Goal: Communication & Community: Answer question/provide support

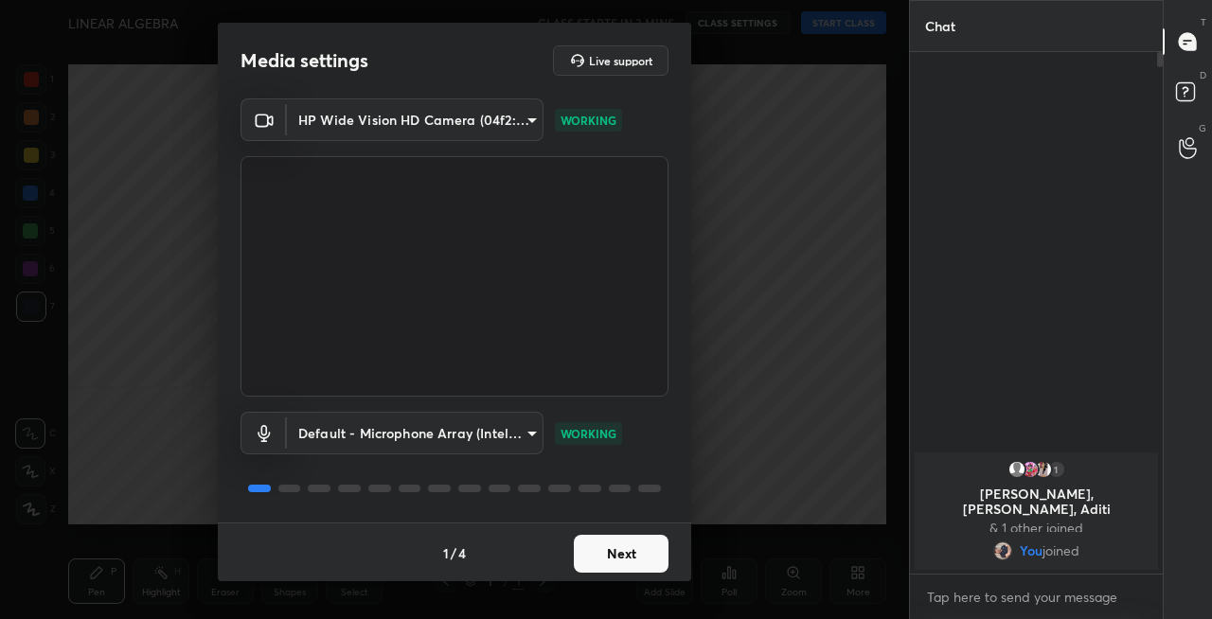
scroll to position [2, 0]
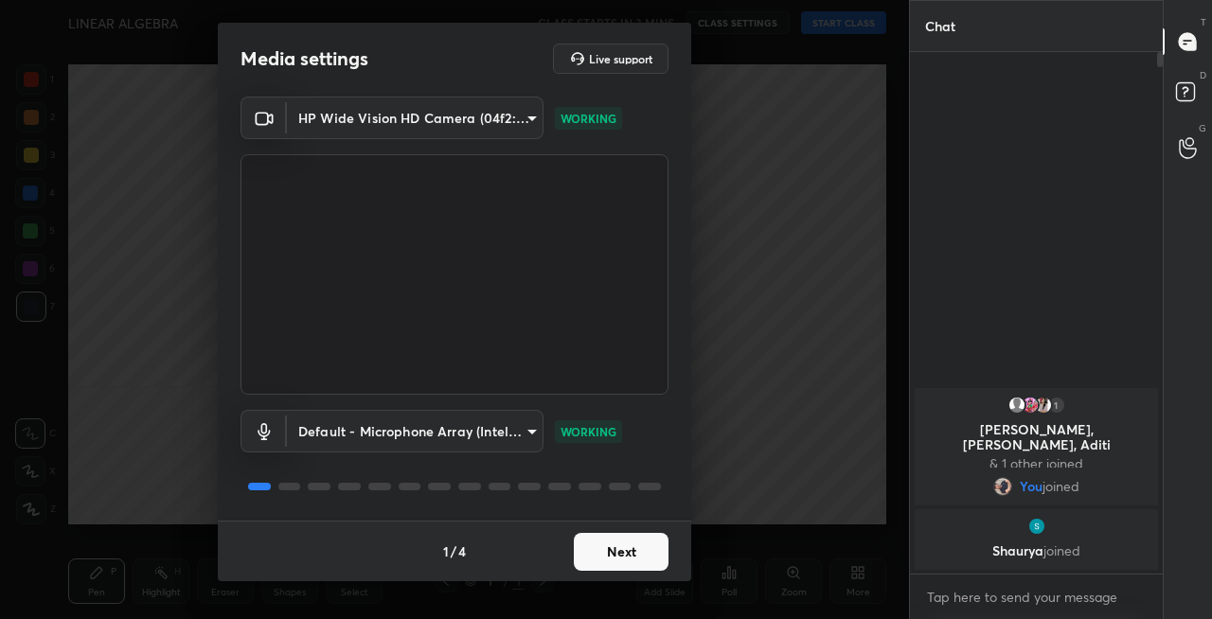
click at [619, 554] on button "Next" at bounding box center [621, 552] width 95 height 38
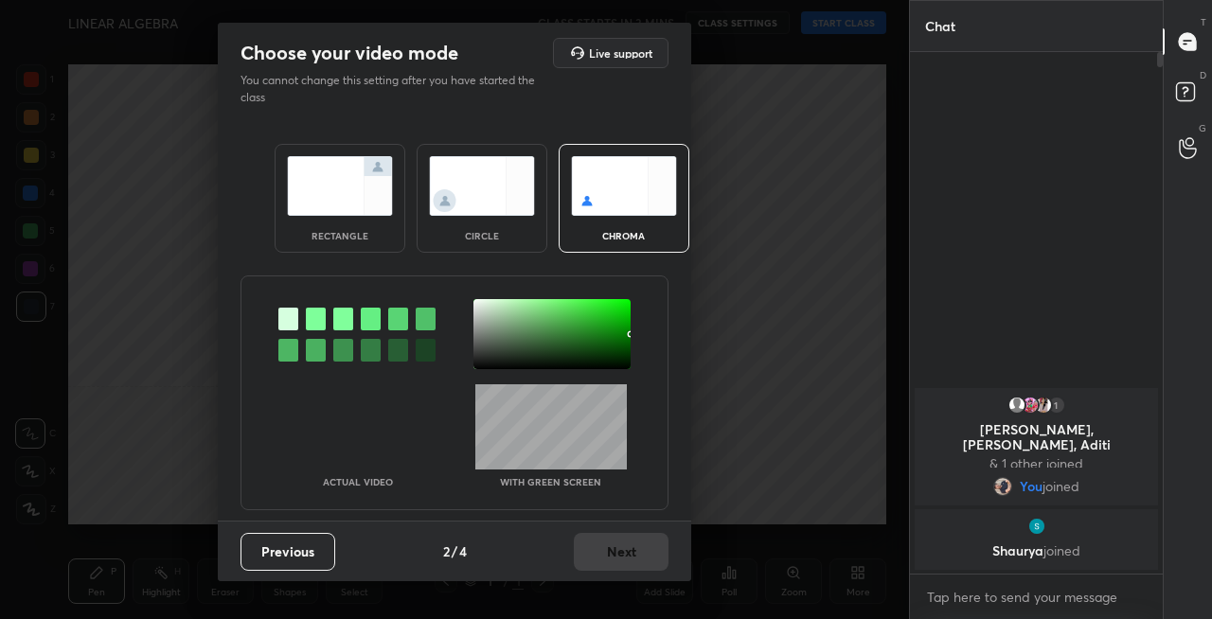
scroll to position [0, 0]
click at [337, 189] on img at bounding box center [340, 186] width 106 height 60
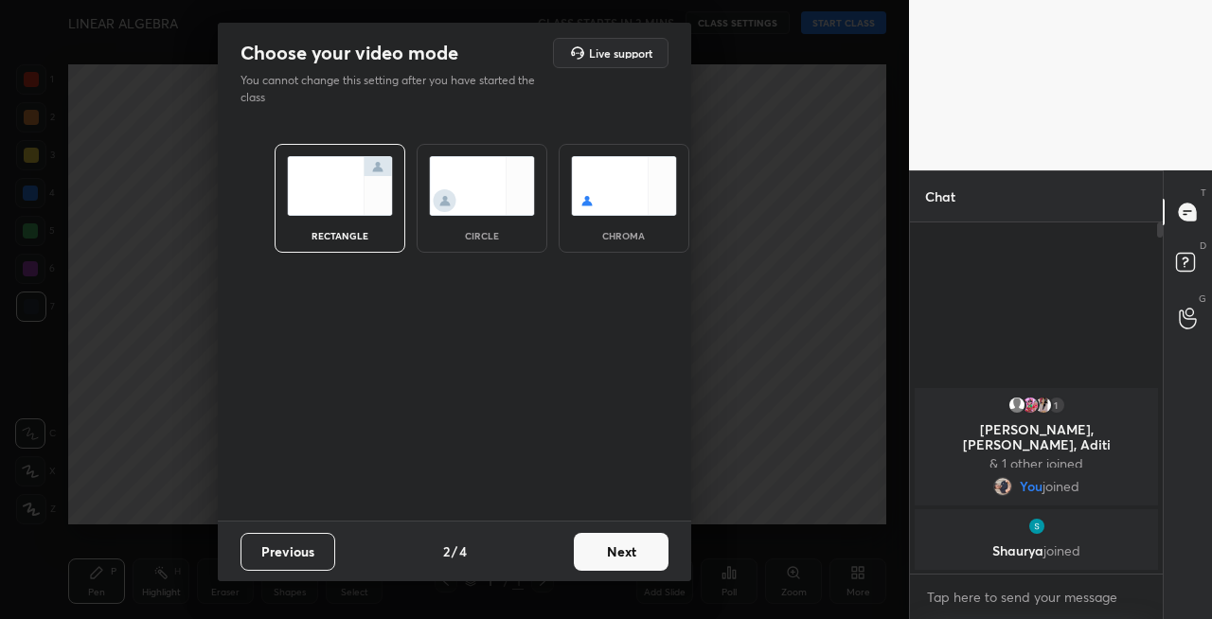
scroll to position [188, 247]
click at [617, 551] on button "Next" at bounding box center [621, 552] width 95 height 38
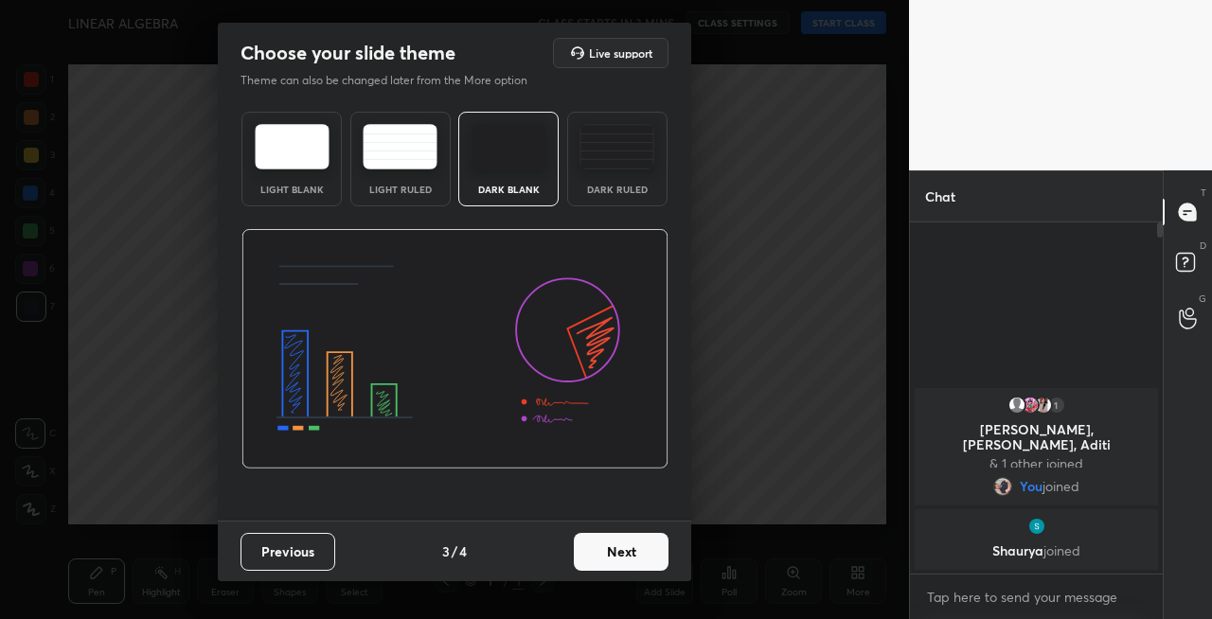
click at [635, 553] on button "Next" at bounding box center [621, 552] width 95 height 38
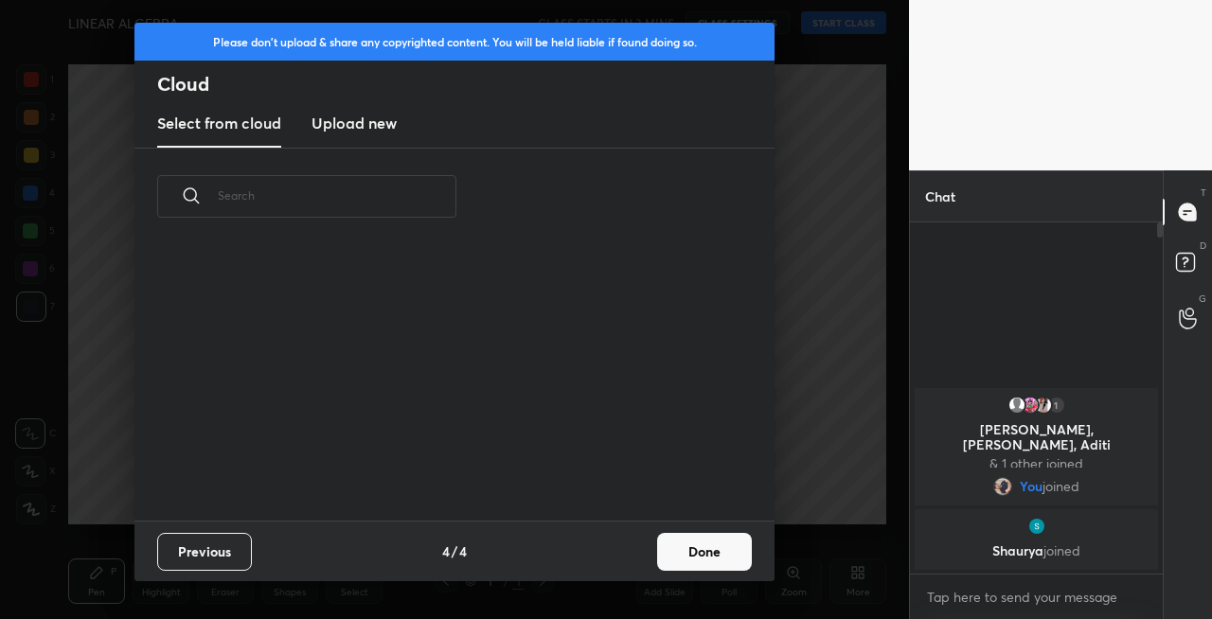
click at [709, 553] on button "Done" at bounding box center [704, 552] width 95 height 38
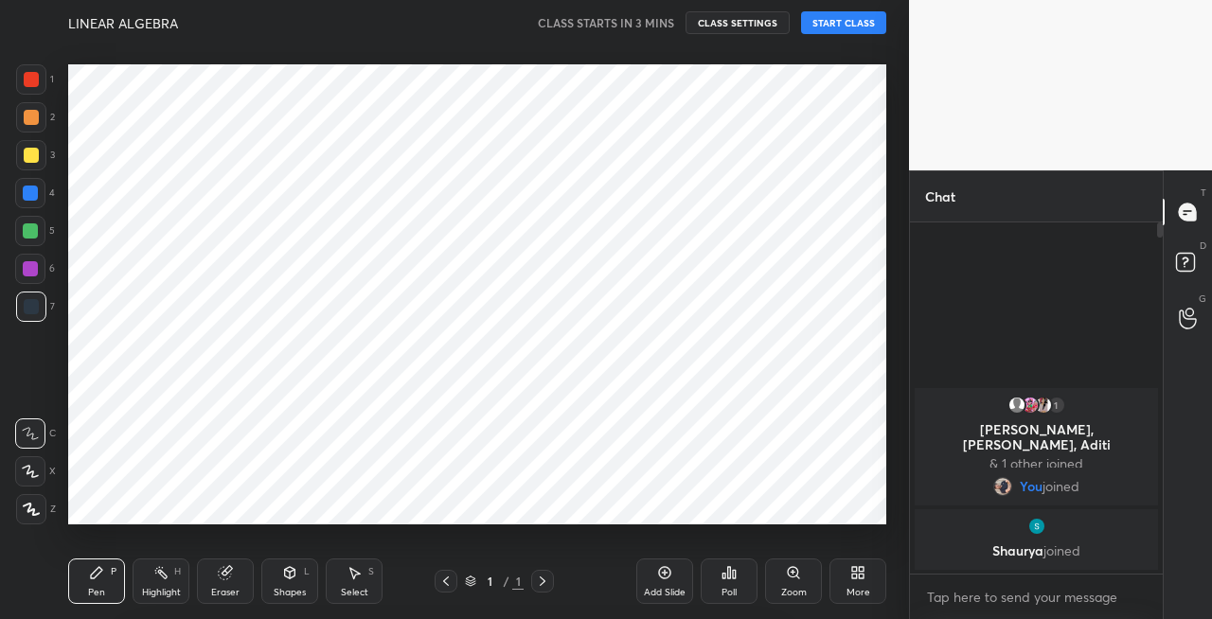
scroll to position [0, 0]
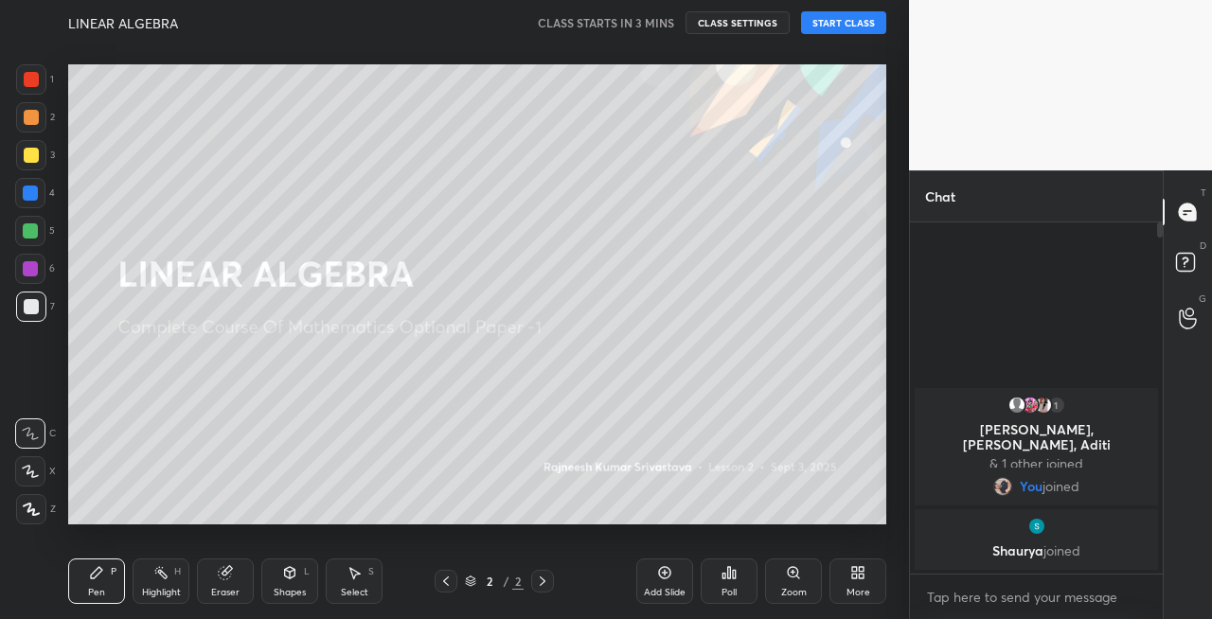
click at [26, 163] on div at bounding box center [31, 155] width 30 height 30
click at [36, 475] on icon at bounding box center [30, 471] width 17 height 13
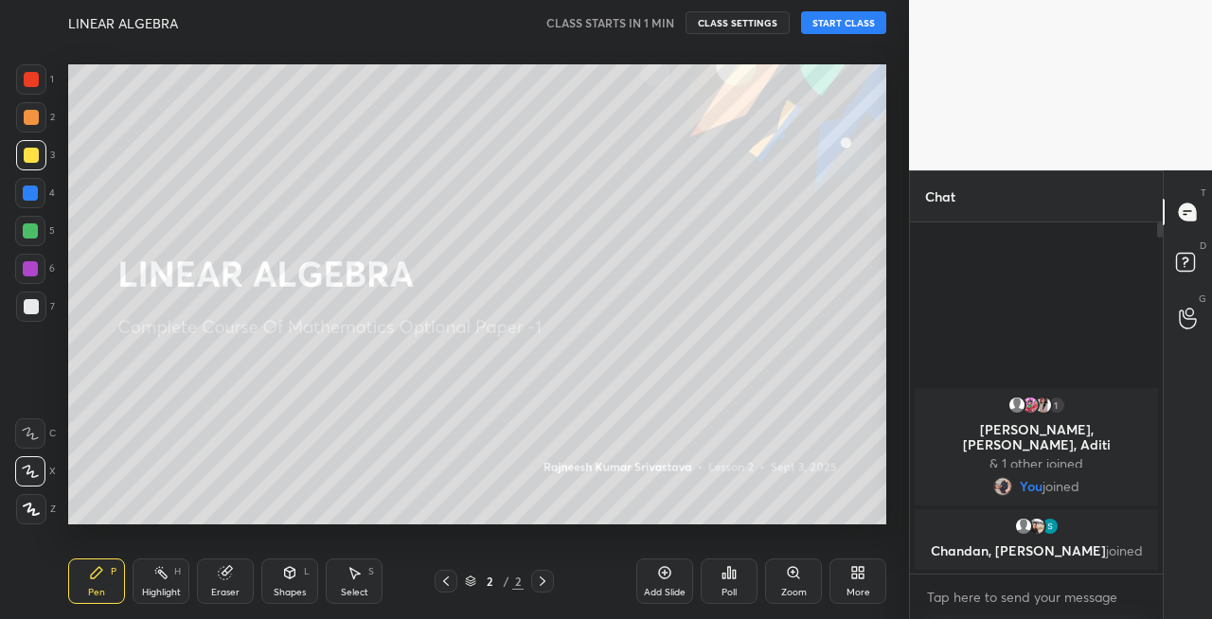
click at [852, 20] on button "START CLASS" at bounding box center [843, 22] width 85 height 23
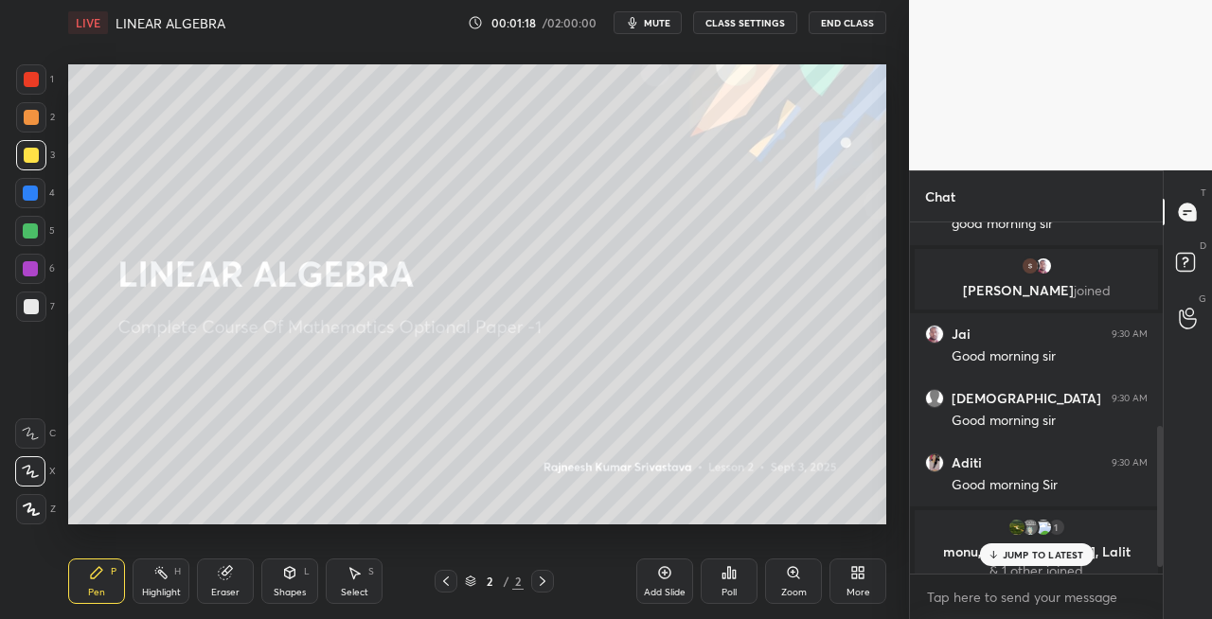
scroll to position [523, 0]
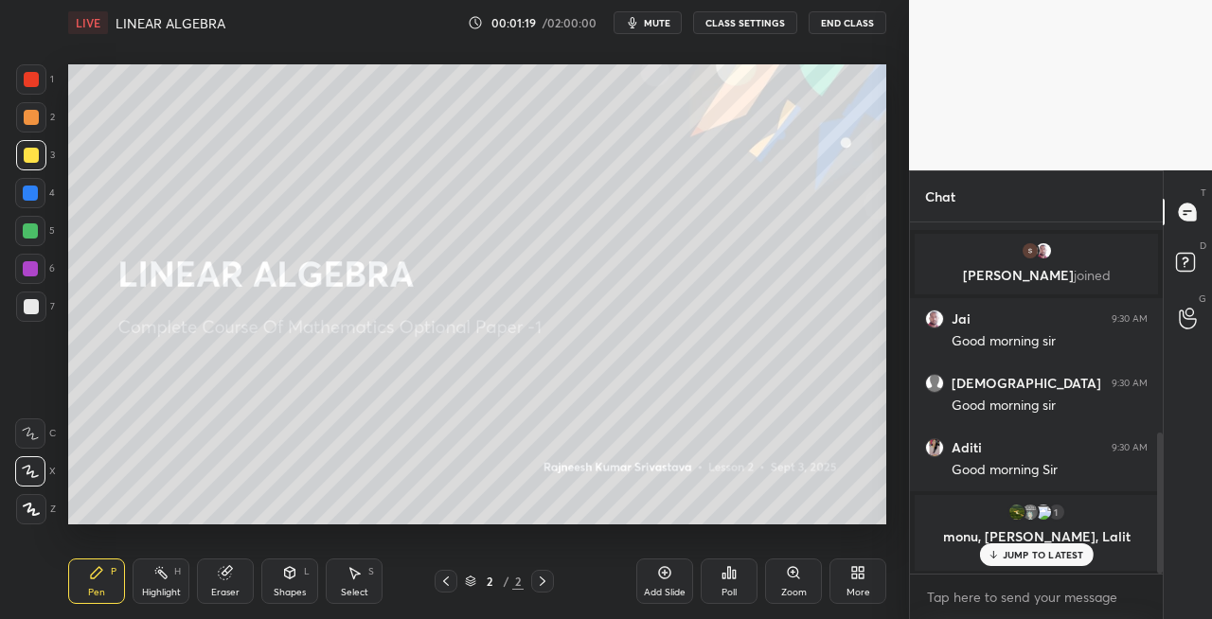
click at [1045, 559] on p "JUMP TO LATEST" at bounding box center [1043, 554] width 81 height 11
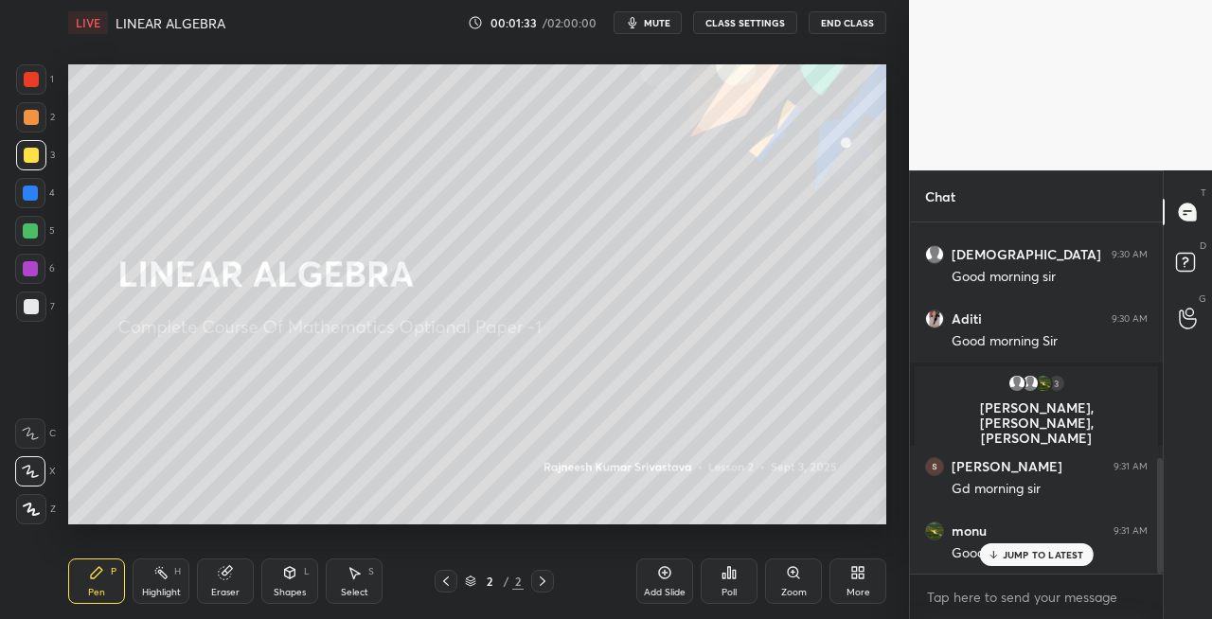
scroll to position [720, 0]
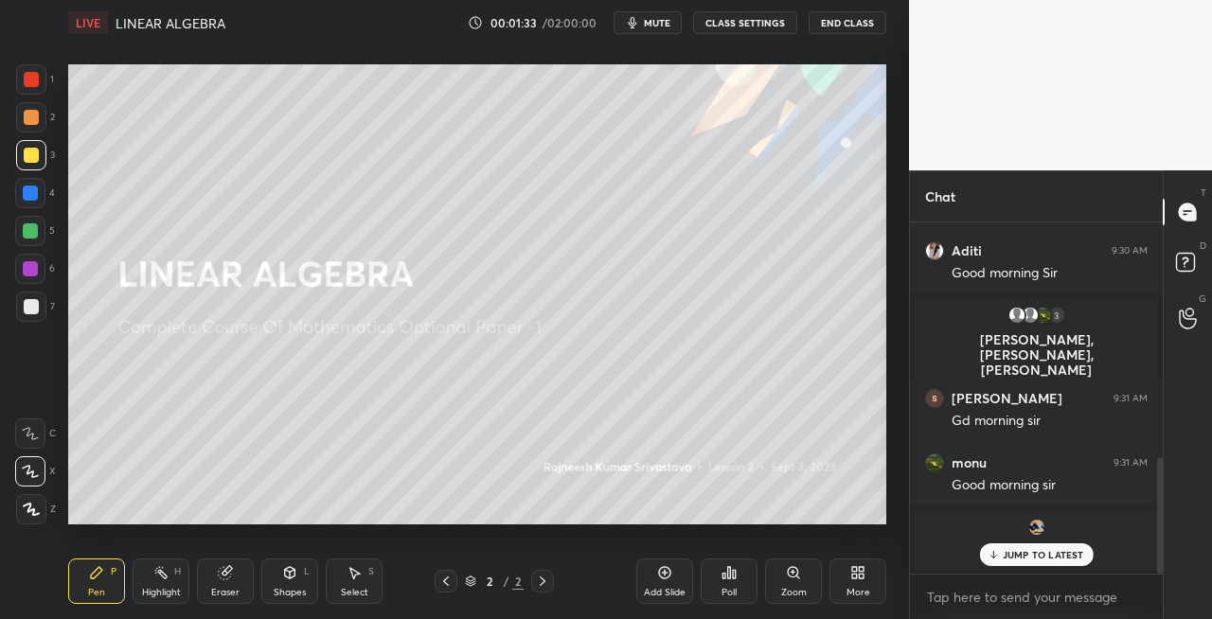
click at [30, 153] on div at bounding box center [31, 155] width 15 height 15
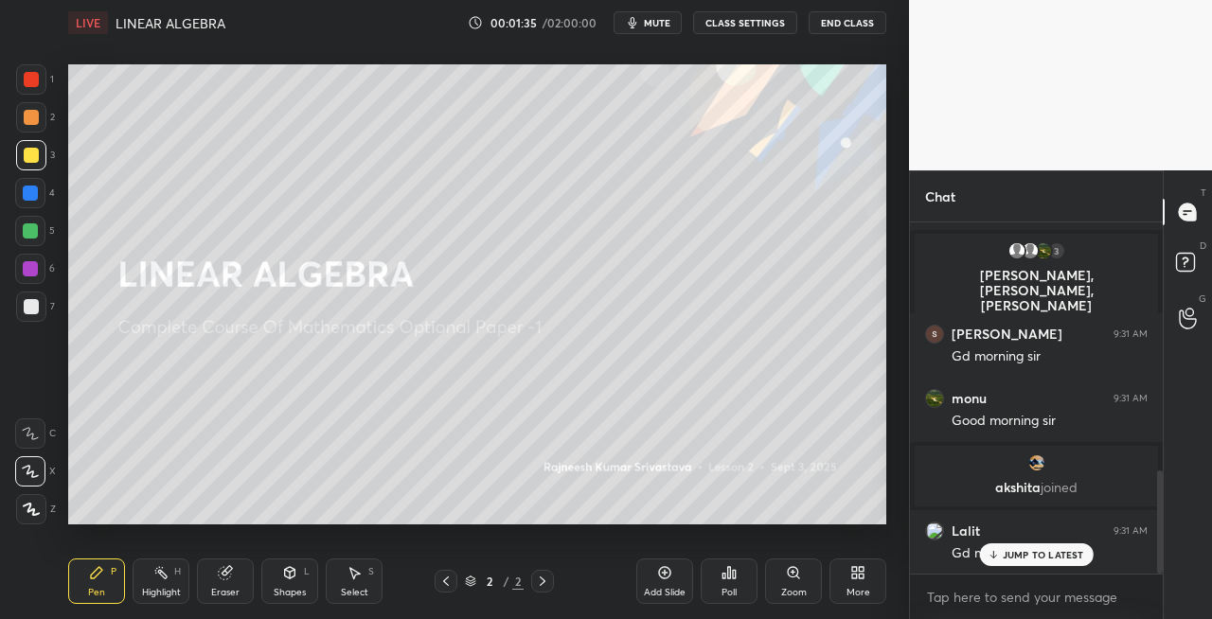
scroll to position [849, 0]
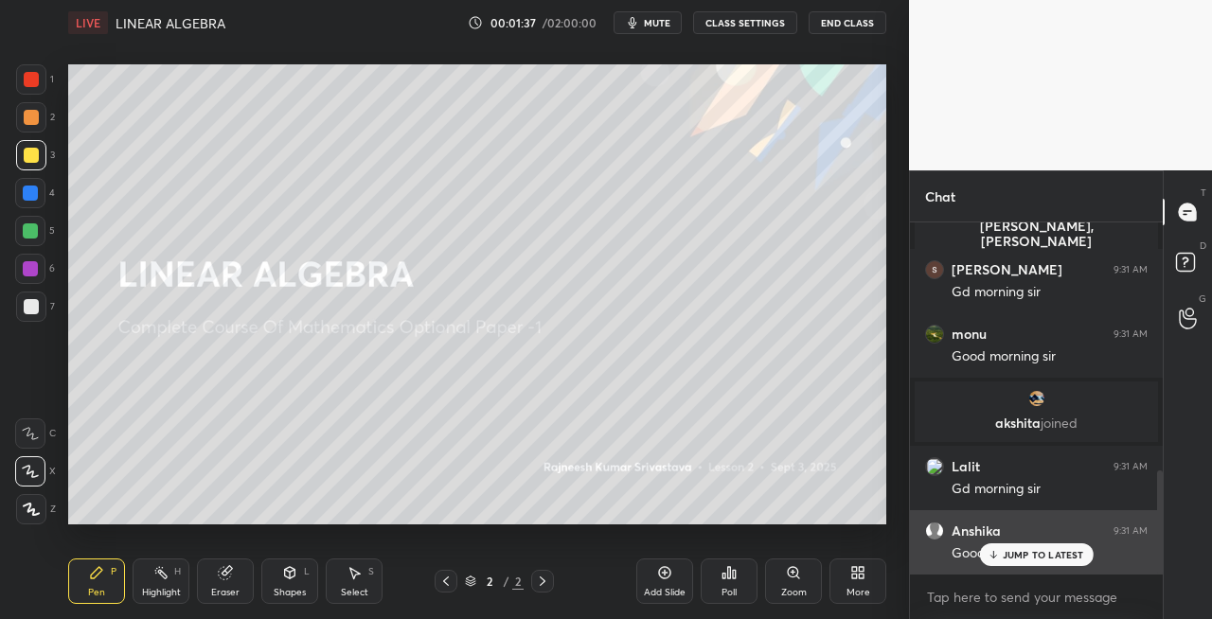
click at [999, 552] on icon at bounding box center [993, 554] width 12 height 11
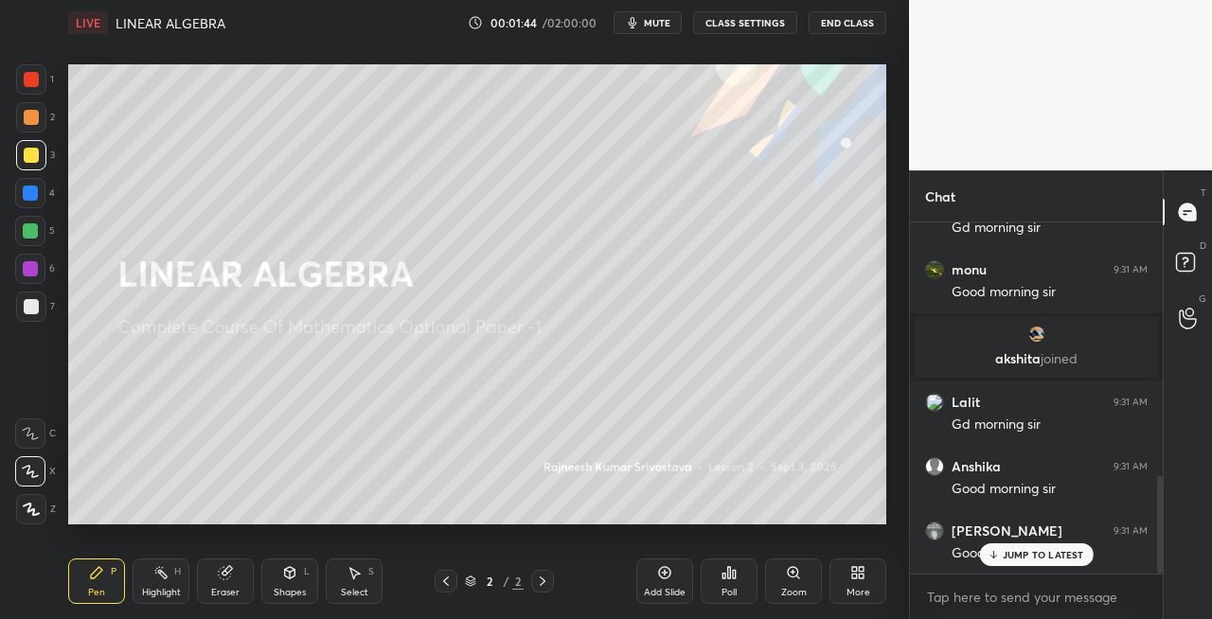
click at [227, 581] on div "Eraser" at bounding box center [225, 581] width 57 height 45
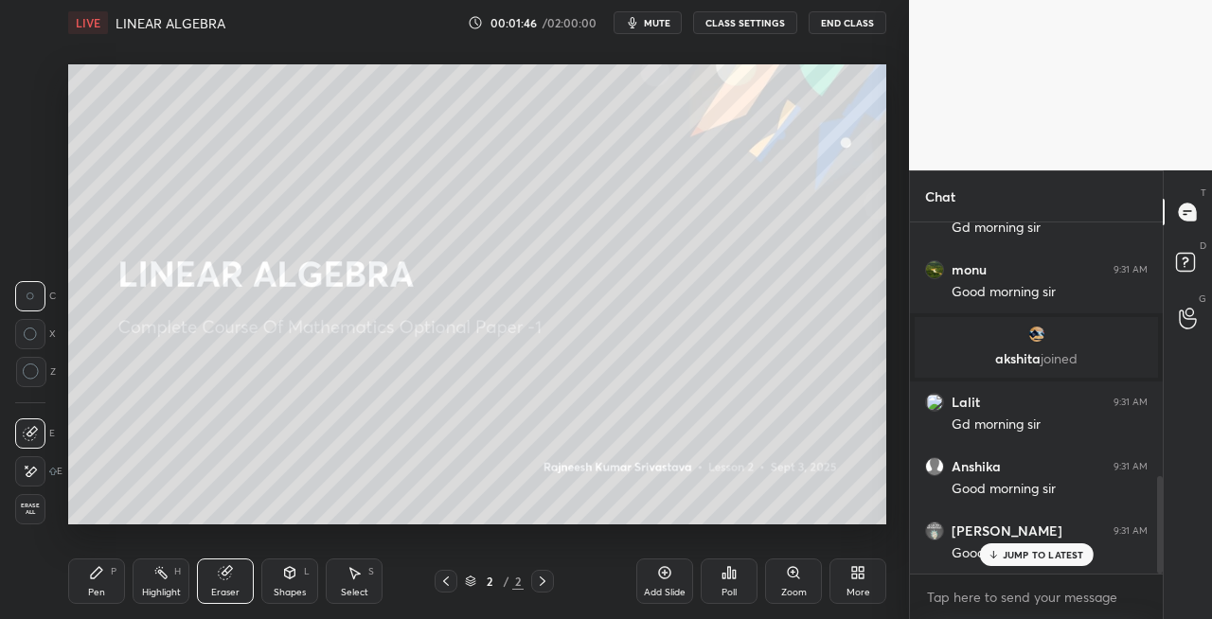
click at [95, 581] on div "Pen P" at bounding box center [96, 581] width 57 height 45
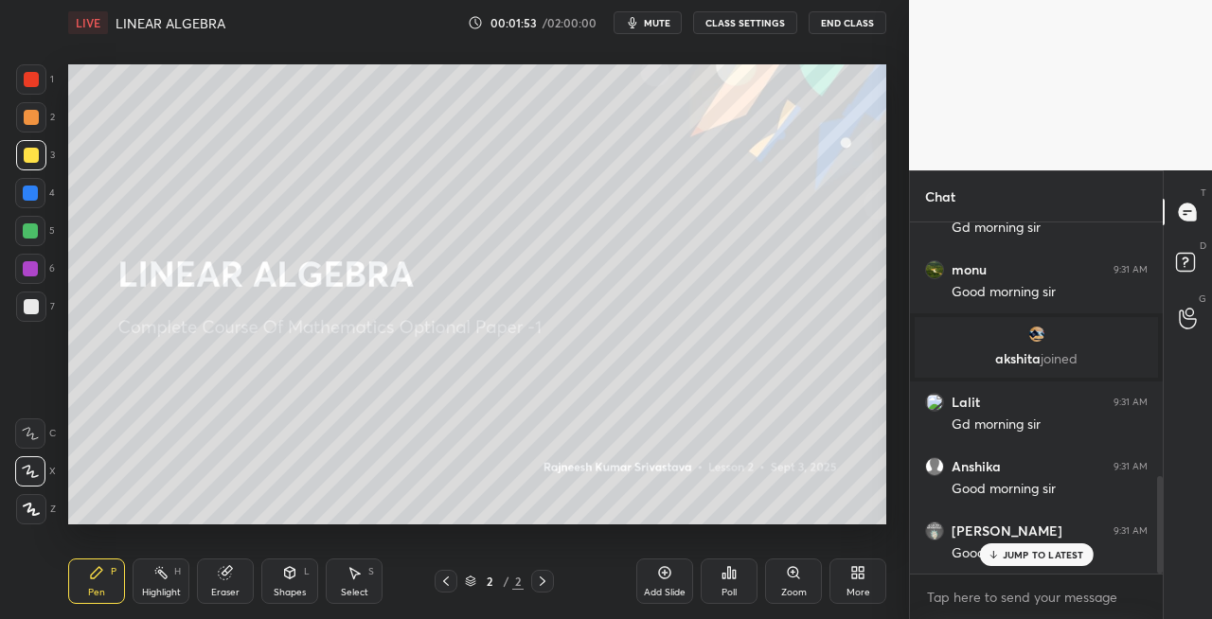
click at [277, 577] on div "Shapes L" at bounding box center [289, 581] width 57 height 45
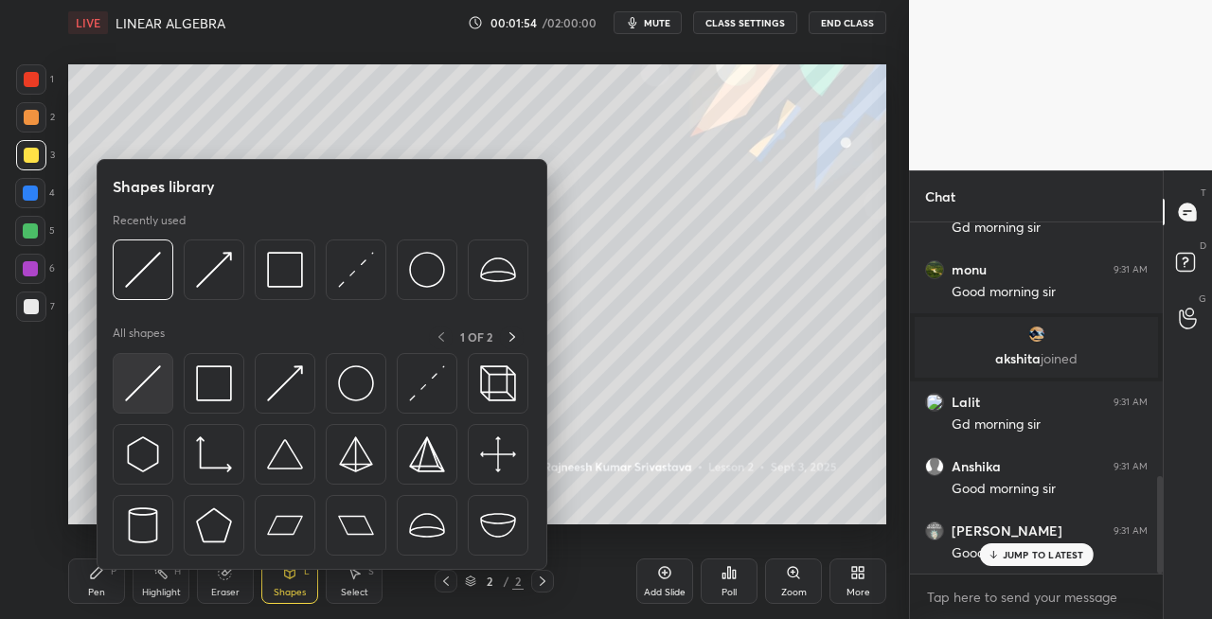
click at [131, 383] on img at bounding box center [143, 384] width 36 height 36
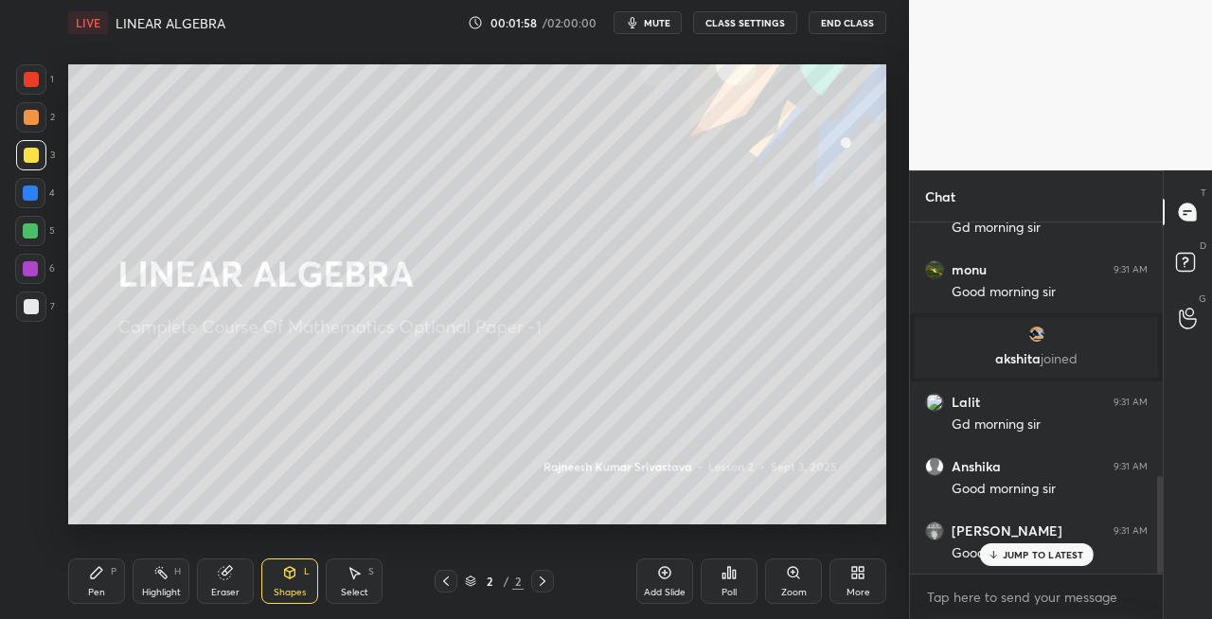
click at [116, 591] on div "Pen P" at bounding box center [96, 581] width 57 height 45
click at [294, 588] on div "Shapes" at bounding box center [290, 592] width 32 height 9
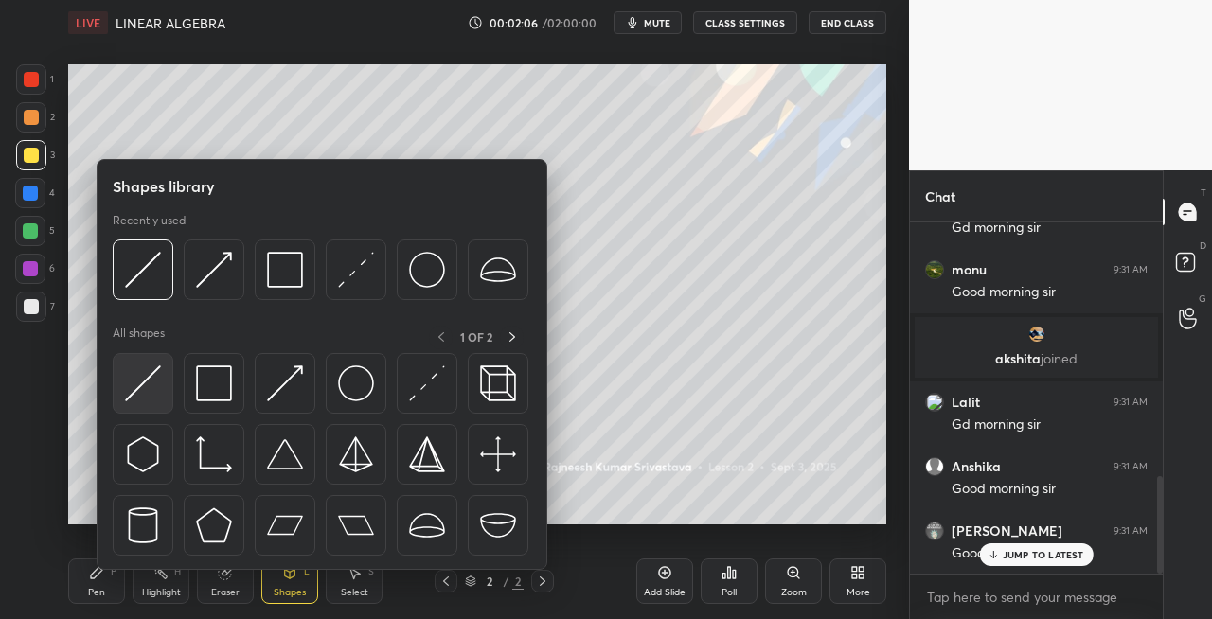
click at [144, 403] on div at bounding box center [143, 383] width 61 height 61
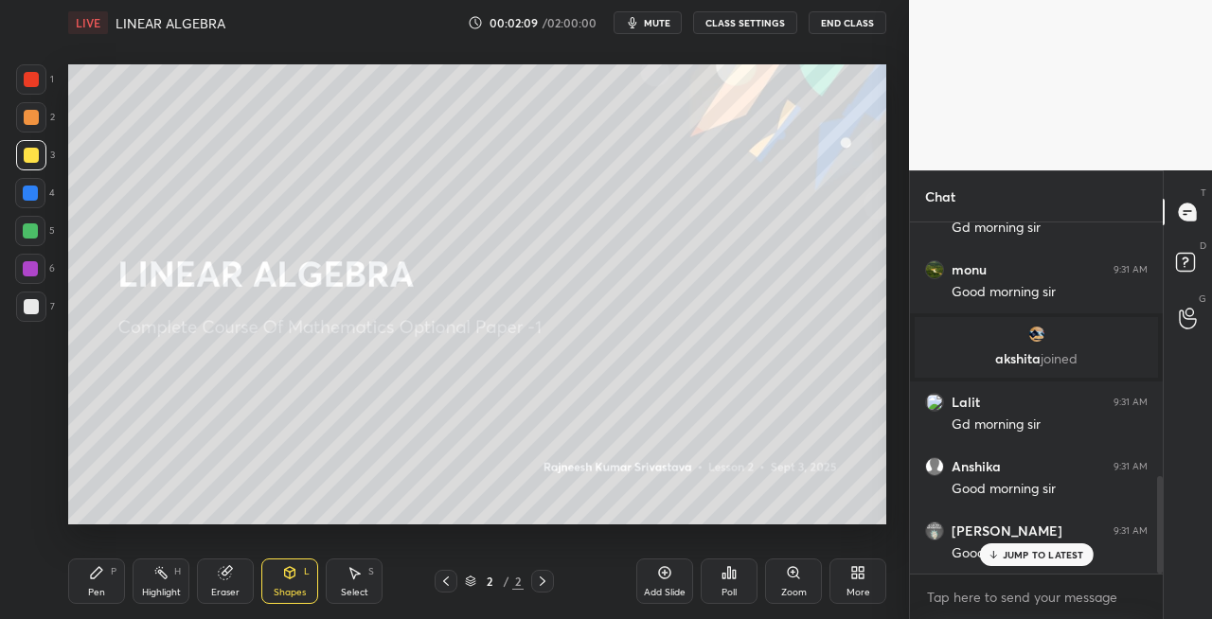
click at [110, 589] on div "Pen P" at bounding box center [96, 581] width 57 height 45
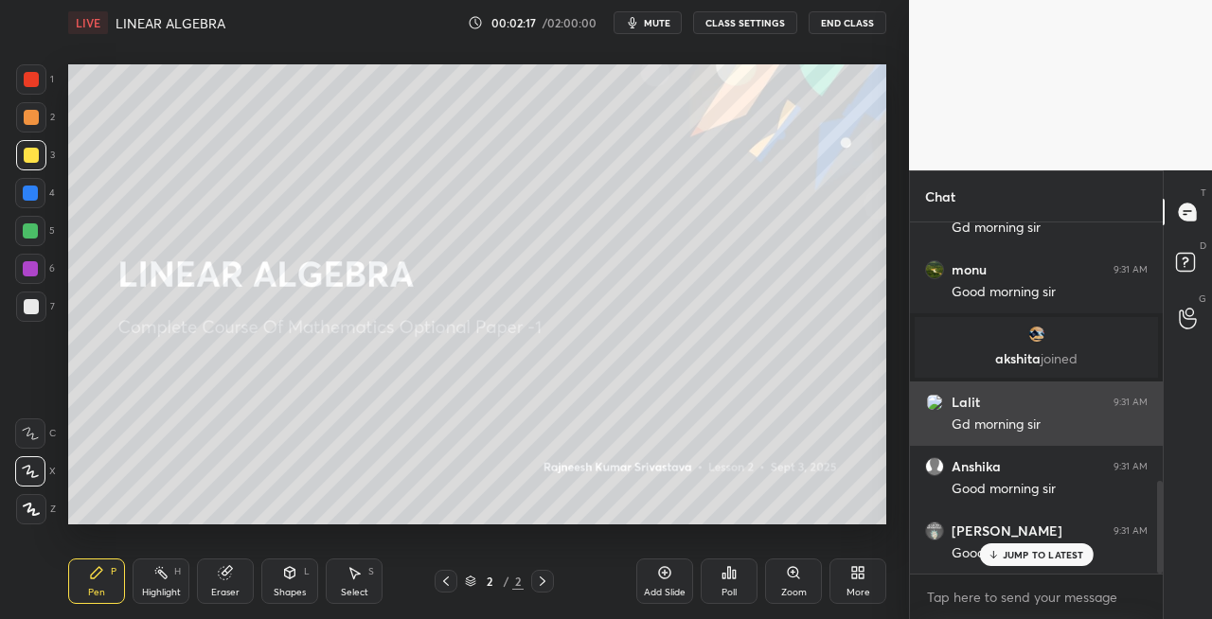
scroll to position [977, 0]
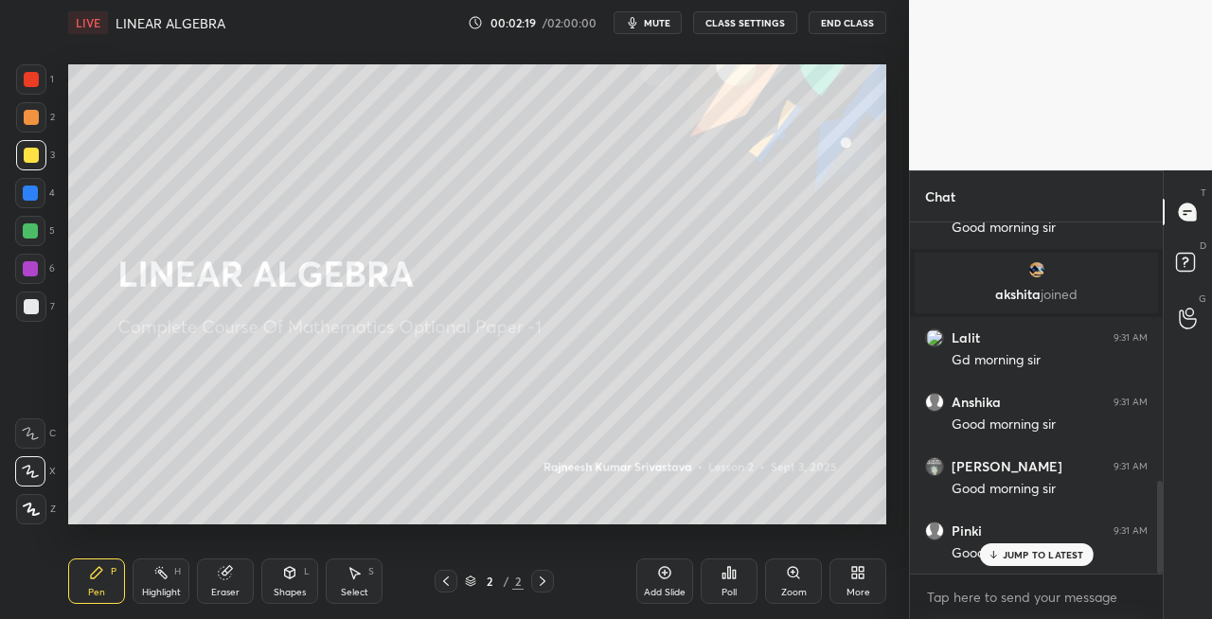
click at [42, 313] on div at bounding box center [31, 307] width 30 height 30
click at [289, 591] on div "Shapes" at bounding box center [290, 592] width 32 height 9
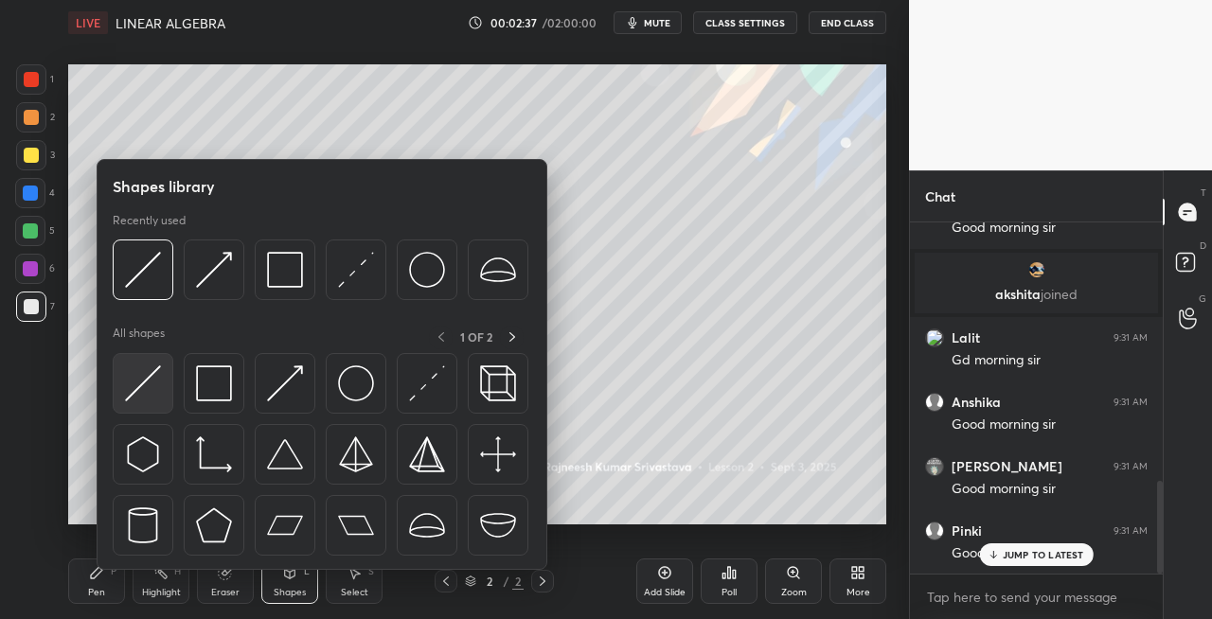
click at [142, 392] on img at bounding box center [143, 384] width 36 height 36
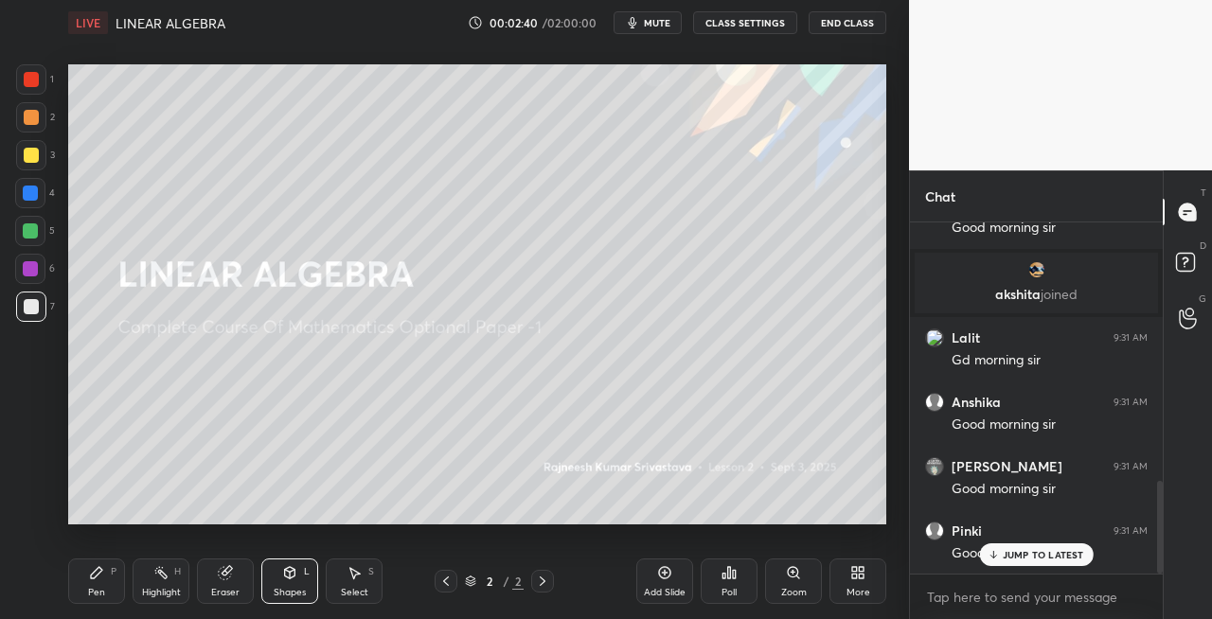
click at [88, 569] on div "Pen P" at bounding box center [96, 581] width 57 height 45
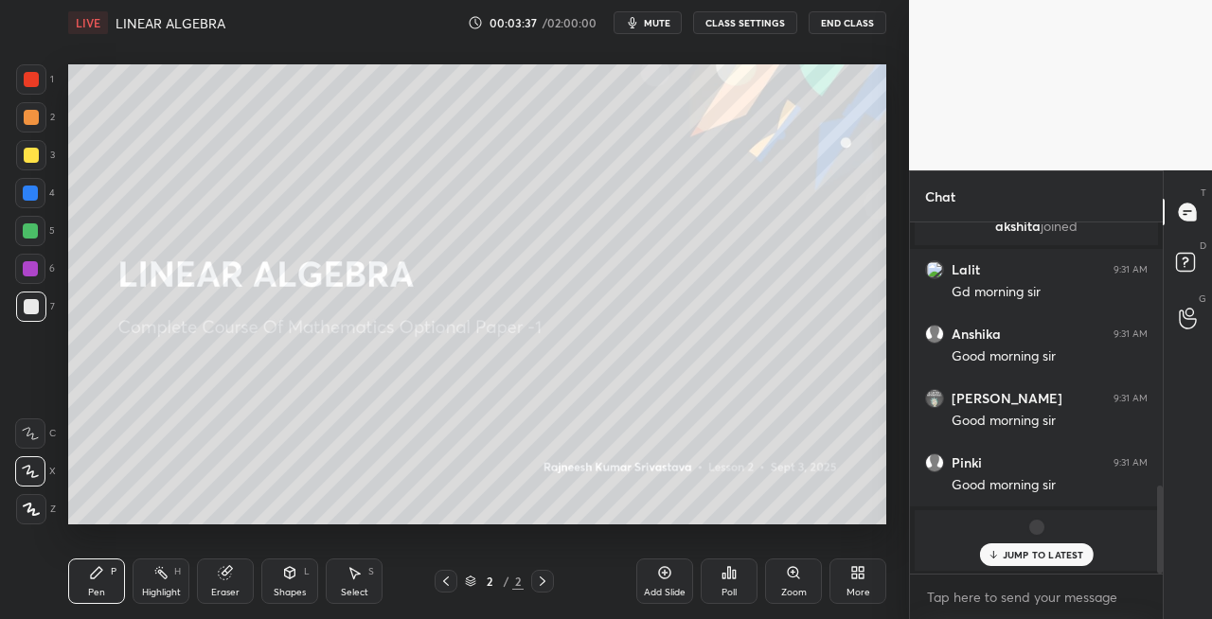
click at [311, 578] on div "Shapes L" at bounding box center [289, 581] width 57 height 45
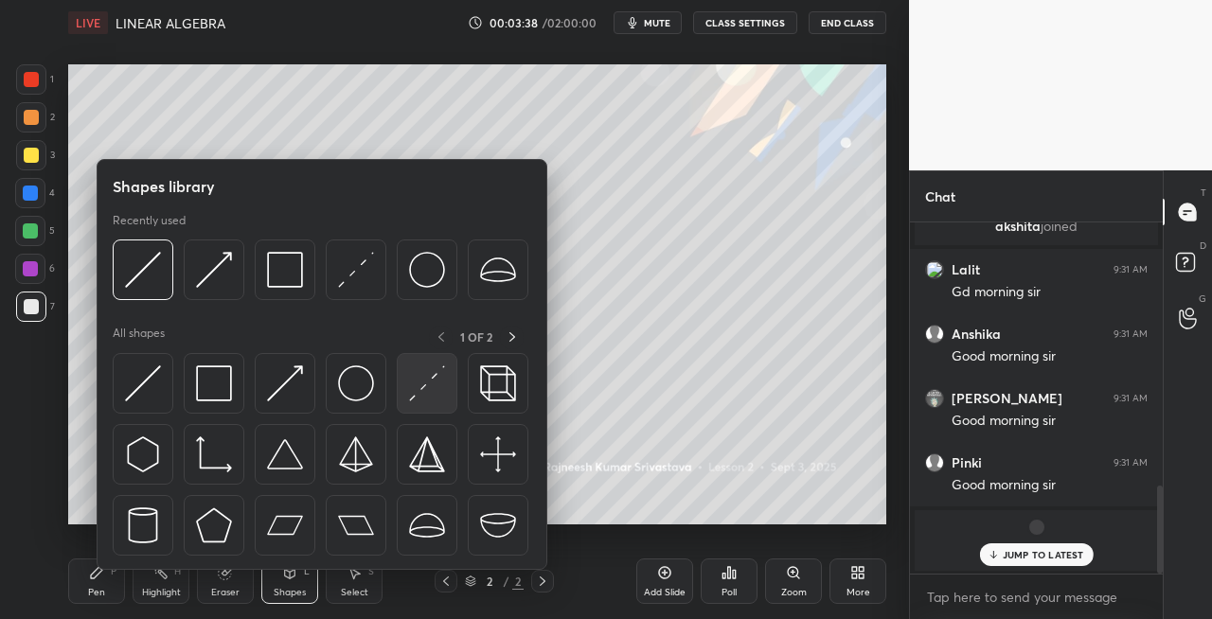
click at [426, 380] on img at bounding box center [427, 384] width 36 height 36
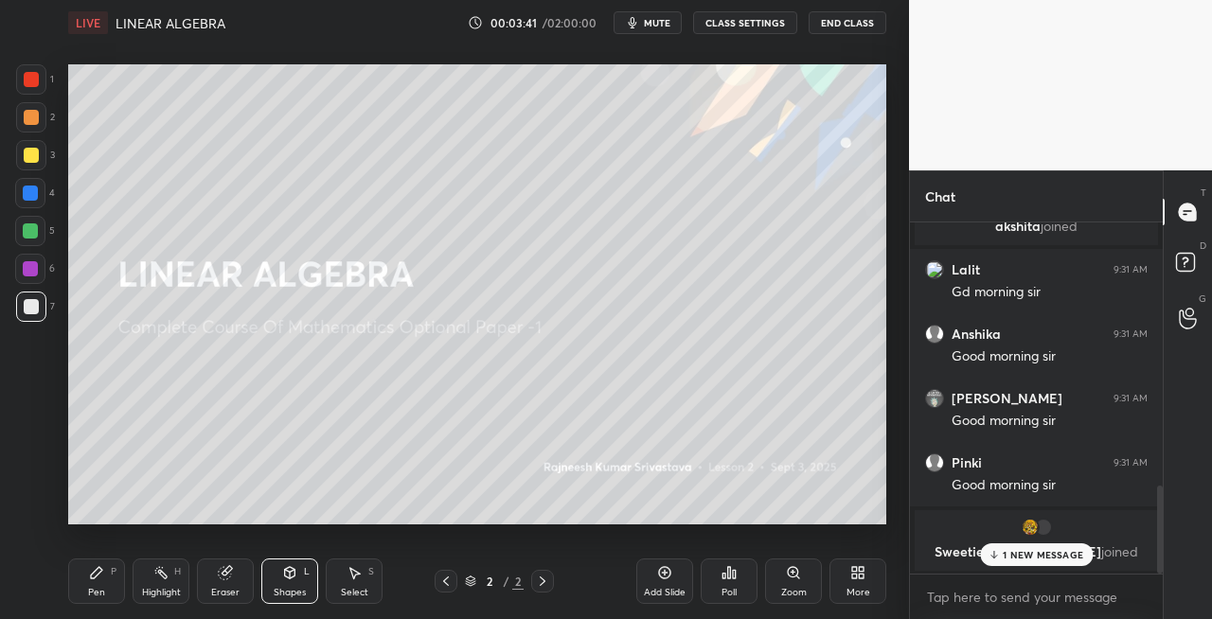
click at [104, 596] on div "Pen P" at bounding box center [96, 581] width 57 height 45
click at [224, 597] on div "Eraser" at bounding box center [225, 592] width 28 height 9
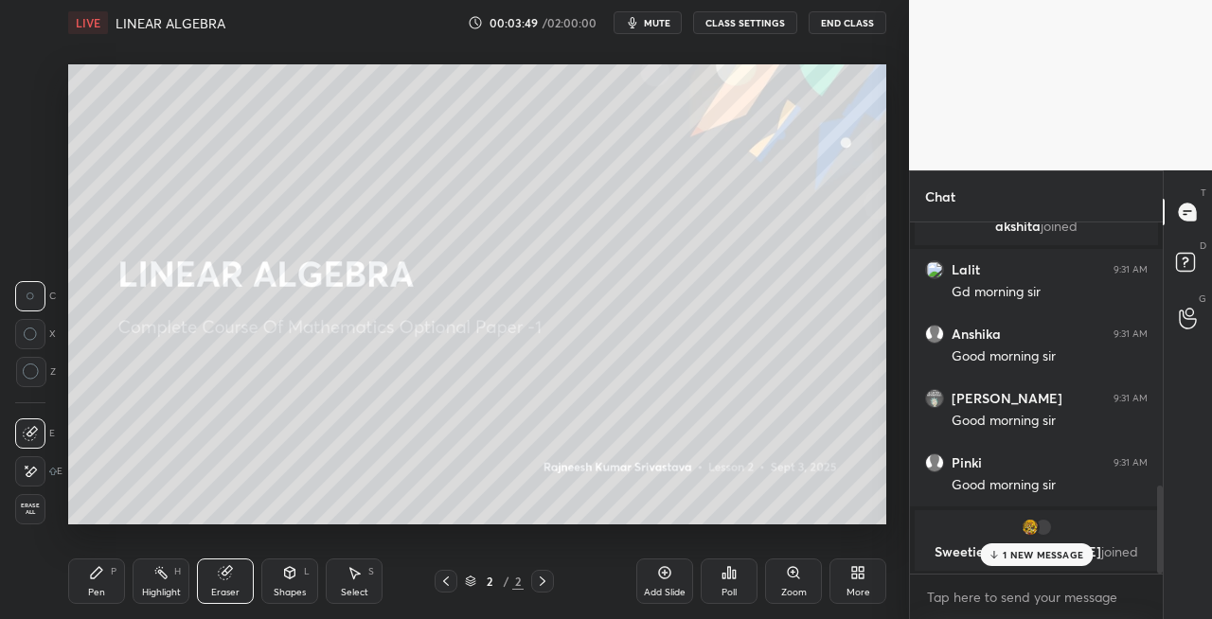
click at [110, 590] on div "Pen P" at bounding box center [96, 581] width 57 height 45
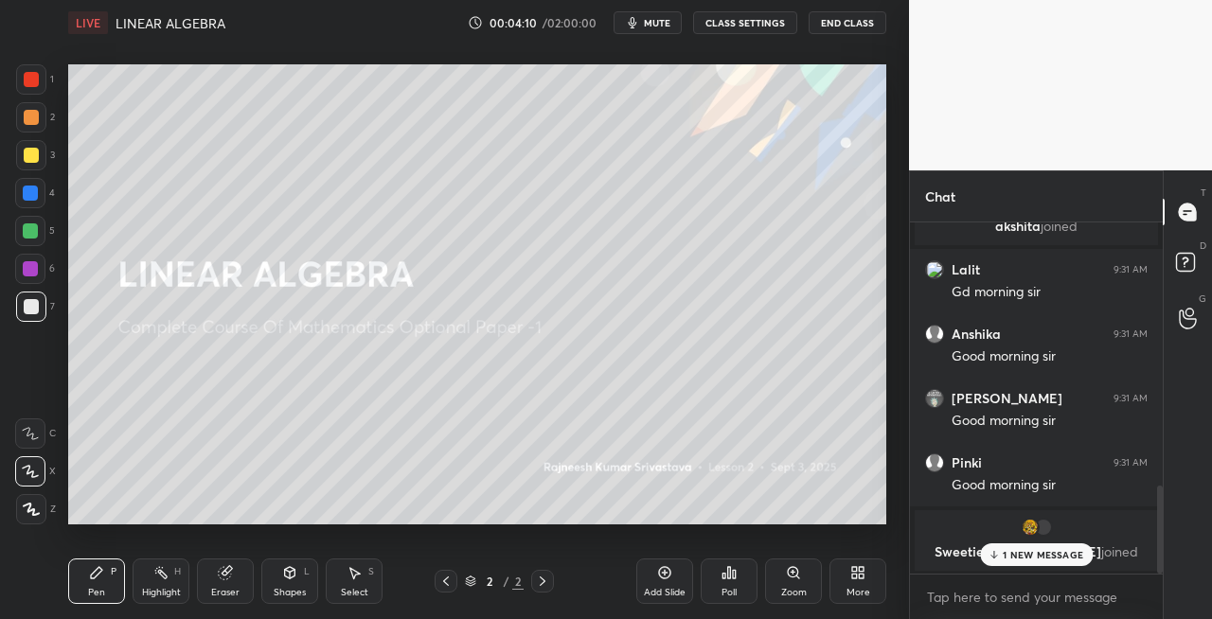
scroll to position [1110, 0]
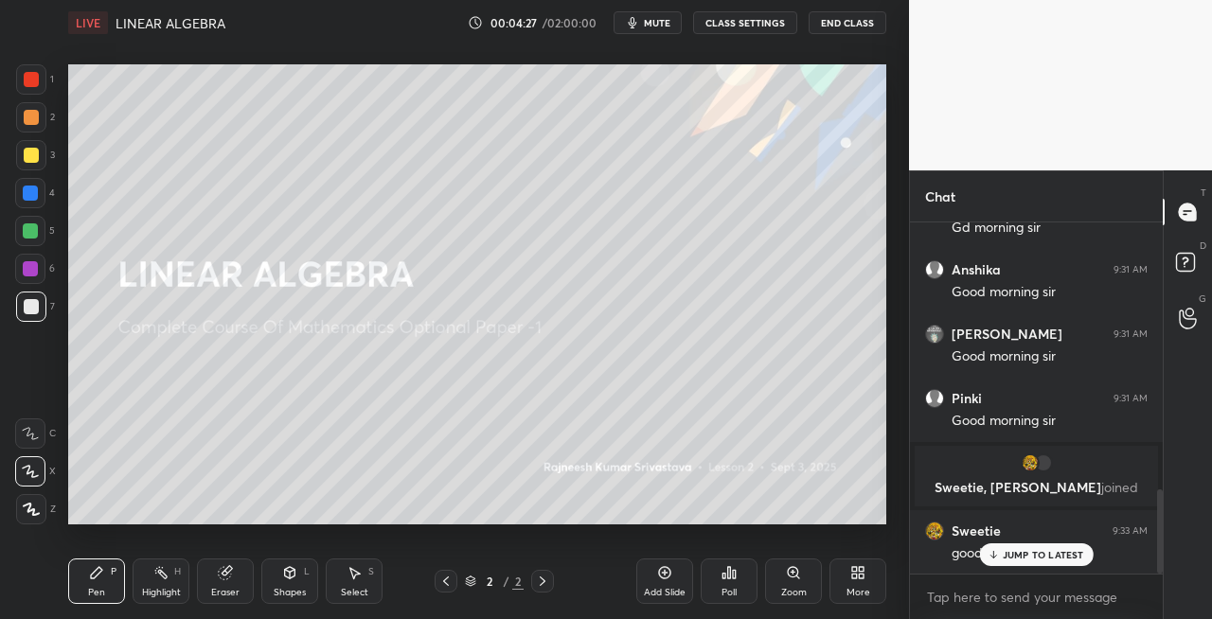
click at [297, 579] on div "Shapes L" at bounding box center [289, 581] width 57 height 45
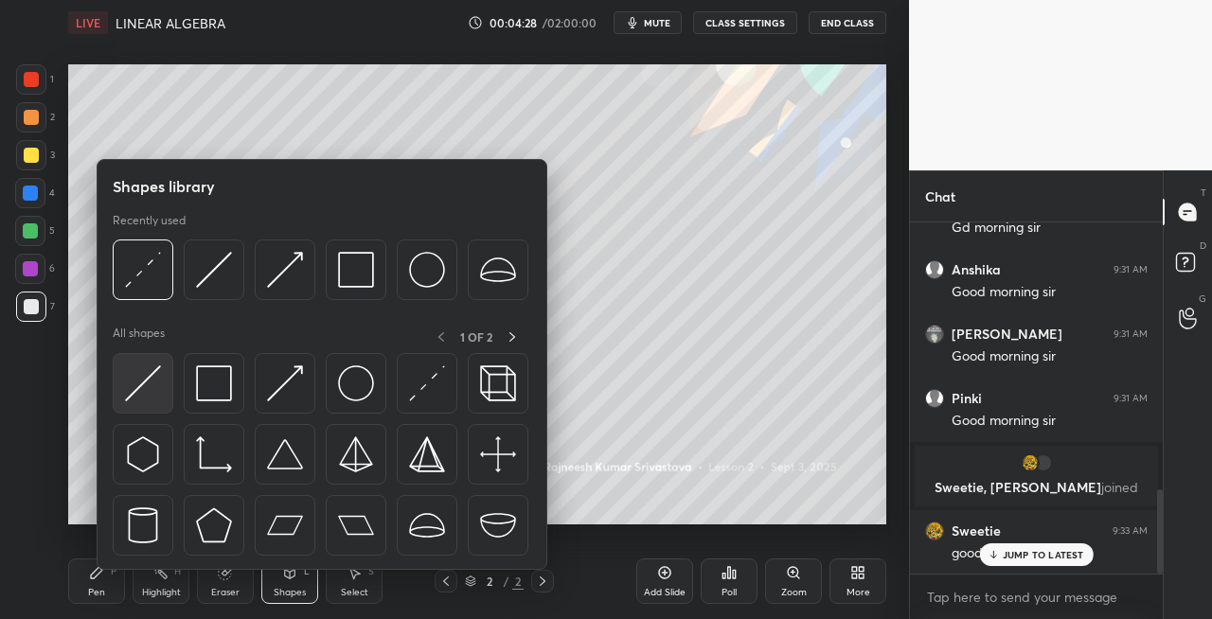
click at [134, 391] on img at bounding box center [143, 384] width 36 height 36
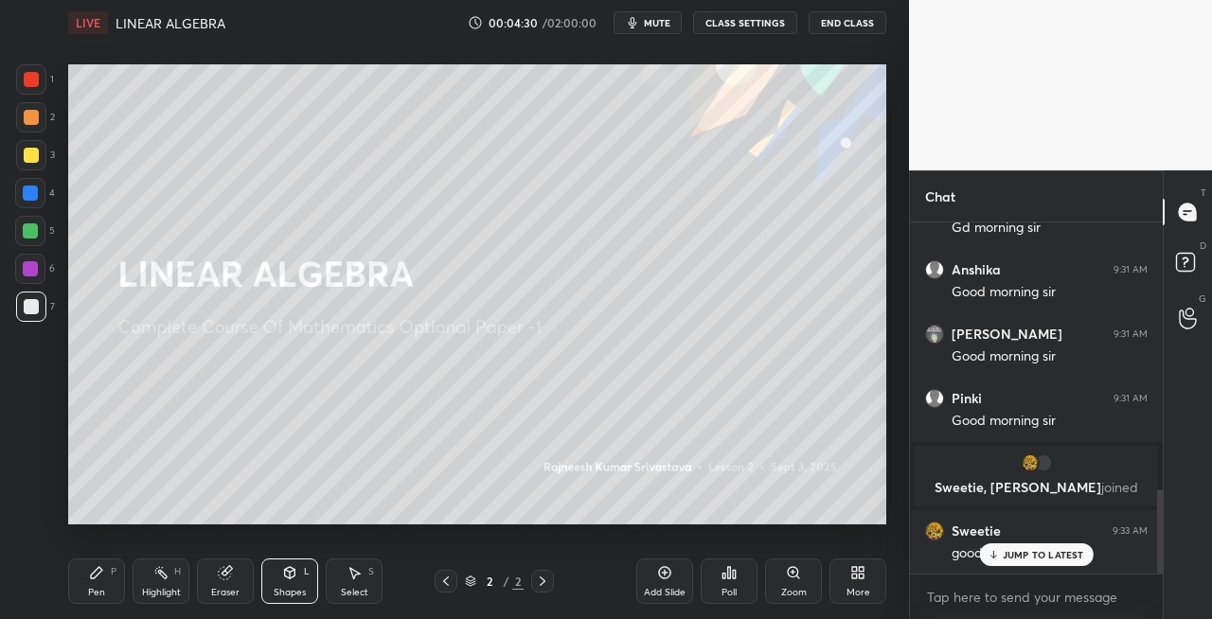
click at [100, 595] on div "Pen" at bounding box center [96, 592] width 17 height 9
click at [242, 578] on div "Eraser" at bounding box center [225, 581] width 57 height 45
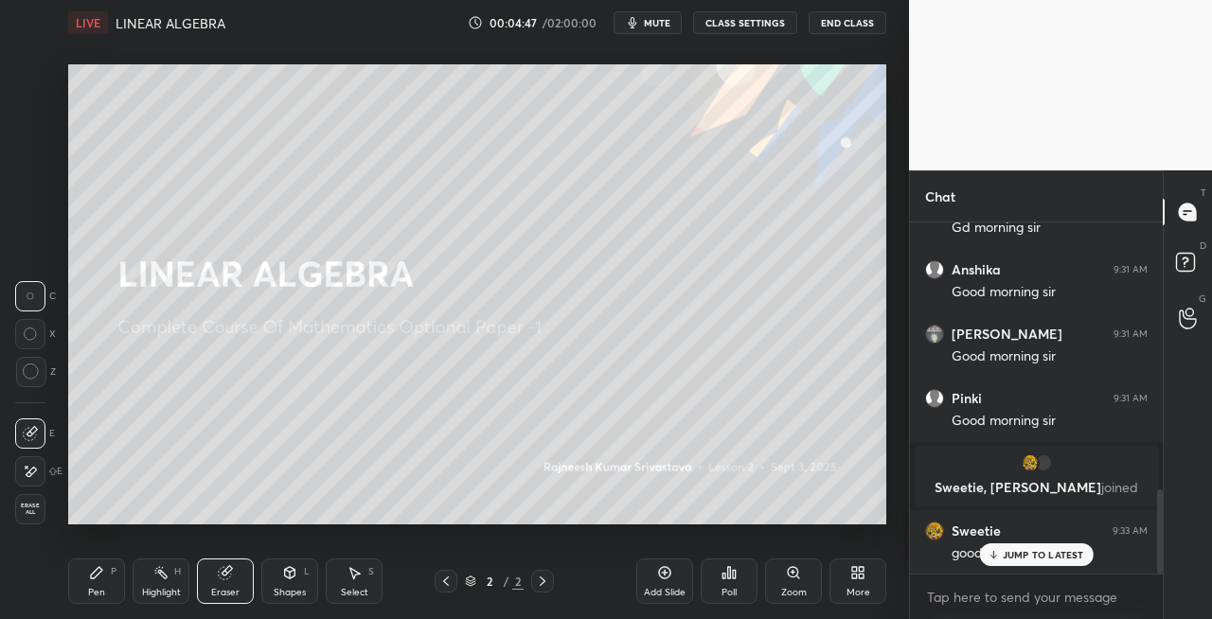
click at [106, 591] on div "Pen P" at bounding box center [96, 581] width 57 height 45
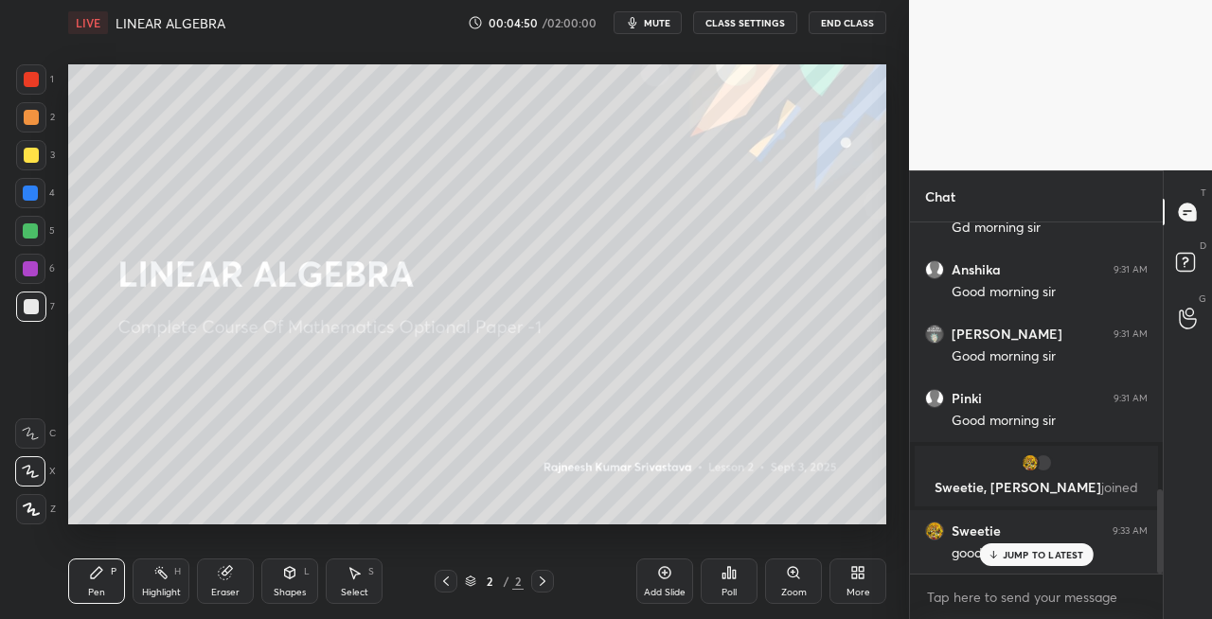
click at [242, 575] on div "Eraser" at bounding box center [225, 581] width 57 height 45
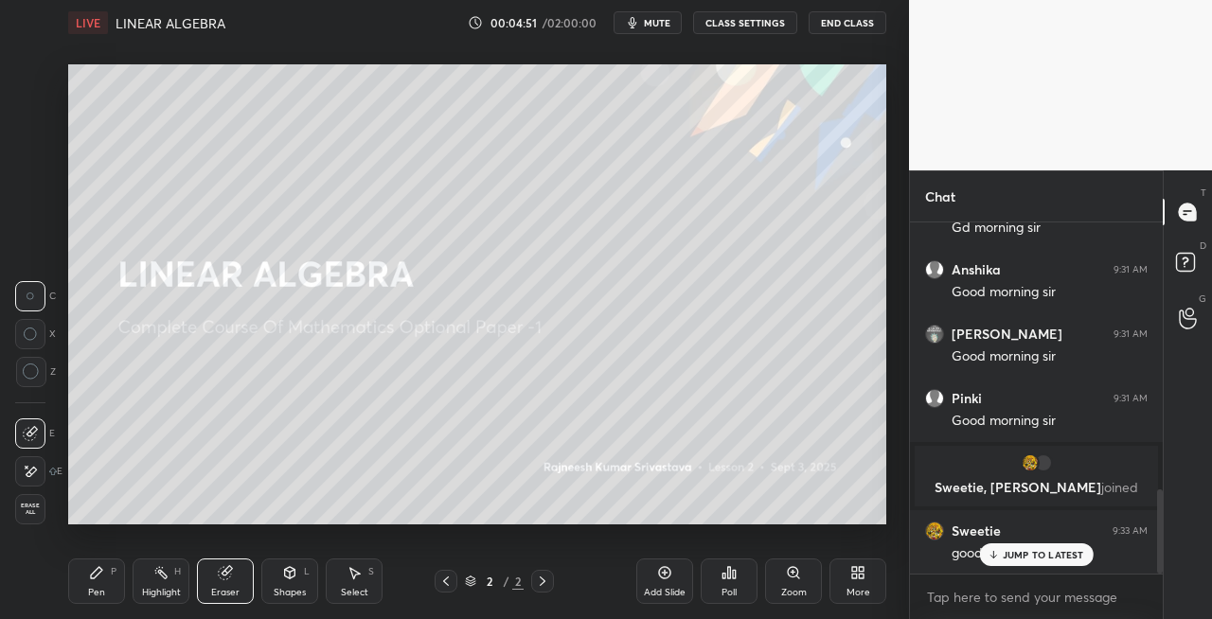
click at [100, 588] on div "Pen" at bounding box center [96, 592] width 17 height 9
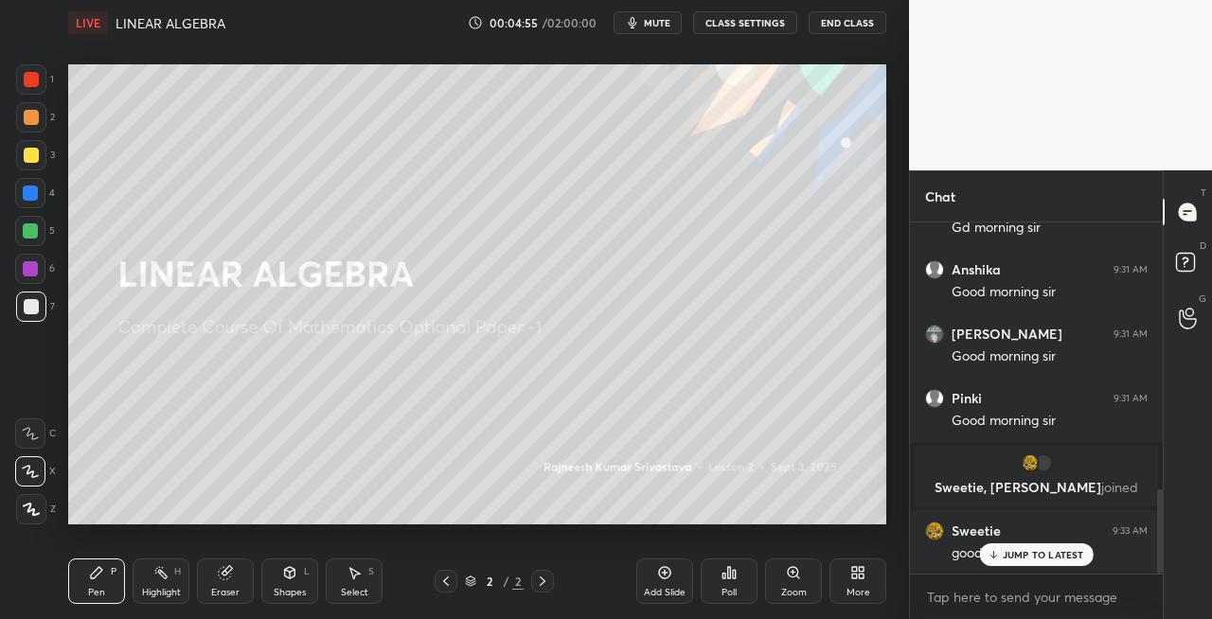
click at [231, 588] on div "Eraser" at bounding box center [225, 592] width 28 height 9
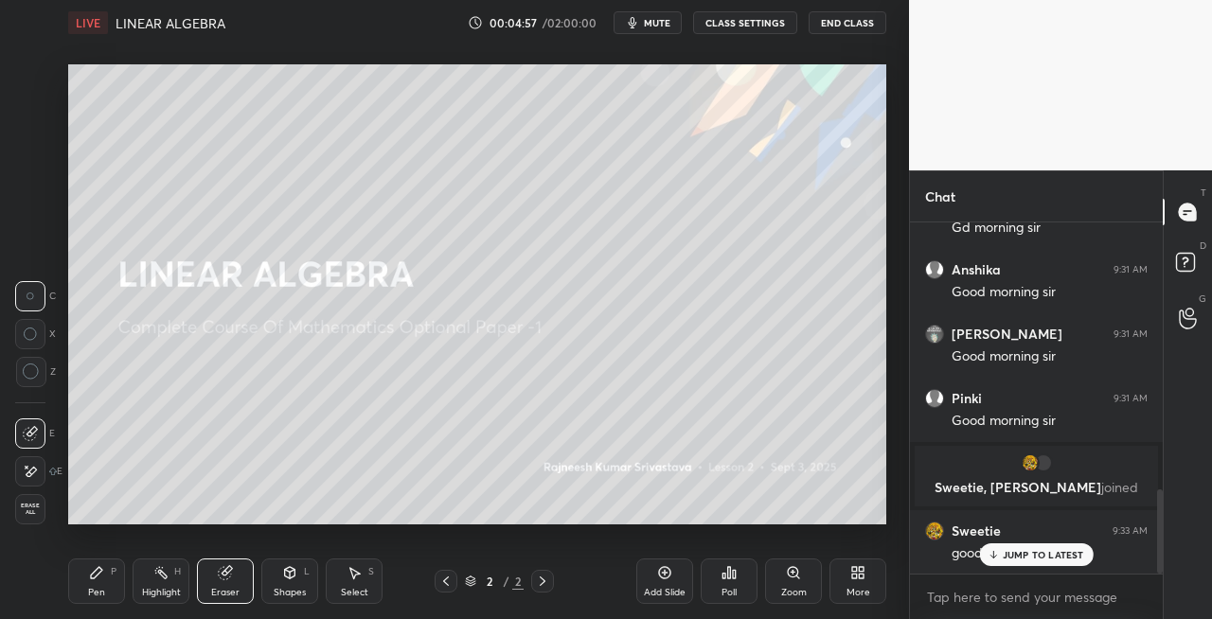
click at [89, 581] on div "Pen P" at bounding box center [96, 581] width 57 height 45
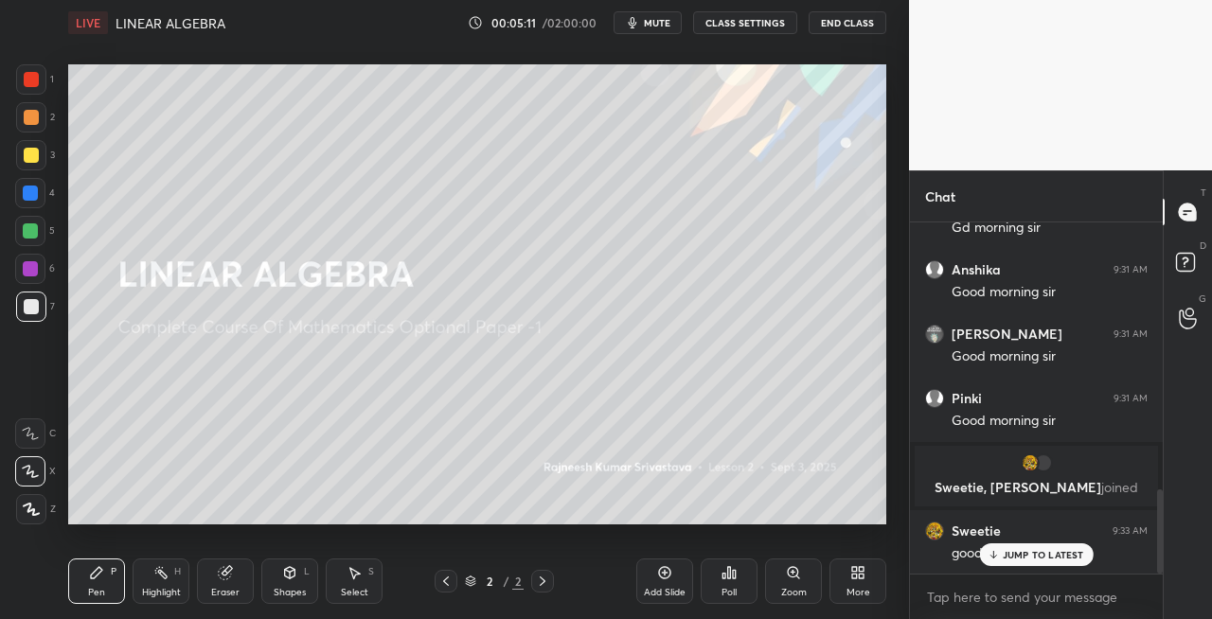
scroll to position [1178, 0]
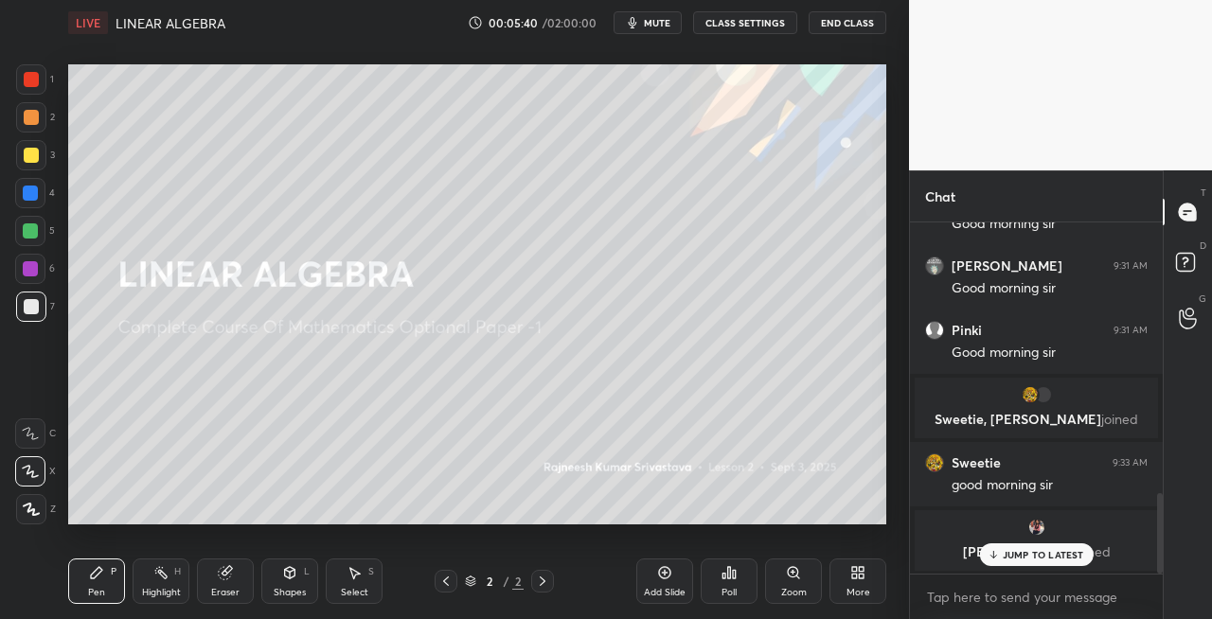
click at [248, 587] on div "Eraser" at bounding box center [225, 581] width 57 height 45
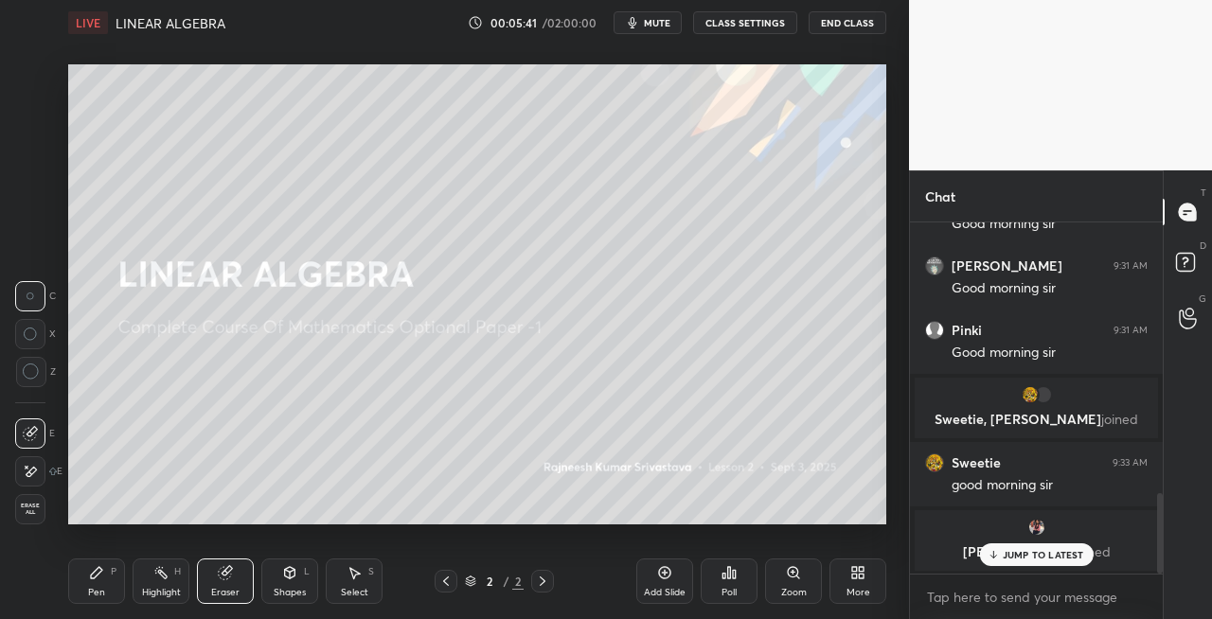
click at [89, 583] on div "Pen P" at bounding box center [96, 581] width 57 height 45
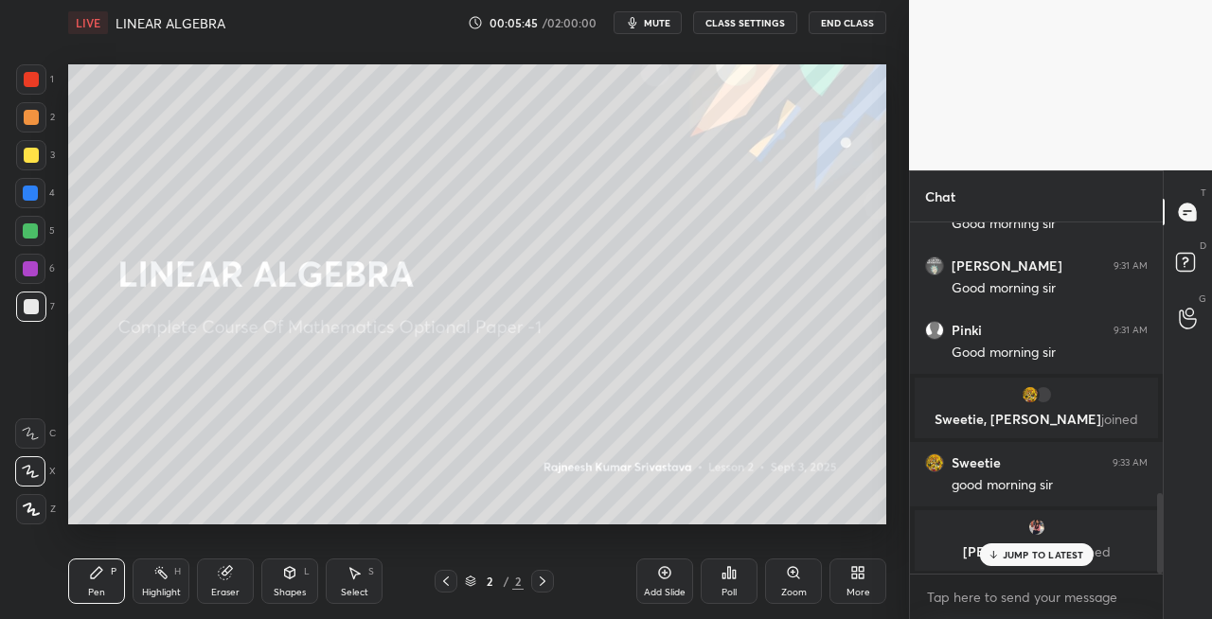
click at [250, 581] on div "Eraser" at bounding box center [225, 581] width 57 height 45
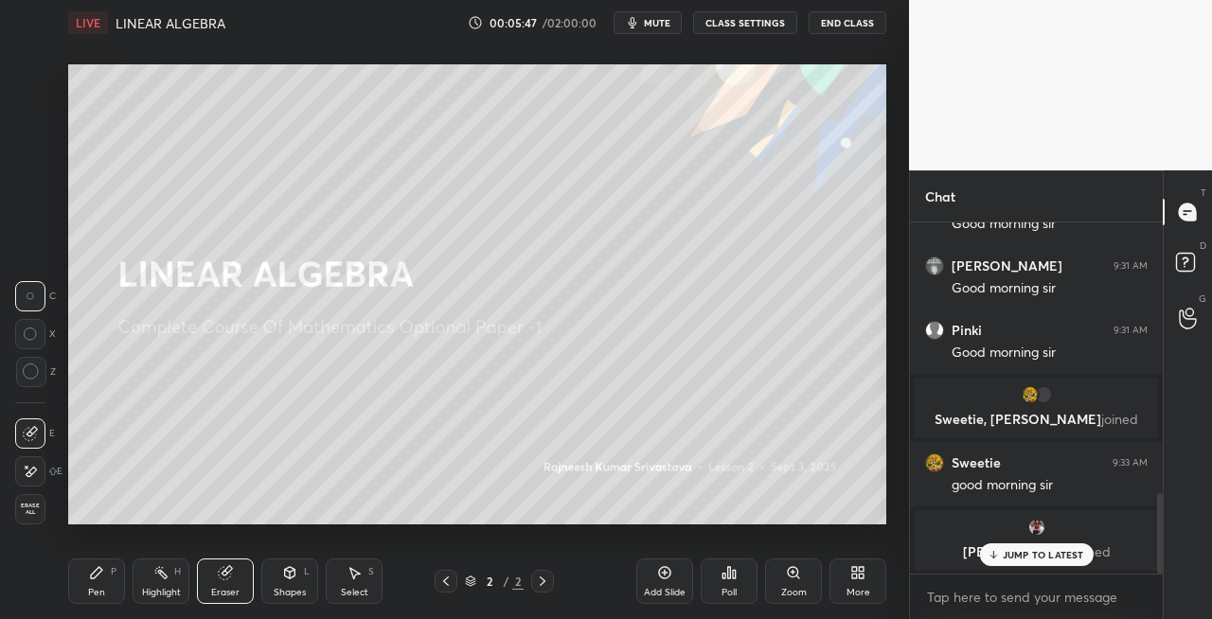
click at [123, 581] on div "Pen P" at bounding box center [96, 581] width 57 height 45
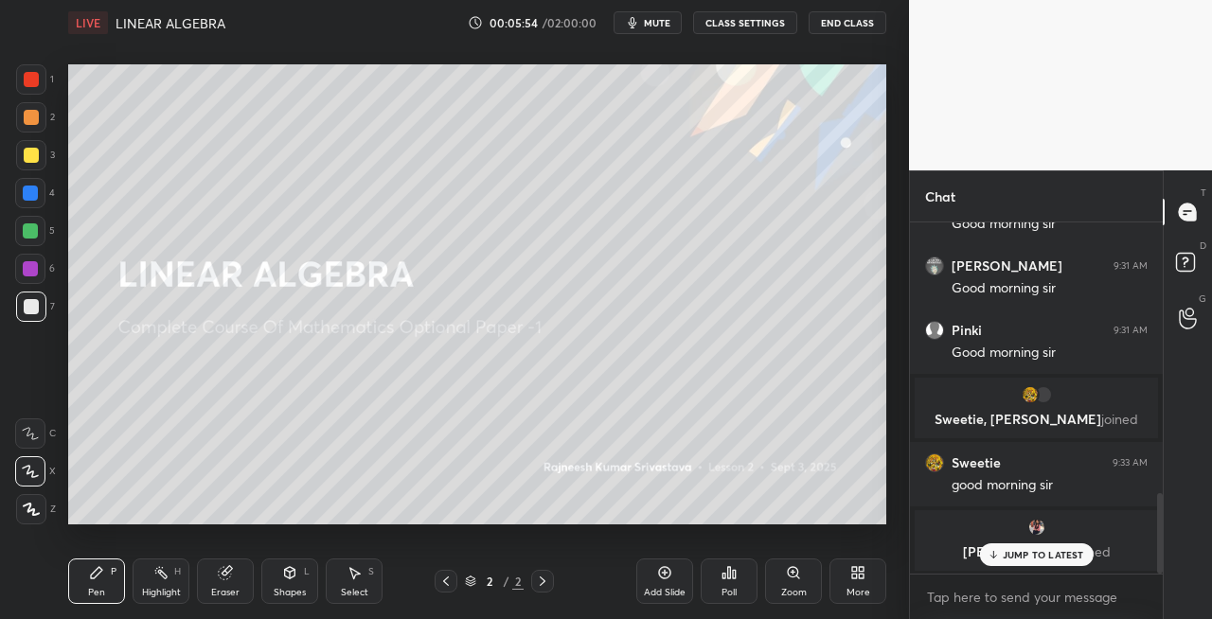
click at [218, 584] on div "Eraser" at bounding box center [225, 581] width 57 height 45
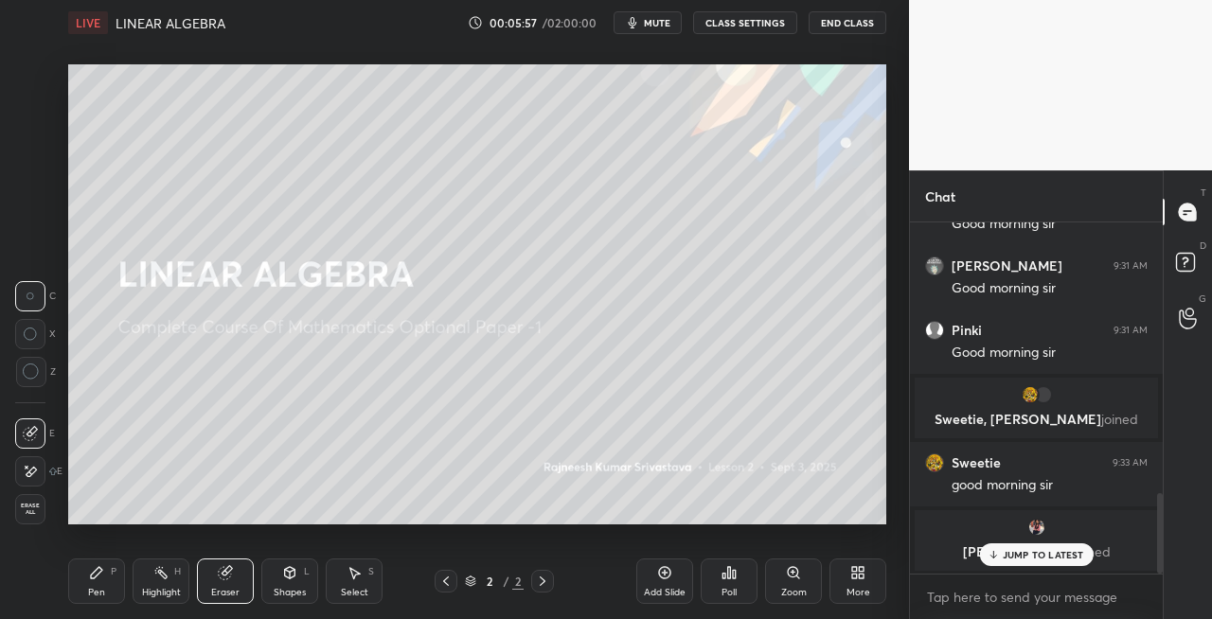
click at [119, 583] on div "Pen P" at bounding box center [96, 581] width 57 height 45
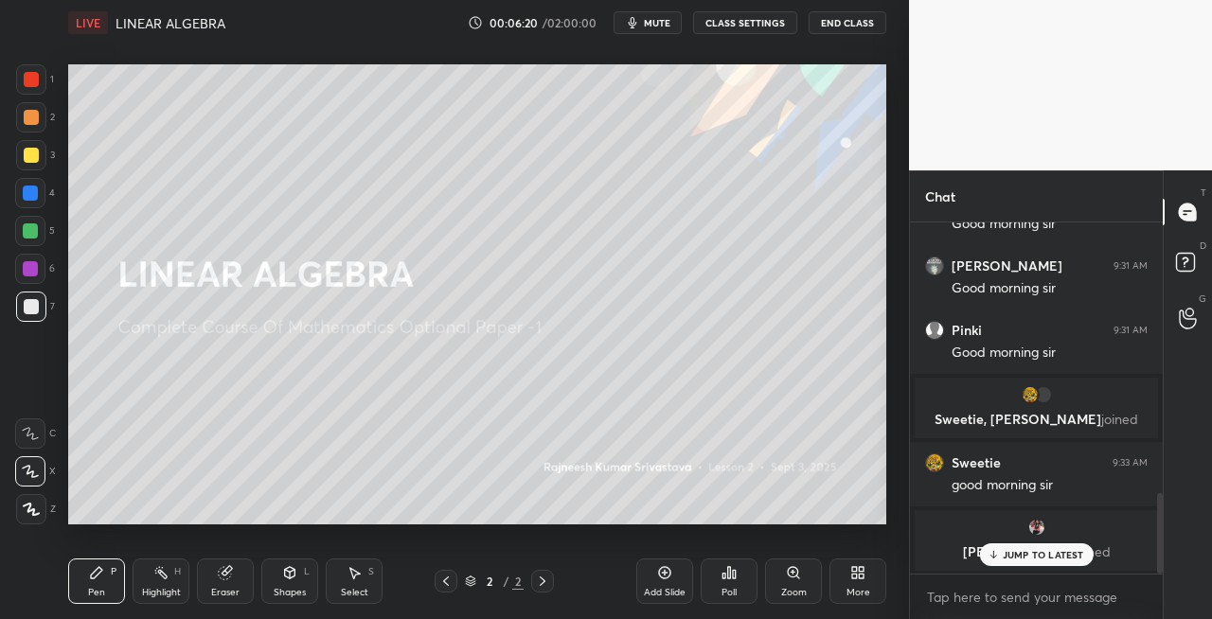
click at [280, 583] on div "Shapes L" at bounding box center [289, 581] width 57 height 45
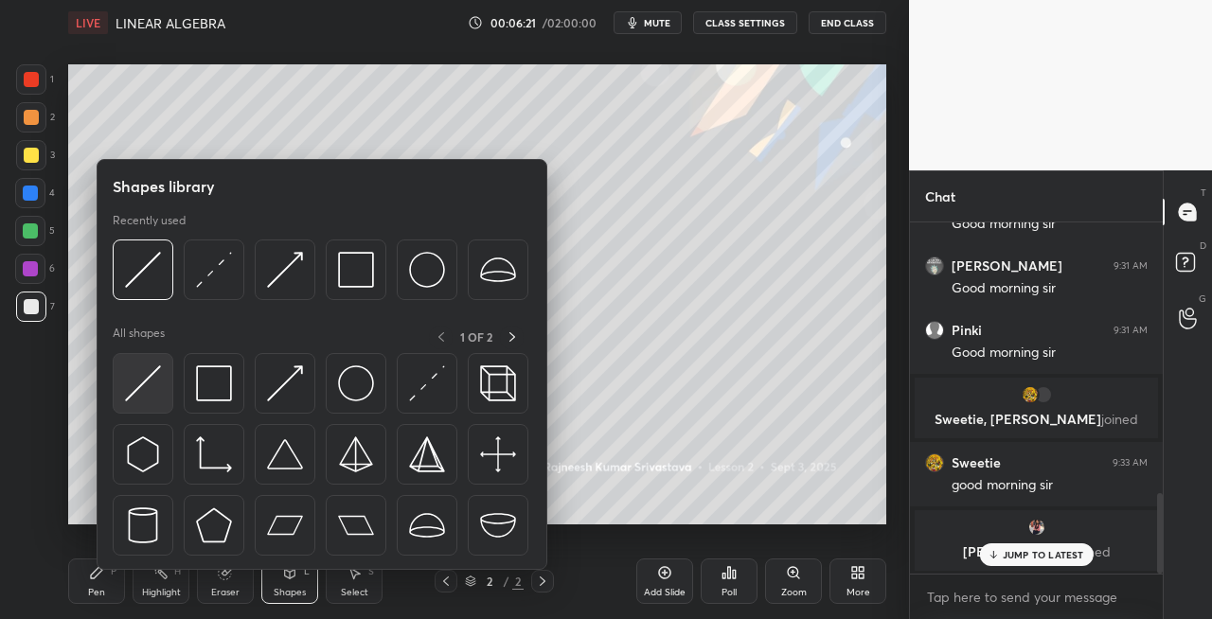
click at [137, 405] on div at bounding box center [143, 383] width 61 height 61
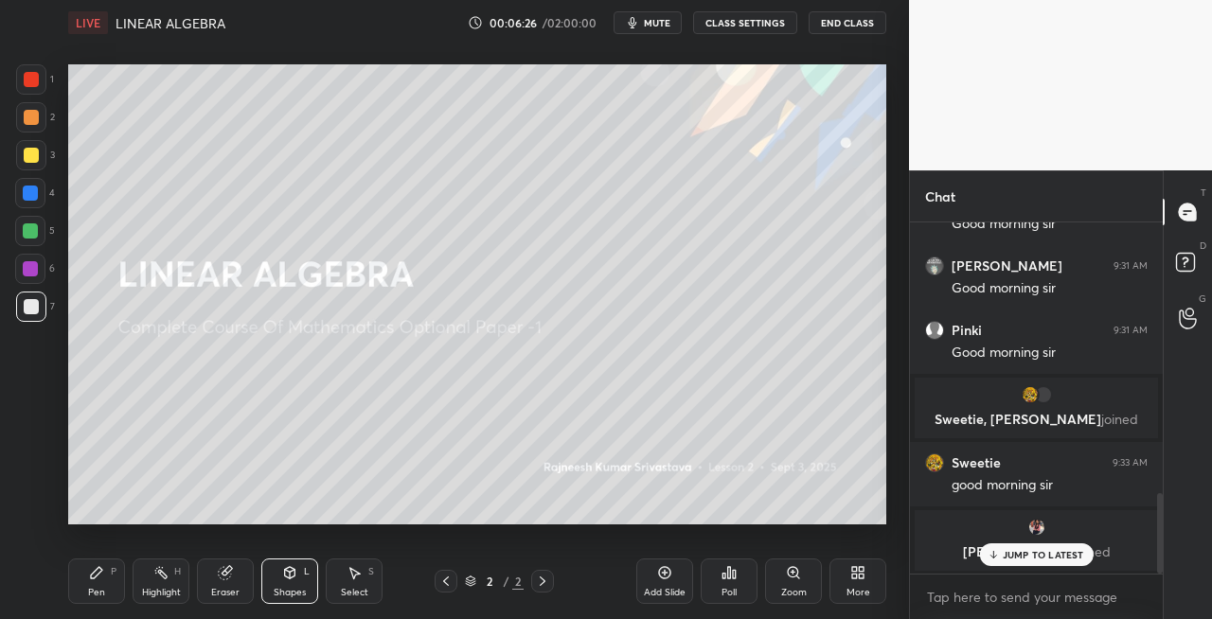
click at [37, 158] on div at bounding box center [31, 155] width 15 height 15
click at [102, 584] on div "Pen P" at bounding box center [96, 581] width 57 height 45
click at [238, 576] on div "Eraser" at bounding box center [225, 581] width 57 height 45
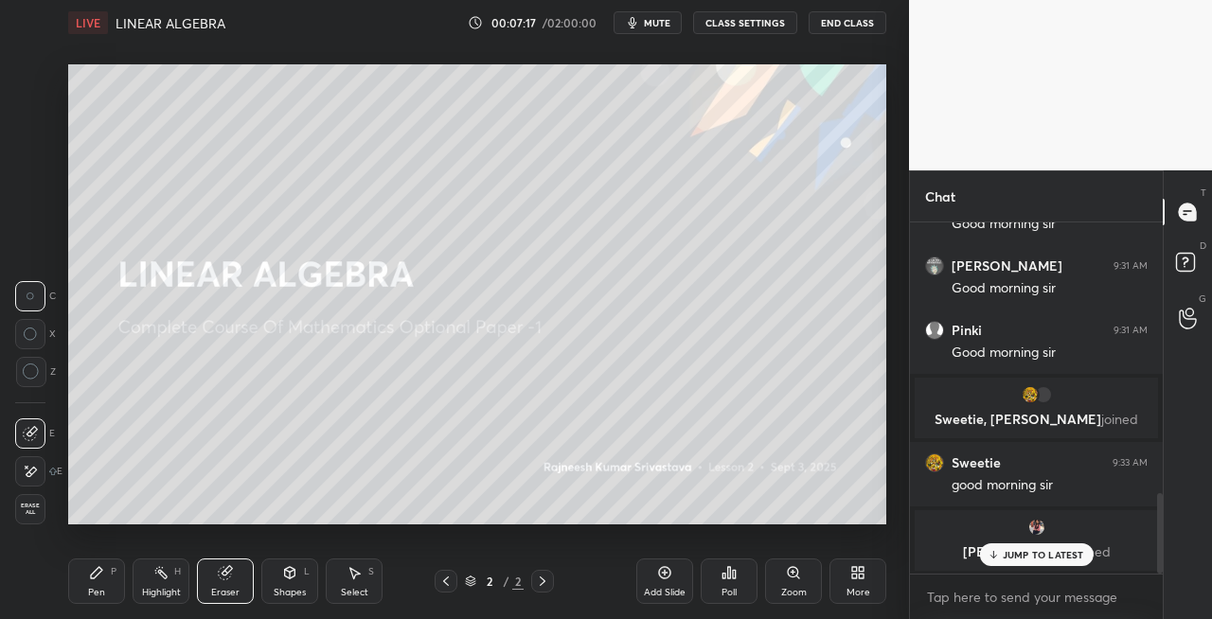
click at [116, 581] on div "Pen P" at bounding box center [96, 581] width 57 height 45
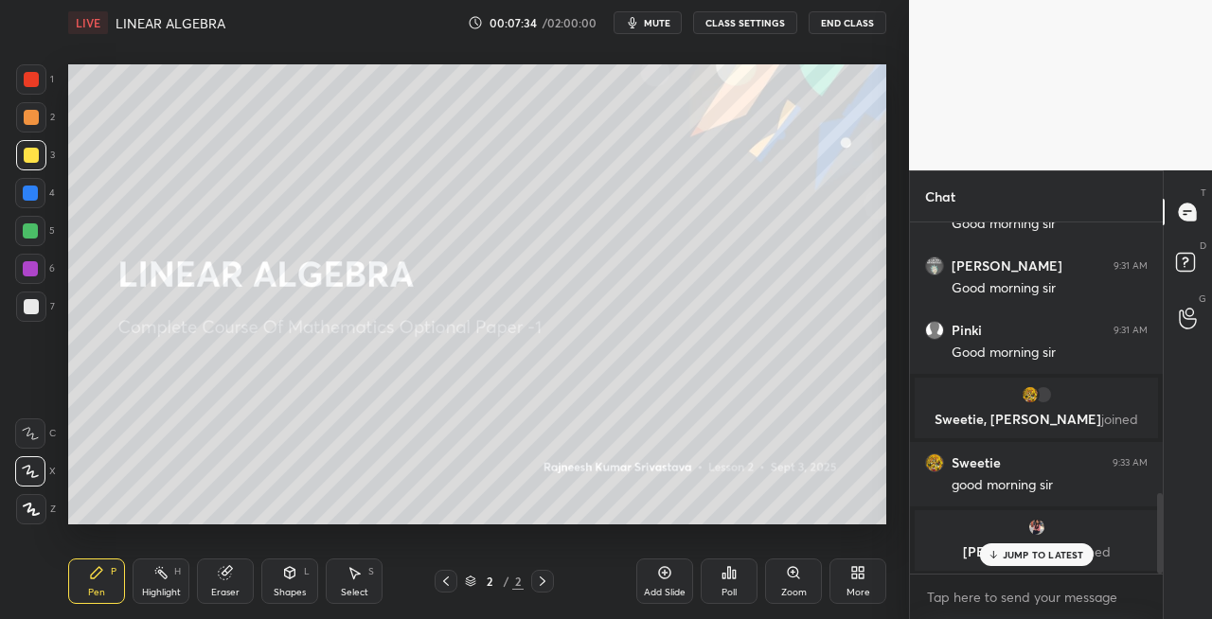
click at [229, 595] on div "Eraser" at bounding box center [225, 592] width 28 height 9
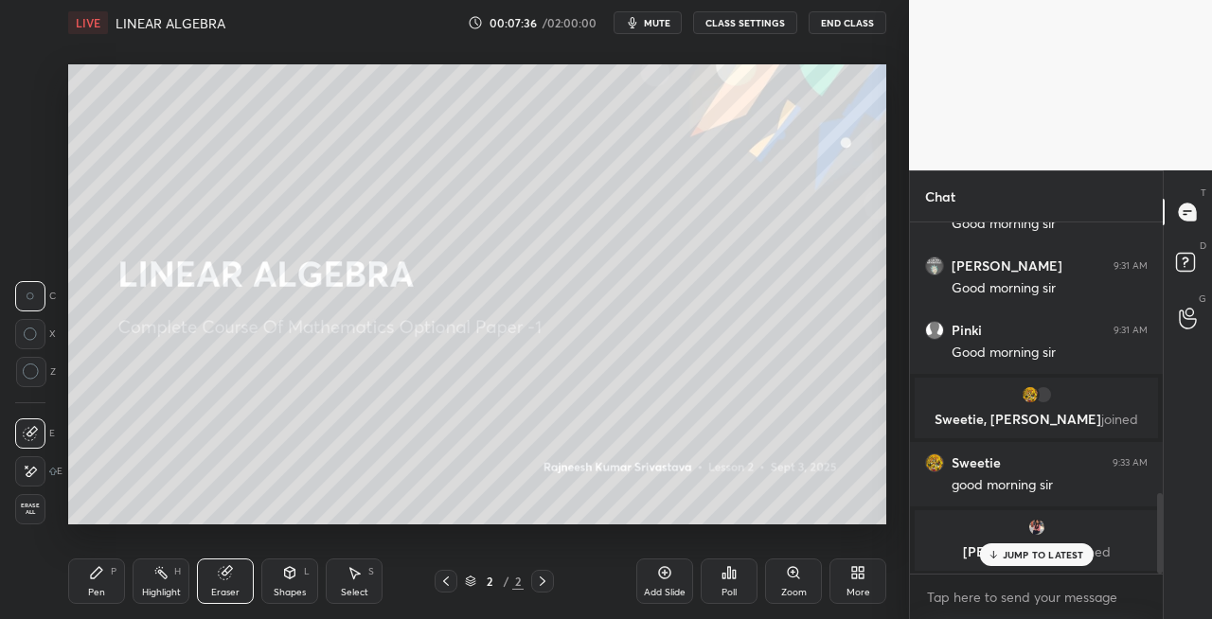
click at [104, 581] on div "Pen P" at bounding box center [96, 581] width 57 height 45
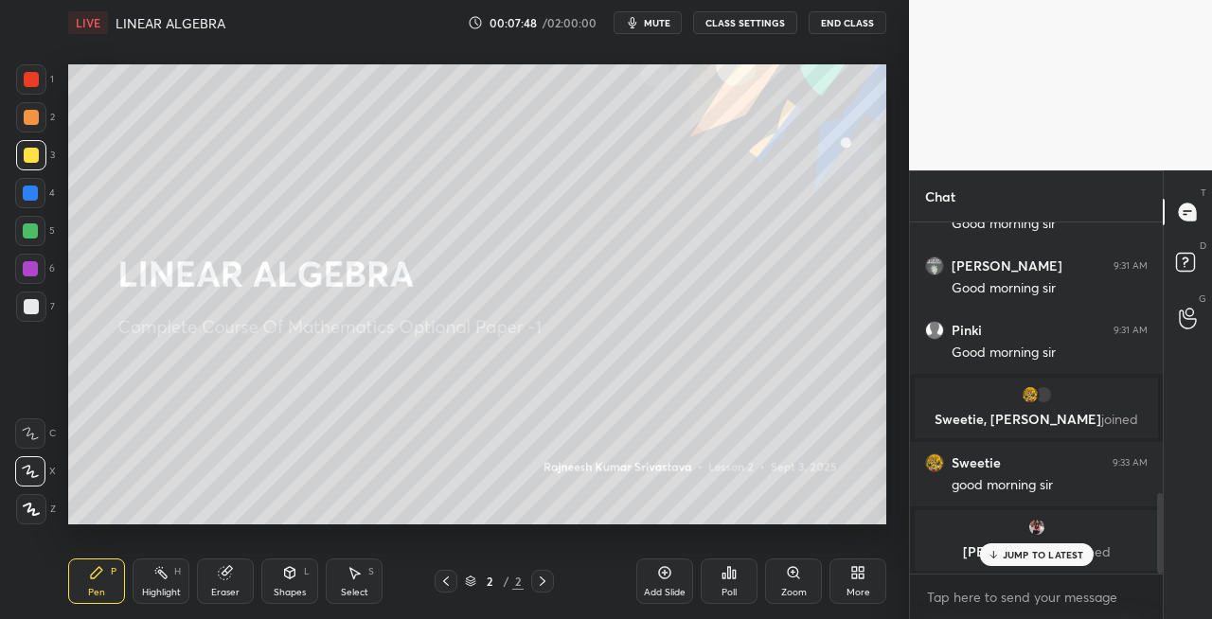
scroll to position [1260, 0]
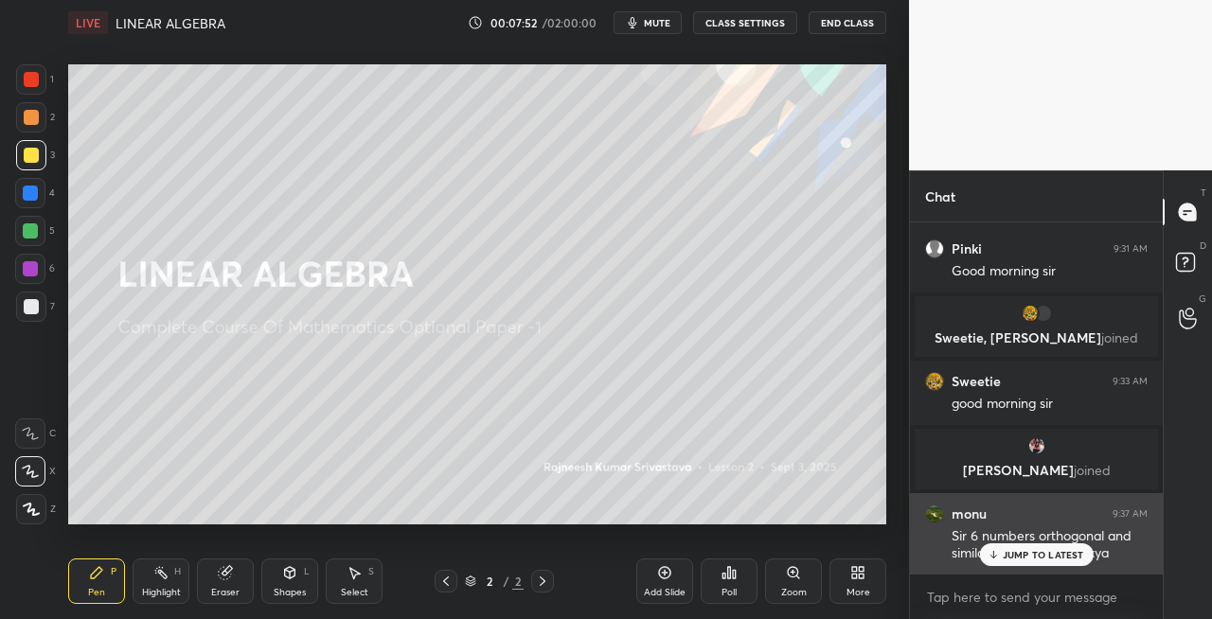
click at [1021, 556] on p "JUMP TO LATEST" at bounding box center [1043, 554] width 81 height 11
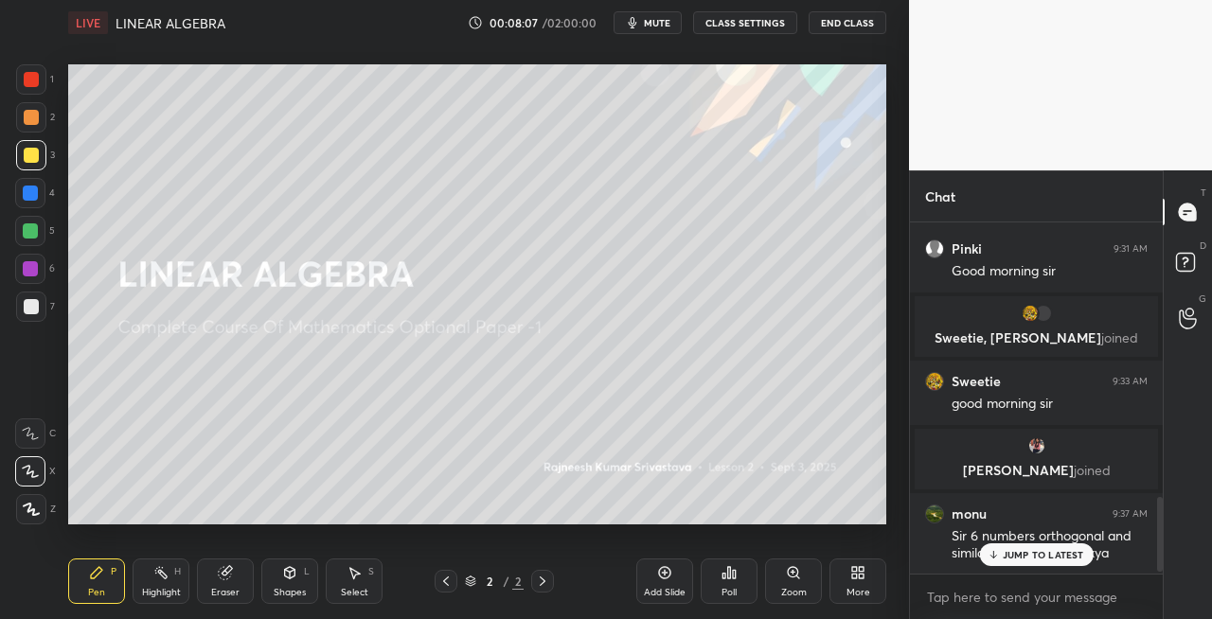
click at [1000, 561] on div "JUMP TO LATEST" at bounding box center [1036, 555] width 114 height 23
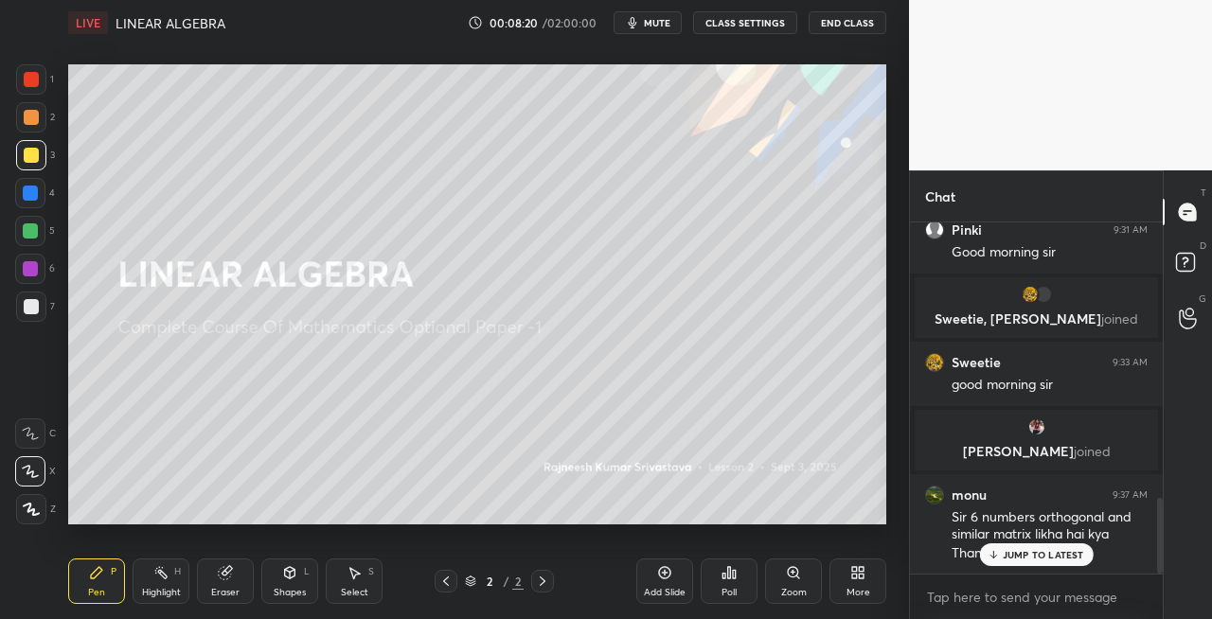
click at [545, 582] on icon at bounding box center [542, 581] width 15 height 15
click at [546, 585] on icon at bounding box center [542, 581] width 15 height 15
click at [644, 589] on div "Add Slide" at bounding box center [665, 592] width 42 height 9
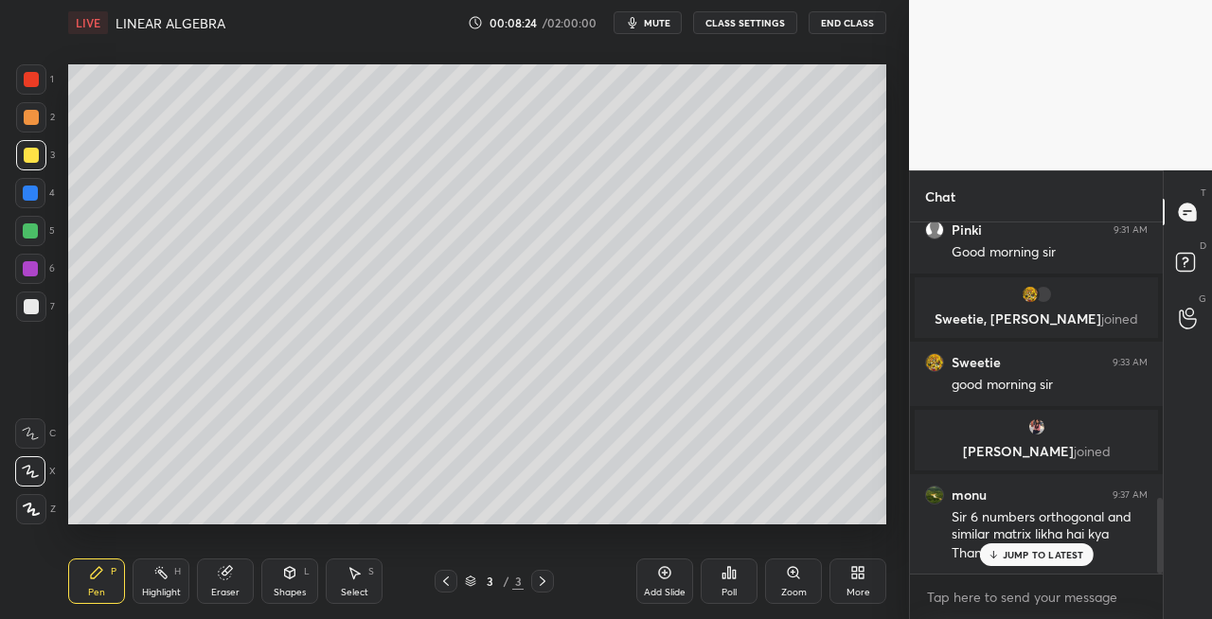
click at [230, 595] on div "Eraser" at bounding box center [225, 592] width 28 height 9
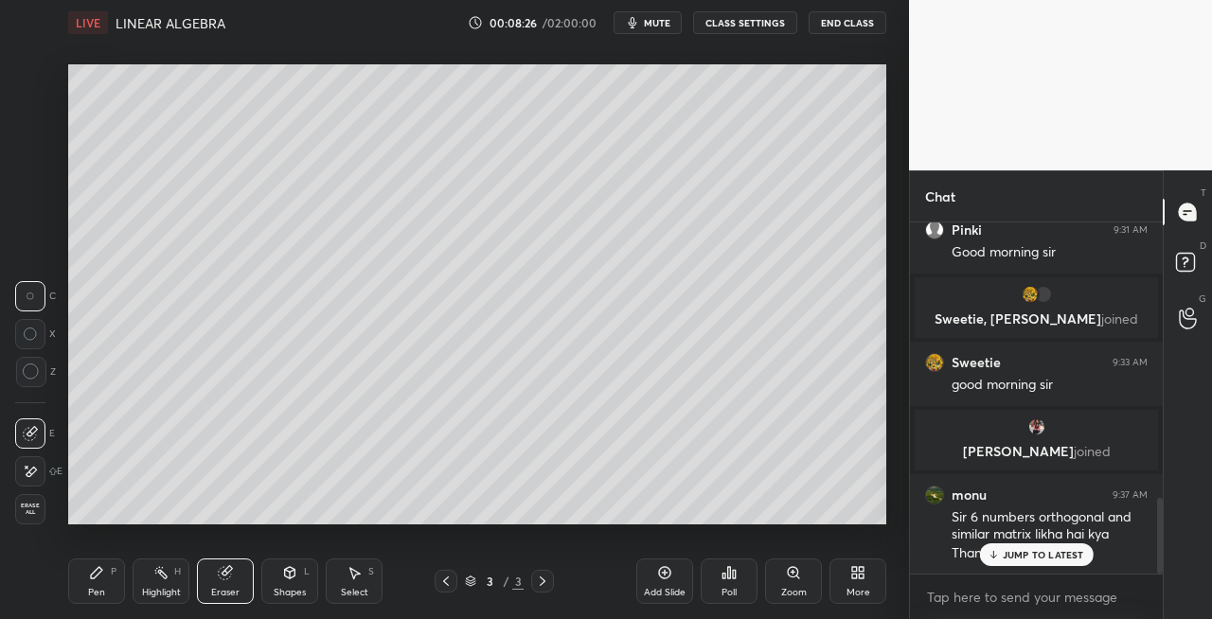
click at [89, 592] on div "Pen" at bounding box center [96, 592] width 17 height 9
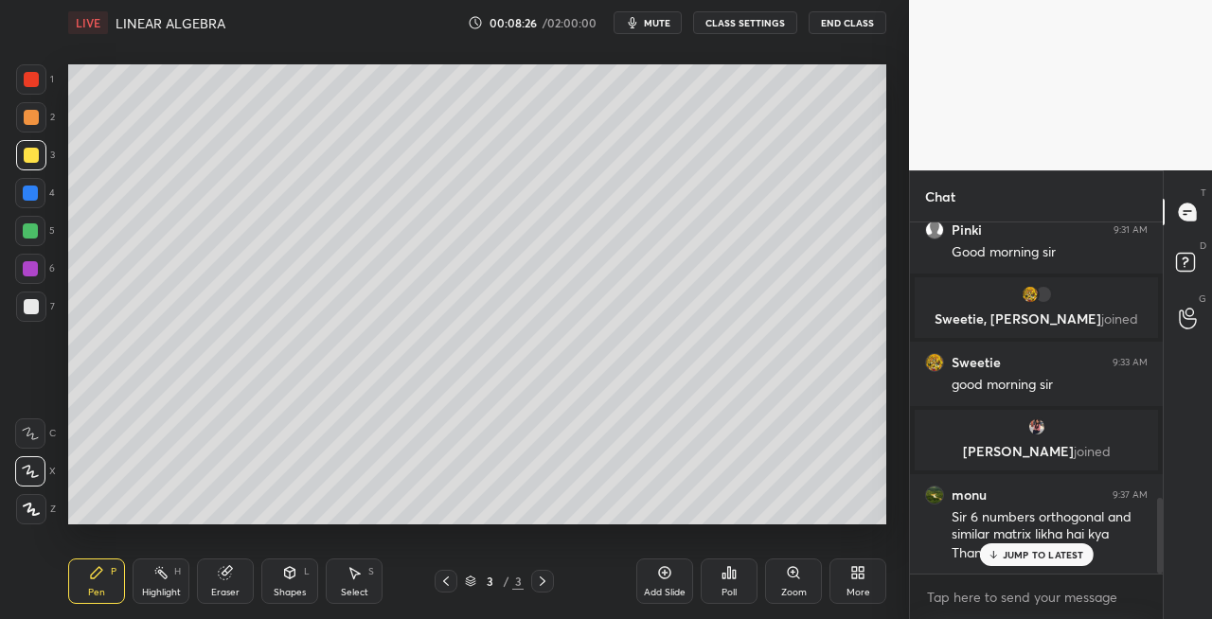
click at [32, 314] on div at bounding box center [31, 307] width 30 height 30
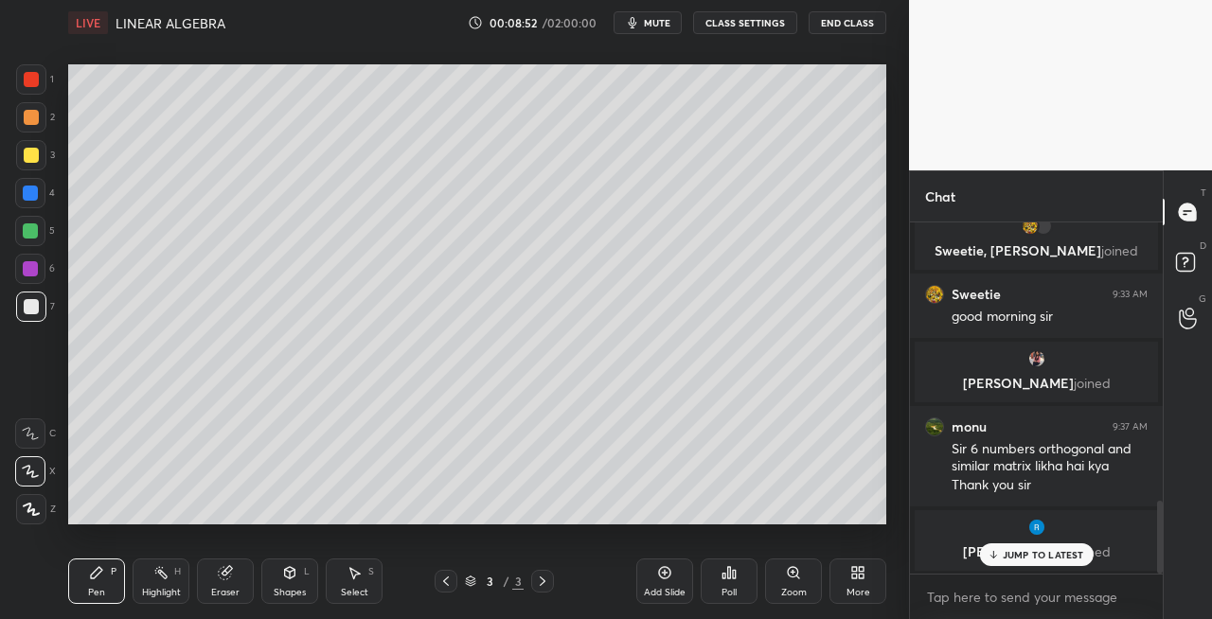
click at [220, 593] on div "Eraser" at bounding box center [225, 592] width 28 height 9
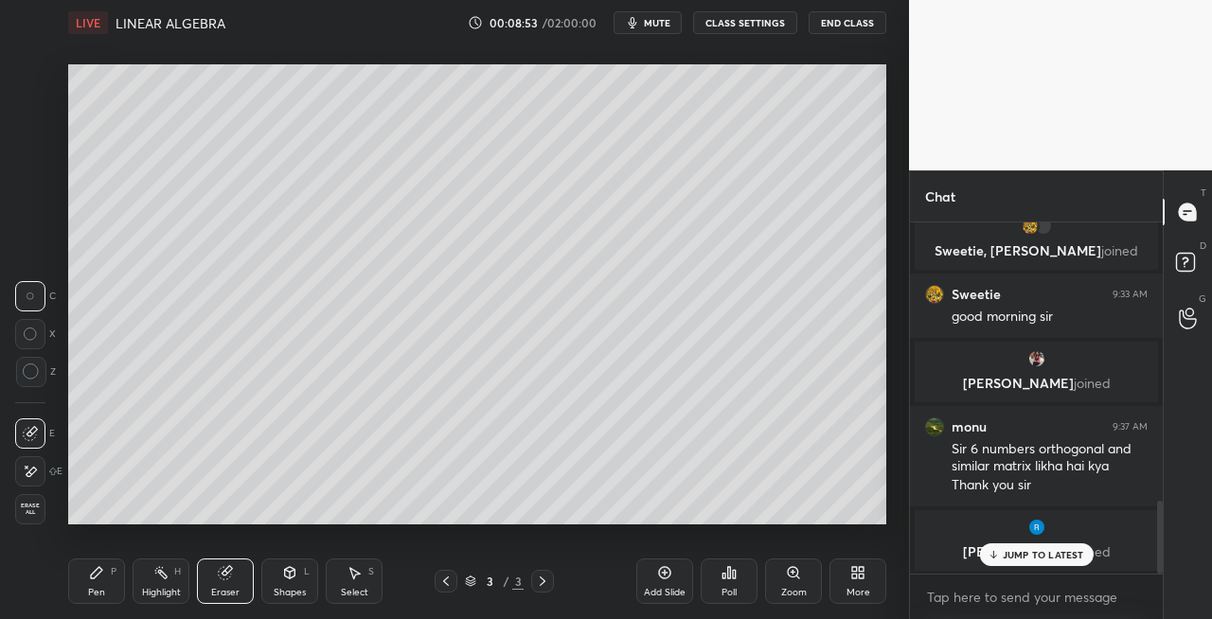
click at [103, 588] on div "Pen" at bounding box center [96, 592] width 17 height 9
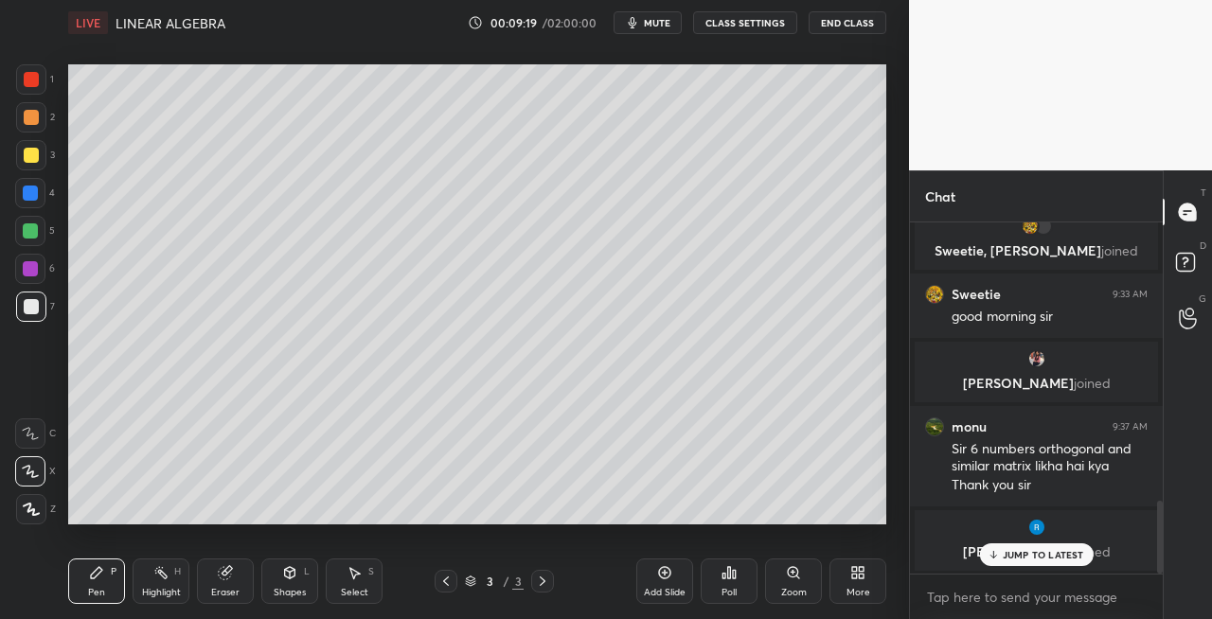
click at [225, 585] on div "Eraser" at bounding box center [225, 581] width 57 height 45
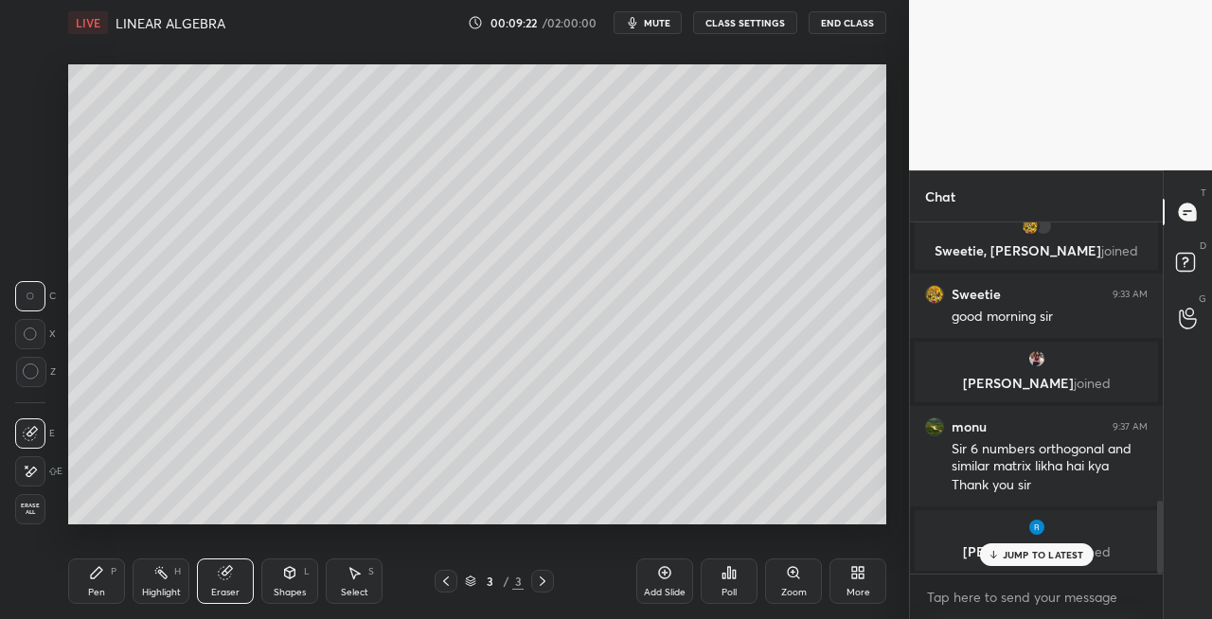
click at [97, 581] on div "Pen P" at bounding box center [96, 581] width 57 height 45
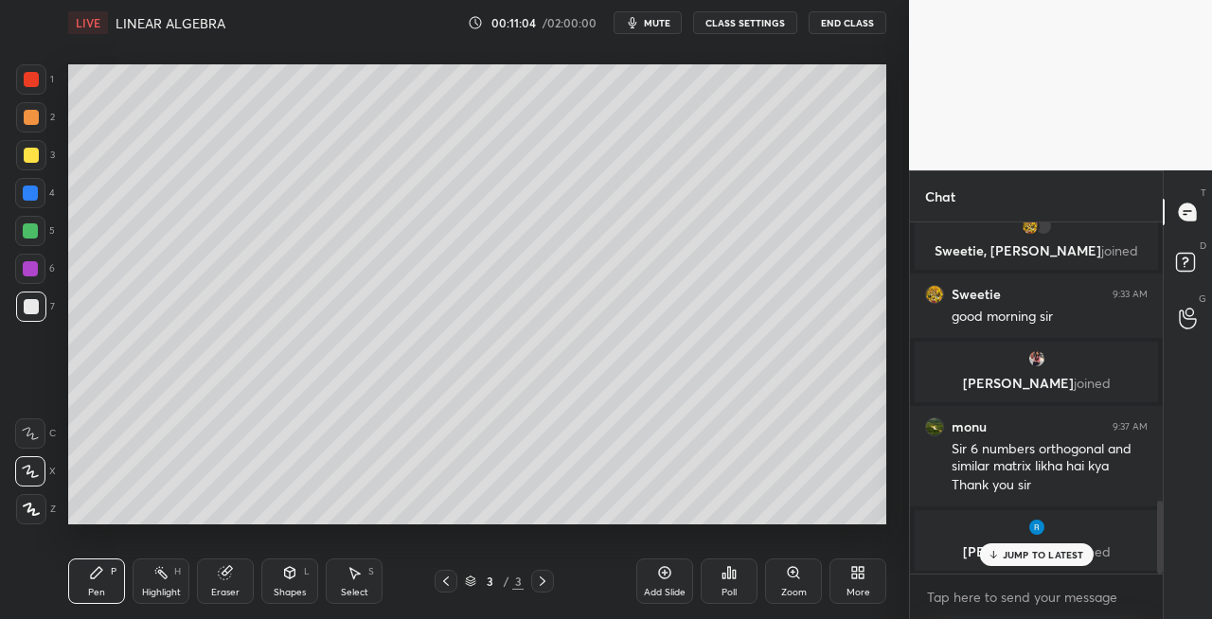
click at [241, 585] on div "Eraser" at bounding box center [225, 581] width 57 height 45
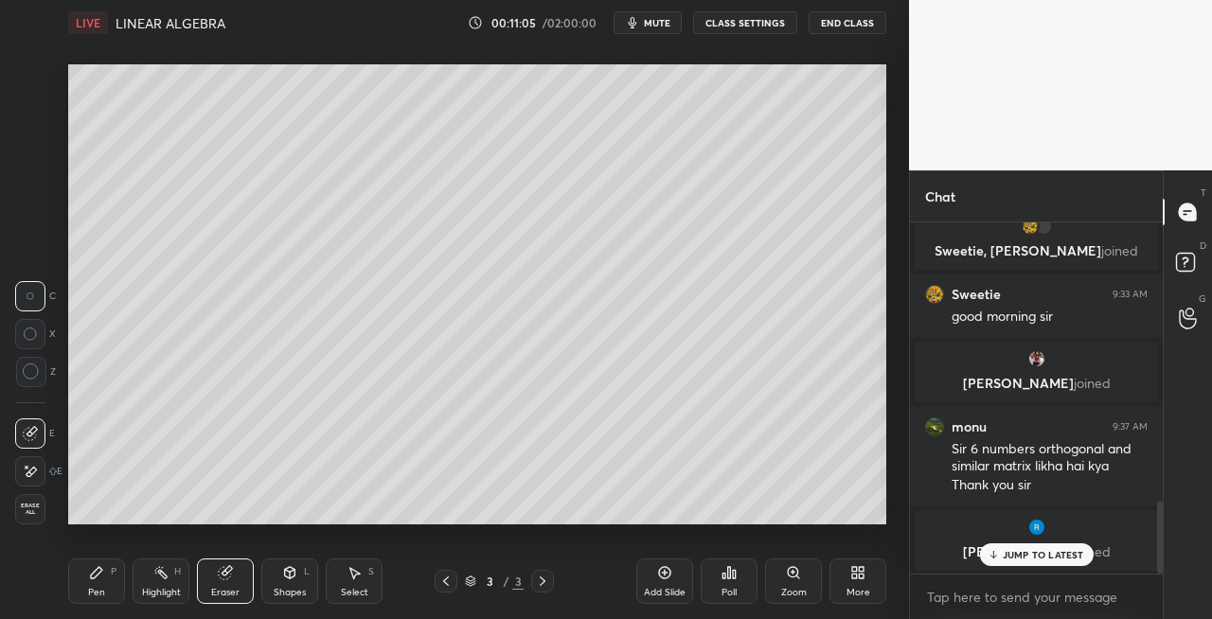
click at [77, 590] on div "Pen P" at bounding box center [96, 581] width 57 height 45
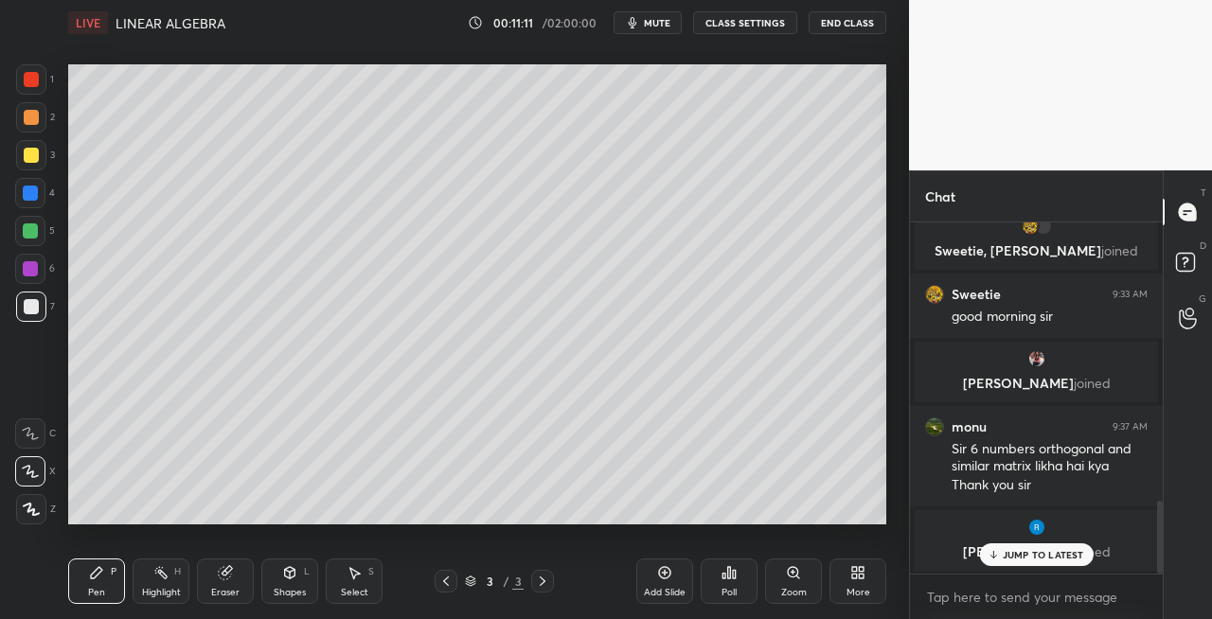
click at [278, 570] on div "Shapes L" at bounding box center [289, 581] width 57 height 45
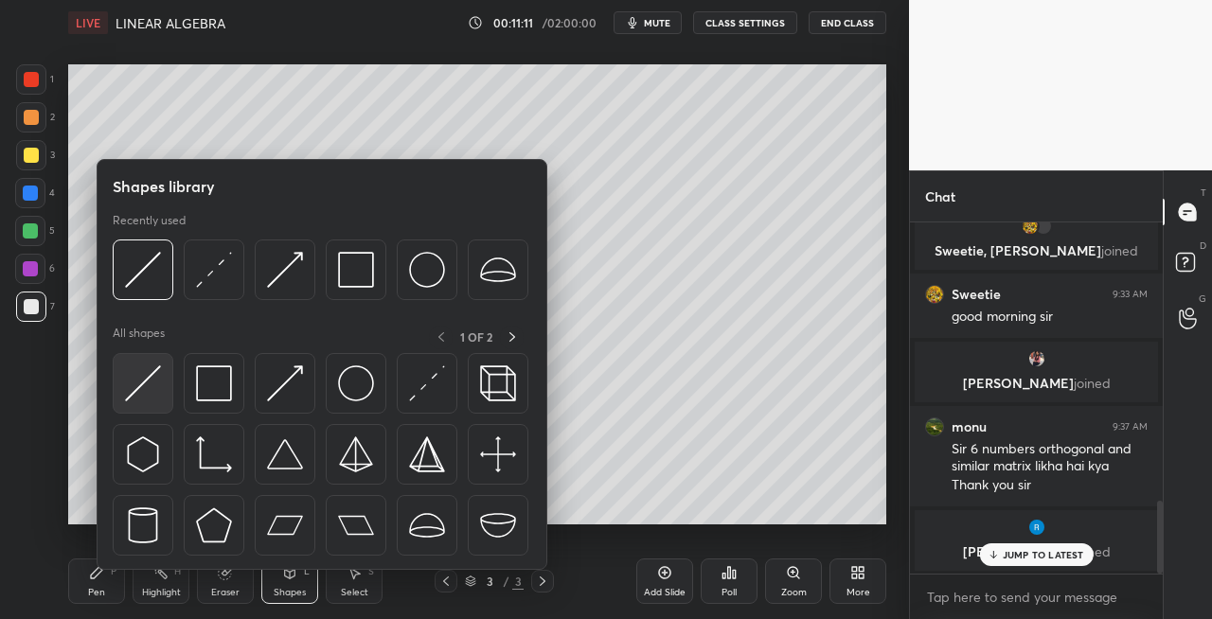
click at [133, 411] on div at bounding box center [143, 383] width 61 height 61
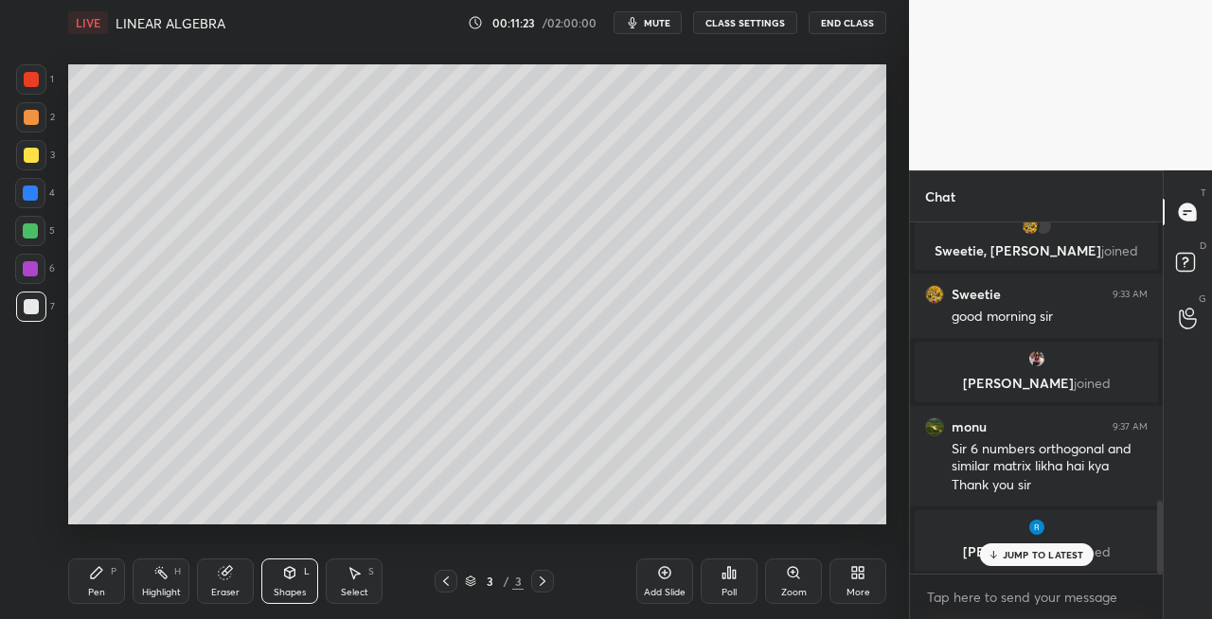
click at [441, 581] on icon at bounding box center [445, 581] width 15 height 15
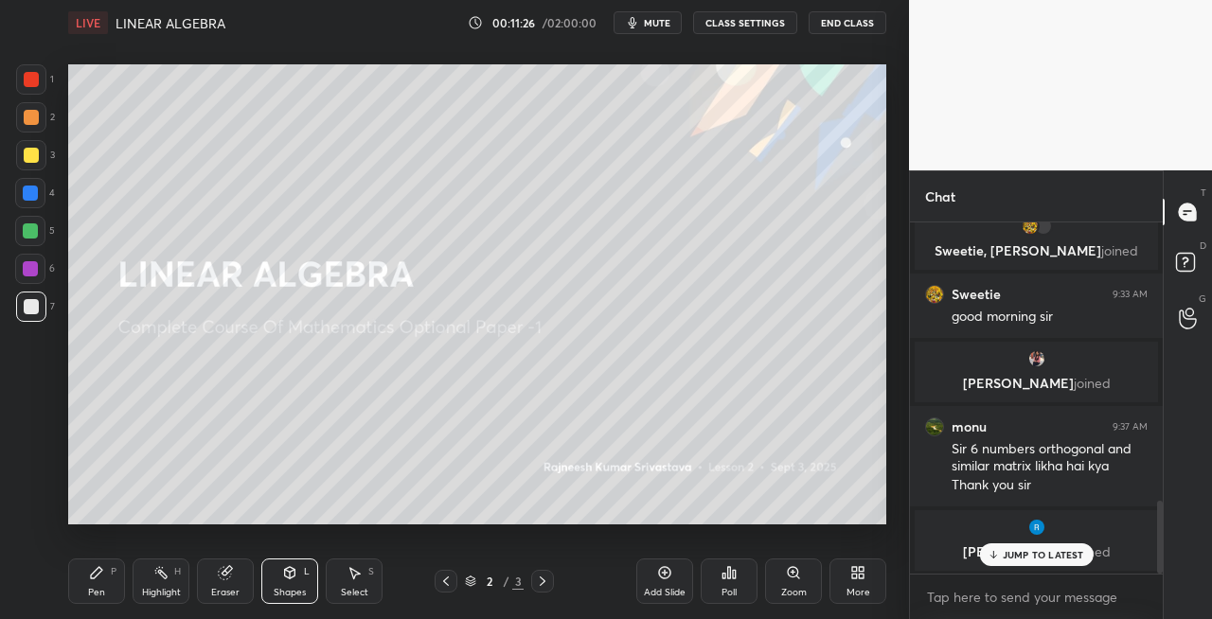
click at [538, 579] on icon at bounding box center [542, 581] width 15 height 15
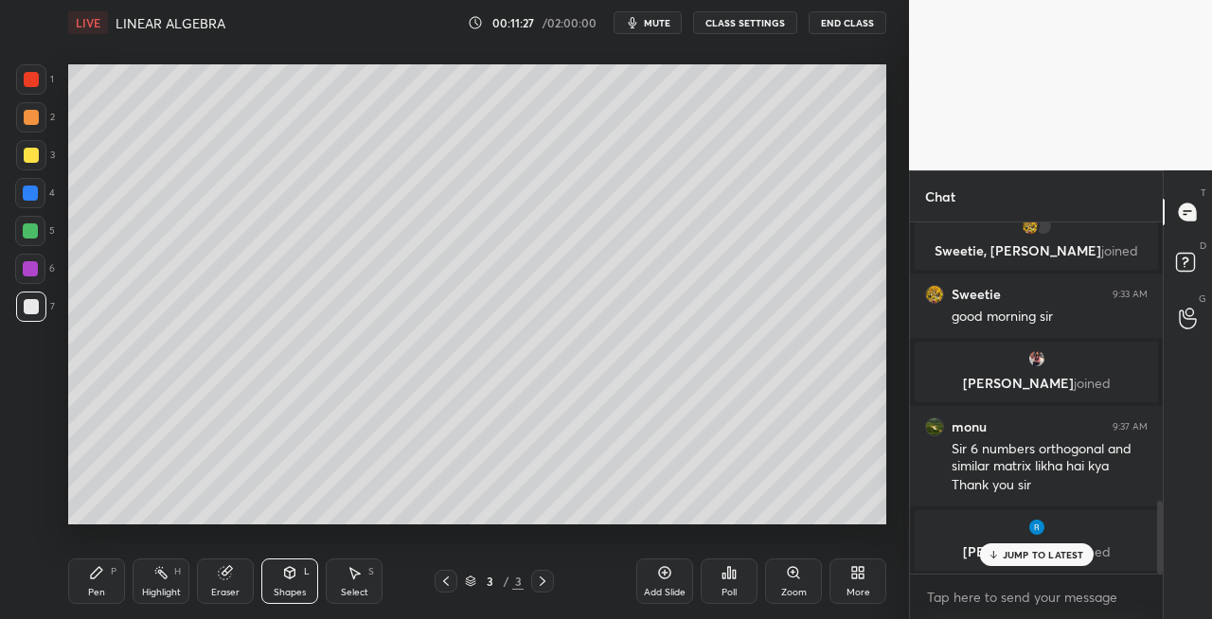
click at [115, 585] on div "Pen P" at bounding box center [96, 581] width 57 height 45
click at [237, 581] on div "Eraser" at bounding box center [225, 581] width 57 height 45
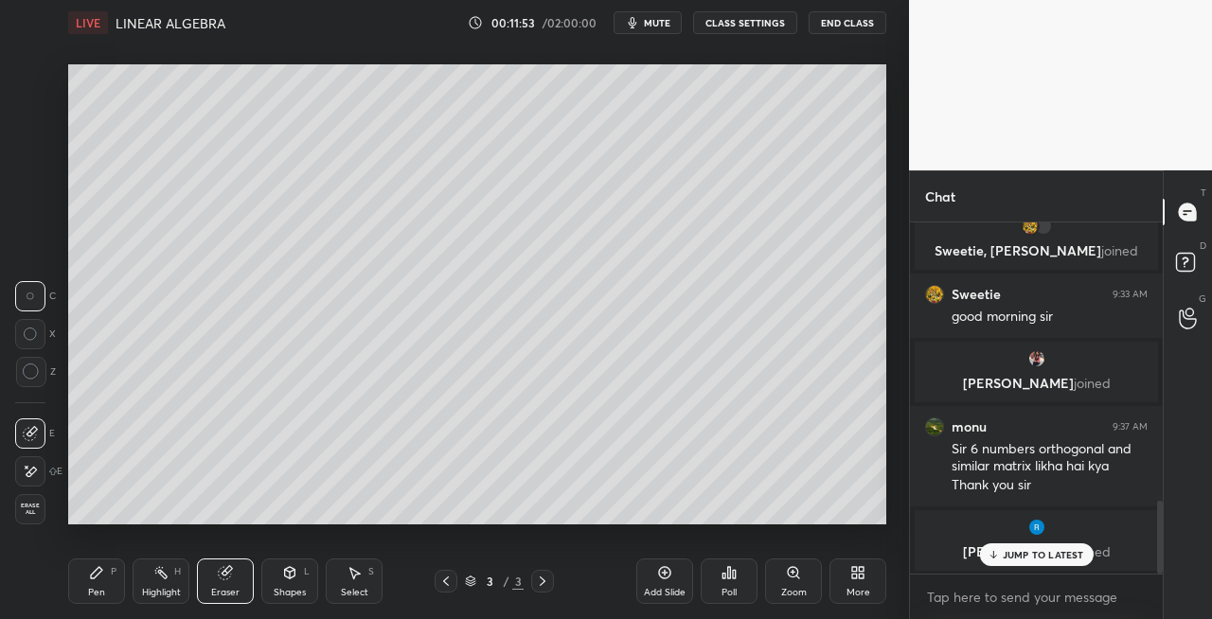
click at [106, 568] on div "Pen P" at bounding box center [96, 581] width 57 height 45
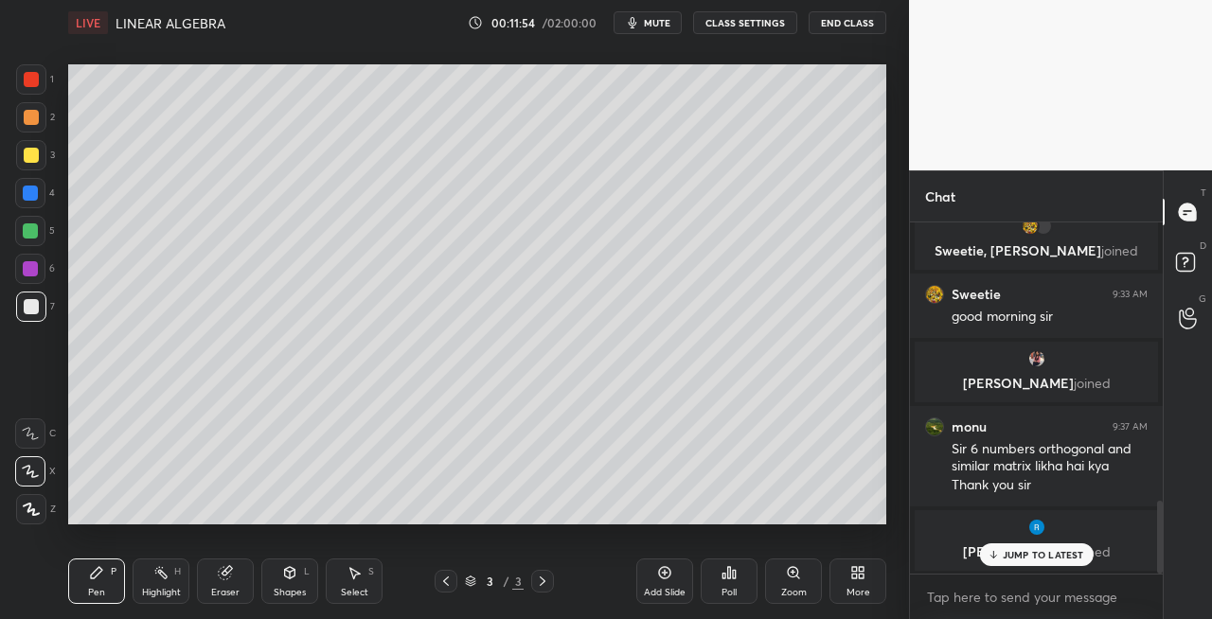
click at [24, 148] on div at bounding box center [31, 155] width 15 height 15
click at [231, 580] on icon at bounding box center [225, 572] width 15 height 15
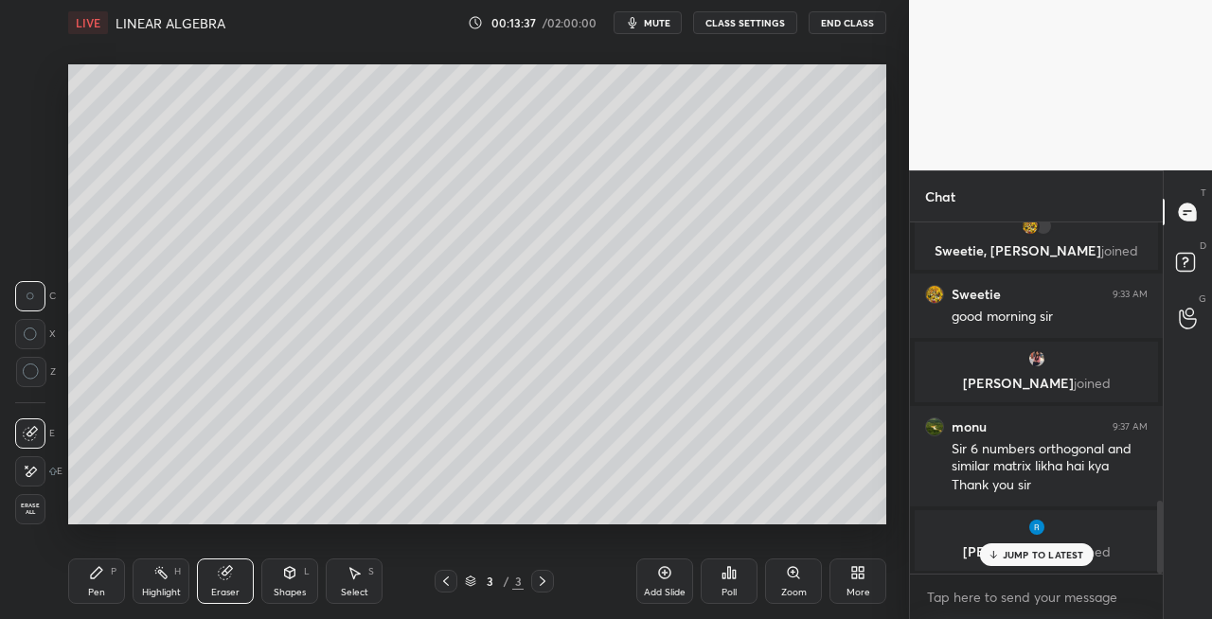
click at [97, 579] on icon at bounding box center [96, 572] width 15 height 15
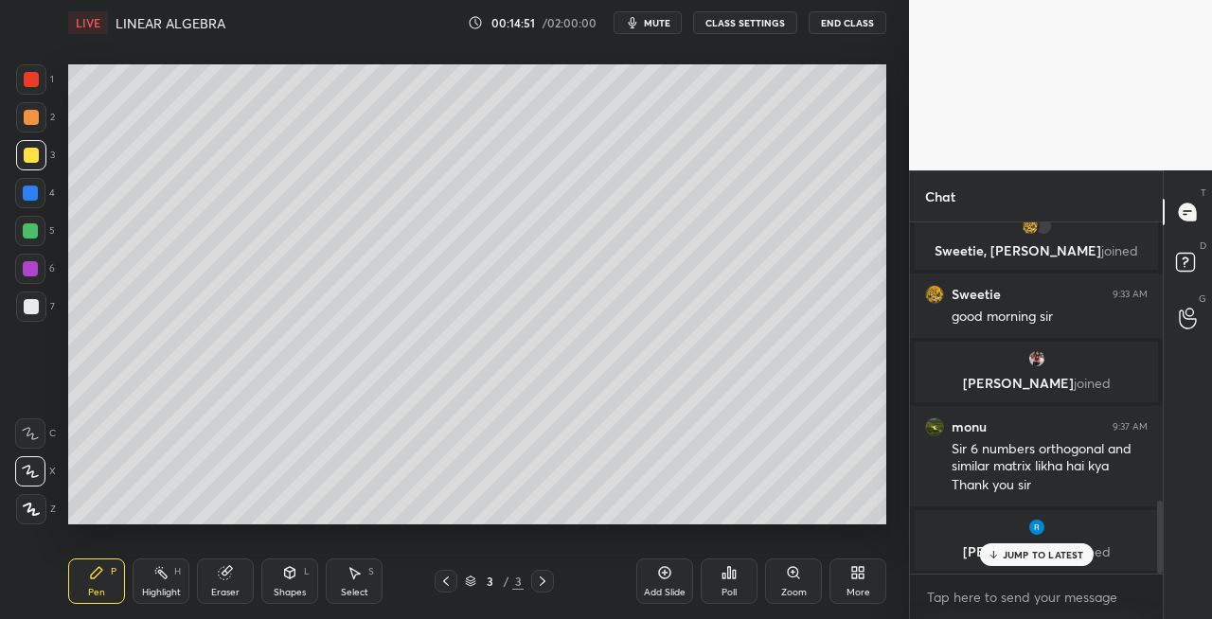
click at [439, 582] on icon at bounding box center [445, 581] width 15 height 15
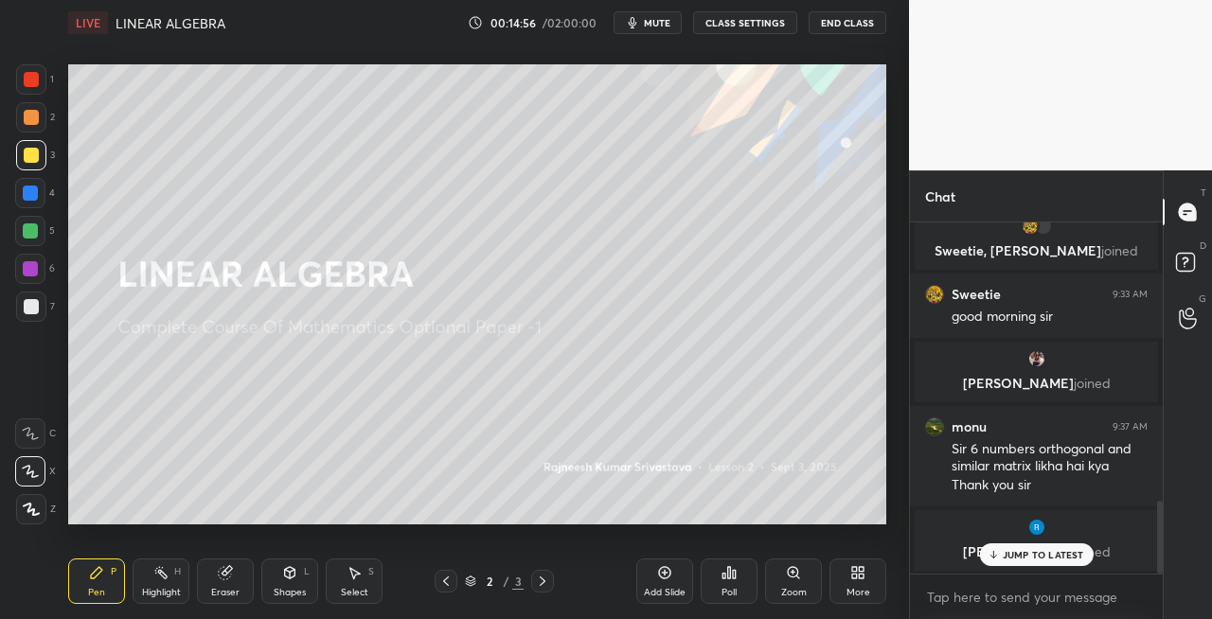
click at [545, 583] on icon at bounding box center [542, 581] width 15 height 15
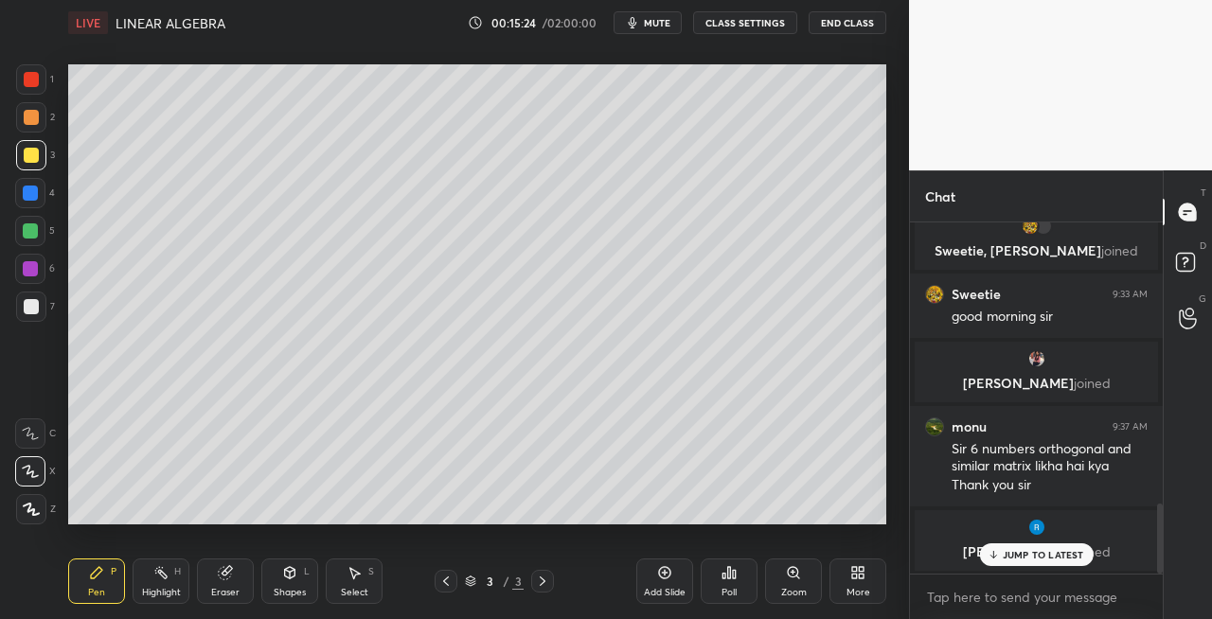
scroll to position [1411, 0]
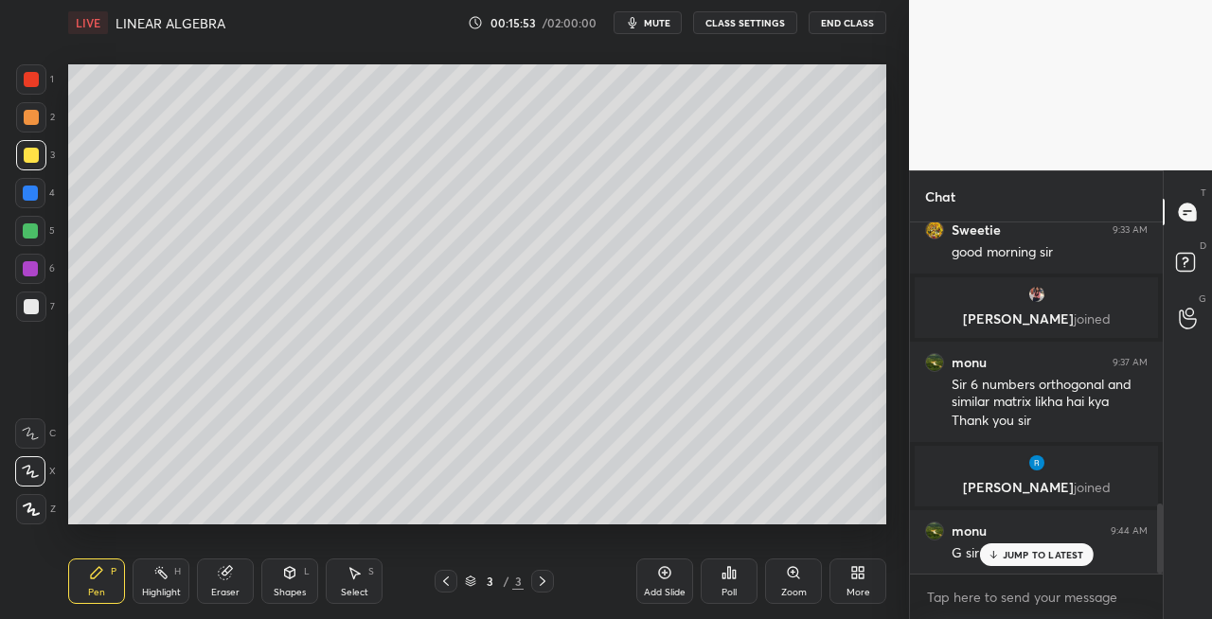
click at [281, 580] on div "Shapes L" at bounding box center [289, 581] width 57 height 45
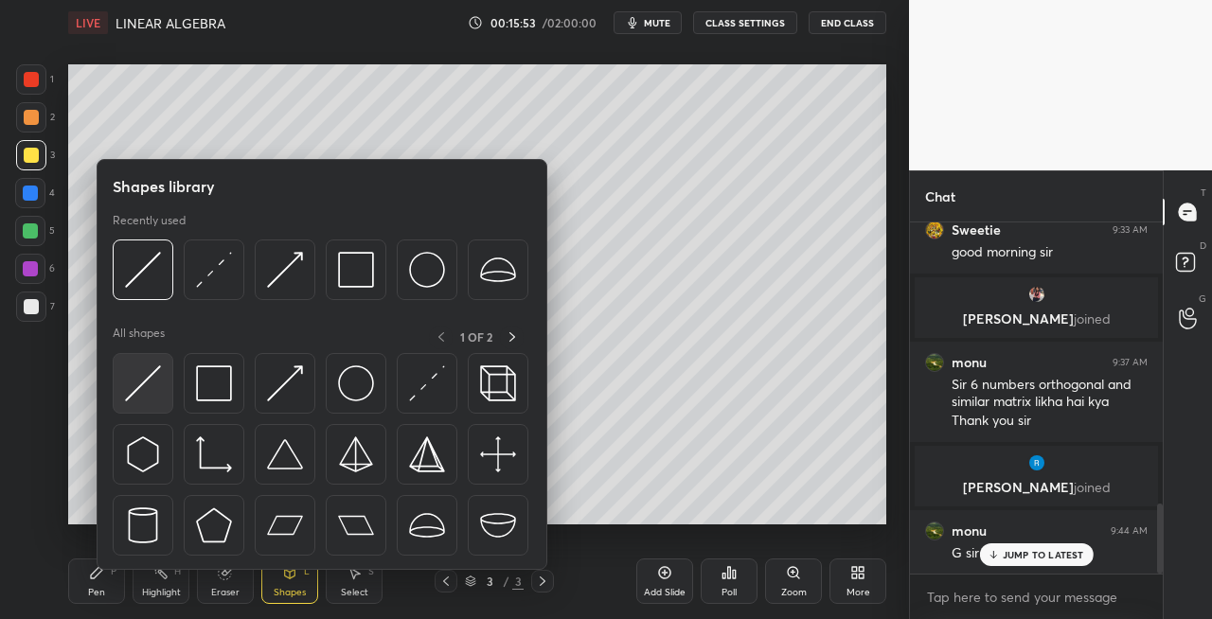
click at [141, 384] on img at bounding box center [143, 384] width 36 height 36
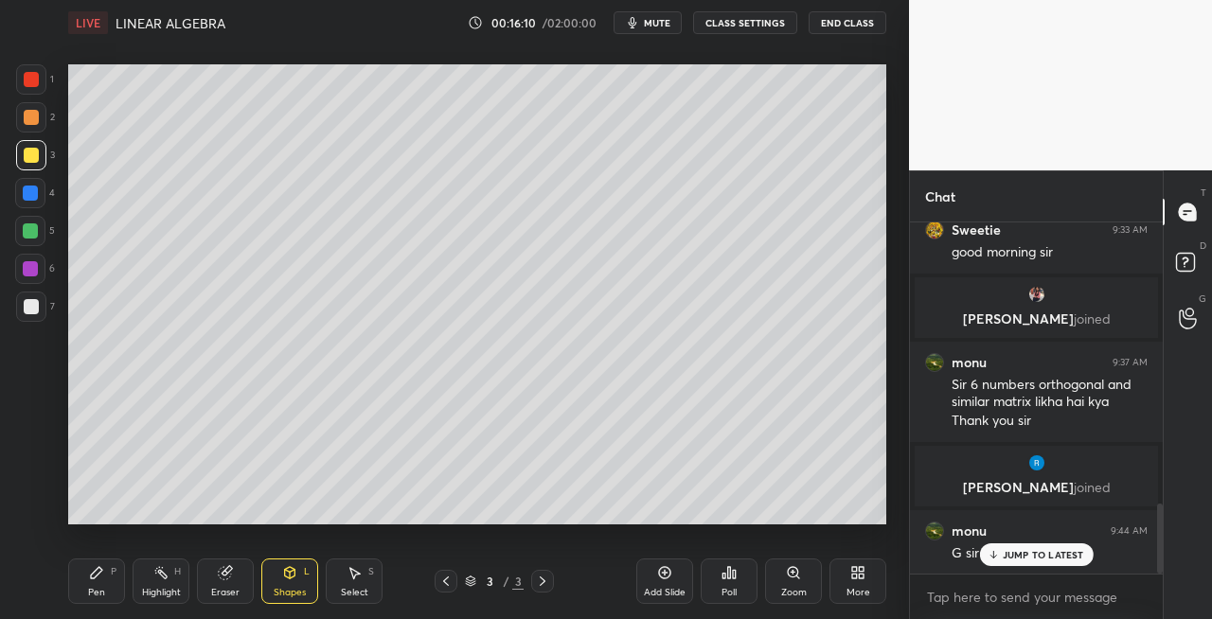
click at [444, 580] on icon at bounding box center [445, 581] width 15 height 15
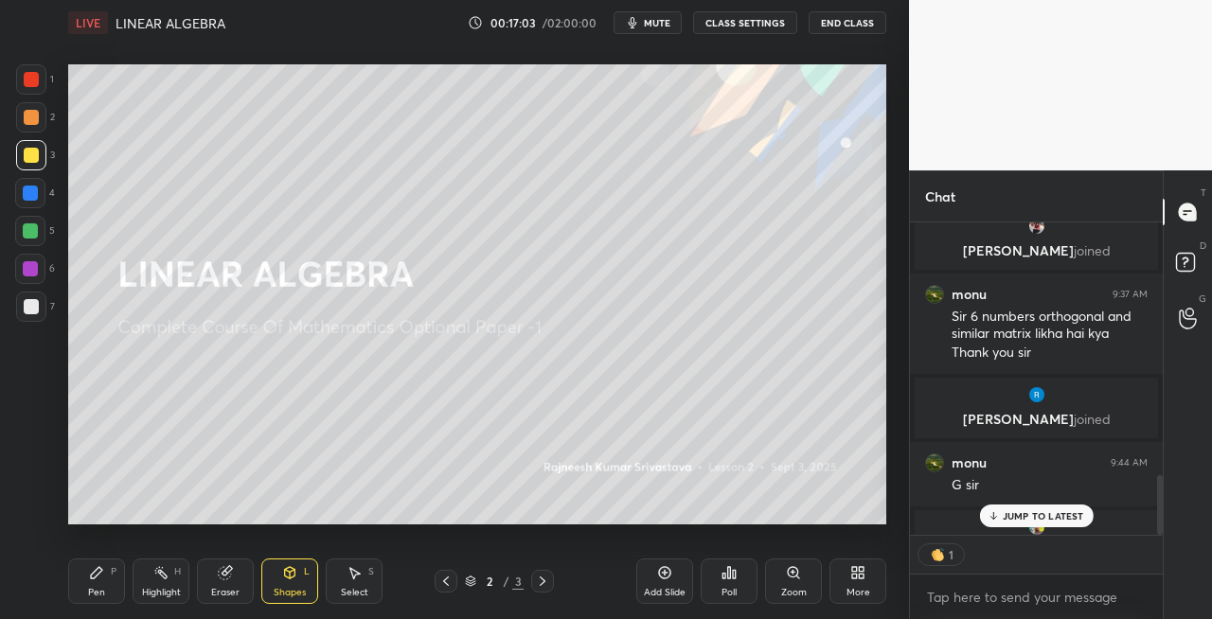
scroll to position [6, 6]
click at [537, 578] on icon at bounding box center [542, 581] width 15 height 15
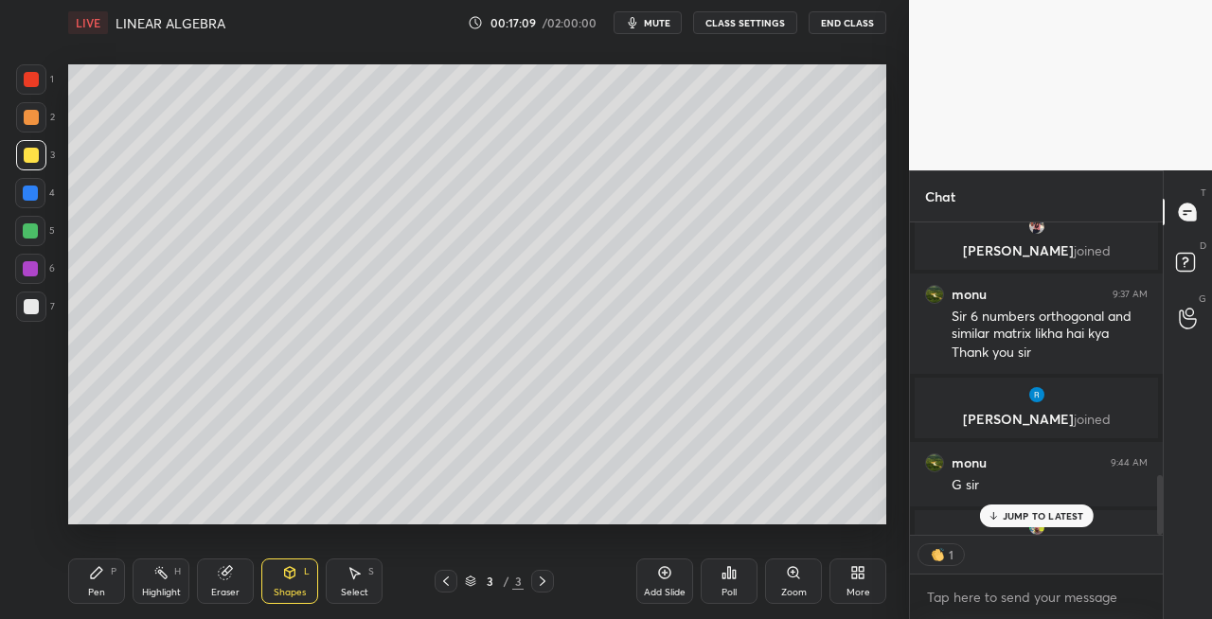
click at [538, 576] on icon at bounding box center [542, 581] width 15 height 15
click at [447, 581] on icon at bounding box center [445, 581] width 15 height 15
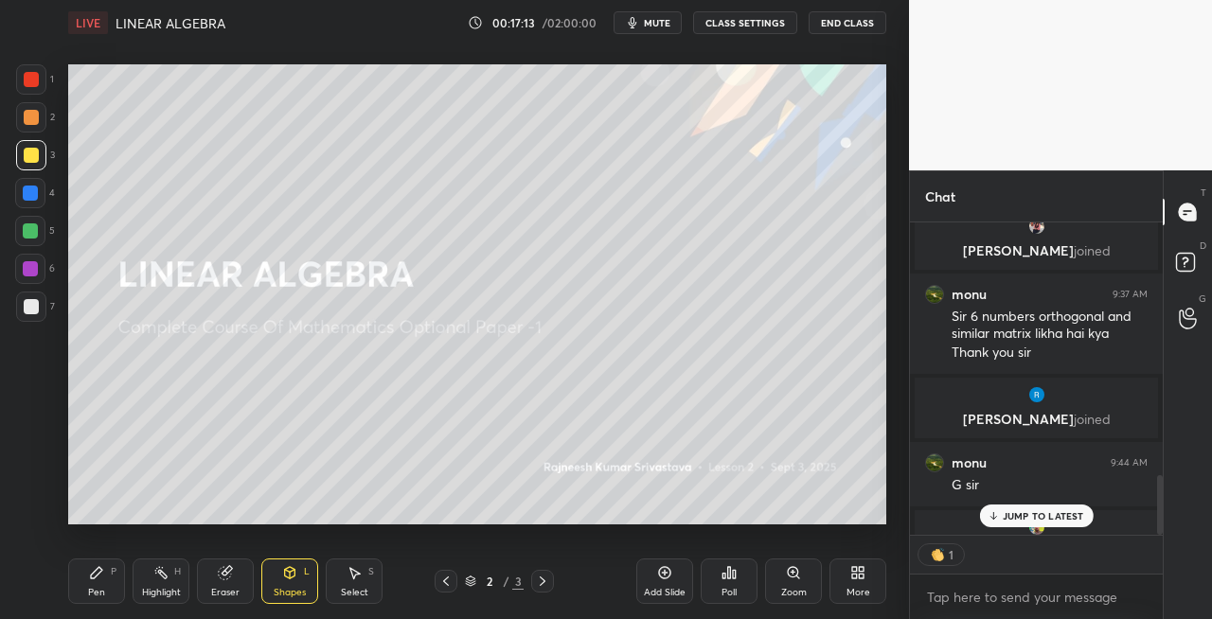
click at [447, 582] on icon at bounding box center [445, 581] width 15 height 15
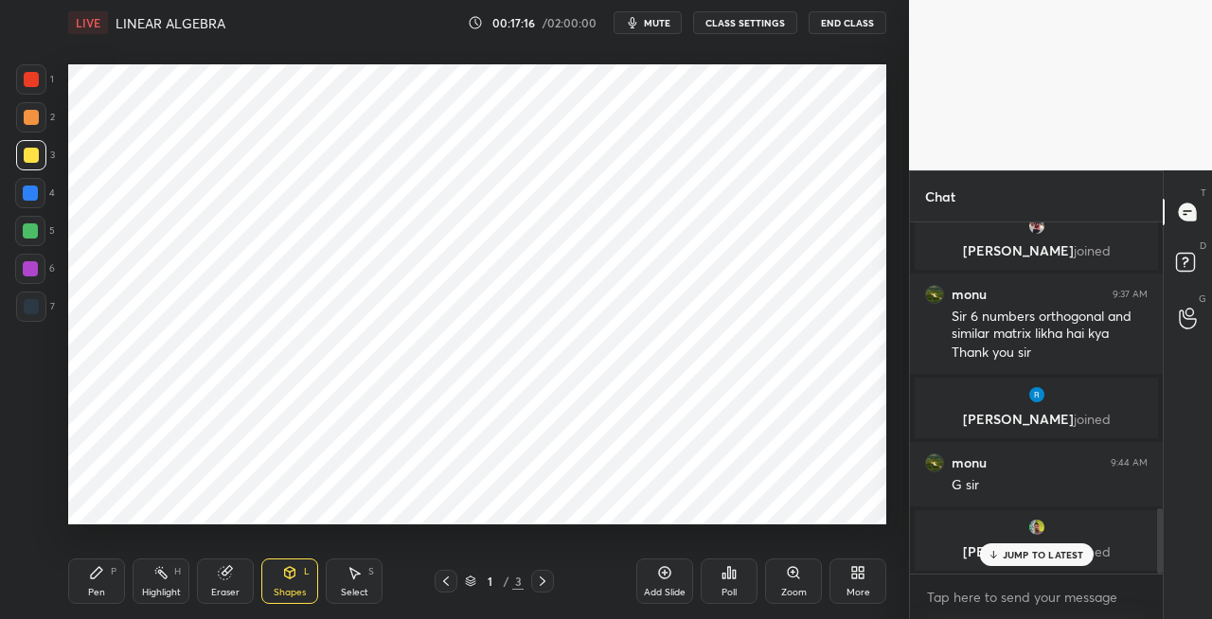
scroll to position [1544, 0]
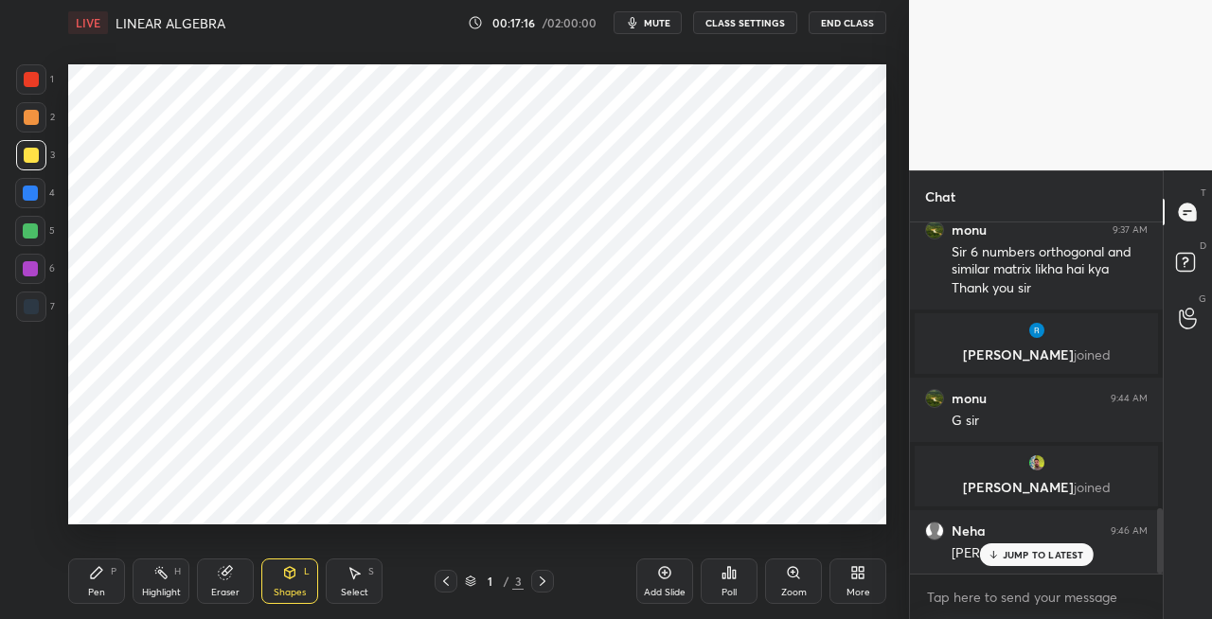
click at [542, 587] on icon at bounding box center [542, 581] width 15 height 15
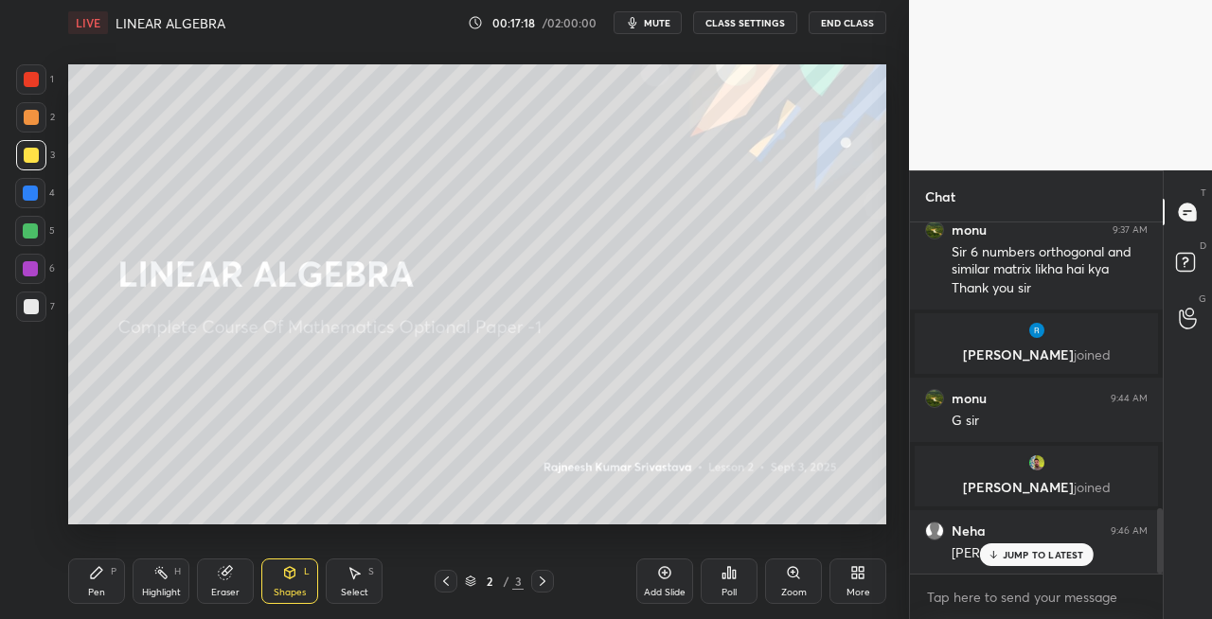
click at [444, 580] on icon at bounding box center [445, 581] width 15 height 15
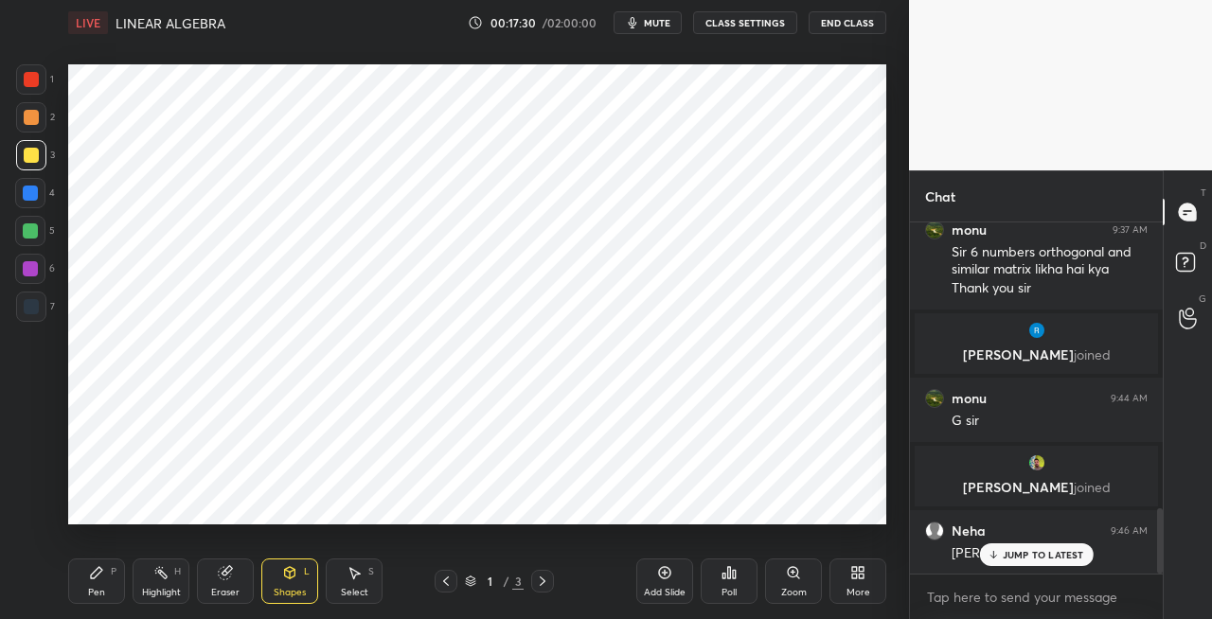
click at [280, 589] on div "Shapes" at bounding box center [290, 592] width 32 height 9
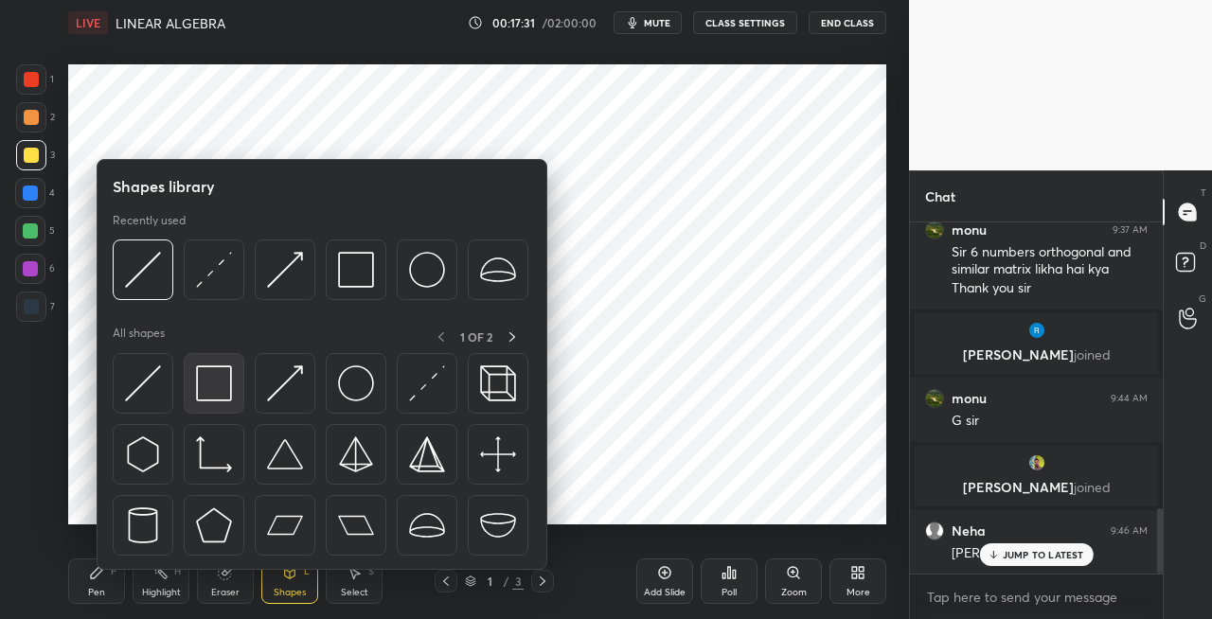
click at [206, 390] on img at bounding box center [214, 384] width 36 height 36
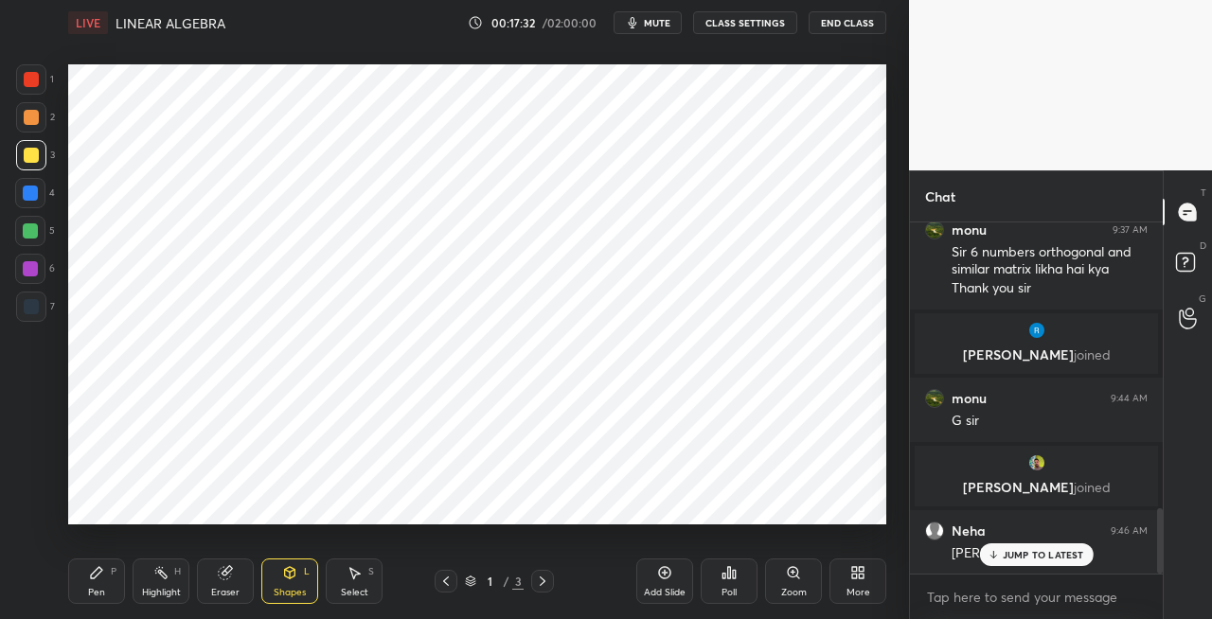
click at [43, 307] on div at bounding box center [31, 307] width 30 height 30
click at [103, 581] on div "Pen P" at bounding box center [96, 581] width 57 height 45
click at [43, 508] on div at bounding box center [31, 509] width 30 height 30
click at [282, 583] on div "Shapes L" at bounding box center [289, 581] width 57 height 45
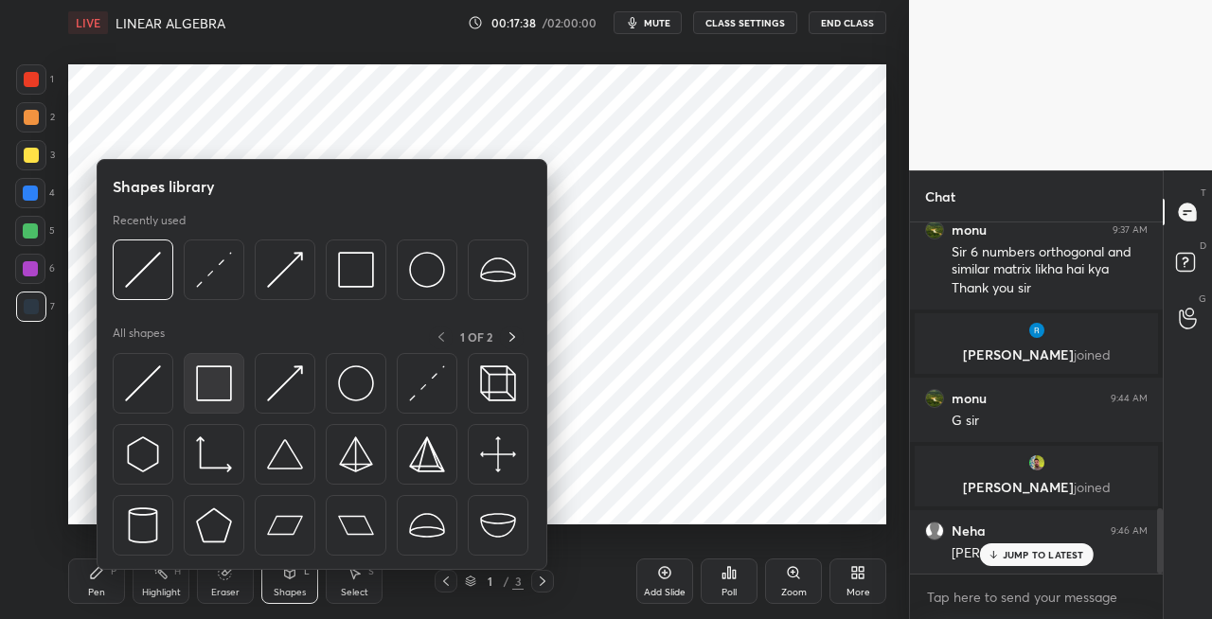
click at [216, 387] on img at bounding box center [214, 384] width 36 height 36
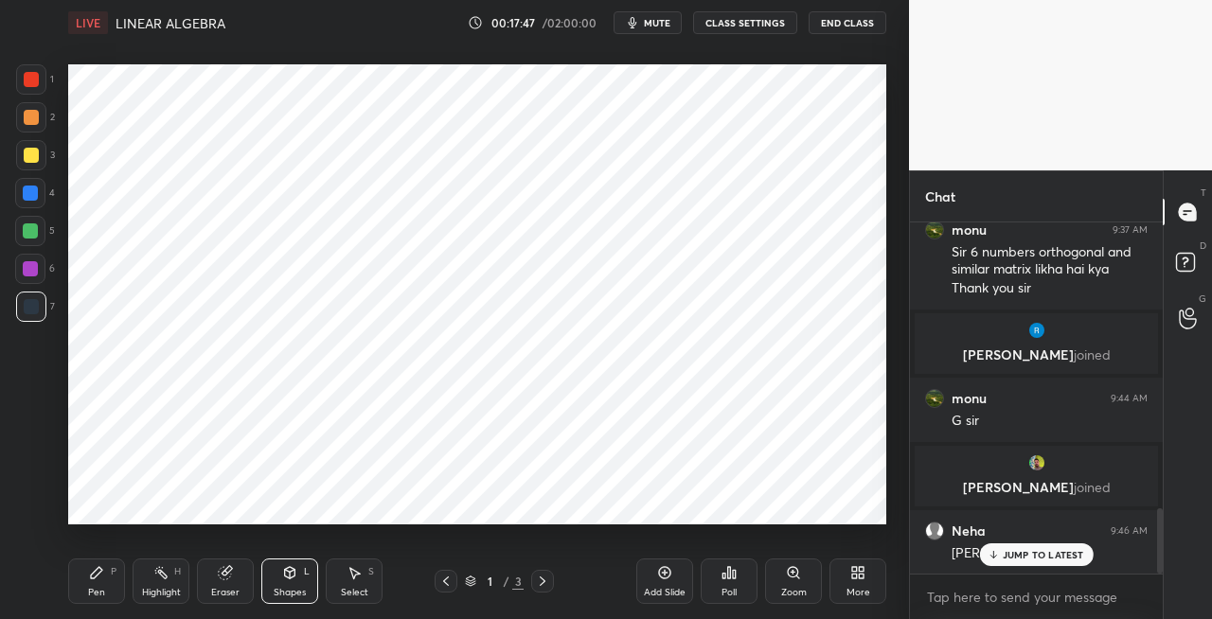
click at [295, 583] on div "Shapes L" at bounding box center [289, 581] width 57 height 45
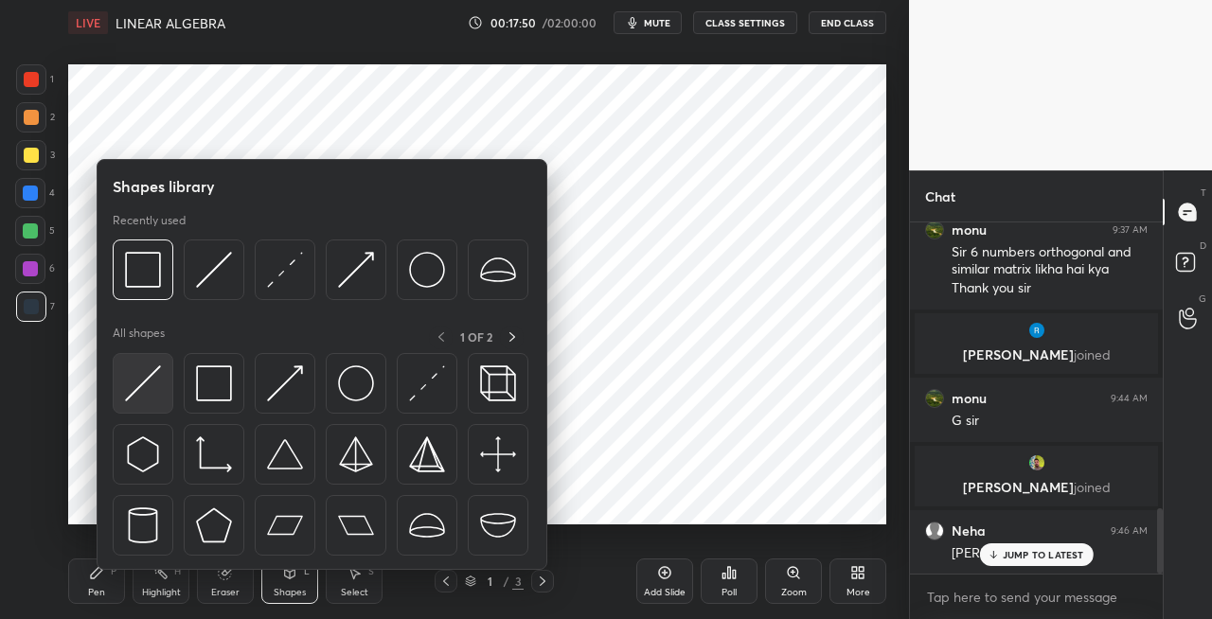
click at [134, 392] on img at bounding box center [143, 384] width 36 height 36
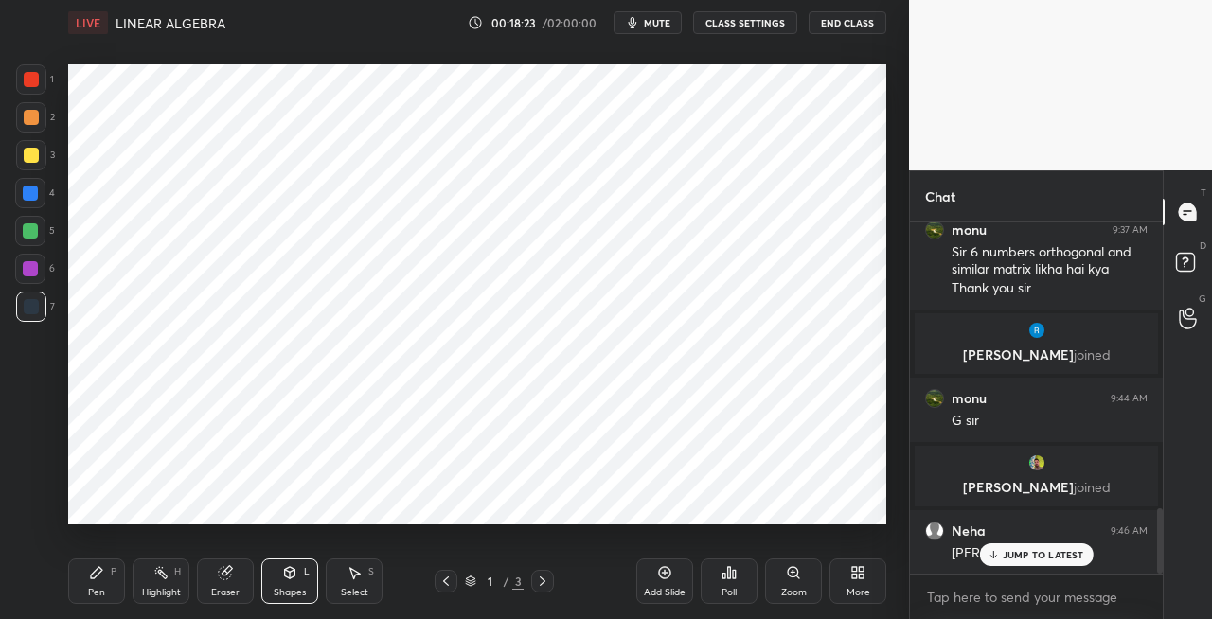
click at [89, 576] on icon at bounding box center [96, 572] width 15 height 15
click at [231, 595] on div "Eraser" at bounding box center [225, 592] width 28 height 9
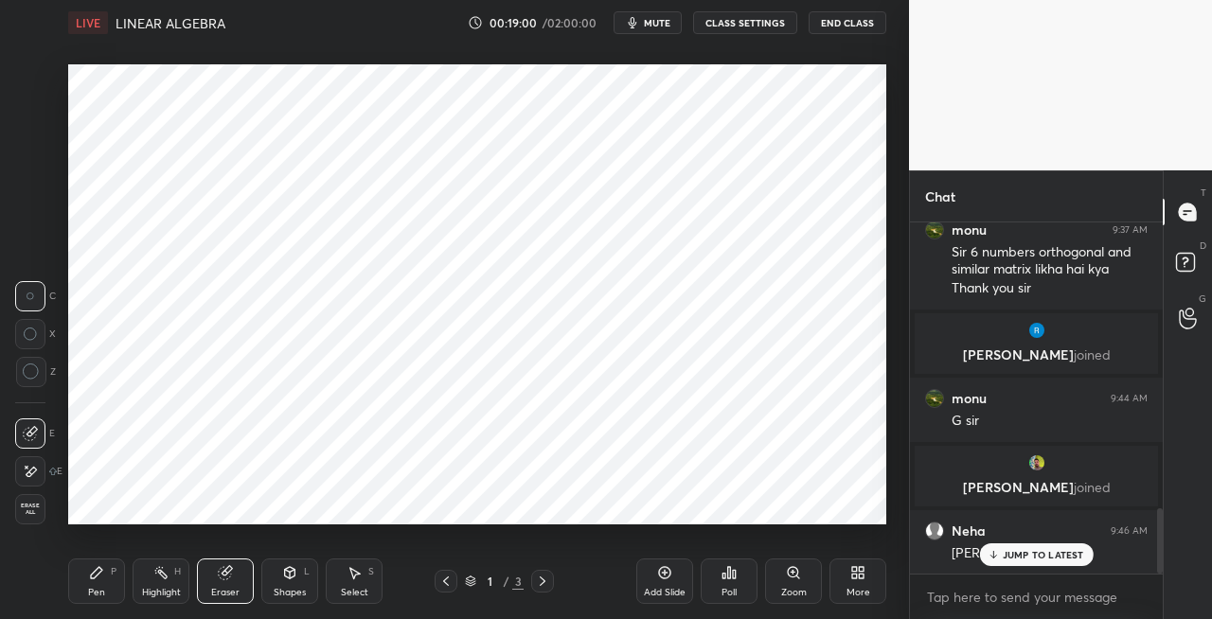
click at [106, 585] on div "Pen P" at bounding box center [96, 581] width 57 height 45
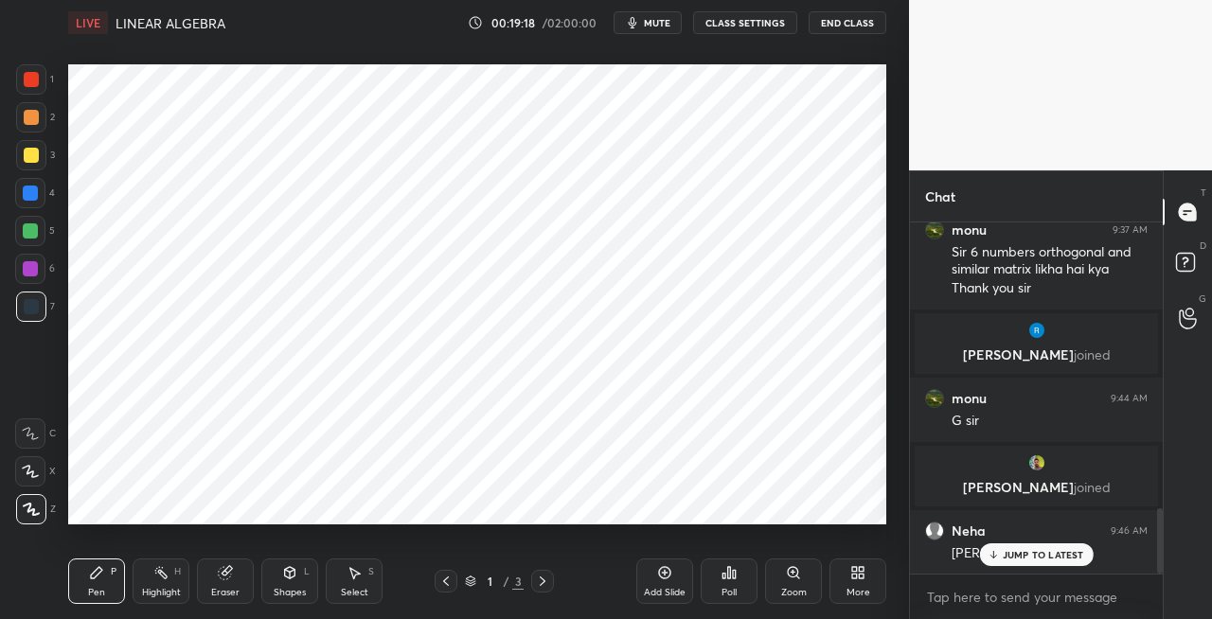
click at [39, 264] on div at bounding box center [30, 269] width 30 height 30
click at [227, 599] on div "Eraser" at bounding box center [225, 581] width 57 height 45
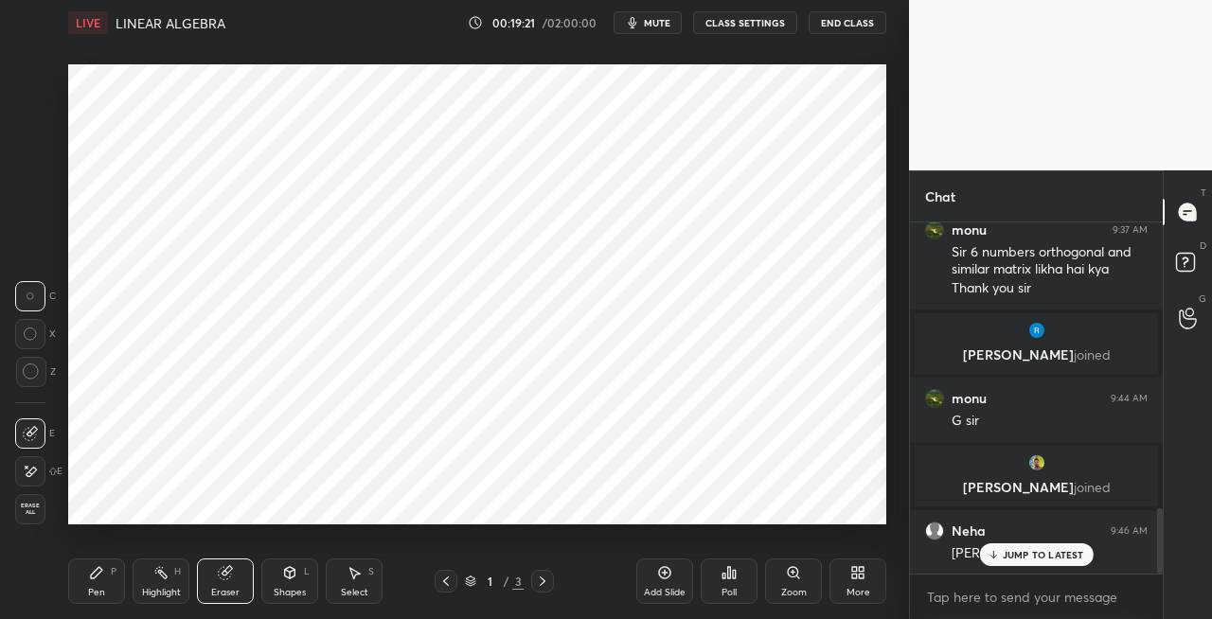
click at [103, 591] on div "Pen" at bounding box center [96, 592] width 17 height 9
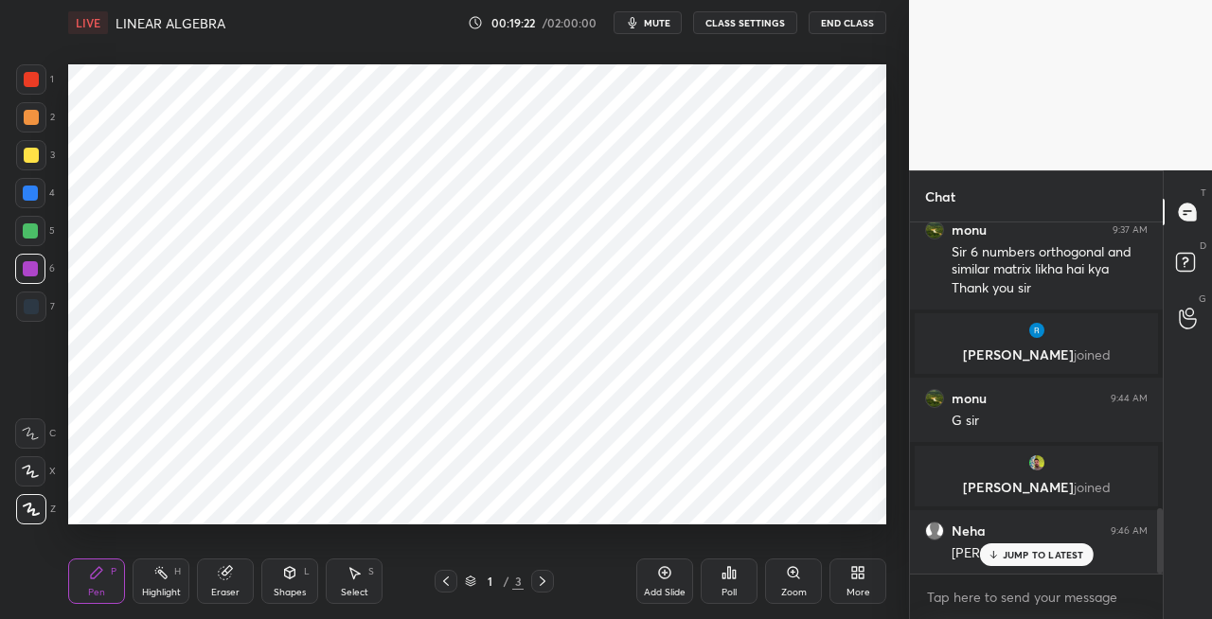
click at [38, 260] on div at bounding box center [30, 269] width 30 height 30
click at [221, 580] on icon at bounding box center [225, 572] width 15 height 15
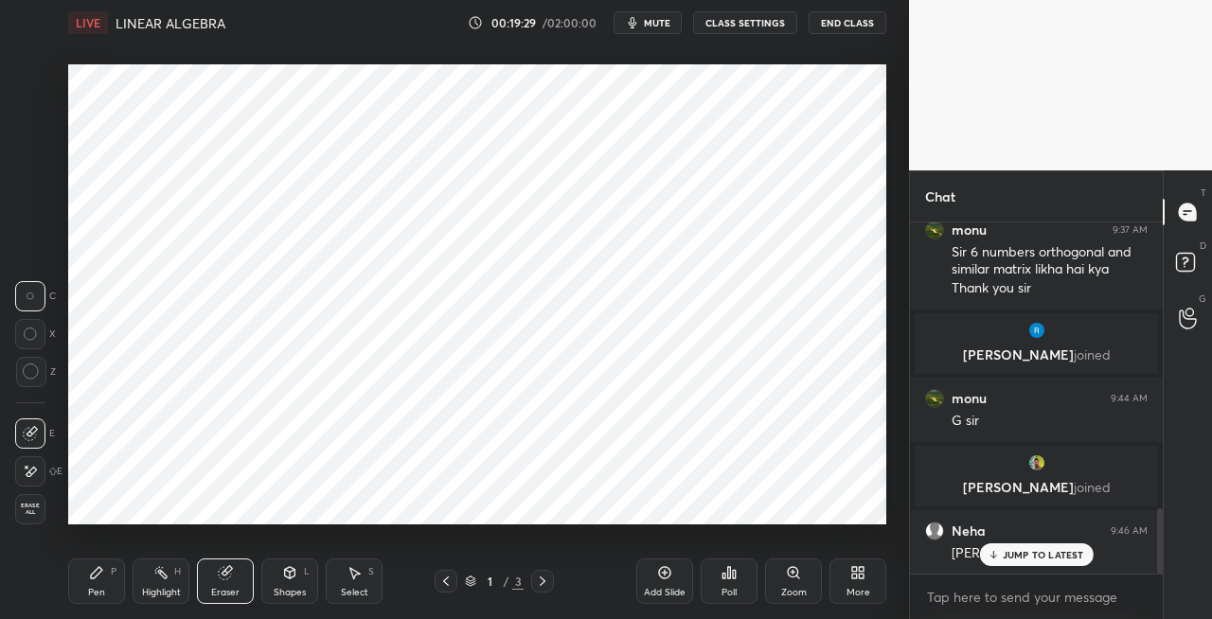
click at [98, 589] on div "Pen" at bounding box center [96, 592] width 17 height 9
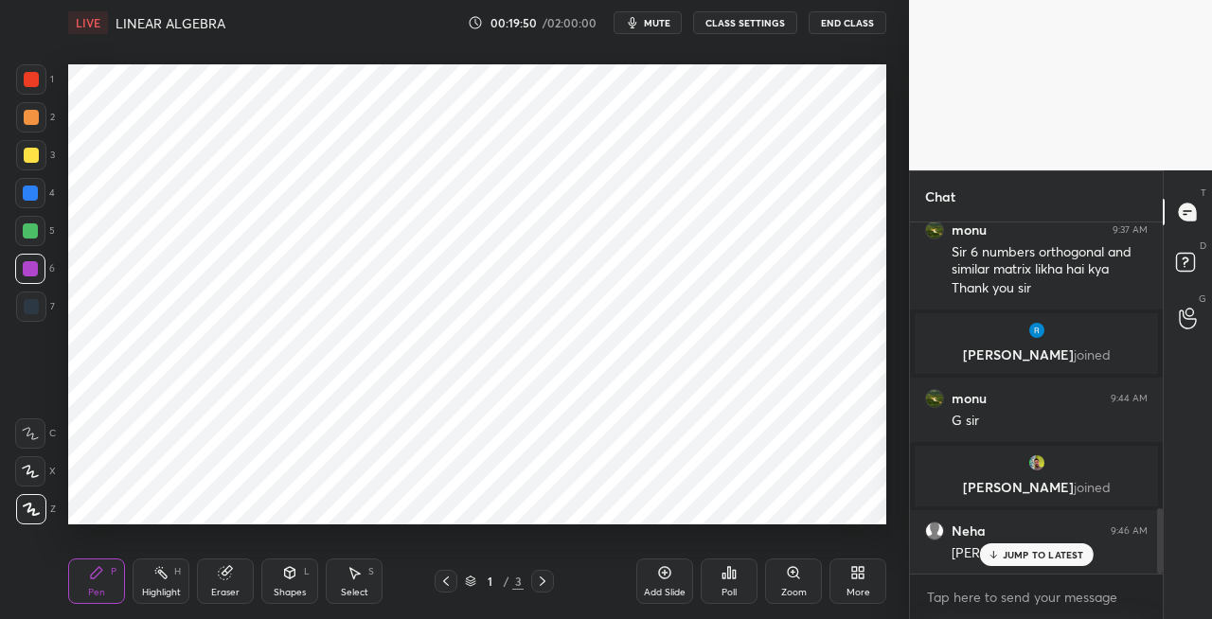
click at [212, 603] on div "Eraser" at bounding box center [225, 581] width 57 height 45
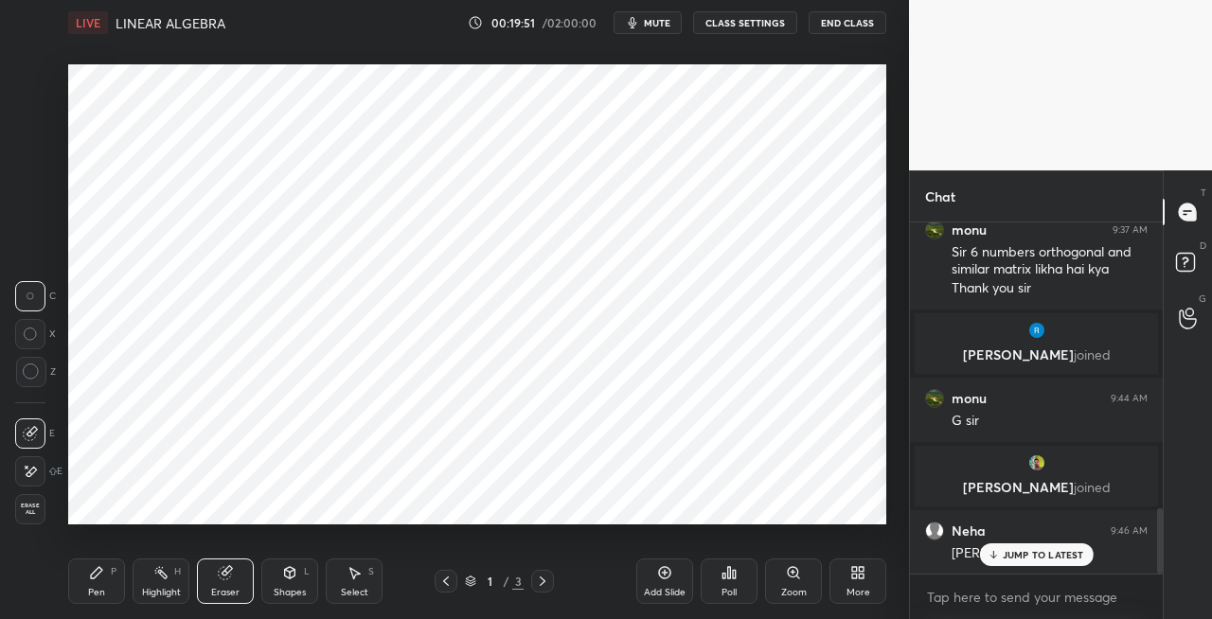
click at [89, 596] on div "Pen" at bounding box center [96, 592] width 17 height 9
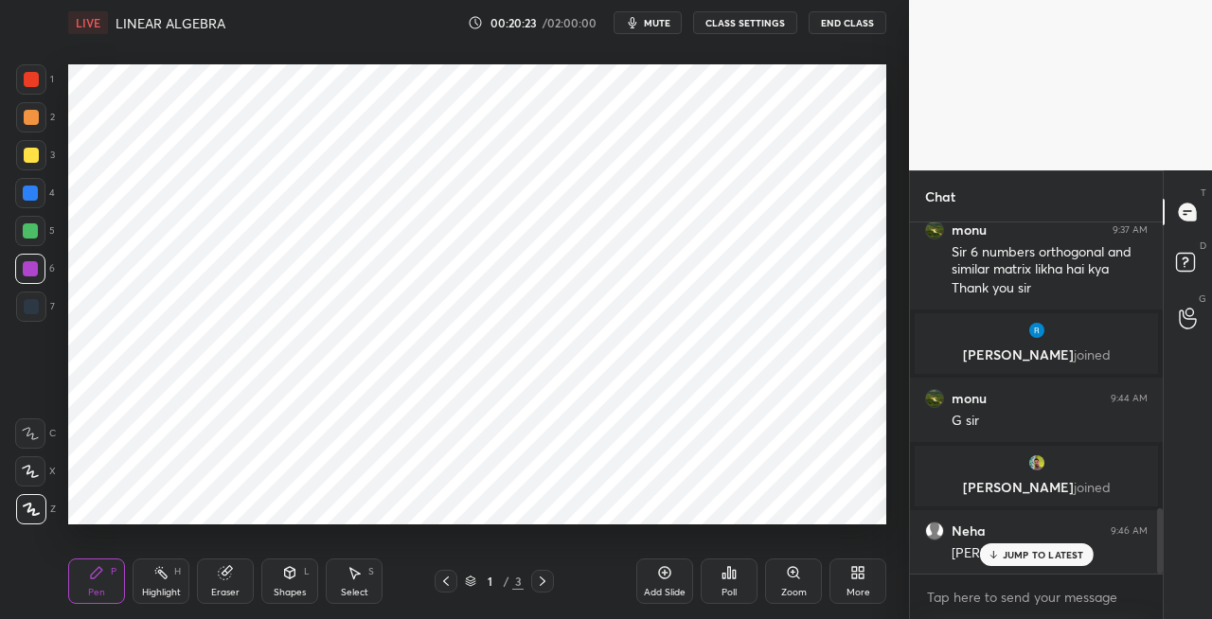
click at [231, 588] on div "Eraser" at bounding box center [225, 592] width 28 height 9
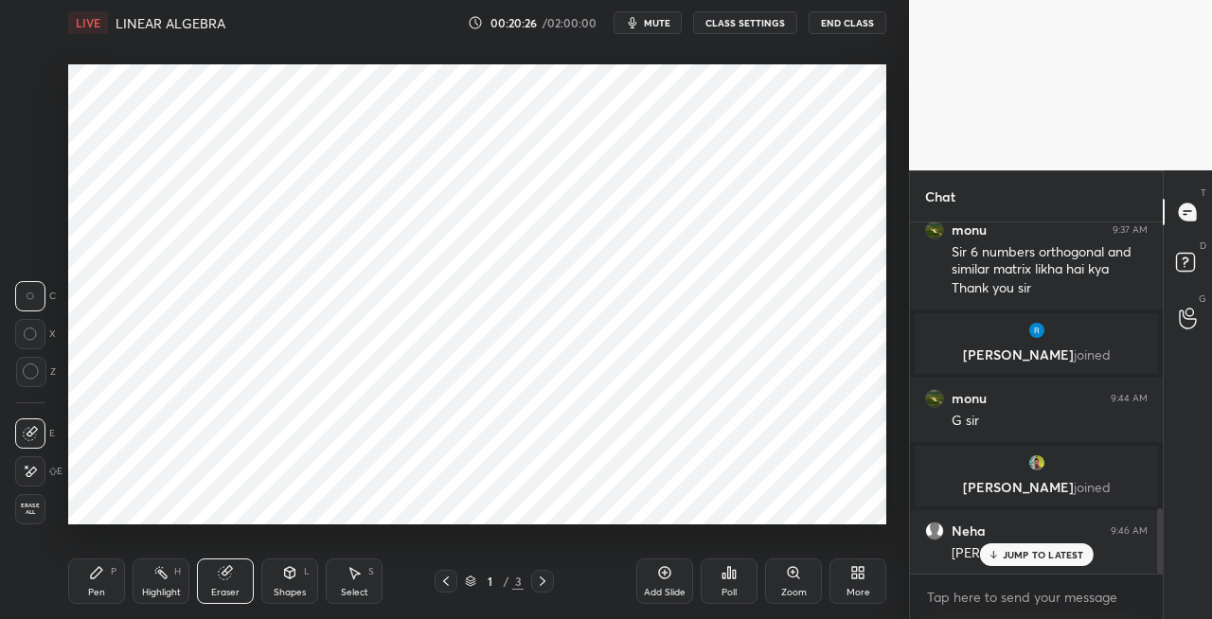
click at [104, 588] on div "Pen P" at bounding box center [96, 581] width 57 height 45
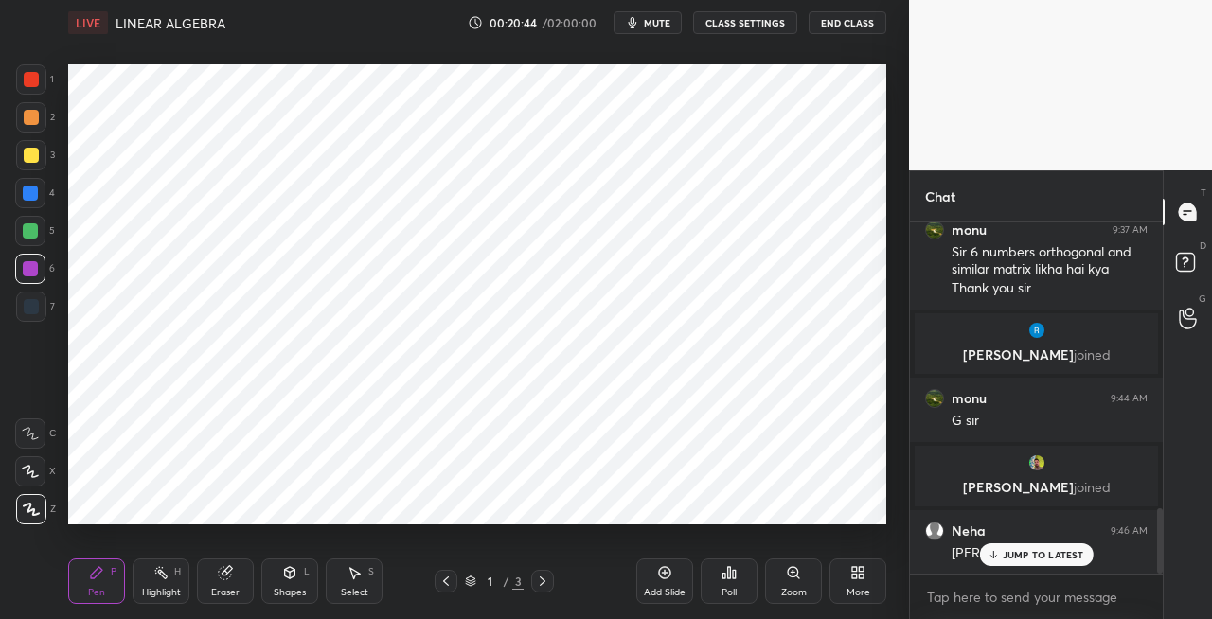
click at [218, 581] on div "Eraser" at bounding box center [225, 581] width 57 height 45
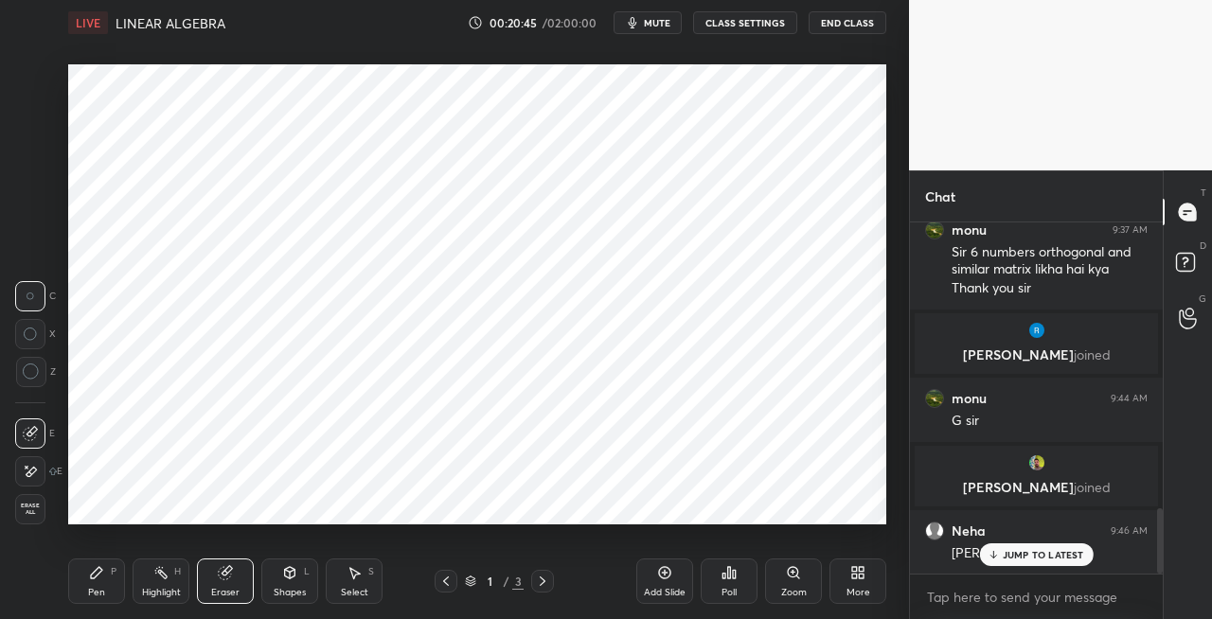
click at [83, 593] on div "Pen P" at bounding box center [96, 581] width 57 height 45
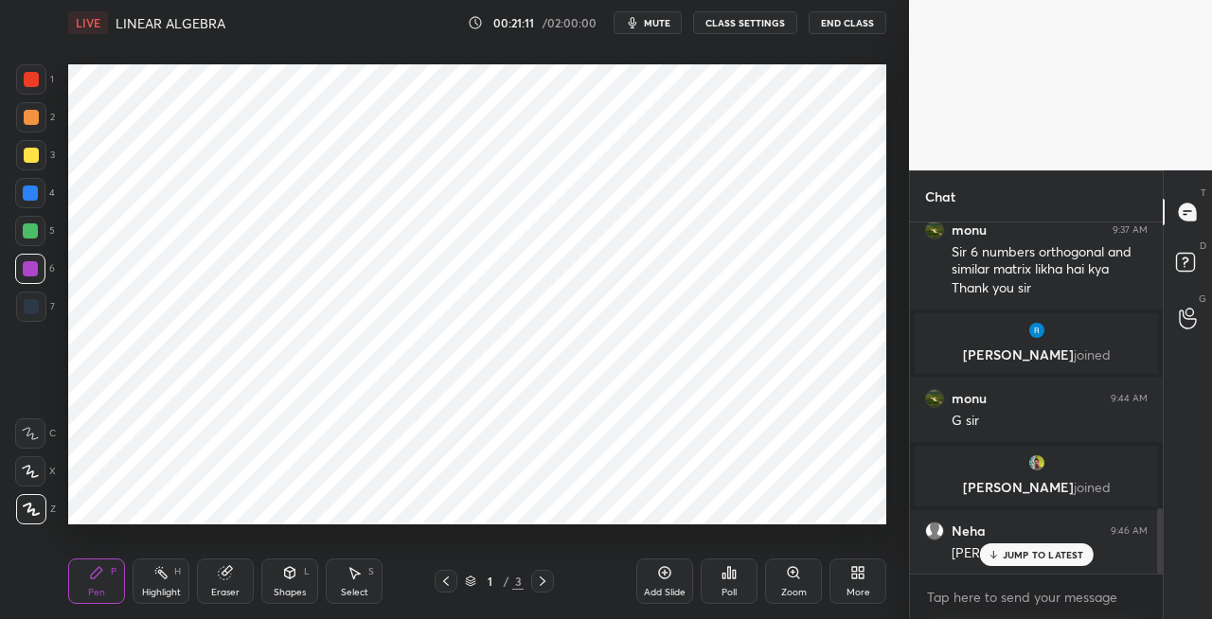
click at [275, 580] on div "Shapes L" at bounding box center [289, 581] width 57 height 45
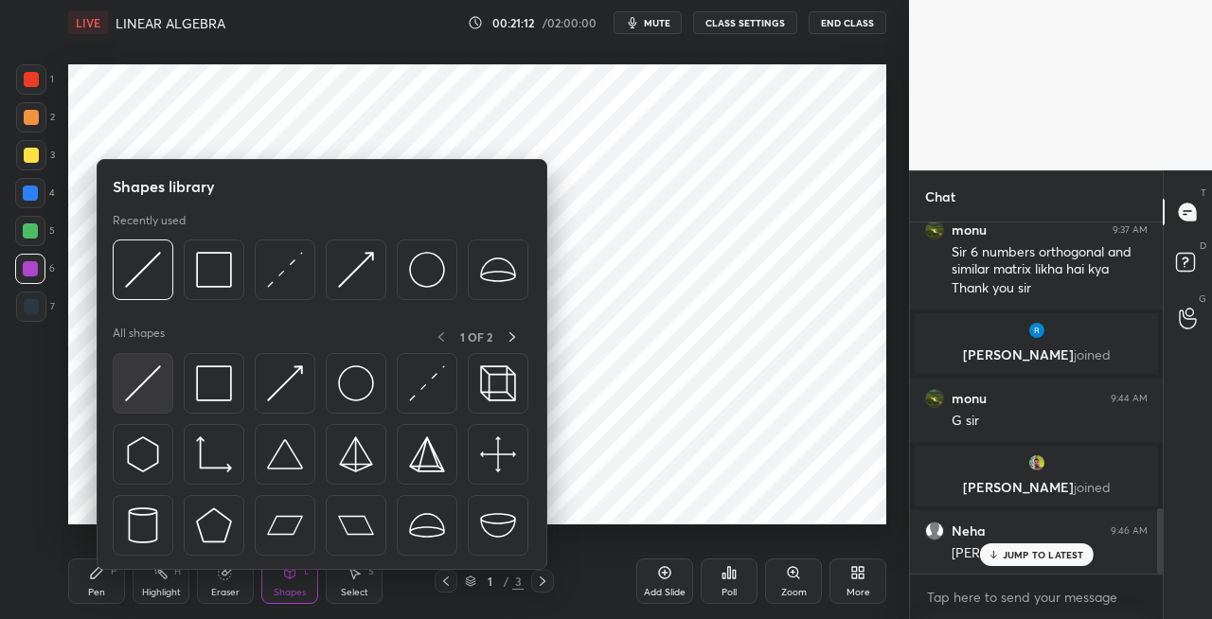
click at [138, 394] on img at bounding box center [143, 384] width 36 height 36
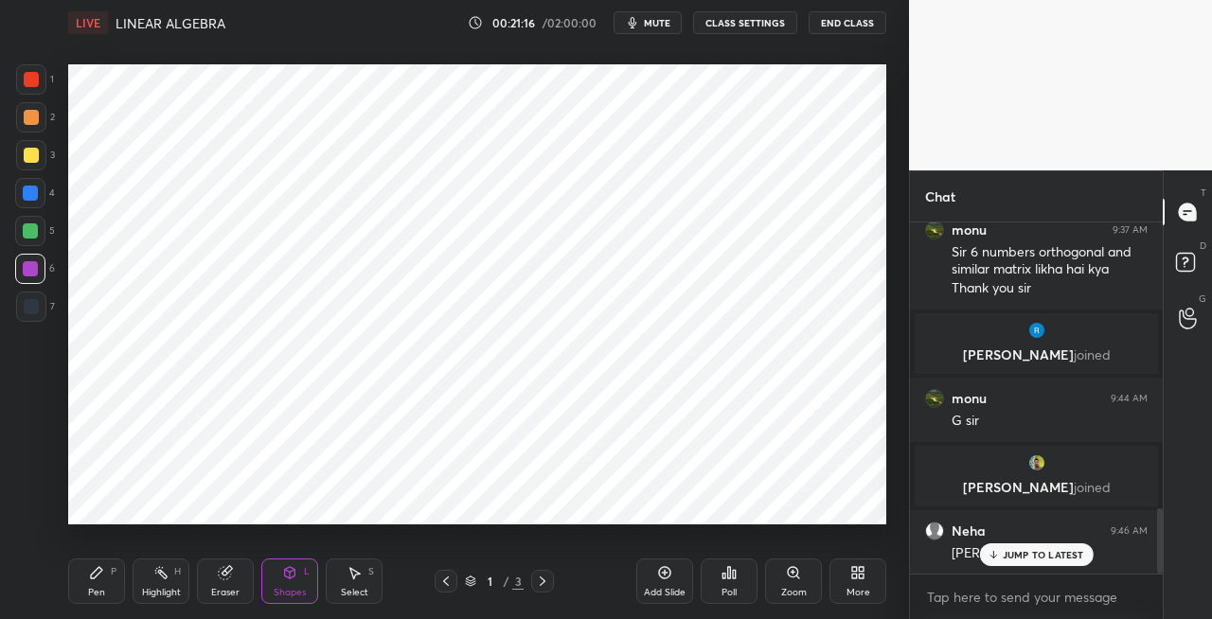
click at [104, 583] on div "Pen P" at bounding box center [96, 581] width 57 height 45
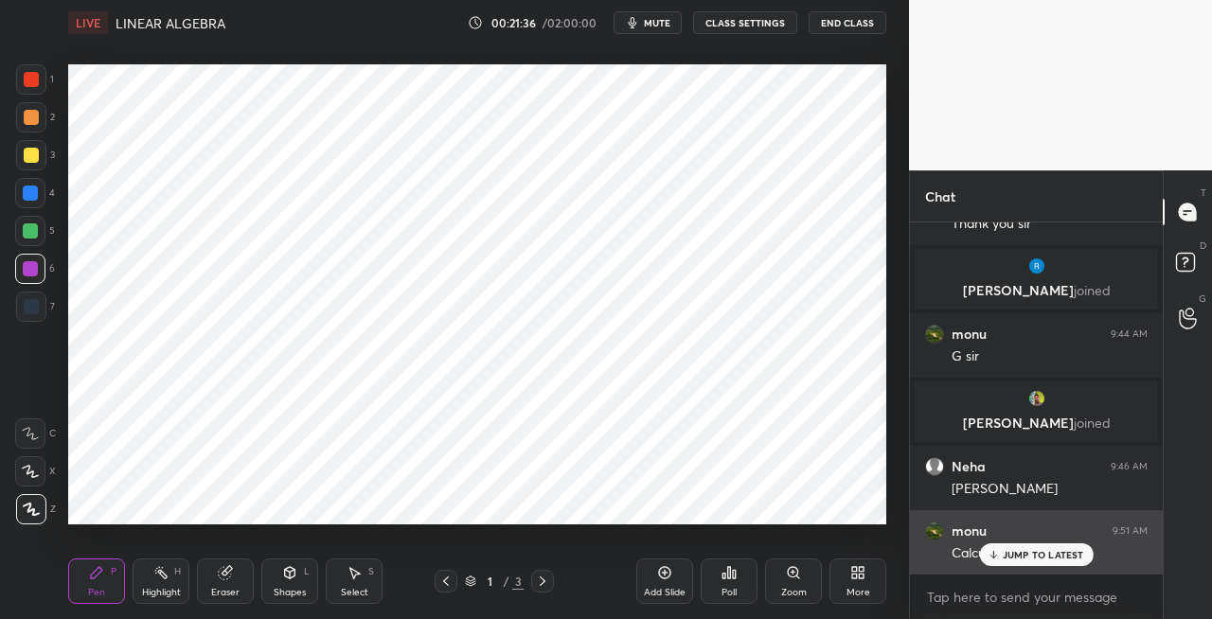
click at [1004, 559] on p "JUMP TO LATEST" at bounding box center [1043, 554] width 81 height 11
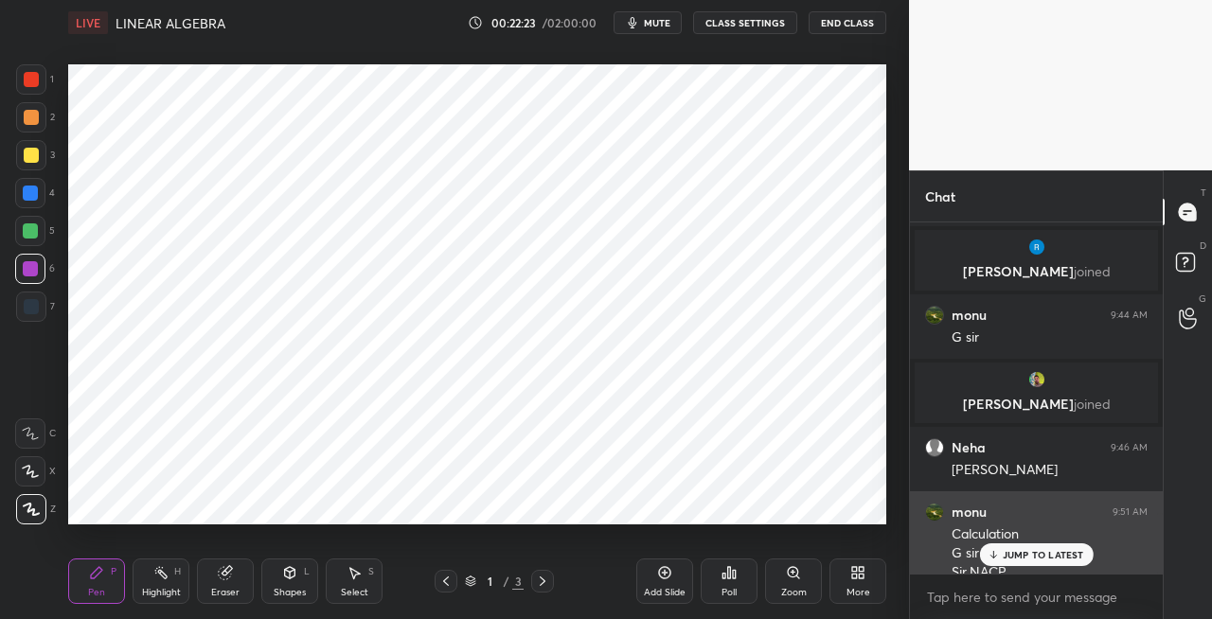
scroll to position [1680, 0]
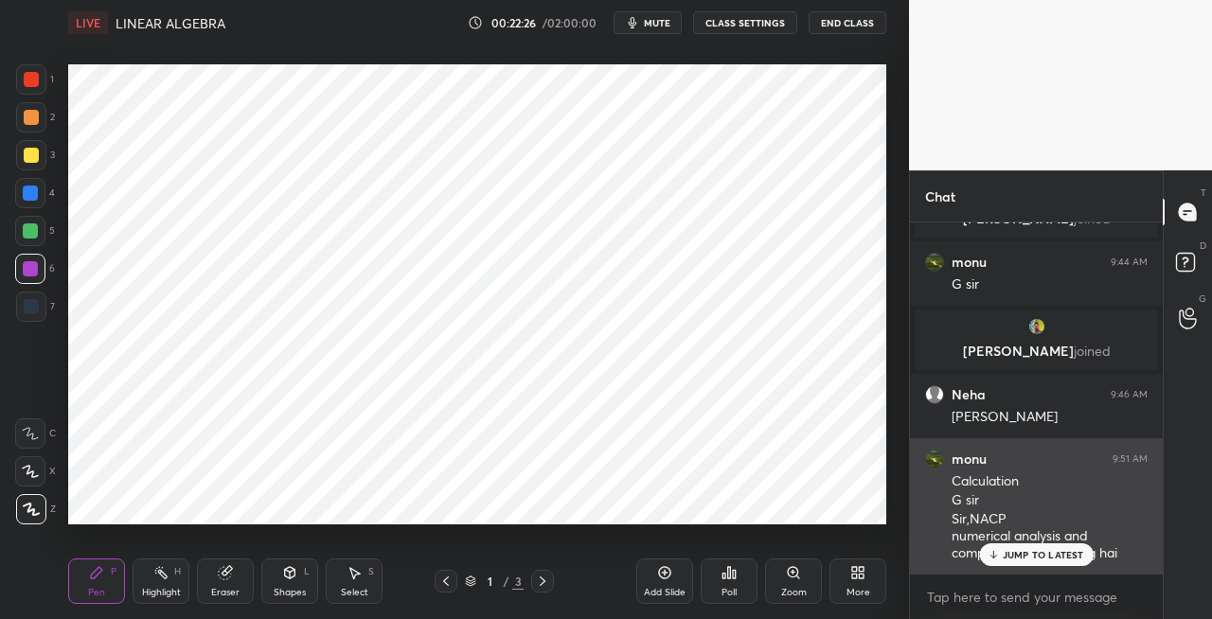
click at [1020, 558] on p "JUMP TO LATEST" at bounding box center [1043, 554] width 81 height 11
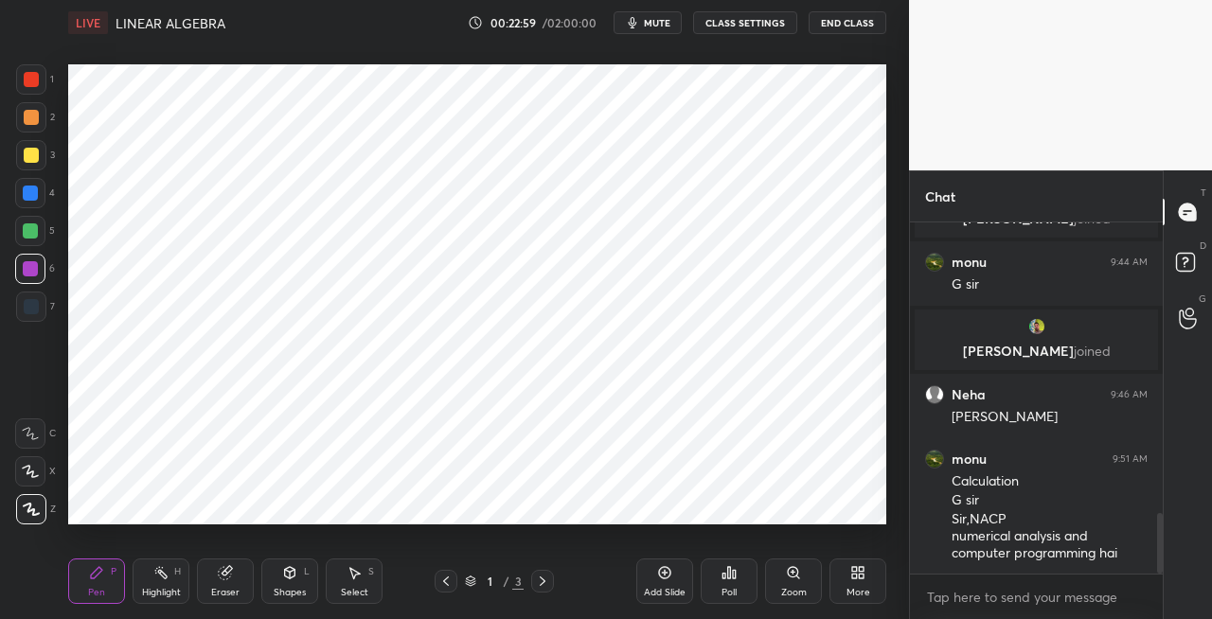
click at [538, 583] on icon at bounding box center [542, 581] width 15 height 15
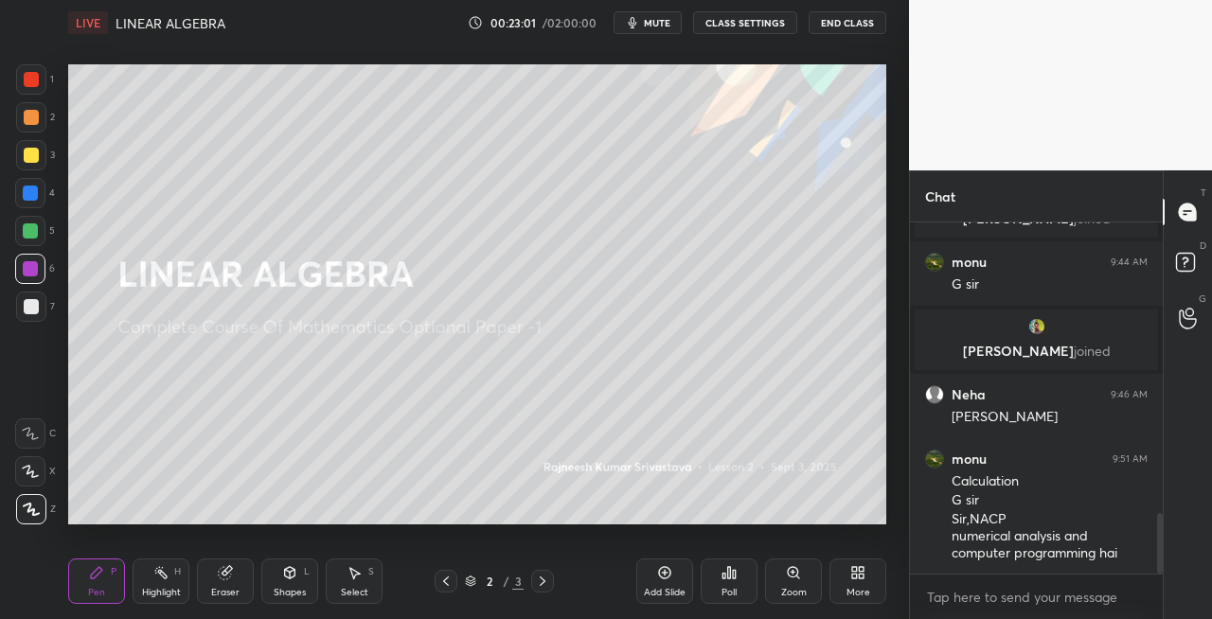
click at [543, 583] on icon at bounding box center [543, 581] width 6 height 9
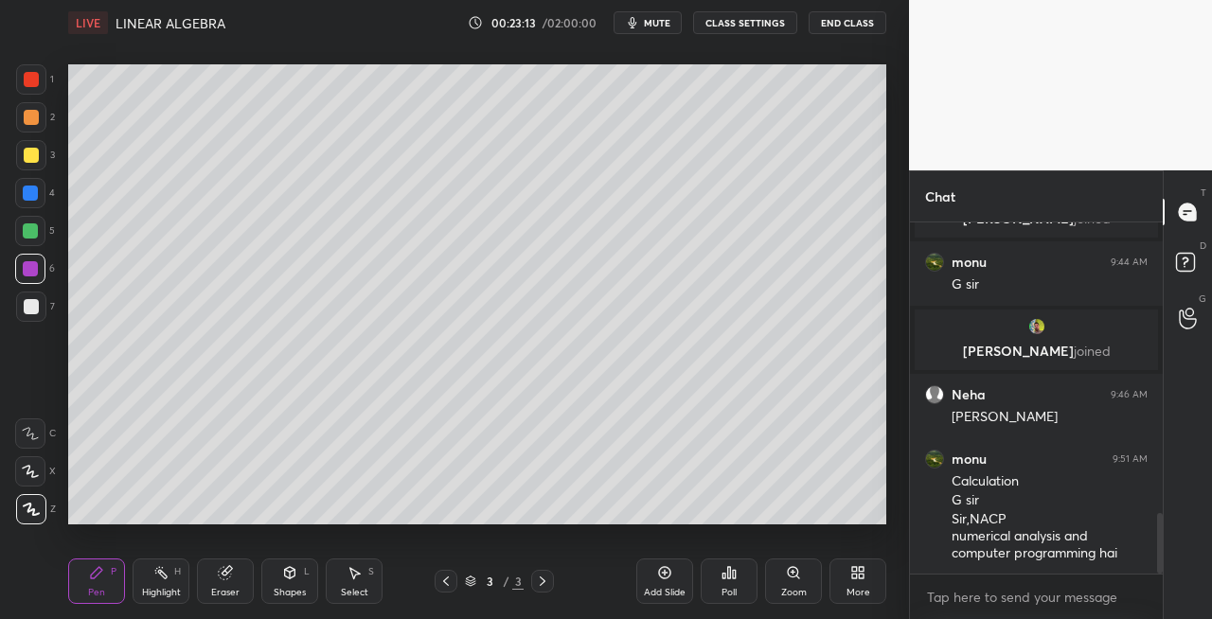
click at [443, 582] on icon at bounding box center [445, 581] width 15 height 15
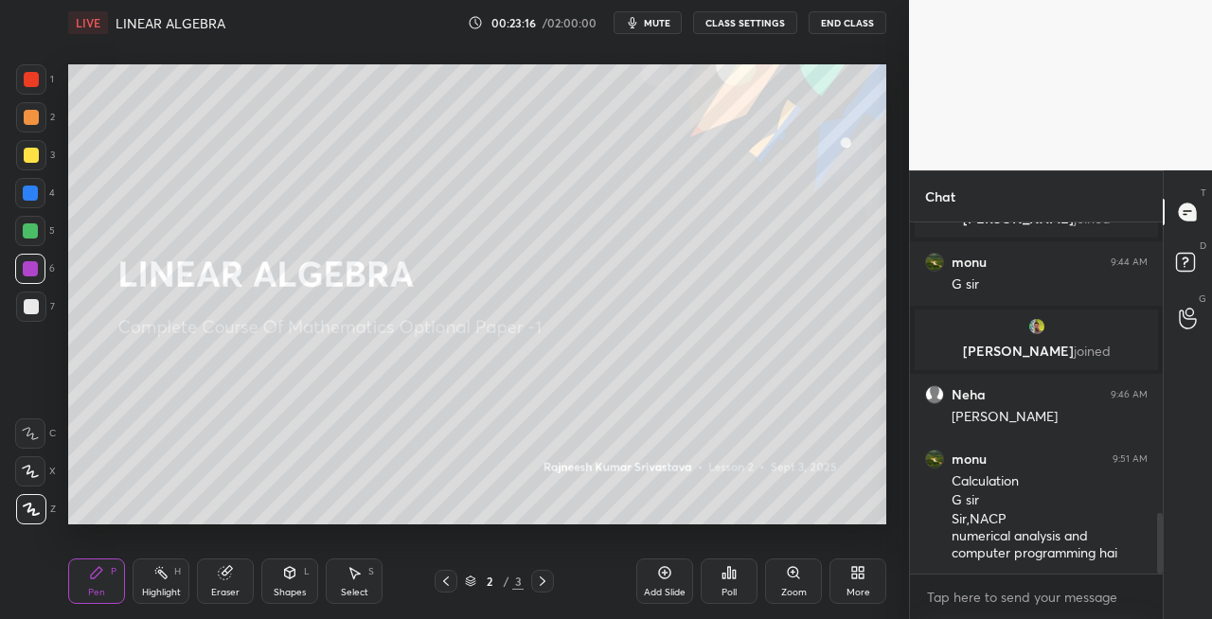
click at [449, 583] on icon at bounding box center [445, 581] width 15 height 15
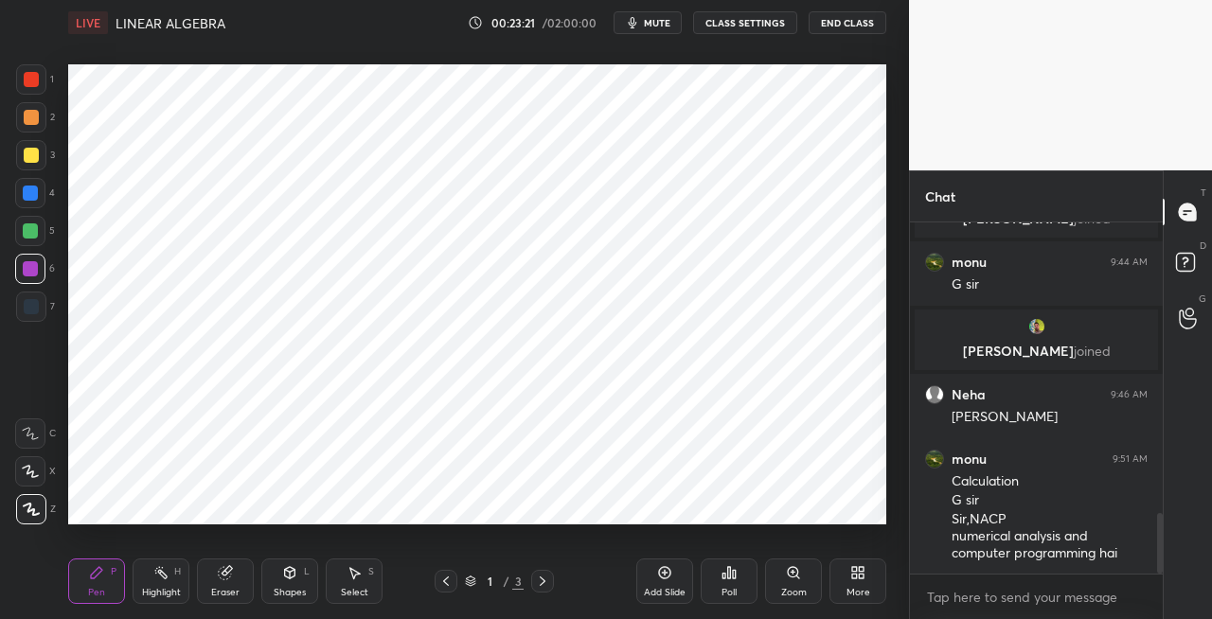
click at [32, 87] on div at bounding box center [31, 79] width 30 height 30
click at [230, 583] on div "Eraser" at bounding box center [225, 581] width 57 height 45
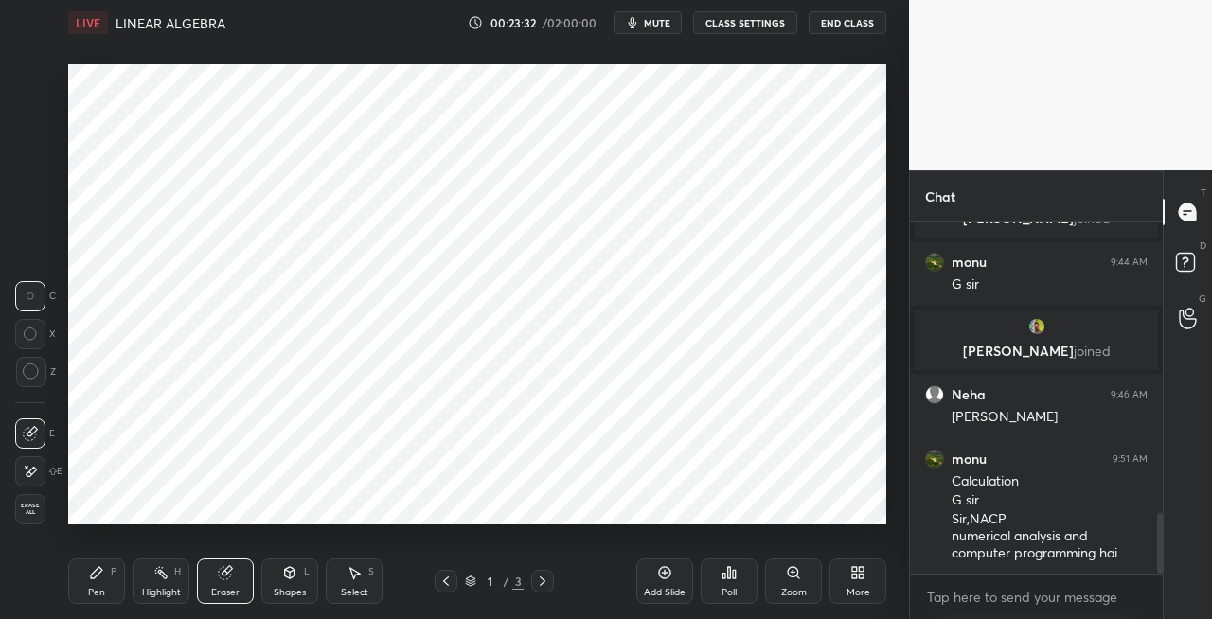
click at [80, 580] on div "Pen P" at bounding box center [96, 581] width 57 height 45
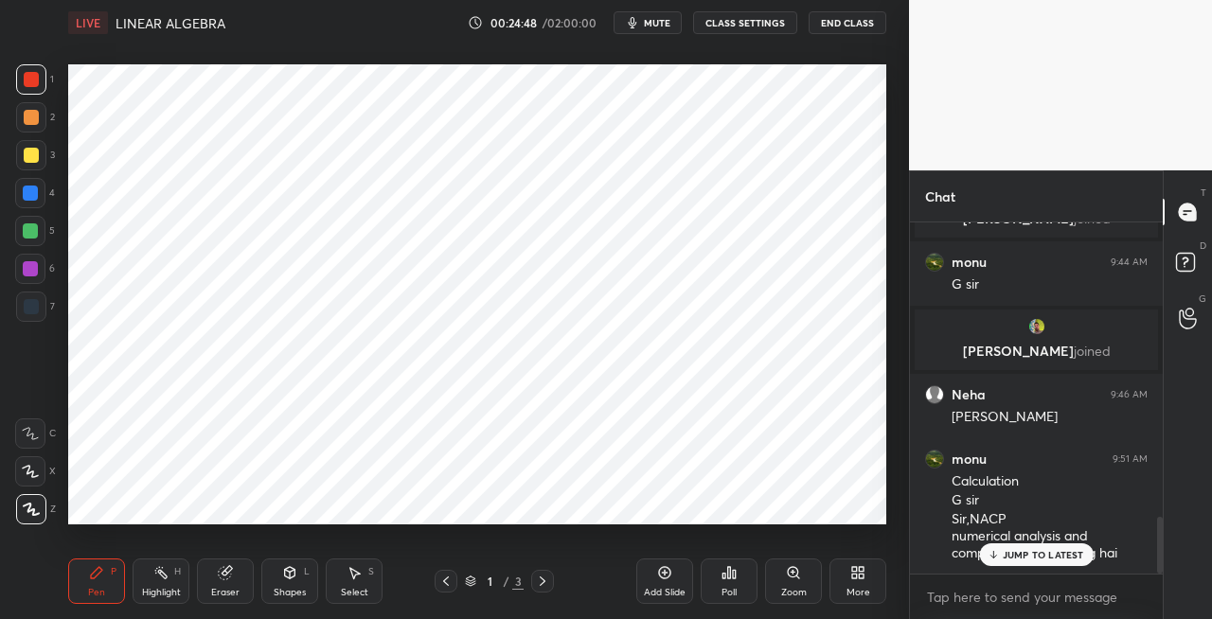
scroll to position [1813, 0]
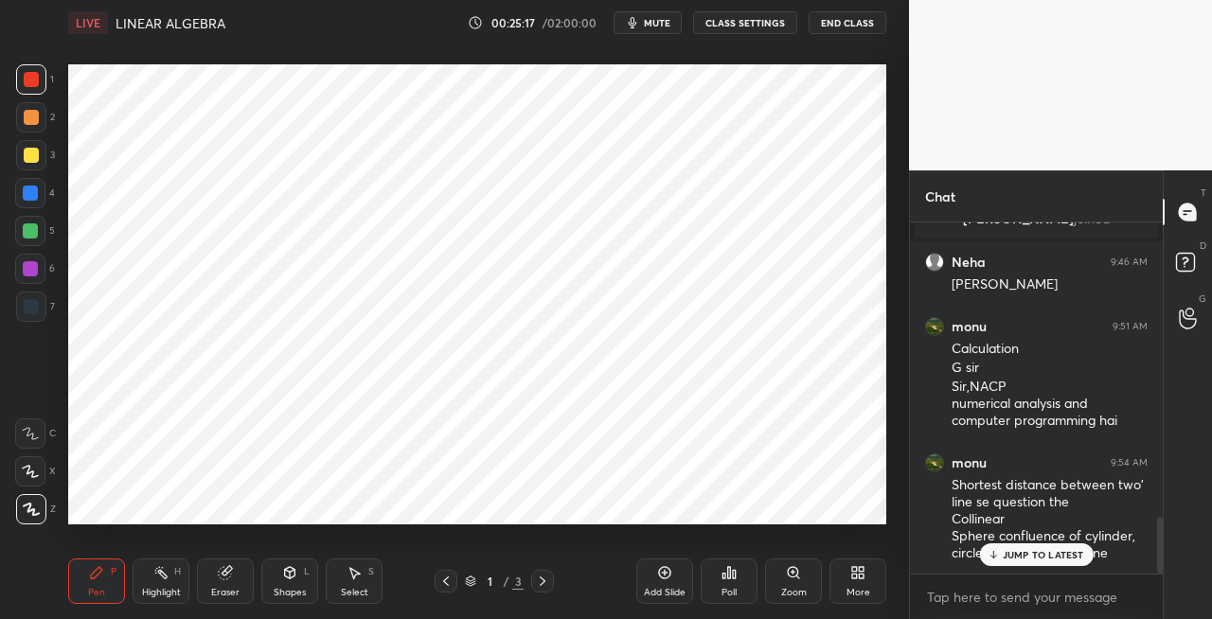
click at [1019, 556] on p "JUMP TO LATEST" at bounding box center [1043, 554] width 81 height 11
click at [282, 583] on div "Shapes L" at bounding box center [289, 581] width 57 height 45
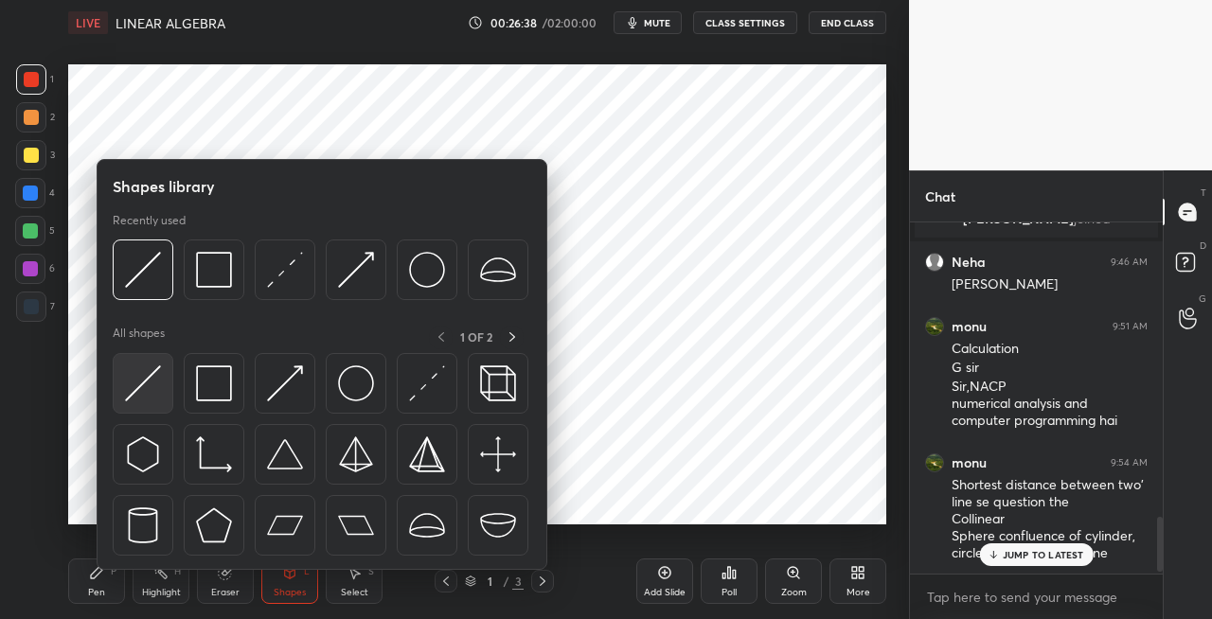
click at [135, 405] on div at bounding box center [143, 383] width 61 height 61
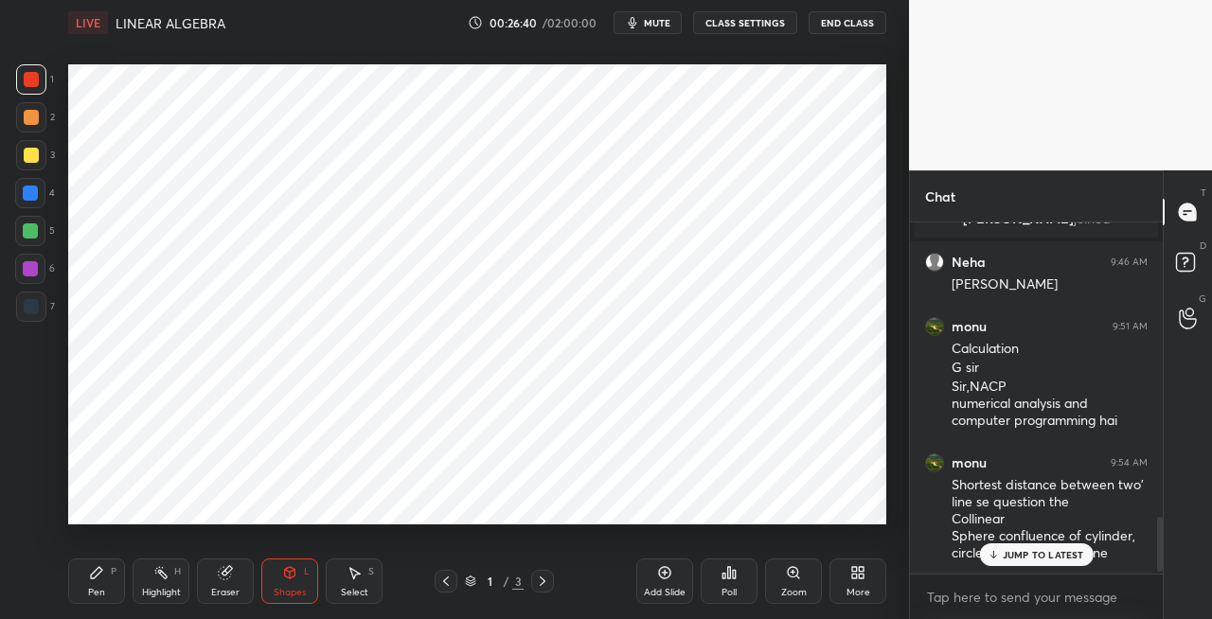
click at [98, 581] on div "Pen P" at bounding box center [96, 581] width 57 height 45
click at [288, 588] on div "Shapes" at bounding box center [290, 592] width 32 height 9
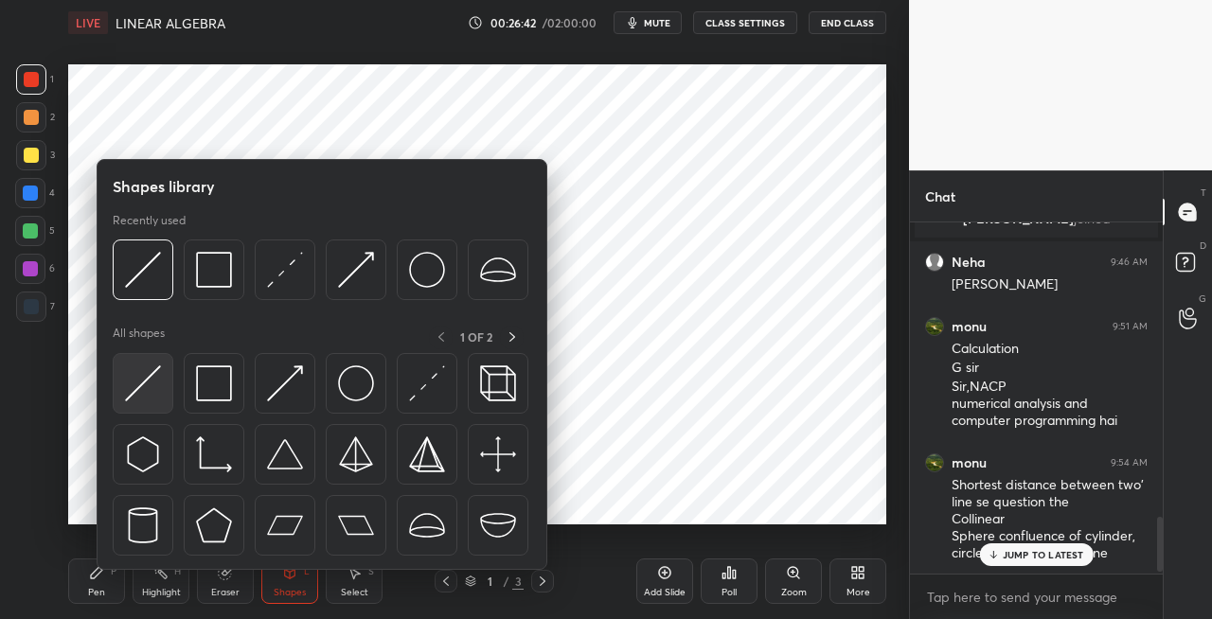
click at [138, 379] on img at bounding box center [143, 384] width 36 height 36
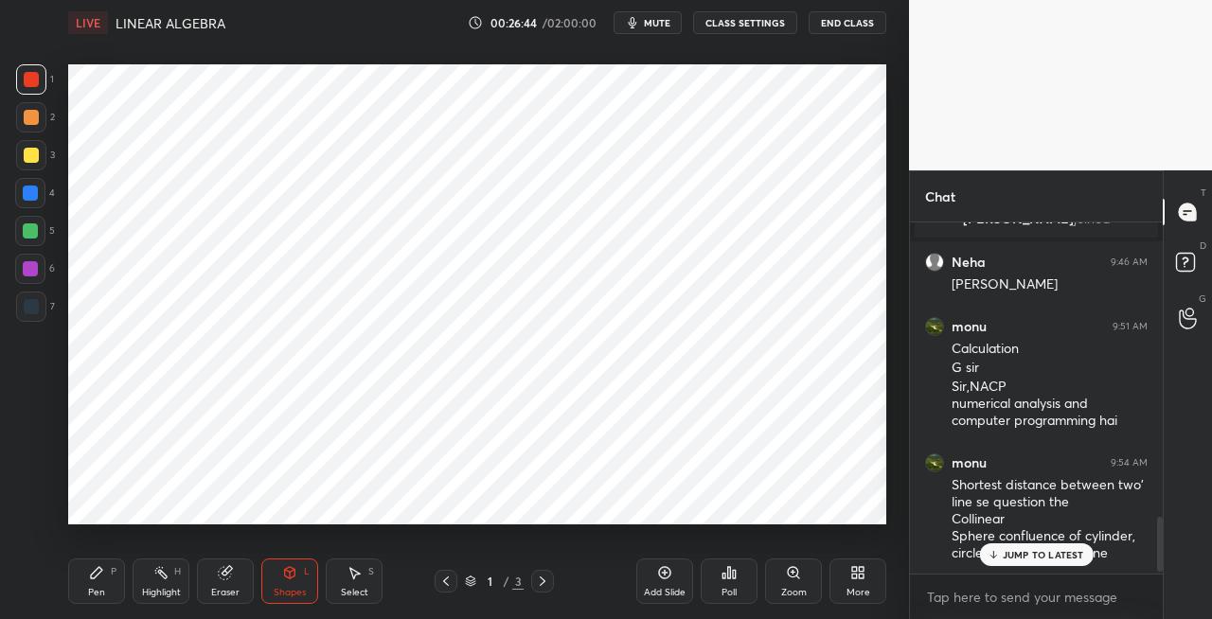
click at [94, 592] on div "Pen" at bounding box center [96, 592] width 17 height 9
click at [290, 583] on div "Shapes L" at bounding box center [289, 581] width 57 height 45
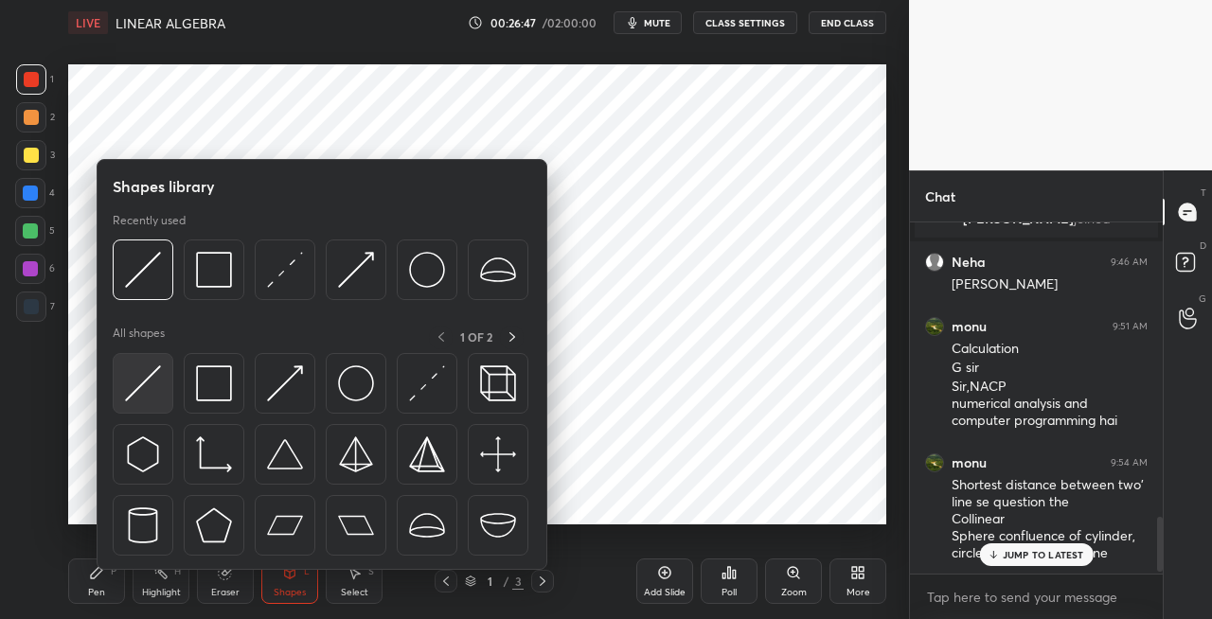
click at [148, 392] on img at bounding box center [143, 384] width 36 height 36
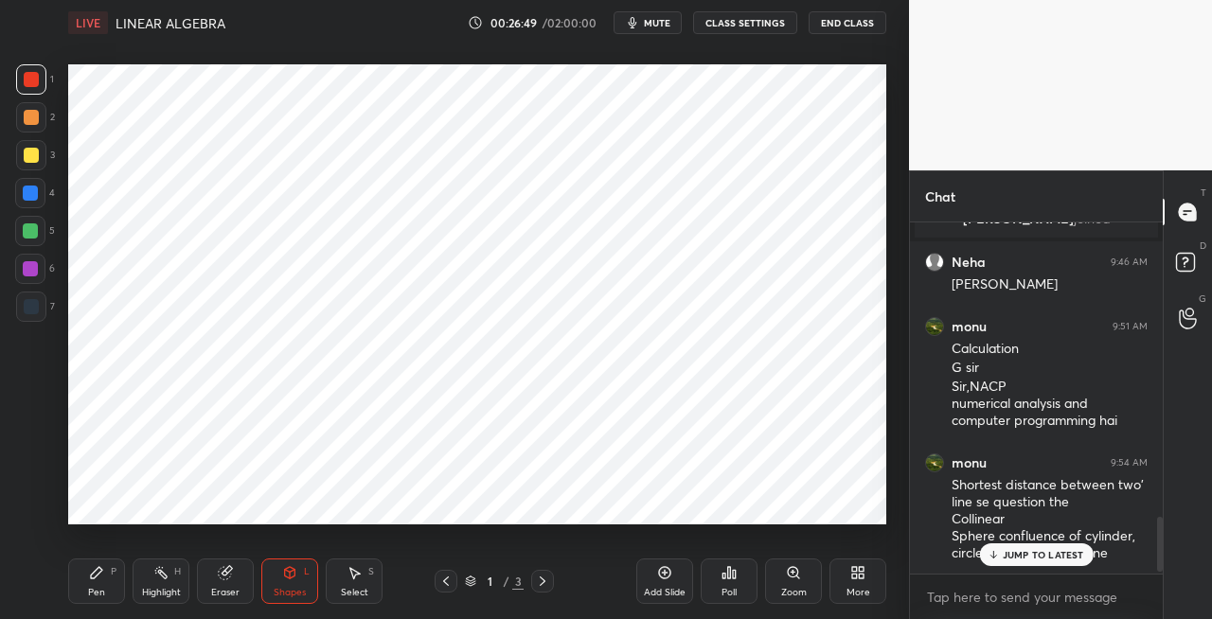
click at [112, 590] on div "Pen P" at bounding box center [96, 581] width 57 height 45
click at [286, 583] on div "Shapes L" at bounding box center [289, 581] width 57 height 45
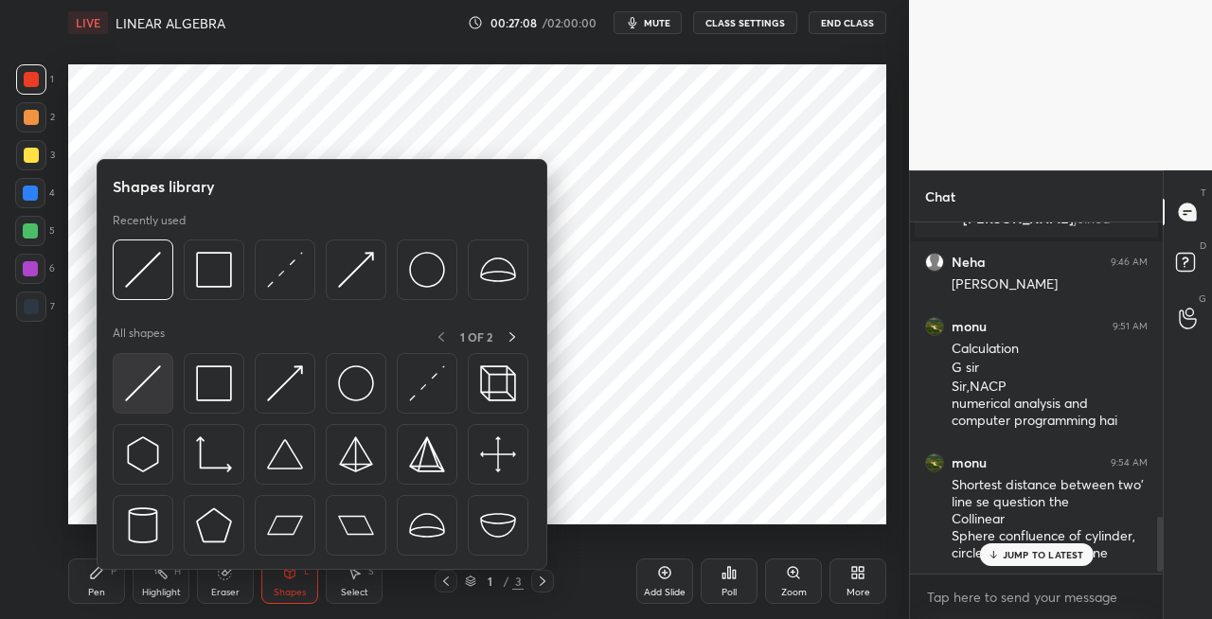
click at [138, 394] on img at bounding box center [143, 384] width 36 height 36
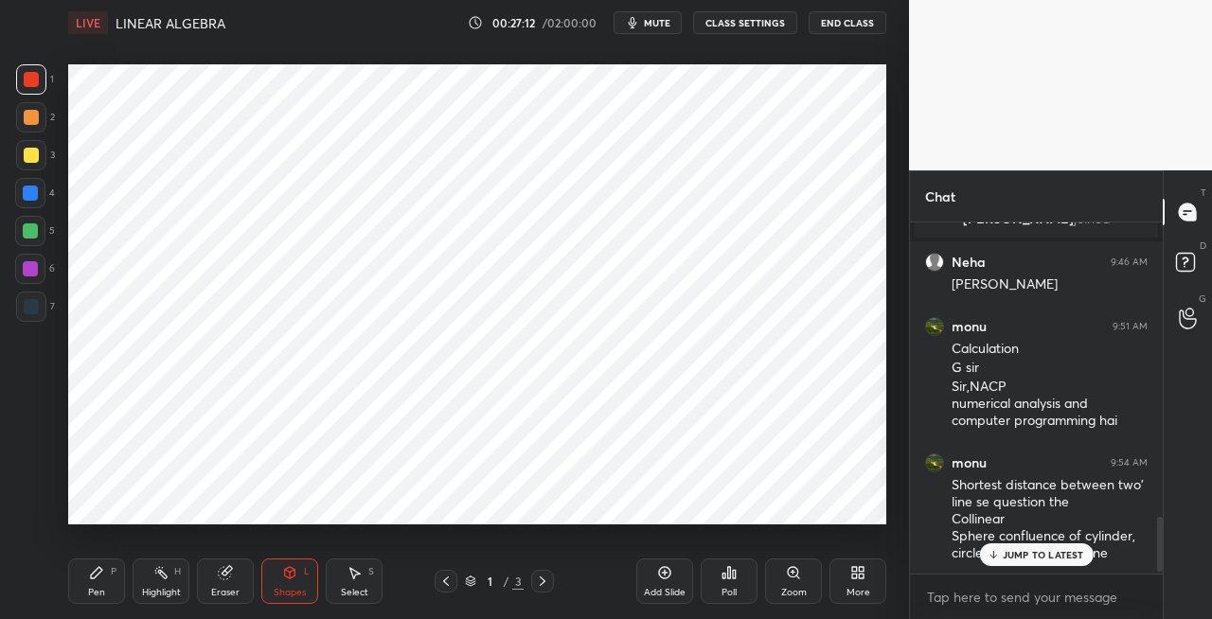
click at [100, 593] on div "Pen" at bounding box center [96, 592] width 17 height 9
click at [27, 266] on div at bounding box center [30, 268] width 15 height 15
click at [245, 585] on div "Eraser" at bounding box center [225, 581] width 57 height 45
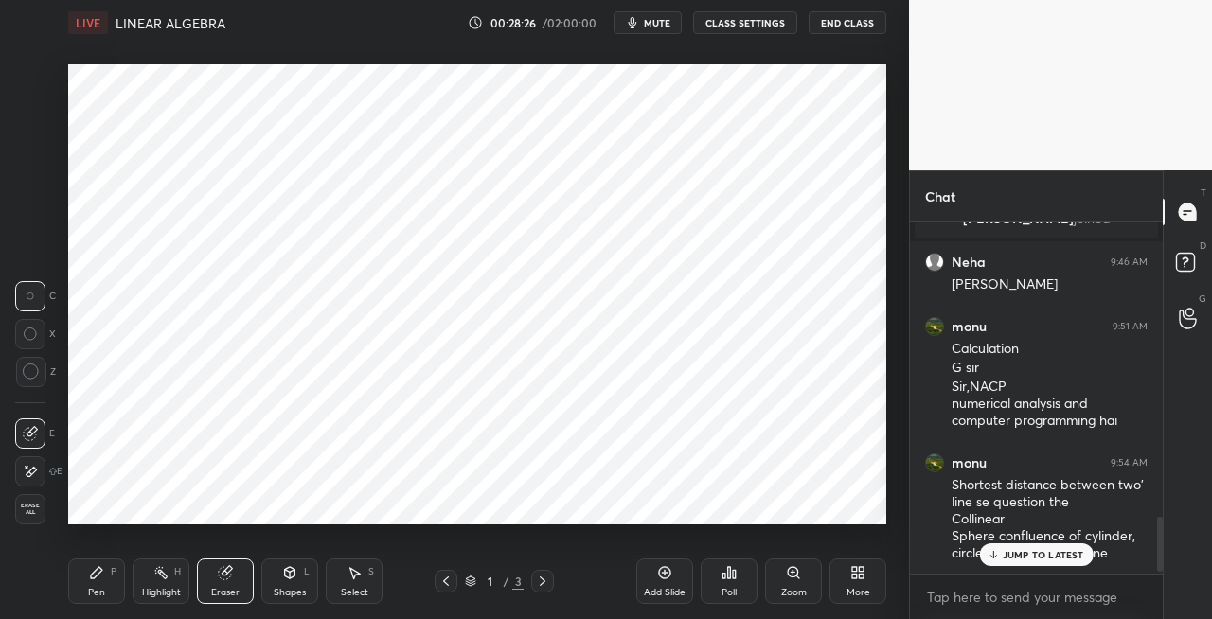
click at [98, 579] on icon at bounding box center [96, 572] width 15 height 15
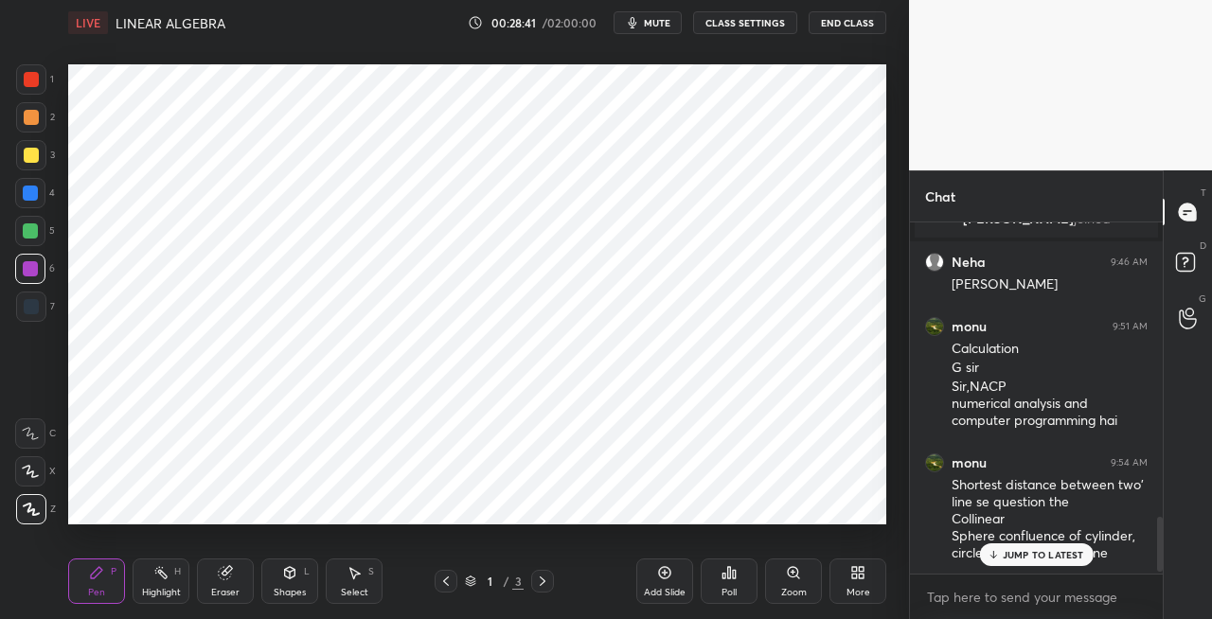
click at [237, 611] on div "Pen P Highlight H Eraser Shapes L Select S 1 / 3 Add Slide Poll Zoom More" at bounding box center [477, 582] width 818 height 76
click at [238, 593] on div "Eraser" at bounding box center [225, 592] width 28 height 9
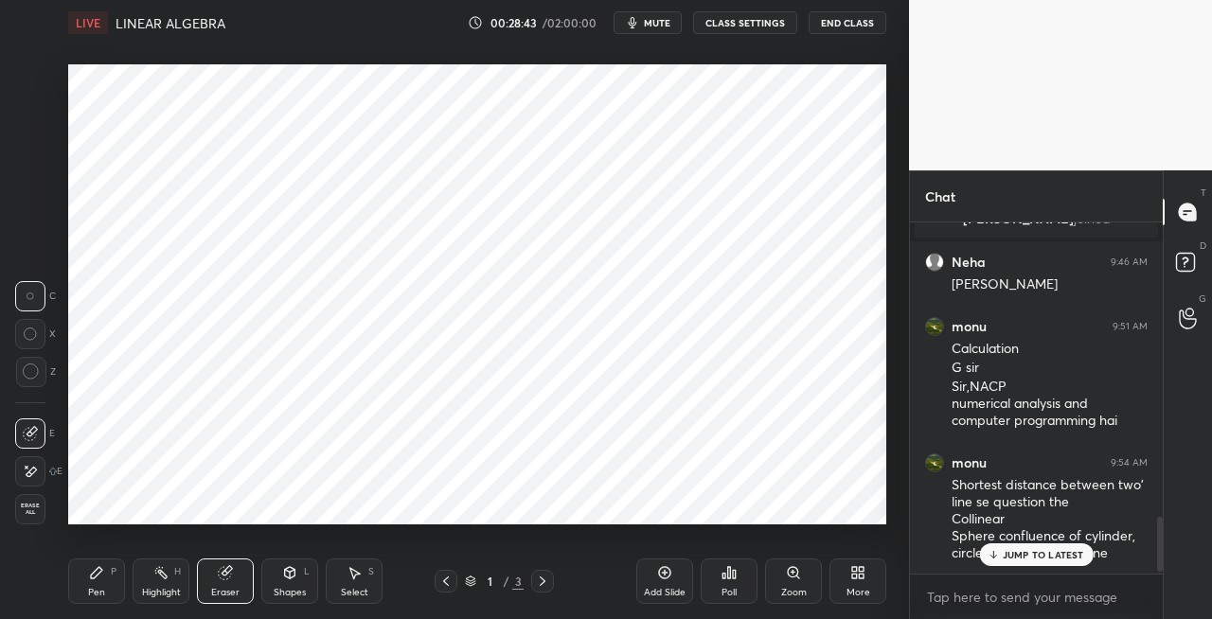
click at [98, 583] on div "Pen P" at bounding box center [96, 581] width 57 height 45
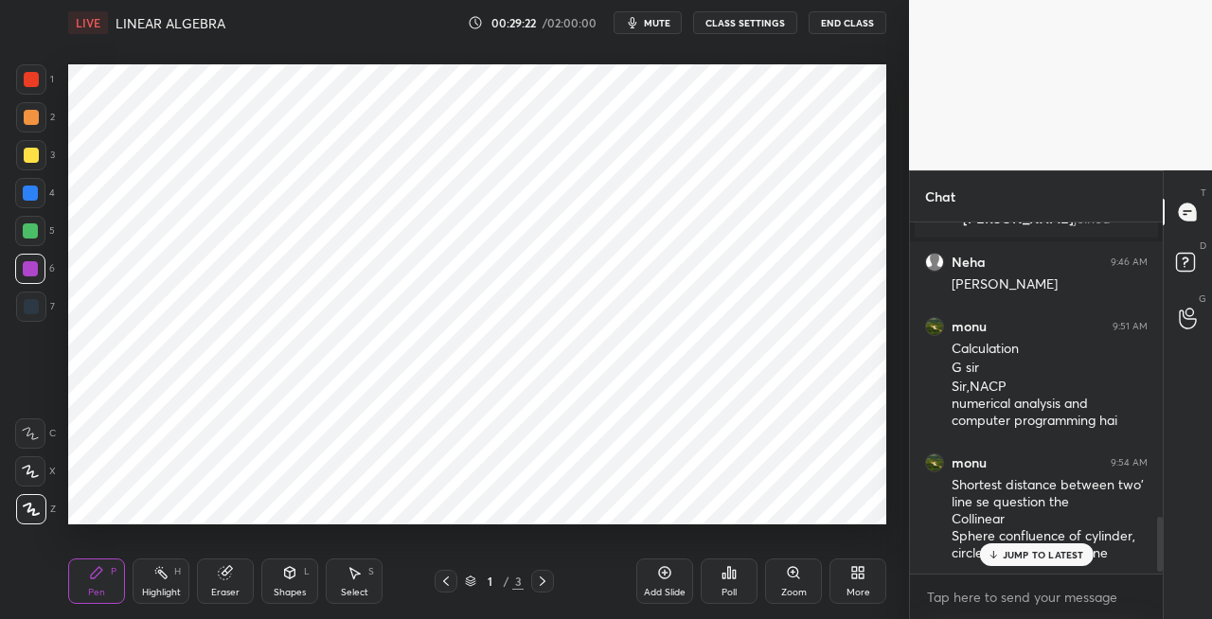
click at [238, 588] on div "Eraser" at bounding box center [225, 592] width 28 height 9
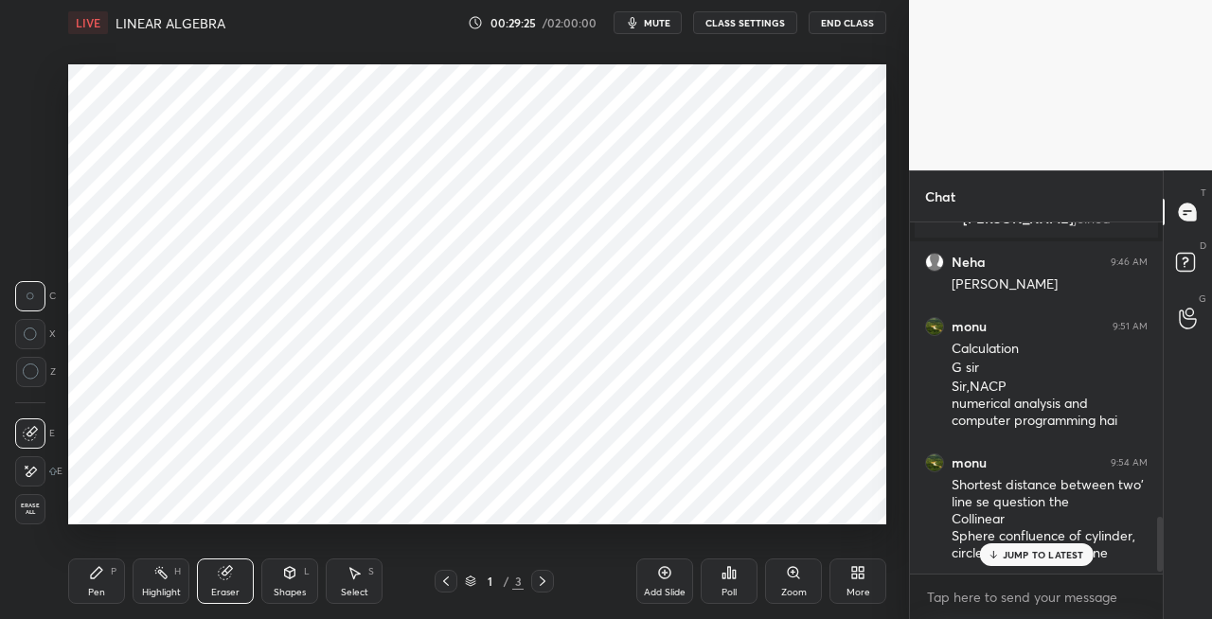
click at [97, 582] on div "Pen P" at bounding box center [96, 581] width 57 height 45
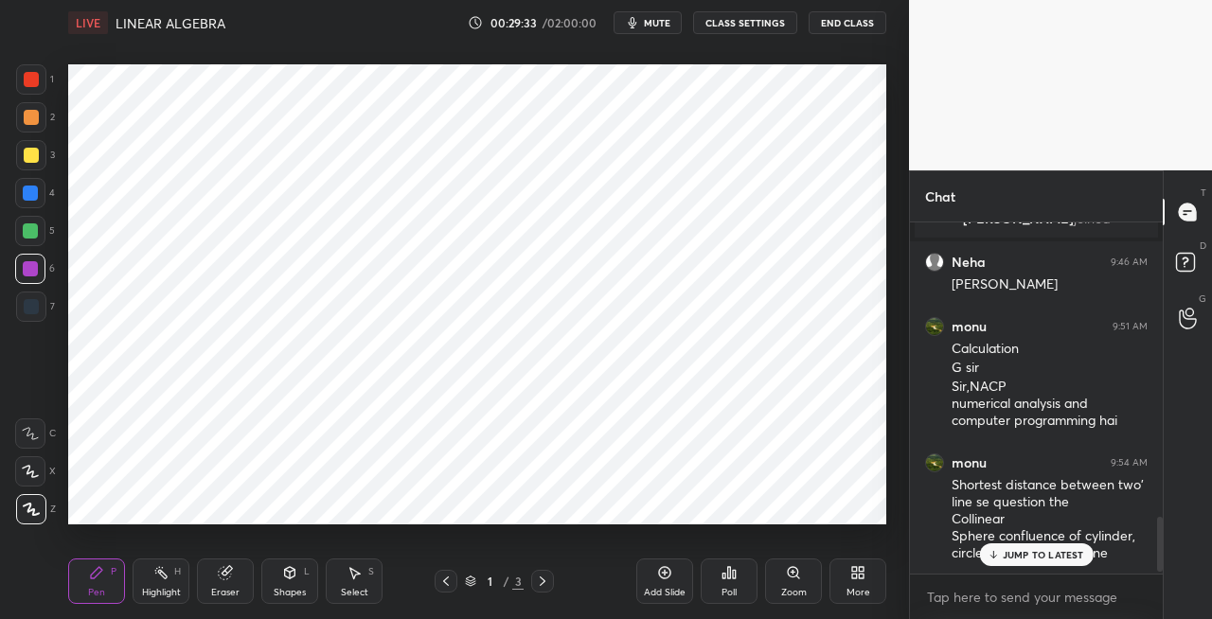
click at [291, 589] on div "Shapes" at bounding box center [290, 592] width 32 height 9
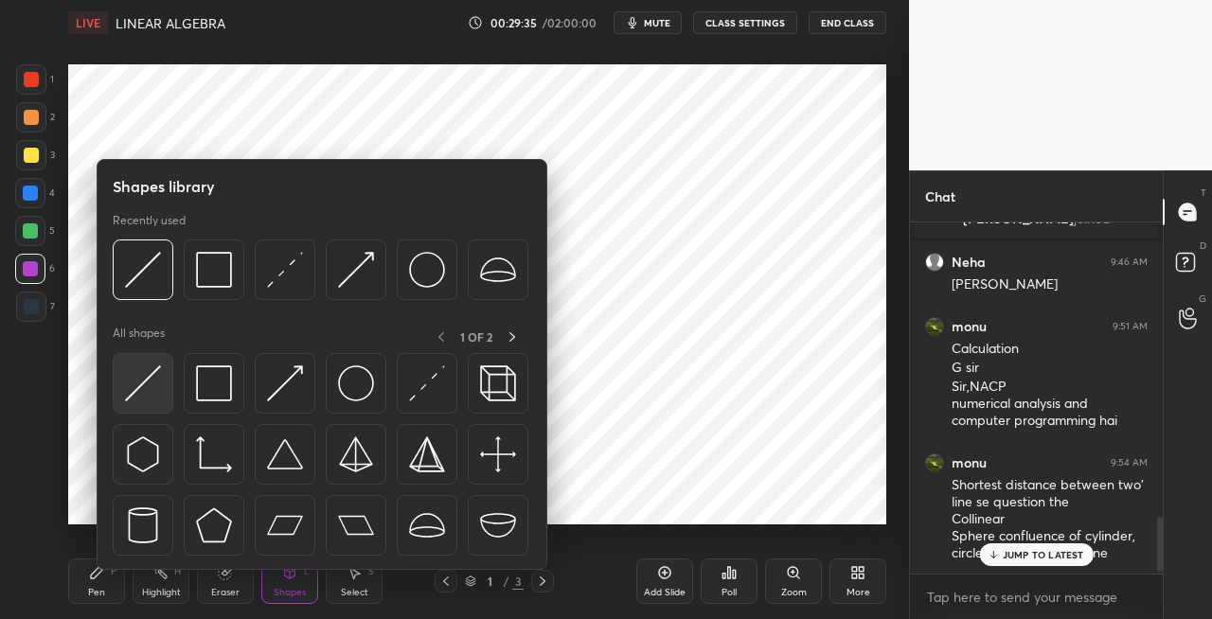
click at [146, 389] on img at bounding box center [143, 384] width 36 height 36
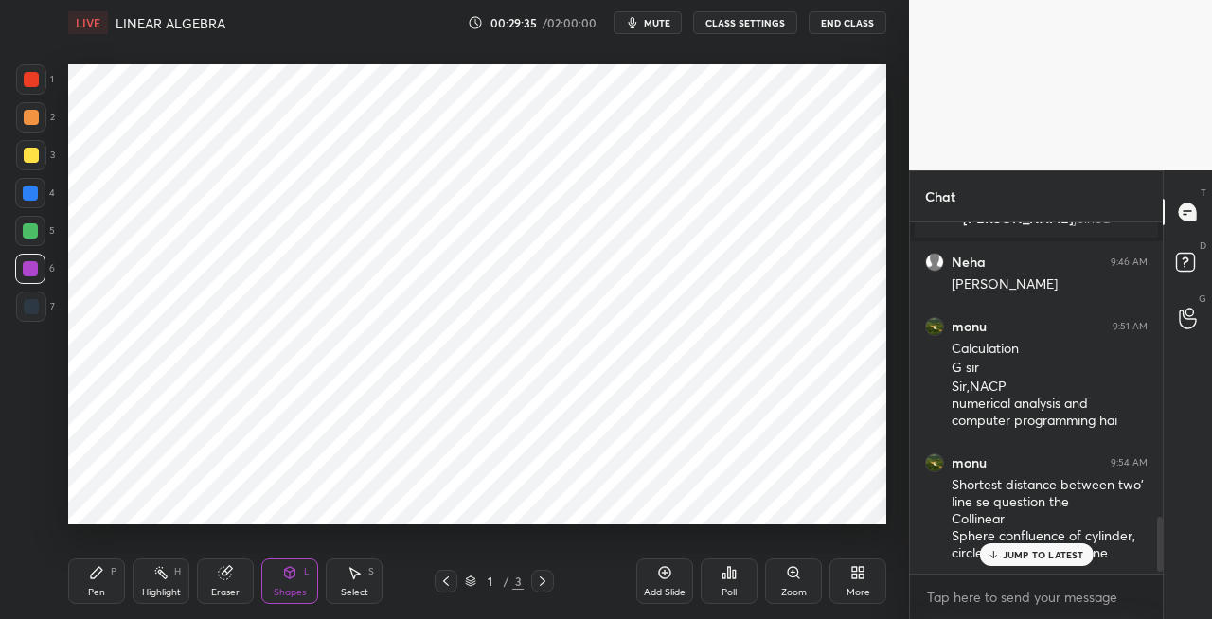
click at [27, 311] on div at bounding box center [31, 306] width 15 height 15
click at [77, 599] on div "Pen P" at bounding box center [96, 581] width 57 height 45
click at [298, 588] on div "Shapes" at bounding box center [290, 592] width 32 height 9
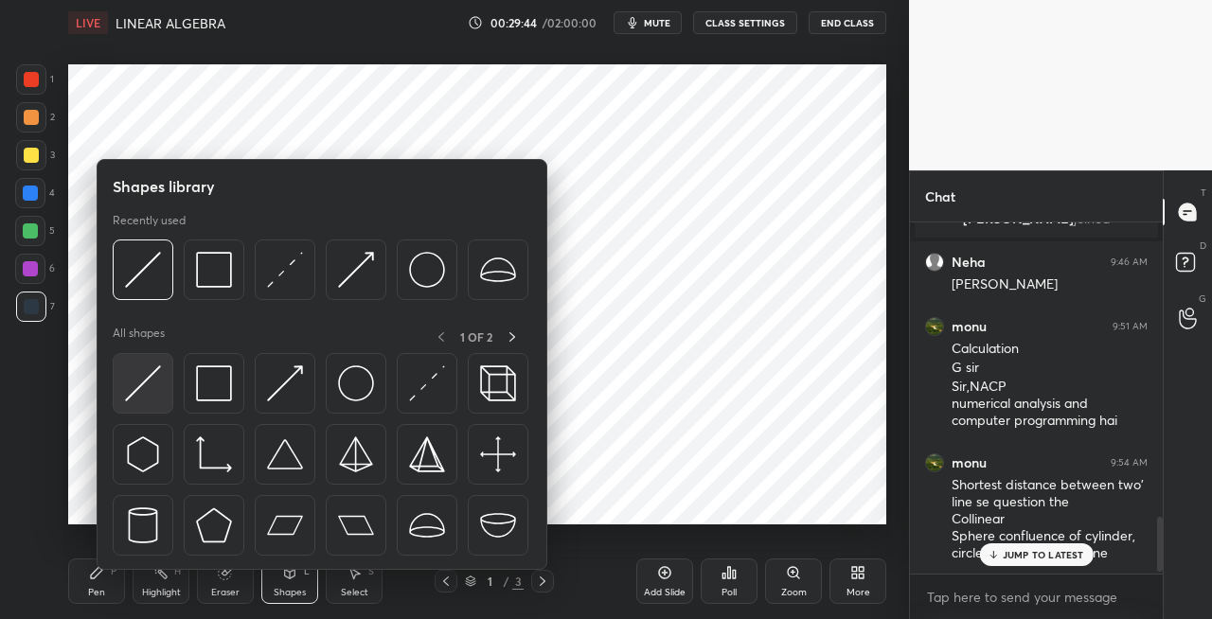
click at [150, 389] on img at bounding box center [143, 384] width 36 height 36
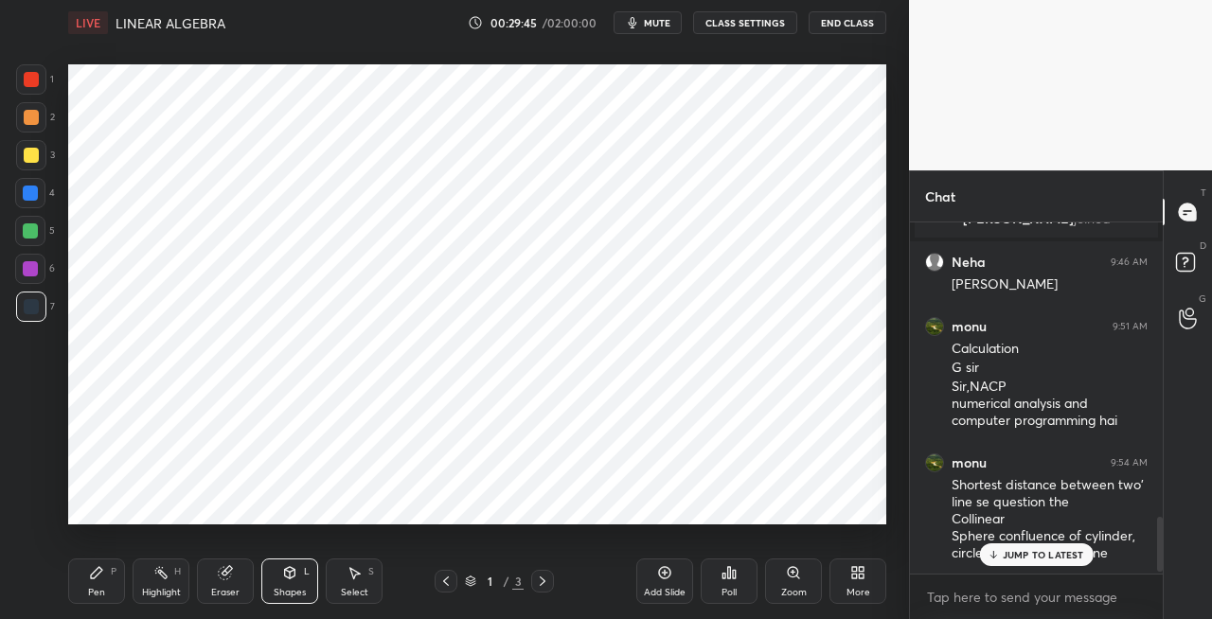
click at [40, 275] on div at bounding box center [30, 269] width 30 height 30
click at [116, 574] on div "P" at bounding box center [114, 571] width 6 height 9
click at [231, 581] on div "Eraser" at bounding box center [225, 581] width 57 height 45
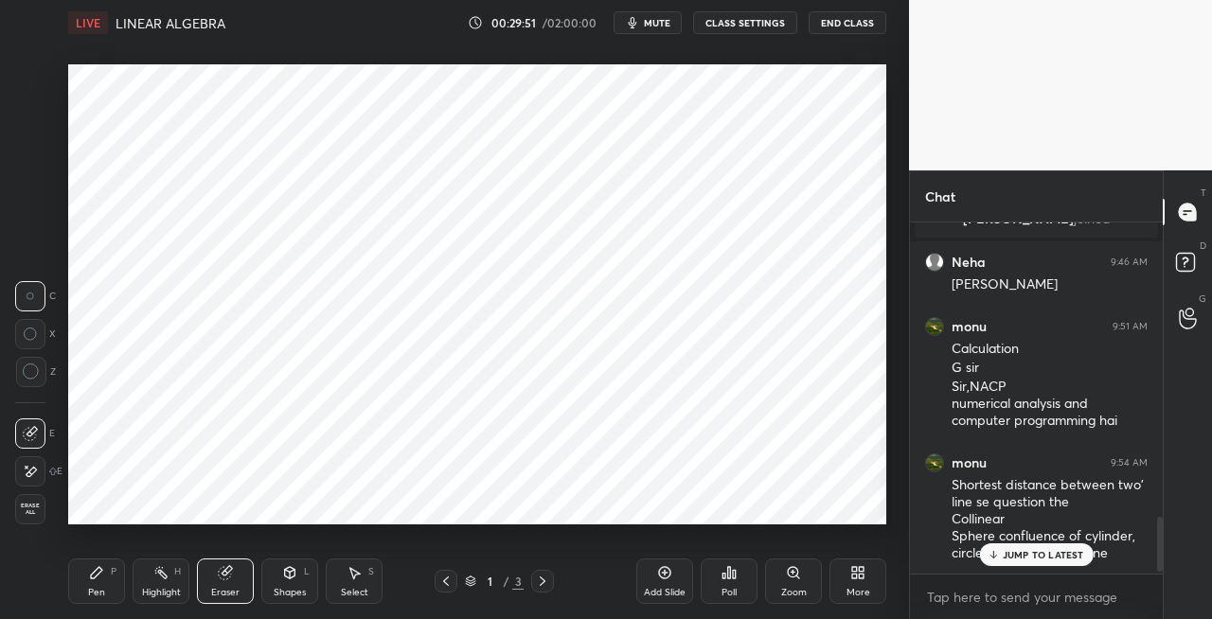
click at [99, 588] on div "Pen" at bounding box center [96, 592] width 17 height 9
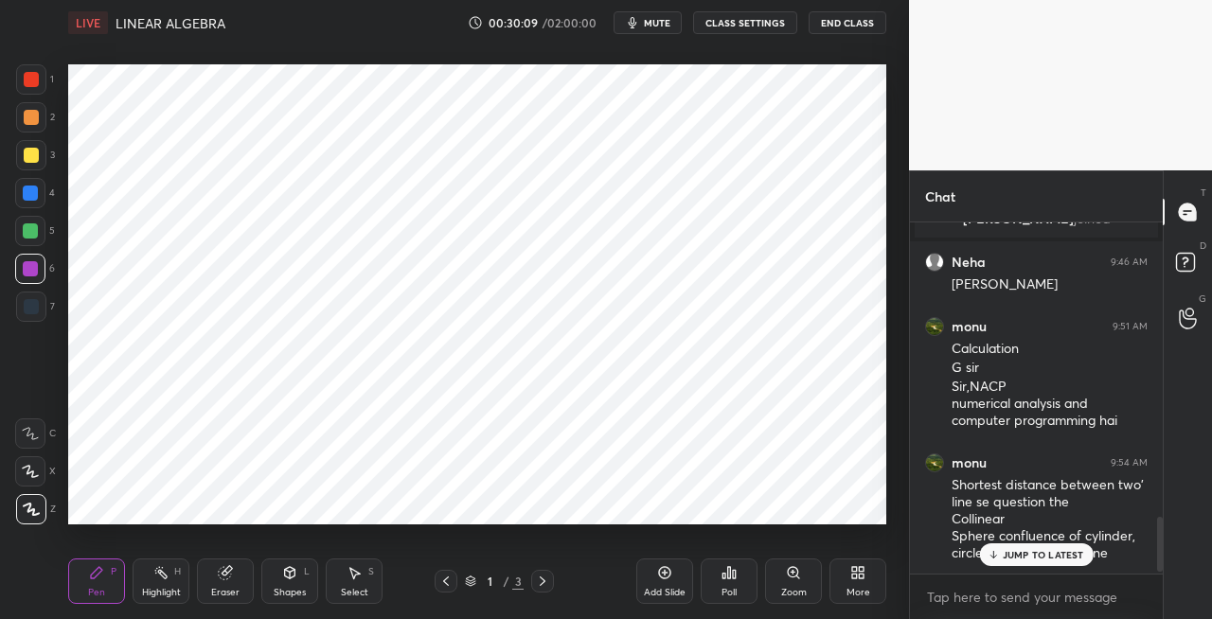
click at [269, 594] on div "Shapes L" at bounding box center [289, 581] width 57 height 45
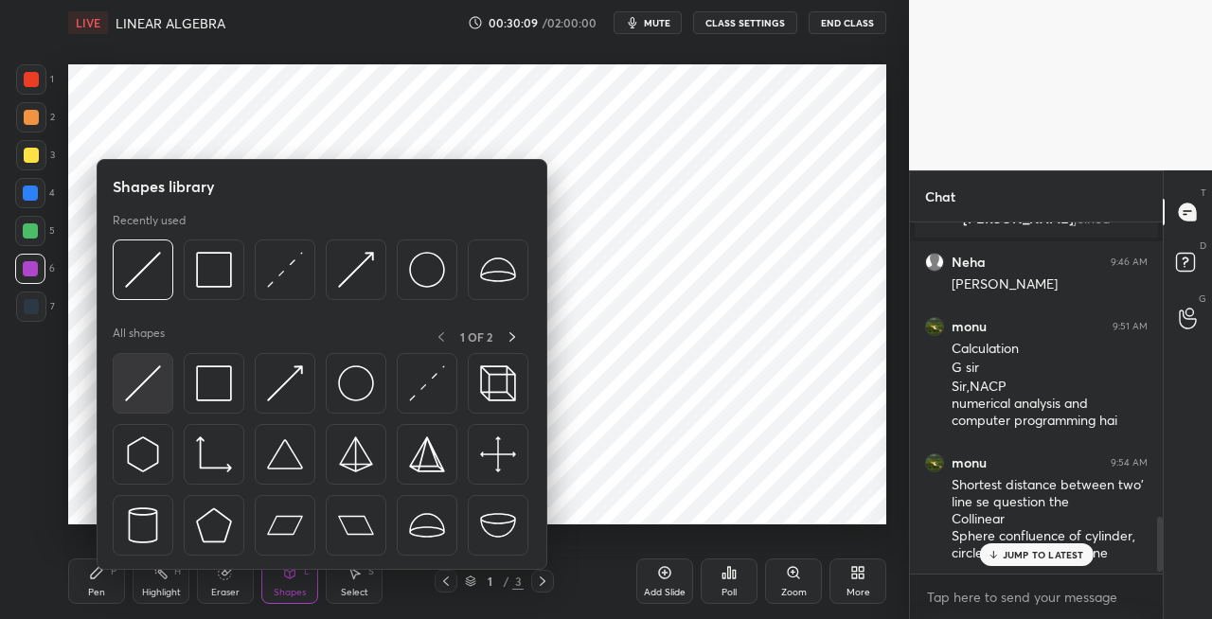
click at [138, 393] on img at bounding box center [143, 384] width 36 height 36
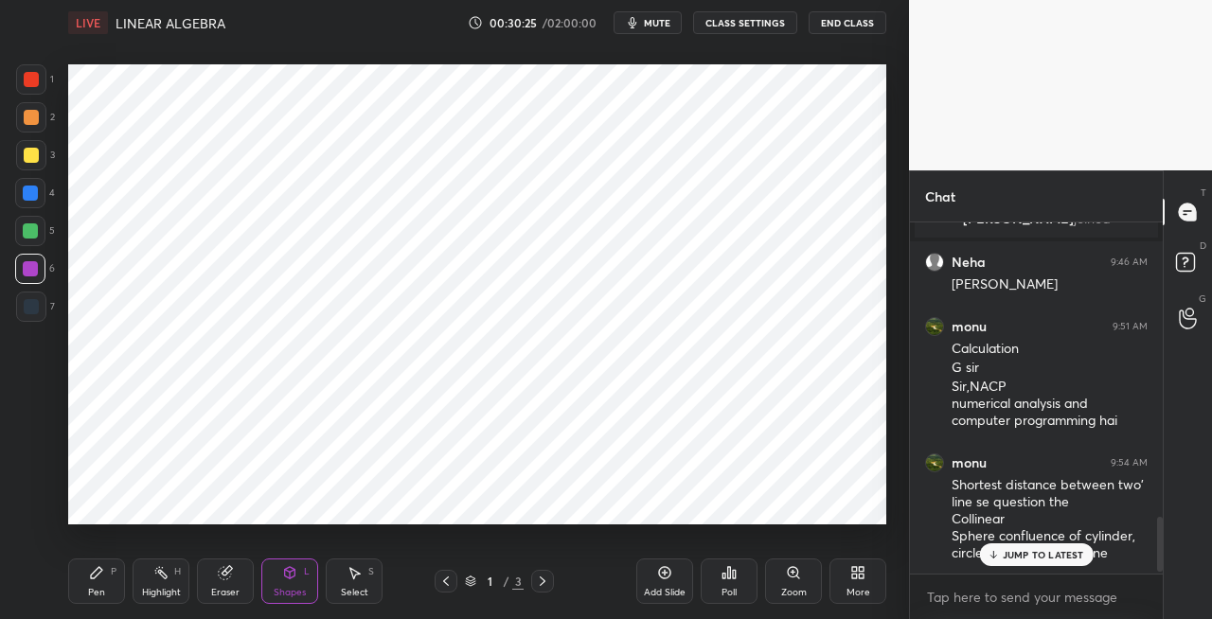
click at [25, 276] on div at bounding box center [30, 268] width 15 height 15
click at [231, 588] on div "Eraser" at bounding box center [225, 592] width 28 height 9
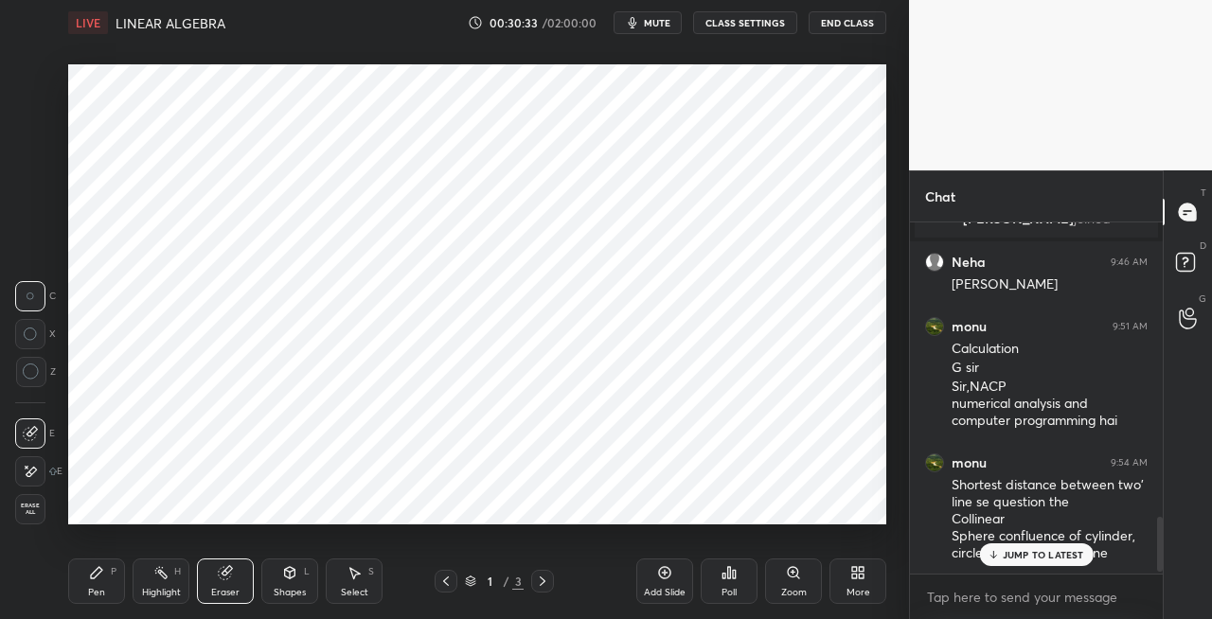
click at [104, 585] on div "Pen P" at bounding box center [96, 581] width 57 height 45
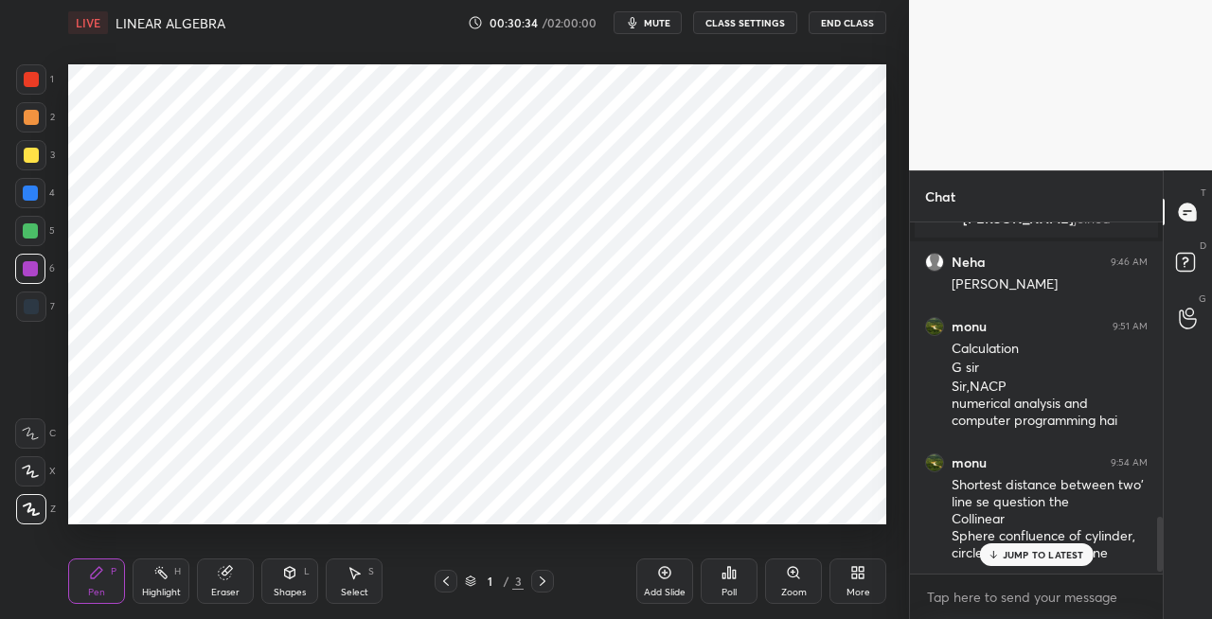
click at [34, 305] on div at bounding box center [31, 306] width 15 height 15
click at [220, 583] on div "Eraser" at bounding box center [225, 581] width 57 height 45
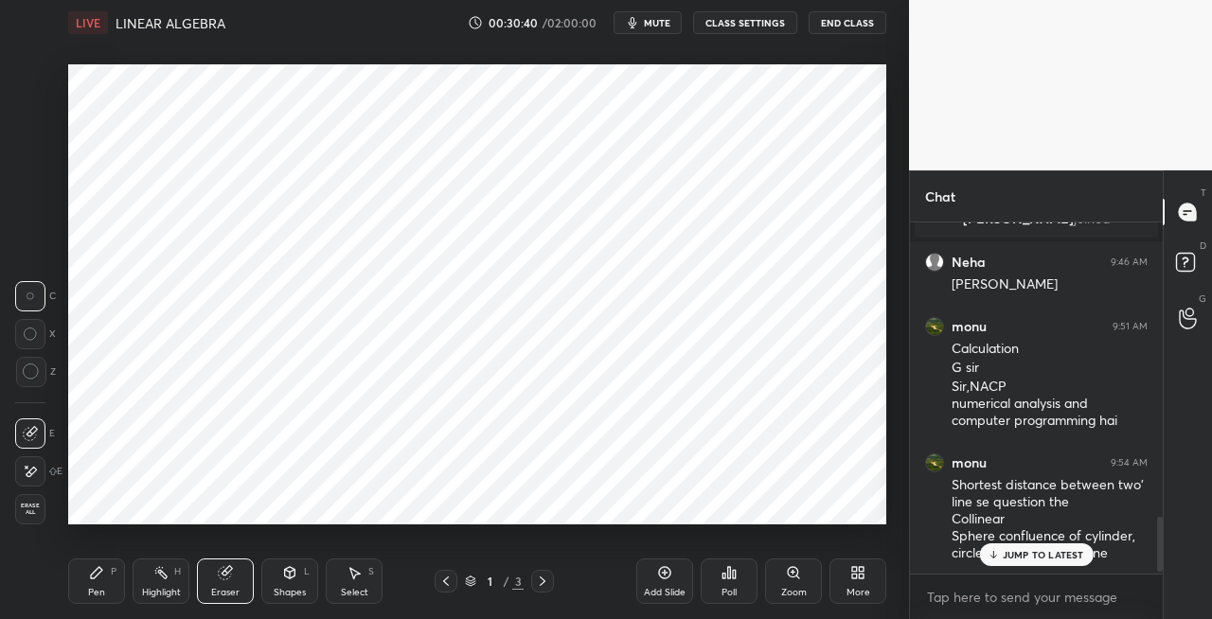
click at [106, 566] on div "Pen P" at bounding box center [96, 581] width 57 height 45
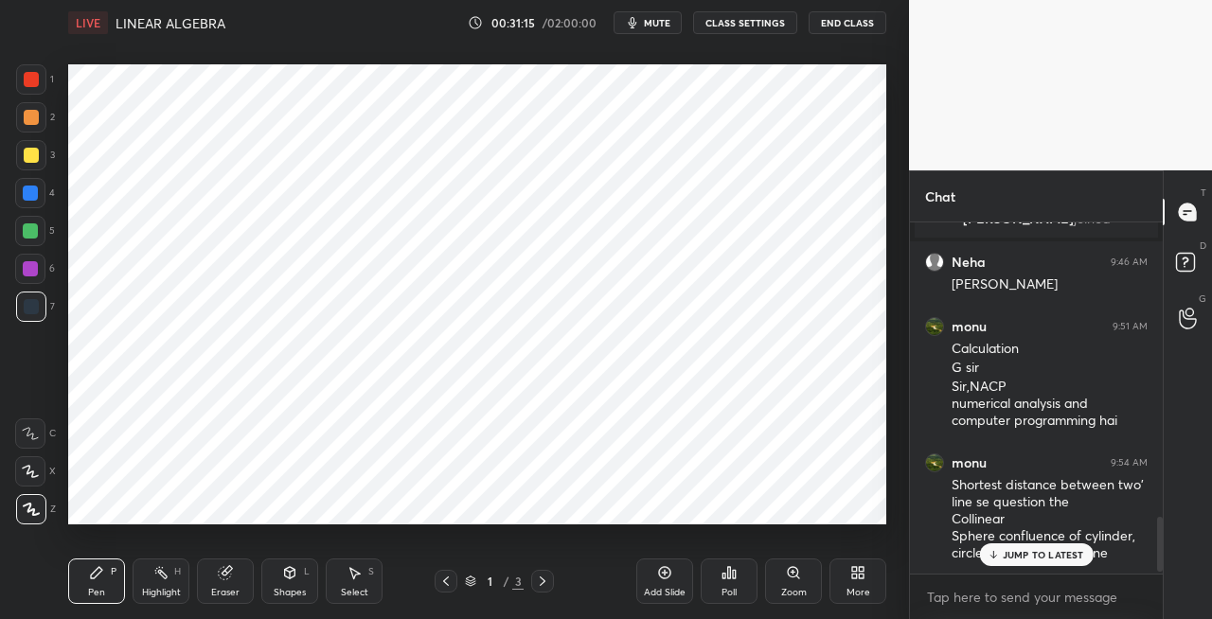
click at [100, 581] on div "Pen P" at bounding box center [96, 581] width 57 height 45
click at [32, 159] on div at bounding box center [31, 155] width 15 height 15
click at [32, 319] on div at bounding box center [31, 307] width 30 height 30
click at [233, 576] on div "Eraser" at bounding box center [225, 581] width 57 height 45
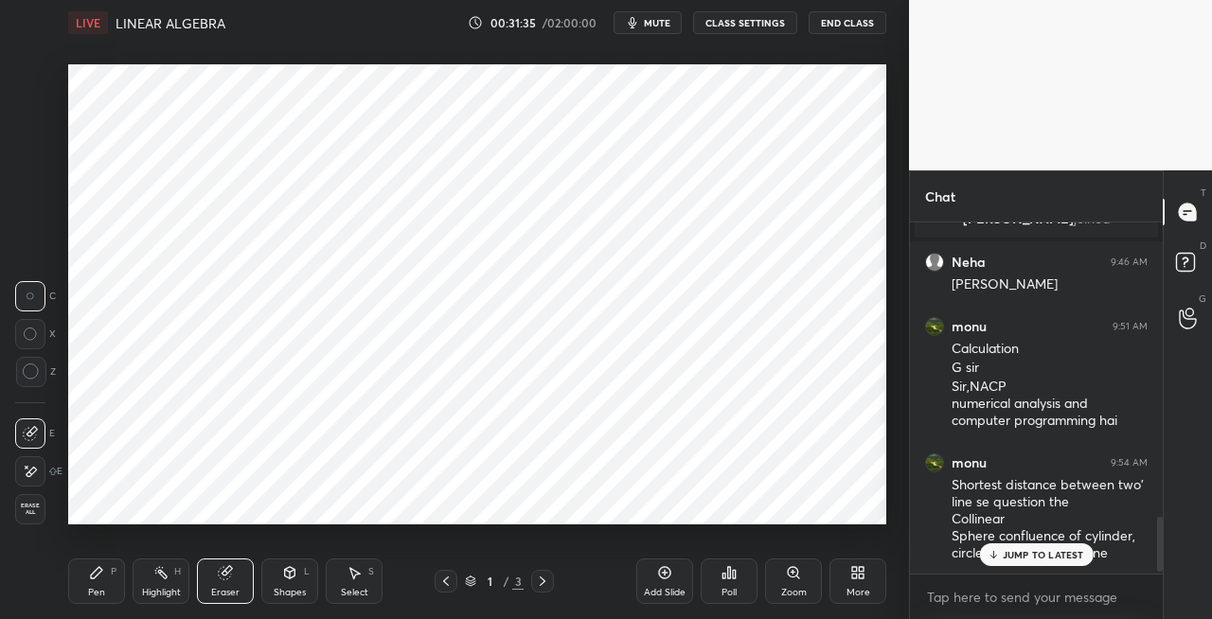
click at [91, 593] on div "Pen" at bounding box center [96, 592] width 17 height 9
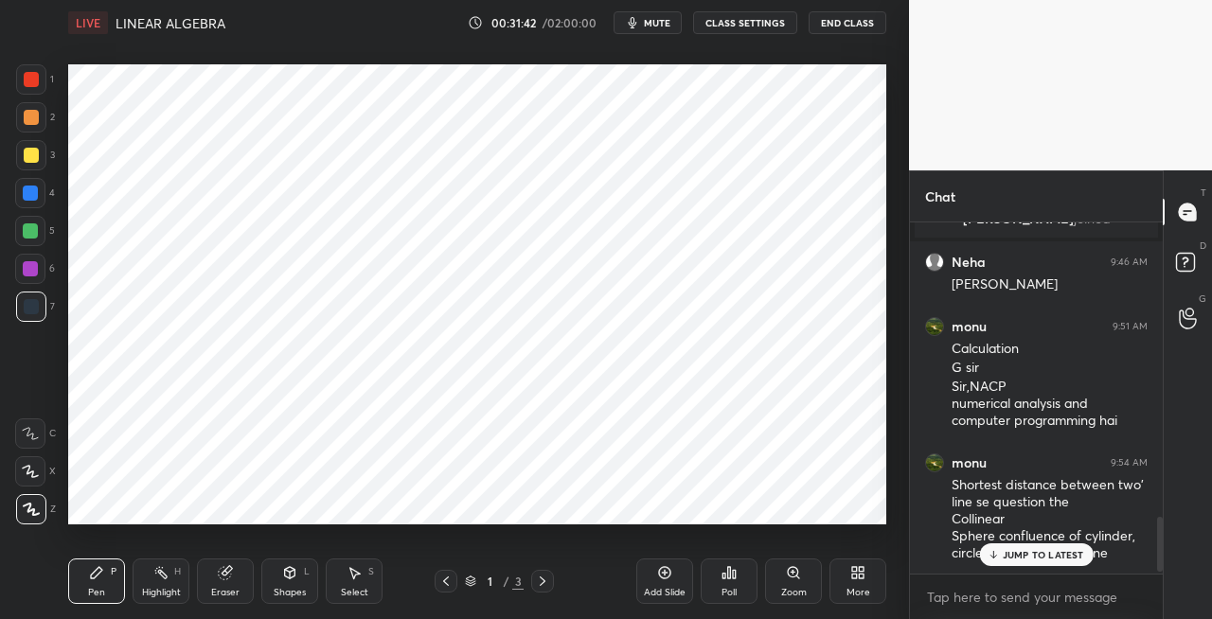
click at [224, 583] on div "Eraser" at bounding box center [225, 581] width 57 height 45
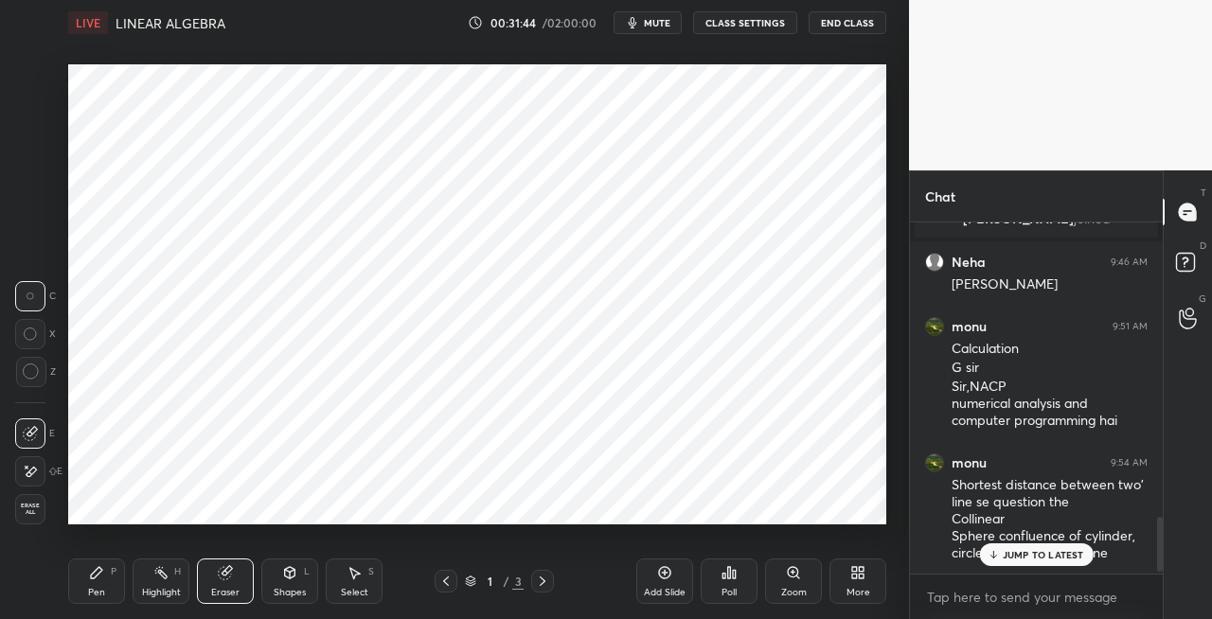
click at [83, 581] on div "Pen P" at bounding box center [96, 581] width 57 height 45
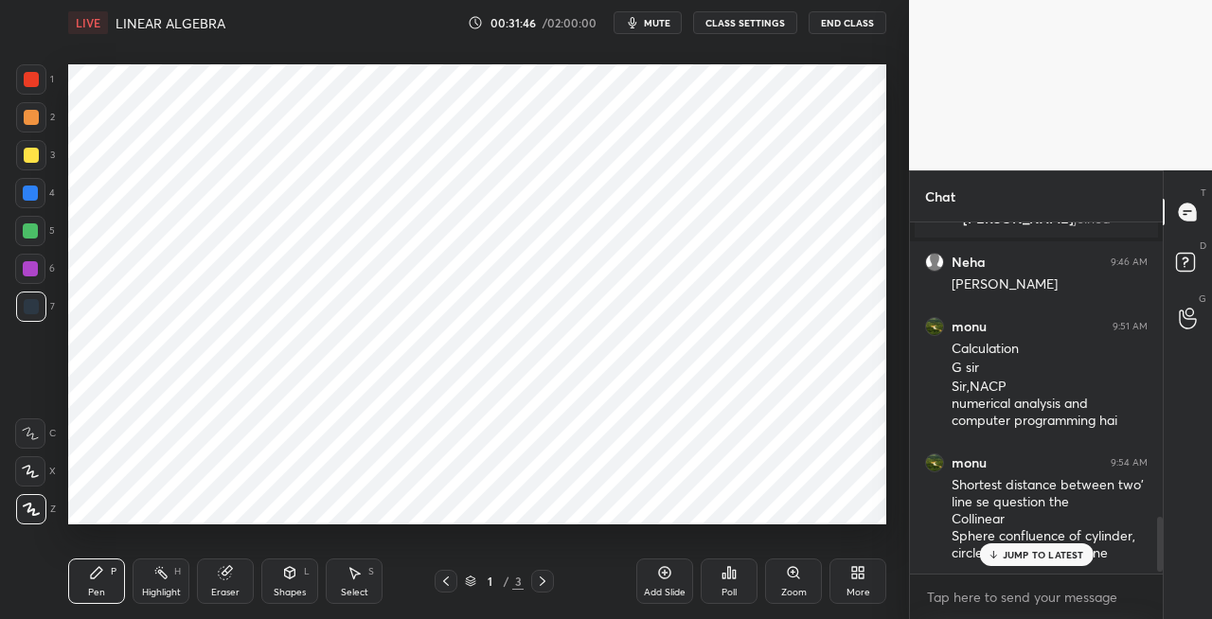
click at [269, 583] on div "Shapes L" at bounding box center [289, 581] width 57 height 45
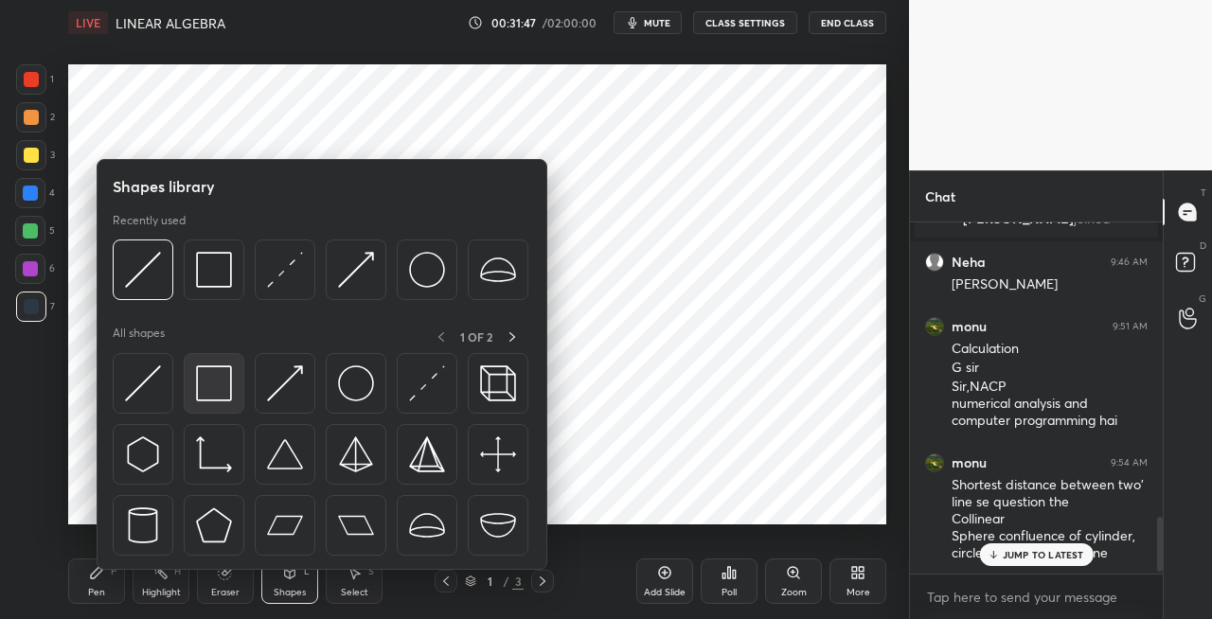
click at [206, 392] on img at bounding box center [214, 384] width 36 height 36
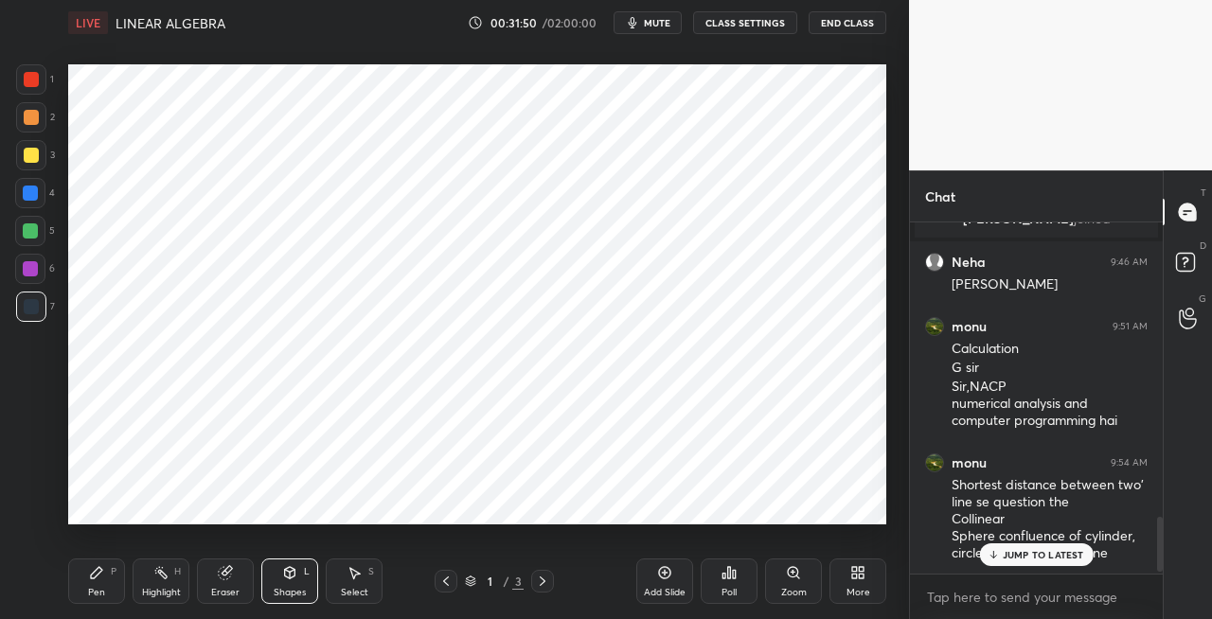
click at [86, 570] on div "Pen P" at bounding box center [96, 581] width 57 height 45
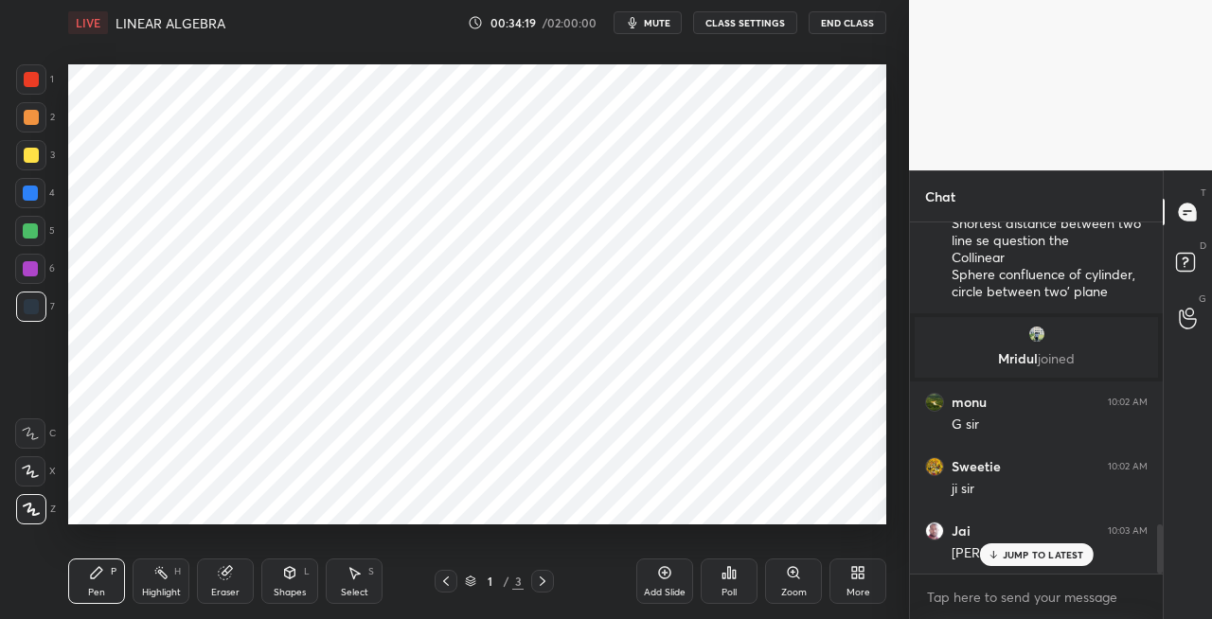
scroll to position [2138, 0]
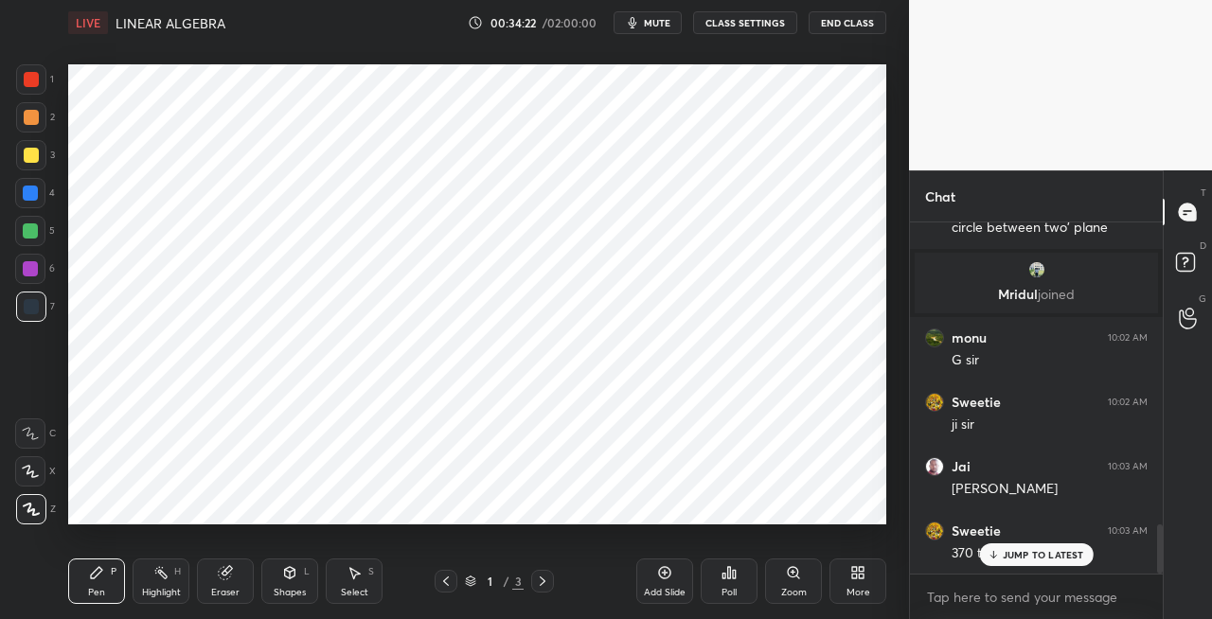
click at [999, 554] on icon at bounding box center [993, 554] width 12 height 11
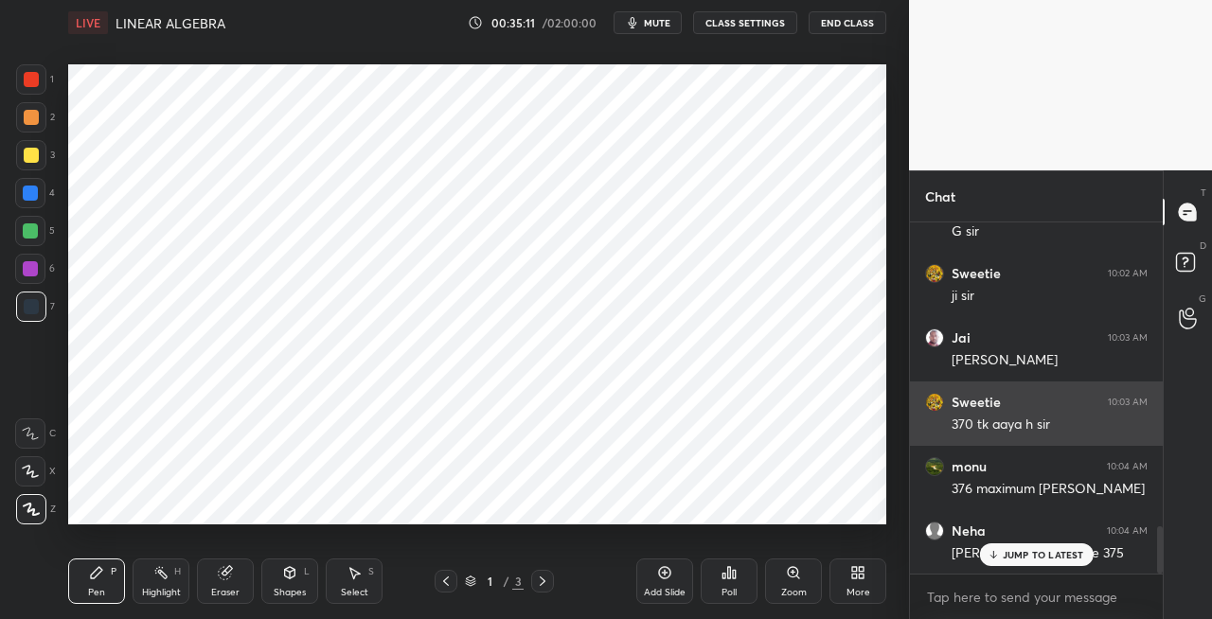
scroll to position [2332, 0]
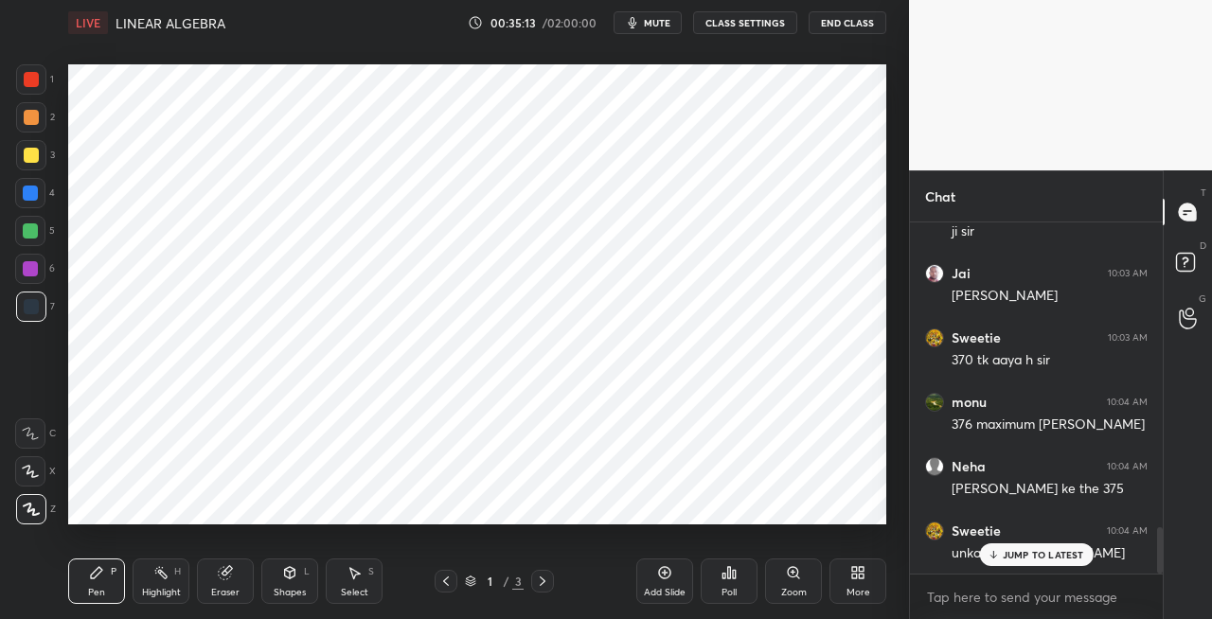
click at [226, 595] on div "Eraser" at bounding box center [225, 592] width 28 height 9
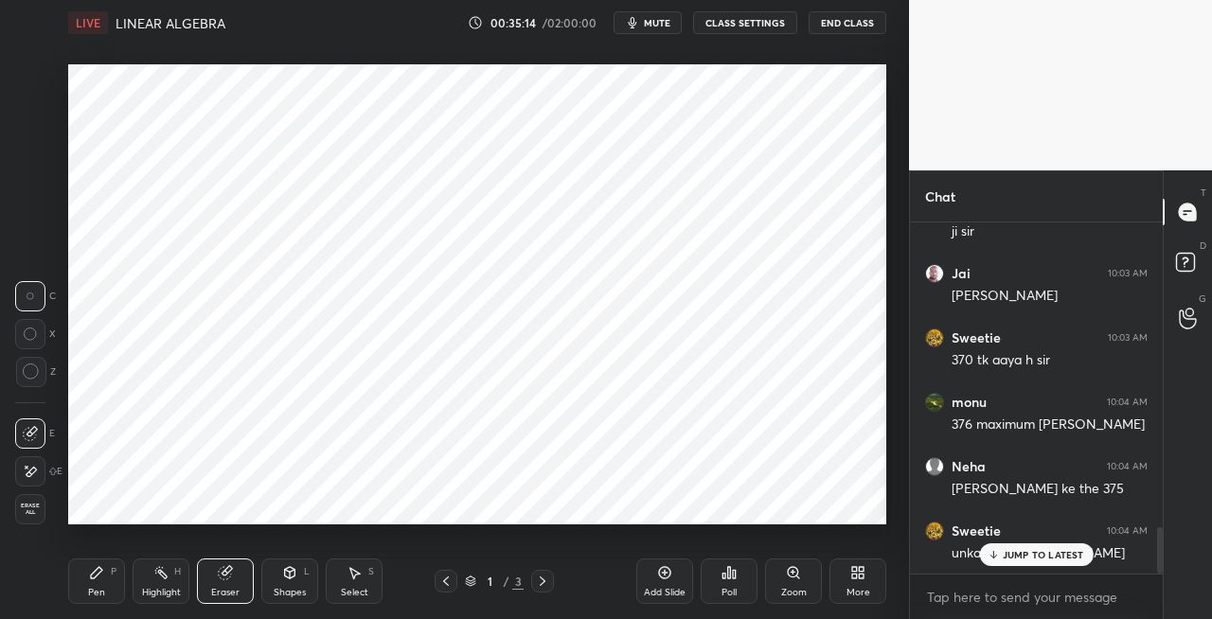
click at [108, 599] on div "Pen P" at bounding box center [96, 581] width 57 height 45
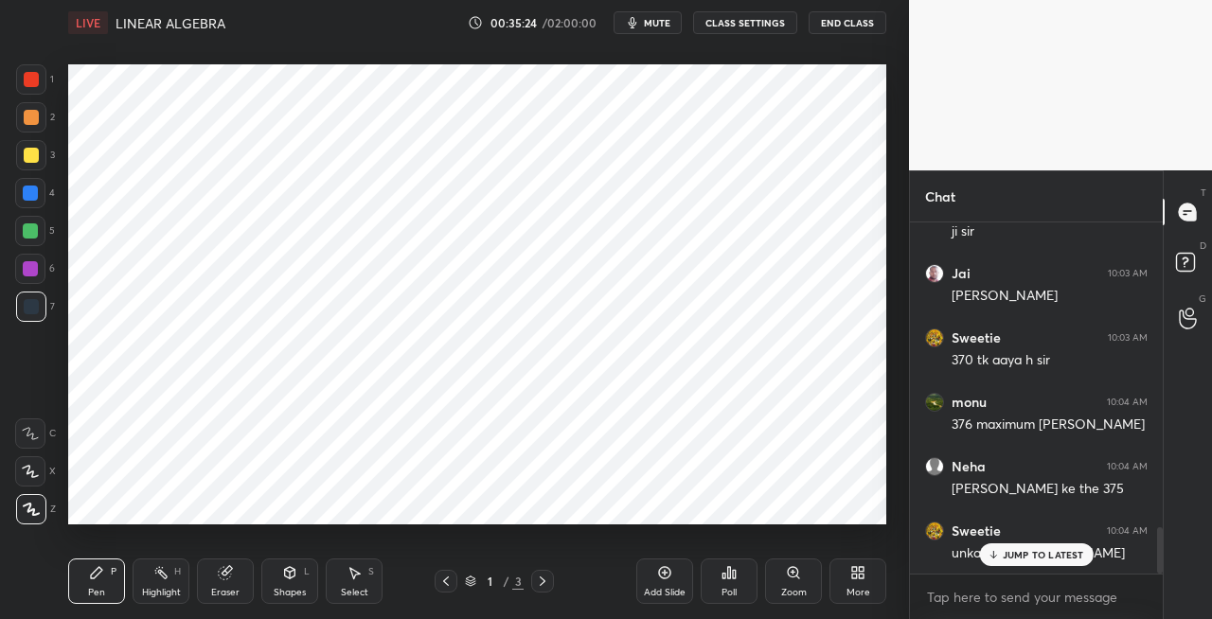
scroll to position [2396, 0]
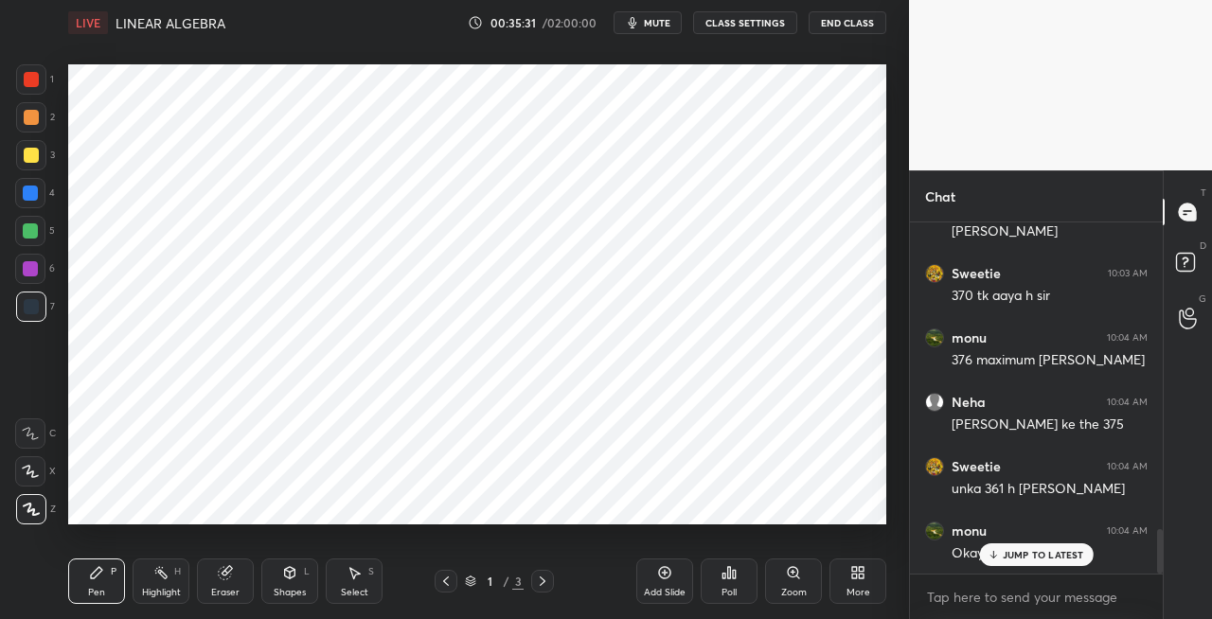
click at [288, 588] on div "Shapes" at bounding box center [290, 592] width 32 height 9
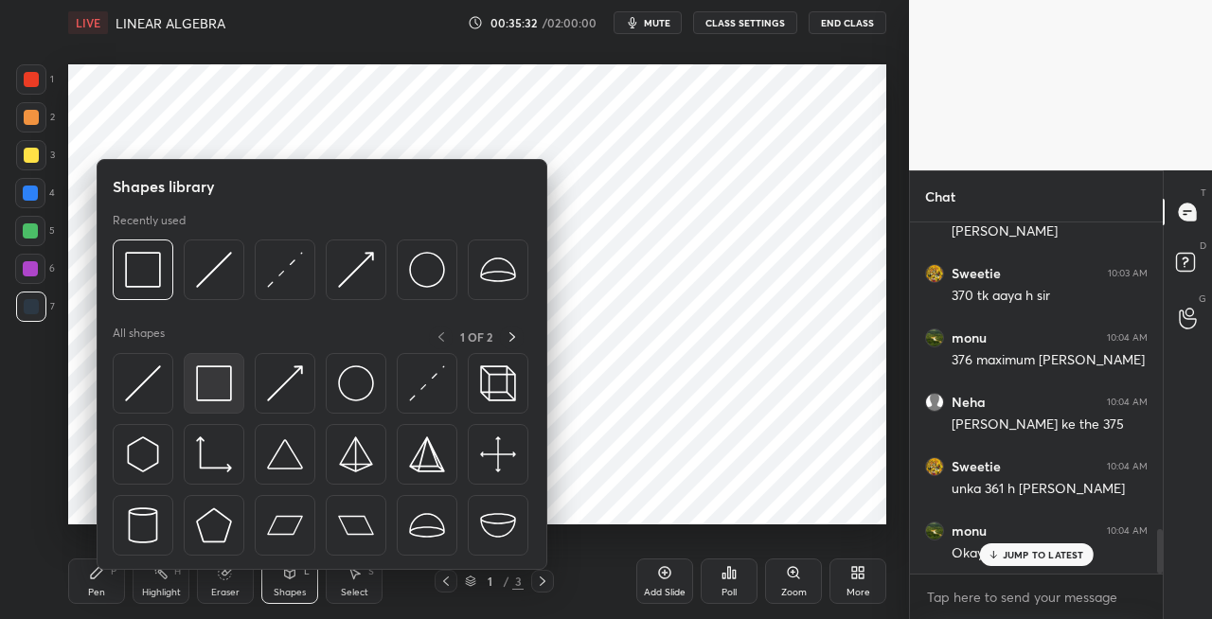
click at [218, 402] on div at bounding box center [214, 383] width 61 height 61
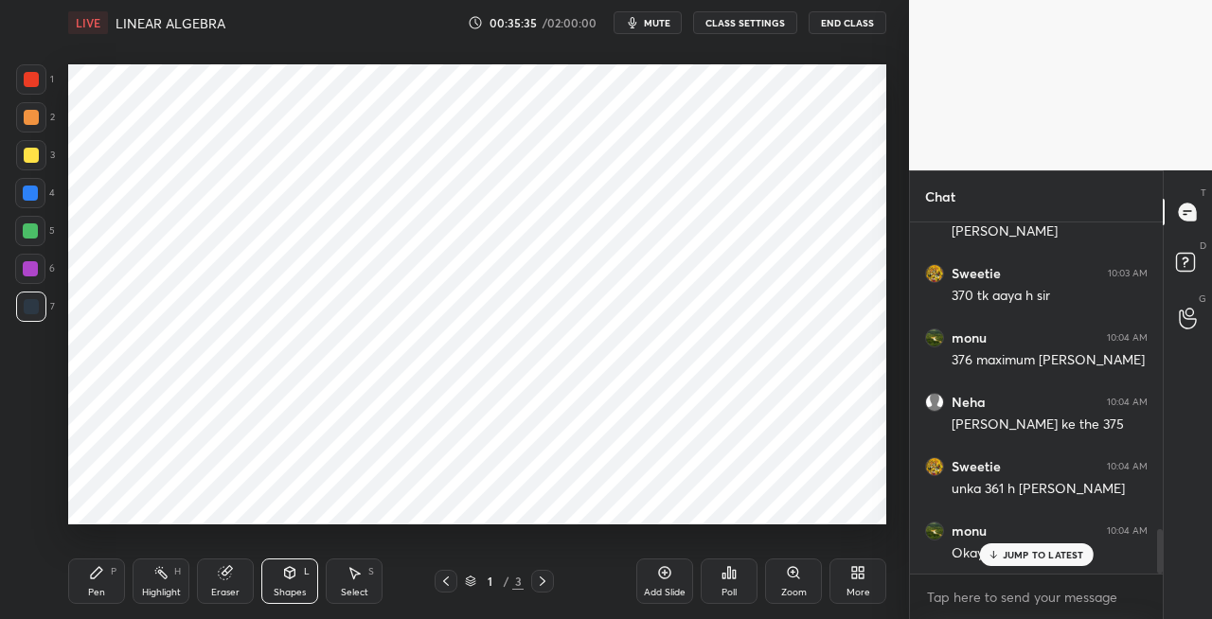
click at [99, 595] on div "Pen" at bounding box center [96, 592] width 17 height 9
click at [288, 583] on div "Shapes L" at bounding box center [289, 581] width 57 height 45
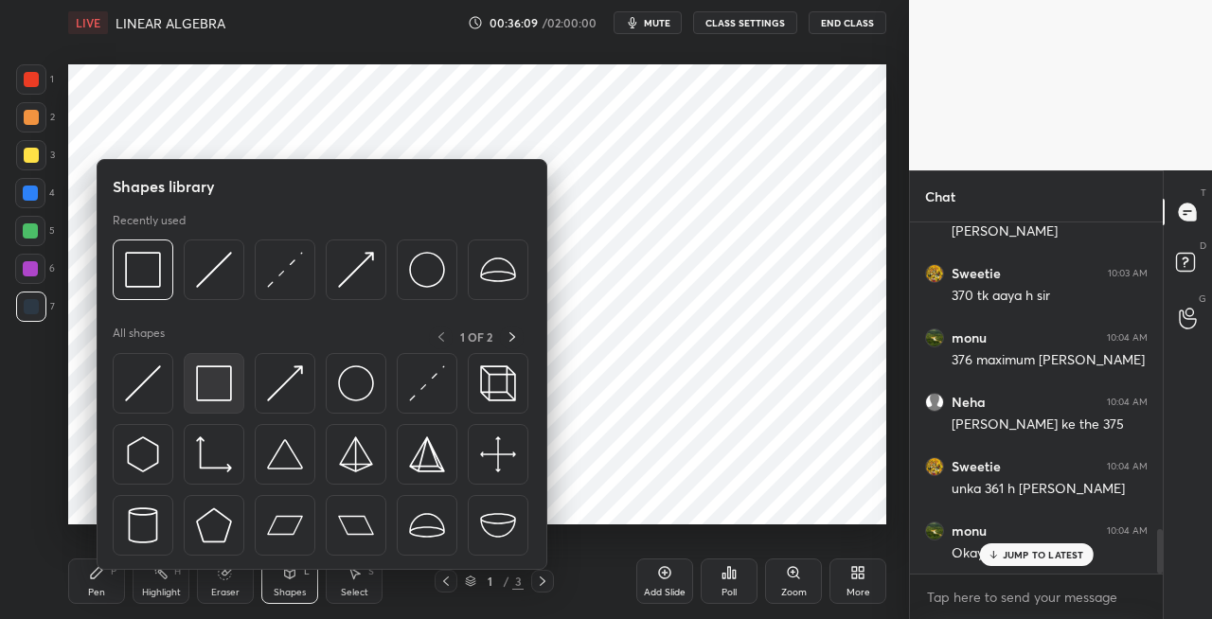
click at [201, 387] on img at bounding box center [214, 384] width 36 height 36
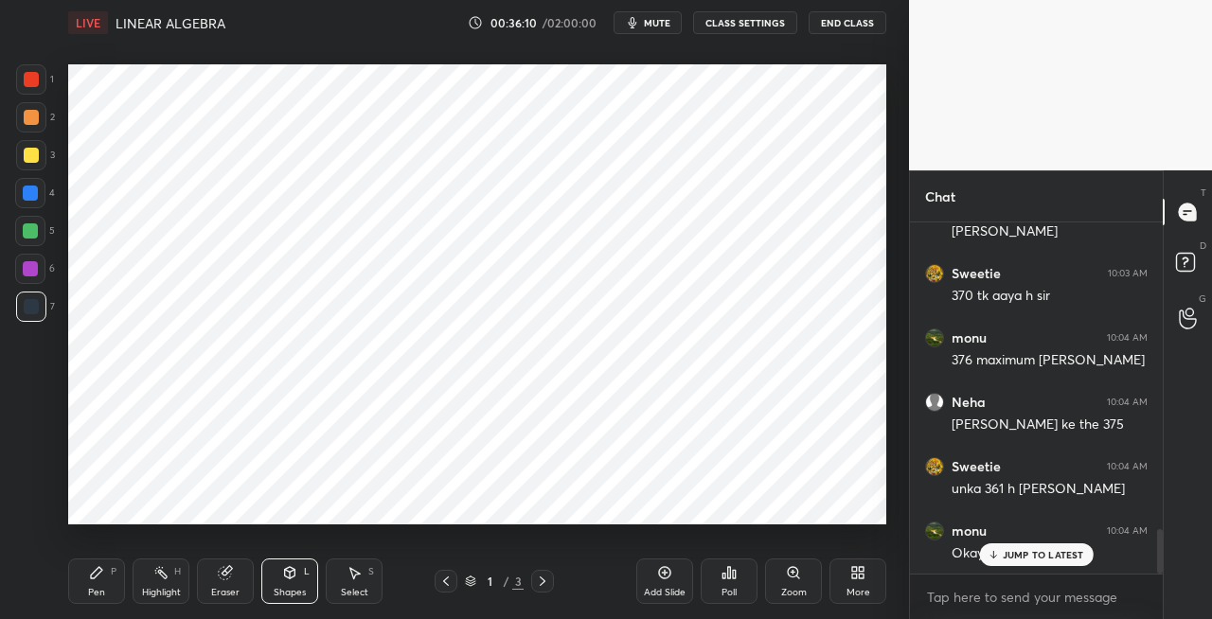
click at [32, 311] on div at bounding box center [31, 306] width 15 height 15
click at [97, 576] on icon at bounding box center [96, 572] width 11 height 11
click at [278, 581] on div "Shapes L" at bounding box center [289, 581] width 57 height 45
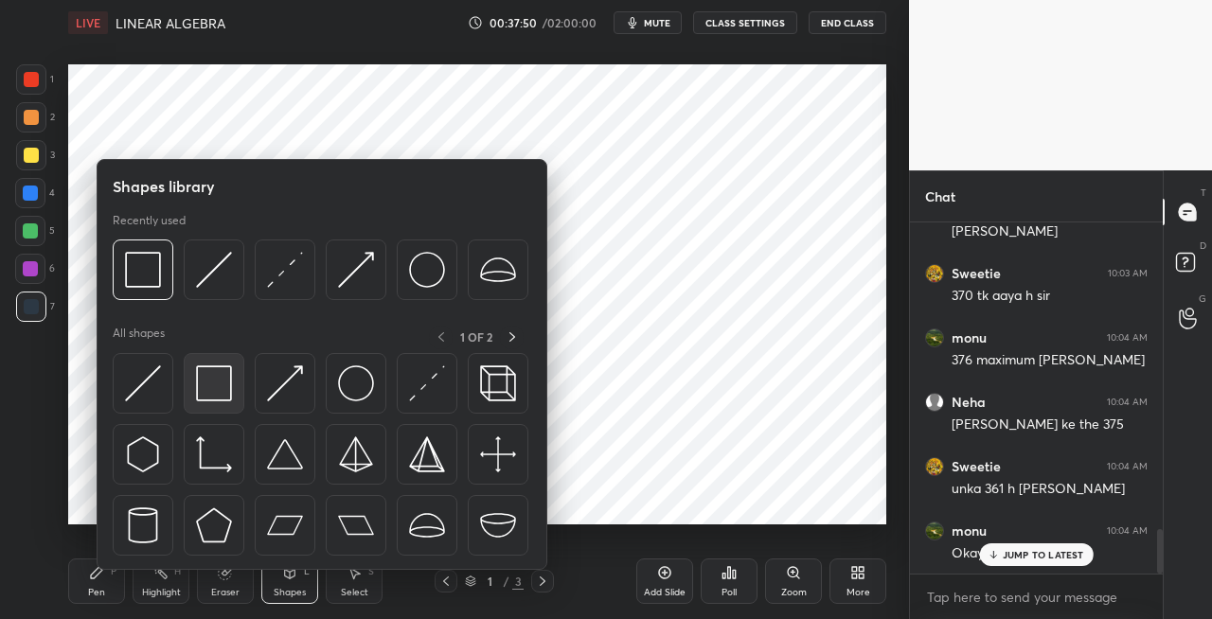
click at [213, 384] on img at bounding box center [214, 384] width 36 height 36
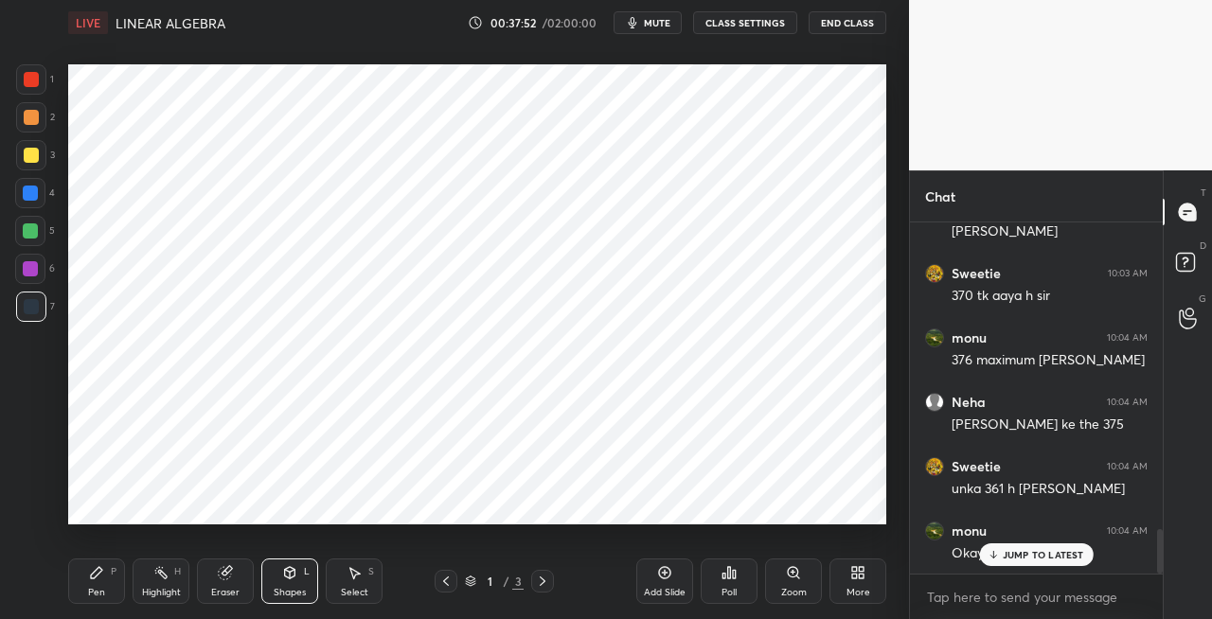
click at [100, 584] on div "Pen P" at bounding box center [96, 581] width 57 height 45
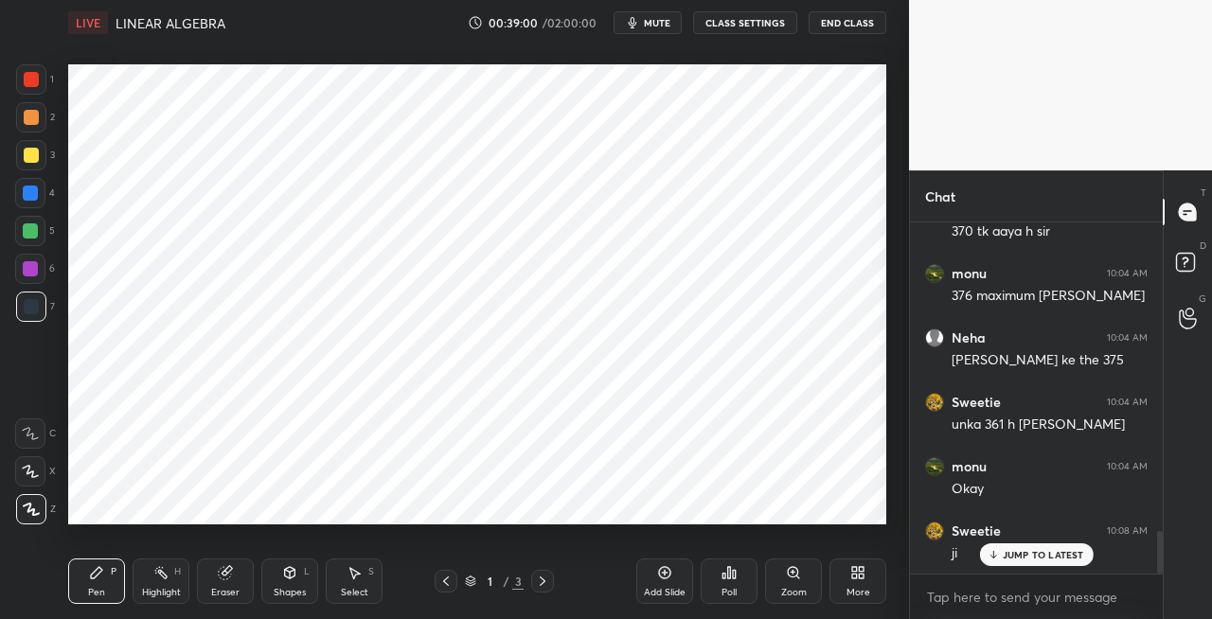
scroll to position [2525, 0]
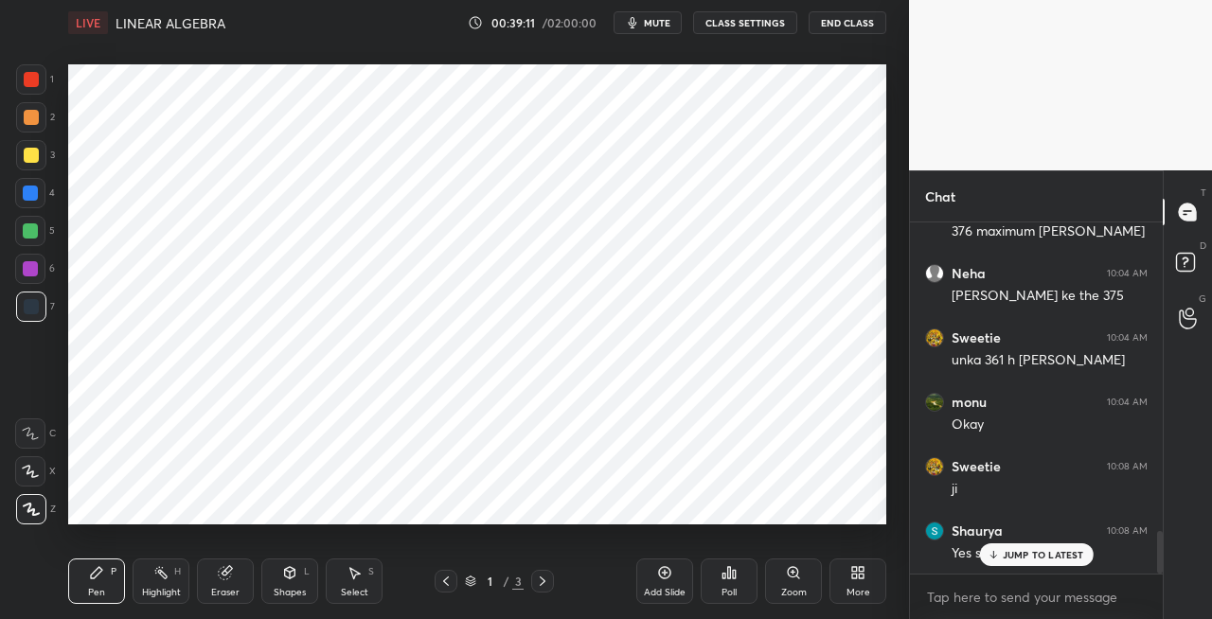
click at [535, 581] on icon at bounding box center [542, 581] width 15 height 15
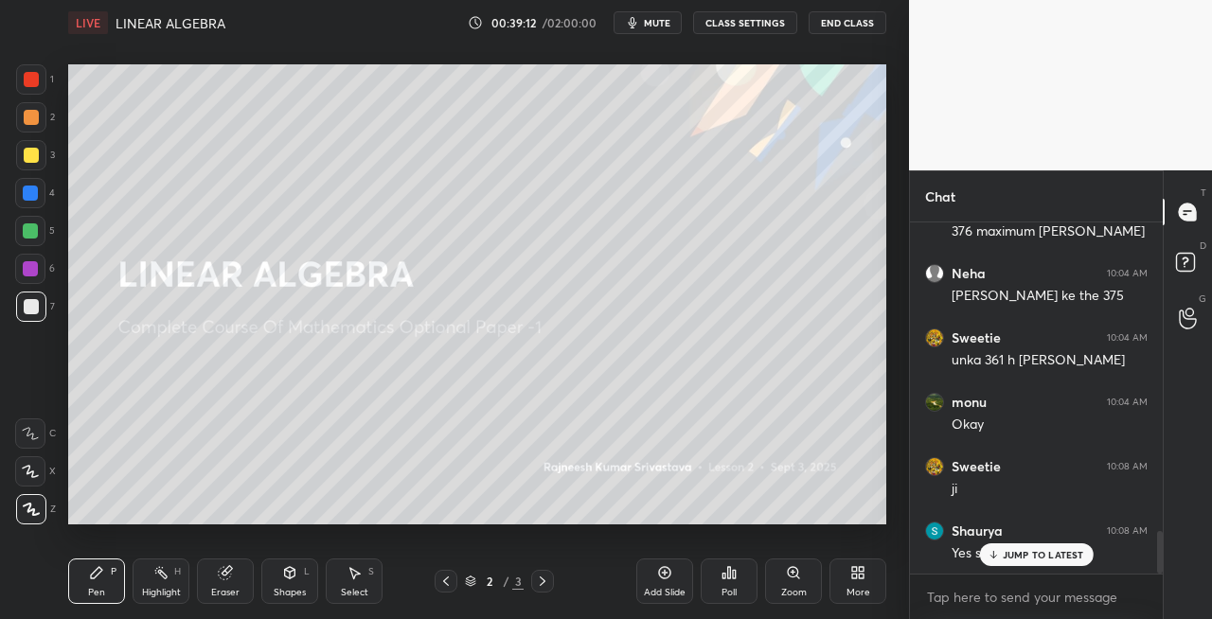
click at [444, 585] on icon at bounding box center [445, 581] width 15 height 15
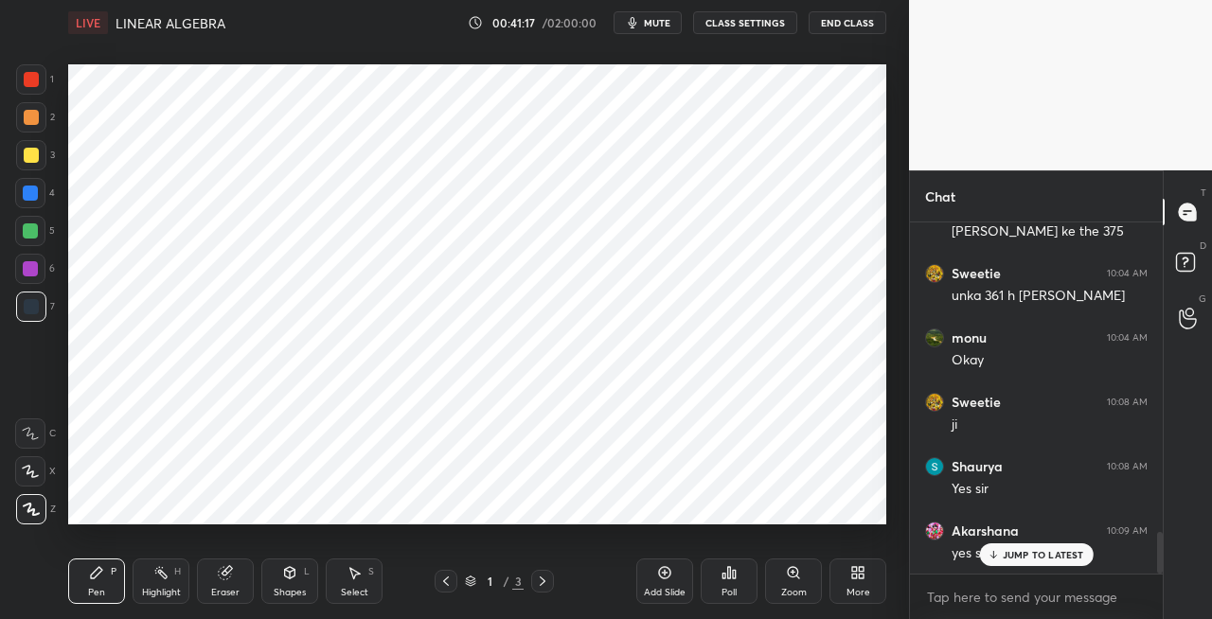
scroll to position [2654, 0]
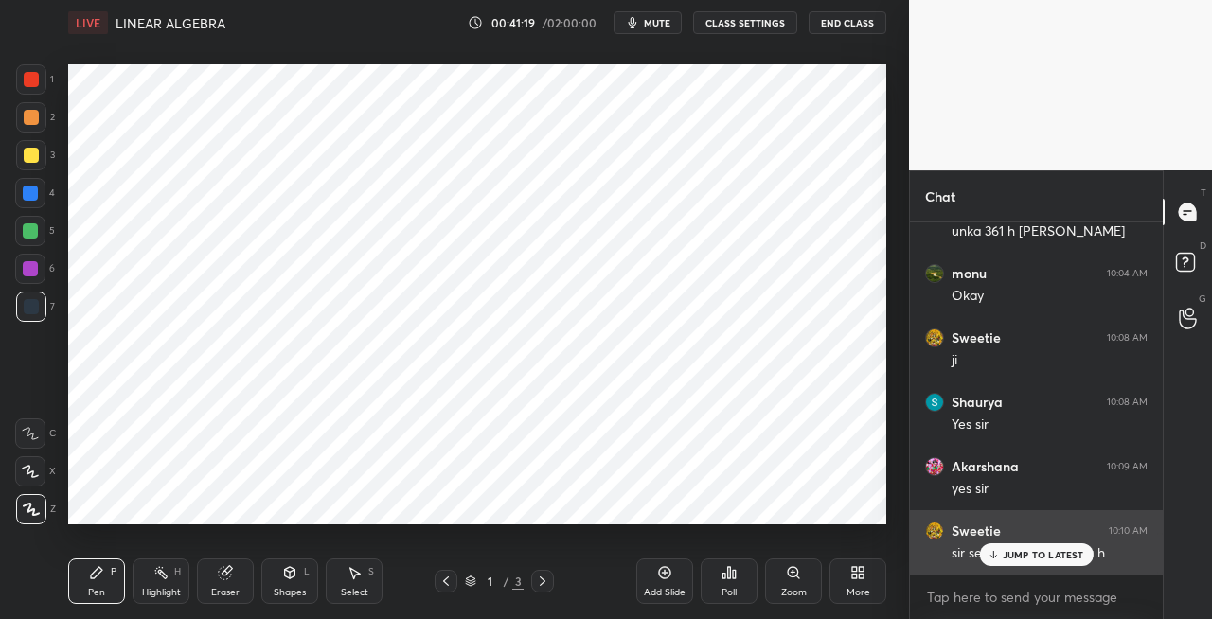
click at [1006, 558] on p "JUMP TO LATEST" at bounding box center [1043, 554] width 81 height 11
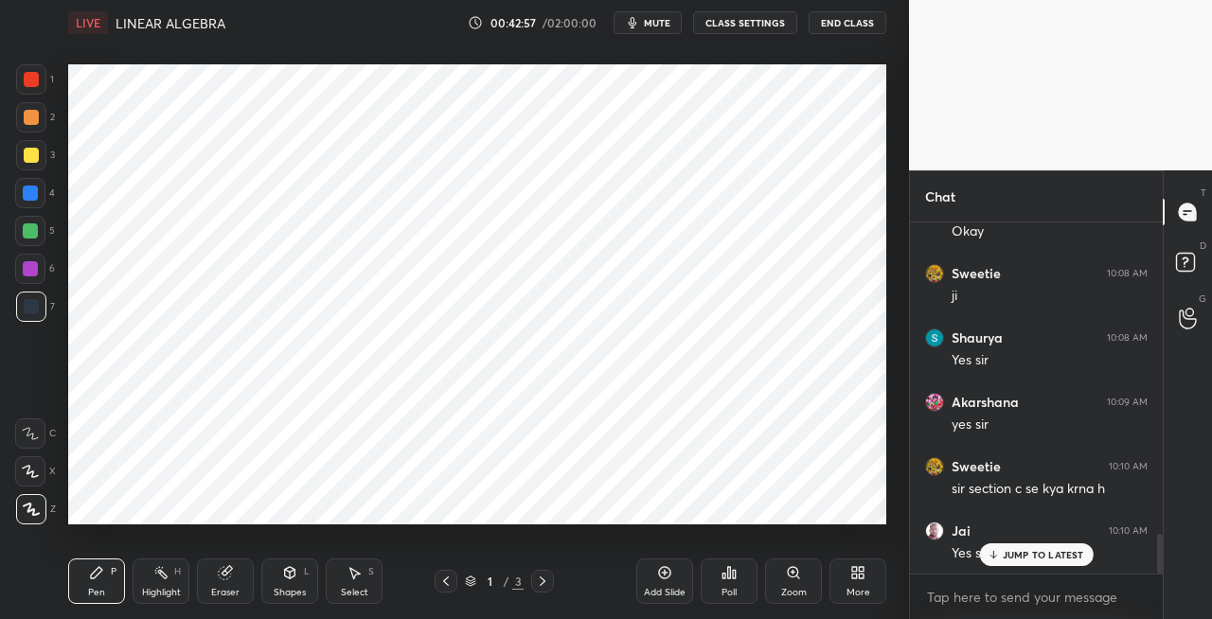
scroll to position [2799, 0]
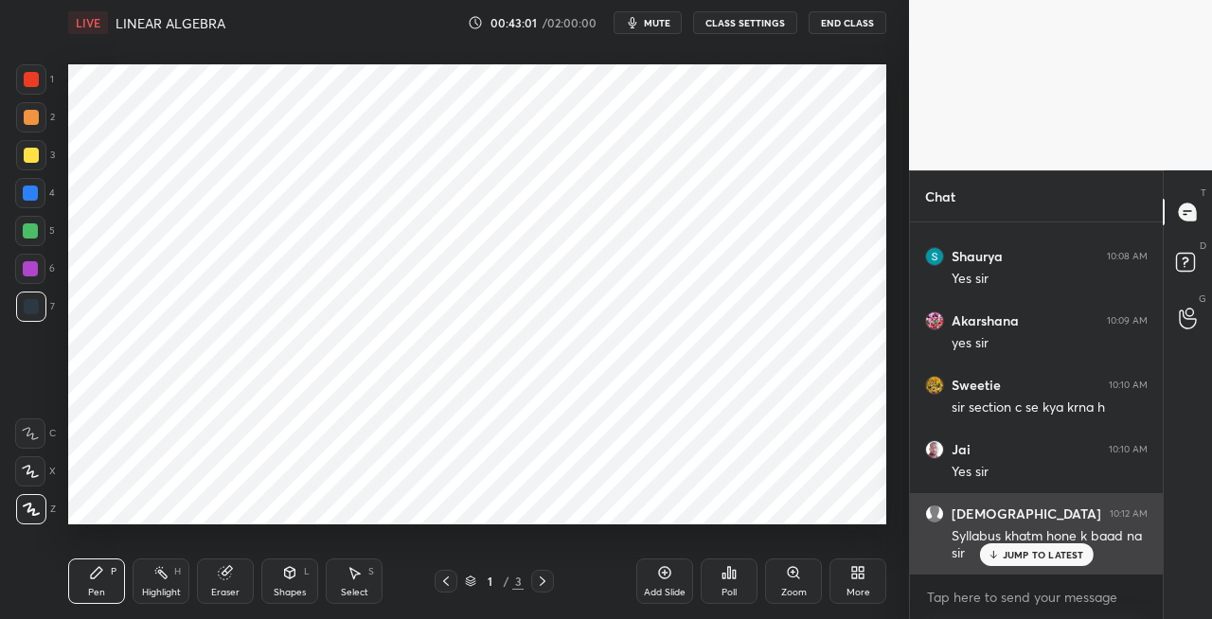
click at [1017, 561] on p "JUMP TO LATEST" at bounding box center [1043, 554] width 81 height 11
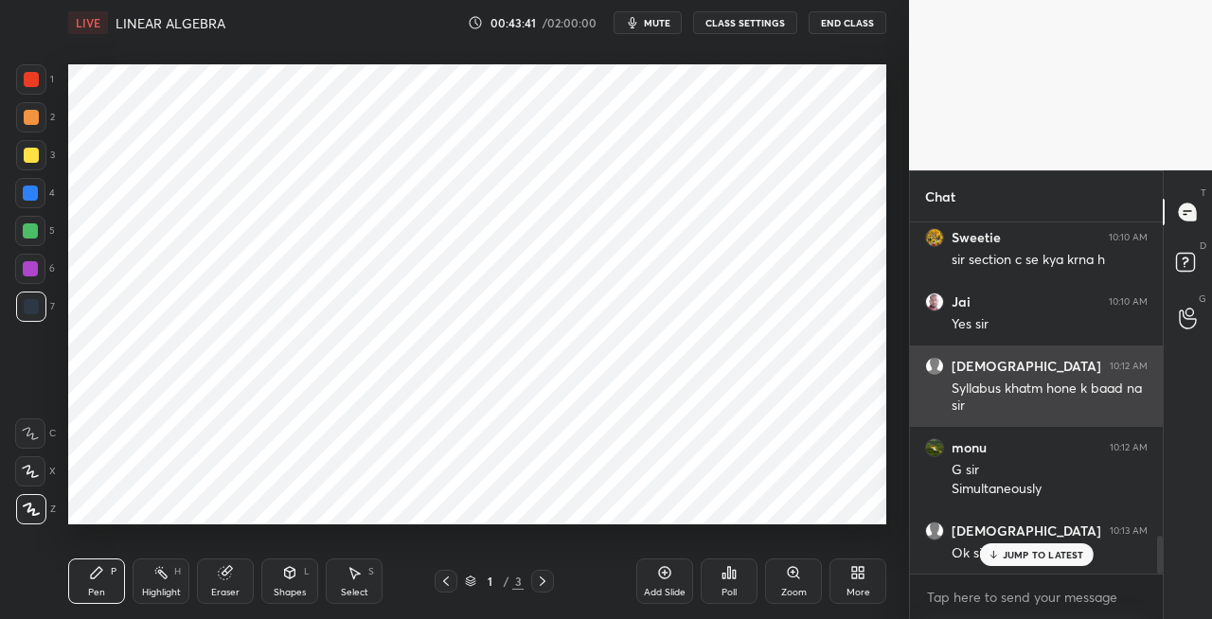
scroll to position [3012, 0]
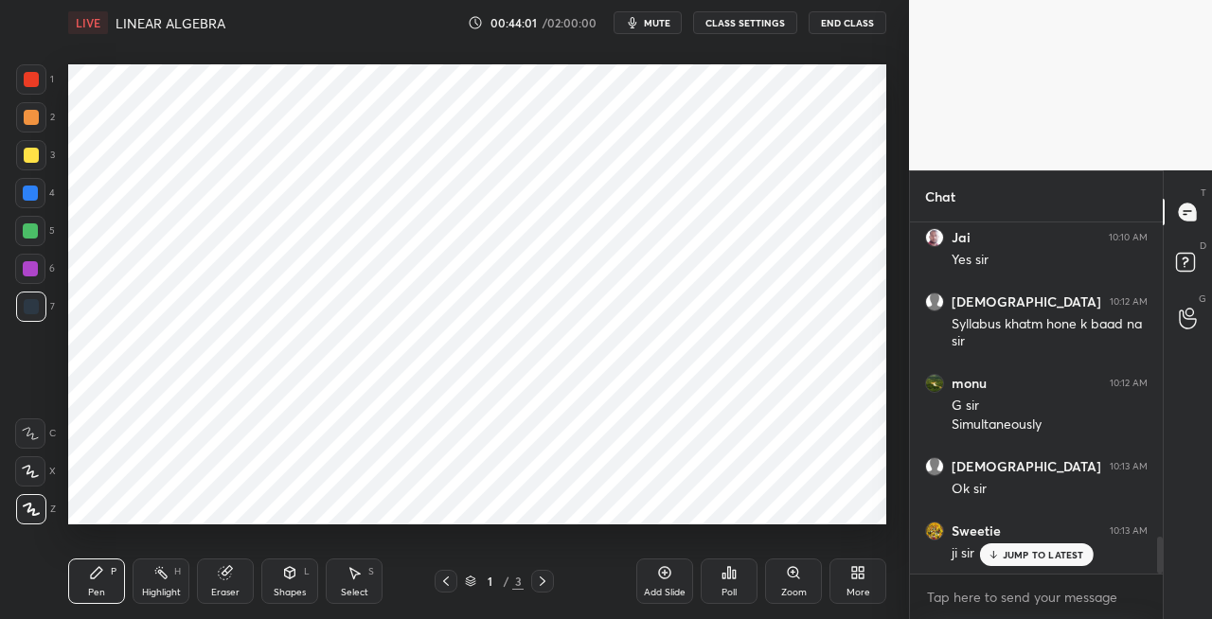
click at [538, 581] on icon at bounding box center [542, 581] width 15 height 15
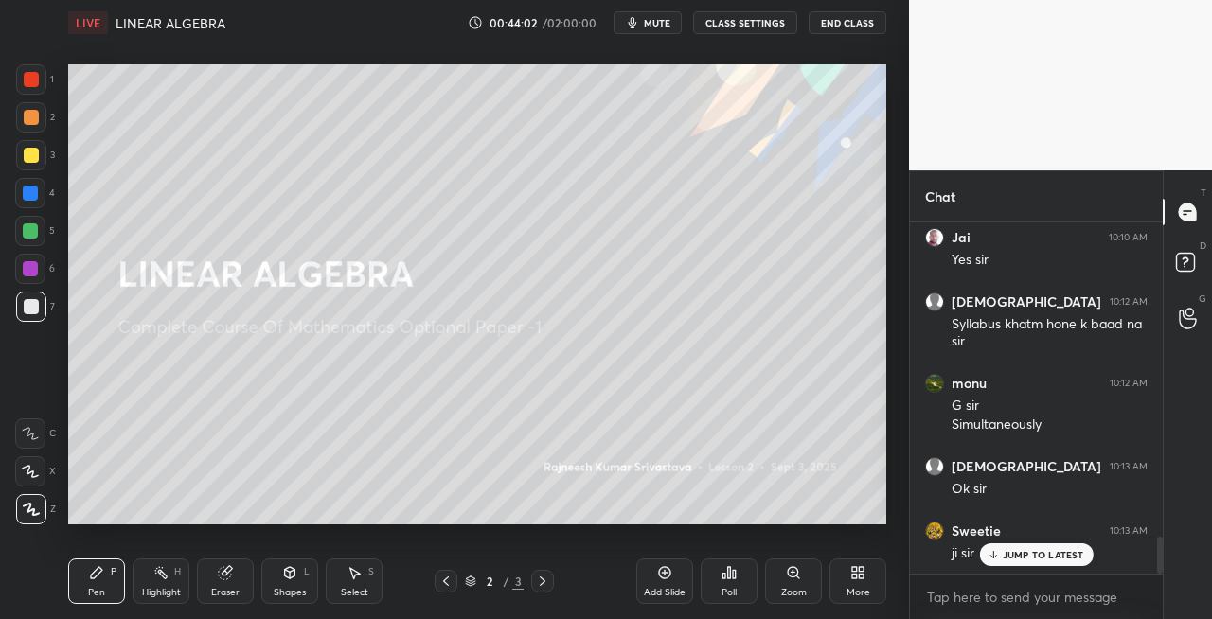
click at [536, 581] on icon at bounding box center [542, 581] width 15 height 15
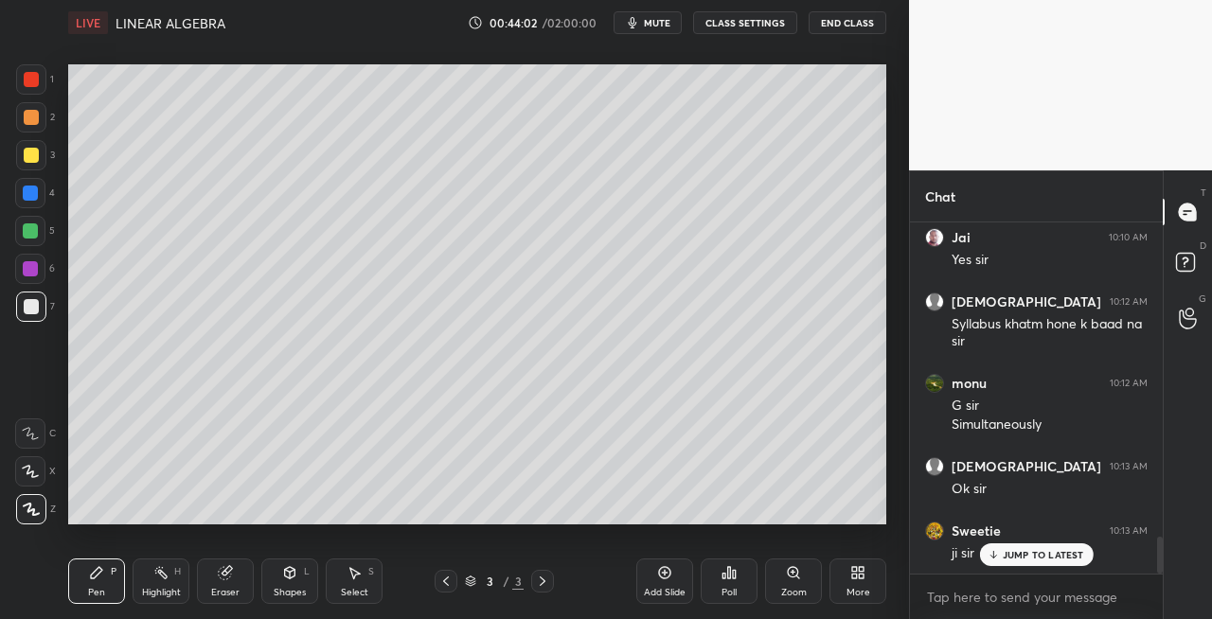
click at [537, 585] on icon at bounding box center [542, 581] width 15 height 15
click at [541, 586] on icon at bounding box center [542, 581] width 15 height 15
click at [653, 581] on div "Add Slide" at bounding box center [664, 581] width 57 height 45
click at [27, 159] on div at bounding box center [31, 155] width 15 height 15
click at [280, 584] on div "Shapes L" at bounding box center [289, 581] width 57 height 45
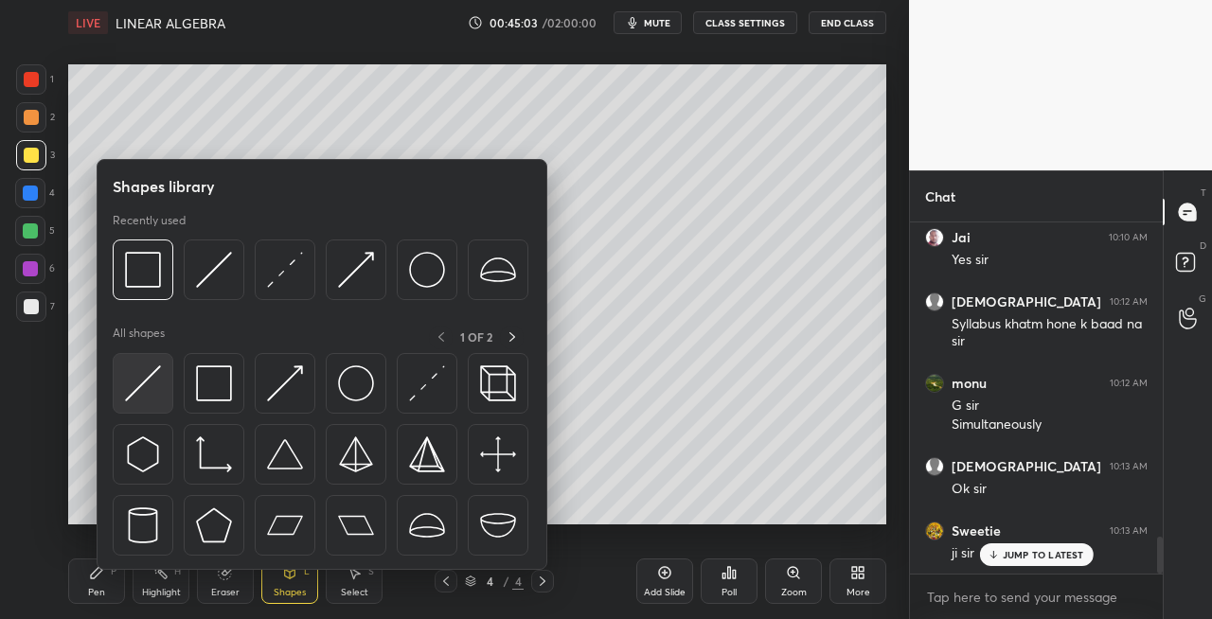
click at [153, 386] on img at bounding box center [143, 384] width 36 height 36
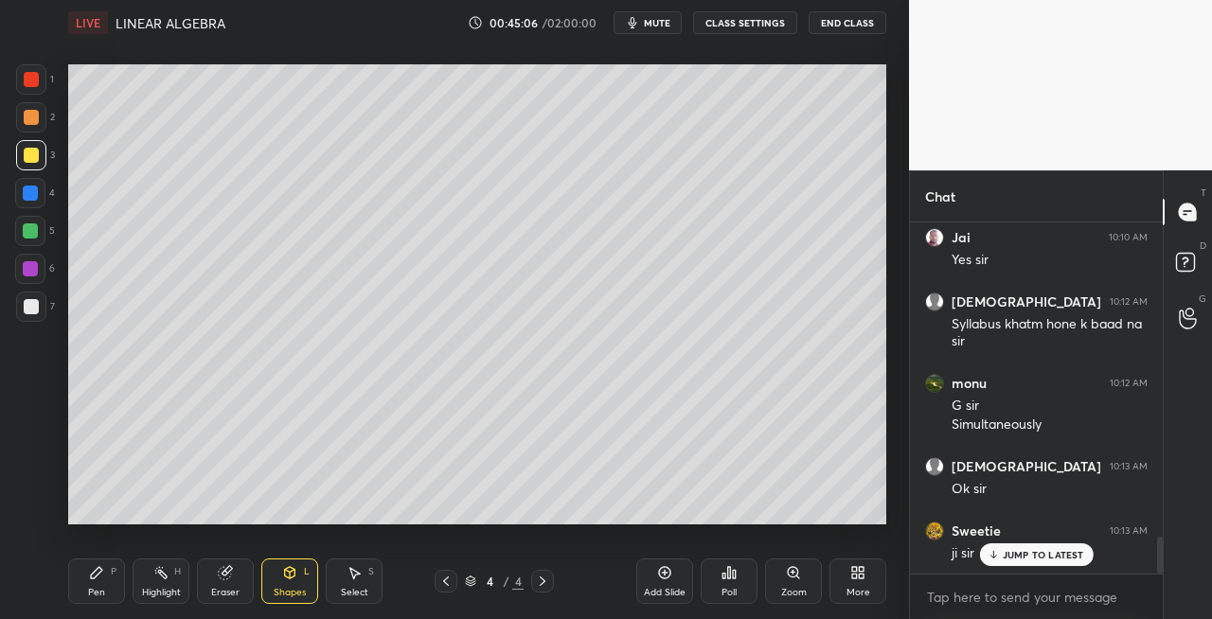
click at [133, 570] on div "Highlight H" at bounding box center [161, 581] width 57 height 45
click at [123, 601] on div "Pen P" at bounding box center [96, 581] width 57 height 45
click at [282, 576] on icon at bounding box center [289, 572] width 15 height 15
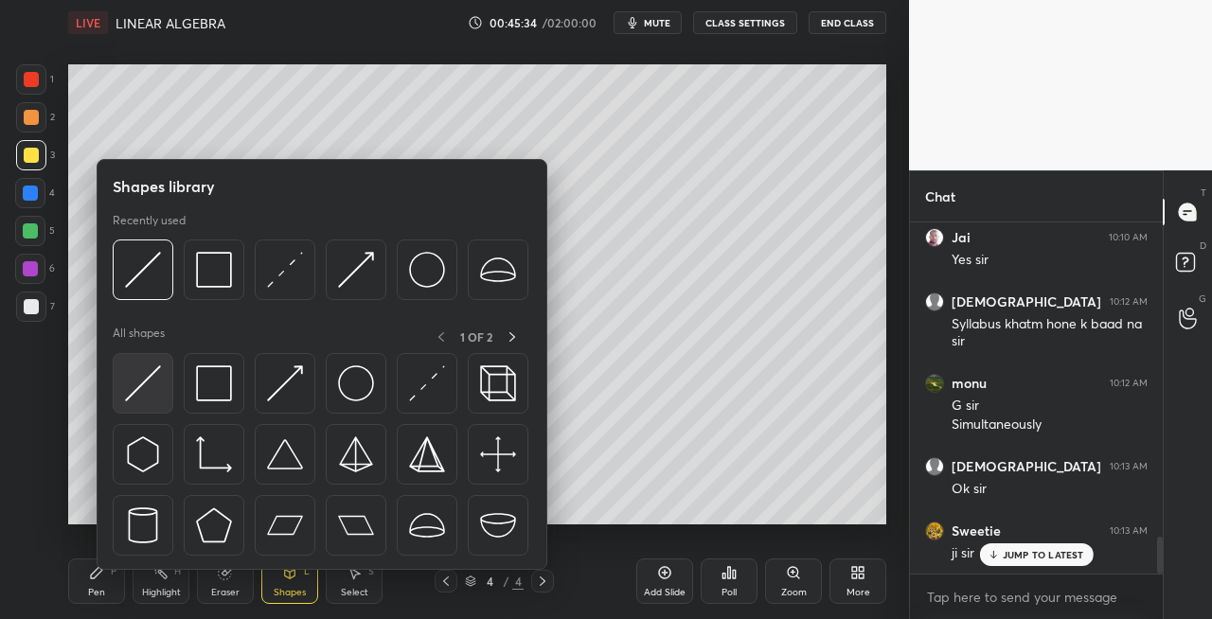
click at [157, 398] on img at bounding box center [143, 384] width 36 height 36
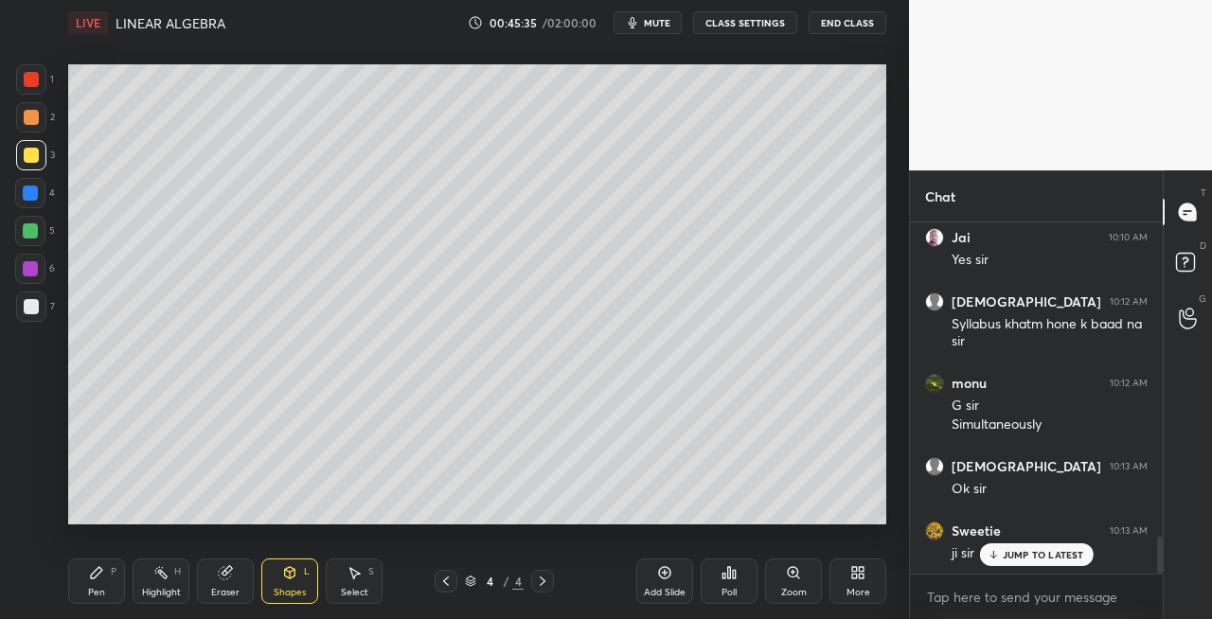
click at [275, 584] on div "Shapes L" at bounding box center [289, 581] width 57 height 45
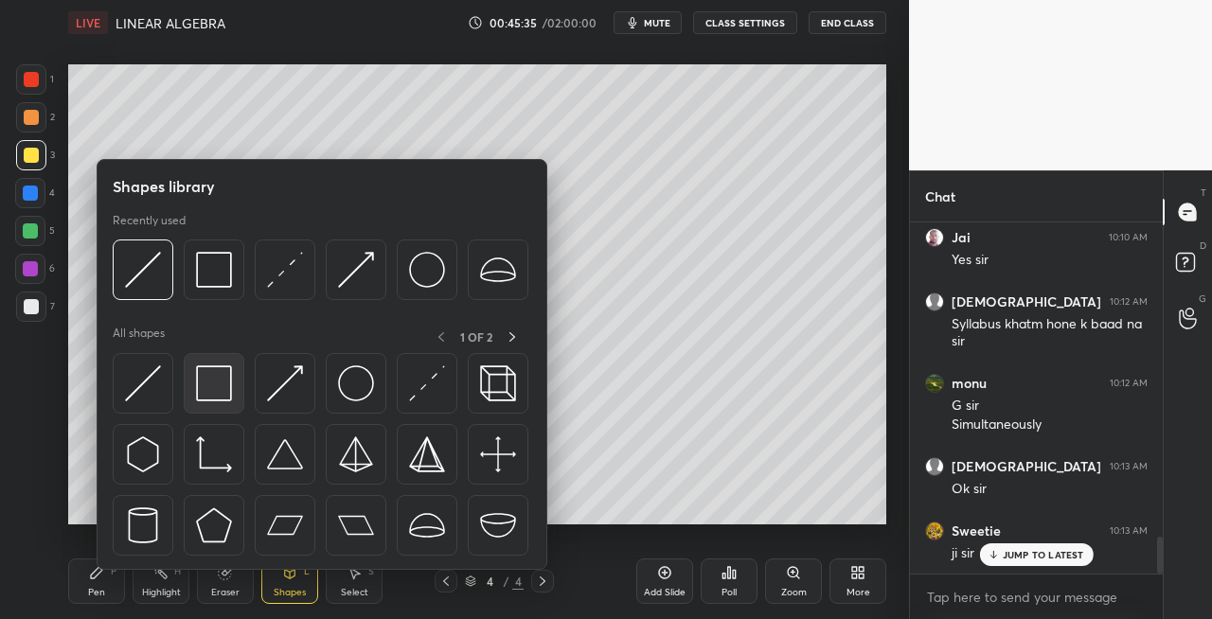
click at [212, 396] on img at bounding box center [214, 384] width 36 height 36
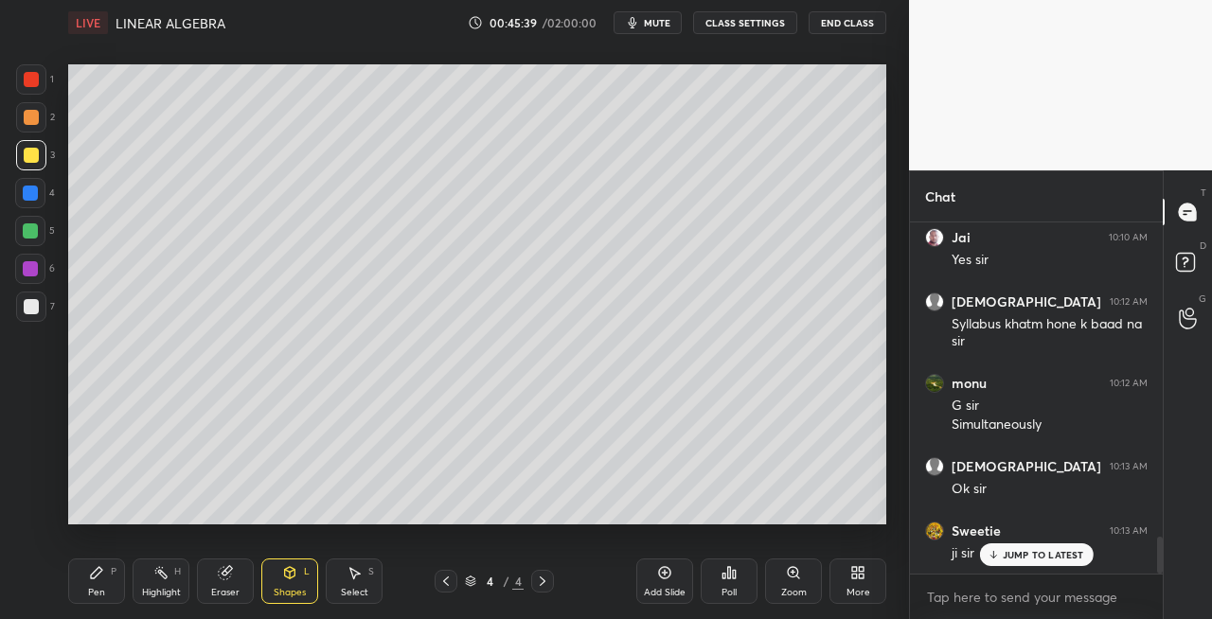
click at [27, 307] on div at bounding box center [31, 306] width 15 height 15
click at [107, 579] on div "Pen P" at bounding box center [96, 581] width 57 height 45
click at [287, 581] on div "Shapes L" at bounding box center [289, 581] width 57 height 45
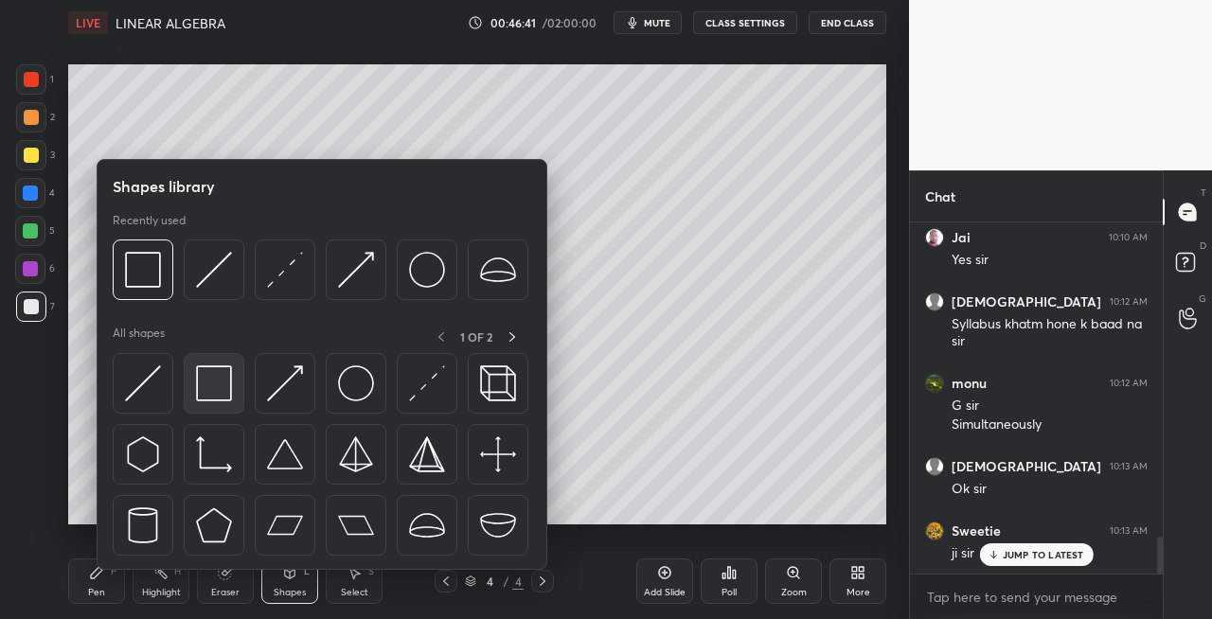
click at [211, 398] on img at bounding box center [214, 384] width 36 height 36
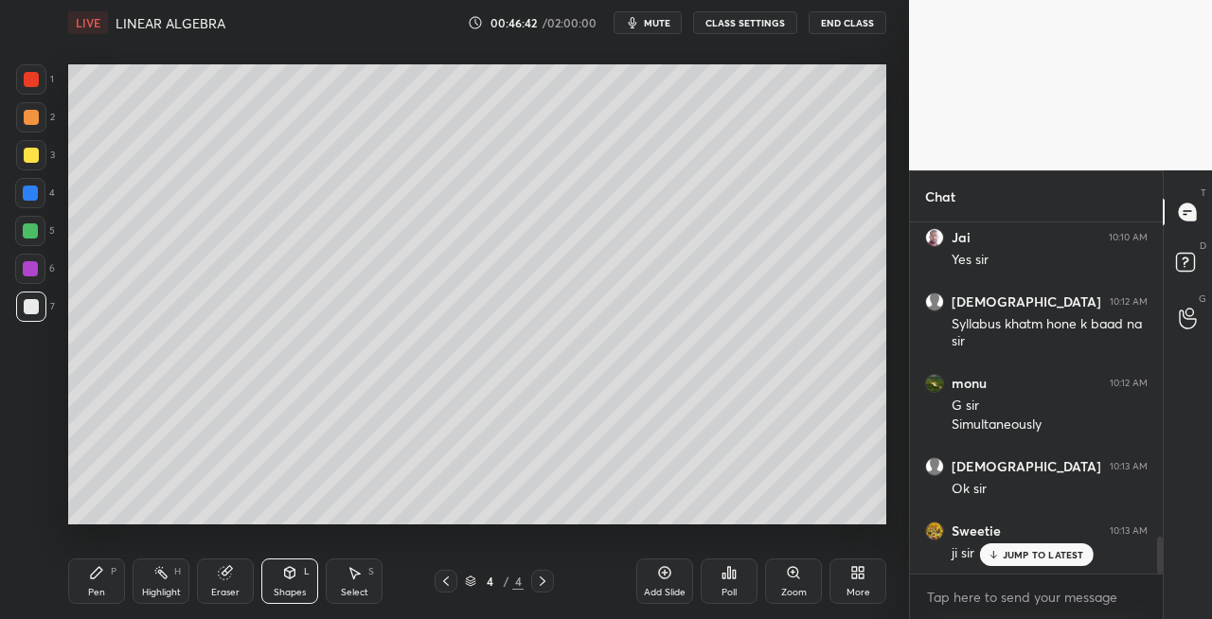
click at [98, 592] on div "Pen" at bounding box center [96, 592] width 17 height 9
click at [295, 570] on icon at bounding box center [290, 571] width 10 height 3
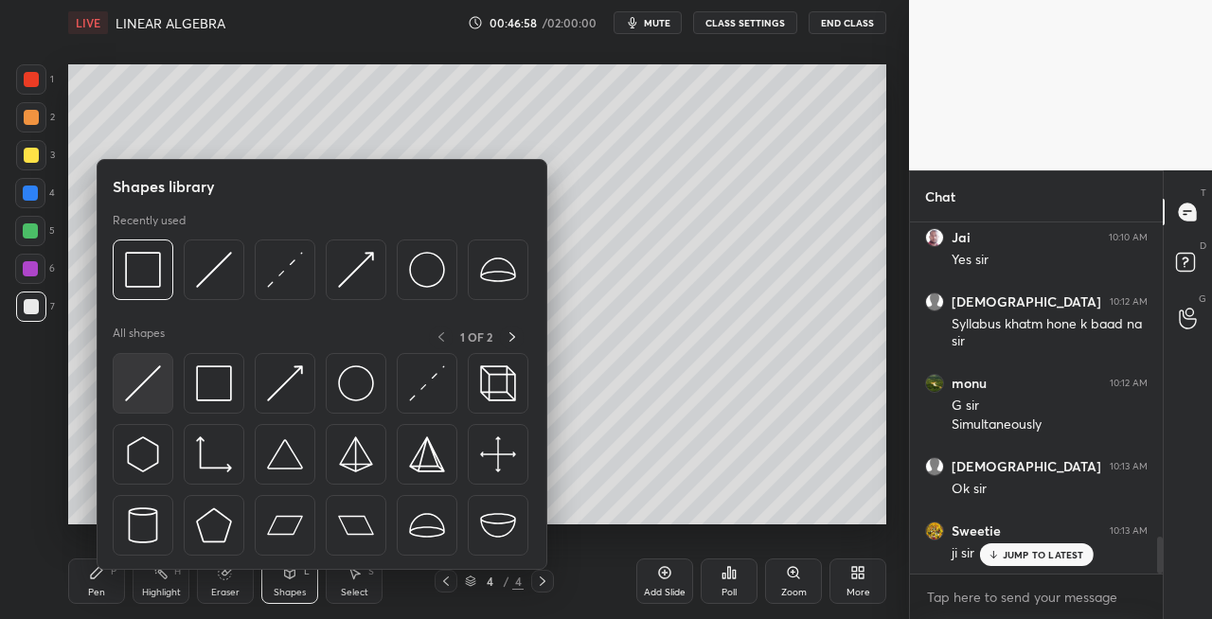
click at [139, 400] on img at bounding box center [143, 384] width 36 height 36
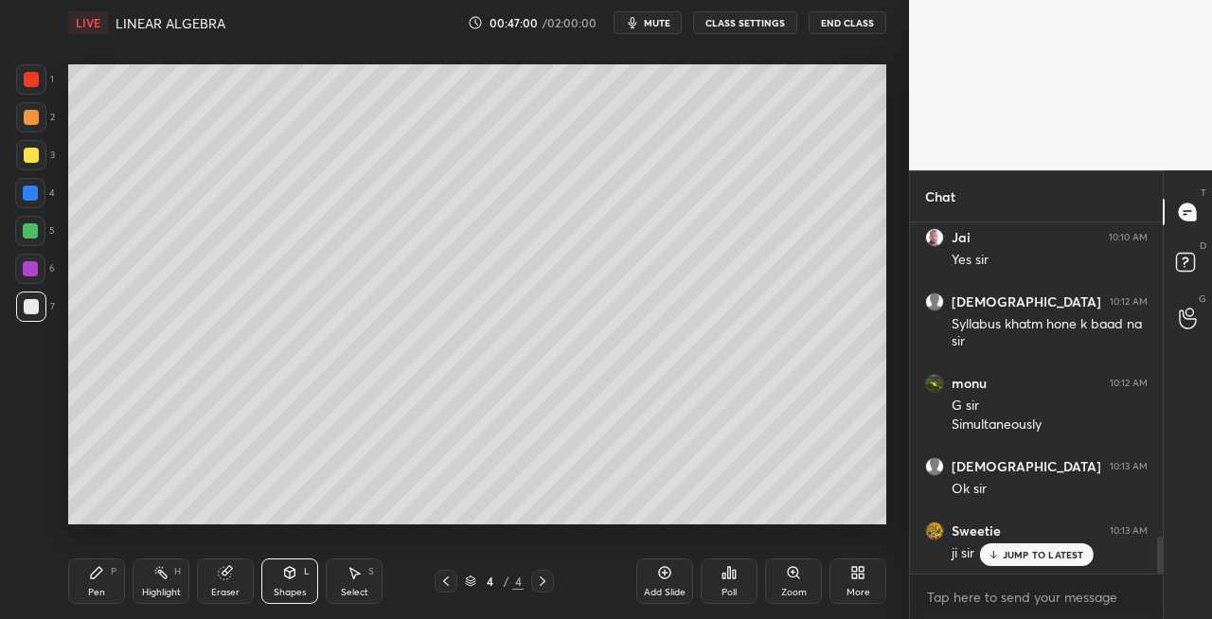
click at [103, 573] on icon at bounding box center [96, 572] width 15 height 15
click at [290, 585] on div "Shapes L" at bounding box center [289, 581] width 57 height 45
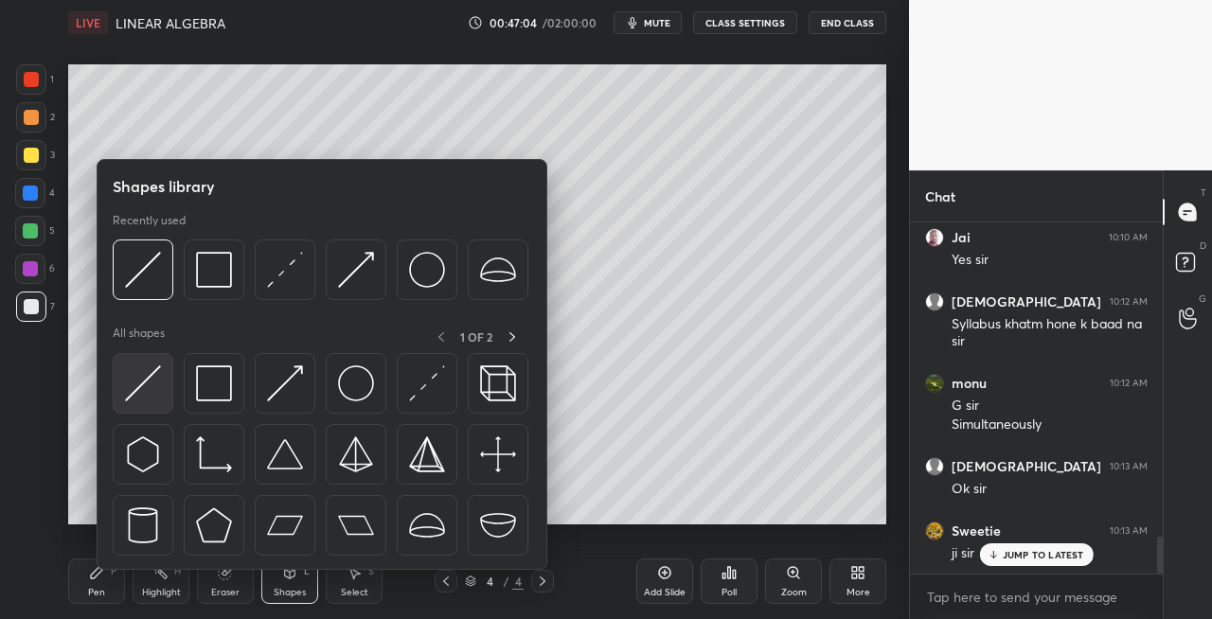
click at [120, 388] on div at bounding box center [143, 383] width 61 height 61
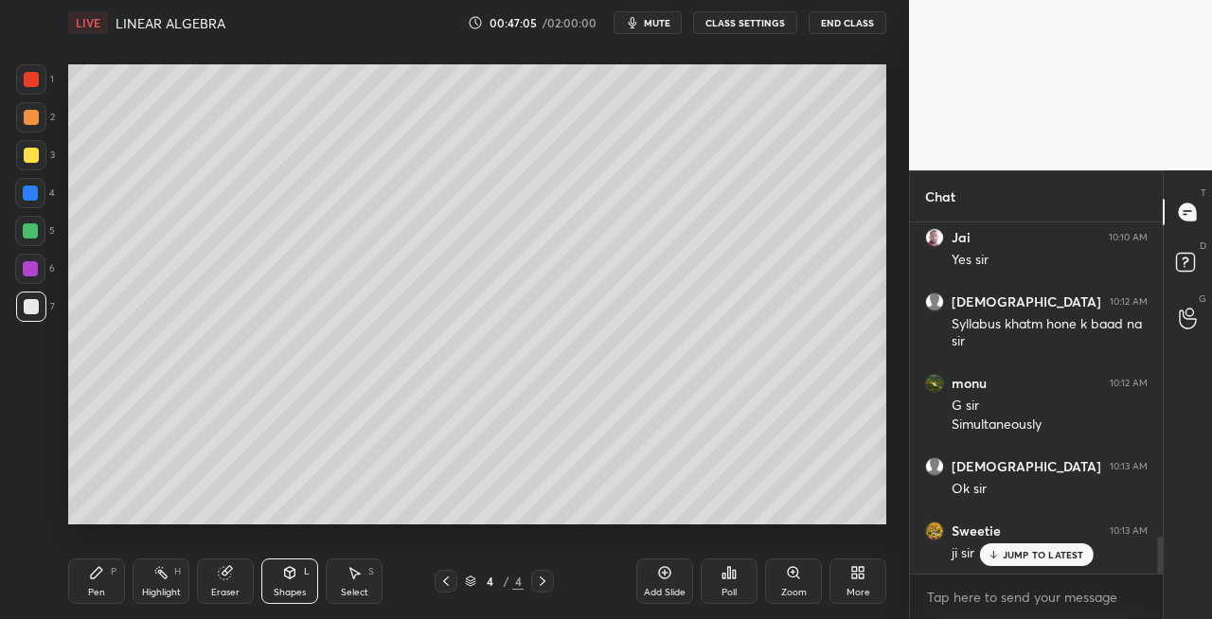
click at [100, 589] on div "Pen" at bounding box center [96, 592] width 17 height 9
click at [277, 577] on div "Shapes L" at bounding box center [289, 581] width 57 height 45
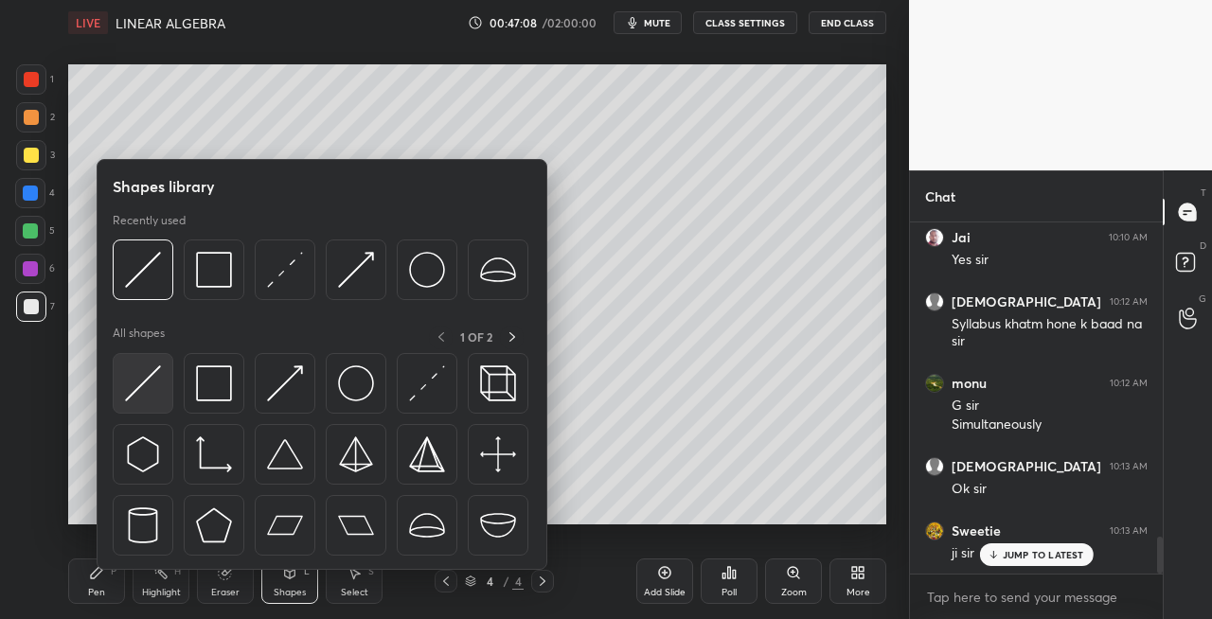
click at [117, 395] on div at bounding box center [143, 383] width 61 height 61
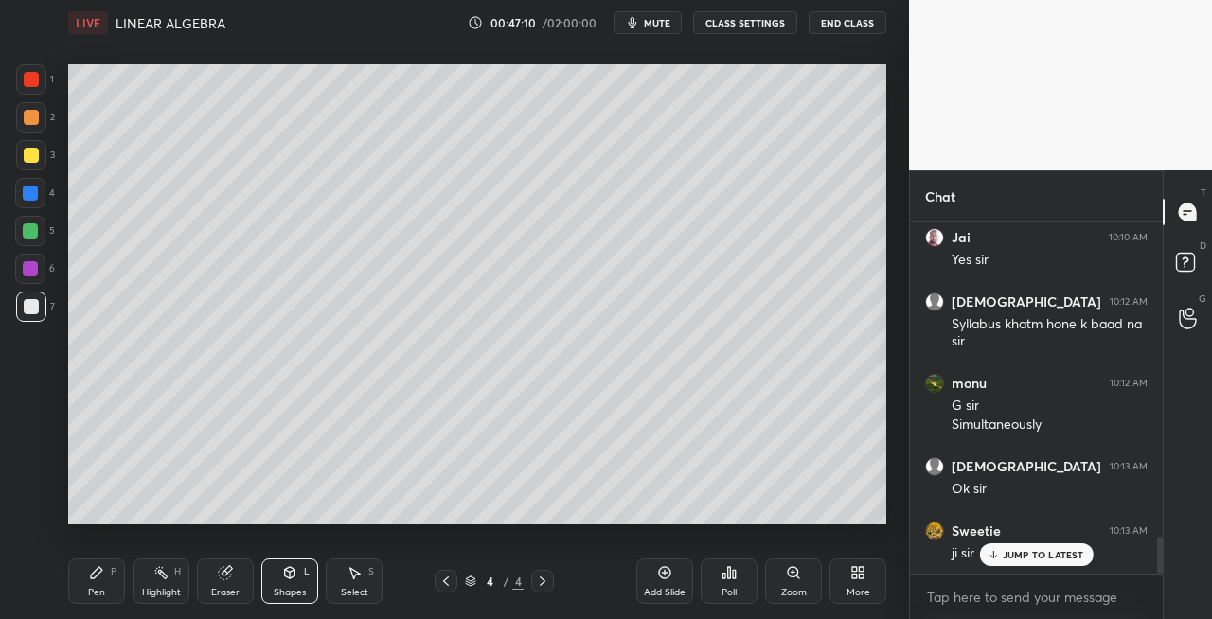
click at [96, 588] on div "Pen" at bounding box center [96, 592] width 17 height 9
click at [281, 561] on div "Shapes L" at bounding box center [289, 581] width 57 height 45
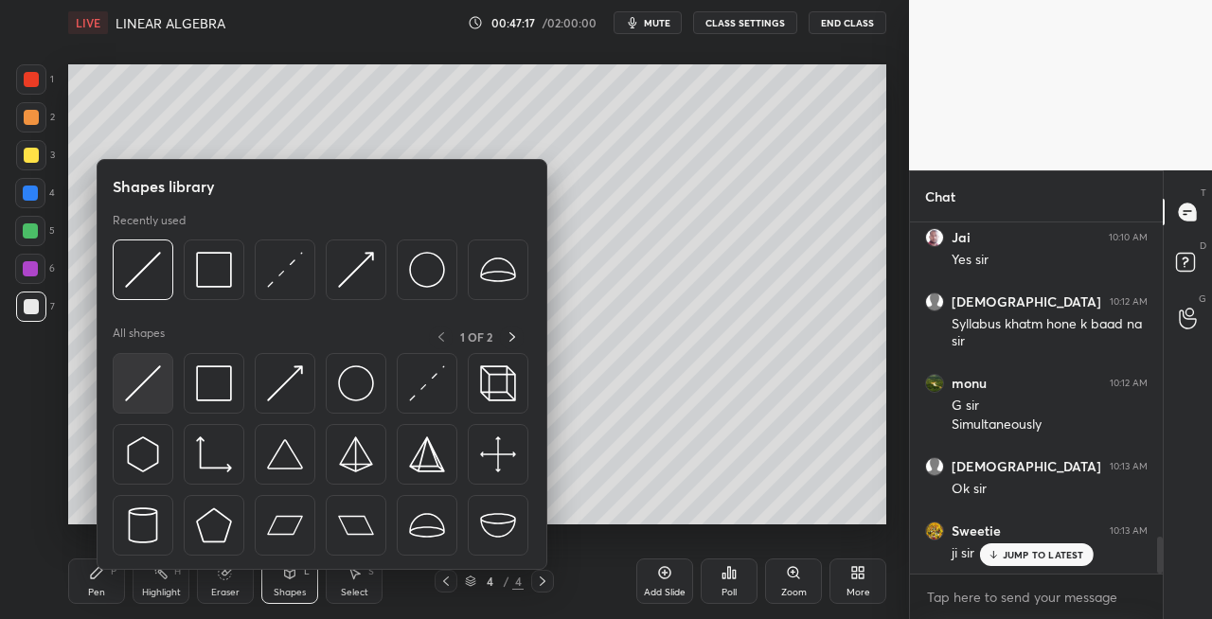
click at [128, 398] on img at bounding box center [143, 384] width 36 height 36
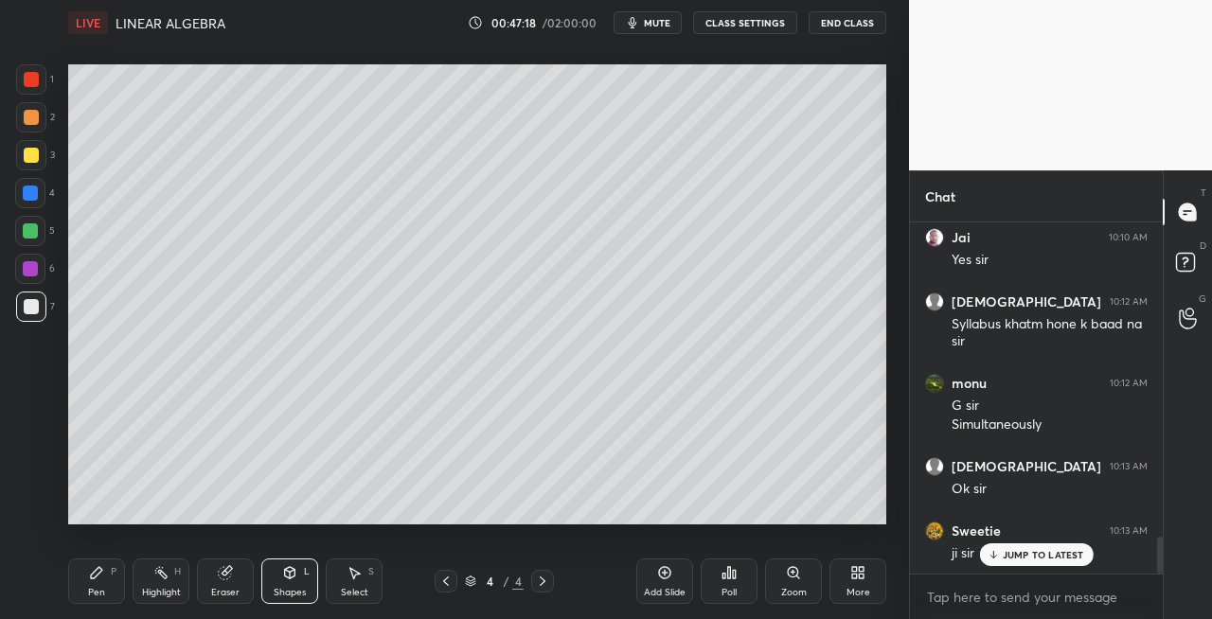
click at [97, 585] on div "Pen P" at bounding box center [96, 581] width 57 height 45
click at [276, 582] on div "Shapes L" at bounding box center [289, 581] width 57 height 45
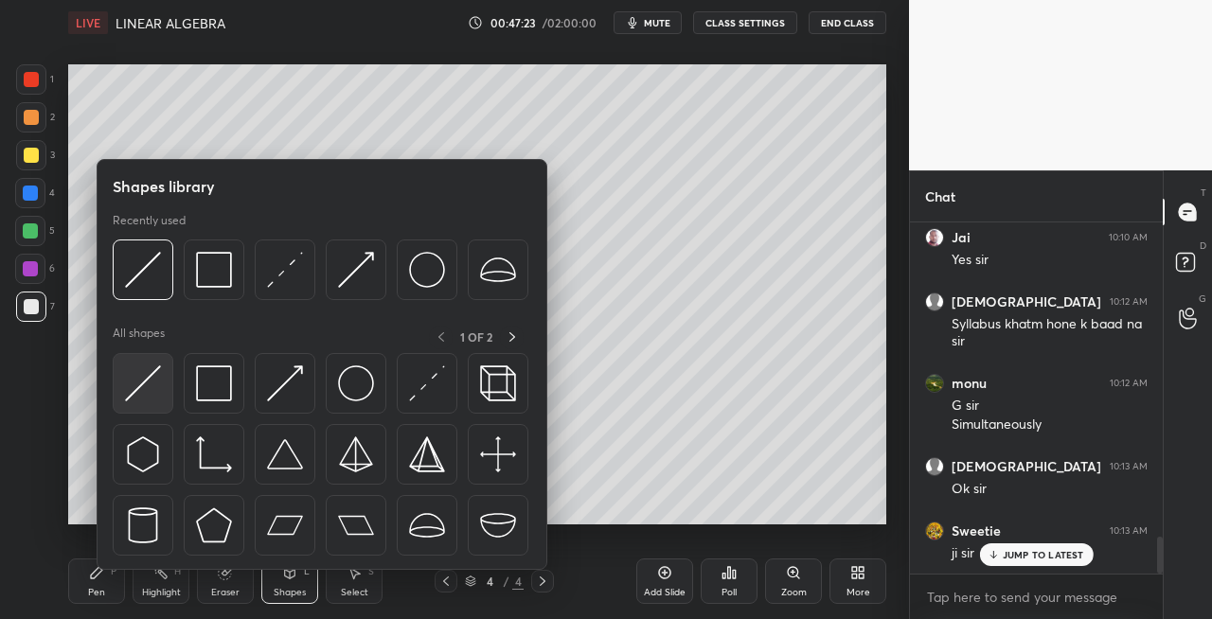
click at [147, 398] on img at bounding box center [143, 384] width 36 height 36
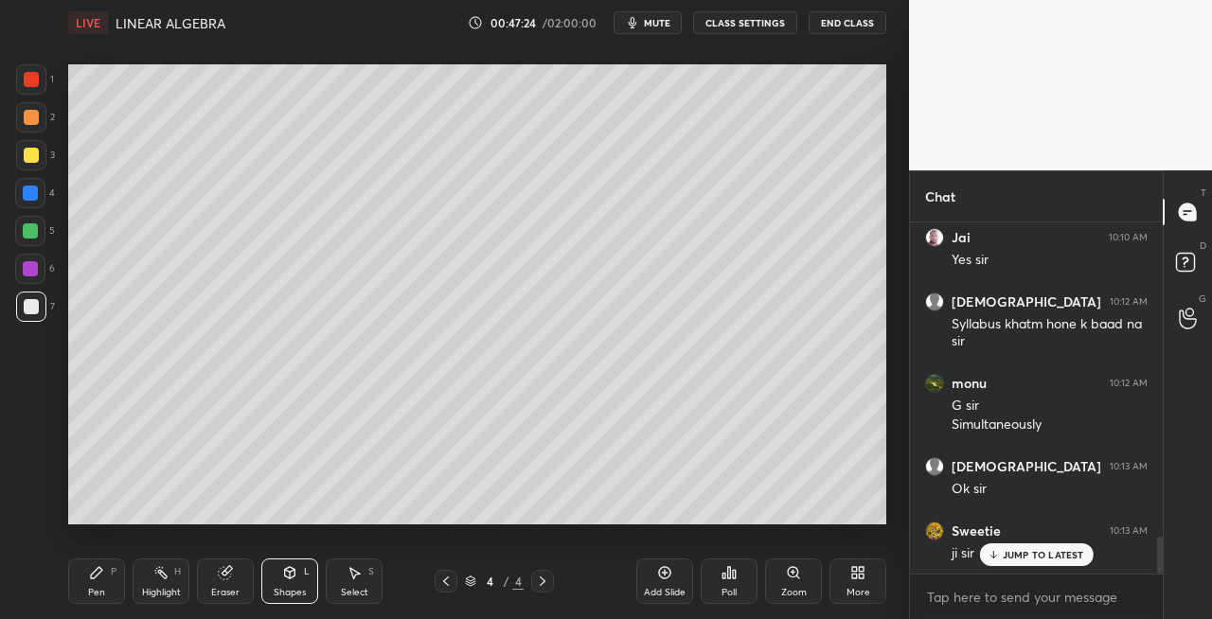
click at [78, 585] on div "Pen P" at bounding box center [96, 581] width 57 height 45
click at [303, 563] on div "Shapes L" at bounding box center [289, 581] width 57 height 45
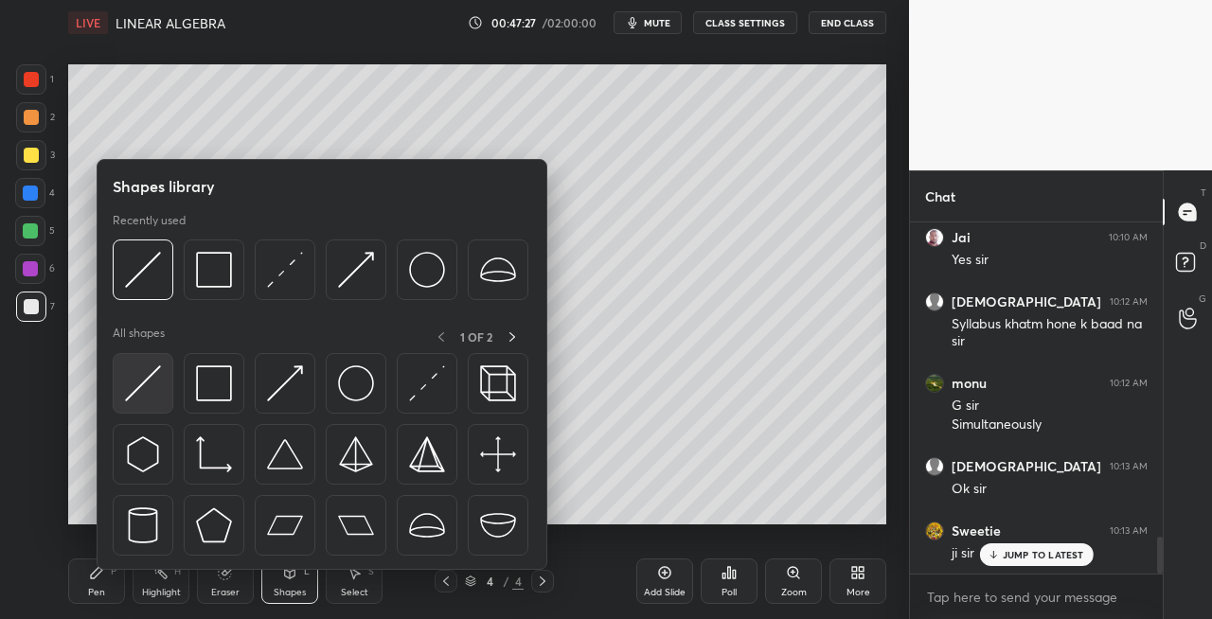
click at [146, 386] on img at bounding box center [143, 384] width 36 height 36
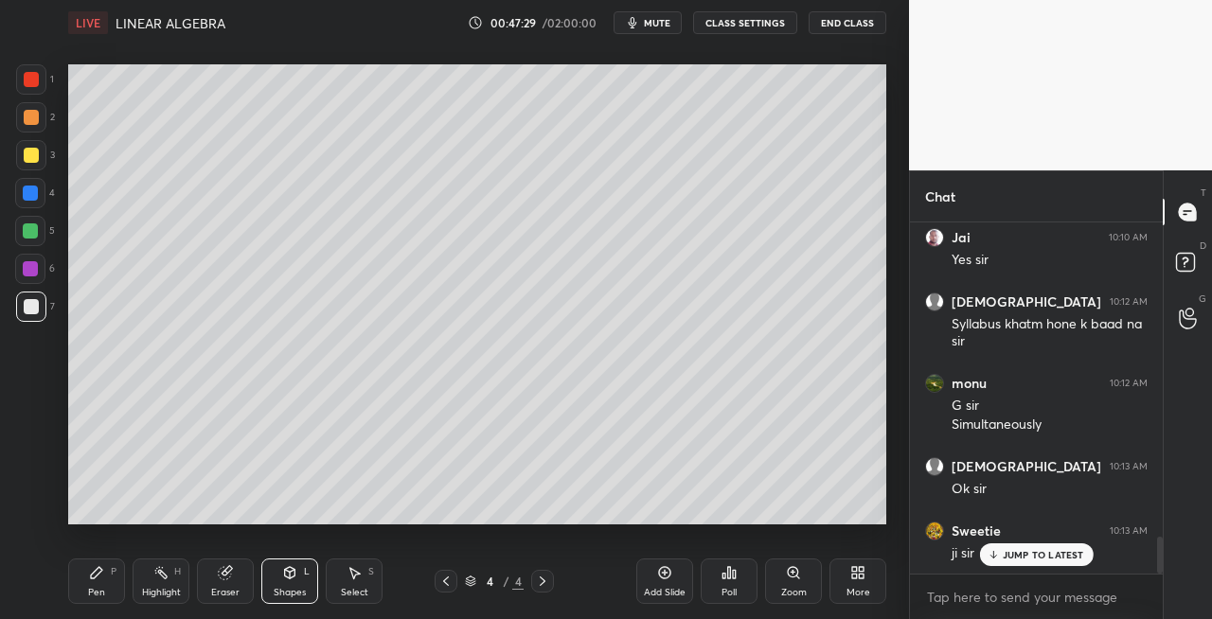
click at [107, 585] on div "Pen P" at bounding box center [96, 581] width 57 height 45
click at [224, 585] on div "Eraser" at bounding box center [225, 581] width 57 height 45
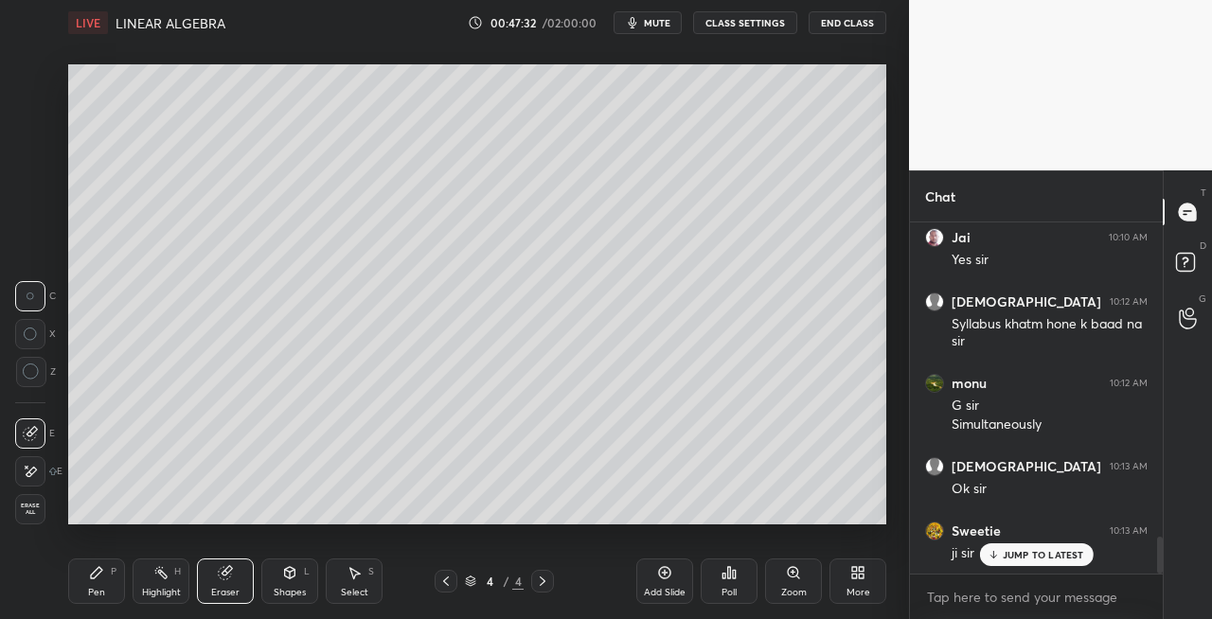
click at [83, 580] on div "Pen P" at bounding box center [96, 581] width 57 height 45
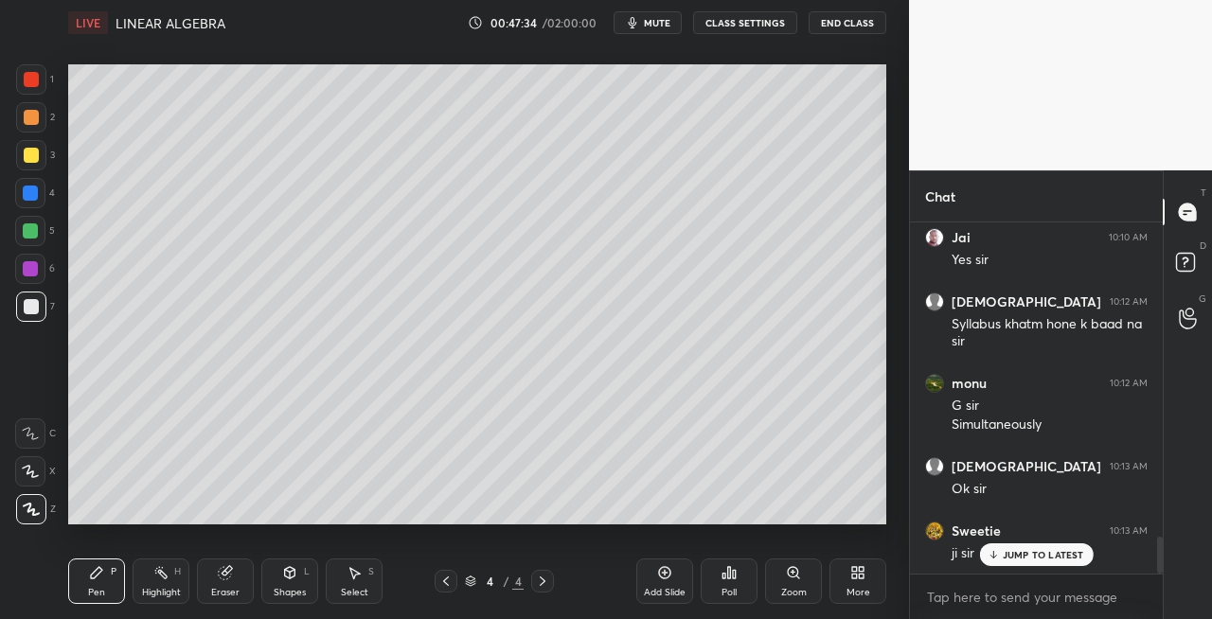
click at [288, 574] on icon at bounding box center [290, 572] width 10 height 11
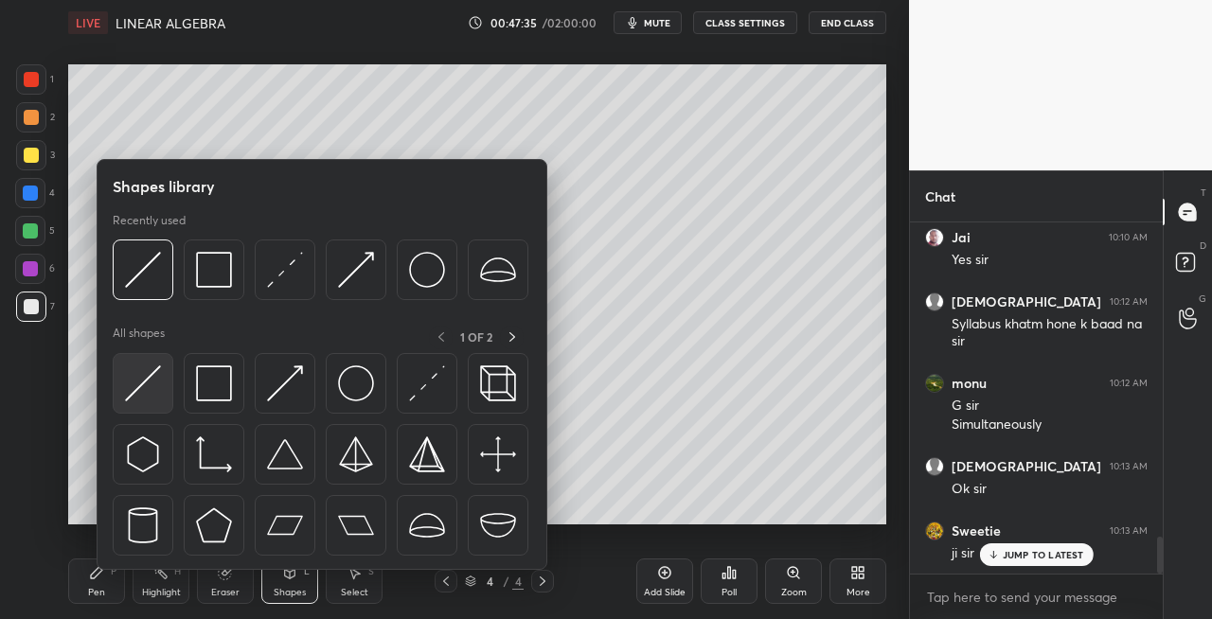
click at [135, 400] on img at bounding box center [143, 384] width 36 height 36
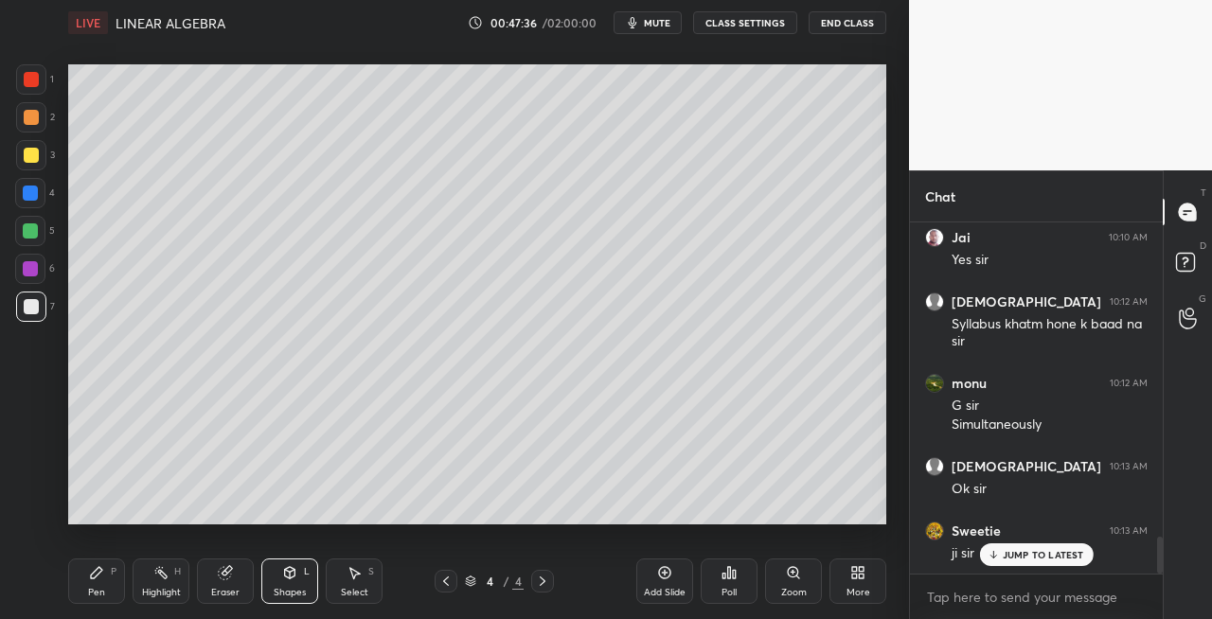
click at [83, 583] on div "Pen P" at bounding box center [96, 581] width 57 height 45
click at [289, 570] on icon at bounding box center [290, 571] width 10 height 3
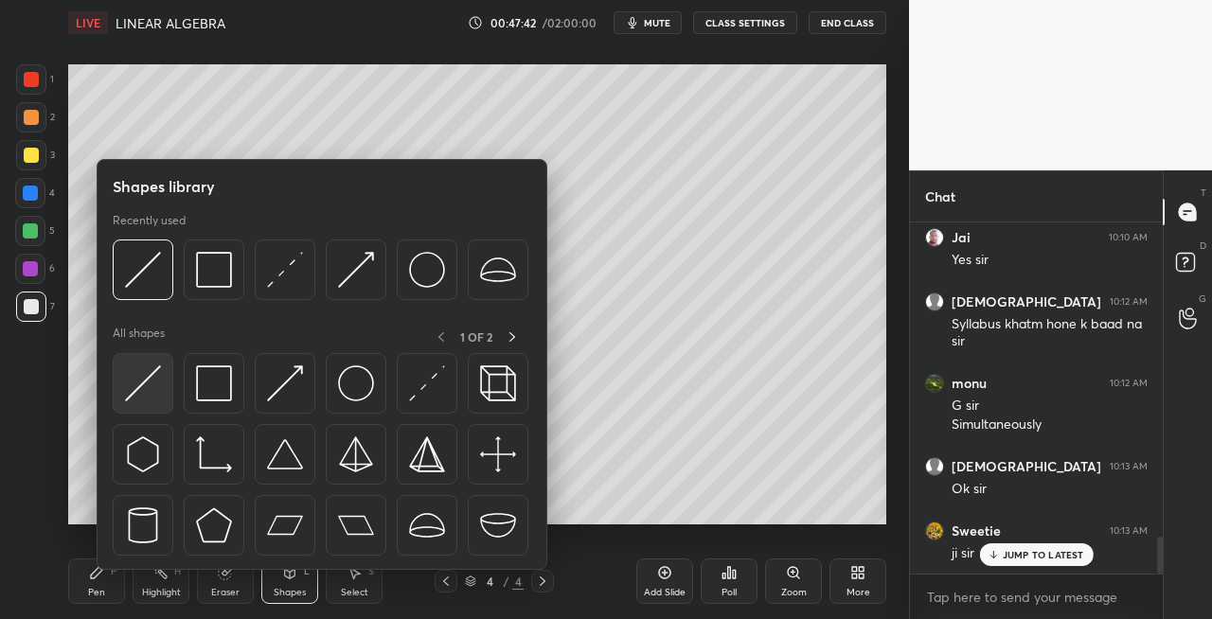
click at [137, 384] on img at bounding box center [143, 384] width 36 height 36
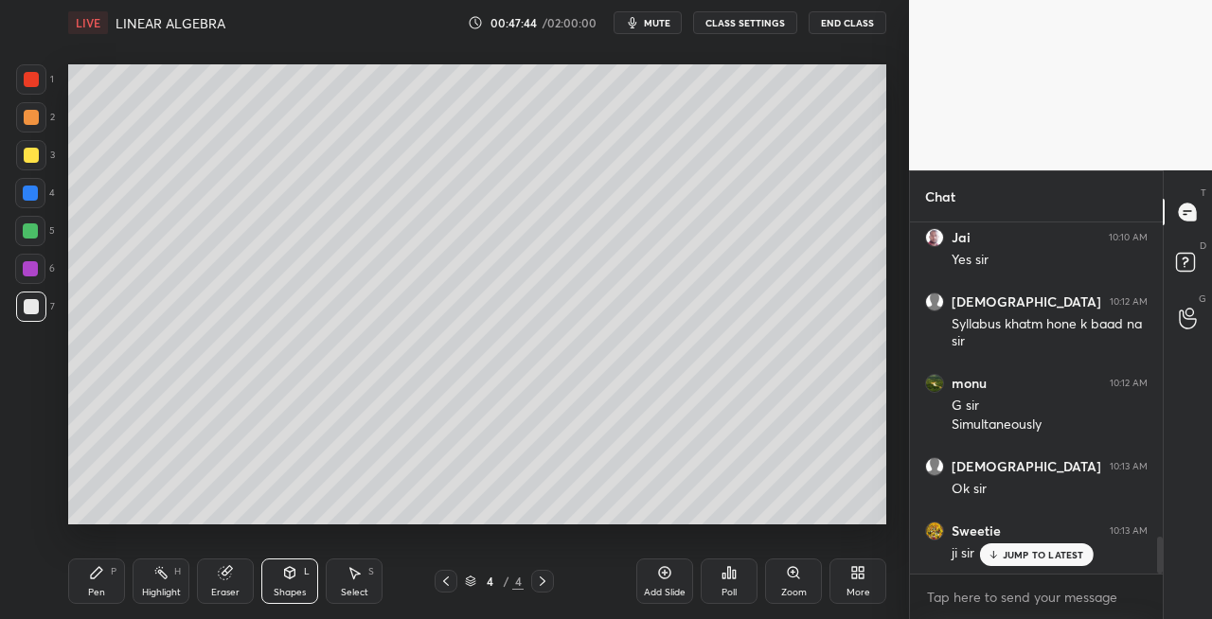
click at [114, 593] on div "Pen P" at bounding box center [96, 581] width 57 height 45
click at [241, 585] on div "Eraser" at bounding box center [225, 581] width 57 height 45
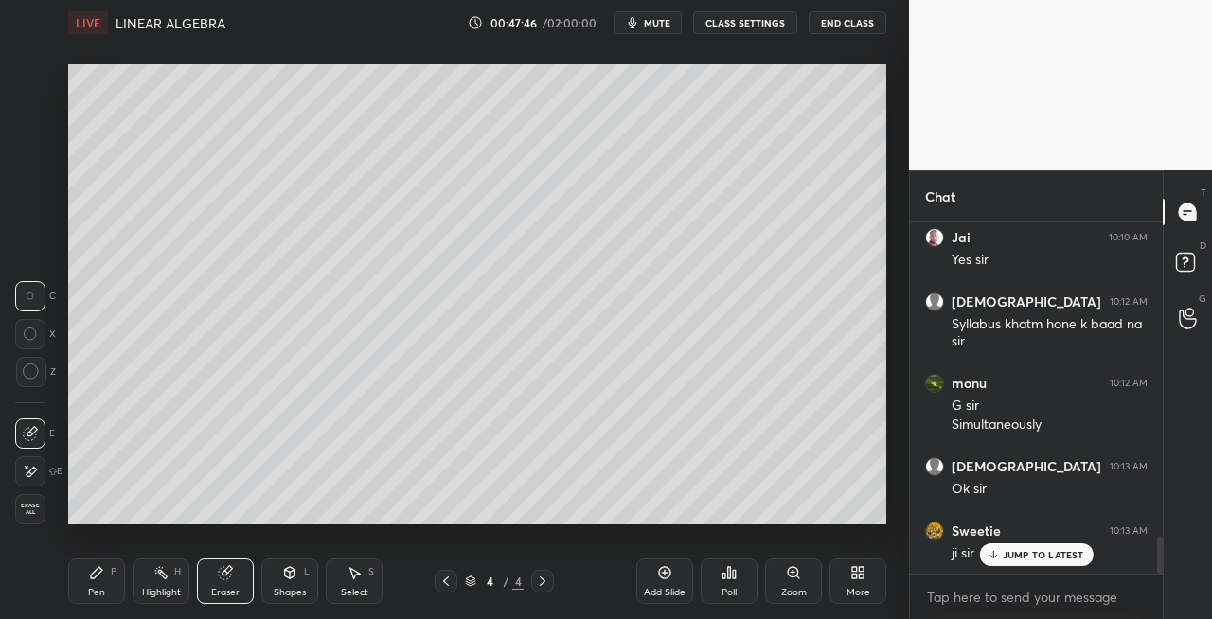
click at [93, 600] on div "Pen P" at bounding box center [96, 581] width 57 height 45
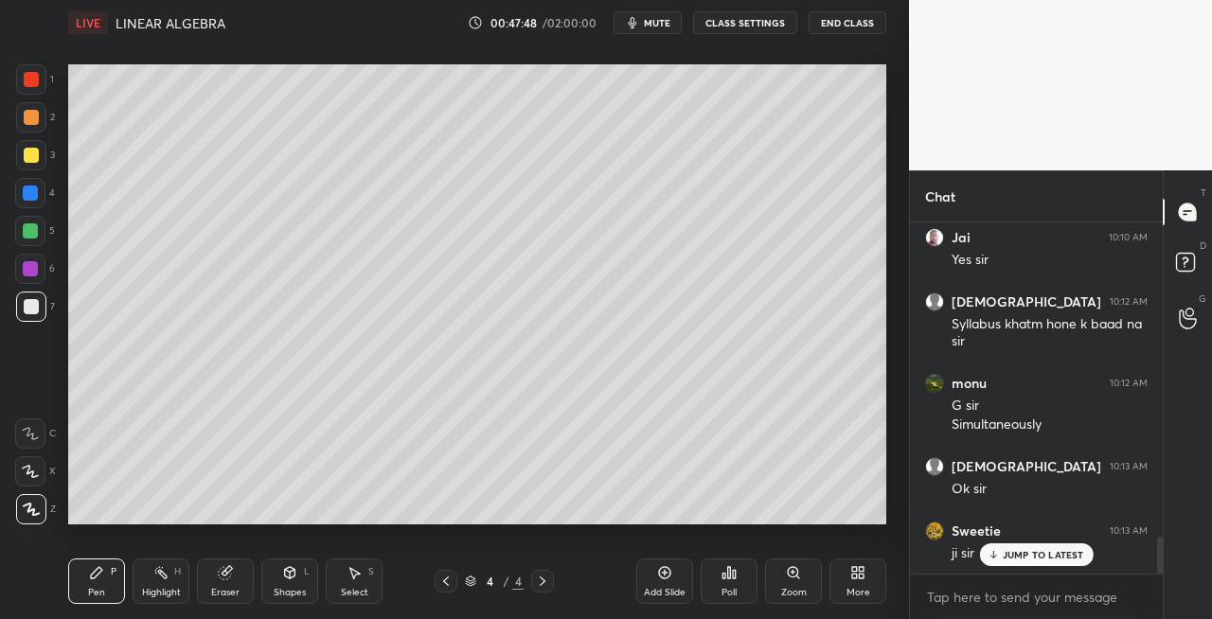
click at [227, 590] on div "Eraser" at bounding box center [225, 592] width 28 height 9
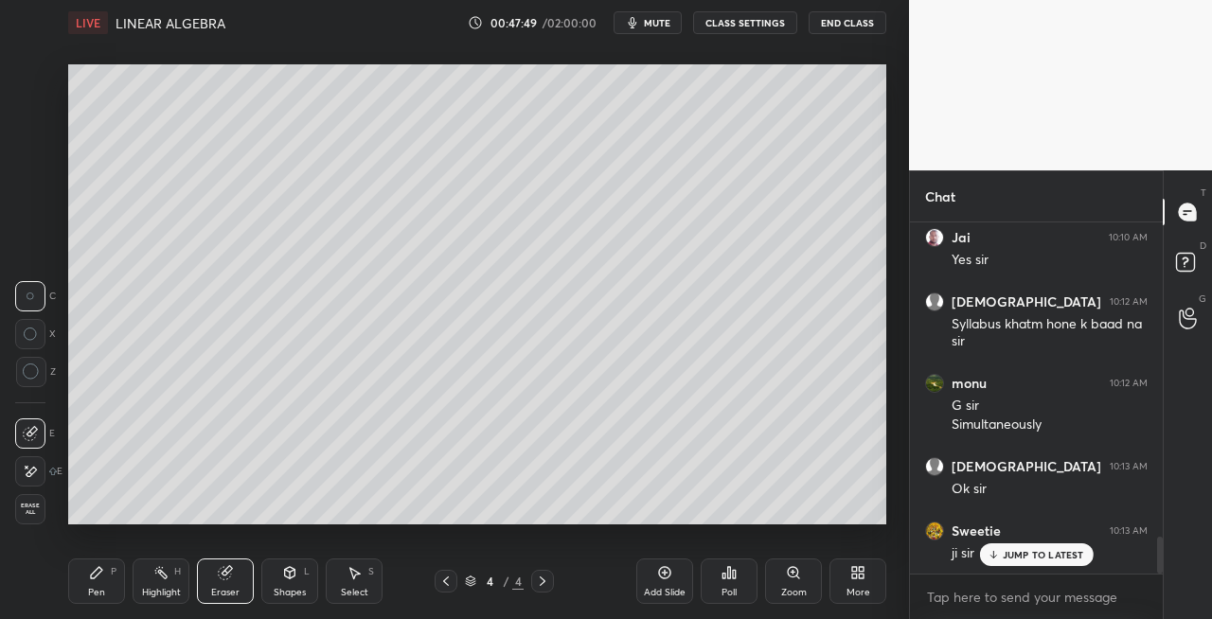
click at [106, 587] on div "Pen P" at bounding box center [96, 581] width 57 height 45
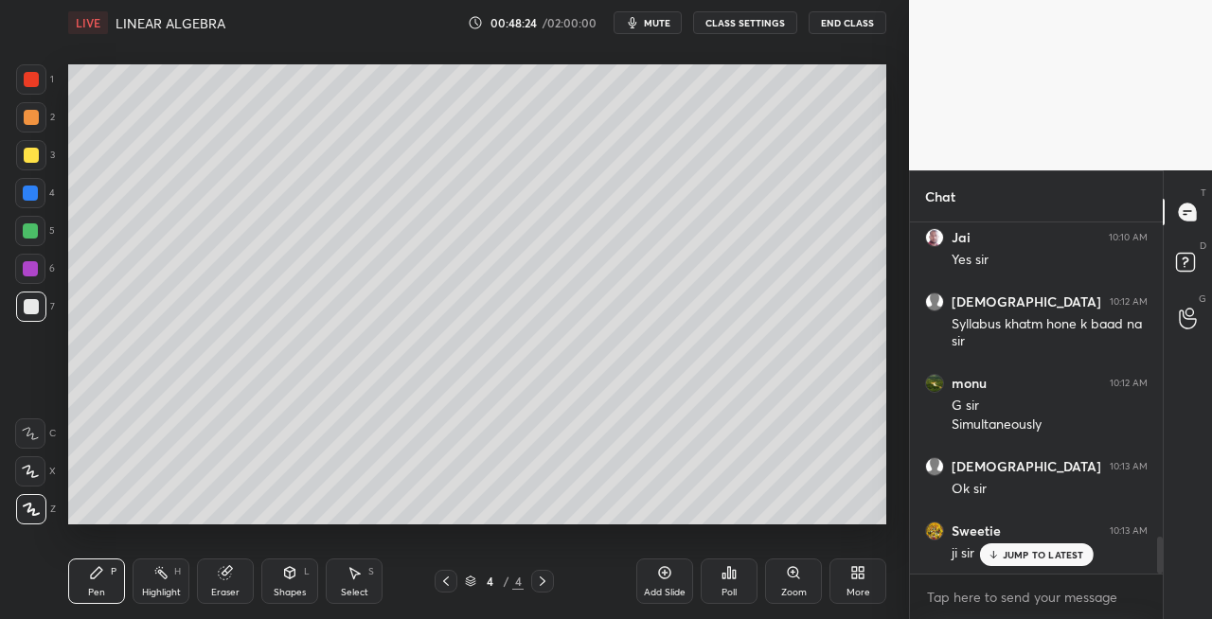
click at [288, 596] on div "Shapes" at bounding box center [290, 592] width 32 height 9
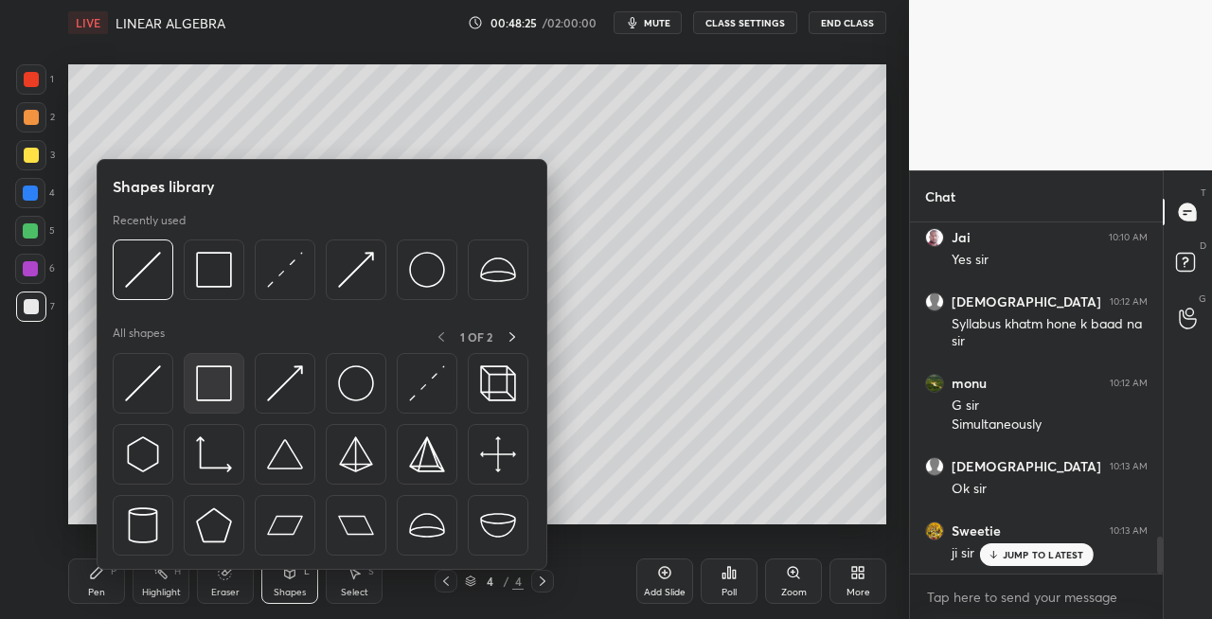
click at [202, 400] on img at bounding box center [214, 384] width 36 height 36
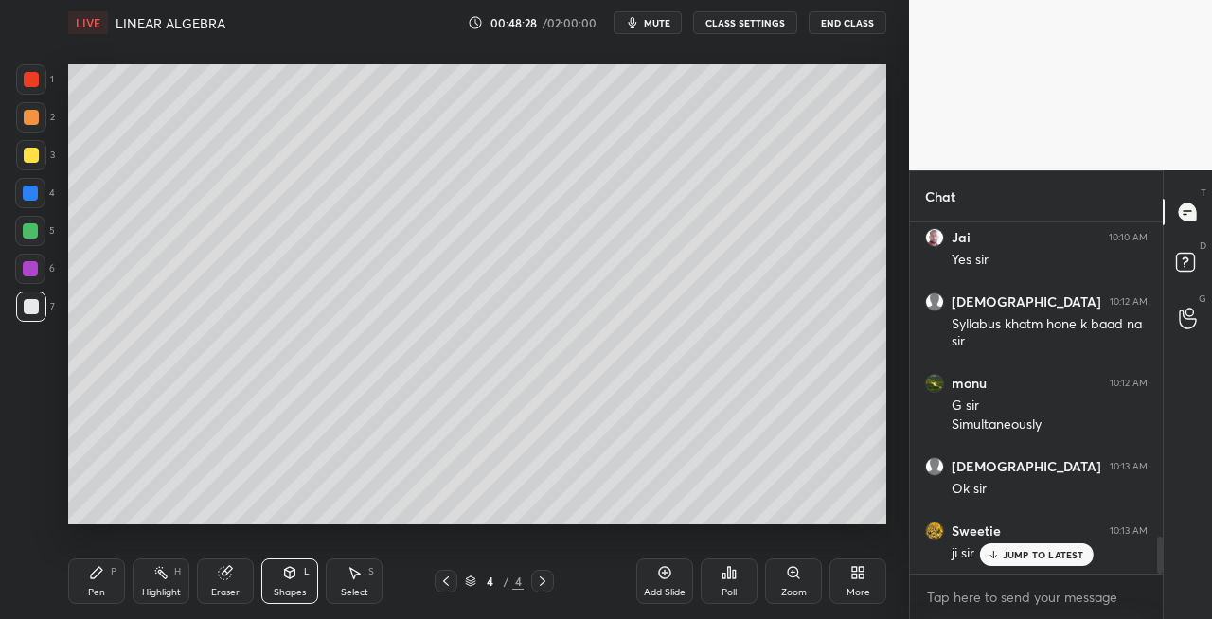
click at [115, 573] on div "P" at bounding box center [114, 571] width 6 height 9
click at [106, 577] on div "Pen P" at bounding box center [96, 581] width 57 height 45
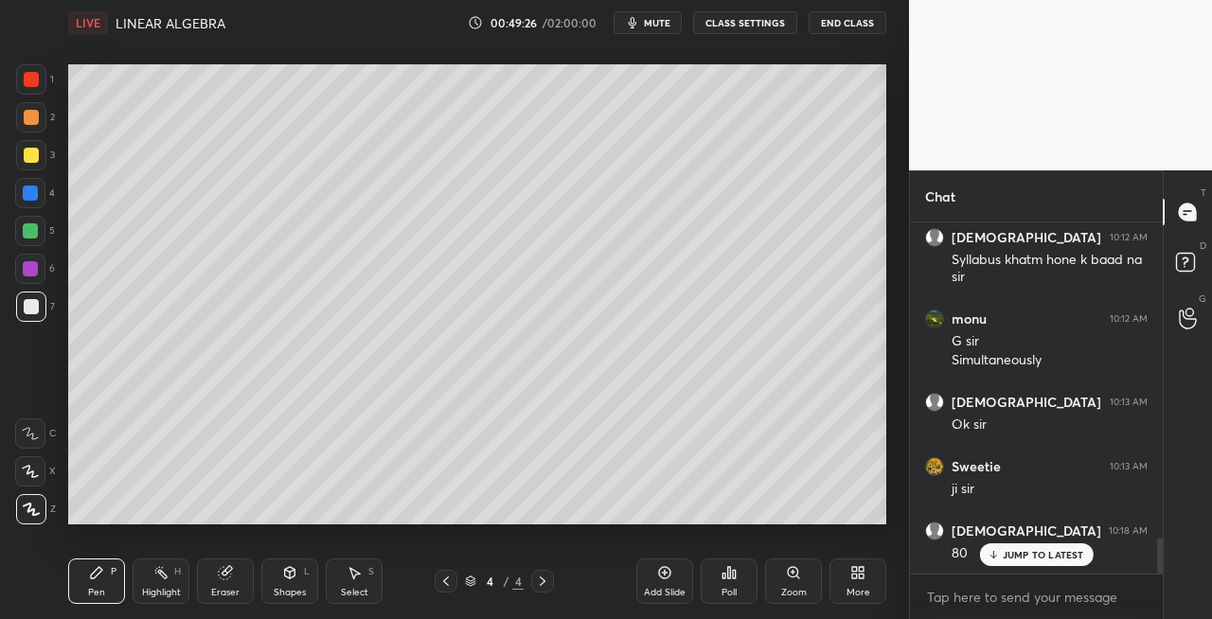
click at [294, 576] on icon at bounding box center [290, 572] width 10 height 11
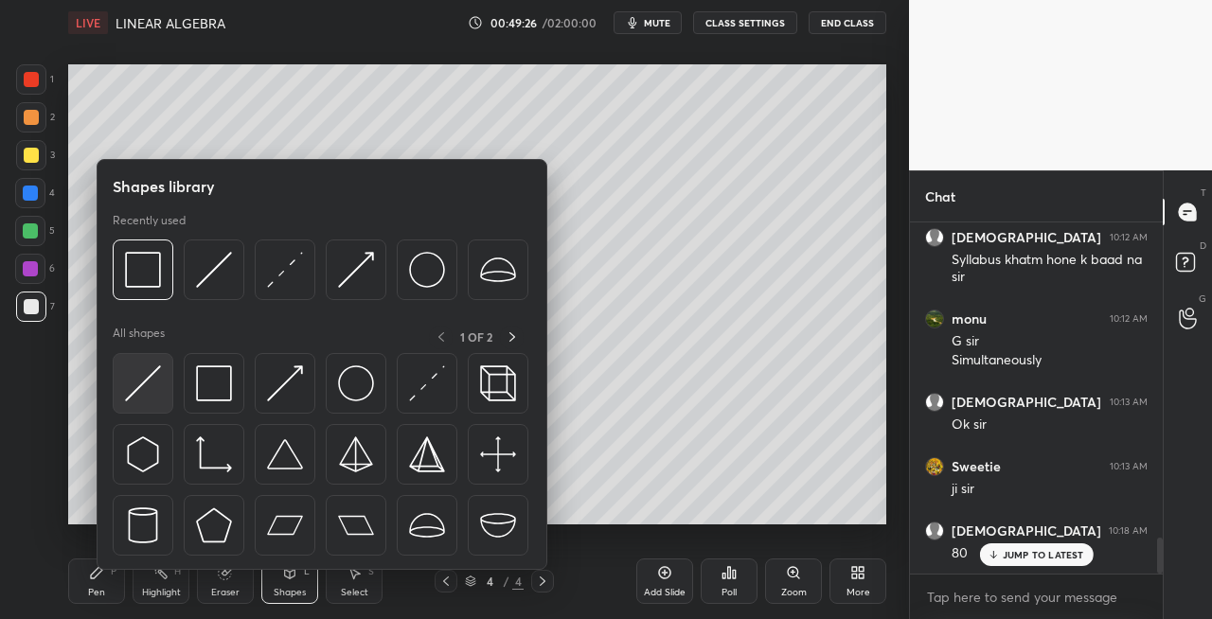
click at [127, 405] on div at bounding box center [143, 383] width 61 height 61
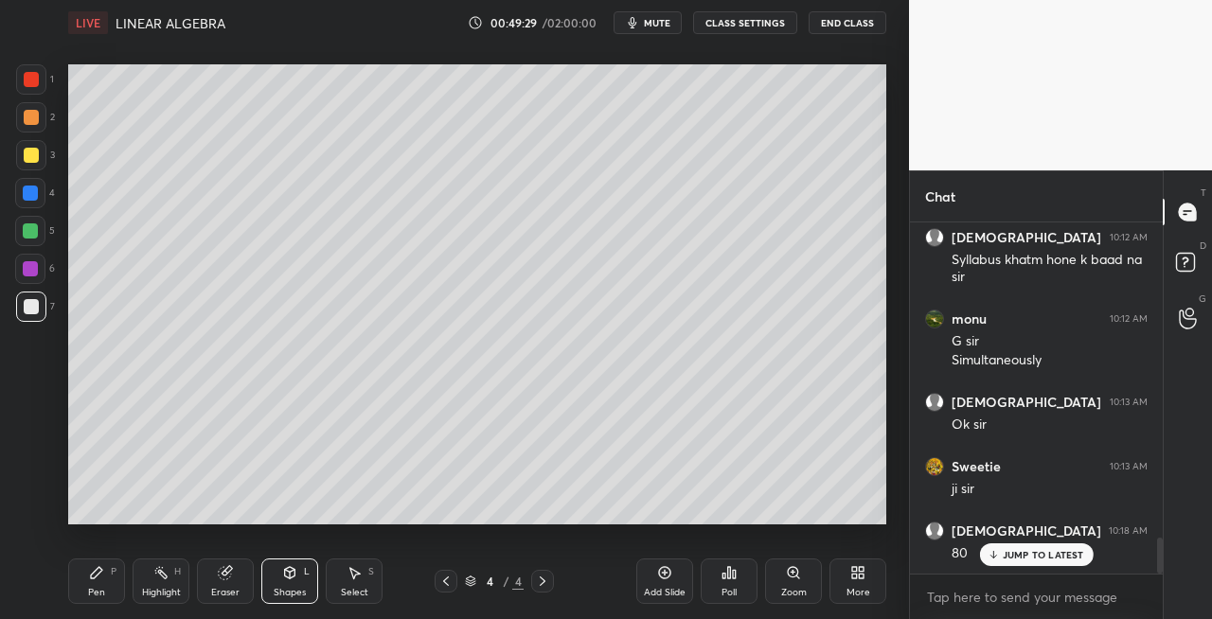
click at [97, 593] on div "Pen" at bounding box center [96, 592] width 17 height 9
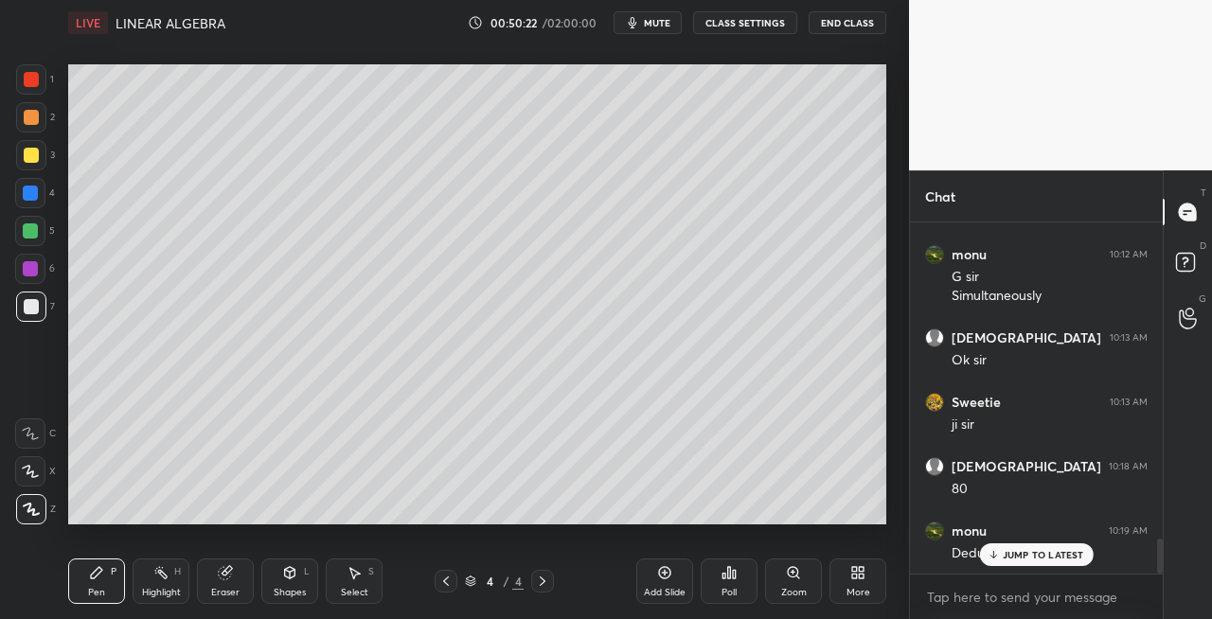
click at [294, 574] on icon at bounding box center [290, 572] width 10 height 11
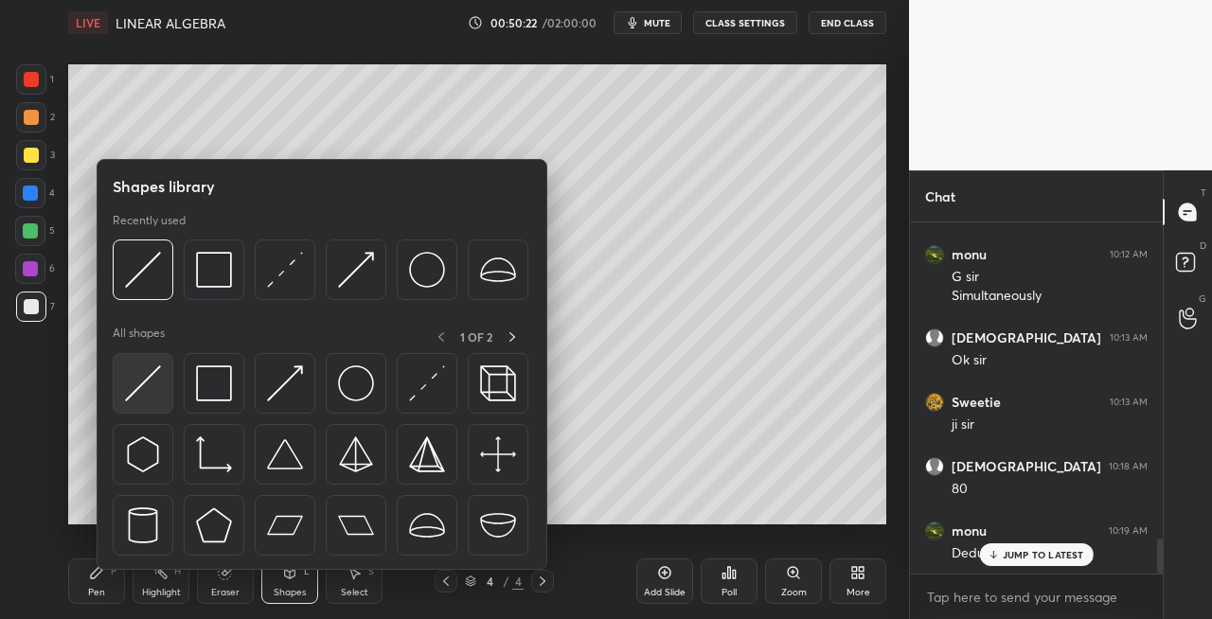
click at [146, 381] on img at bounding box center [143, 384] width 36 height 36
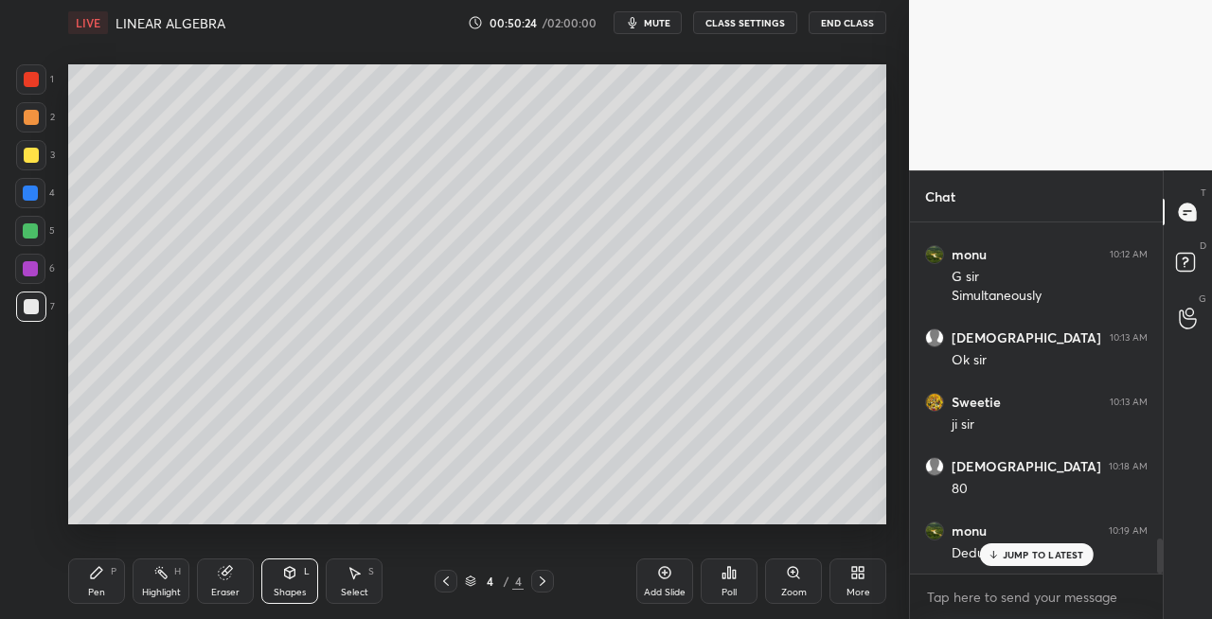
click at [109, 585] on div "Pen P" at bounding box center [96, 581] width 57 height 45
click at [232, 589] on div "Eraser" at bounding box center [225, 592] width 28 height 9
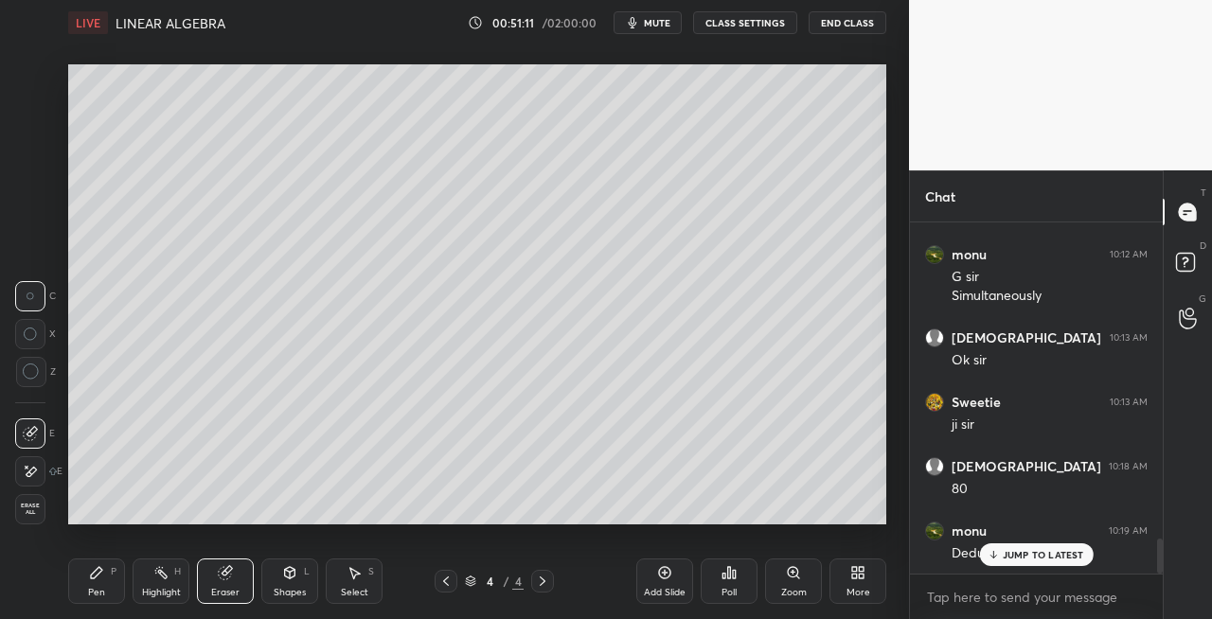
click at [83, 603] on div "Pen P" at bounding box center [96, 581] width 57 height 45
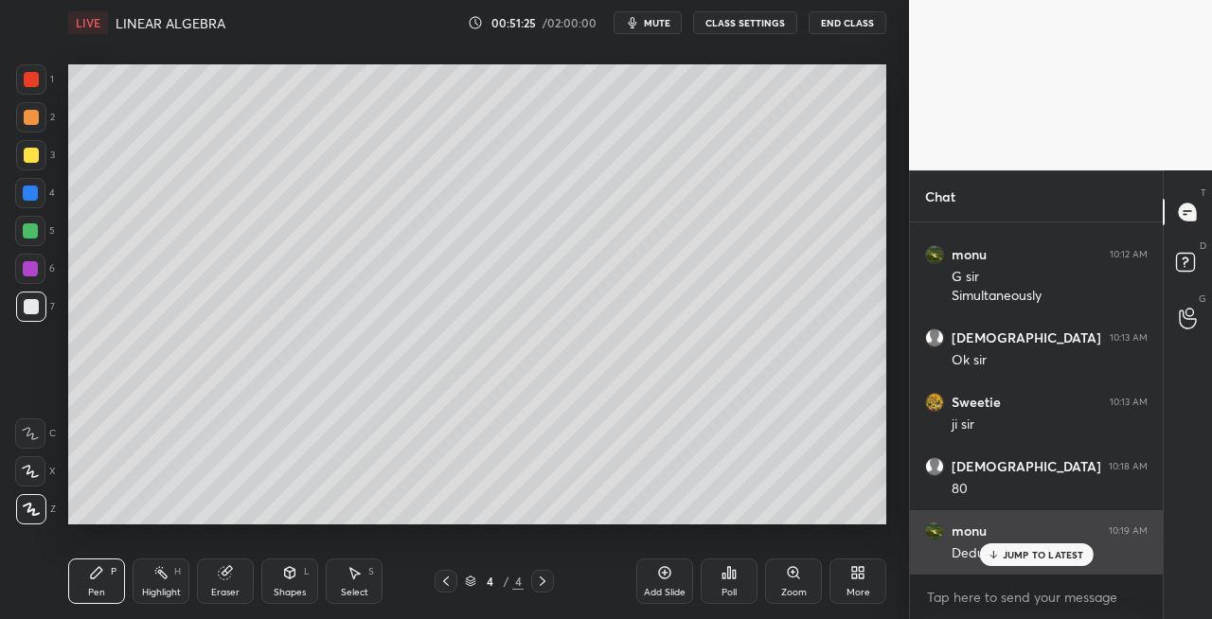
click at [998, 554] on icon at bounding box center [993, 554] width 12 height 11
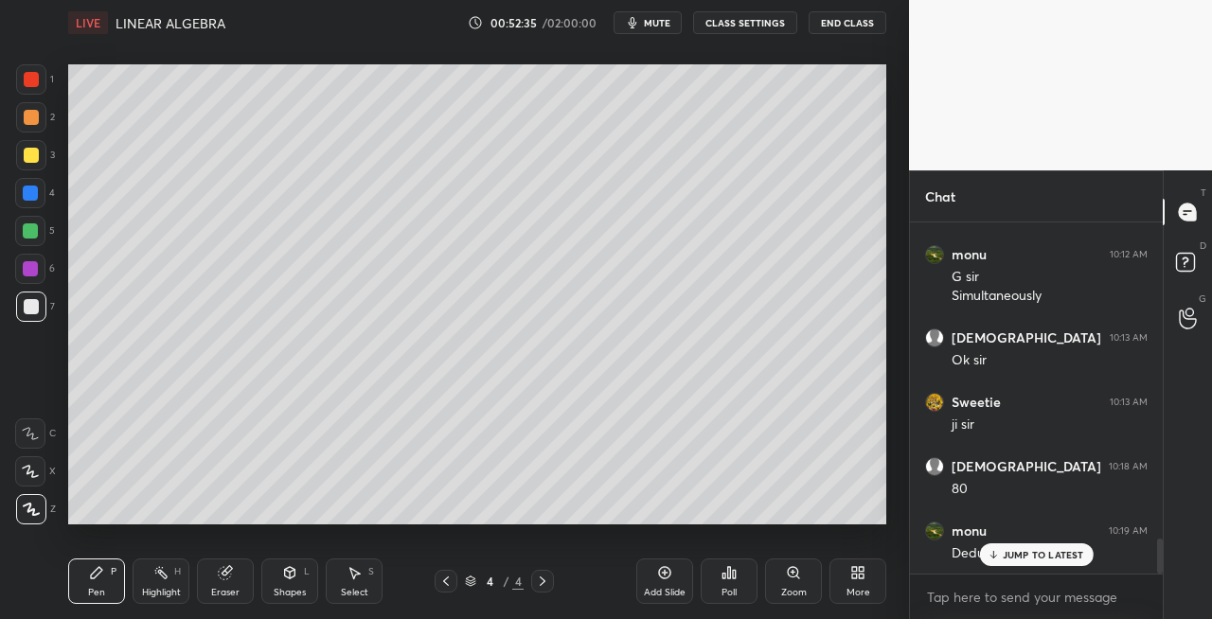
scroll to position [3209, 0]
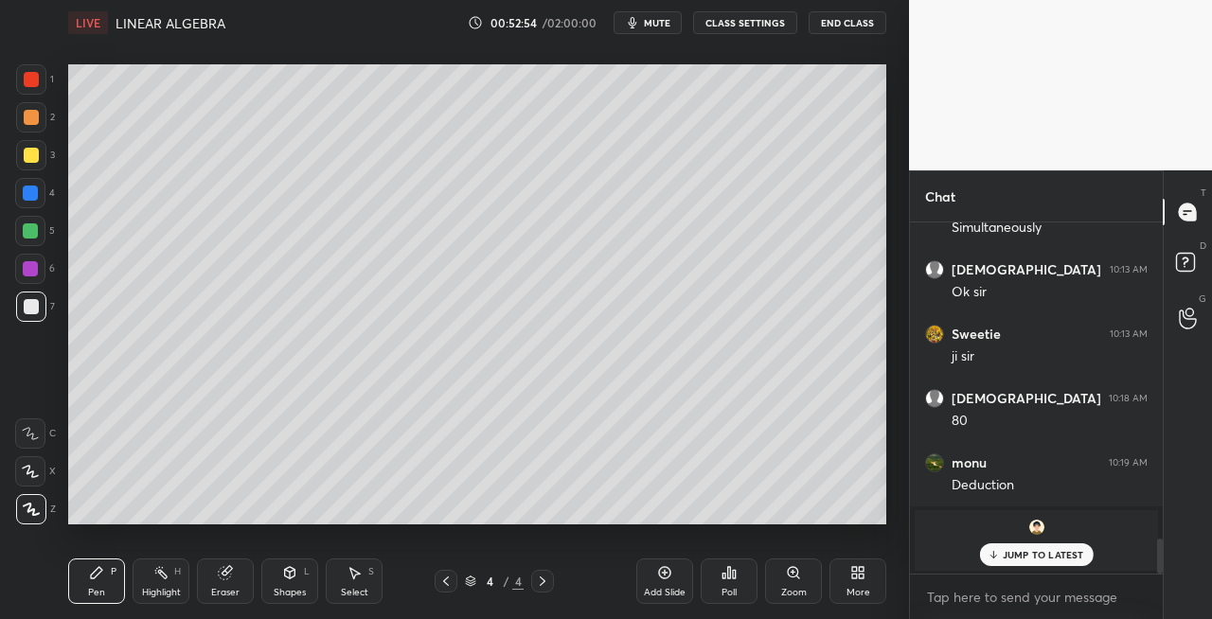
click at [599, 536] on div "Setting up your live class Poll for secs No correct answer Start poll" at bounding box center [477, 294] width 833 height 498
click at [611, 536] on div "Setting up your live class Poll for secs No correct answer Start poll" at bounding box center [477, 294] width 833 height 498
click at [234, 584] on div "Eraser" at bounding box center [225, 581] width 57 height 45
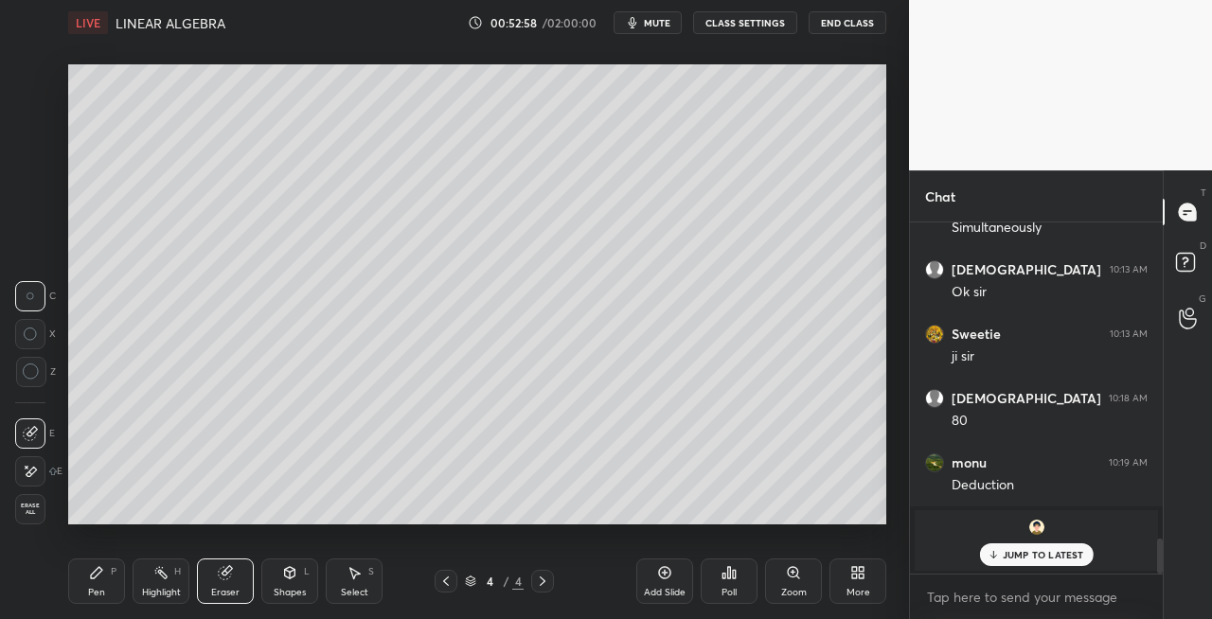
click at [118, 592] on div "Pen P" at bounding box center [96, 581] width 57 height 45
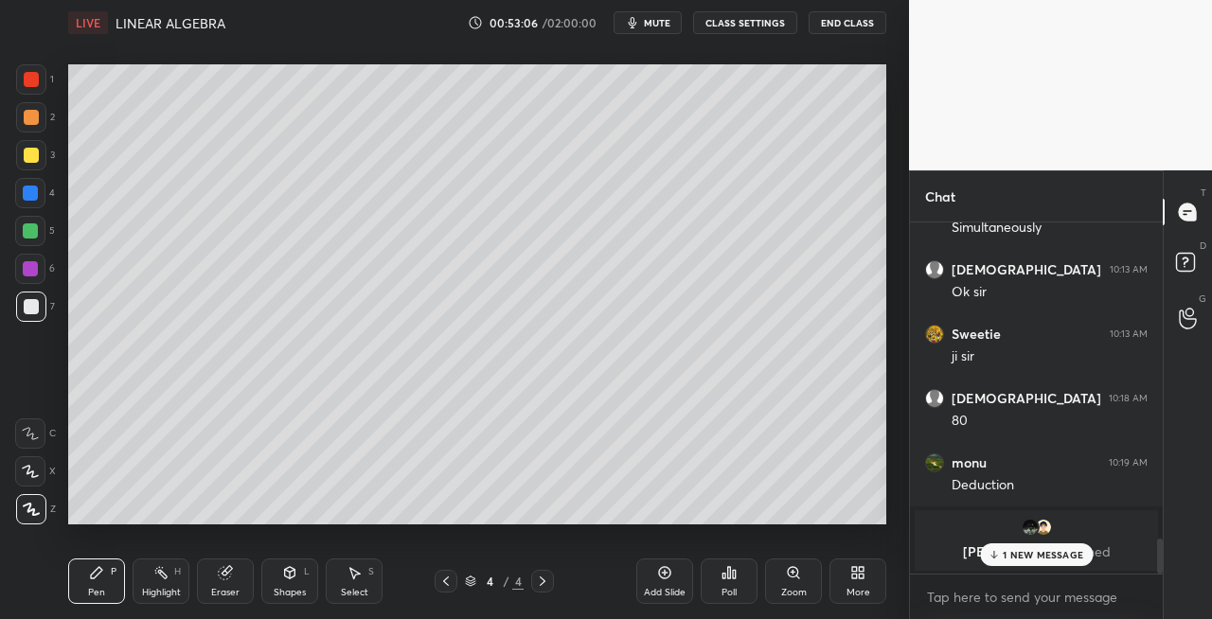
scroll to position [2440, 0]
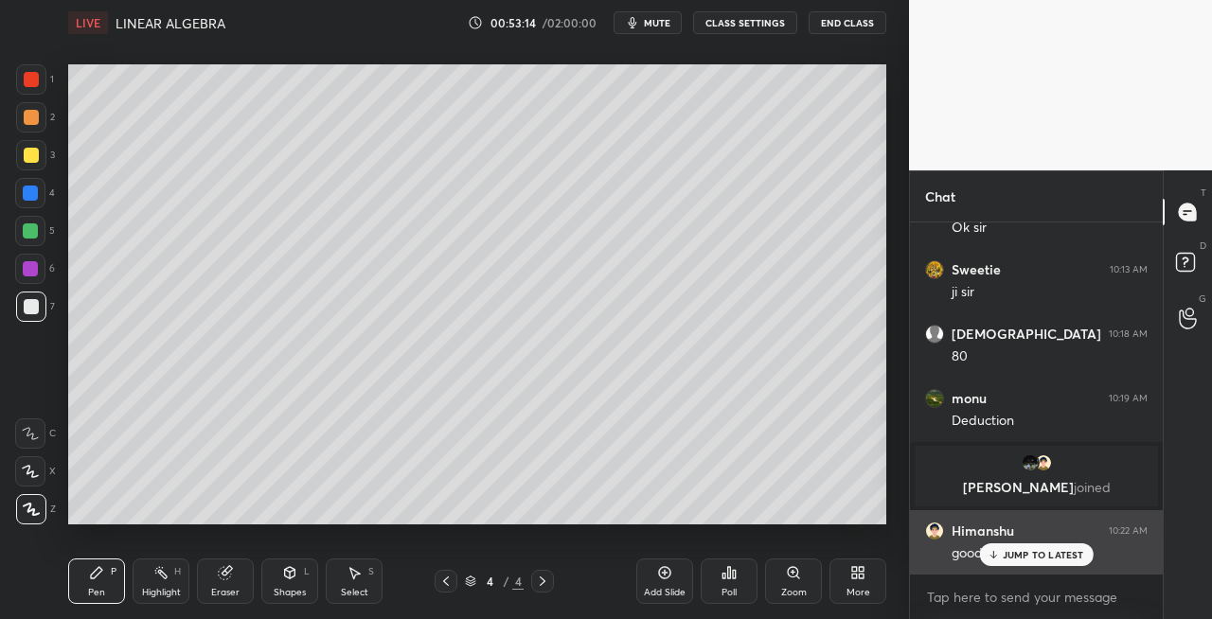
click at [1002, 555] on div "JUMP TO LATEST" at bounding box center [1036, 555] width 114 height 23
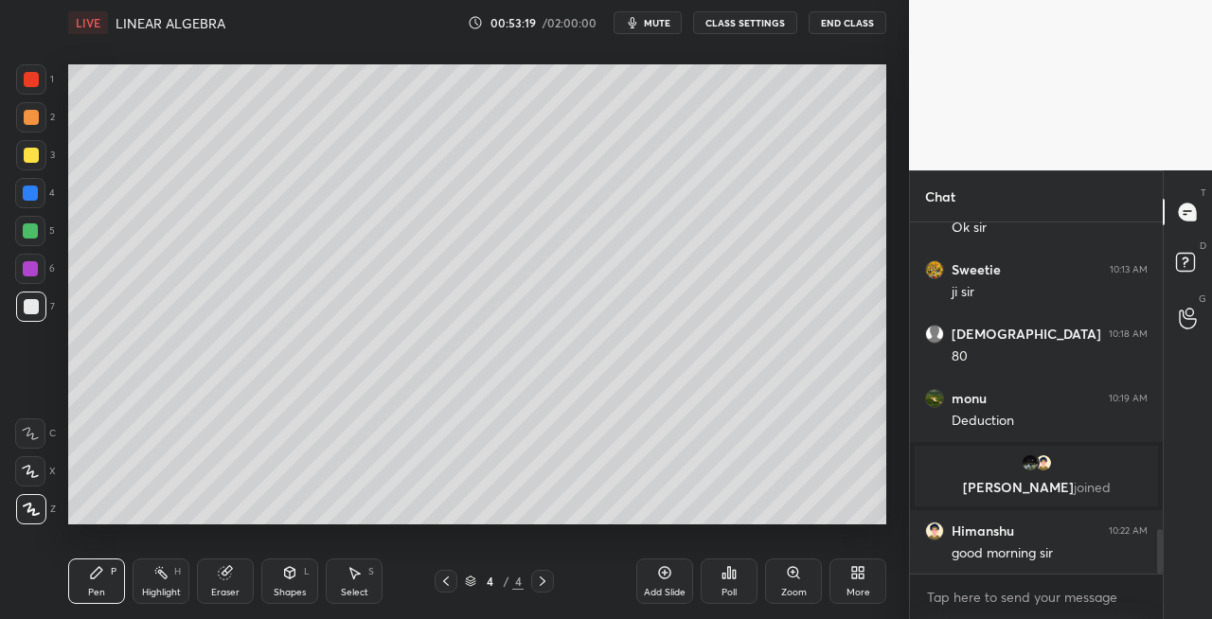
click at [212, 576] on div "Eraser" at bounding box center [225, 581] width 57 height 45
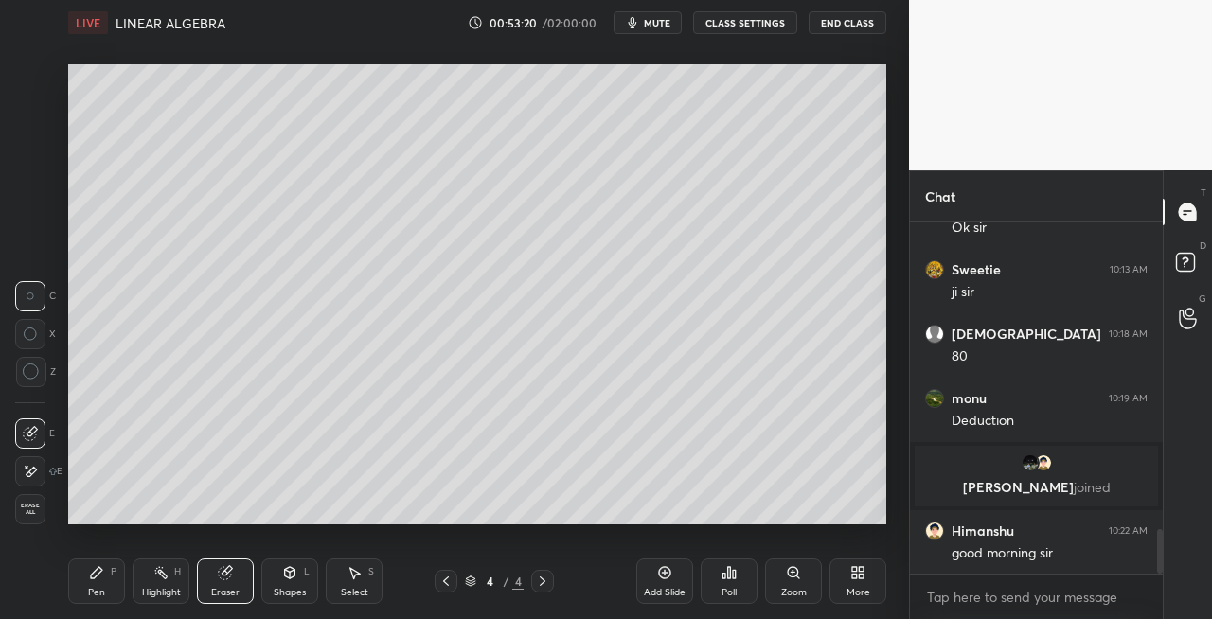
click at [218, 580] on icon at bounding box center [225, 572] width 15 height 15
click at [285, 575] on icon at bounding box center [290, 572] width 10 height 11
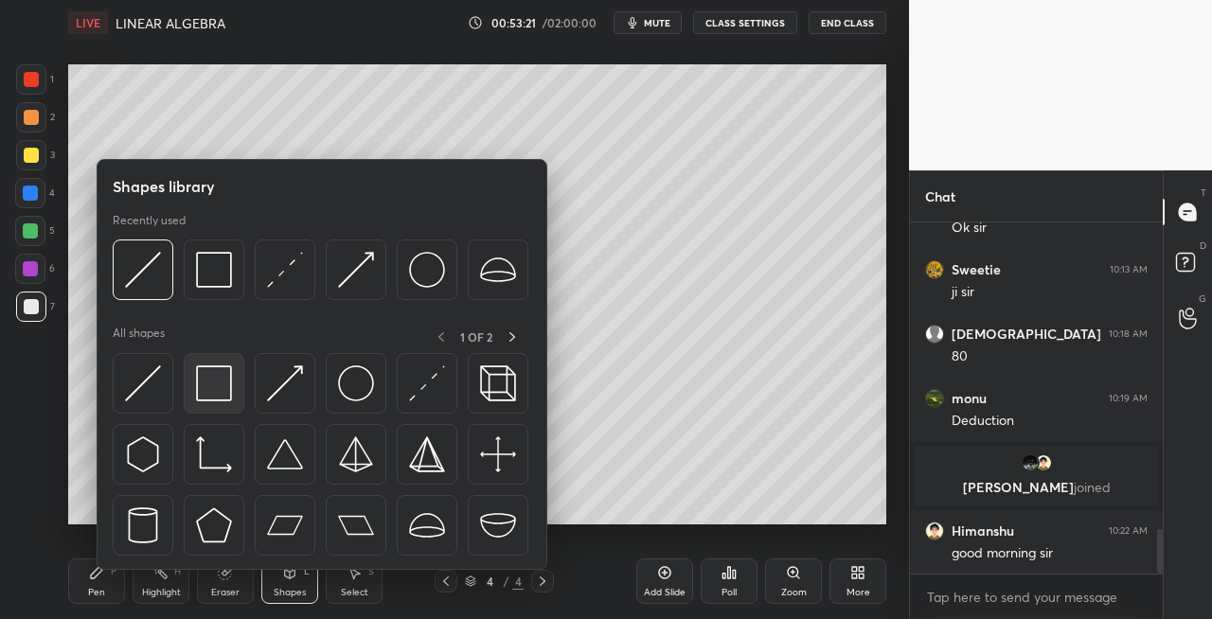
click at [205, 381] on img at bounding box center [214, 384] width 36 height 36
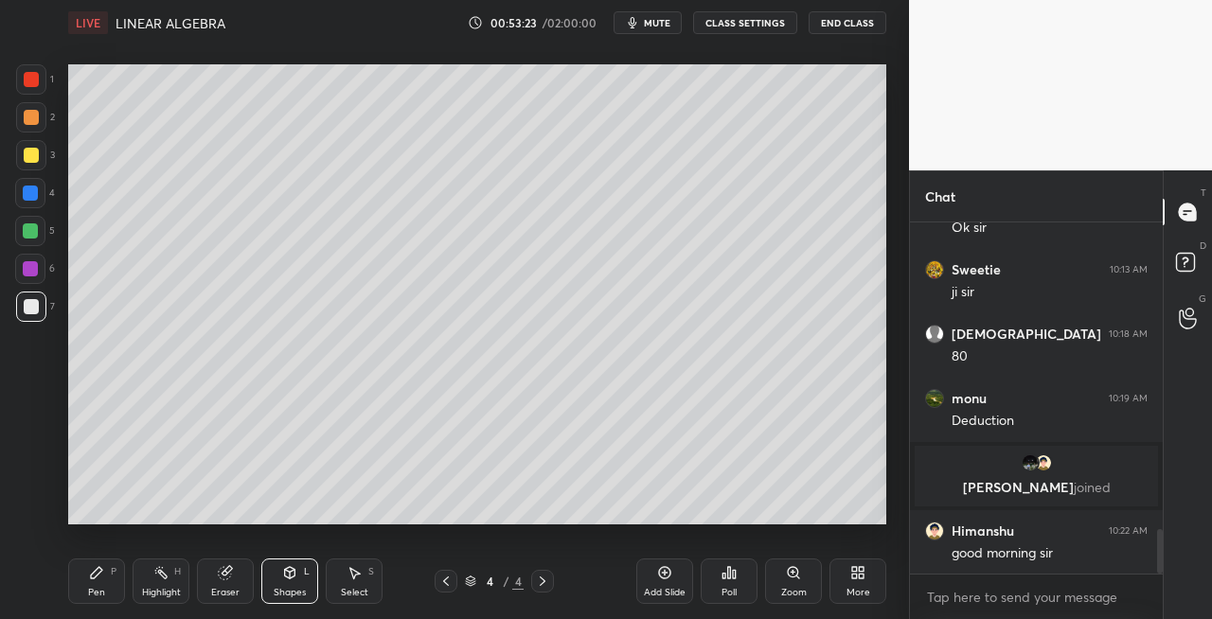
click at [84, 583] on div "Pen P" at bounding box center [96, 581] width 57 height 45
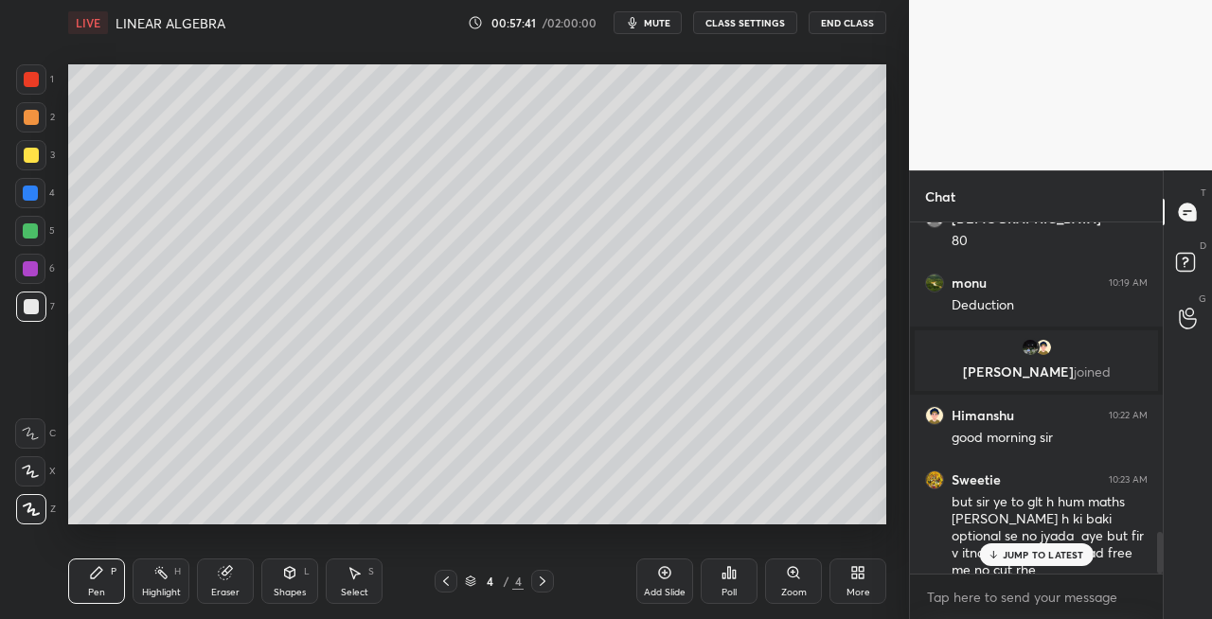
scroll to position [2619, 0]
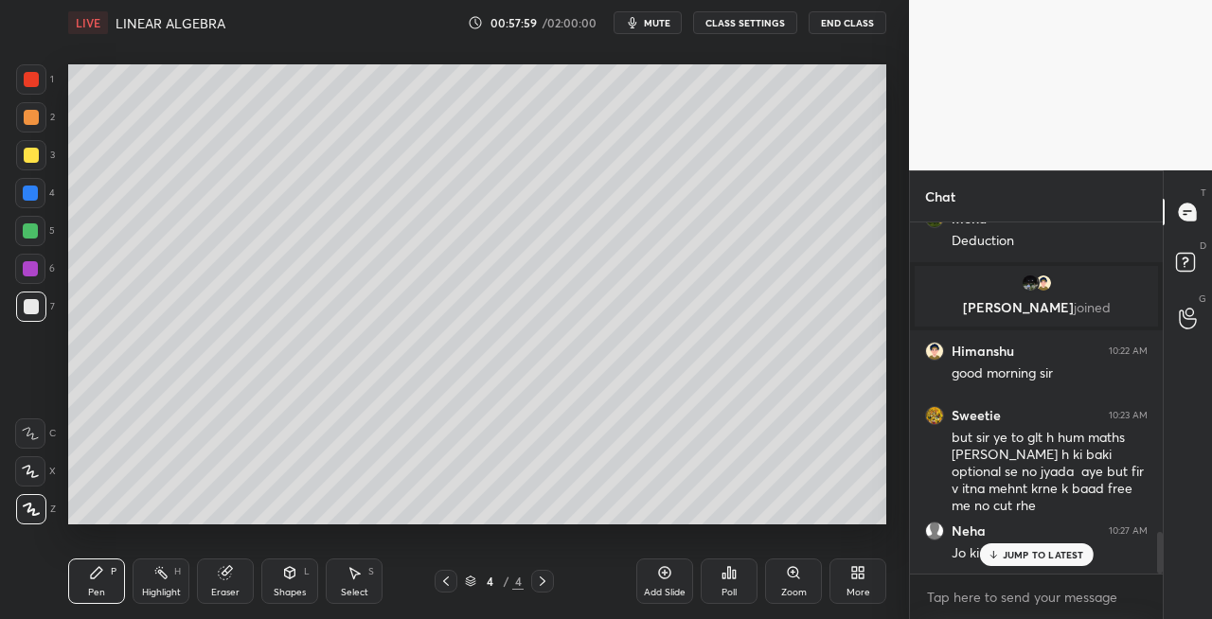
click at [984, 551] on div "JUMP TO LATEST" at bounding box center [1036, 555] width 114 height 23
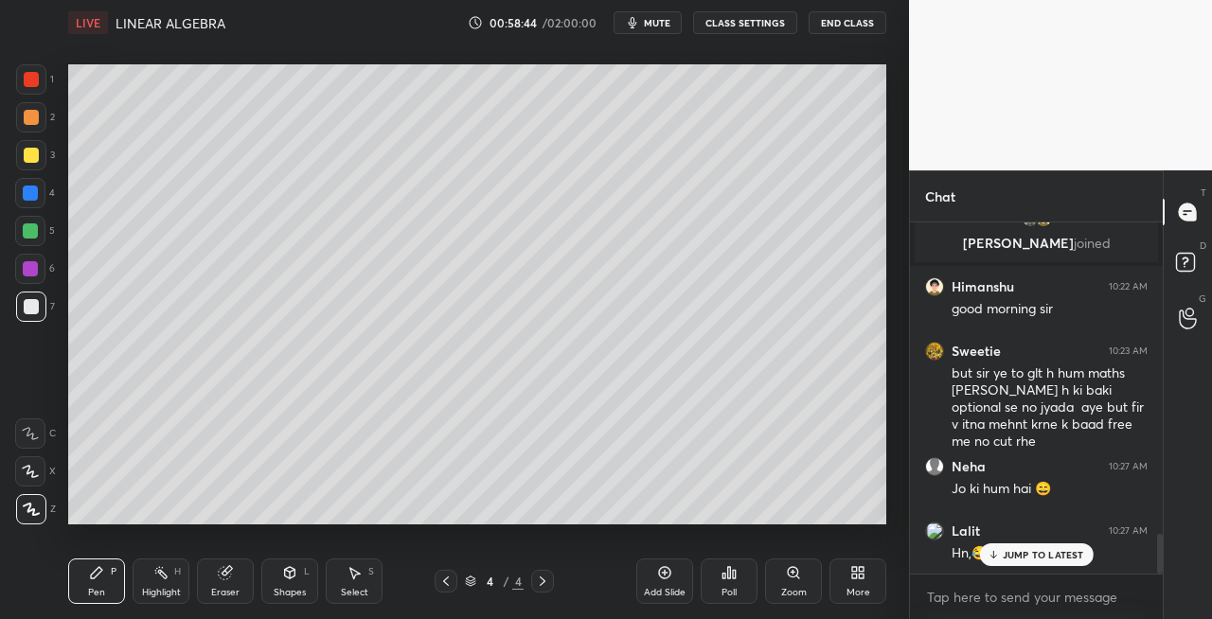
scroll to position [2765, 0]
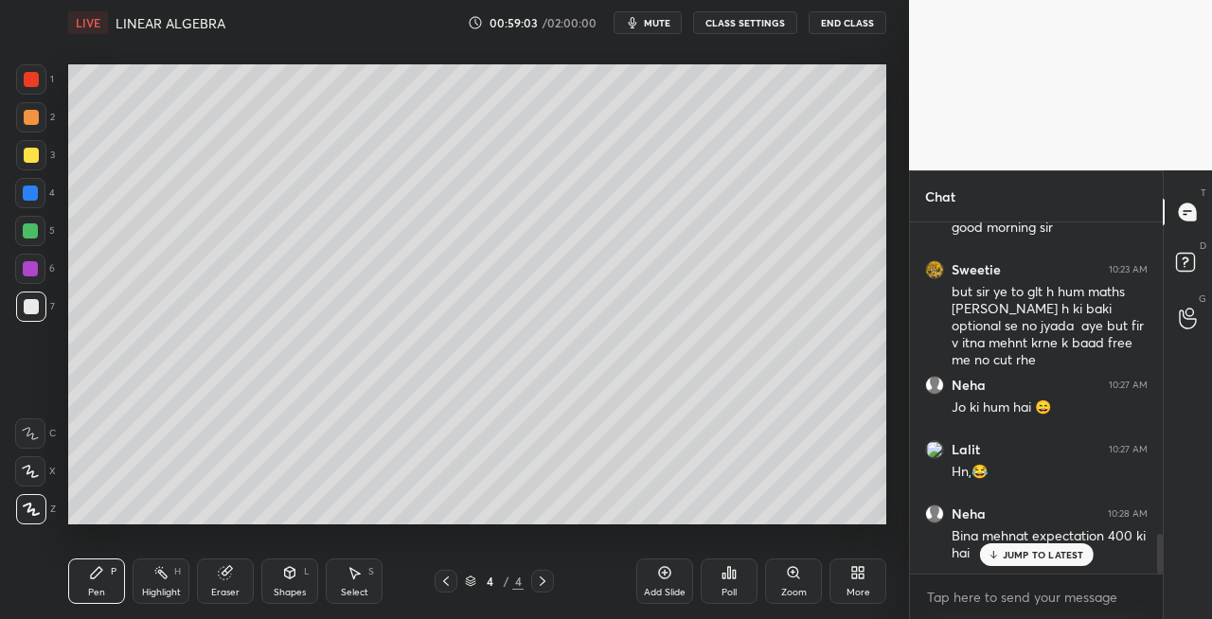
click at [440, 581] on icon at bounding box center [445, 581] width 15 height 15
click at [445, 585] on icon at bounding box center [445, 581] width 15 height 15
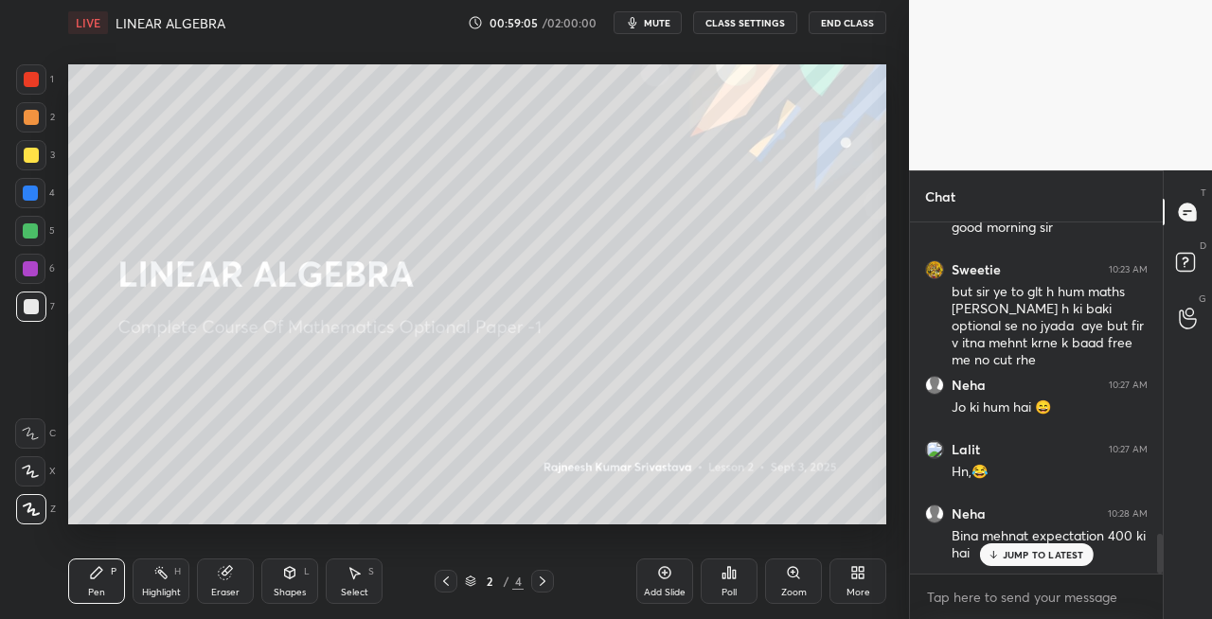
click at [448, 585] on icon at bounding box center [446, 581] width 6 height 9
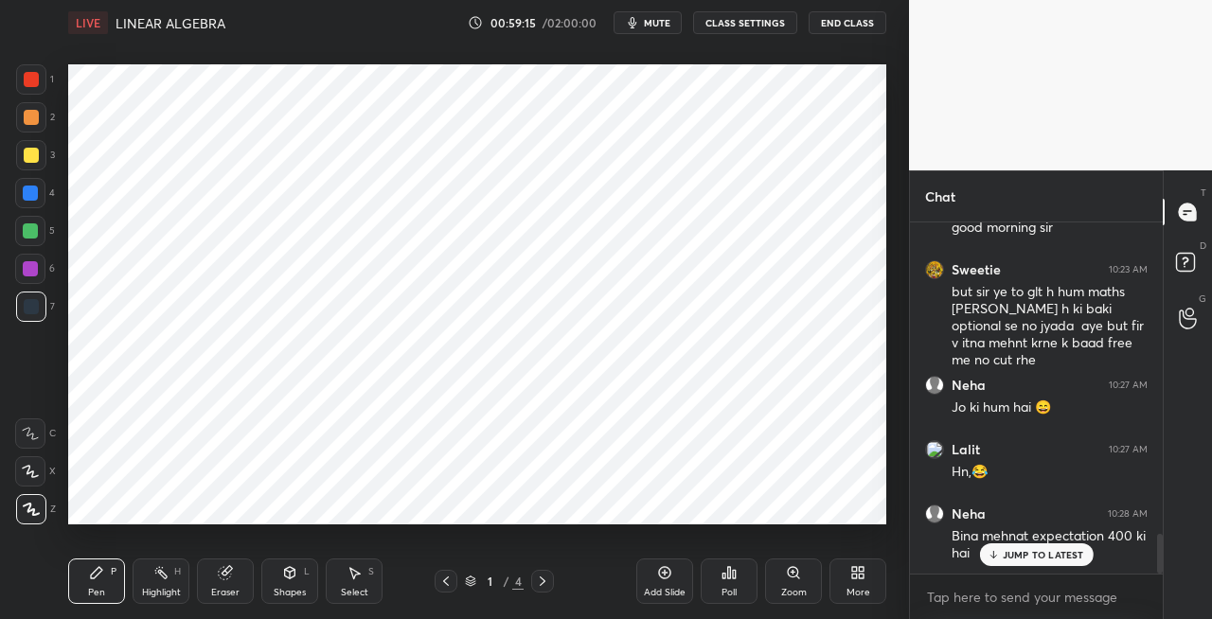
click at [537, 582] on icon at bounding box center [542, 581] width 15 height 15
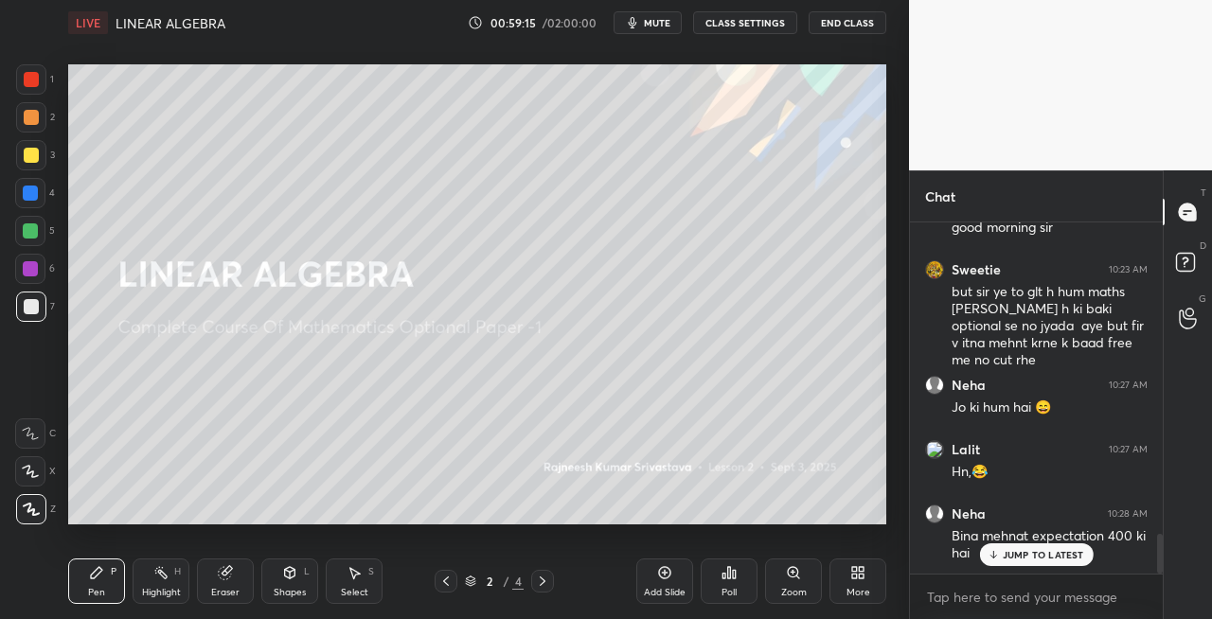
click at [541, 583] on icon at bounding box center [542, 581] width 15 height 15
click at [540, 581] on icon at bounding box center [542, 581] width 15 height 15
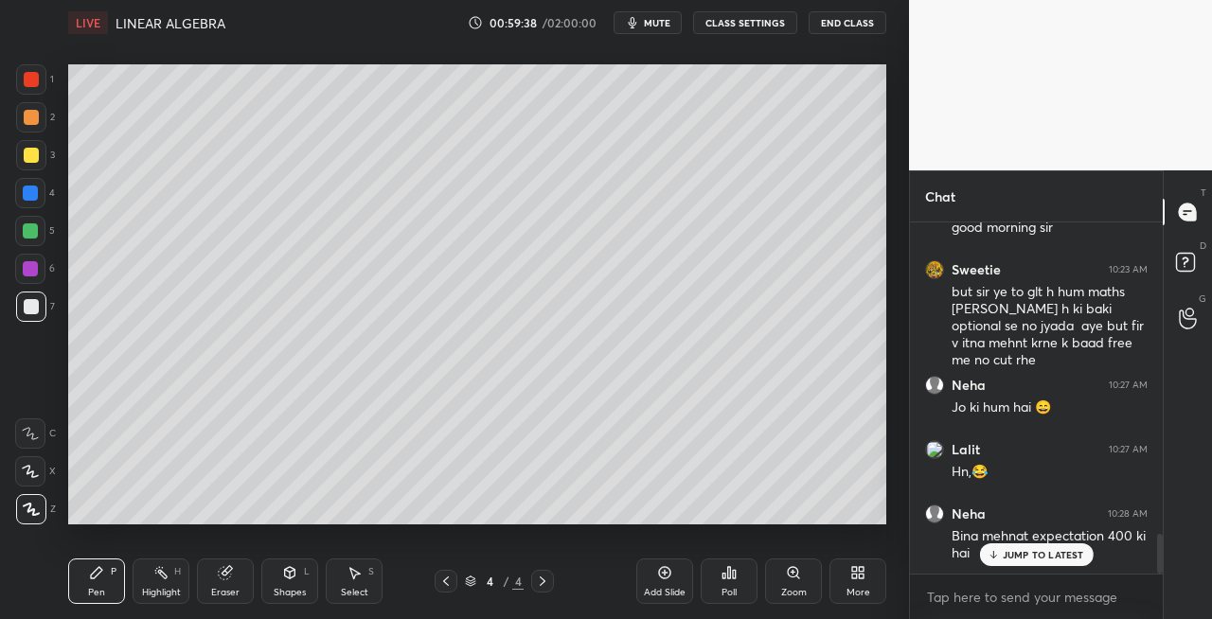
scroll to position [2847, 0]
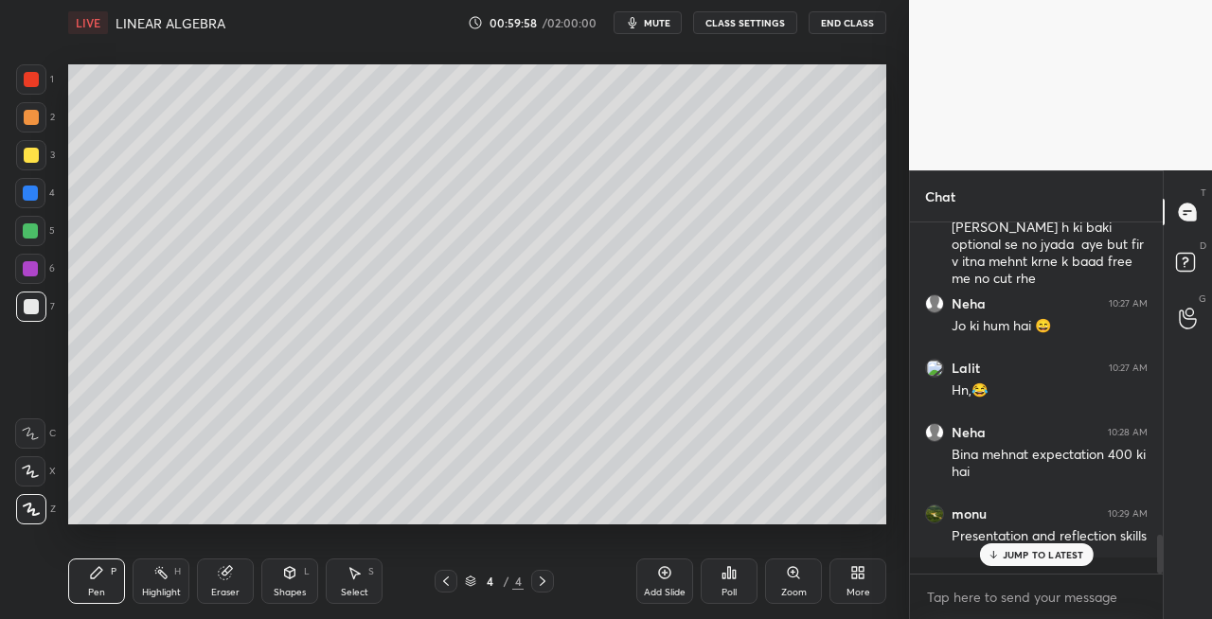
click at [445, 577] on icon at bounding box center [445, 581] width 15 height 15
click at [449, 585] on icon at bounding box center [446, 581] width 6 height 9
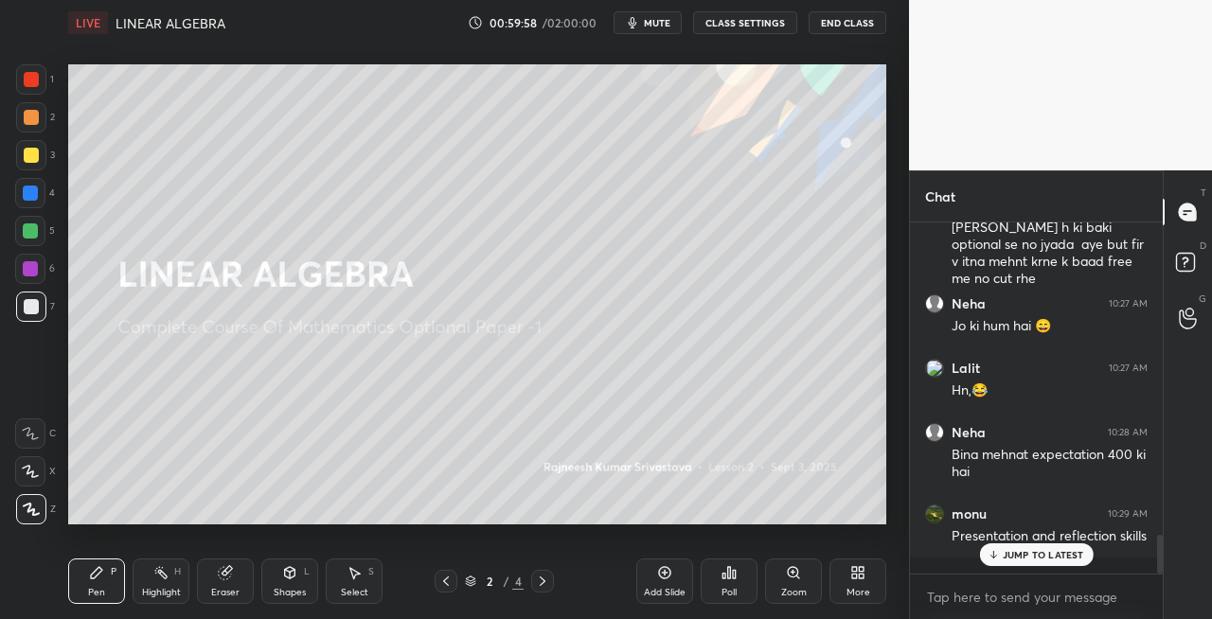
click at [444, 585] on icon at bounding box center [445, 581] width 15 height 15
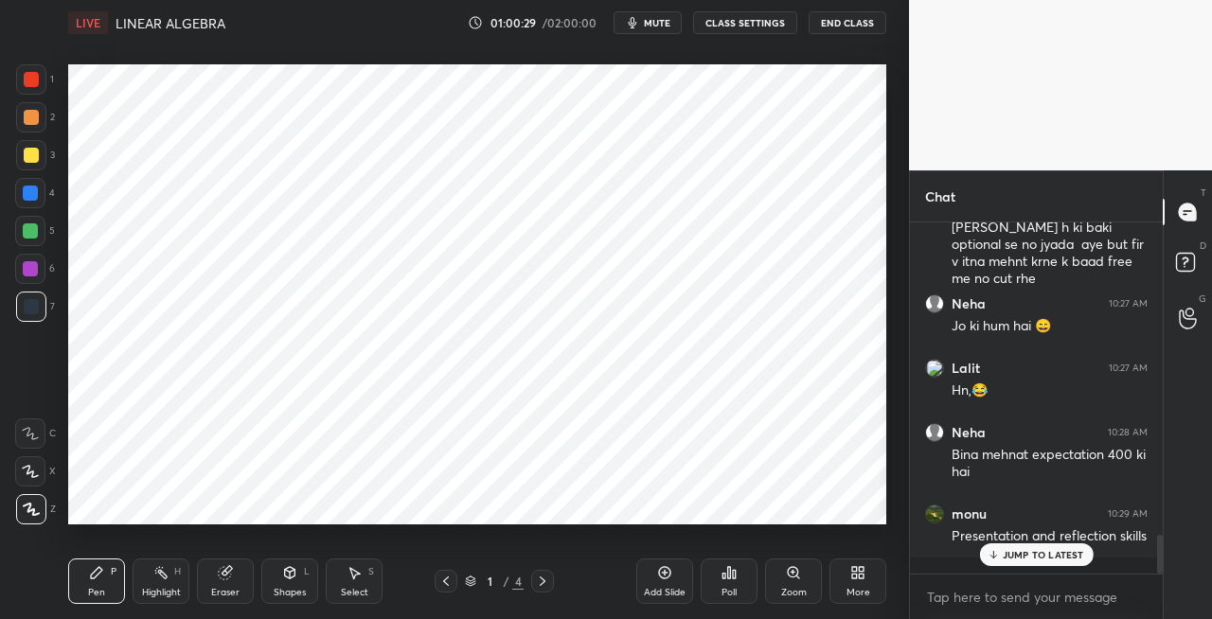
click at [540, 583] on icon at bounding box center [542, 581] width 15 height 15
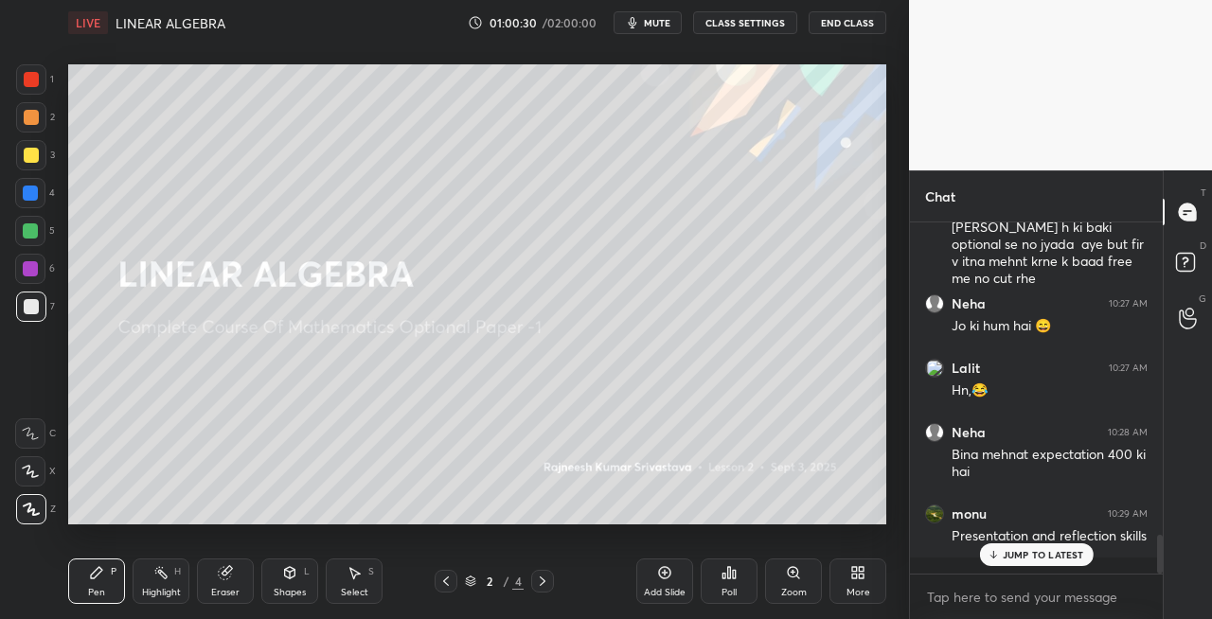
click at [545, 583] on icon at bounding box center [542, 581] width 15 height 15
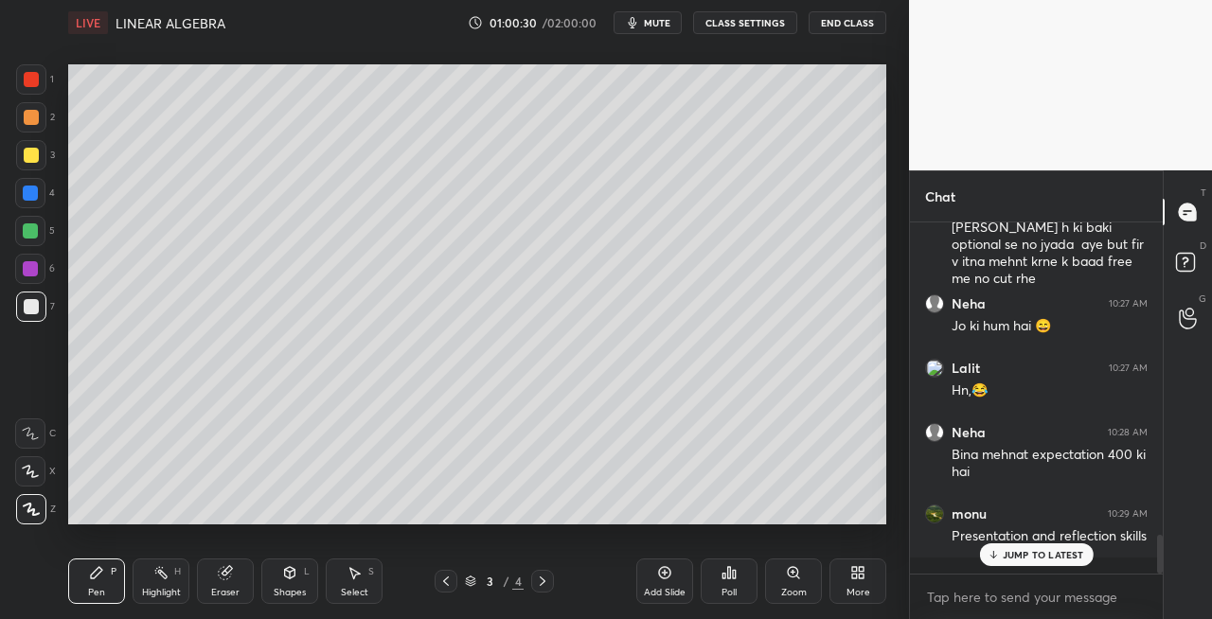
click at [537, 581] on icon at bounding box center [542, 581] width 15 height 15
click at [541, 583] on icon at bounding box center [542, 581] width 15 height 15
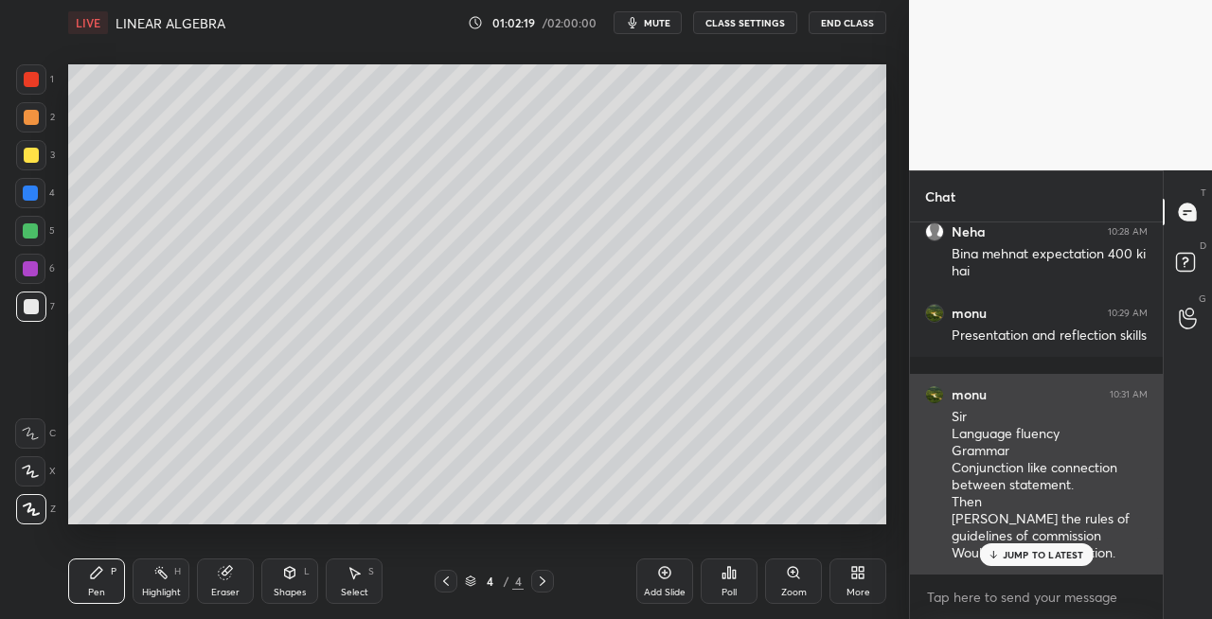
click at [993, 553] on icon at bounding box center [993, 554] width 0 height 7
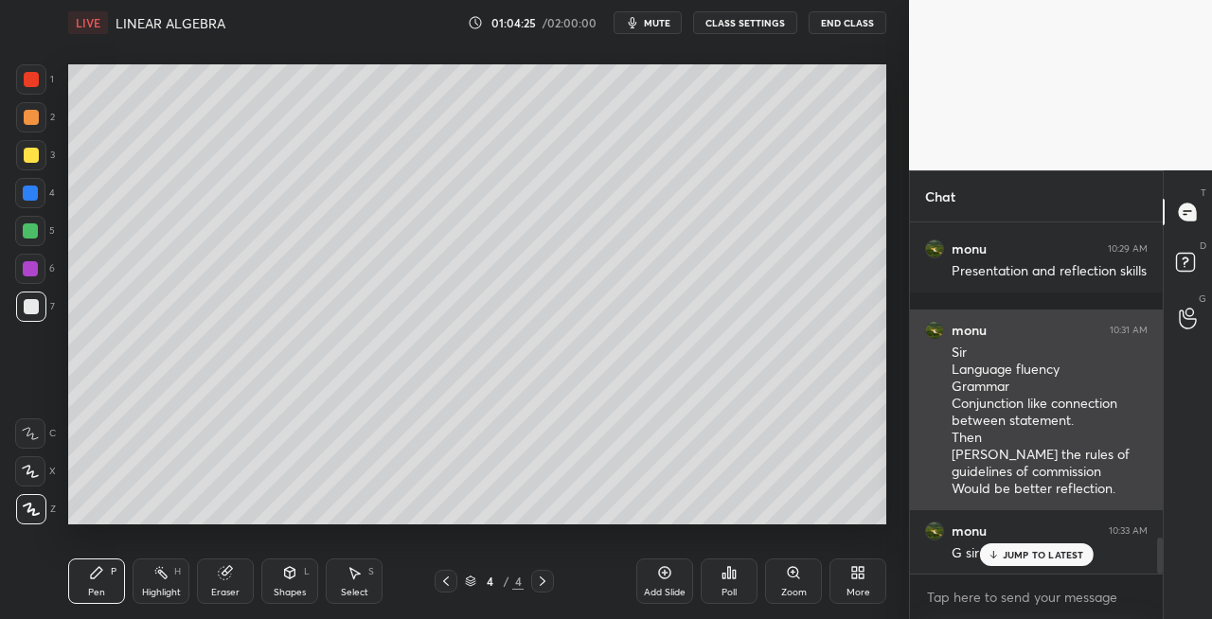
scroll to position [3148, 0]
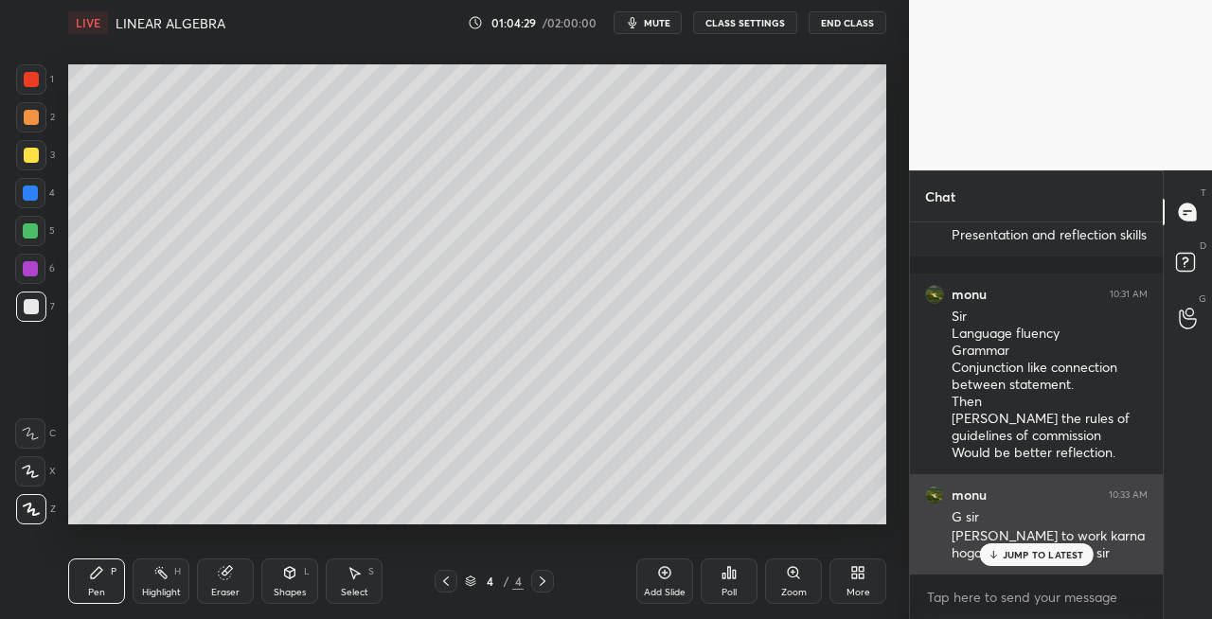
click at [1004, 551] on p "JUMP TO LATEST" at bounding box center [1043, 554] width 81 height 11
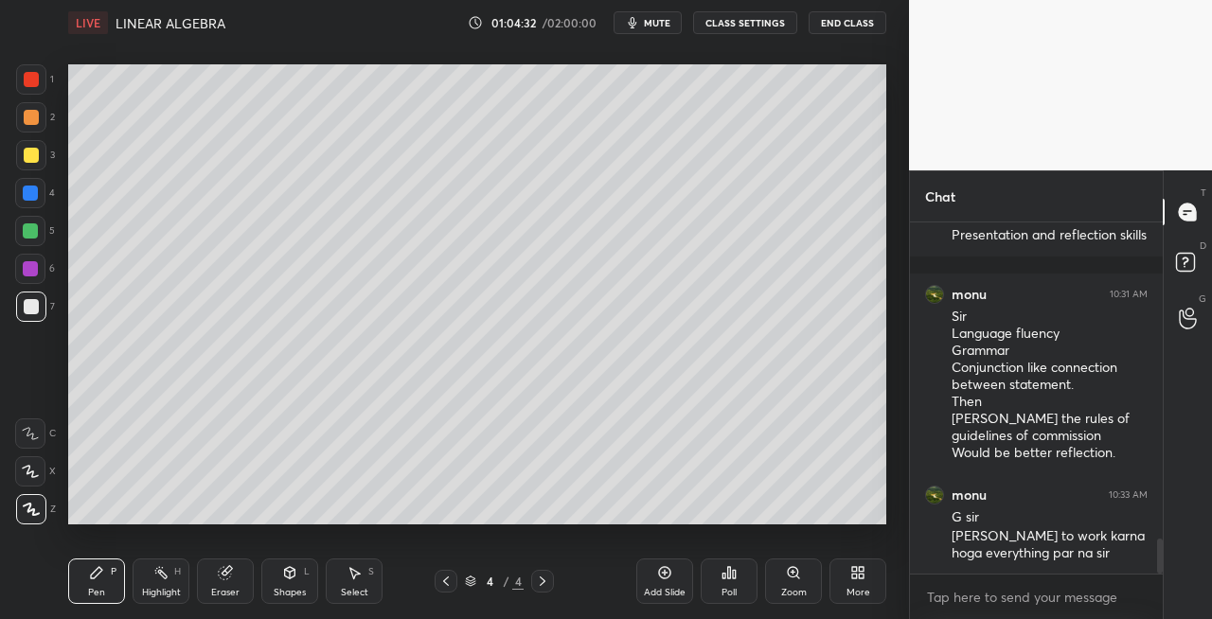
scroll to position [3216, 0]
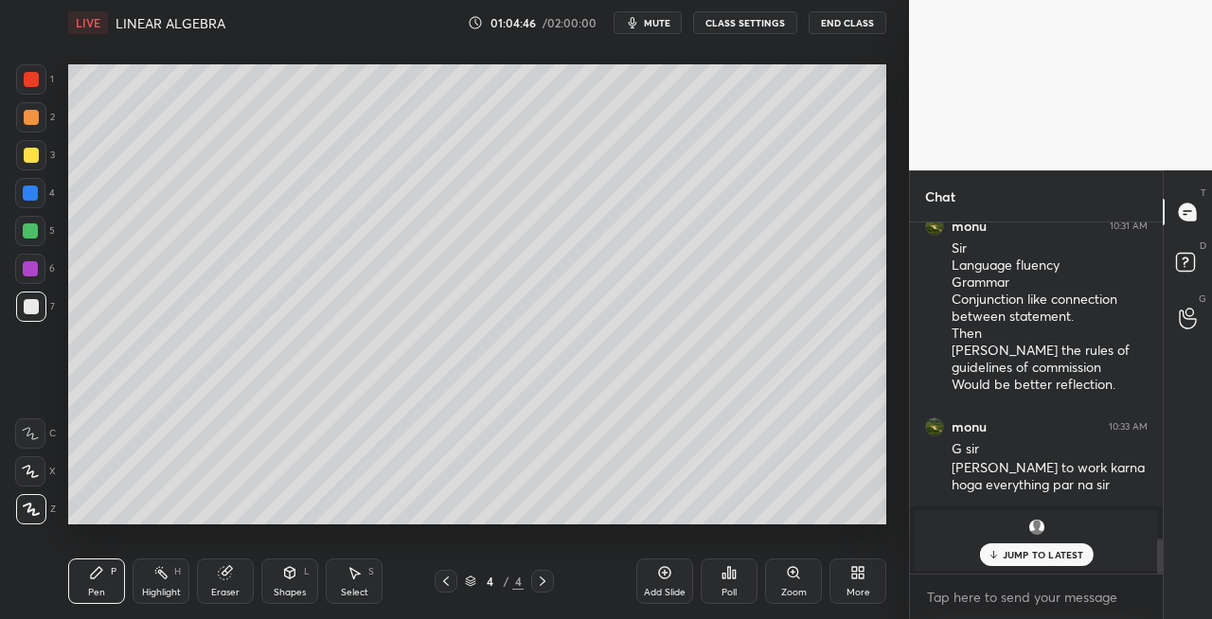
click at [451, 583] on icon at bounding box center [445, 581] width 15 height 15
click at [451, 581] on icon at bounding box center [445, 581] width 15 height 15
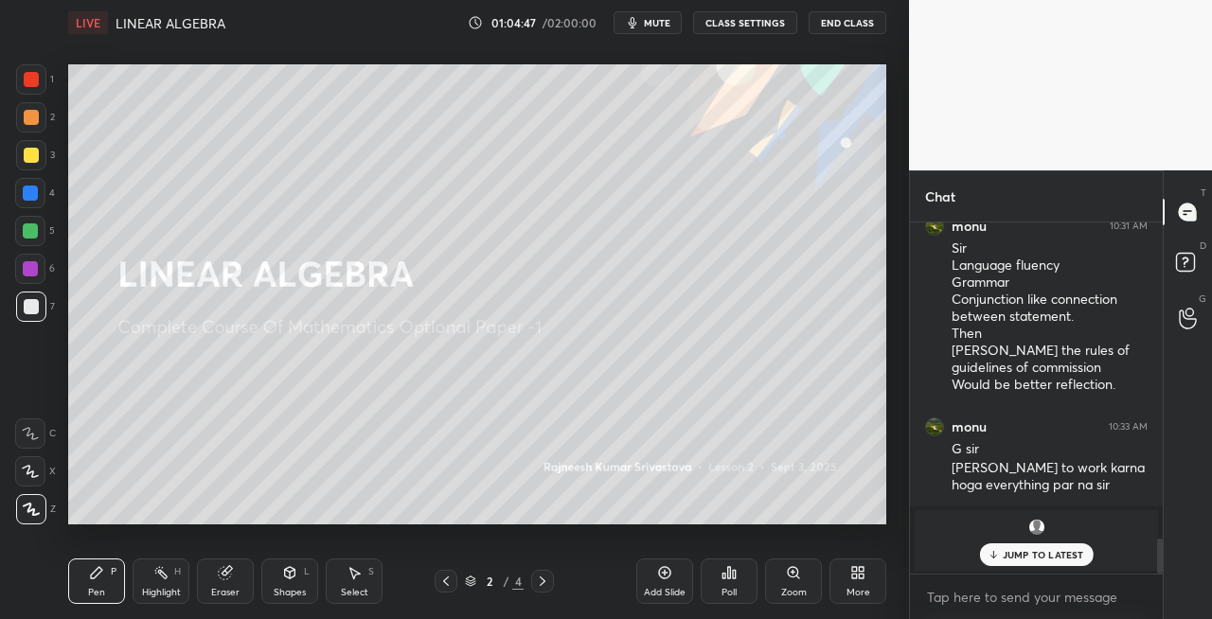
click at [437, 581] on div at bounding box center [446, 581] width 23 height 23
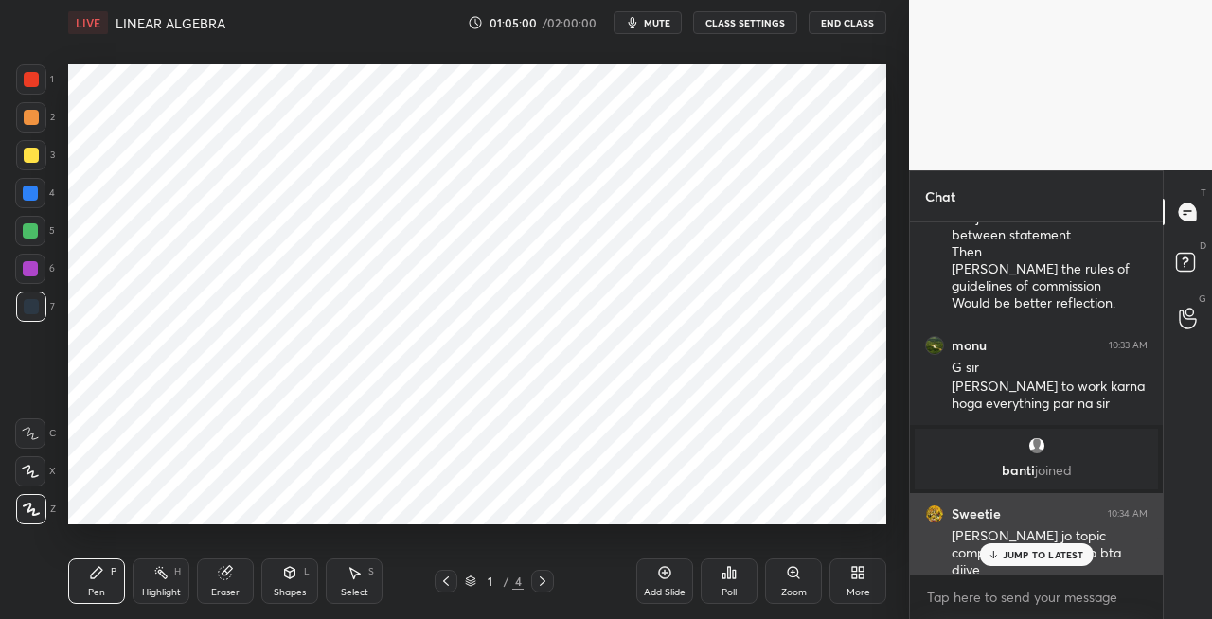
scroll to position [3058, 0]
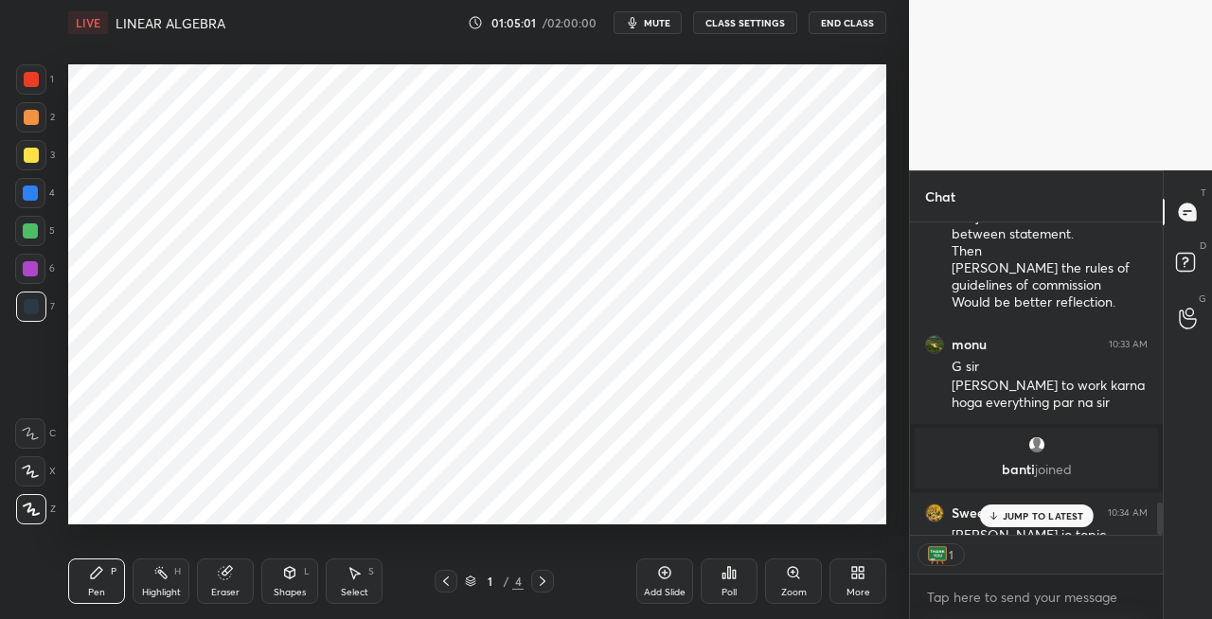
click at [540, 583] on icon at bounding box center [542, 581] width 15 height 15
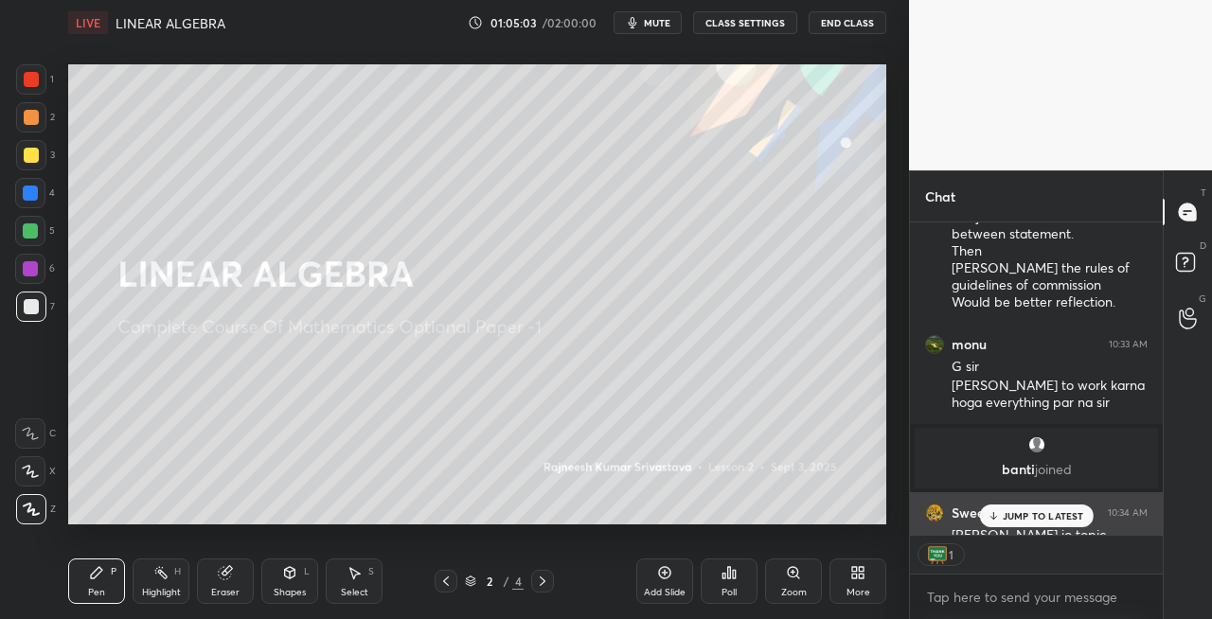
click at [1029, 511] on p "JUMP TO LATEST" at bounding box center [1043, 515] width 81 height 11
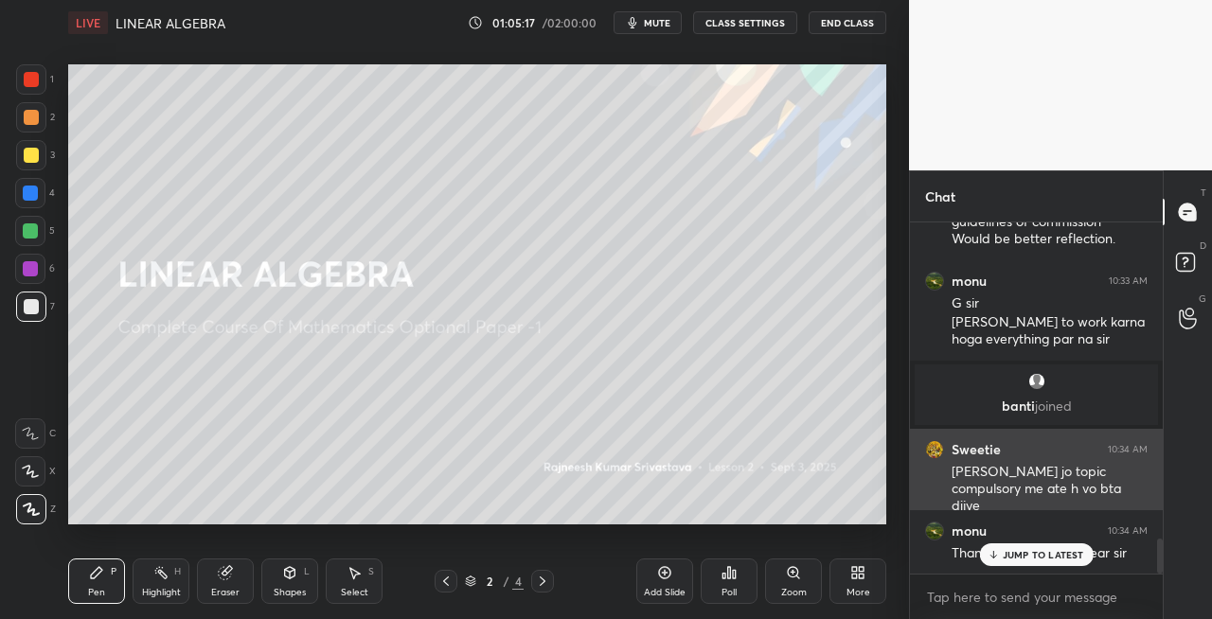
scroll to position [3186, 0]
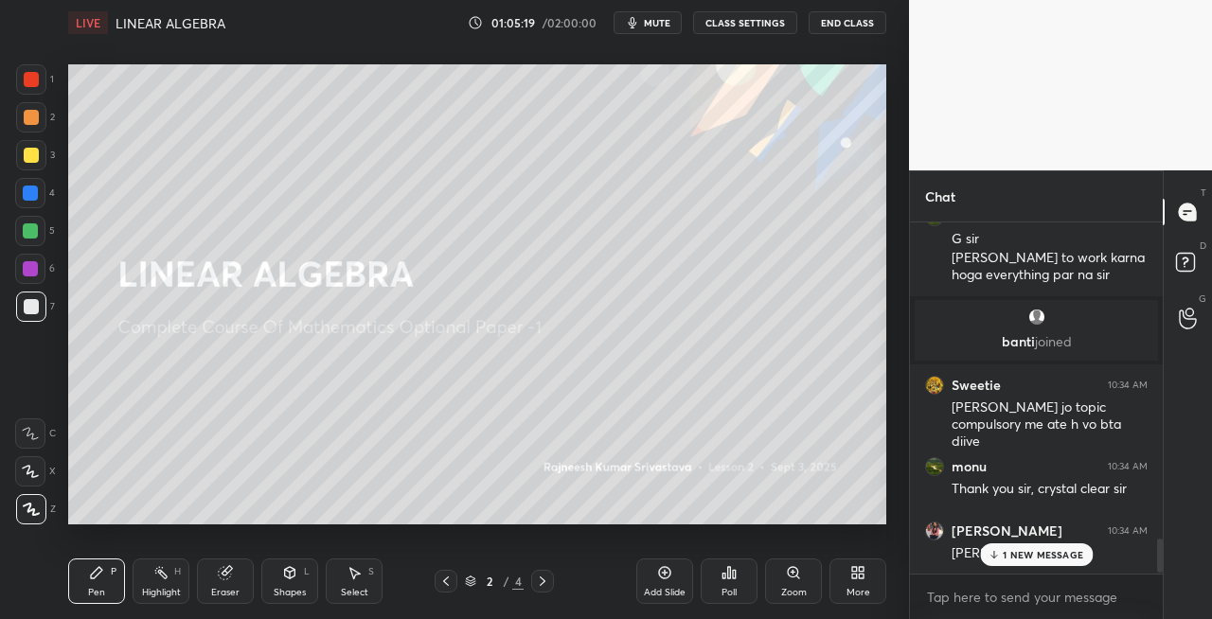
click at [1019, 553] on p "1 NEW MESSAGE" at bounding box center [1043, 554] width 80 height 11
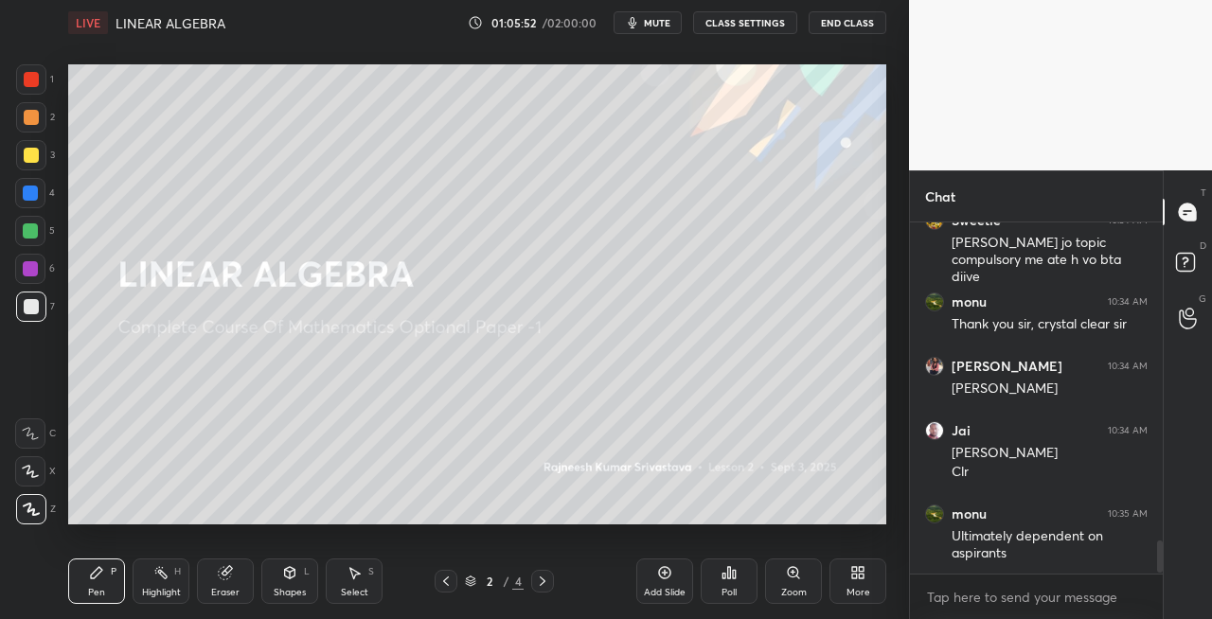
scroll to position [3432, 0]
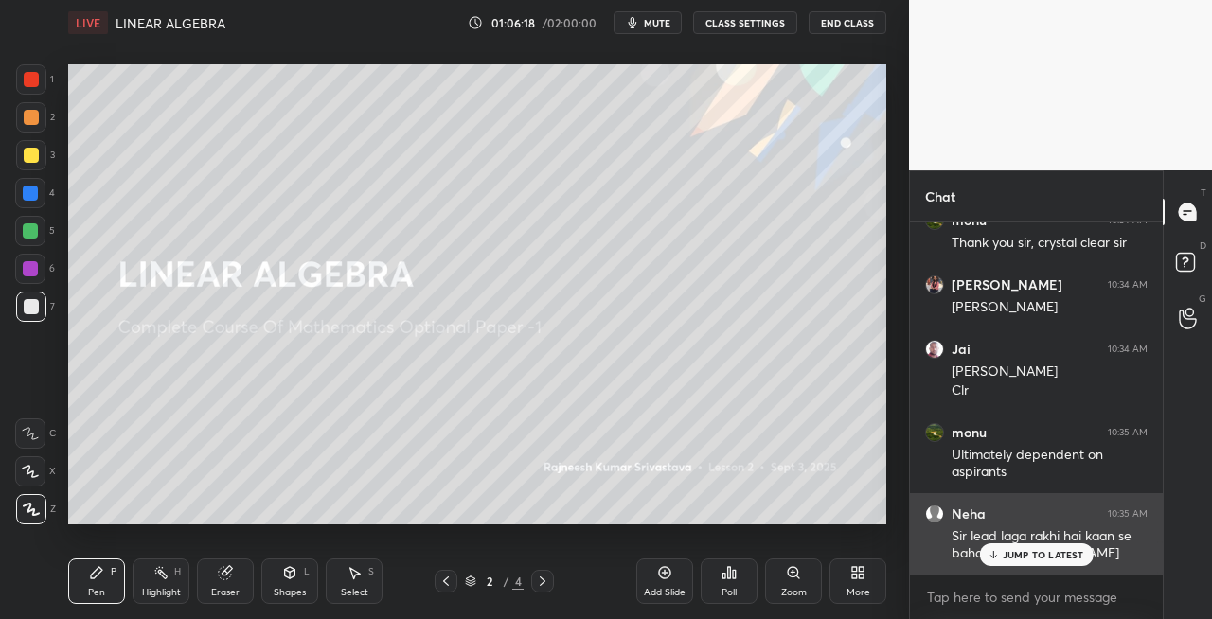
click at [1013, 555] on p "JUMP TO LATEST" at bounding box center [1043, 554] width 81 height 11
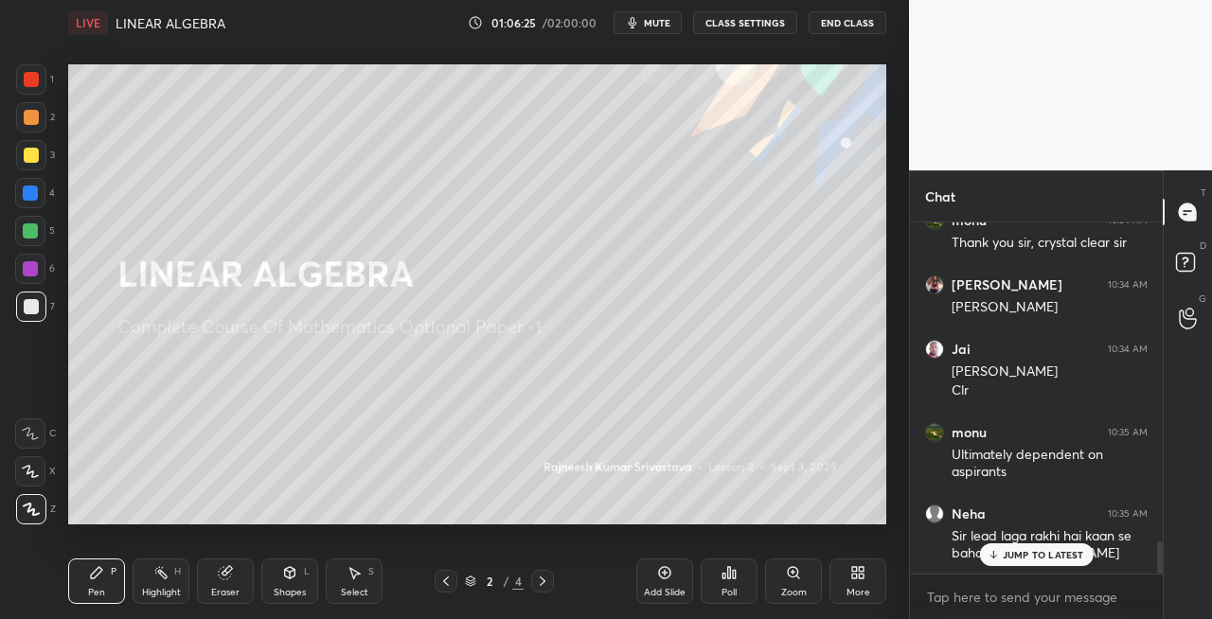
scroll to position [3496, 0]
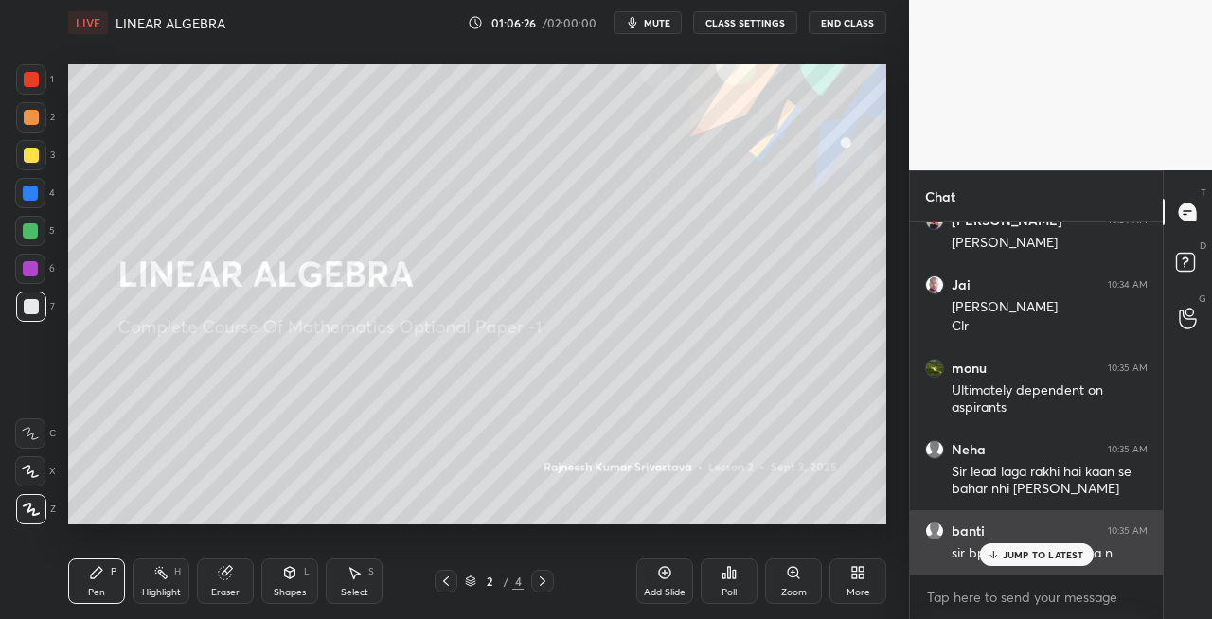
click at [1019, 555] on p "JUMP TO LATEST" at bounding box center [1043, 554] width 81 height 11
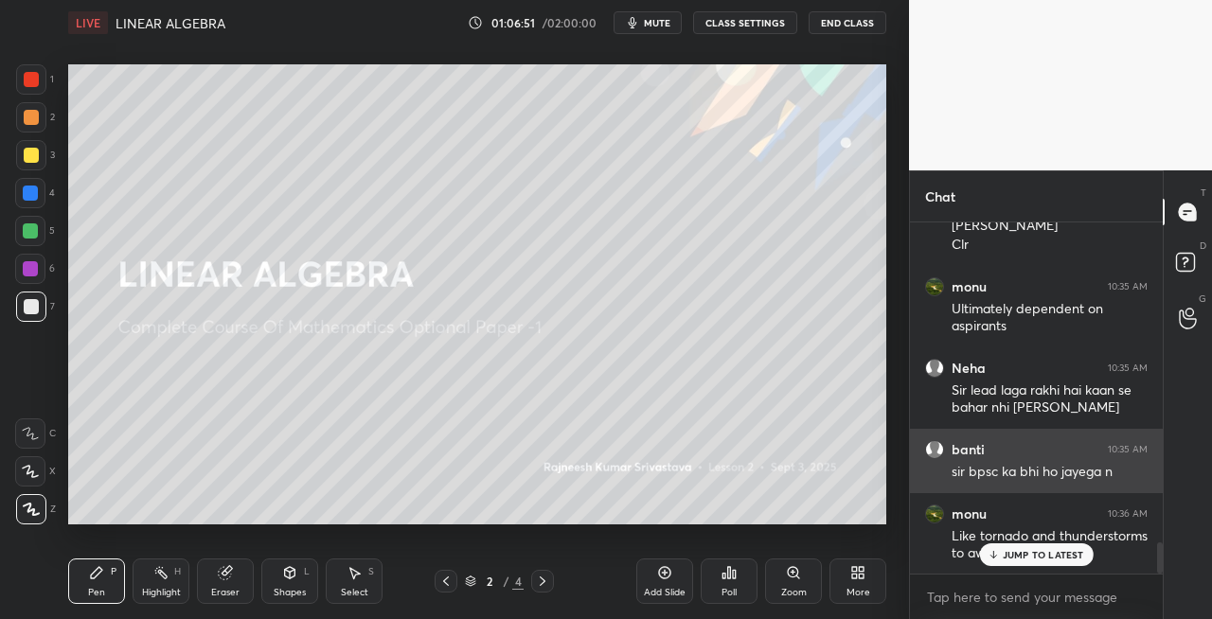
scroll to position [3642, 0]
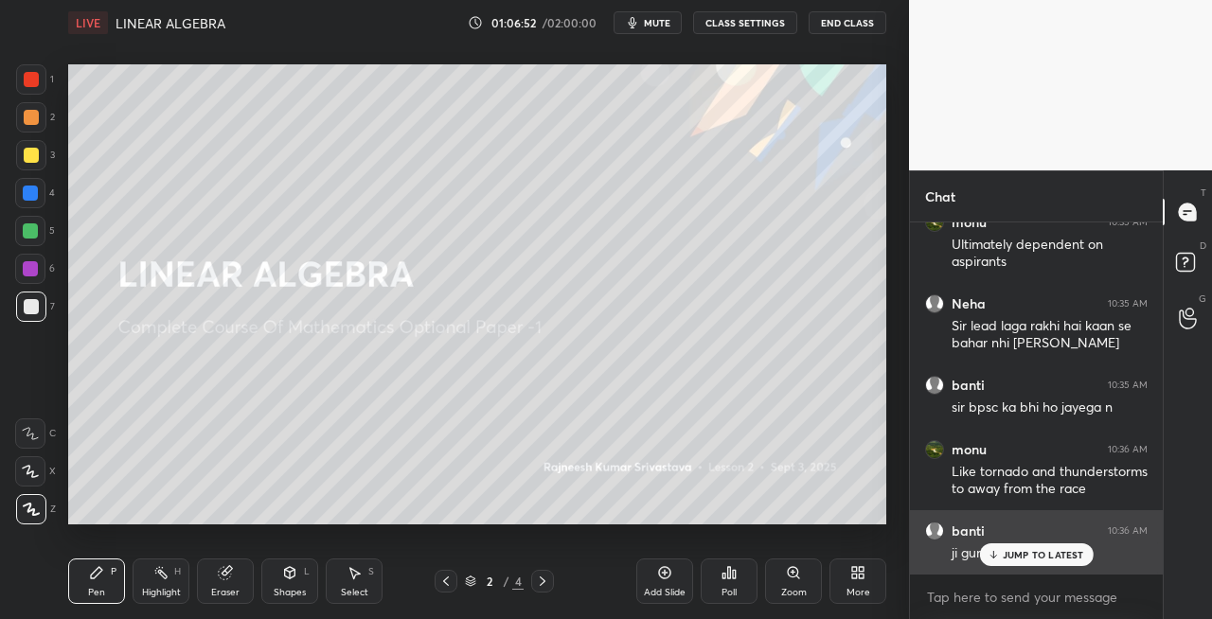
click at [1010, 557] on p "JUMP TO LATEST" at bounding box center [1043, 554] width 81 height 11
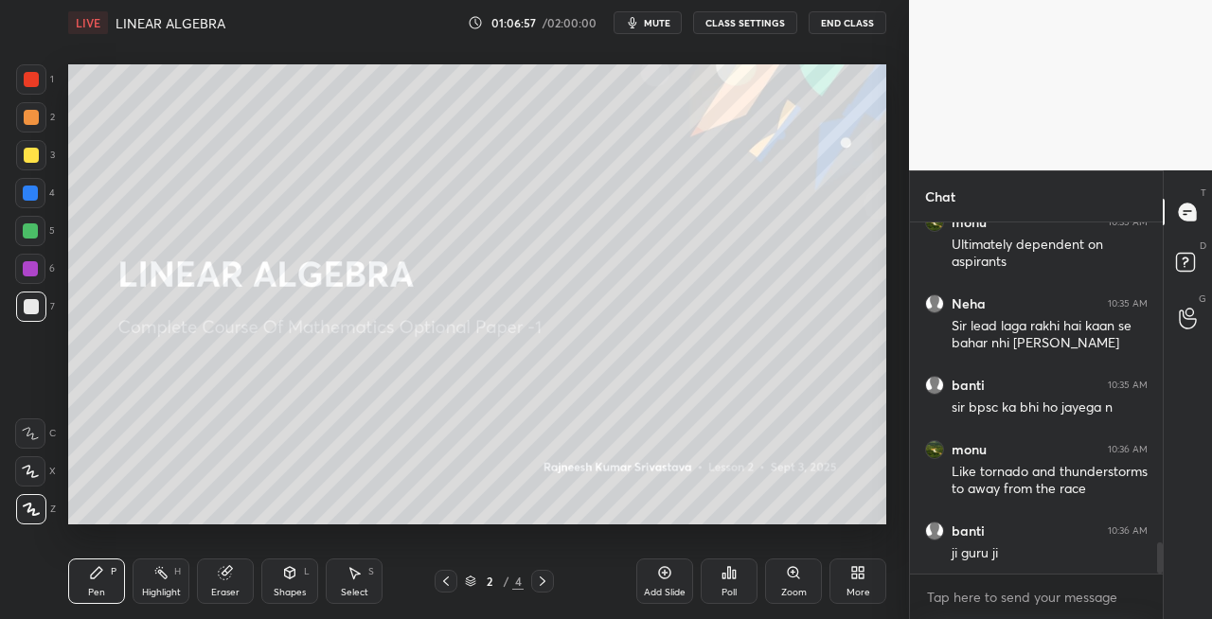
click at [536, 581] on icon at bounding box center [542, 581] width 15 height 15
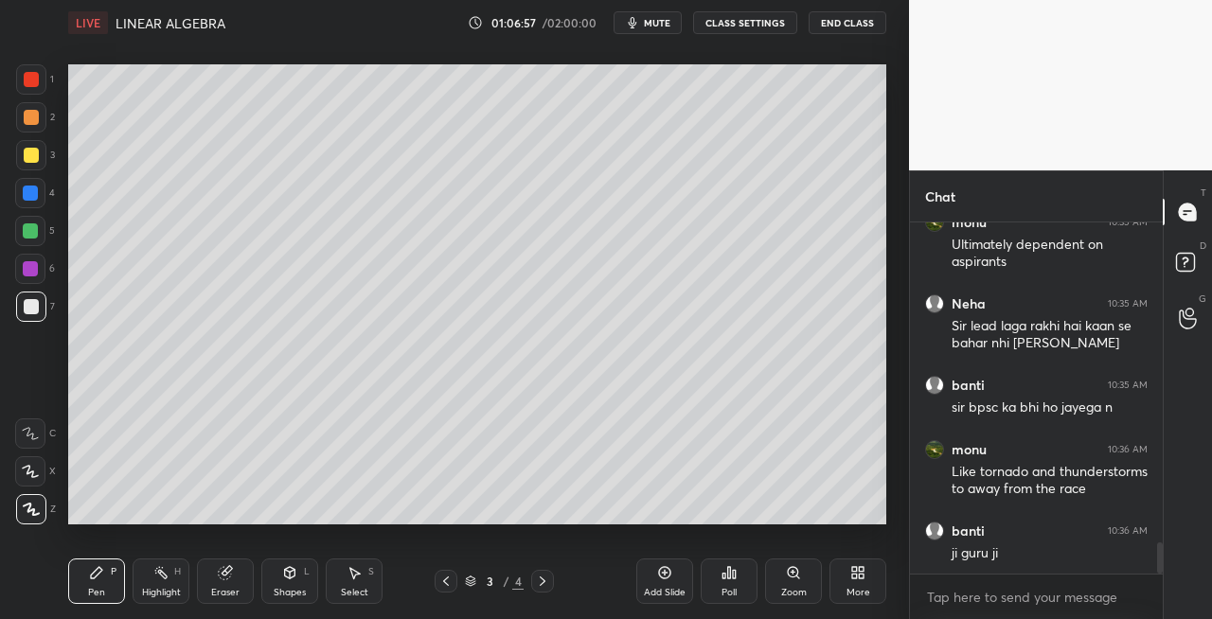
click at [538, 585] on icon at bounding box center [542, 581] width 15 height 15
click at [450, 585] on icon at bounding box center [445, 581] width 15 height 15
click at [449, 586] on icon at bounding box center [445, 581] width 15 height 15
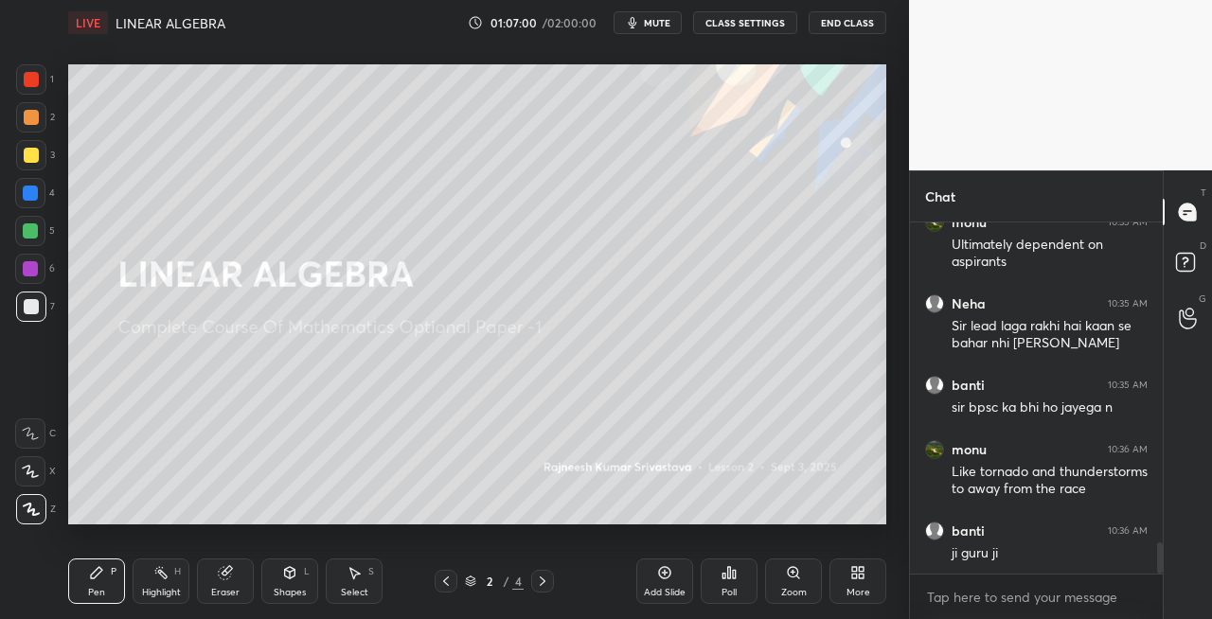
click at [547, 584] on icon at bounding box center [542, 581] width 15 height 15
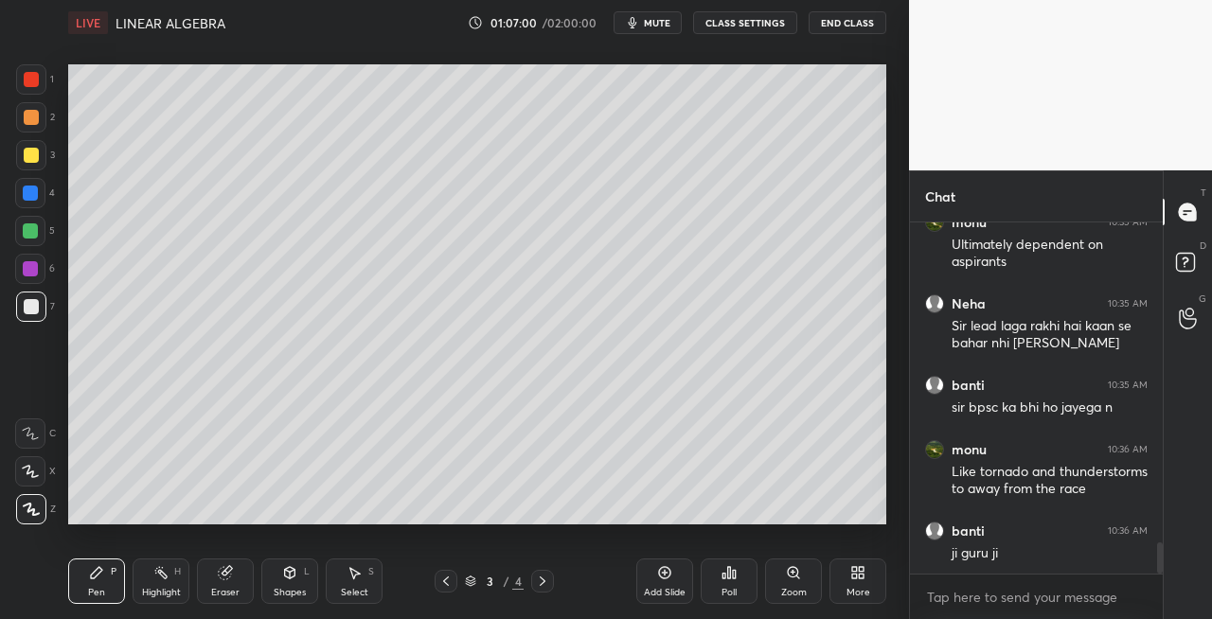
click at [540, 582] on icon at bounding box center [542, 581] width 15 height 15
click at [545, 582] on icon at bounding box center [542, 581] width 15 height 15
click at [545, 587] on icon at bounding box center [542, 581] width 15 height 15
click at [671, 588] on div "Add Slide" at bounding box center [665, 592] width 42 height 9
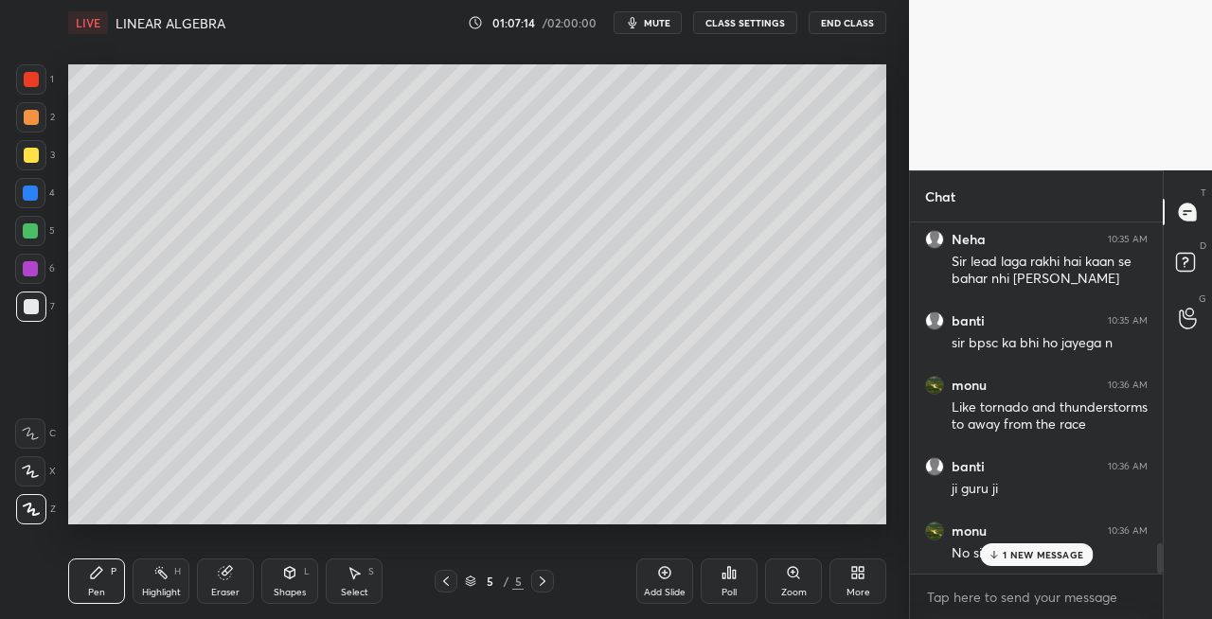
scroll to position [3771, 0]
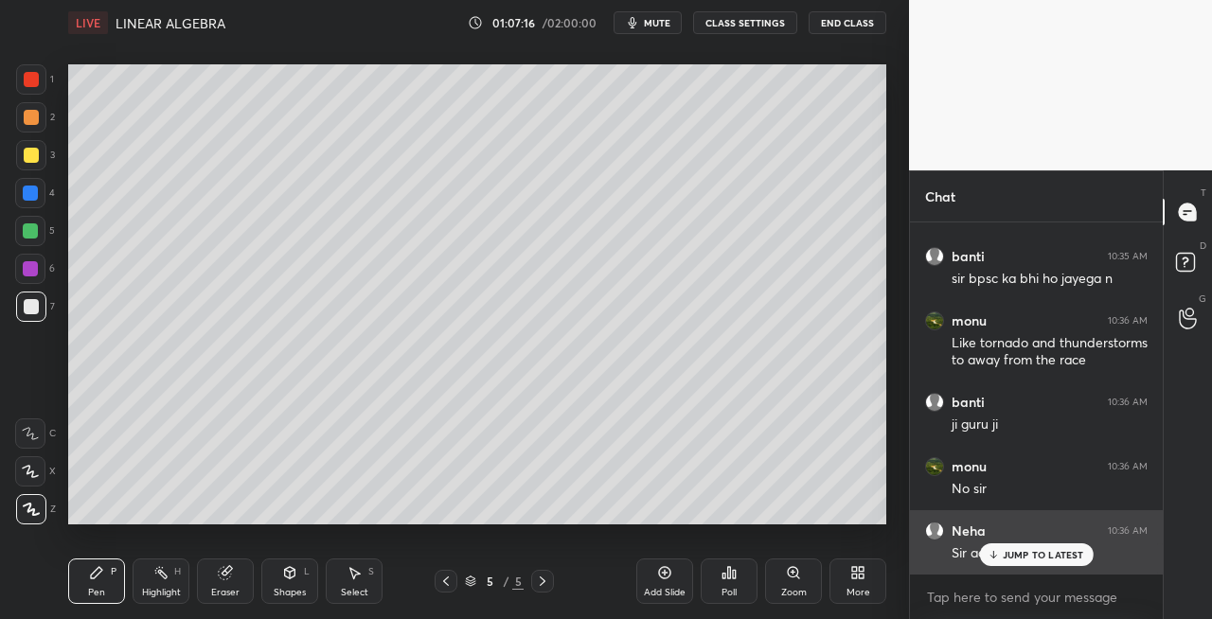
click at [1005, 557] on p "JUMP TO LATEST" at bounding box center [1043, 554] width 81 height 11
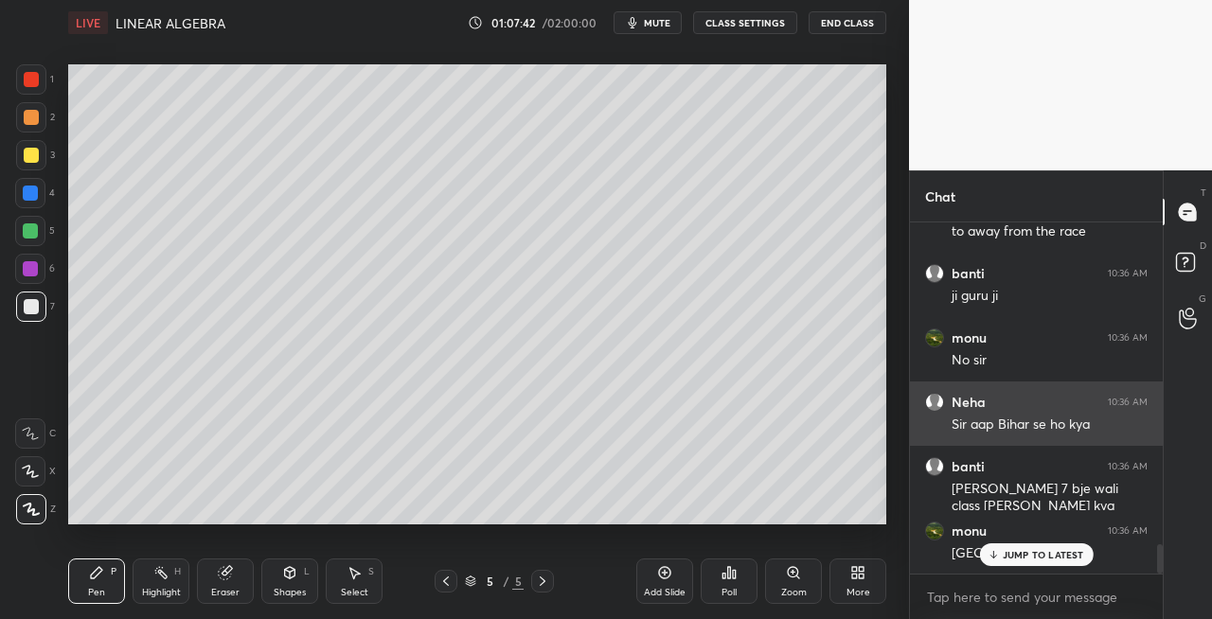
scroll to position [3964, 0]
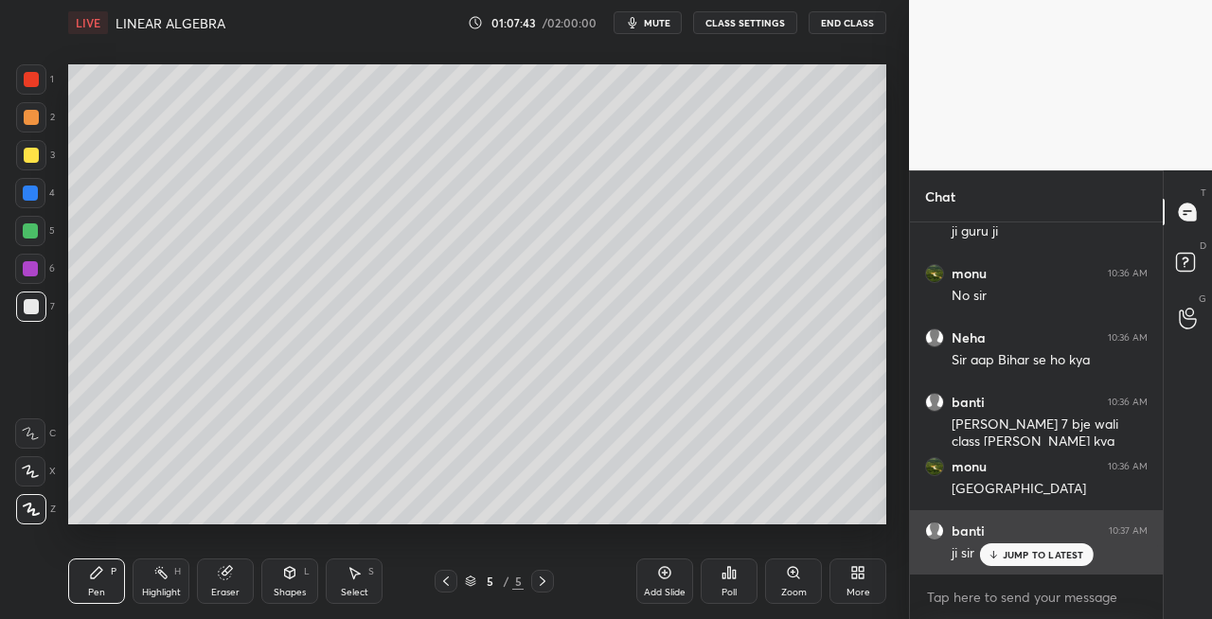
click at [1012, 551] on p "JUMP TO LATEST" at bounding box center [1043, 554] width 81 height 11
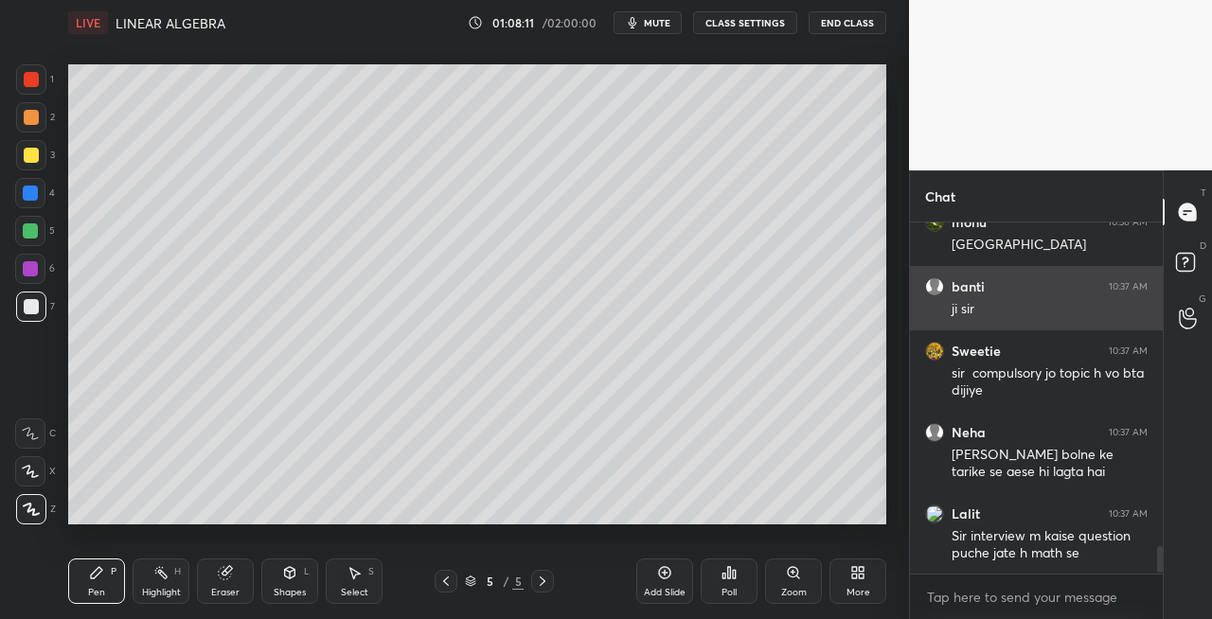
scroll to position [4290, 0]
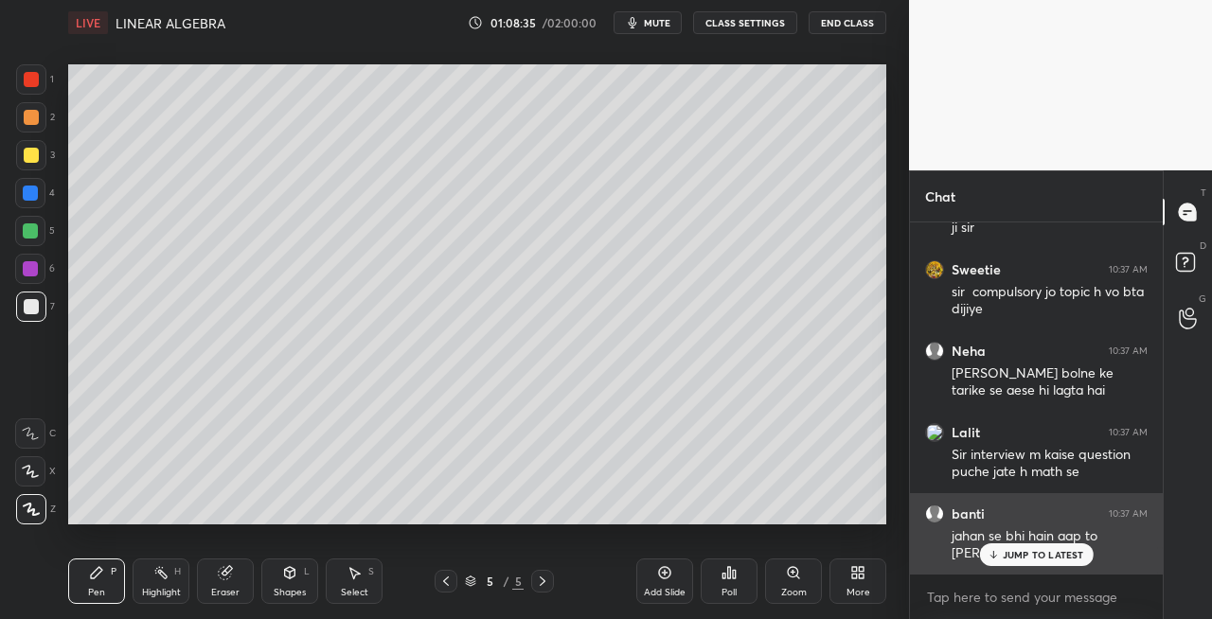
click at [1021, 553] on p "JUMP TO LATEST" at bounding box center [1043, 554] width 81 height 11
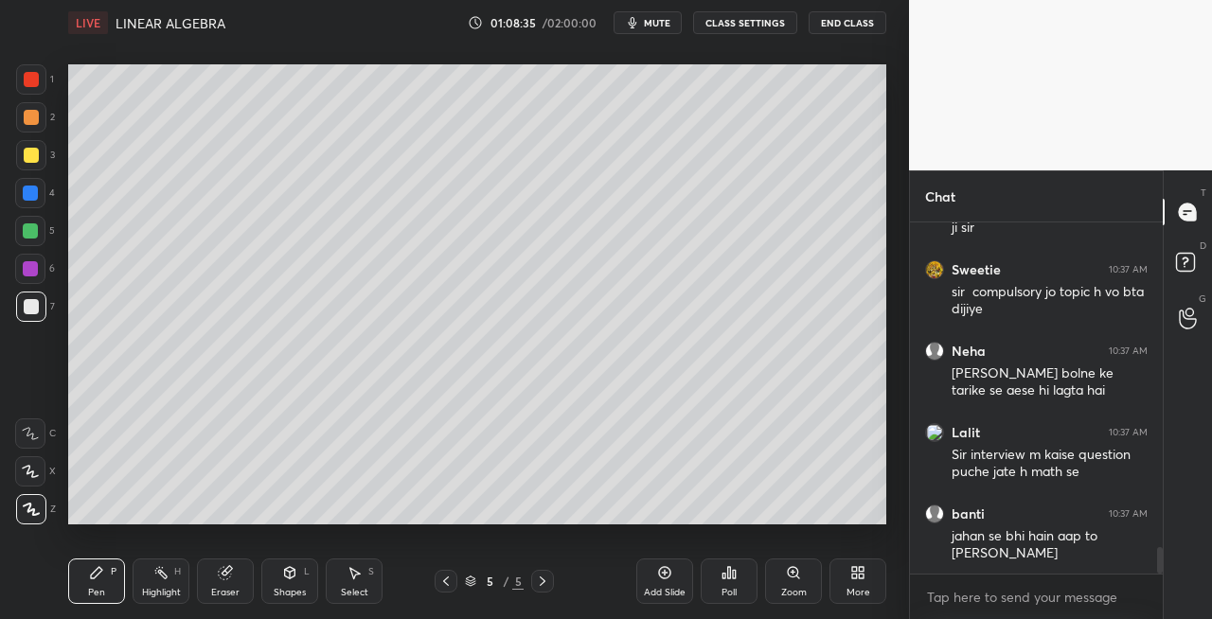
scroll to position [4354, 0]
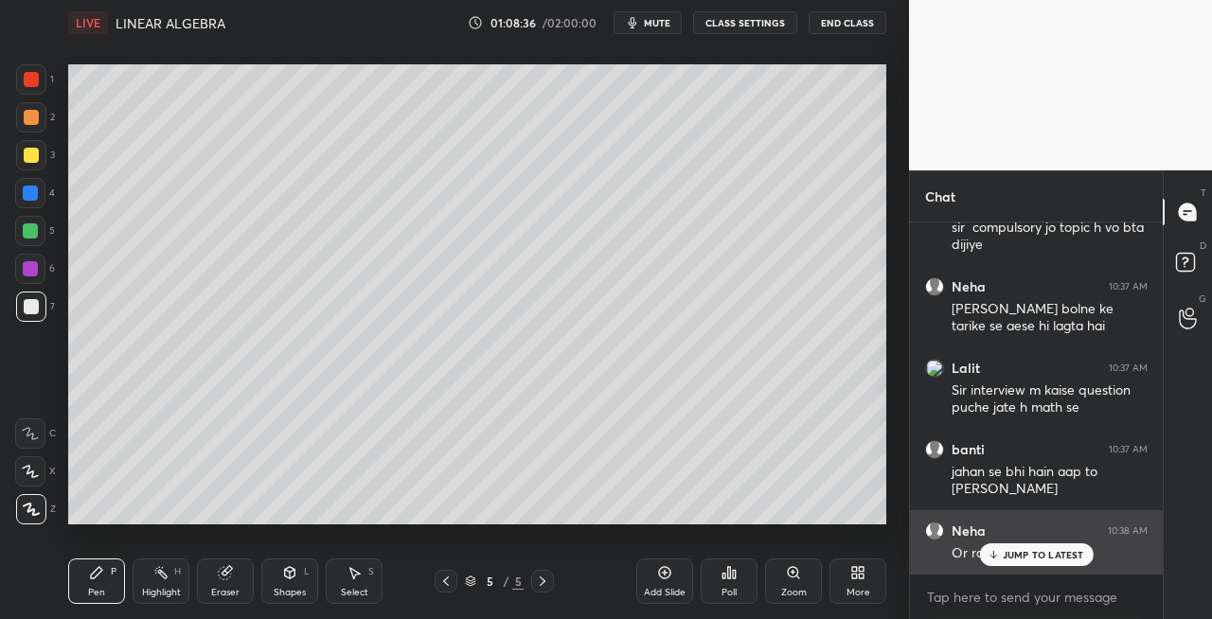
click at [1023, 555] on p "JUMP TO LATEST" at bounding box center [1043, 554] width 81 height 11
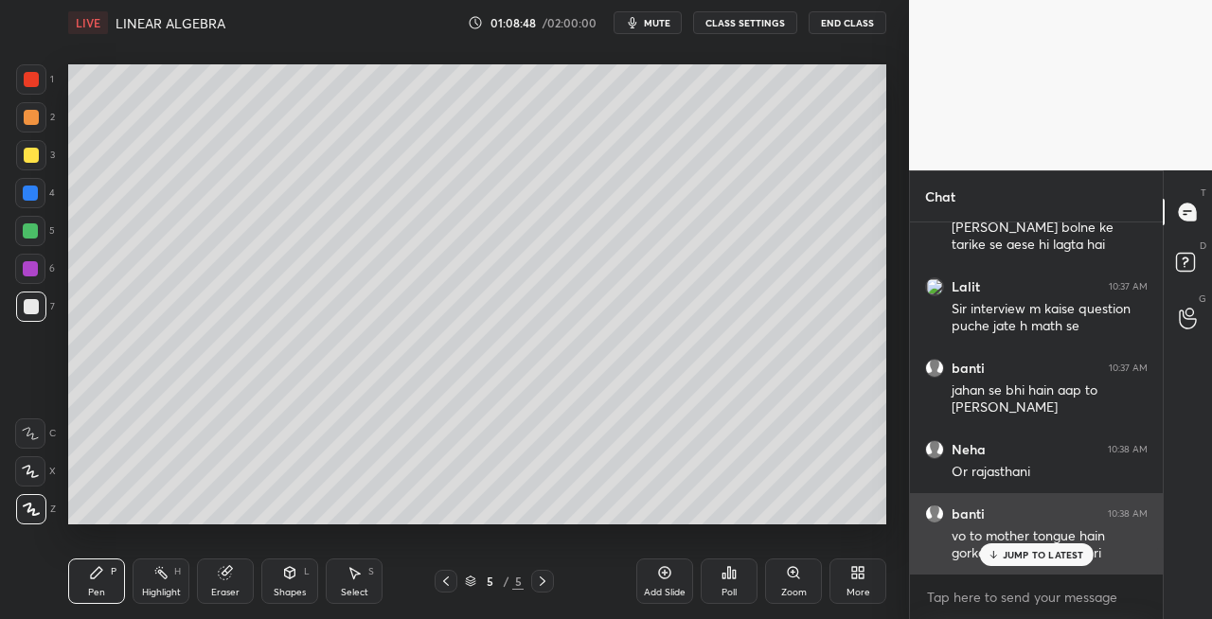
click at [1011, 559] on p "JUMP TO LATEST" at bounding box center [1043, 554] width 81 height 11
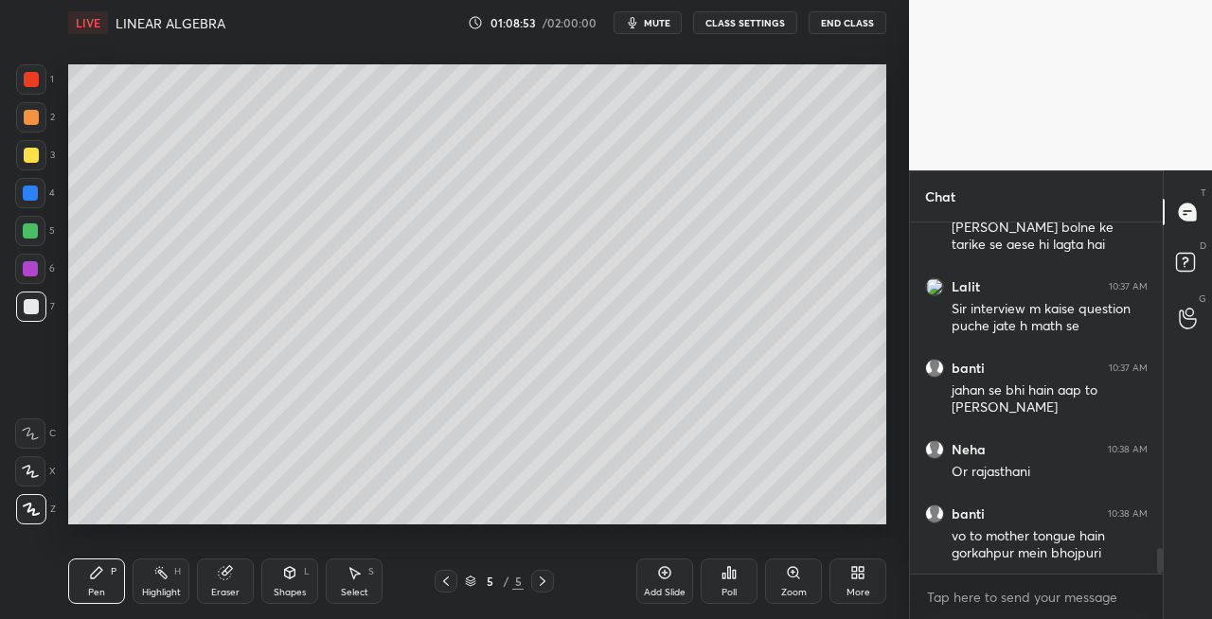
click at [46, 155] on div "3" at bounding box center [35, 155] width 39 height 30
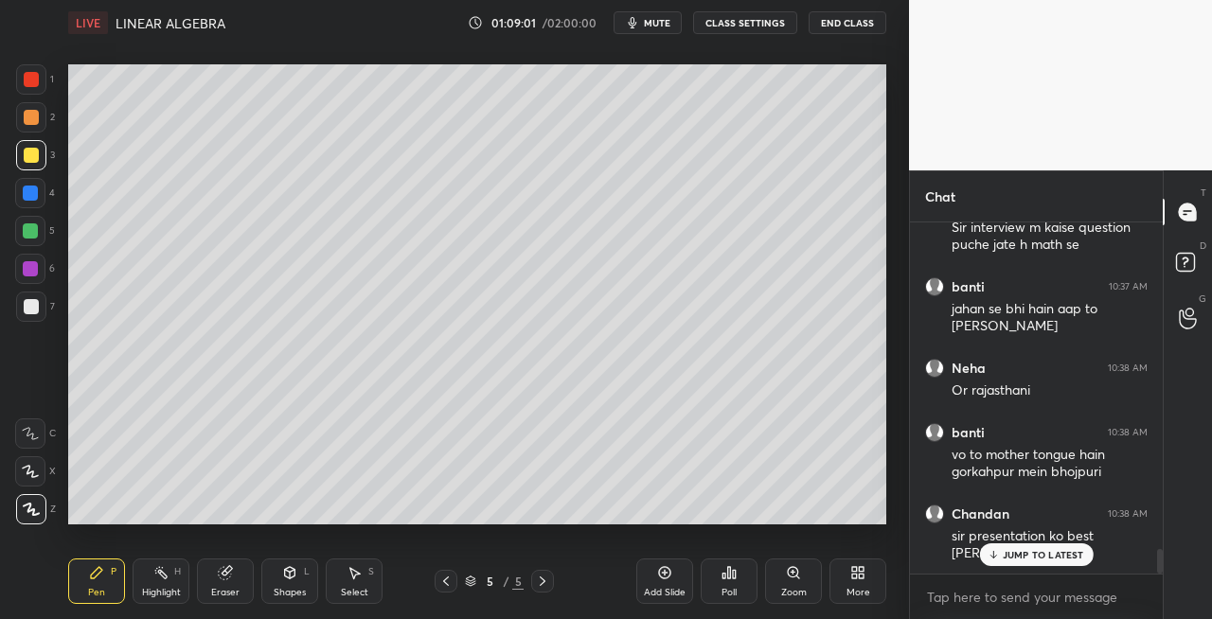
scroll to position [4633, 0]
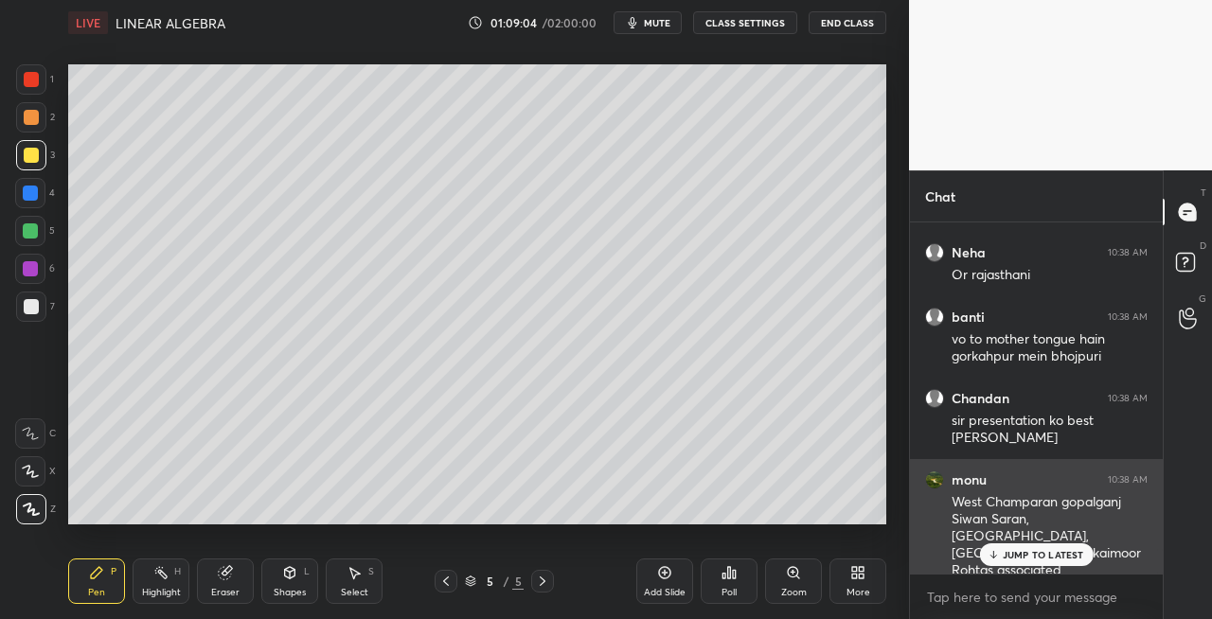
click at [1034, 557] on p "JUMP TO LATEST" at bounding box center [1043, 554] width 81 height 11
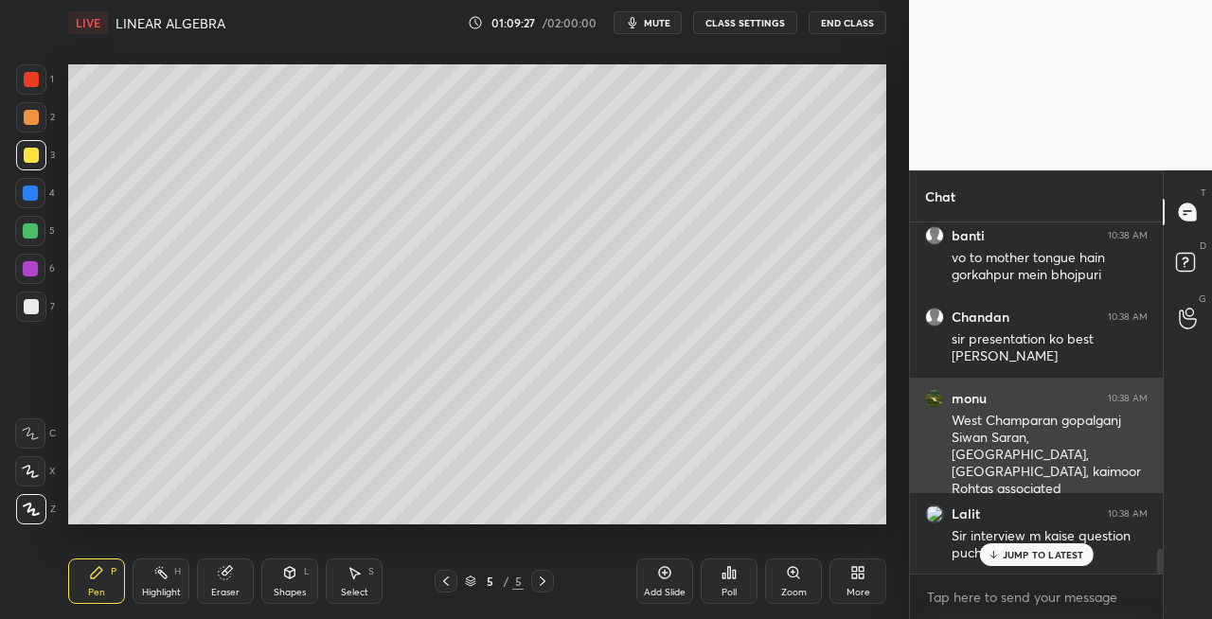
scroll to position [4783, 0]
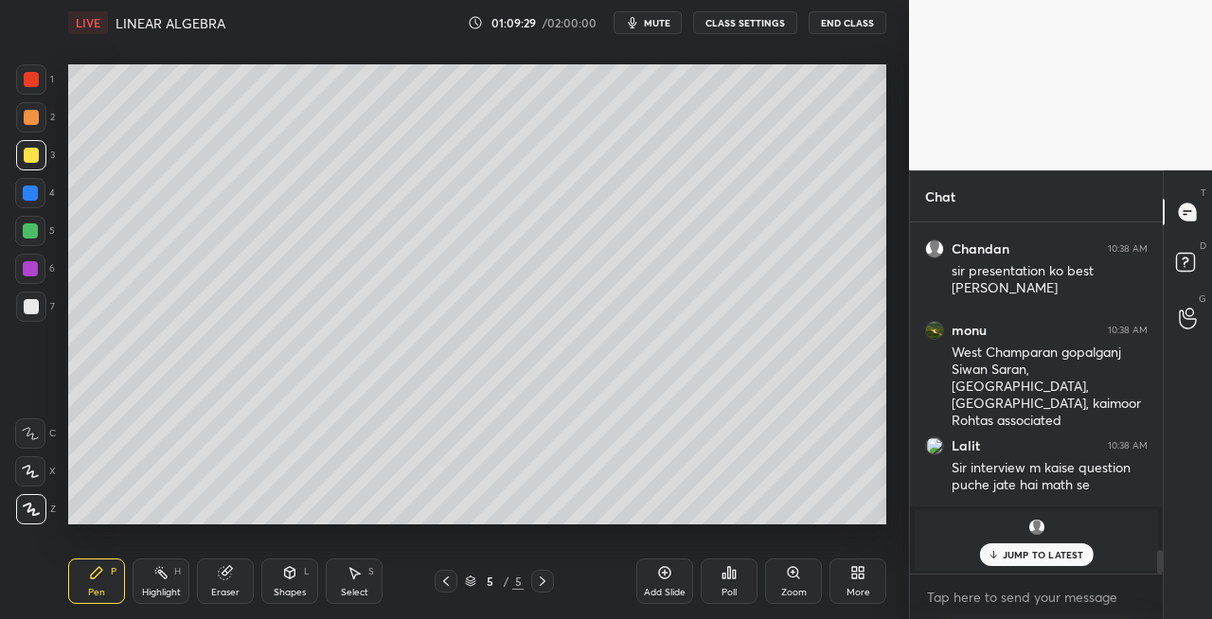
click at [1025, 553] on p "JUMP TO LATEST" at bounding box center [1043, 554] width 81 height 11
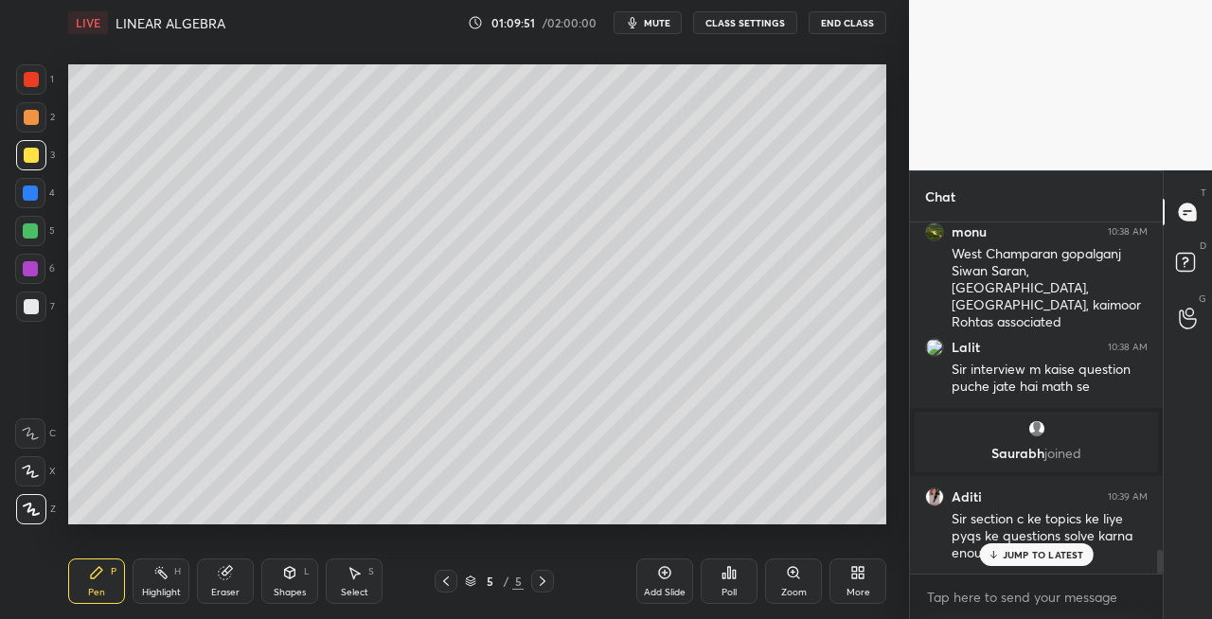
click at [285, 572] on icon at bounding box center [290, 572] width 10 height 11
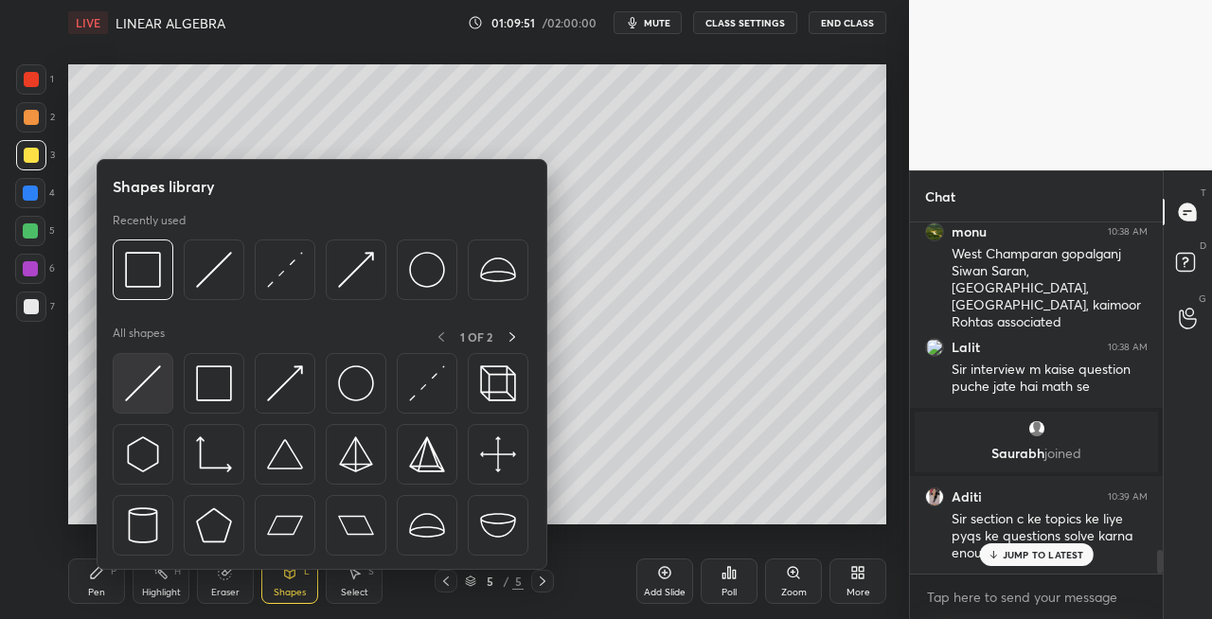
click at [134, 384] on img at bounding box center [143, 384] width 36 height 36
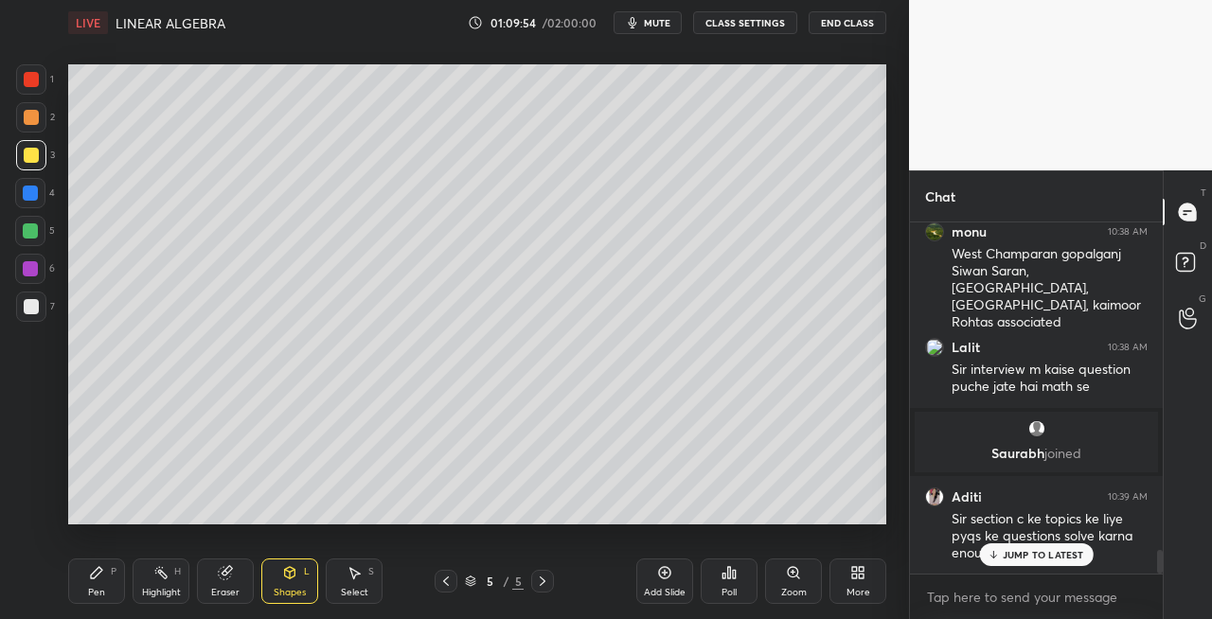
click at [100, 575] on icon at bounding box center [96, 572] width 15 height 15
click at [36, 475] on icon at bounding box center [30, 471] width 15 height 11
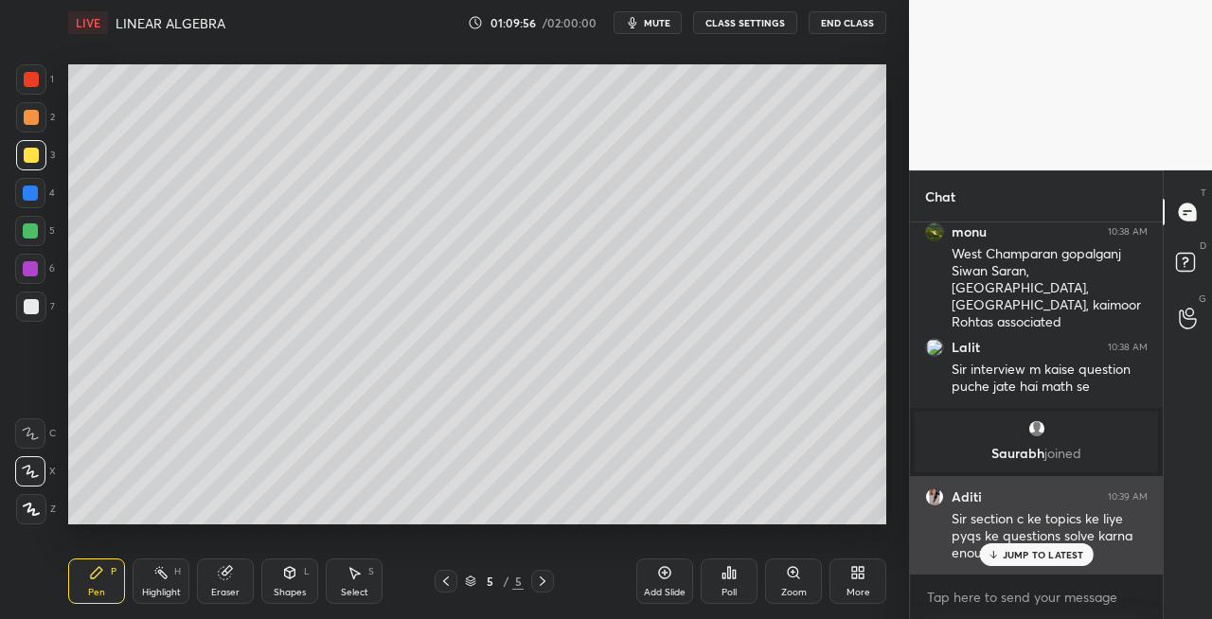
click at [1029, 550] on p "JUMP TO LATEST" at bounding box center [1043, 554] width 81 height 11
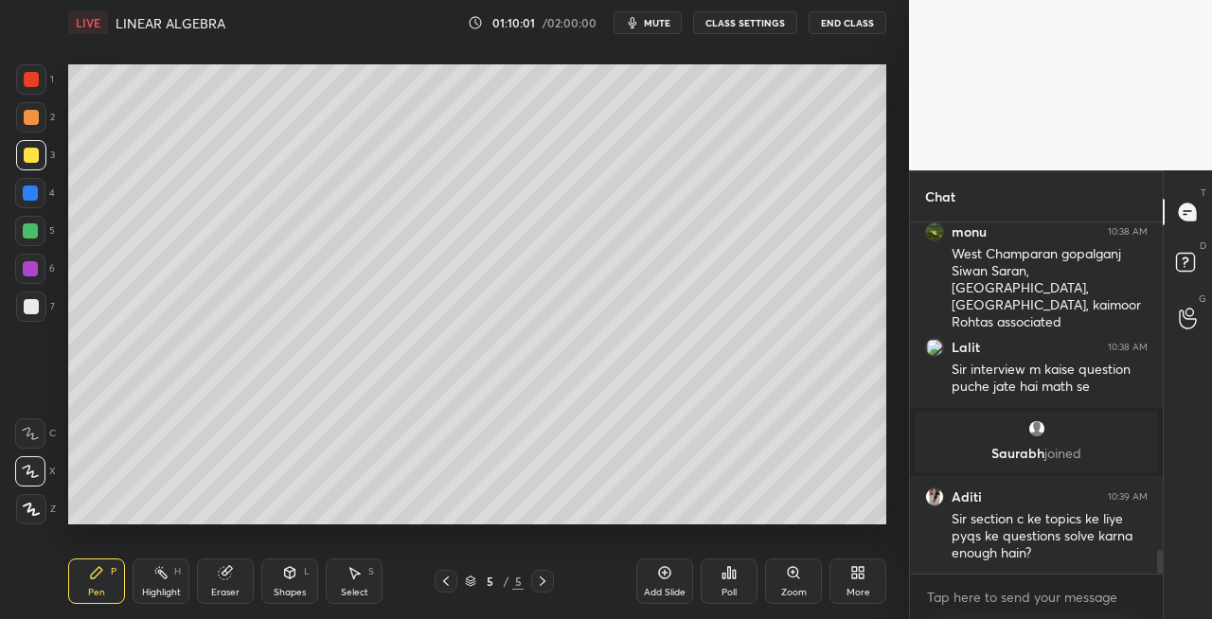
click at [446, 589] on div at bounding box center [446, 581] width 23 height 23
click at [441, 581] on icon at bounding box center [445, 581] width 15 height 15
click at [447, 578] on icon at bounding box center [445, 581] width 15 height 15
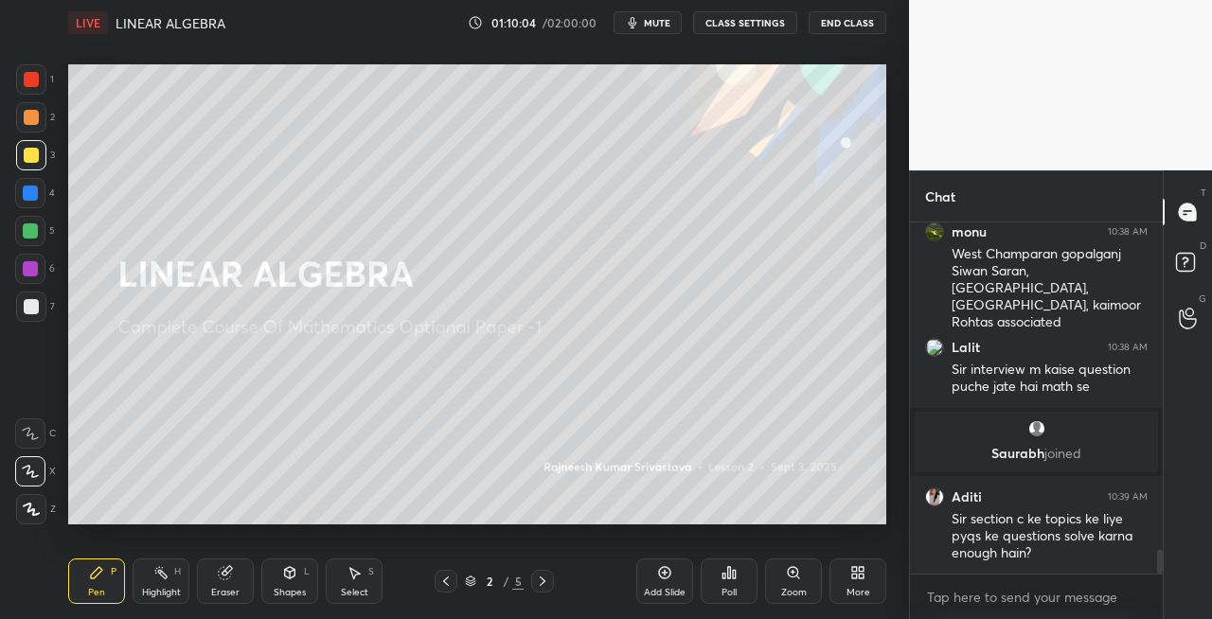
click at [449, 575] on icon at bounding box center [445, 581] width 15 height 15
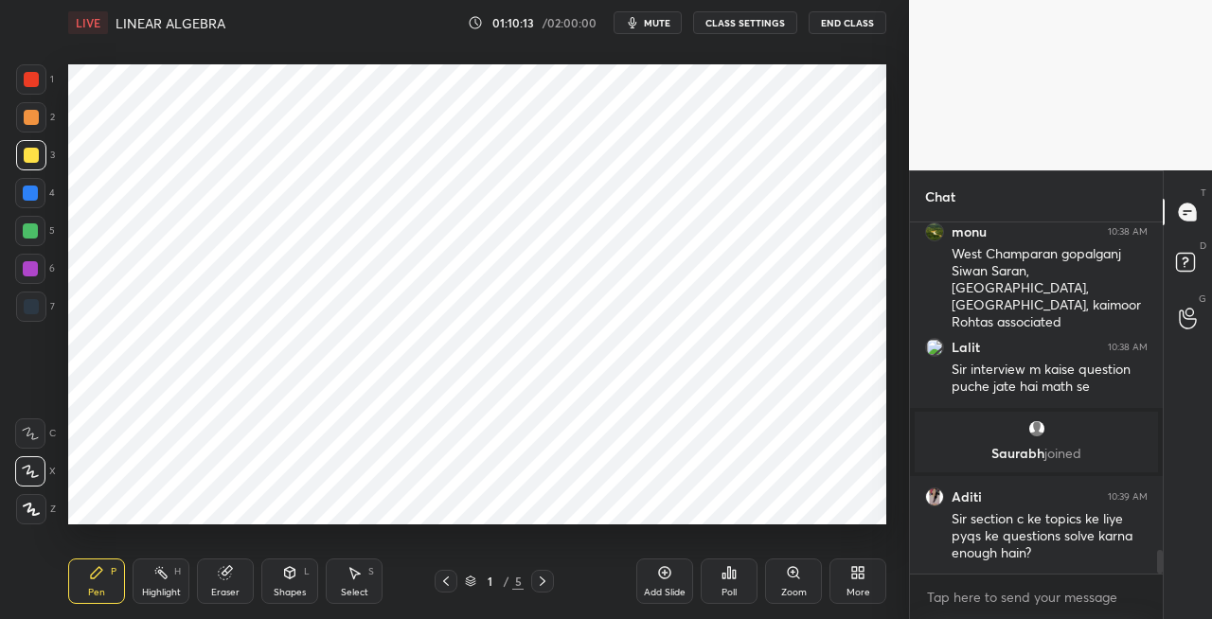
click at [538, 581] on icon at bounding box center [542, 581] width 15 height 15
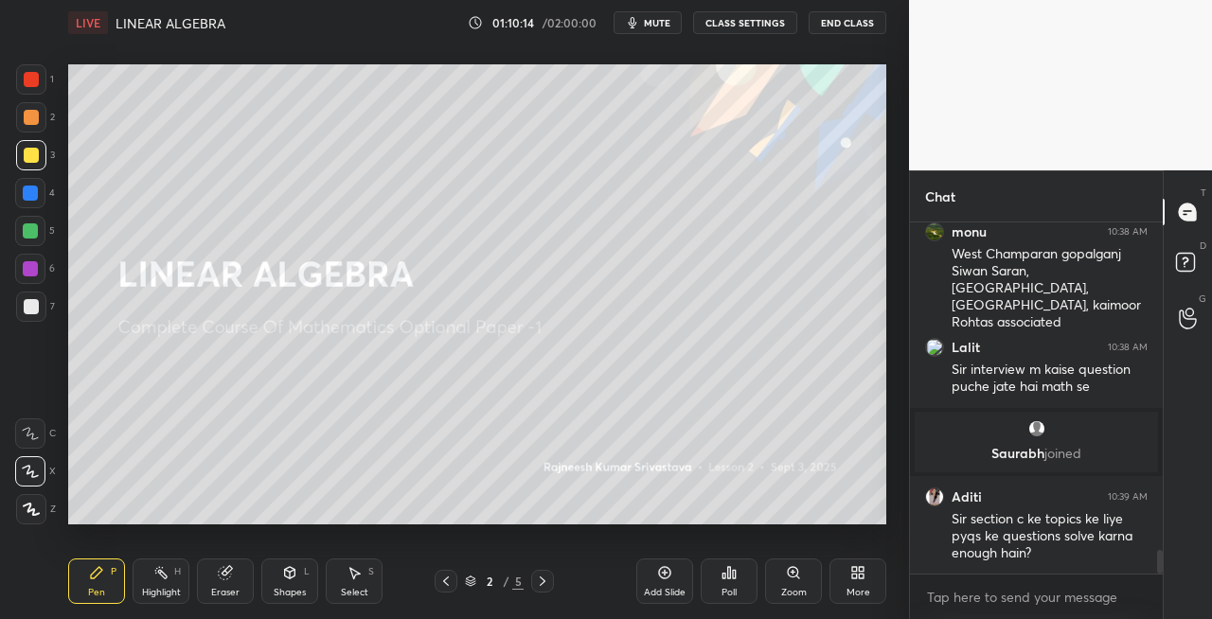
click at [544, 581] on icon at bounding box center [542, 581] width 15 height 15
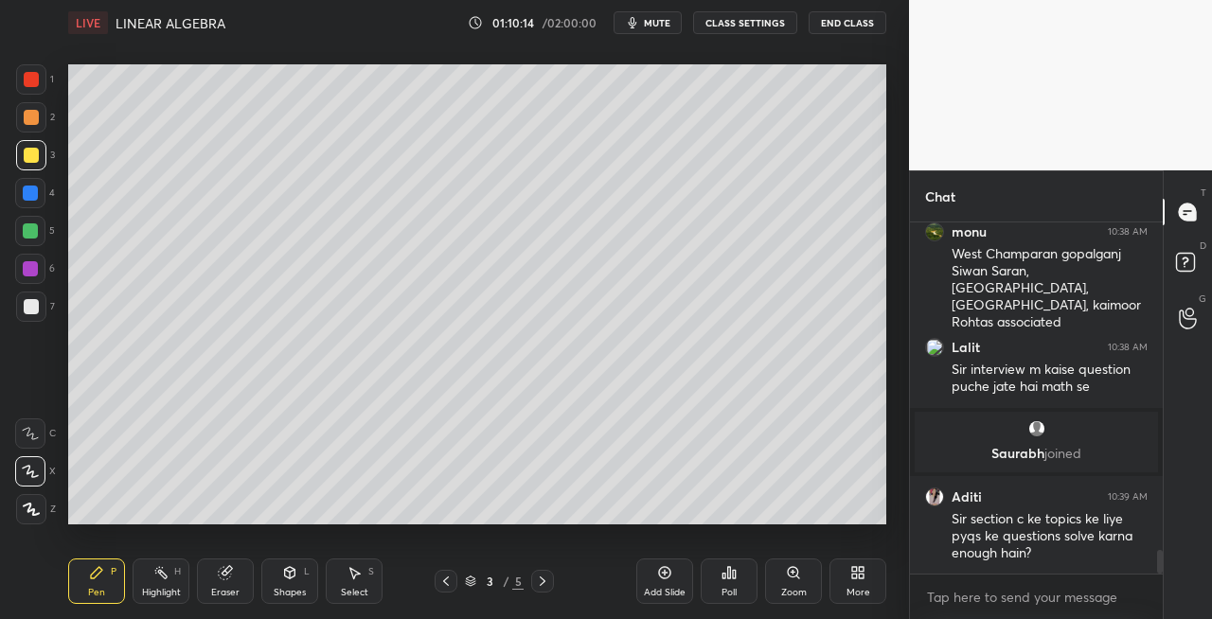
click at [545, 581] on icon at bounding box center [542, 581] width 15 height 15
click at [540, 582] on icon at bounding box center [542, 581] width 15 height 15
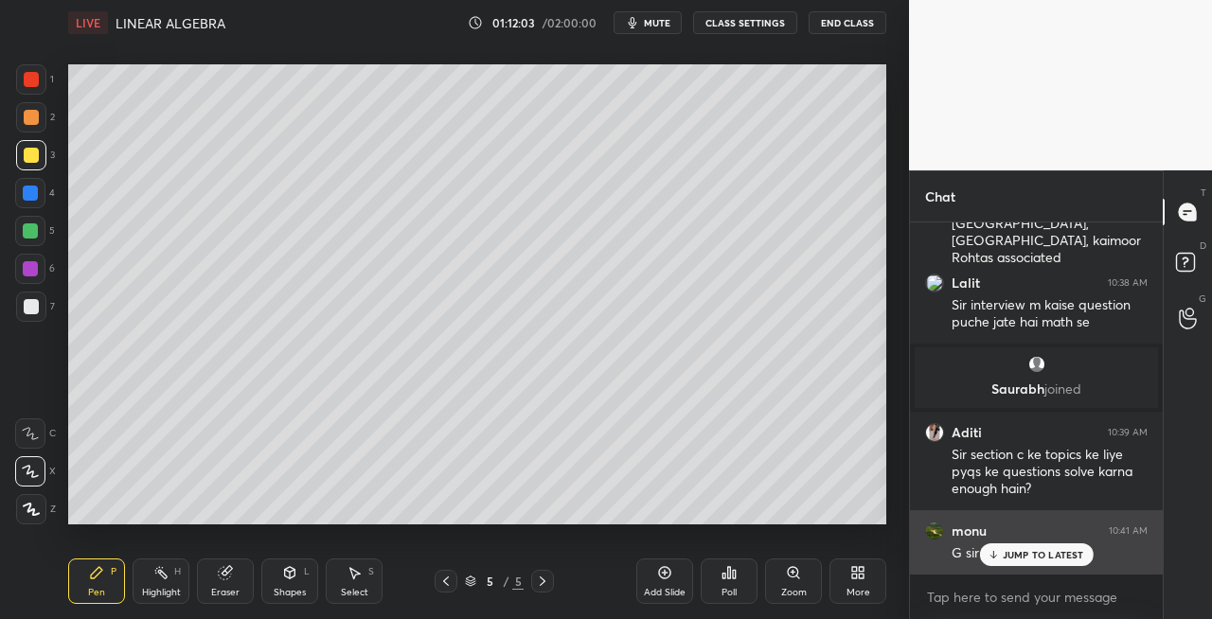
click at [1015, 562] on div "JUMP TO LATEST" at bounding box center [1036, 555] width 114 height 23
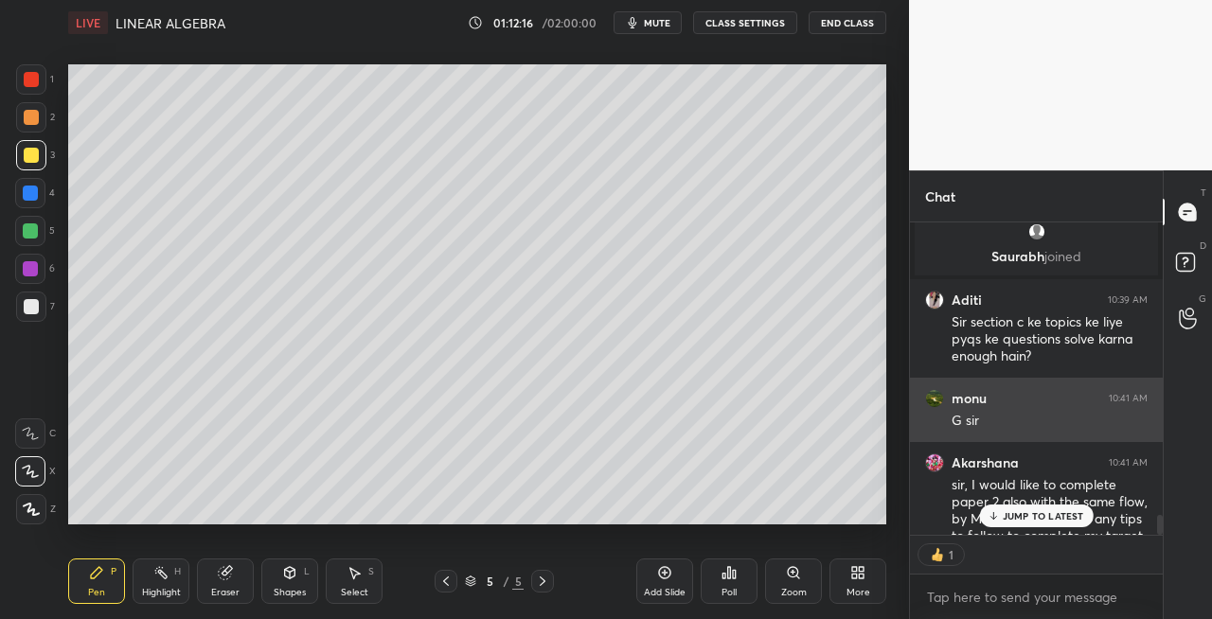
scroll to position [6, 6]
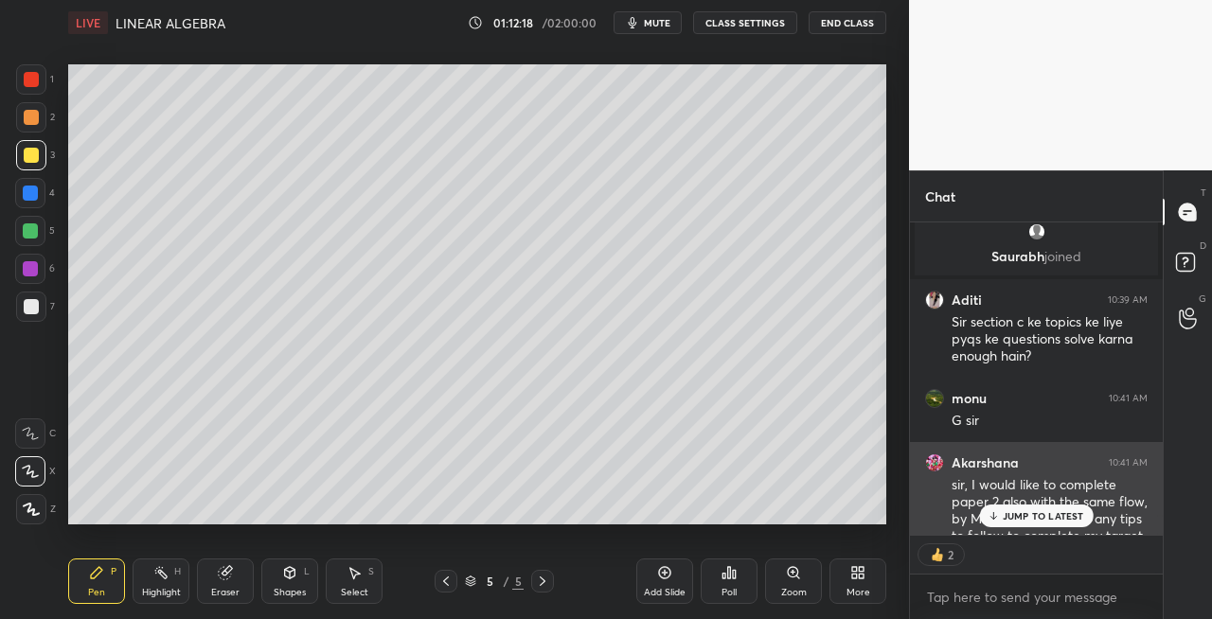
click at [1031, 510] on p "JUMP TO LATEST" at bounding box center [1043, 515] width 81 height 11
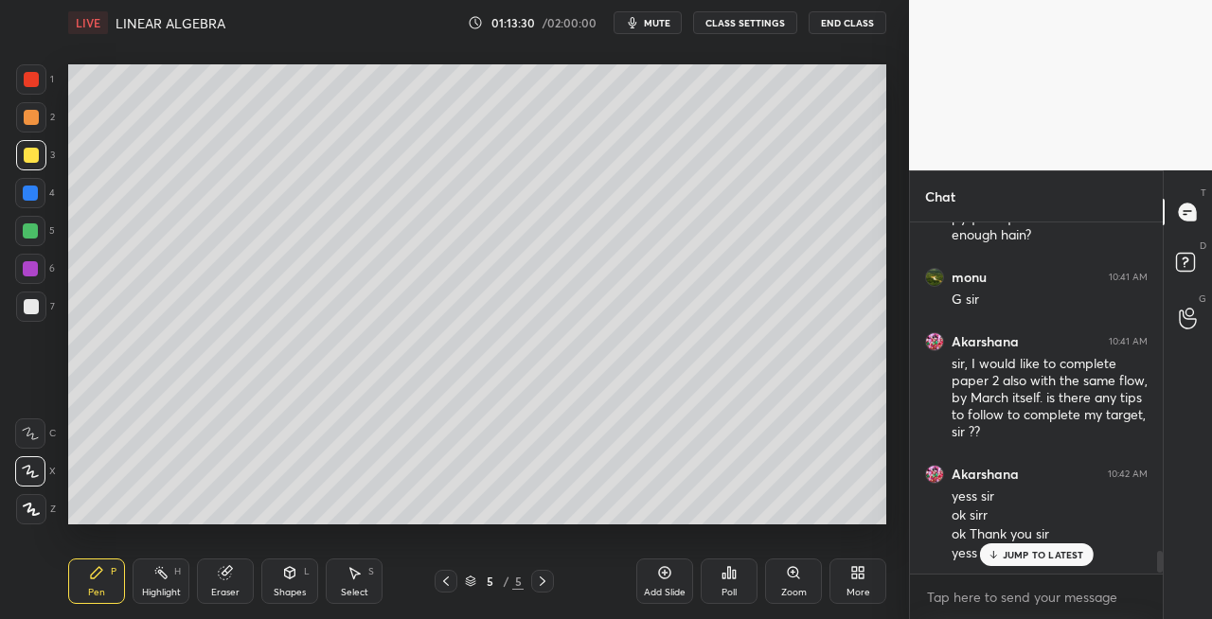
scroll to position [5264, 0]
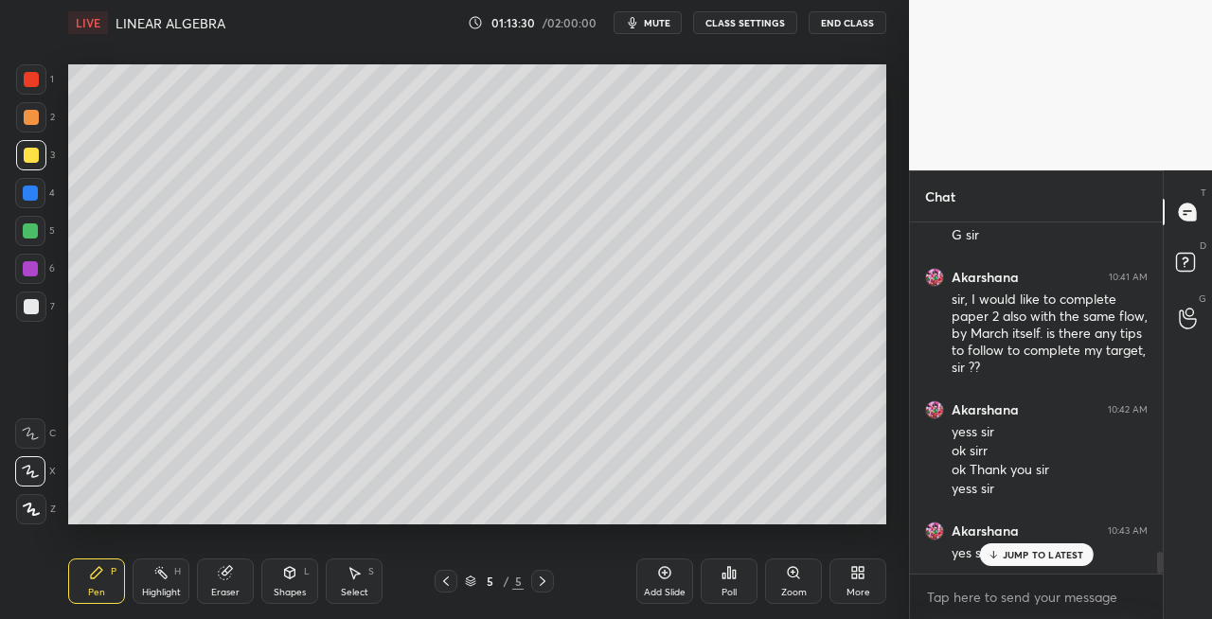
click at [1010, 553] on p "JUMP TO LATEST" at bounding box center [1043, 554] width 81 height 11
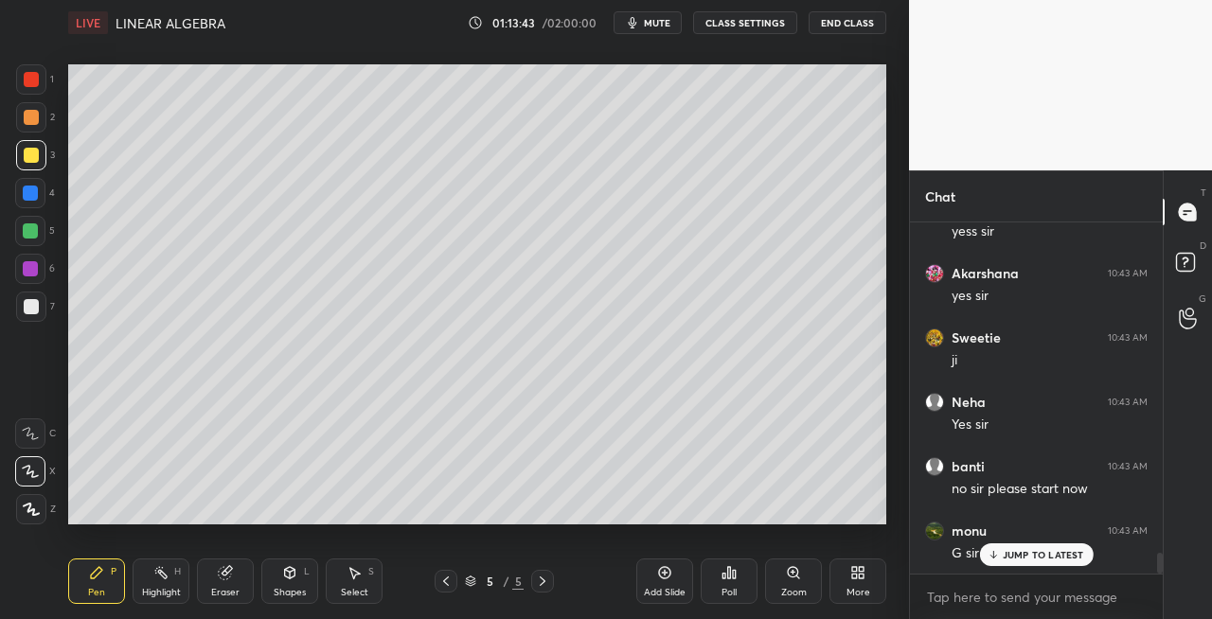
scroll to position [5586, 0]
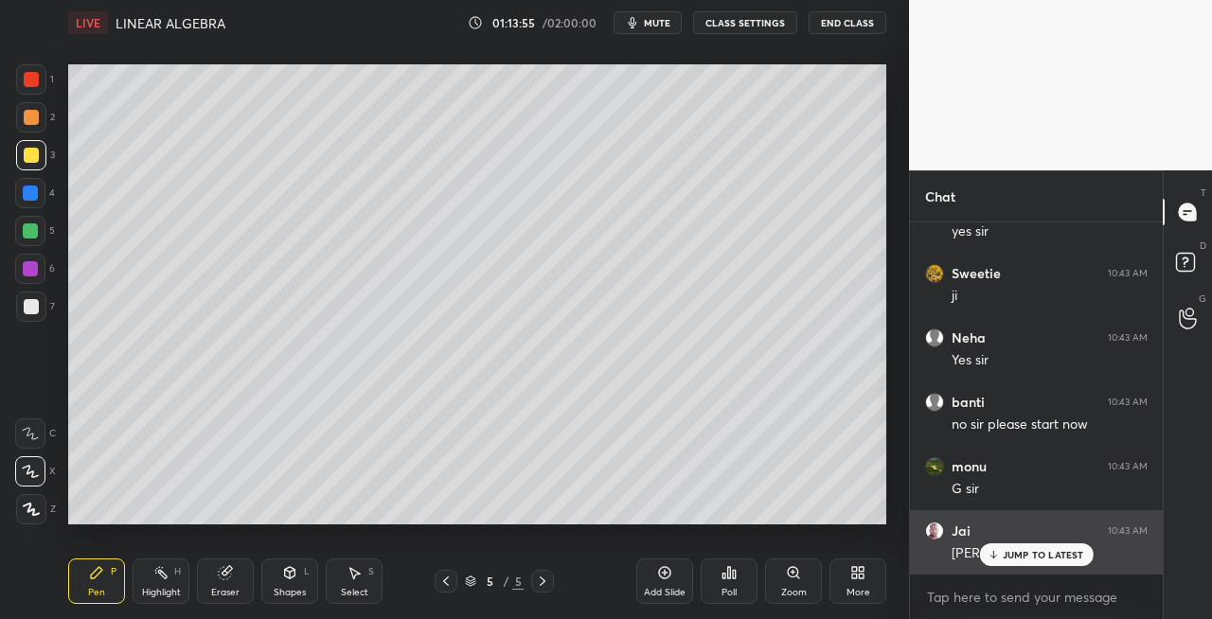
click at [1002, 555] on div "JUMP TO LATEST" at bounding box center [1036, 555] width 114 height 23
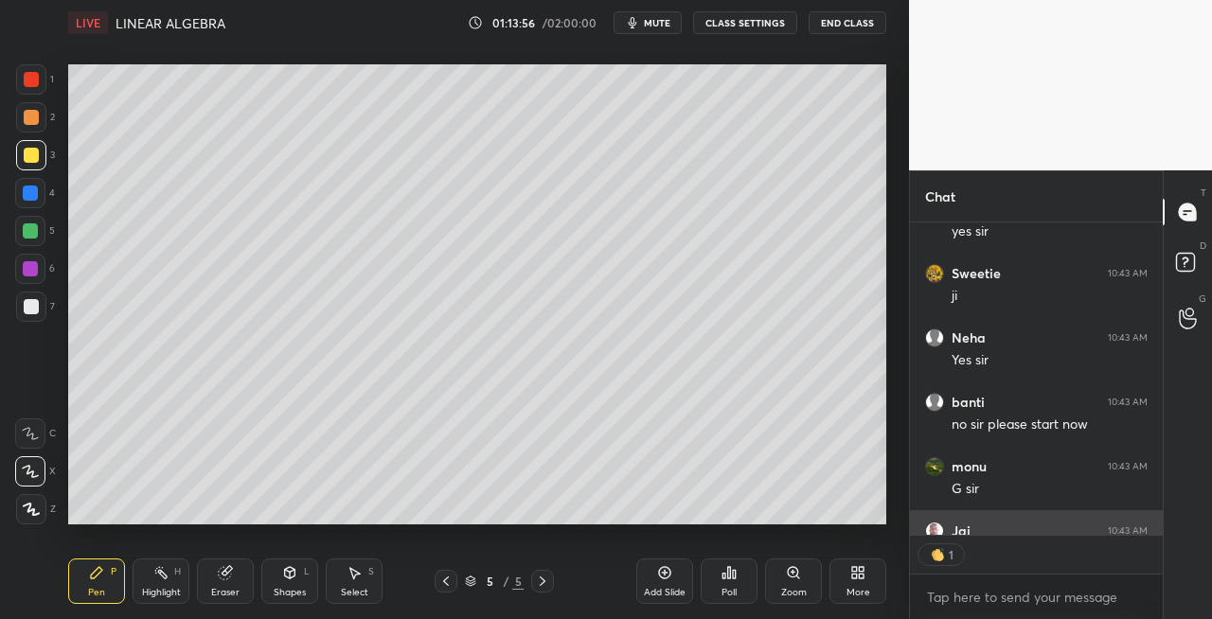
scroll to position [5587, 0]
click at [36, 313] on div at bounding box center [31, 306] width 15 height 15
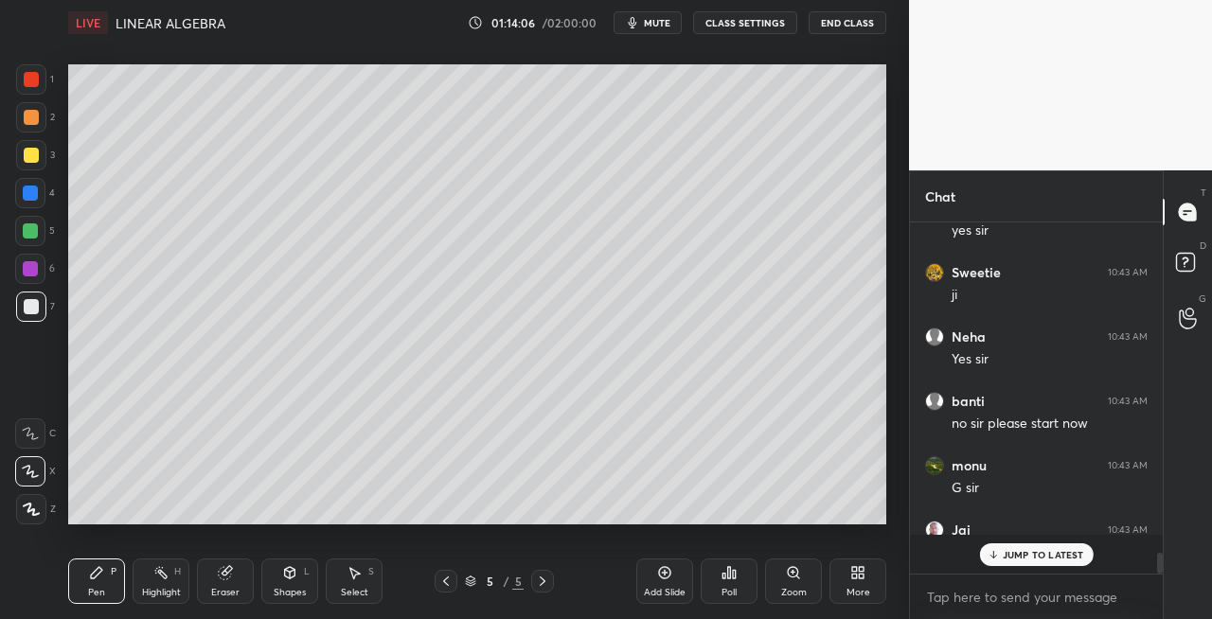
scroll to position [5586, 0]
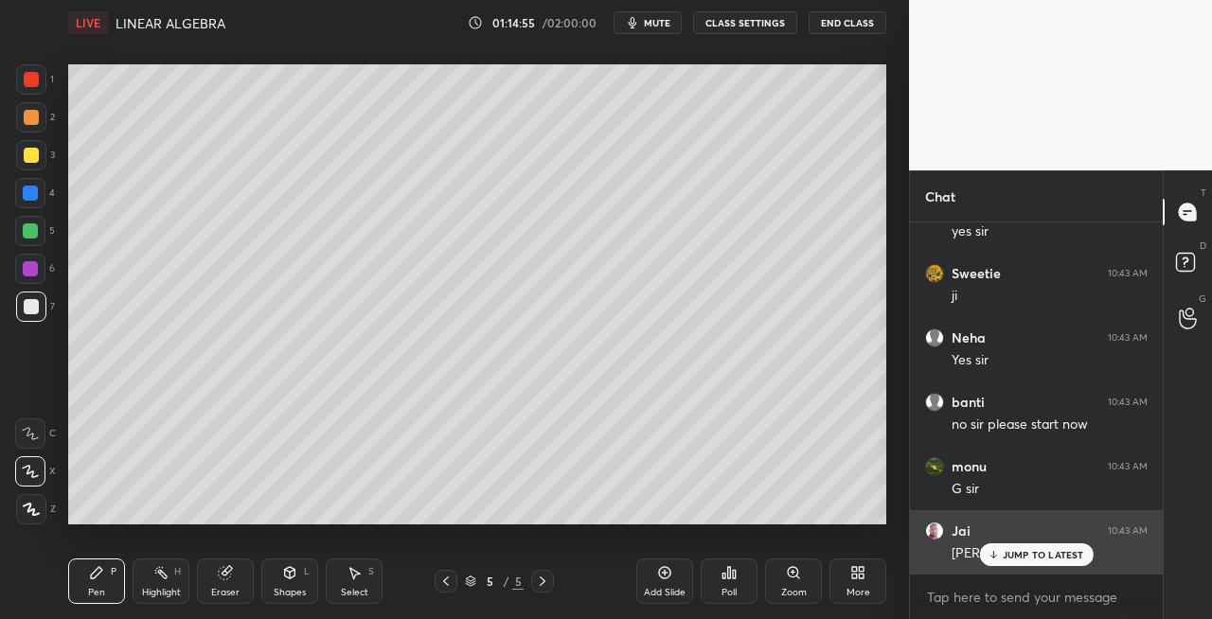
click at [1003, 556] on p "JUMP TO LATEST" at bounding box center [1043, 554] width 81 height 11
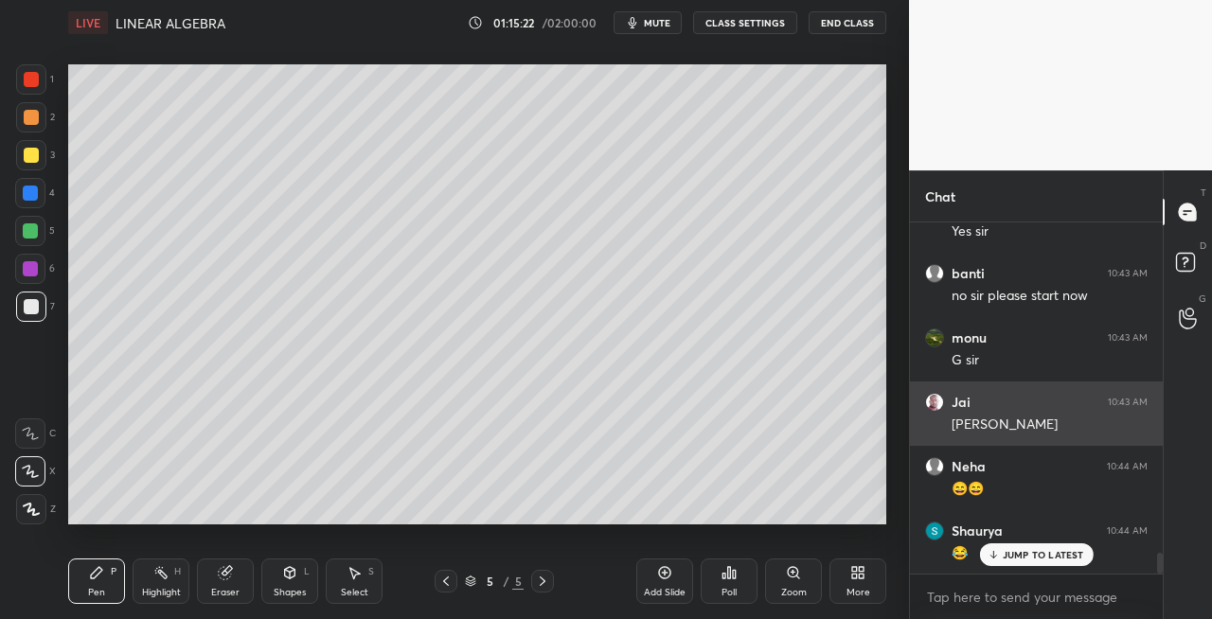
scroll to position [5779, 0]
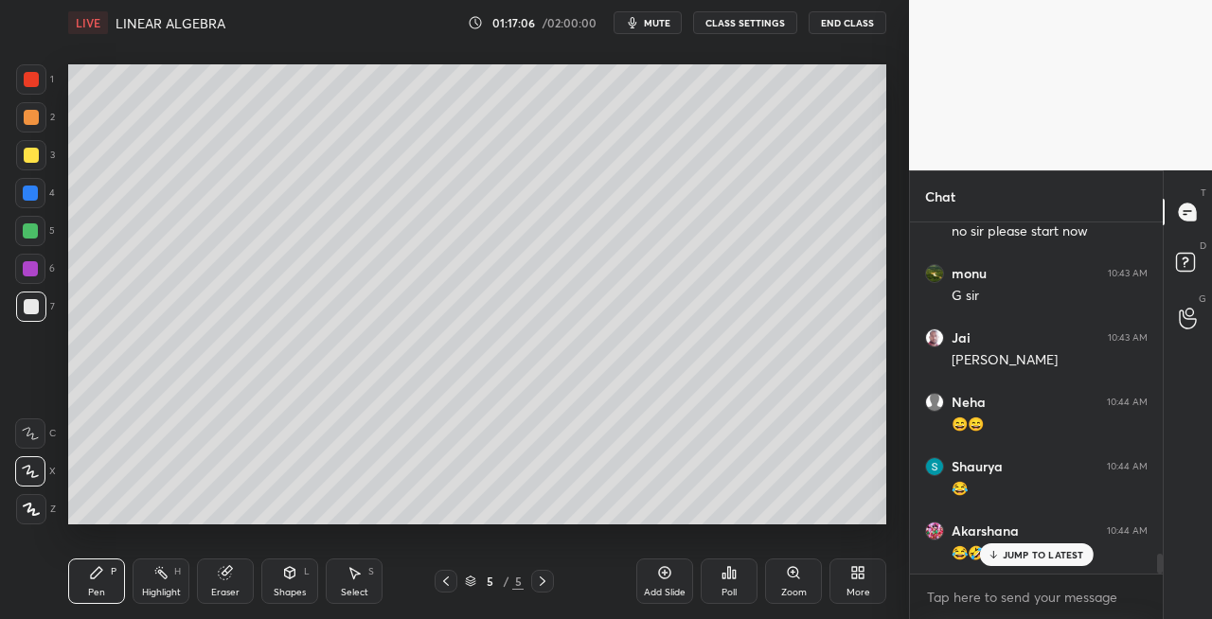
click at [28, 306] on div at bounding box center [31, 306] width 15 height 15
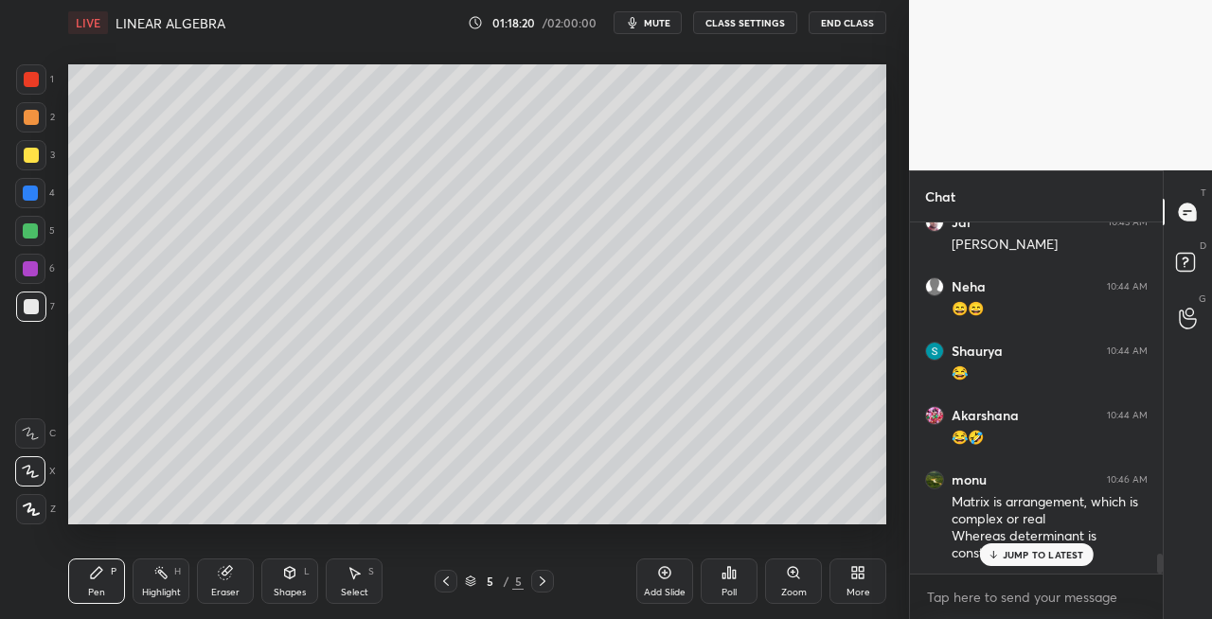
scroll to position [5959, 0]
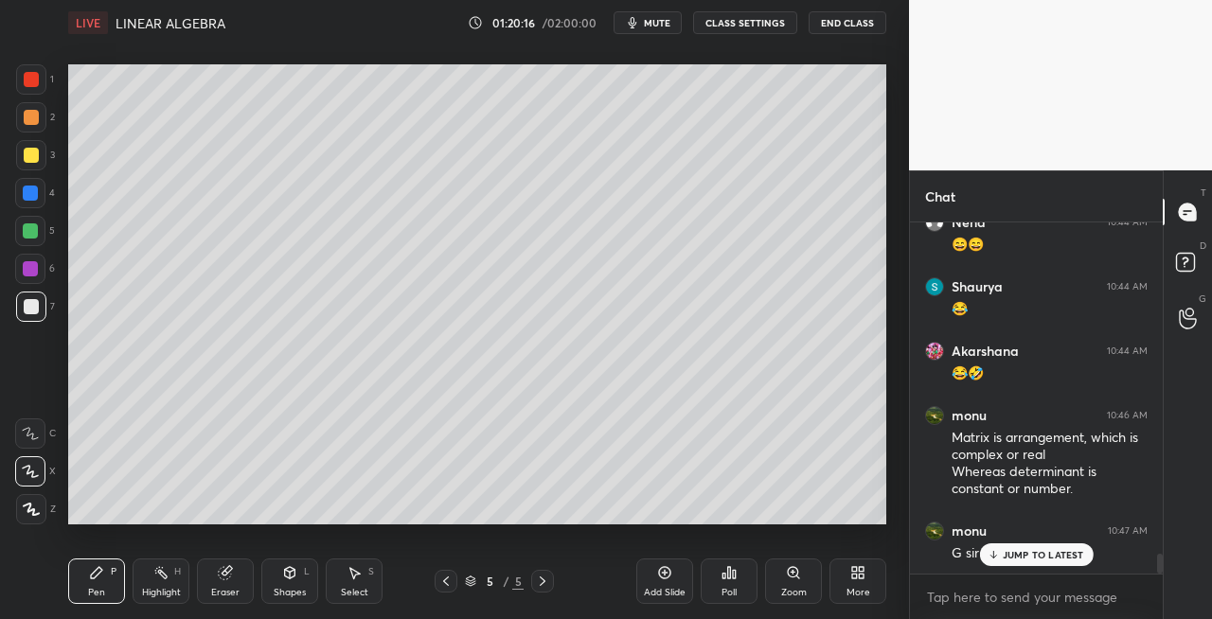
click at [239, 572] on div "Eraser" at bounding box center [225, 581] width 57 height 45
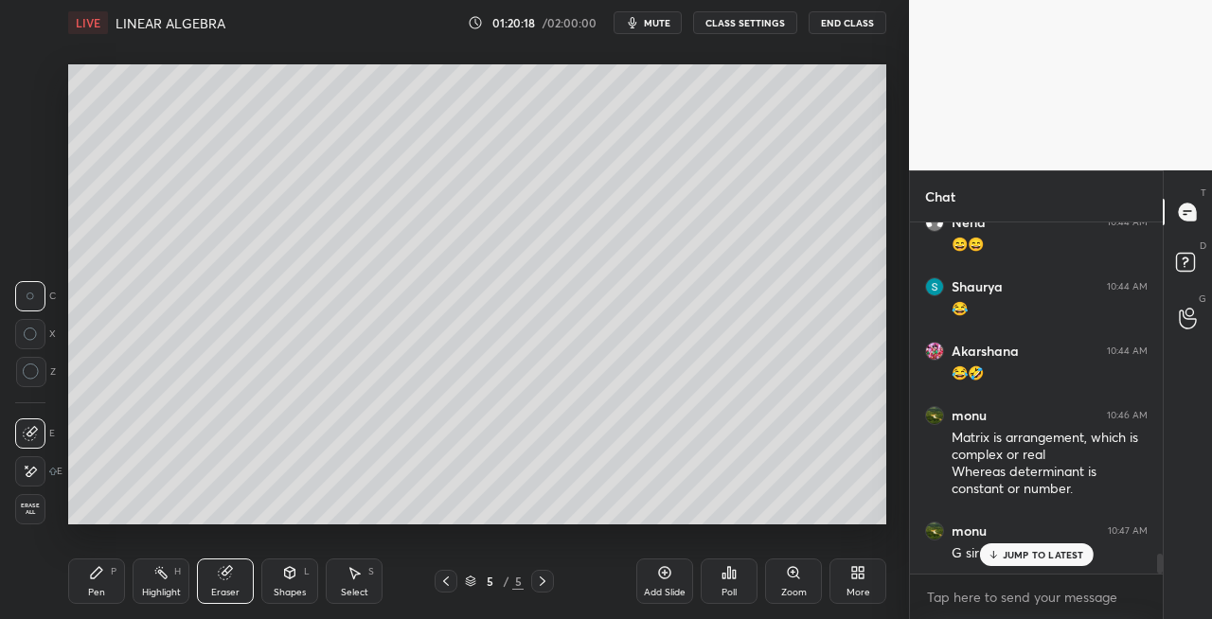
click at [95, 583] on div "Pen P" at bounding box center [96, 581] width 57 height 45
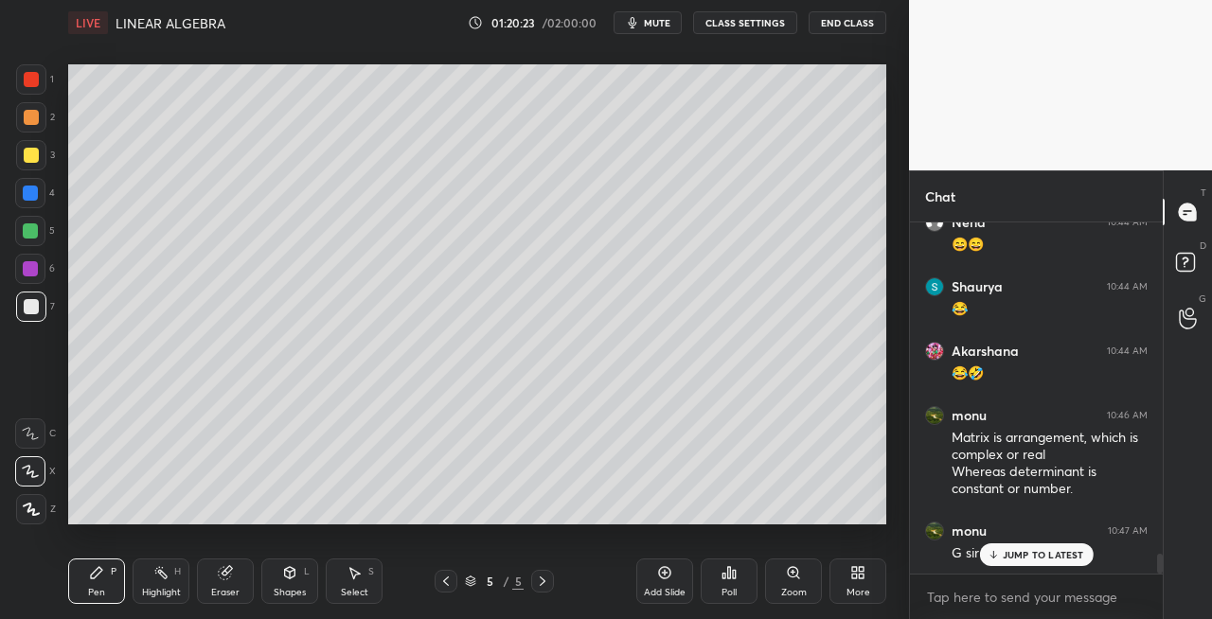
click at [286, 573] on icon at bounding box center [290, 572] width 10 height 11
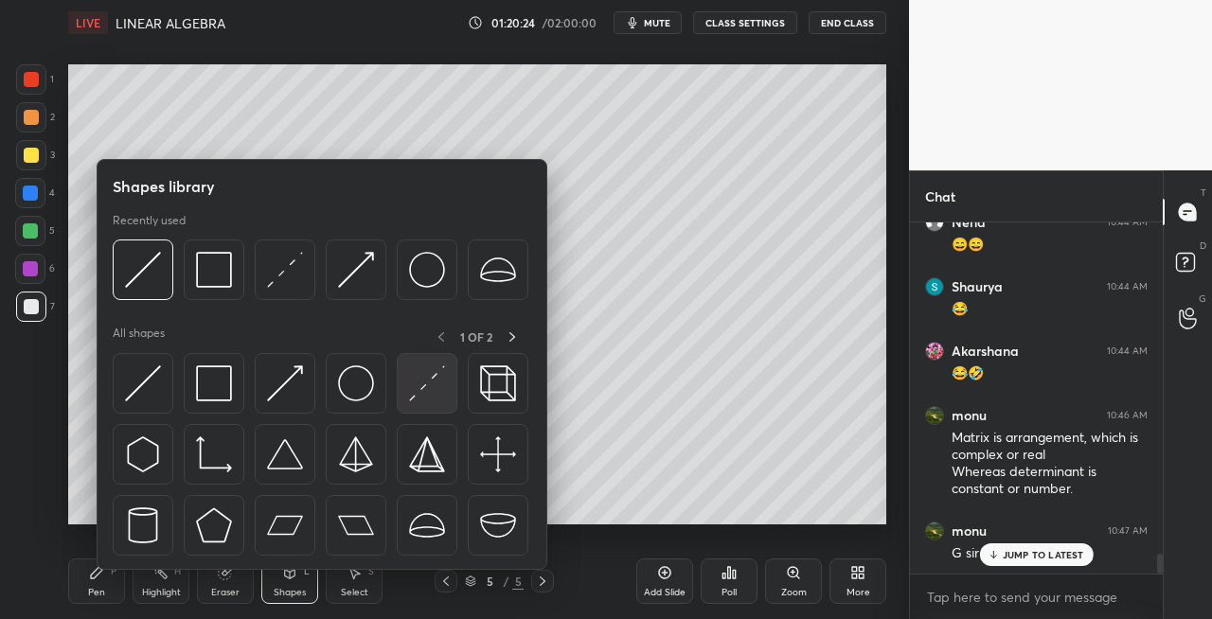
click at [421, 392] on img at bounding box center [427, 384] width 36 height 36
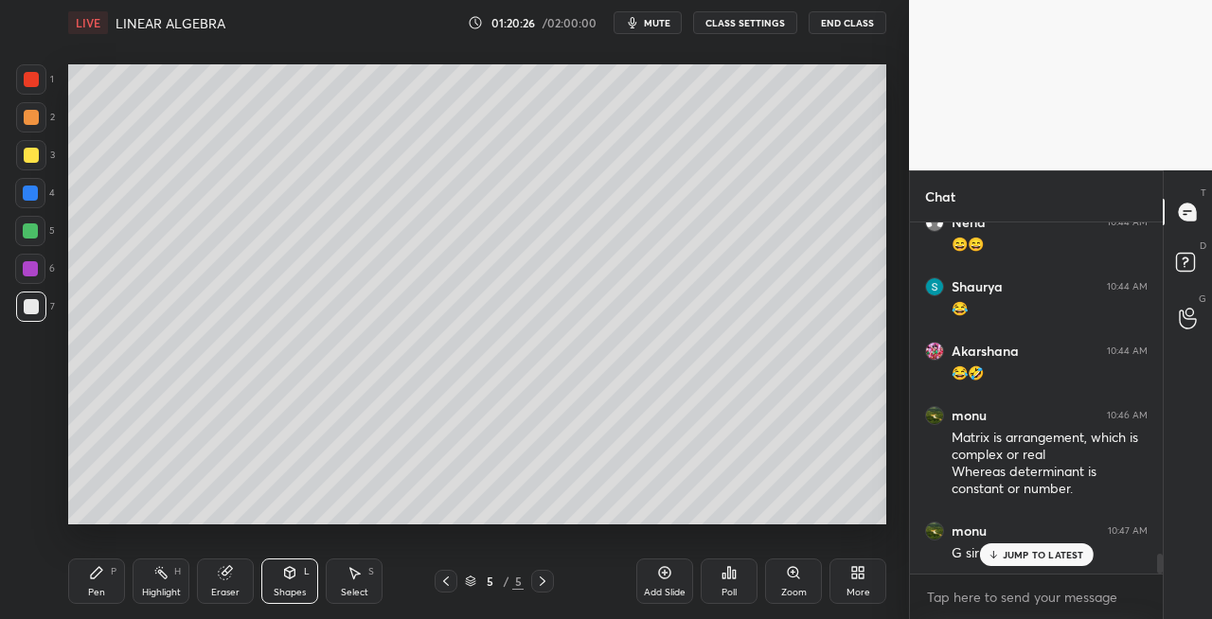
click at [100, 585] on div "Pen P" at bounding box center [96, 581] width 57 height 45
click at [290, 578] on icon at bounding box center [290, 572] width 10 height 11
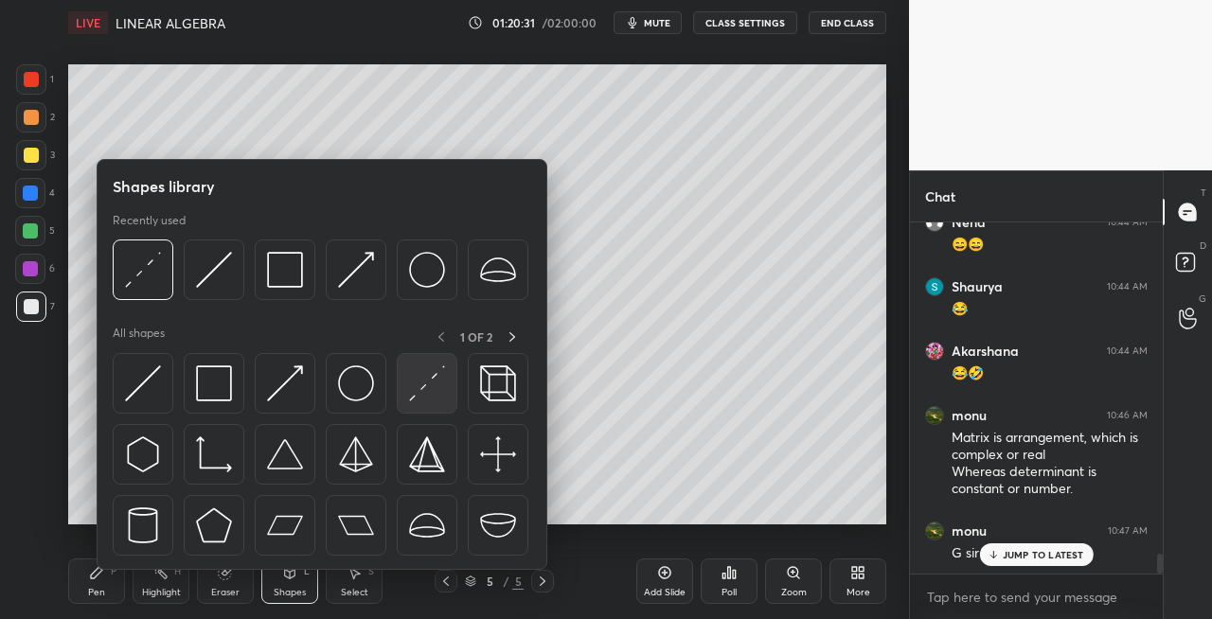
click at [423, 393] on img at bounding box center [427, 384] width 36 height 36
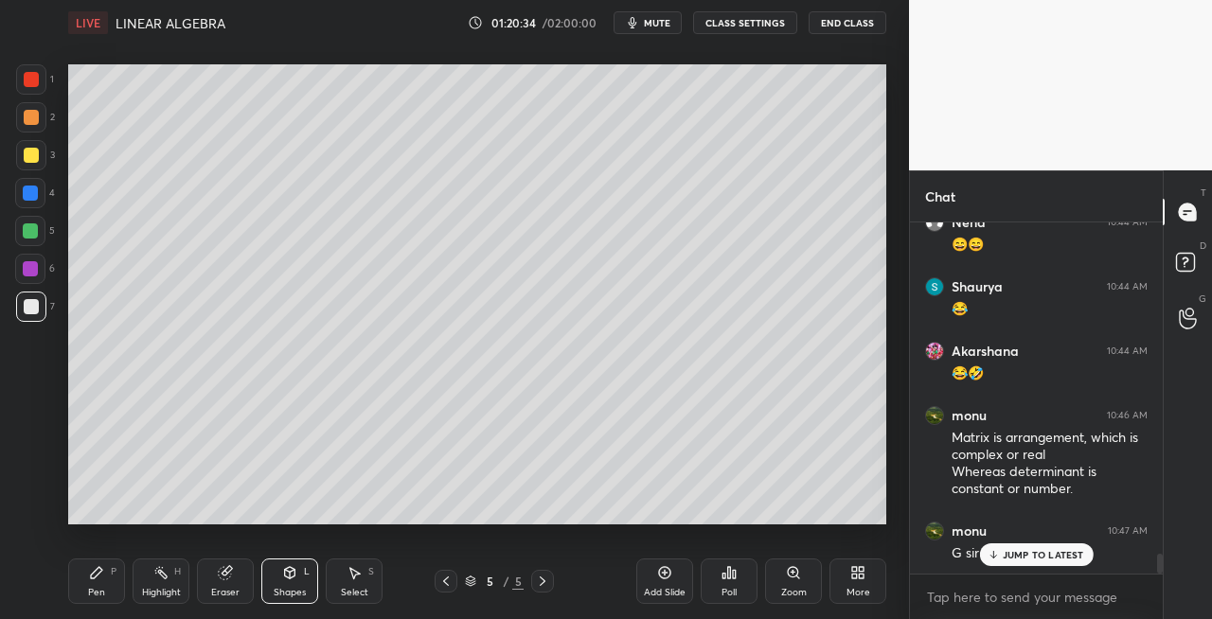
click at [105, 581] on div "Pen P" at bounding box center [96, 581] width 57 height 45
click at [292, 579] on icon at bounding box center [289, 572] width 15 height 15
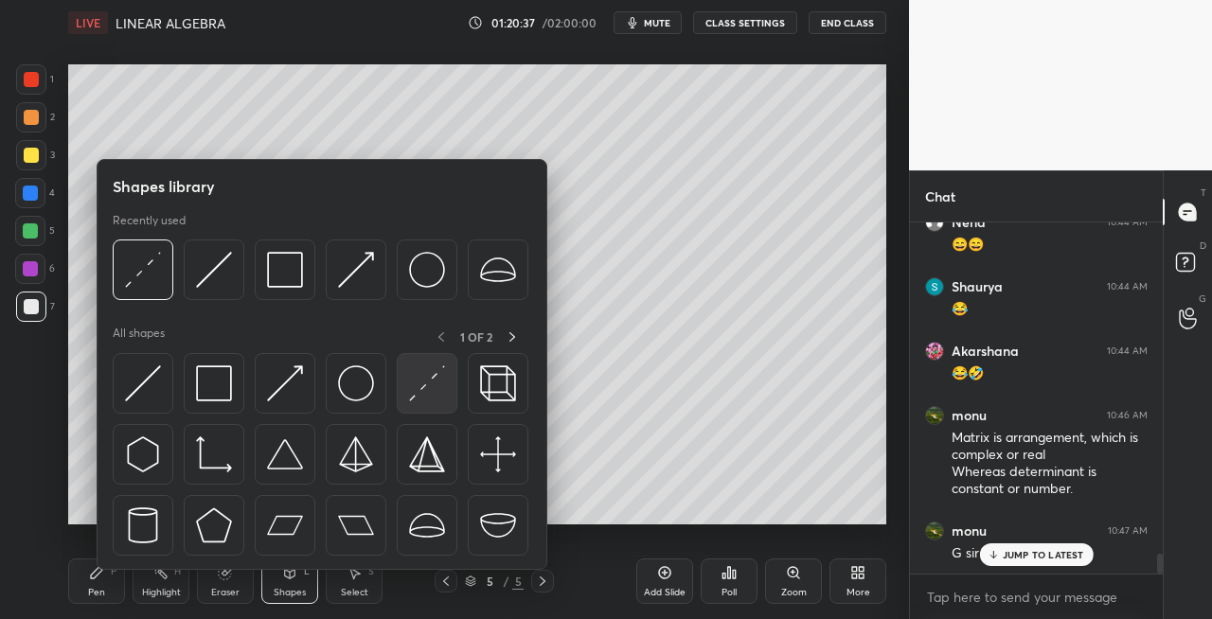
click at [420, 388] on img at bounding box center [427, 384] width 36 height 36
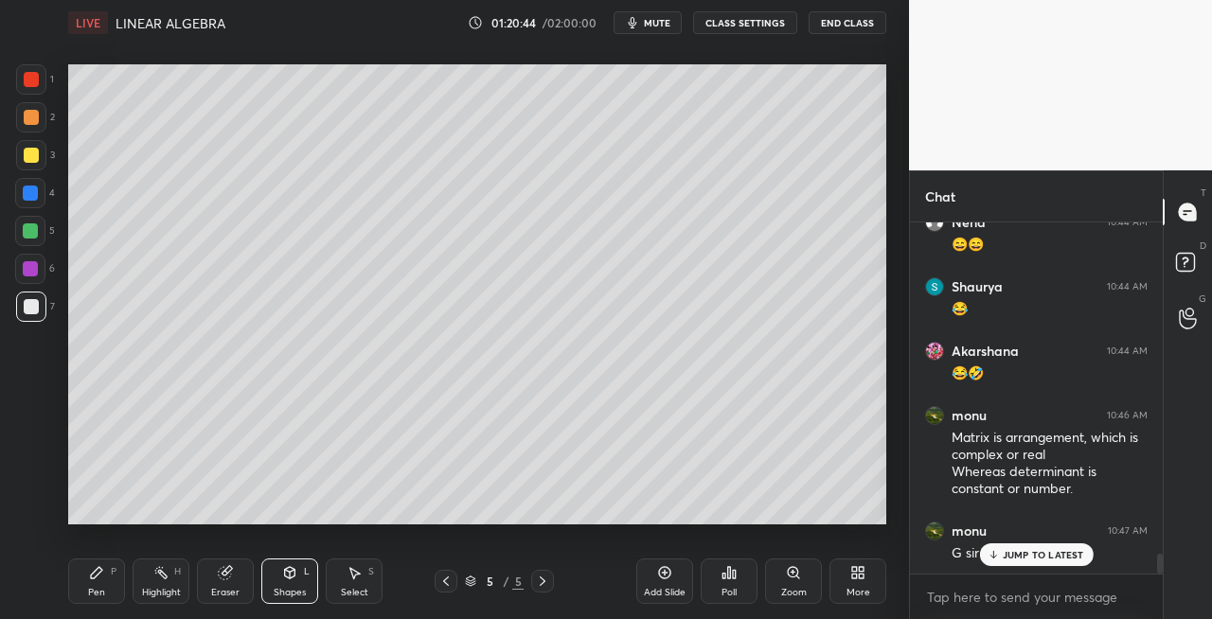
click at [117, 593] on div "Pen P" at bounding box center [96, 581] width 57 height 45
click at [358, 572] on icon at bounding box center [355, 573] width 10 height 11
click at [278, 578] on div "Shapes L" at bounding box center [289, 581] width 57 height 45
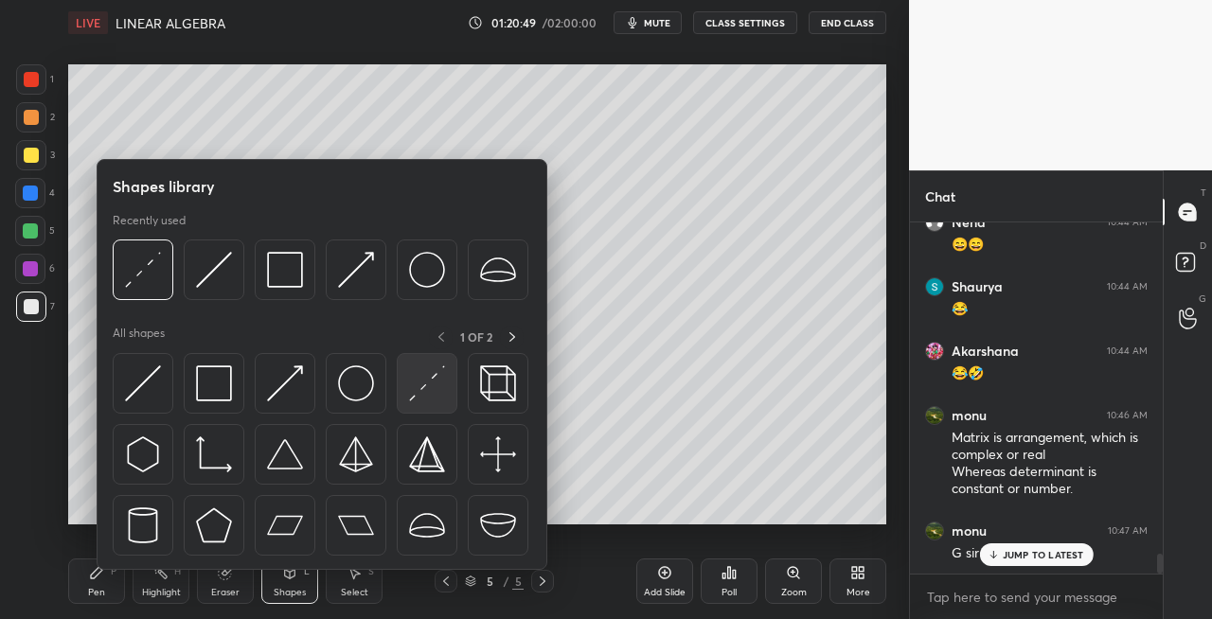
click at [415, 396] on img at bounding box center [427, 384] width 36 height 36
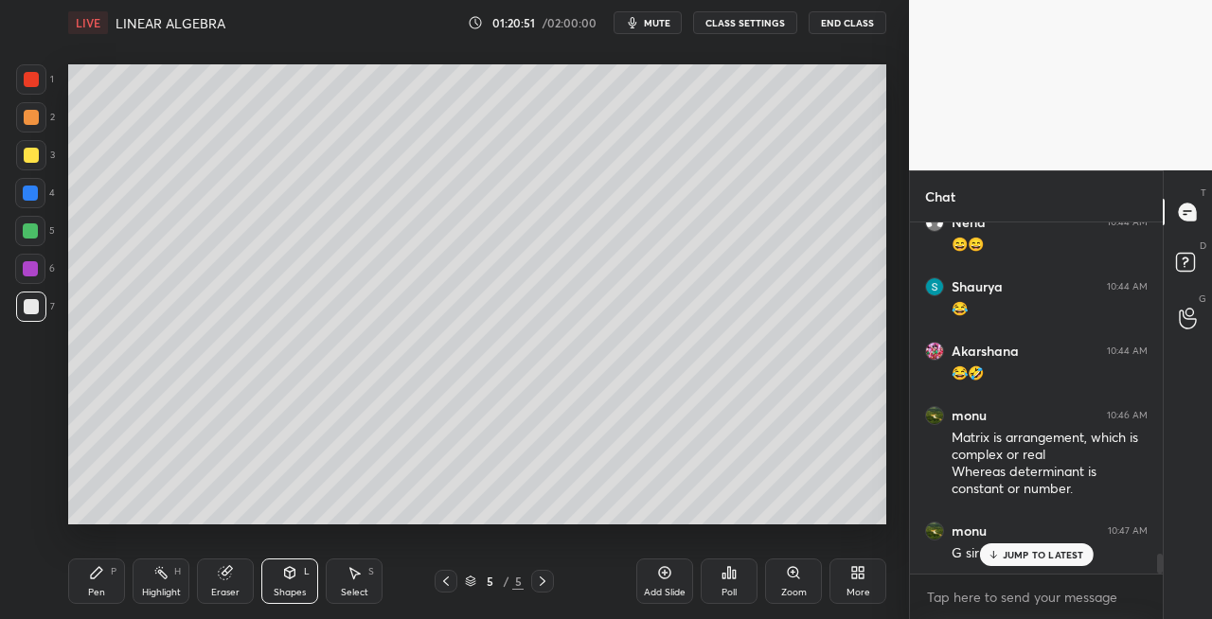
click at [95, 591] on div "Pen" at bounding box center [96, 592] width 17 height 9
click at [248, 595] on div "Eraser" at bounding box center [225, 581] width 57 height 45
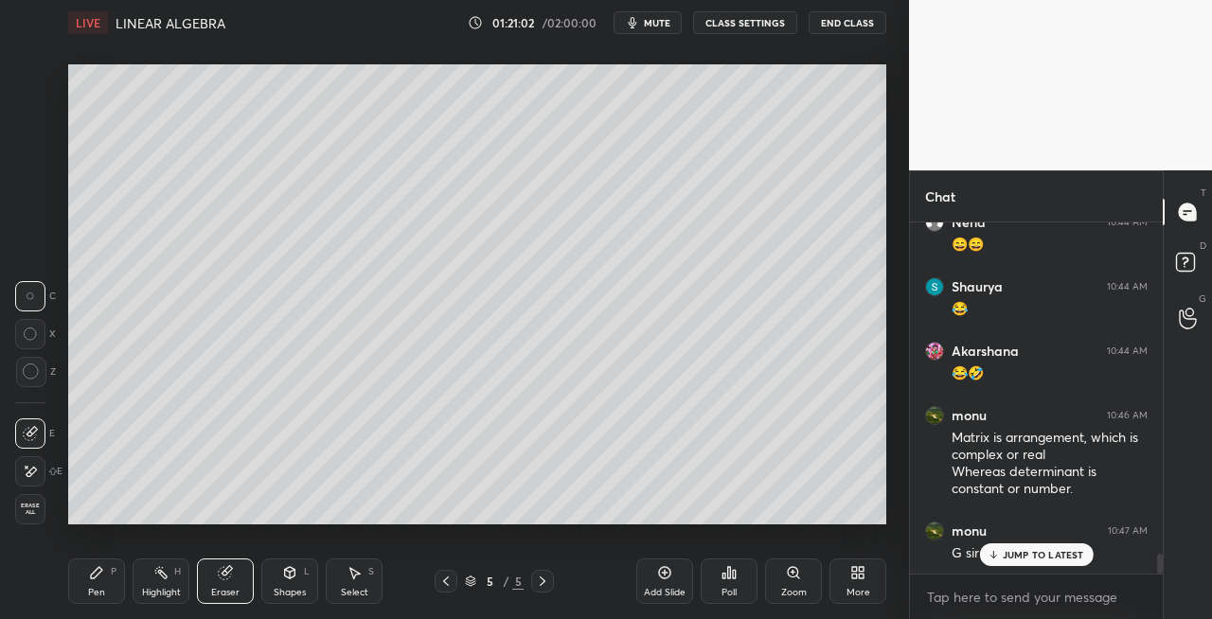
click at [97, 577] on icon at bounding box center [96, 572] width 15 height 15
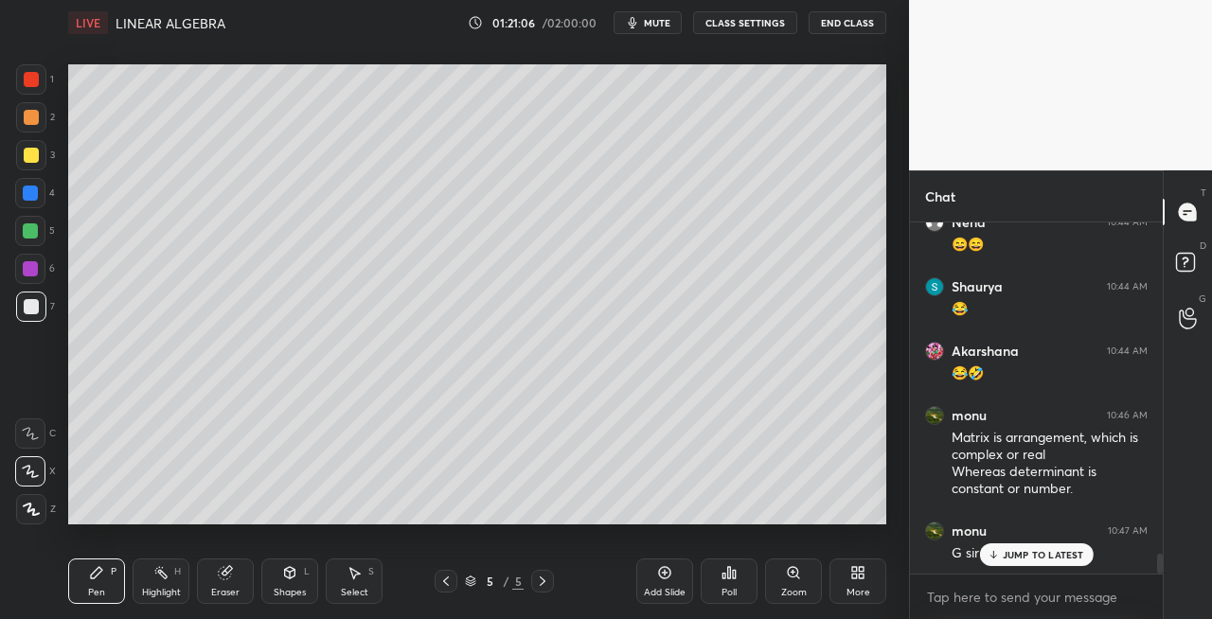
click at [307, 573] on div "L" at bounding box center [307, 571] width 6 height 9
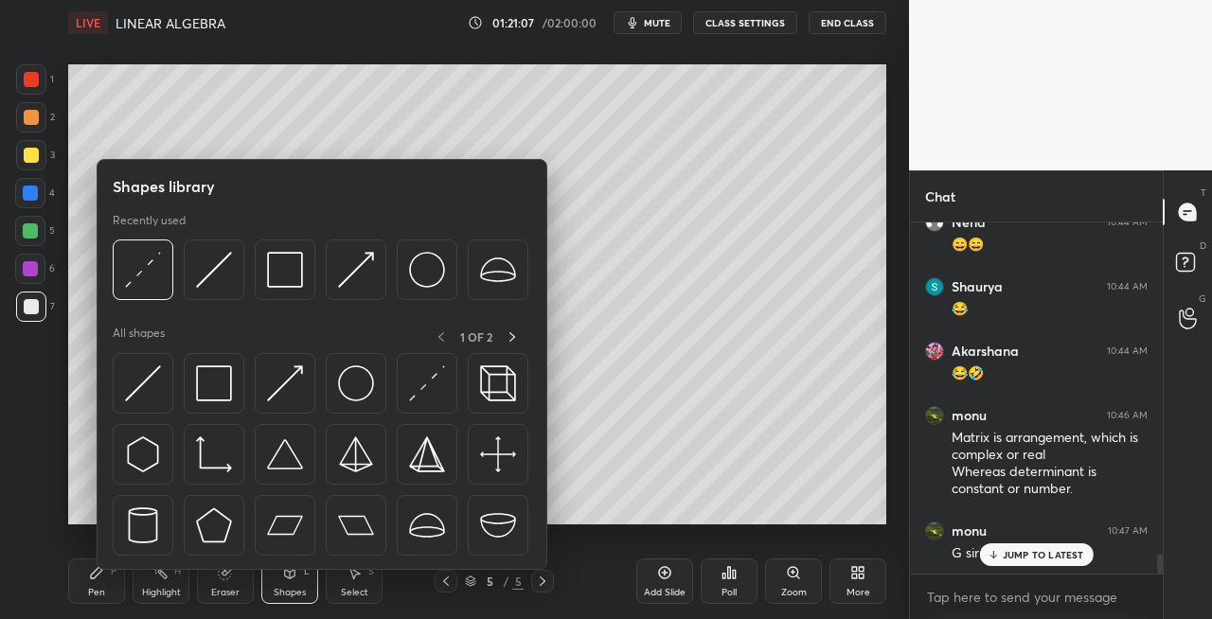
click at [125, 414] on div at bounding box center [322, 459] width 419 height 213
click at [140, 384] on img at bounding box center [143, 384] width 36 height 36
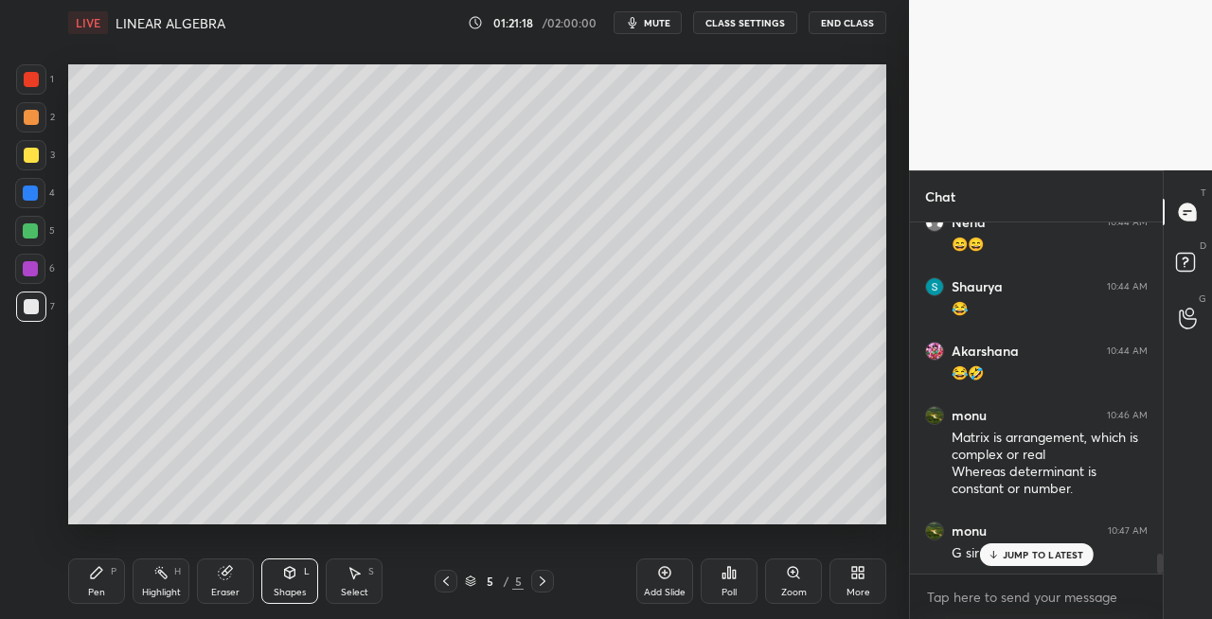
click at [110, 585] on div "Pen P" at bounding box center [96, 581] width 57 height 45
click at [229, 589] on div "Eraser" at bounding box center [225, 592] width 28 height 9
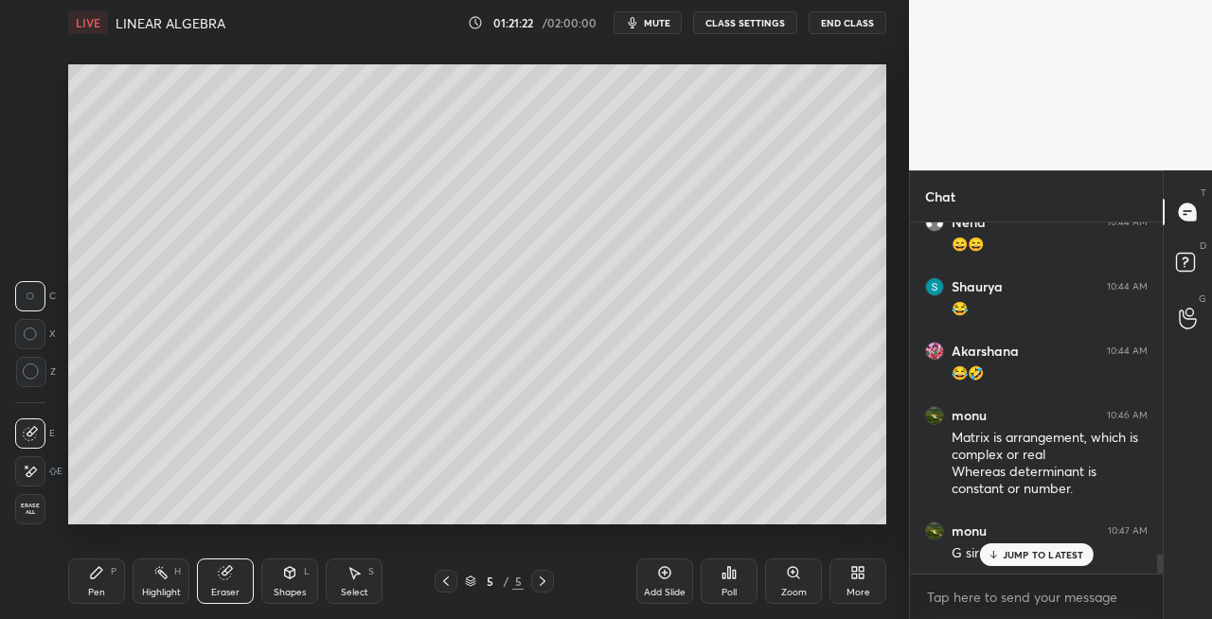
click at [87, 597] on div "Pen P" at bounding box center [96, 581] width 57 height 45
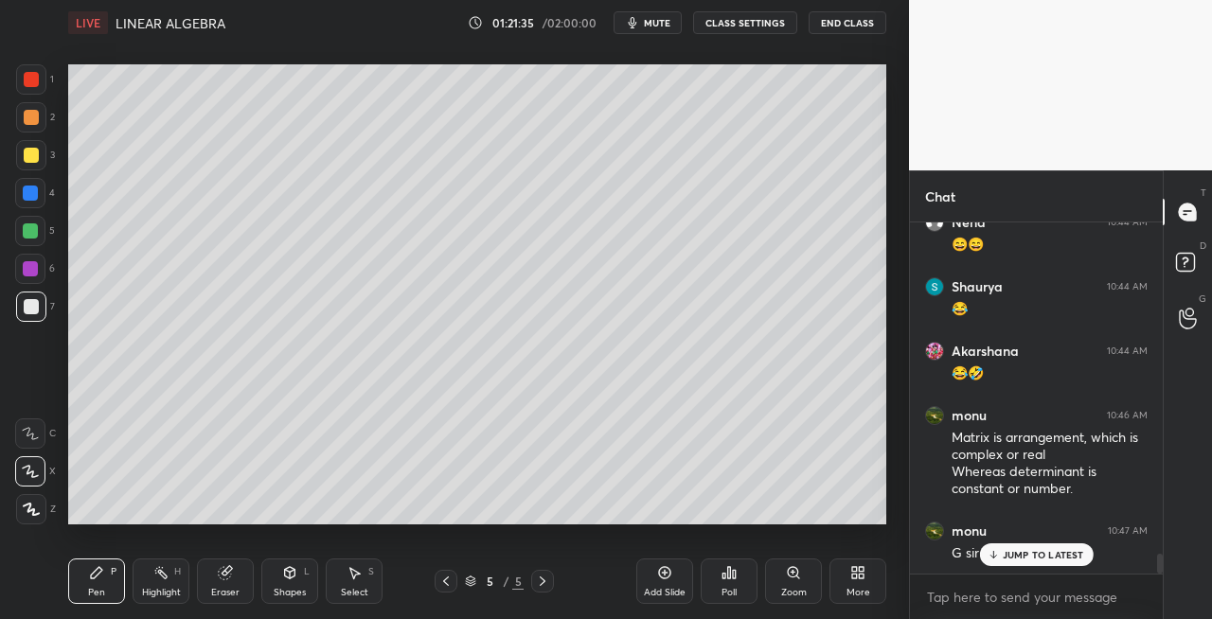
click at [40, 163] on div at bounding box center [31, 155] width 30 height 30
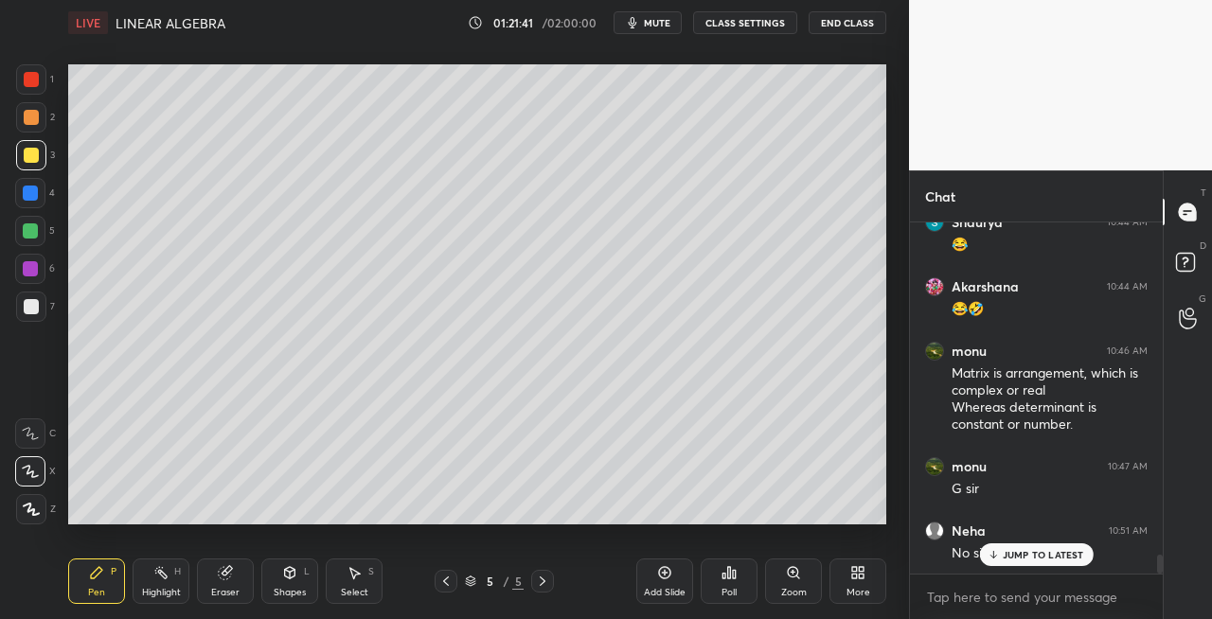
click at [235, 584] on div "Eraser" at bounding box center [225, 581] width 57 height 45
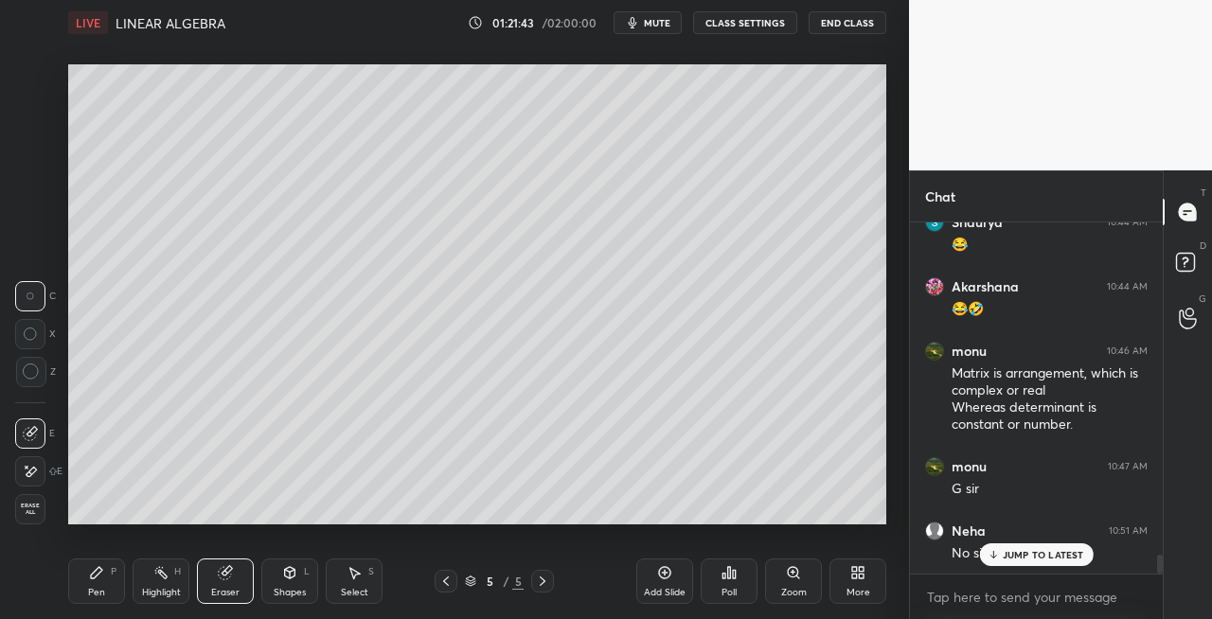
click at [92, 595] on div "Pen" at bounding box center [96, 592] width 17 height 9
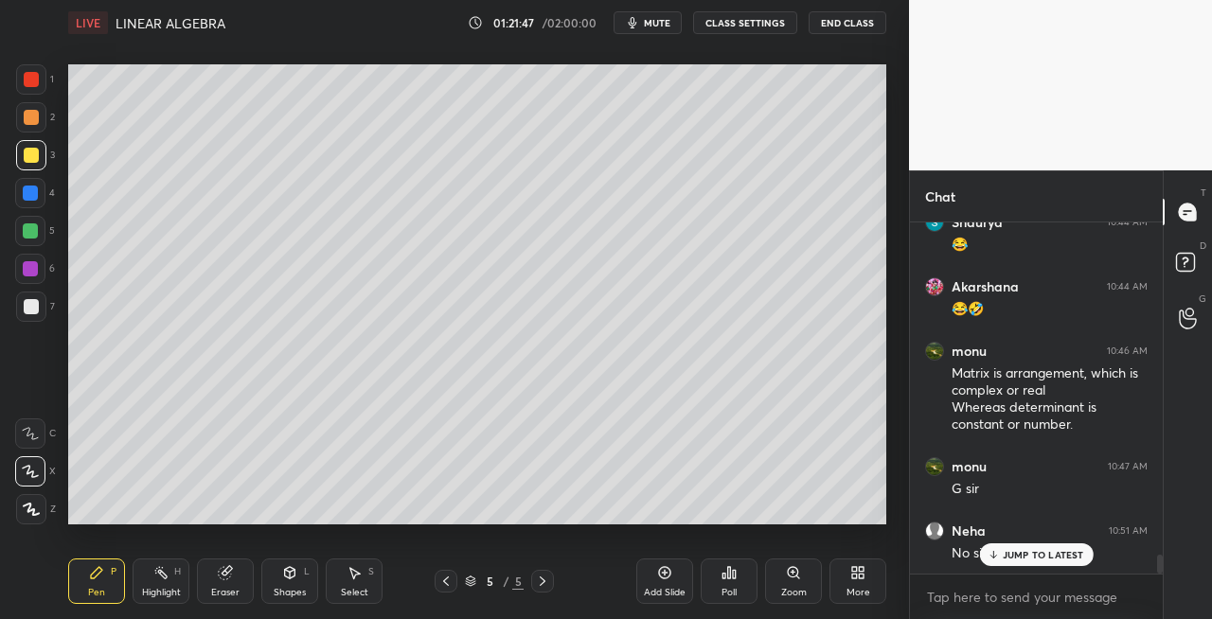
click at [282, 574] on icon at bounding box center [289, 572] width 15 height 15
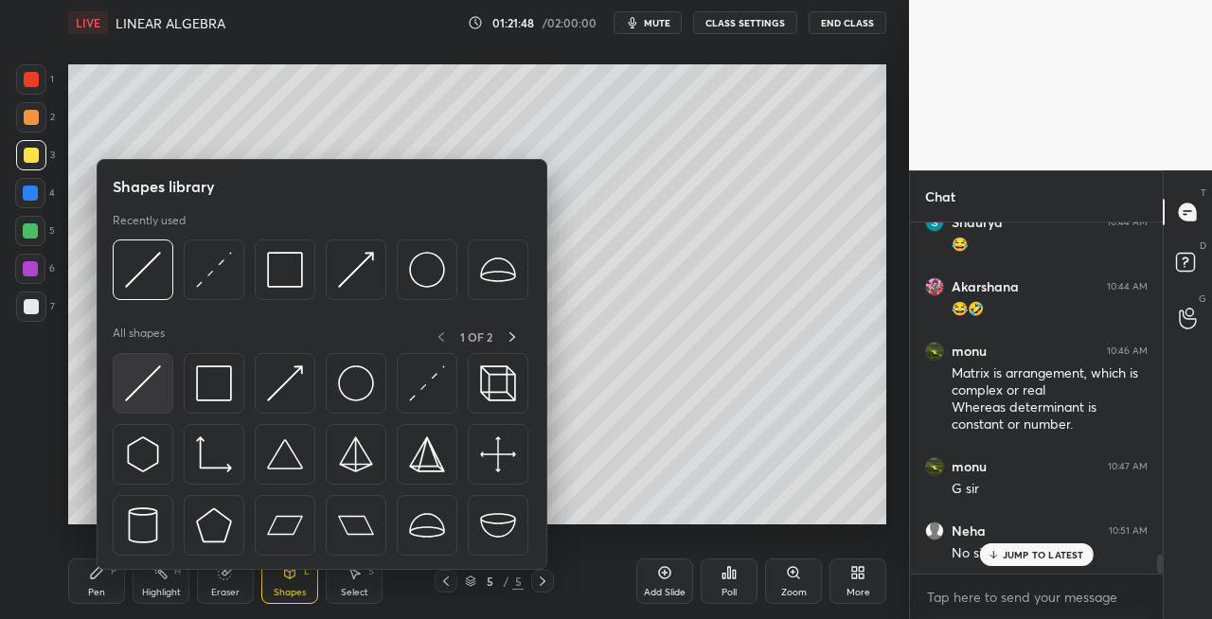
click at [122, 393] on div at bounding box center [143, 383] width 61 height 61
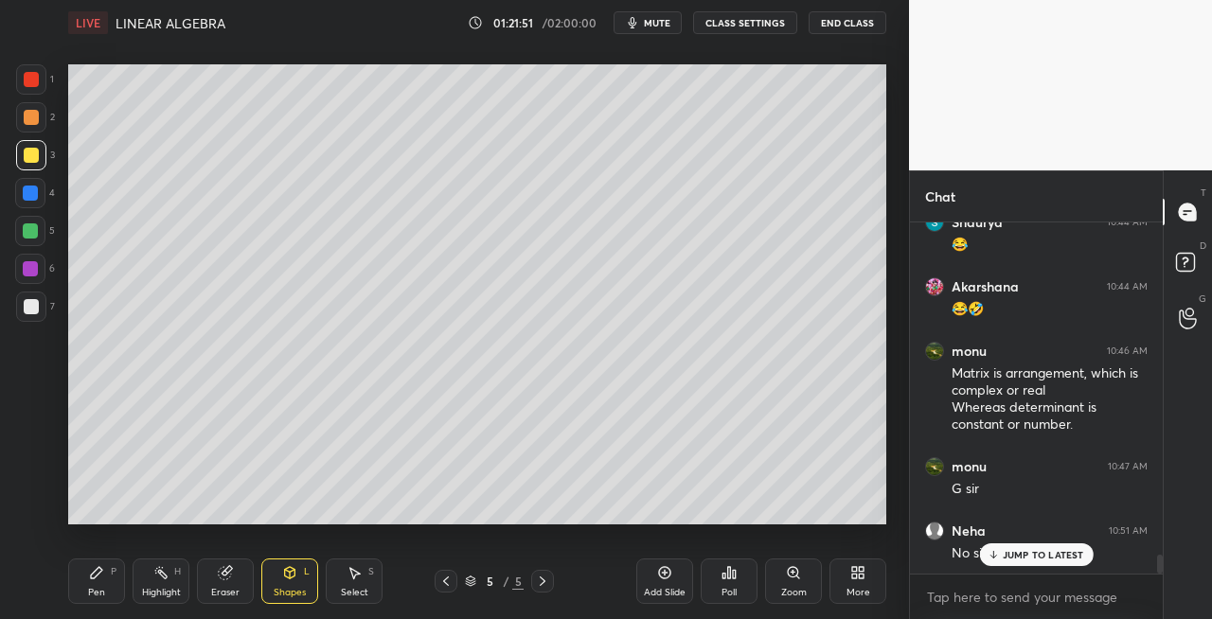
click at [119, 574] on div "Pen P" at bounding box center [96, 581] width 57 height 45
click at [1009, 557] on p "JUMP TO LATEST" at bounding box center [1043, 554] width 81 height 11
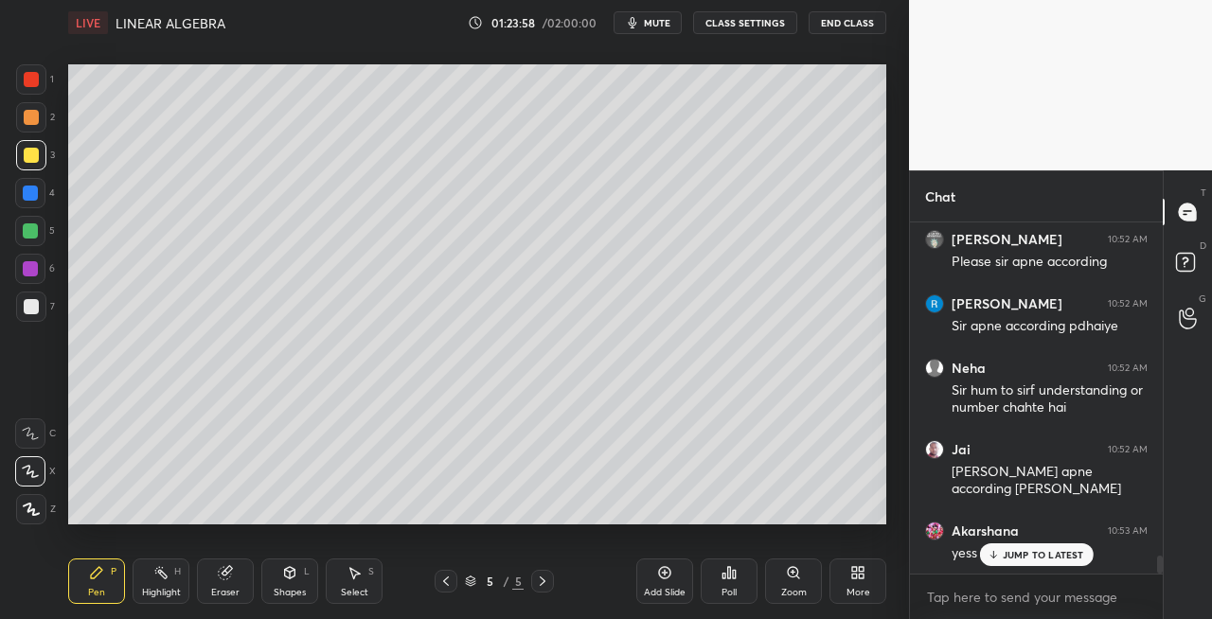
scroll to position [6654, 0]
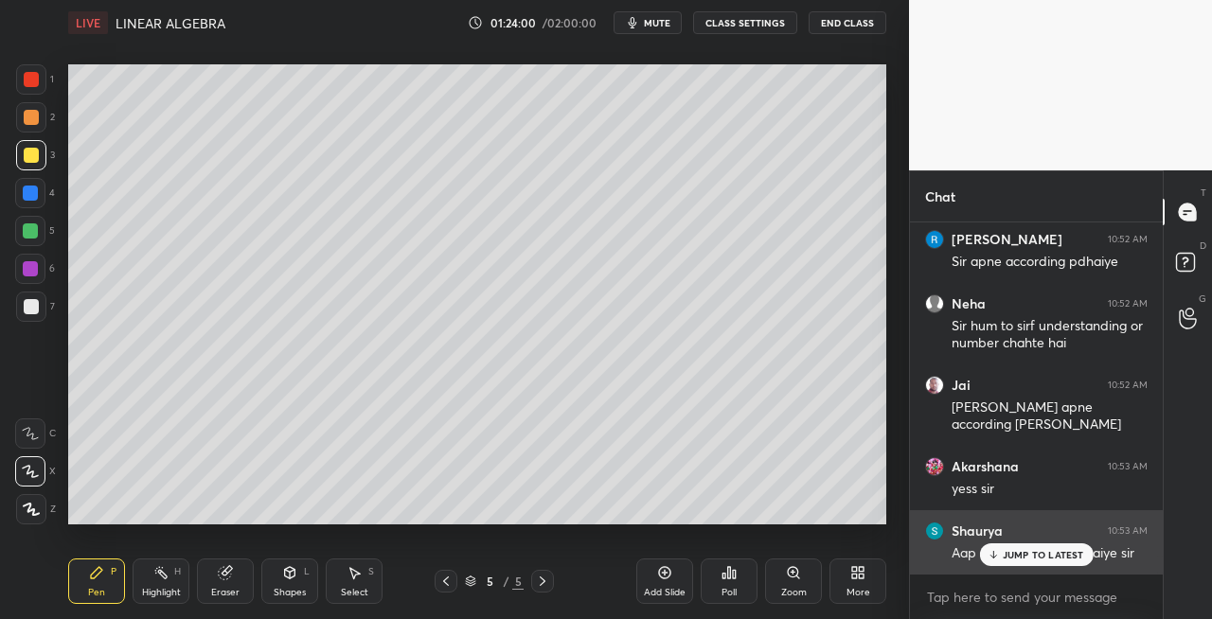
click at [1011, 555] on p "JUMP TO LATEST" at bounding box center [1043, 554] width 81 height 11
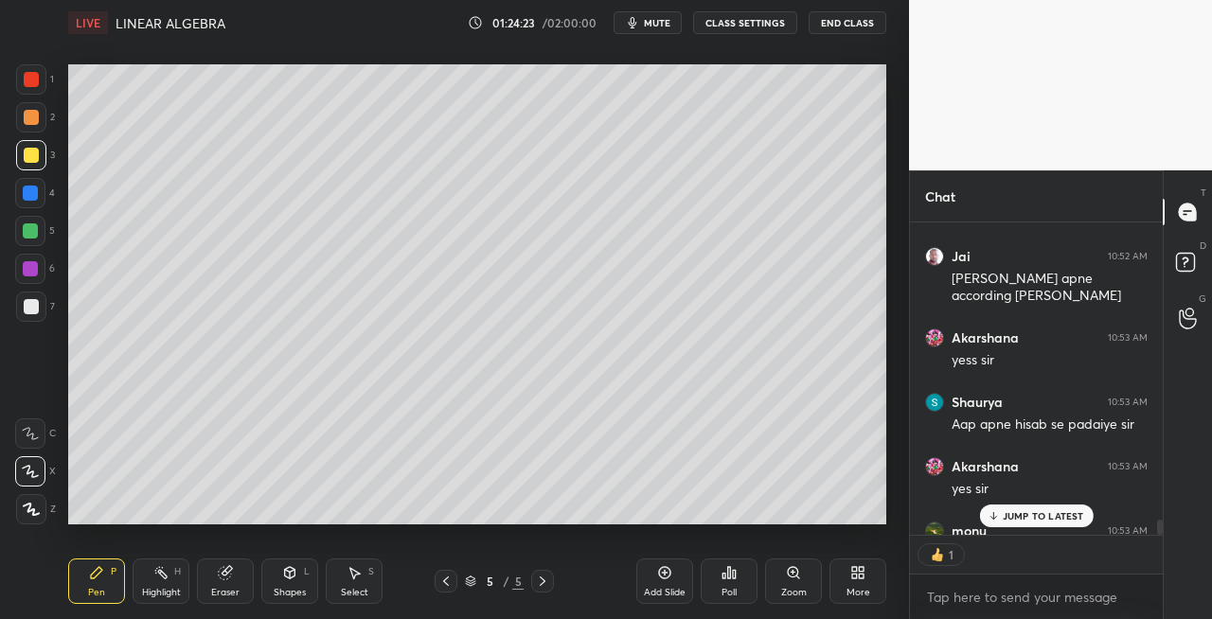
scroll to position [6887, 0]
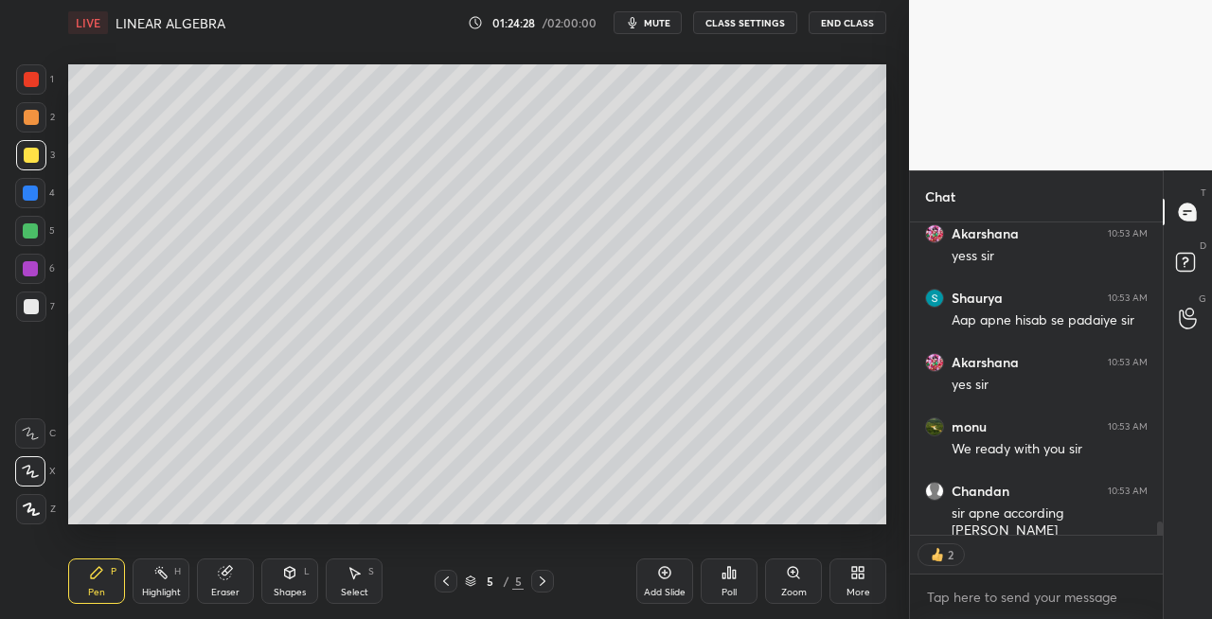
click at [30, 313] on div at bounding box center [31, 306] width 15 height 15
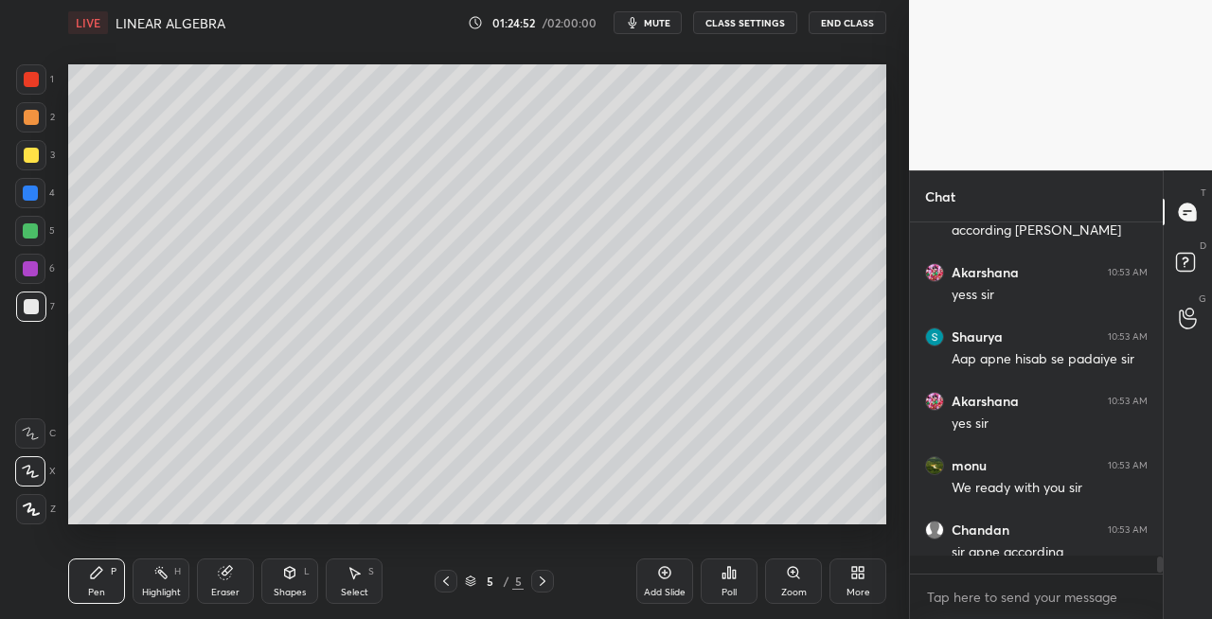
scroll to position [6847, 0]
click at [227, 589] on div "Eraser" at bounding box center [225, 592] width 28 height 9
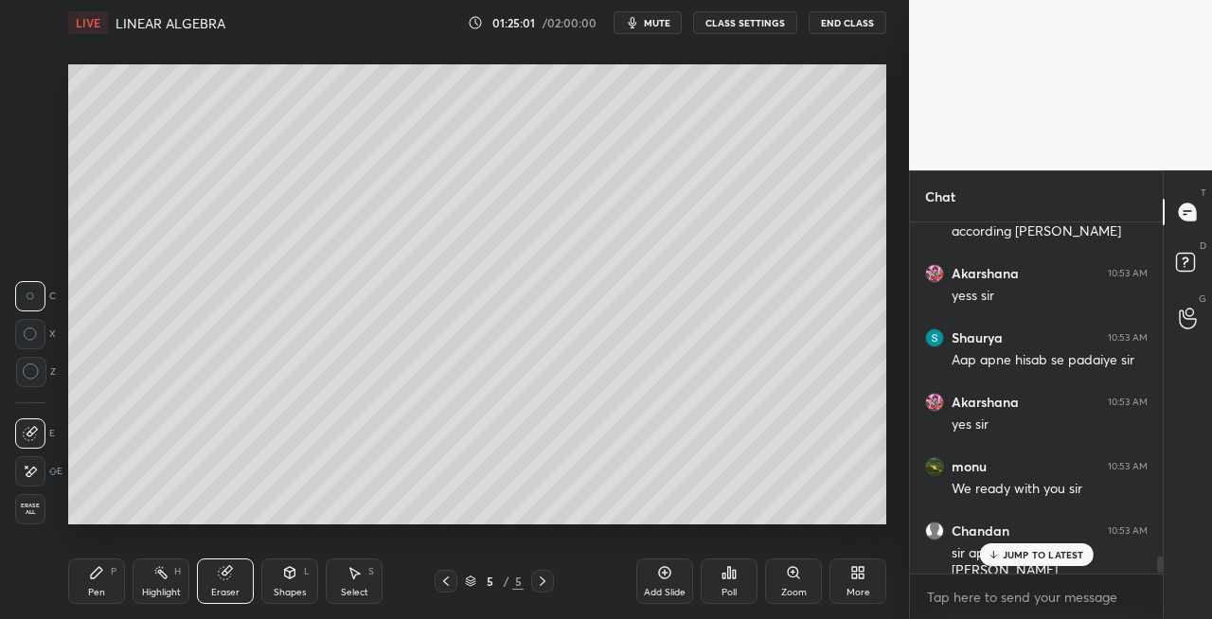
click at [95, 585] on div "Pen P" at bounding box center [96, 581] width 57 height 45
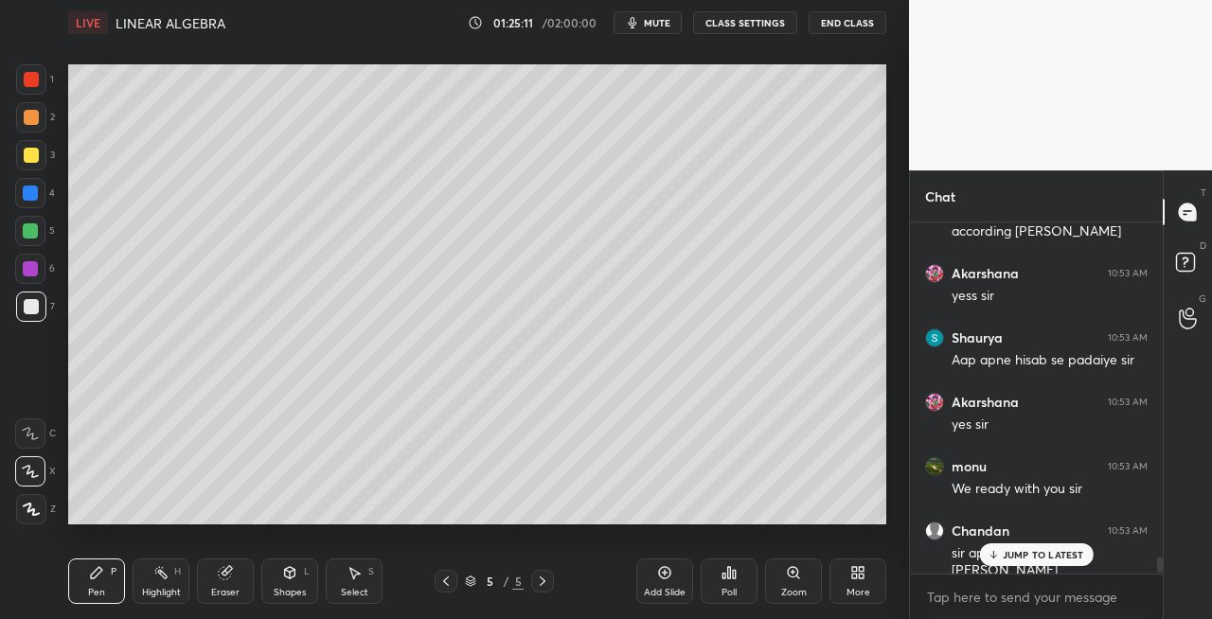
click at [229, 585] on div "Eraser" at bounding box center [225, 581] width 57 height 45
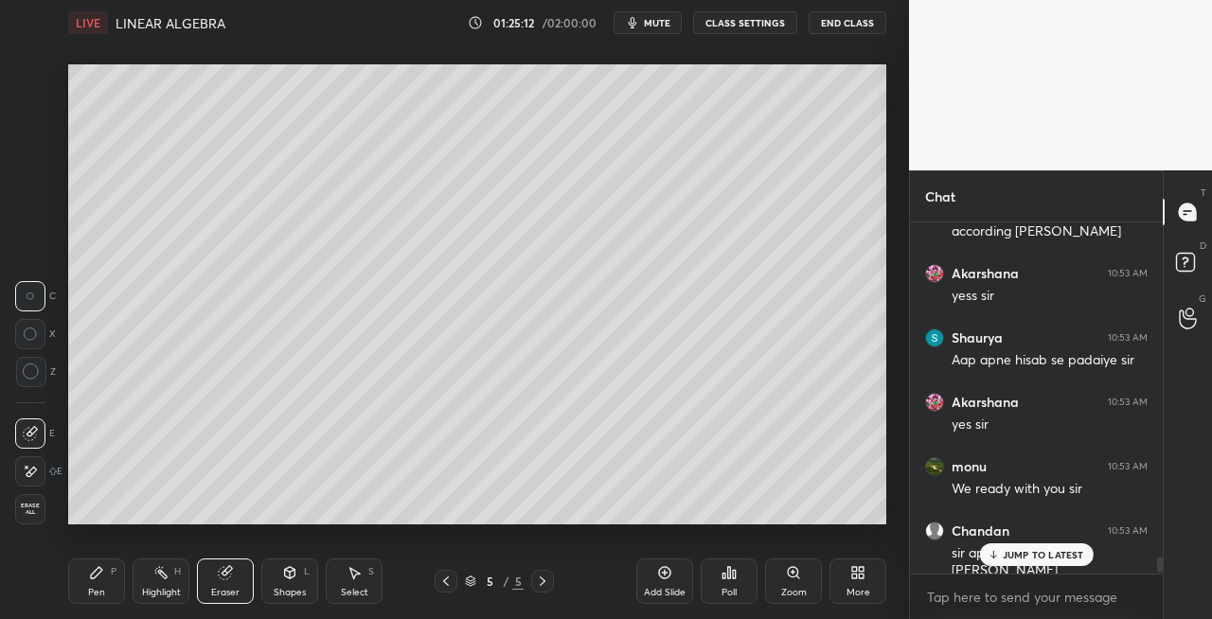
click at [81, 593] on div "Pen P" at bounding box center [96, 581] width 57 height 45
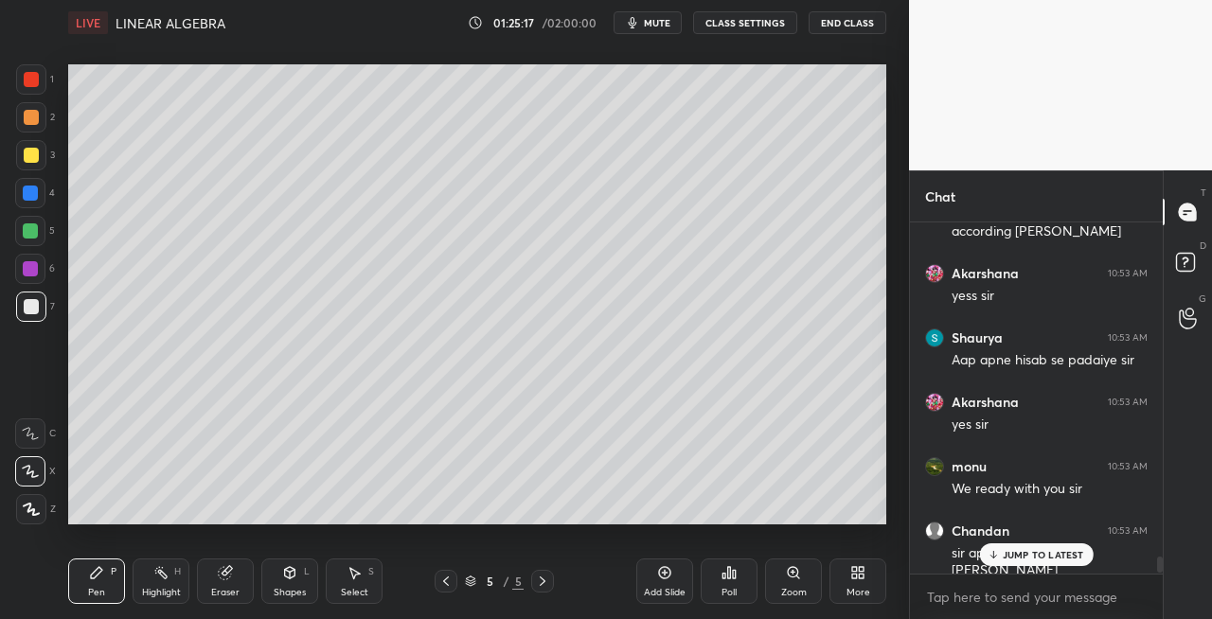
click at [285, 575] on icon at bounding box center [290, 572] width 10 height 11
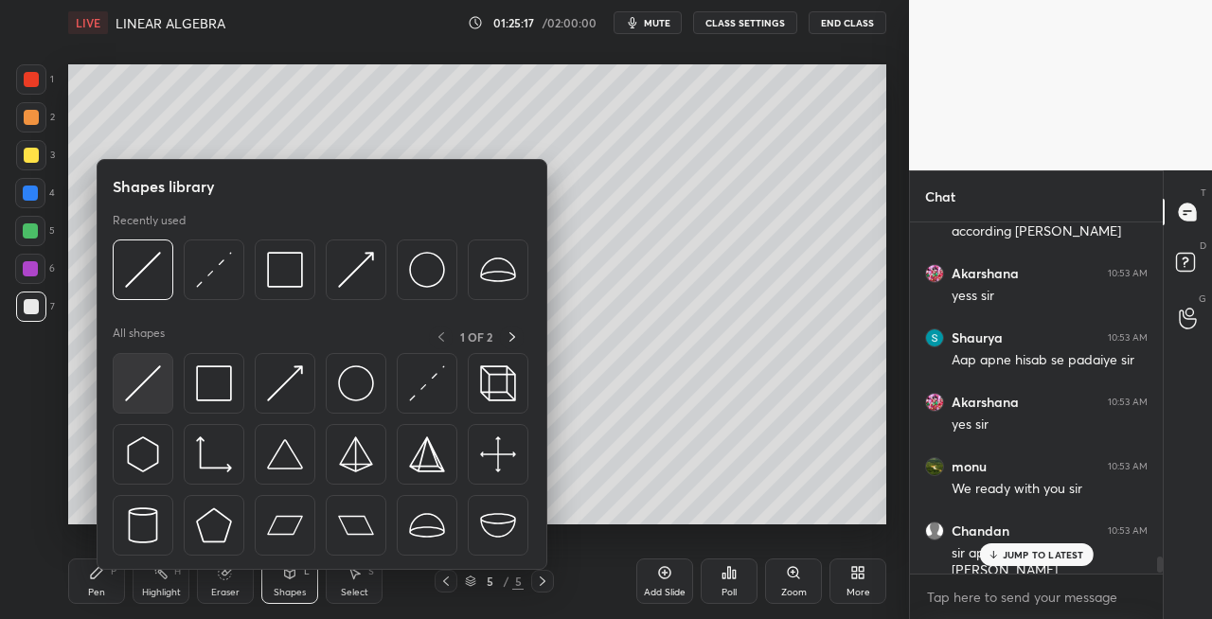
click at [156, 407] on div at bounding box center [143, 383] width 61 height 61
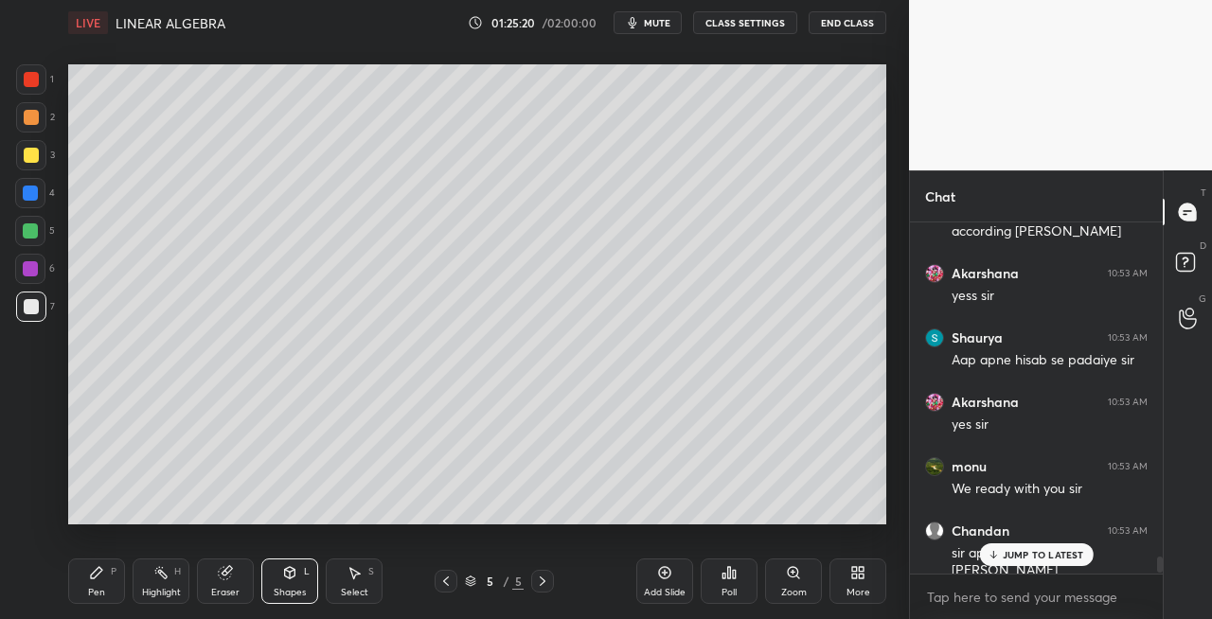
click at [100, 583] on div "Pen P" at bounding box center [96, 581] width 57 height 45
click at [271, 578] on div "Shapes L" at bounding box center [289, 581] width 57 height 45
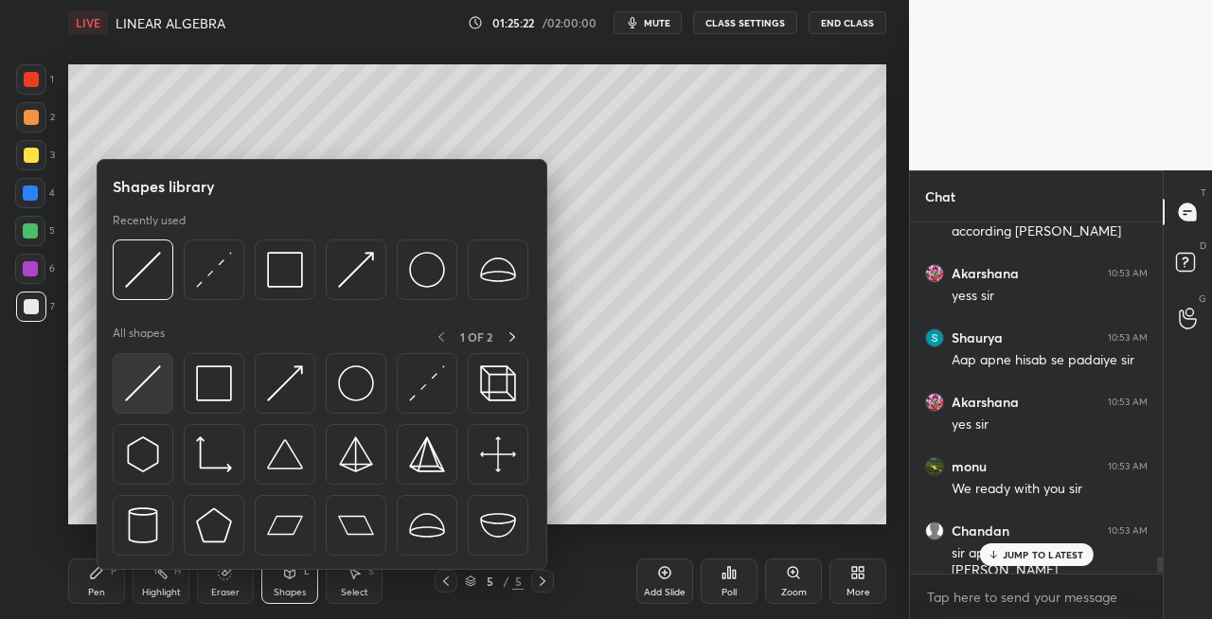
click at [159, 401] on img at bounding box center [143, 384] width 36 height 36
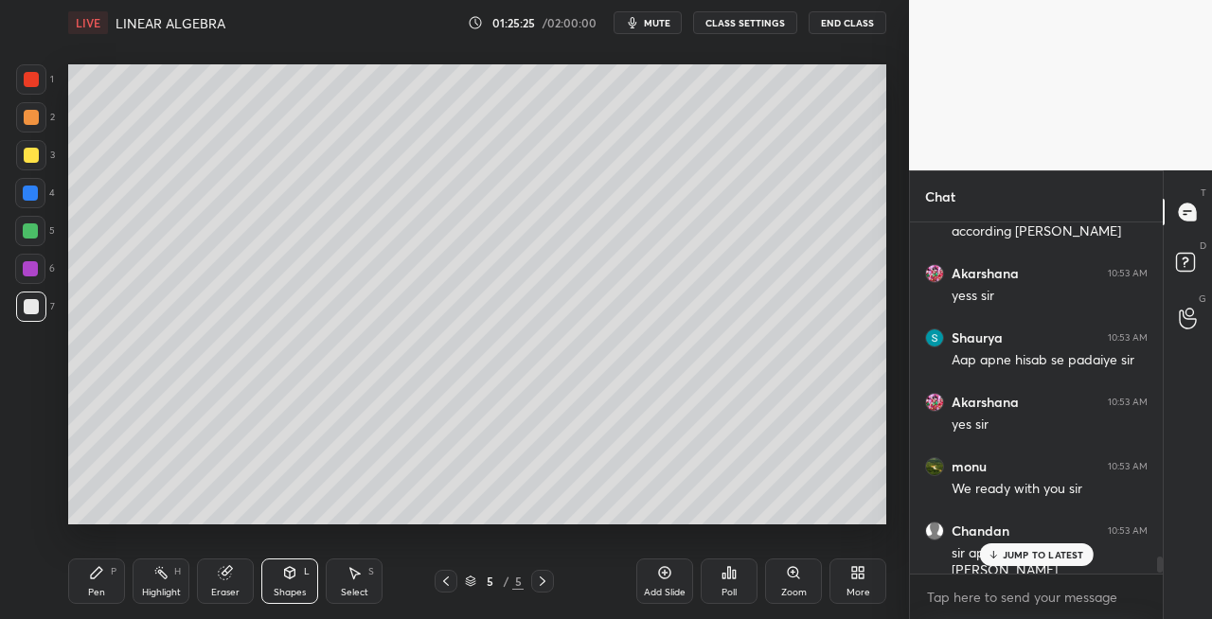
click at [94, 599] on div "Pen P" at bounding box center [96, 581] width 57 height 45
click at [447, 587] on icon at bounding box center [445, 581] width 15 height 15
click at [449, 583] on icon at bounding box center [445, 581] width 15 height 15
click at [445, 584] on icon at bounding box center [445, 581] width 15 height 15
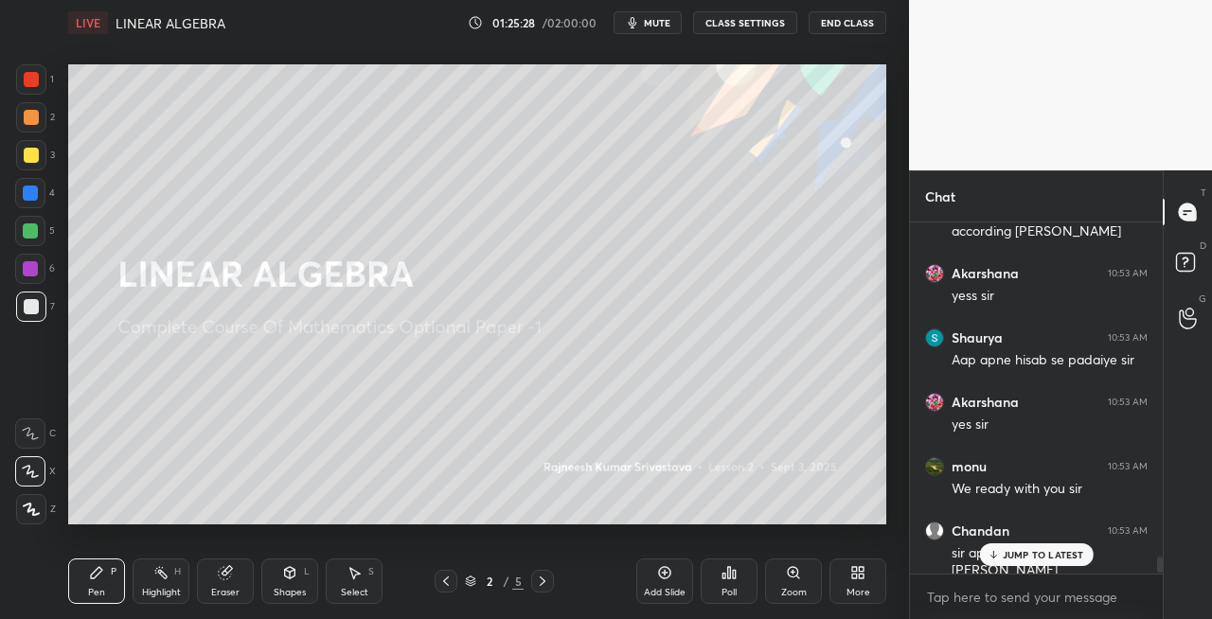
click at [443, 589] on div at bounding box center [446, 581] width 23 height 23
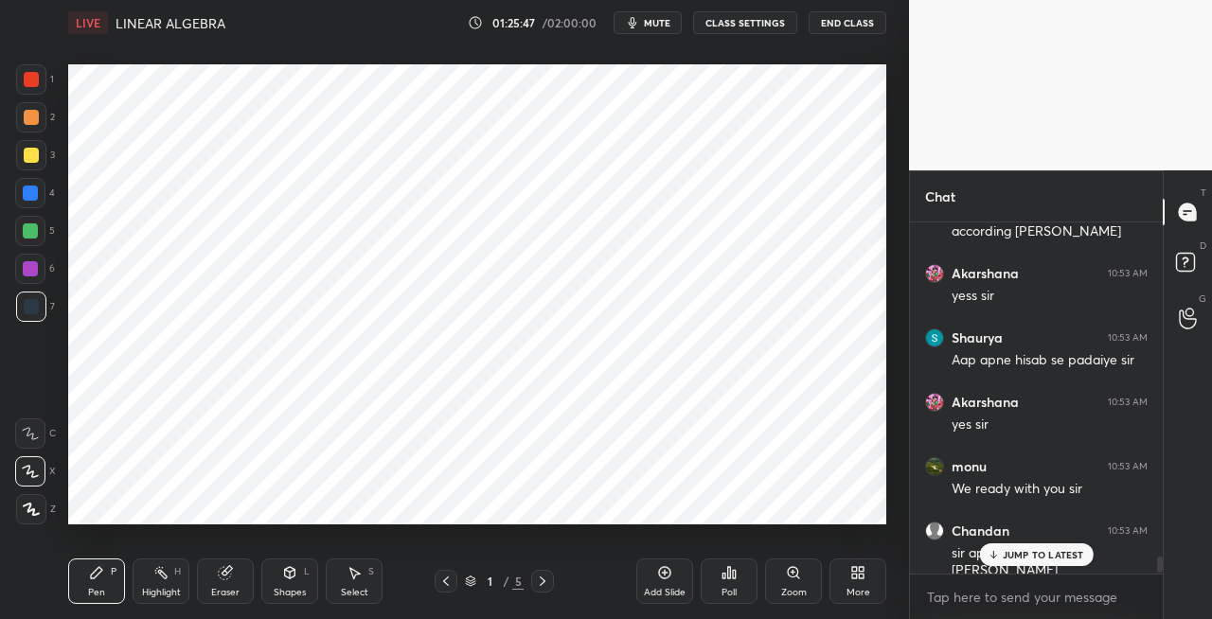
scroll to position [6911, 0]
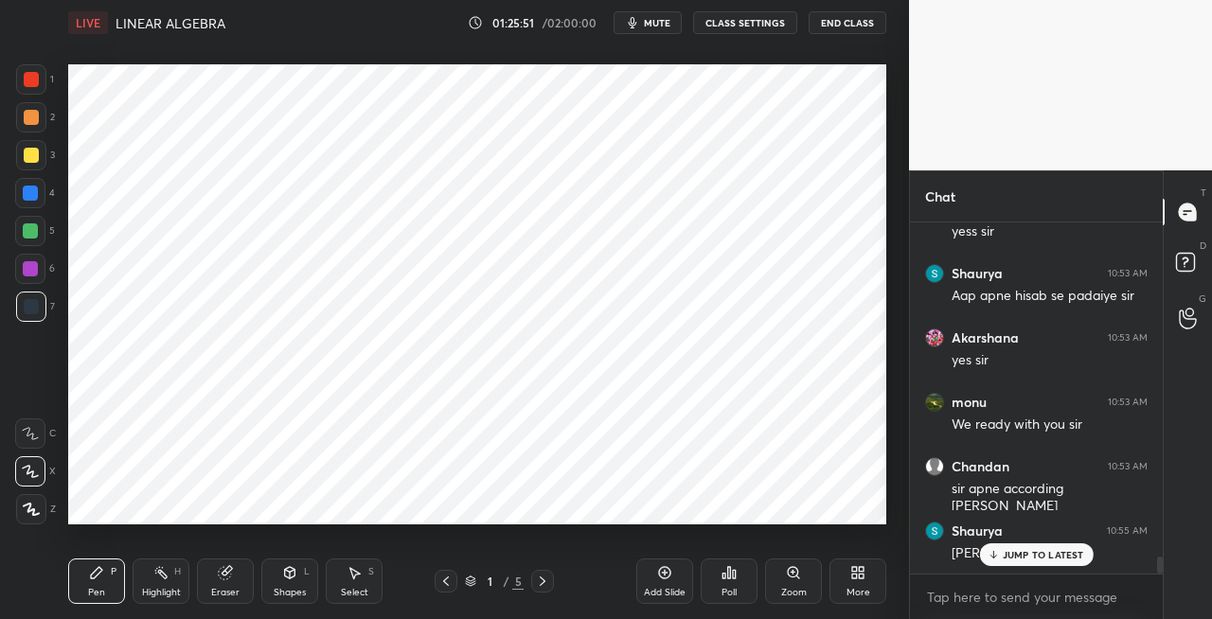
click at [538, 581] on icon at bounding box center [542, 581] width 15 height 15
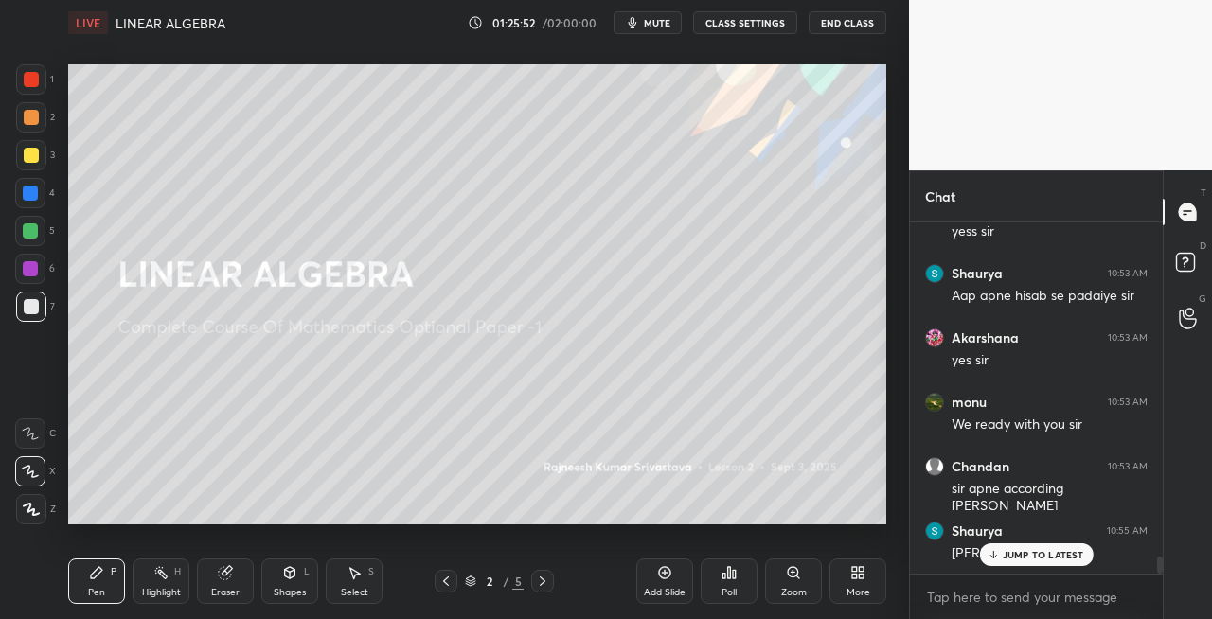
click at [544, 584] on icon at bounding box center [542, 581] width 15 height 15
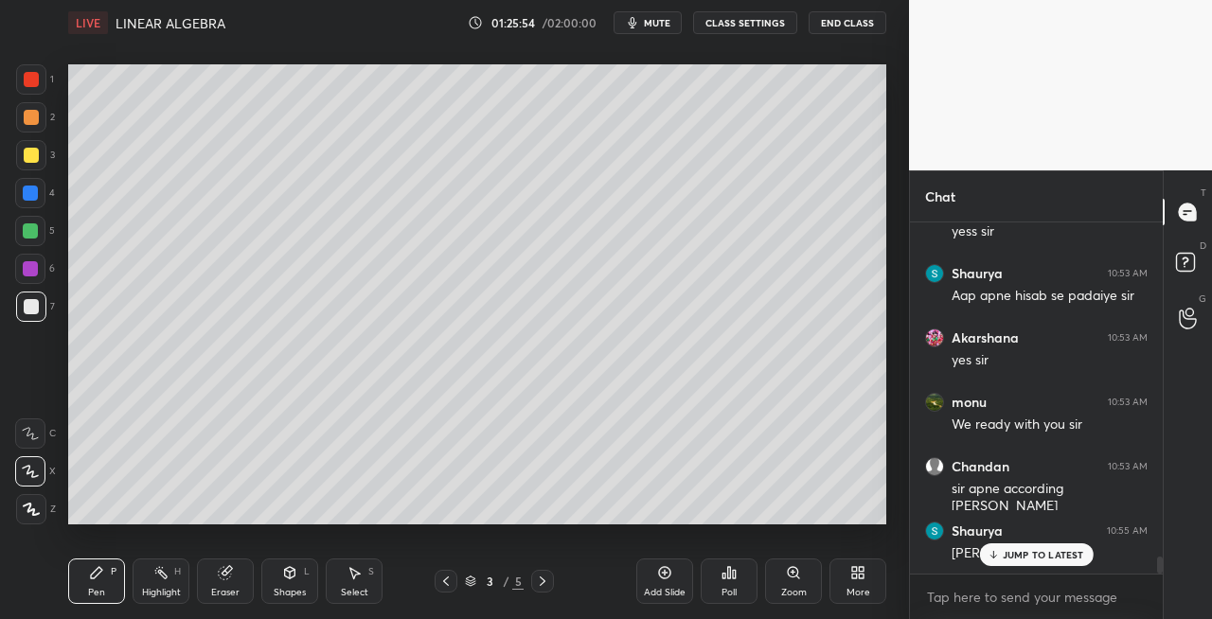
click at [657, 40] on div "LIVE LINEAR ALGEBRA 01:25:54 / 02:00:00 mute CLASS SETTINGS End Class" at bounding box center [477, 22] width 818 height 45
click at [666, 18] on span "mute" at bounding box center [657, 22] width 27 height 13
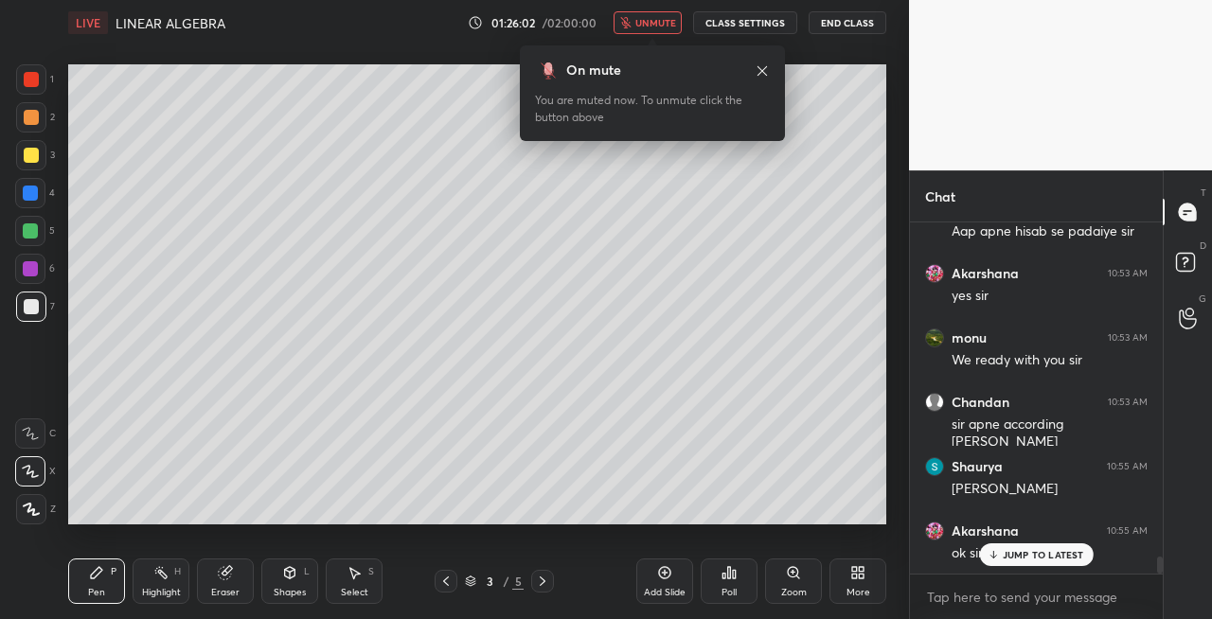
click at [653, 17] on span "unmute" at bounding box center [655, 22] width 41 height 13
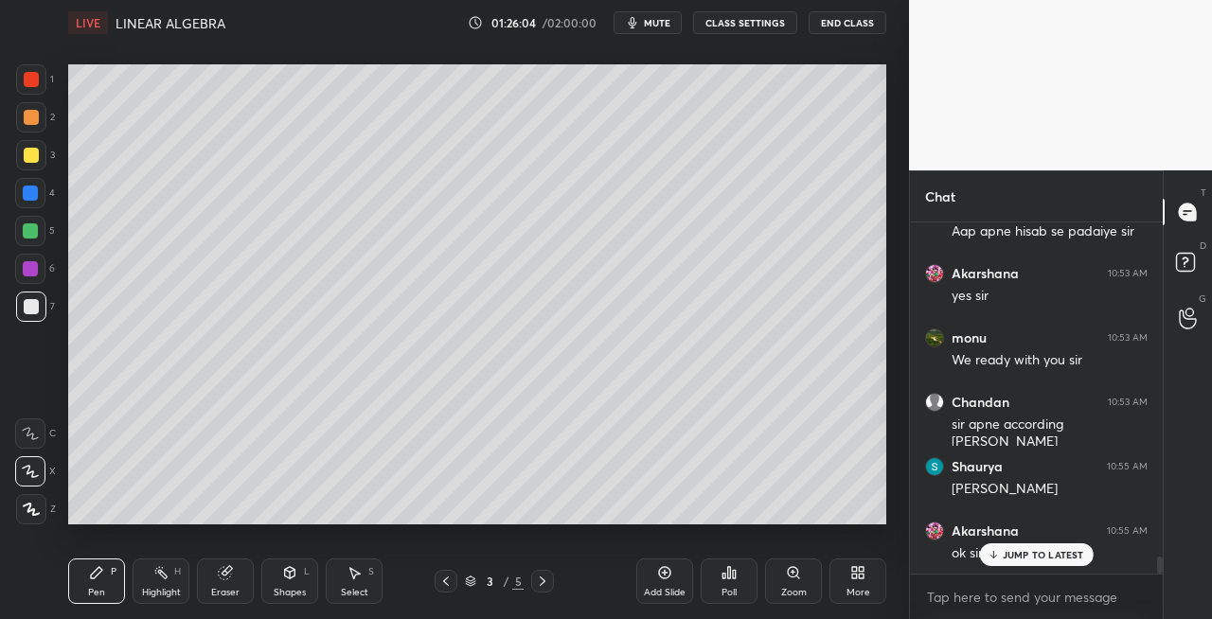
click at [536, 590] on div at bounding box center [542, 581] width 23 height 23
click at [547, 585] on icon at bounding box center [542, 581] width 15 height 15
click at [542, 580] on icon at bounding box center [543, 581] width 6 height 9
click at [288, 598] on div "Shapes" at bounding box center [290, 592] width 32 height 9
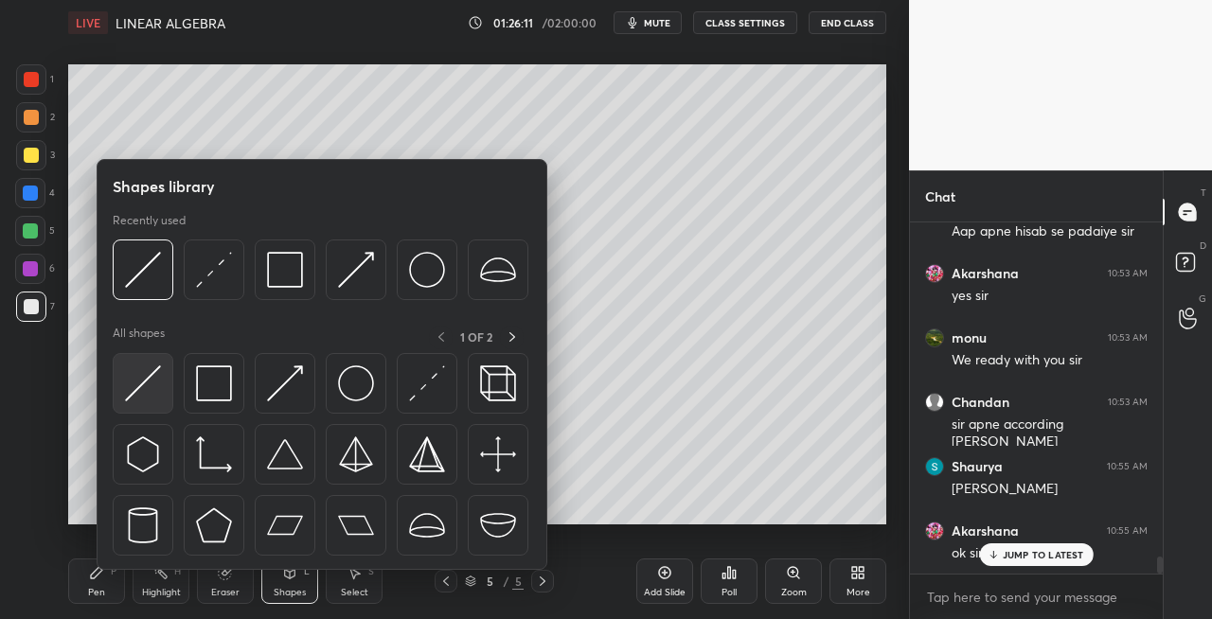
click at [120, 400] on div at bounding box center [143, 383] width 61 height 61
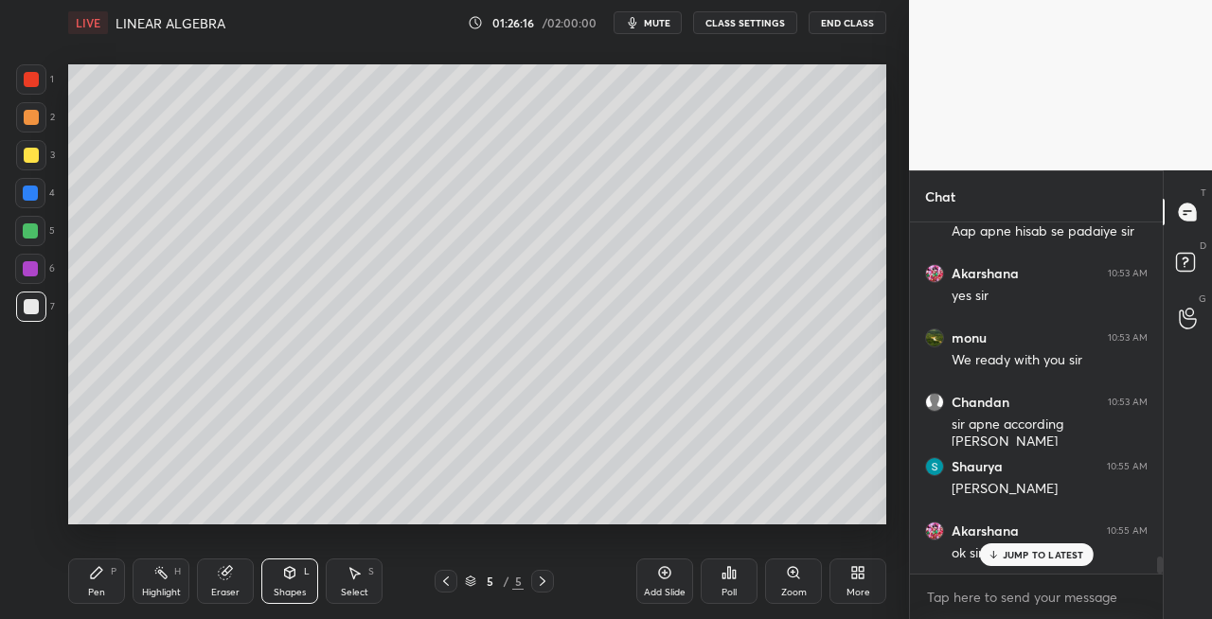
click at [545, 583] on icon at bounding box center [542, 581] width 15 height 15
click at [542, 584] on icon at bounding box center [542, 581] width 15 height 15
click at [133, 575] on div "Highlight H" at bounding box center [161, 581] width 57 height 45
click at [93, 585] on div "Pen P" at bounding box center [96, 581] width 57 height 45
click at [547, 576] on icon at bounding box center [542, 581] width 15 height 15
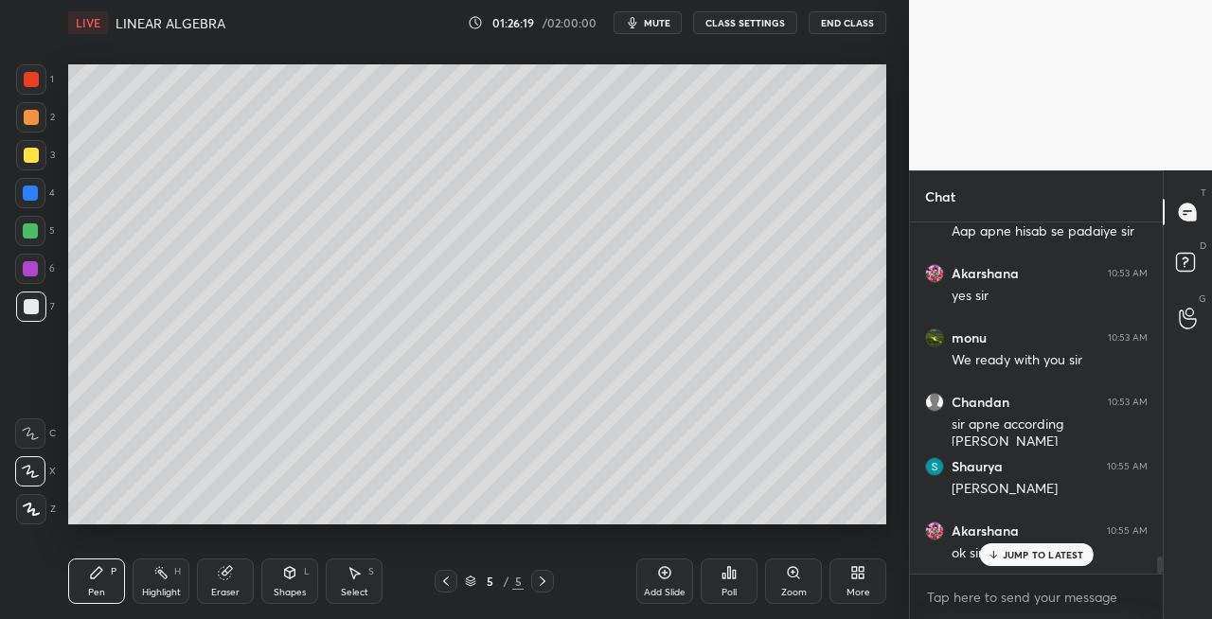
click at [669, 588] on div "Add Slide" at bounding box center [665, 592] width 42 height 9
click at [222, 572] on icon at bounding box center [225, 573] width 12 height 12
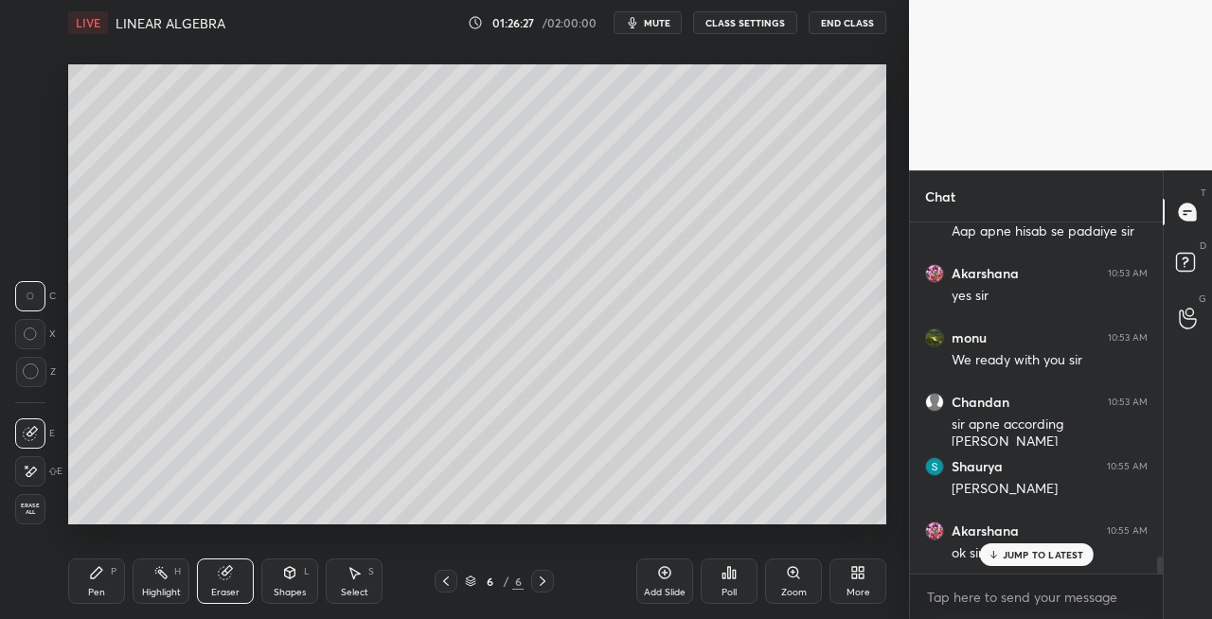
click at [112, 597] on div "Pen P" at bounding box center [96, 581] width 57 height 45
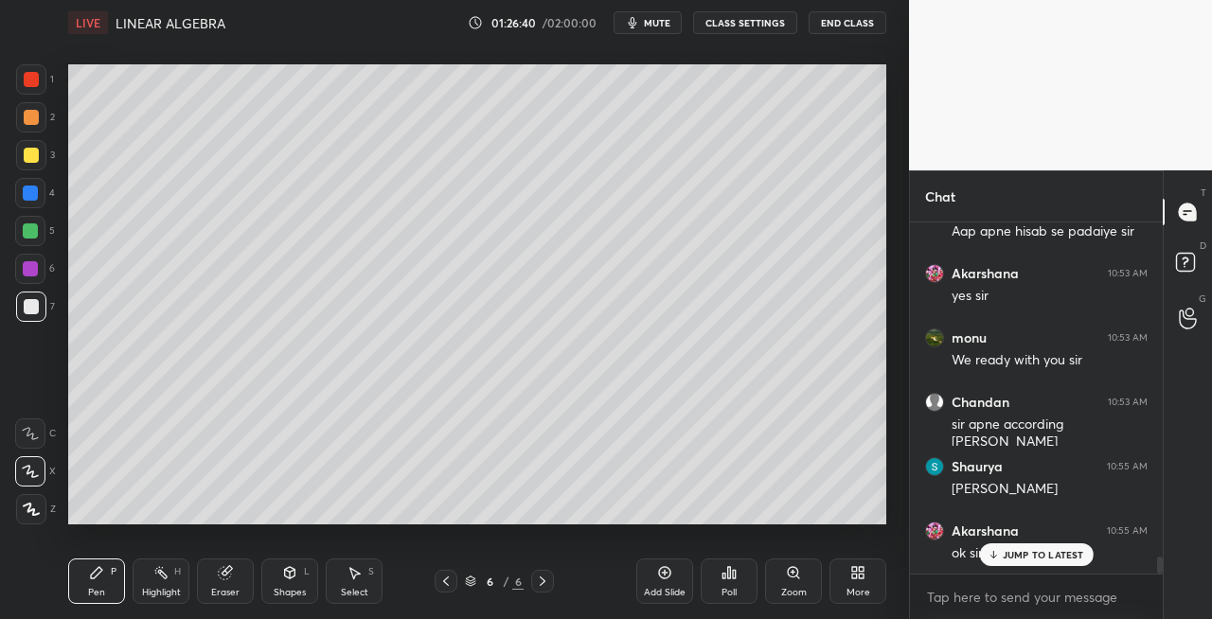
click at [32, 144] on div at bounding box center [31, 155] width 30 height 30
click at [291, 581] on div "Shapes L" at bounding box center [289, 581] width 57 height 45
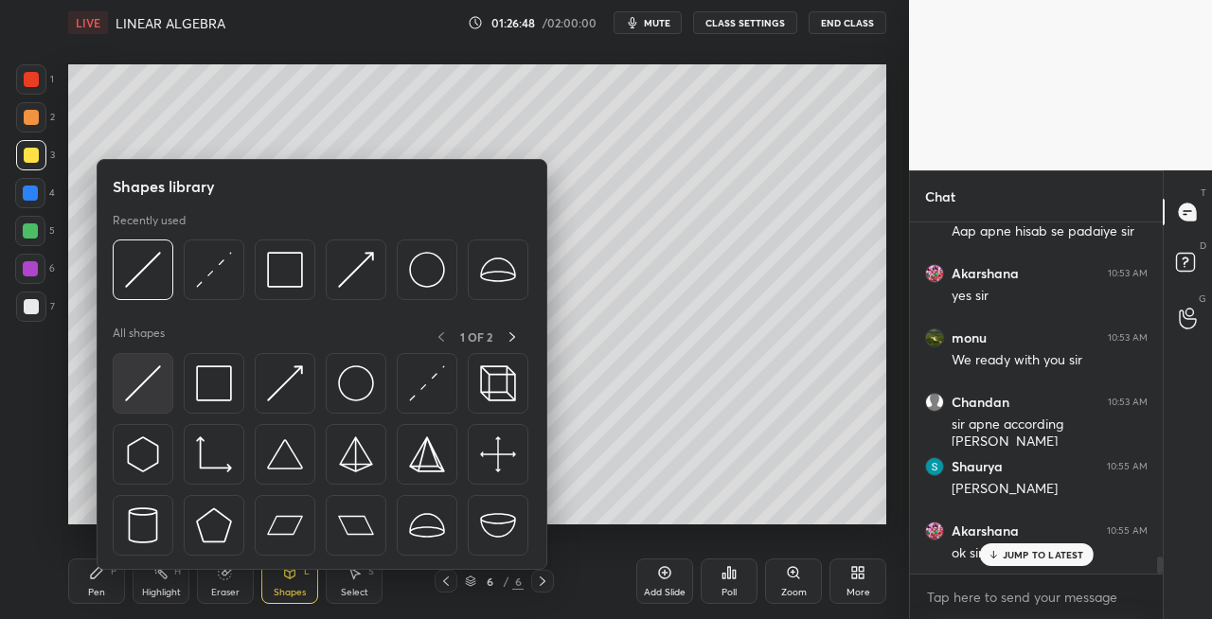
click at [131, 394] on img at bounding box center [143, 384] width 36 height 36
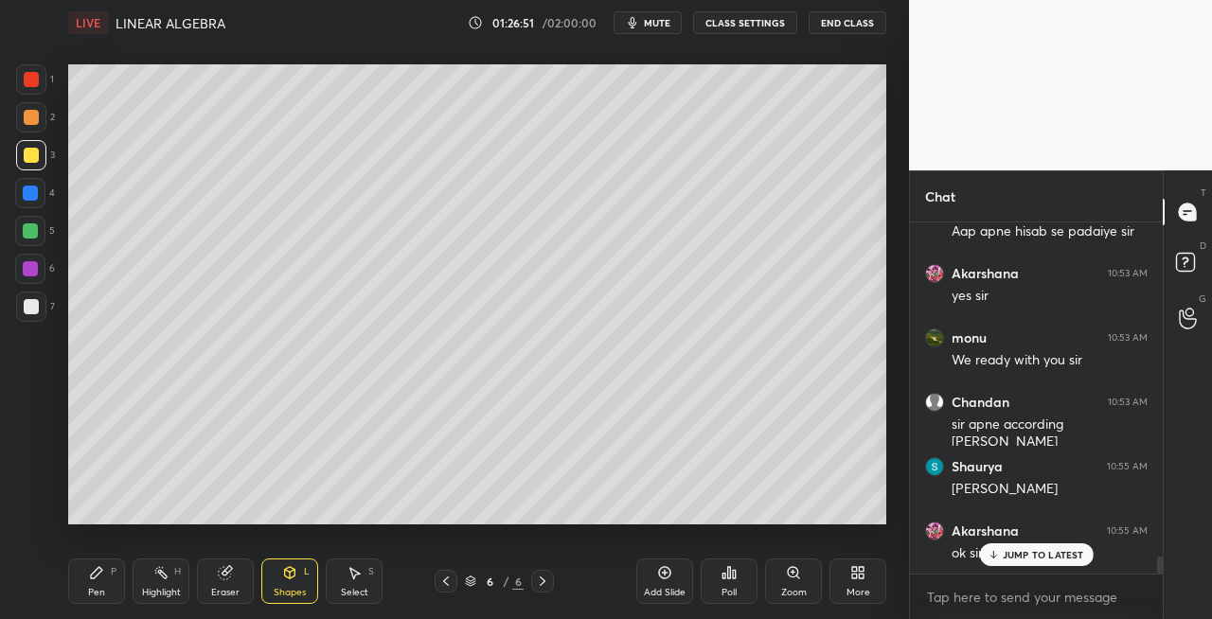
click at [24, 309] on div at bounding box center [31, 306] width 15 height 15
click at [100, 591] on div "Pen" at bounding box center [96, 592] width 17 height 9
click at [299, 574] on div "Shapes L" at bounding box center [289, 581] width 57 height 45
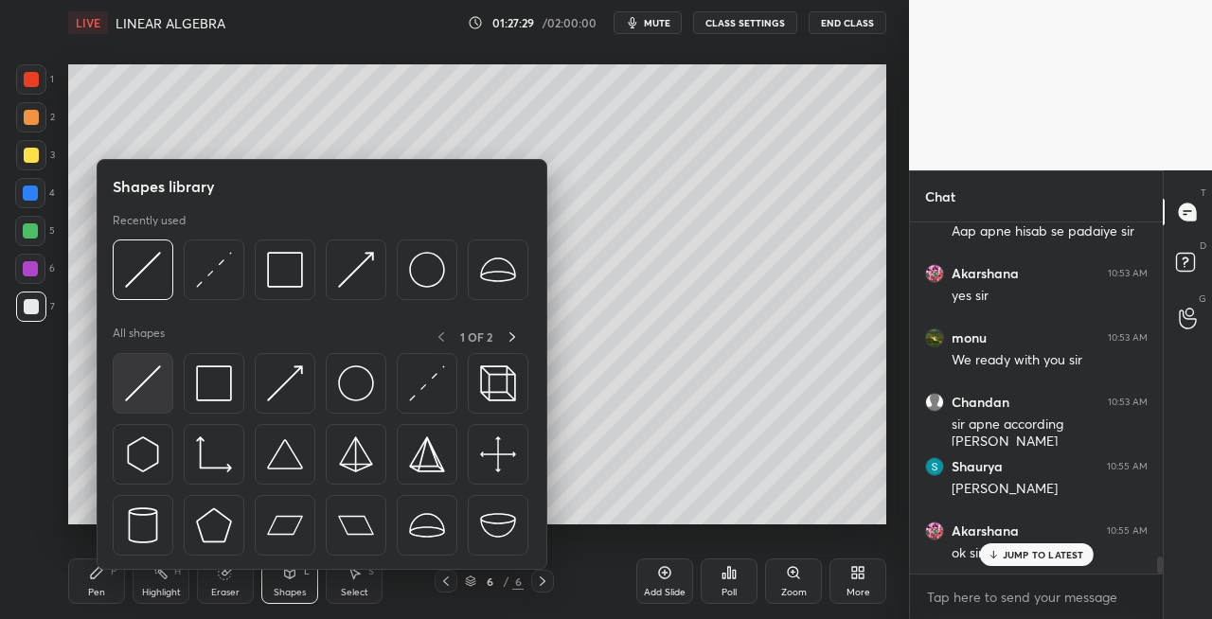
click at [129, 400] on img at bounding box center [143, 384] width 36 height 36
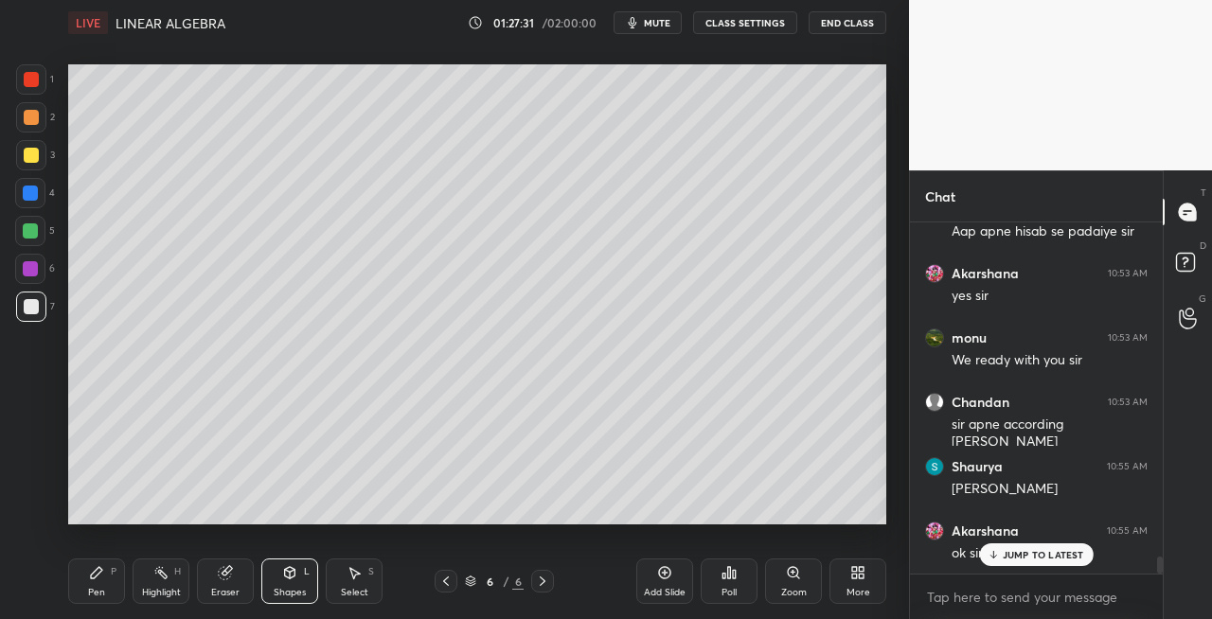
click at [107, 587] on div "Pen P" at bounding box center [96, 581] width 57 height 45
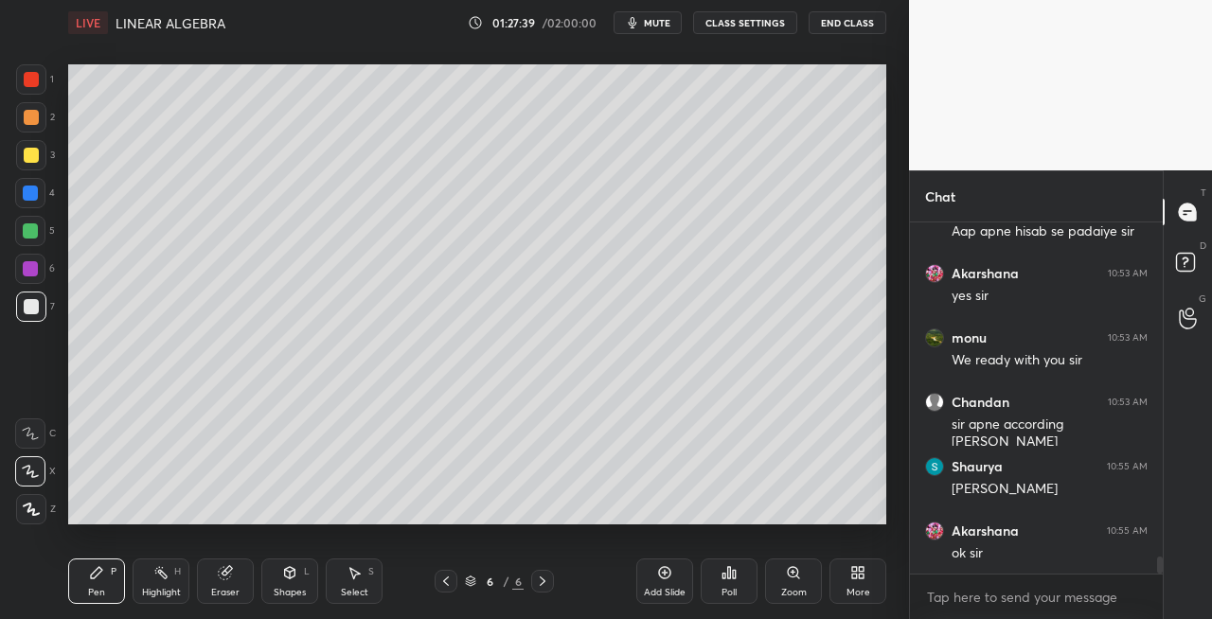
scroll to position [7044, 0]
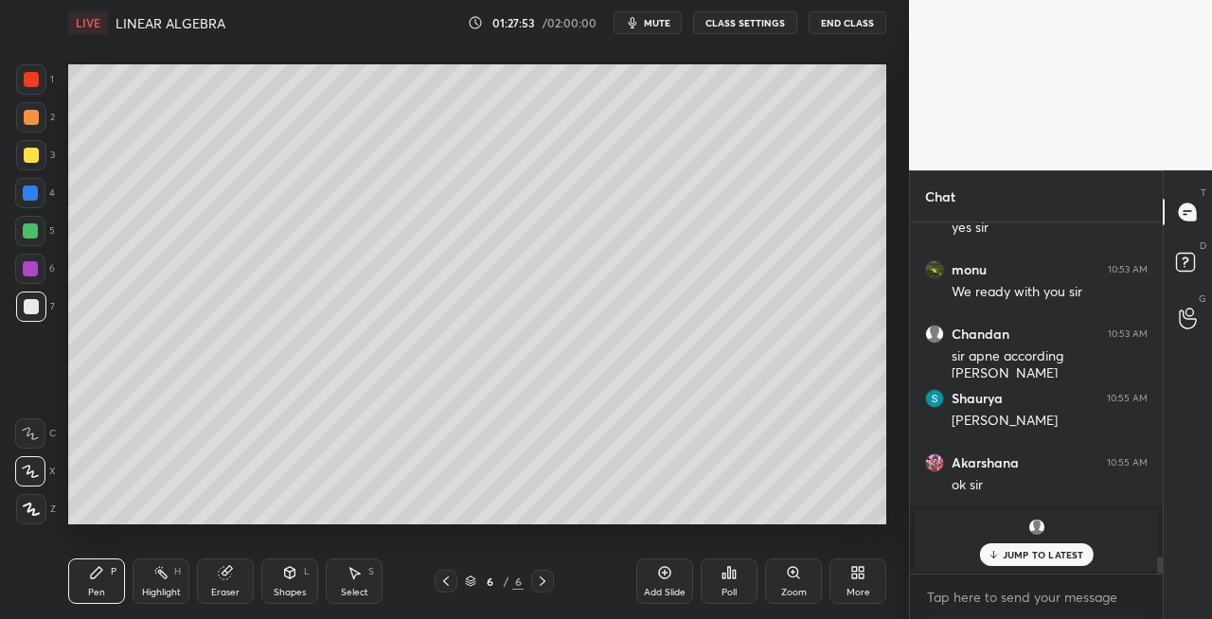
click at [659, 25] on span "mute" at bounding box center [657, 22] width 27 height 13
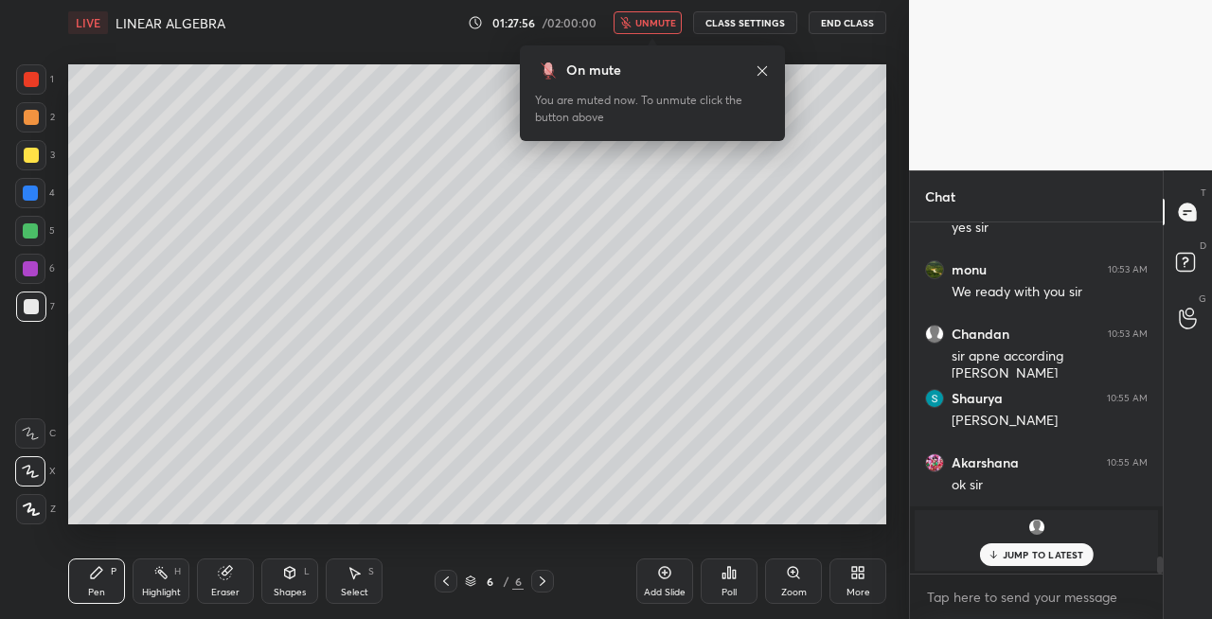
click at [666, 27] on span "unmute" at bounding box center [655, 22] width 41 height 13
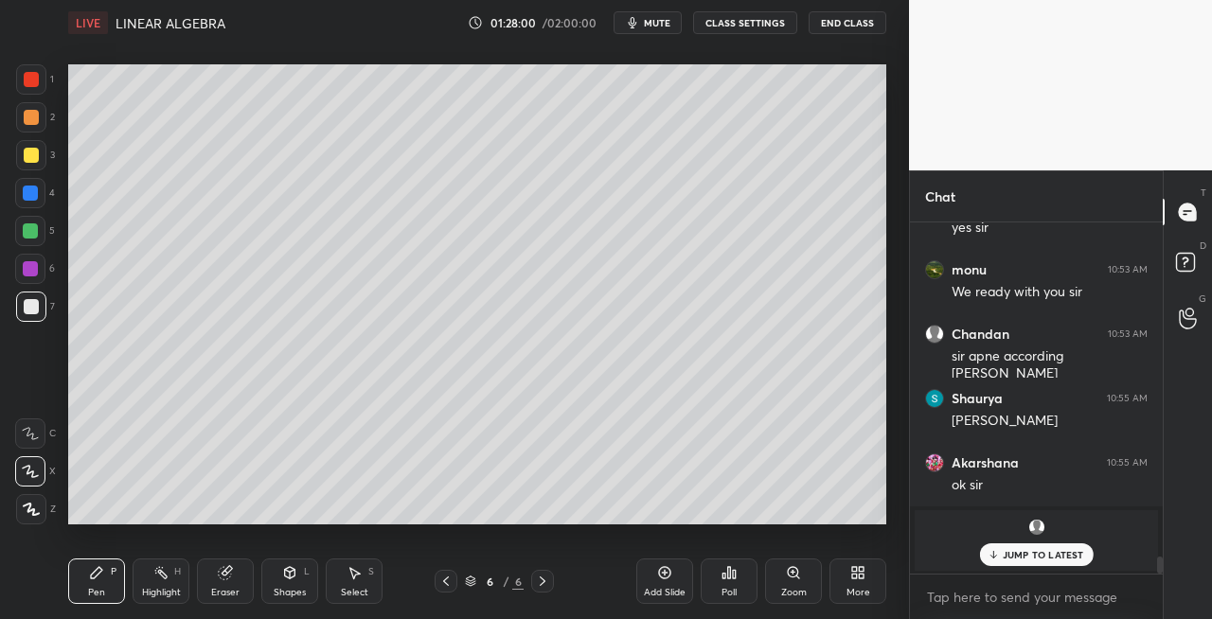
click at [1013, 557] on p "JUMP TO LATEST" at bounding box center [1043, 554] width 81 height 11
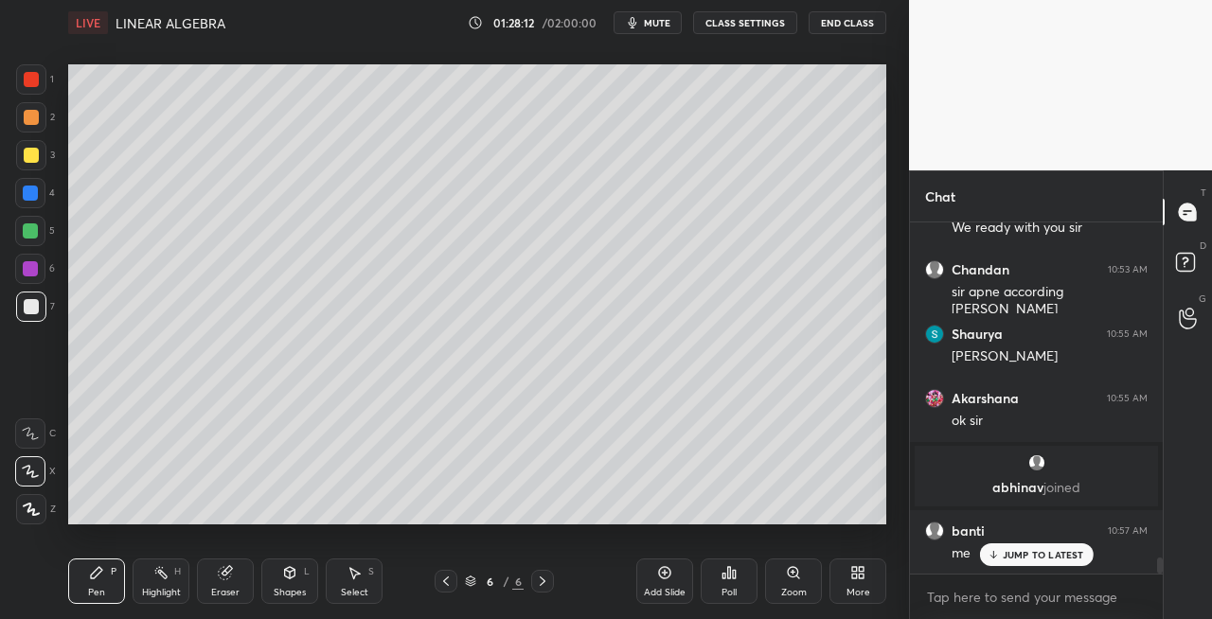
scroll to position [7173, 0]
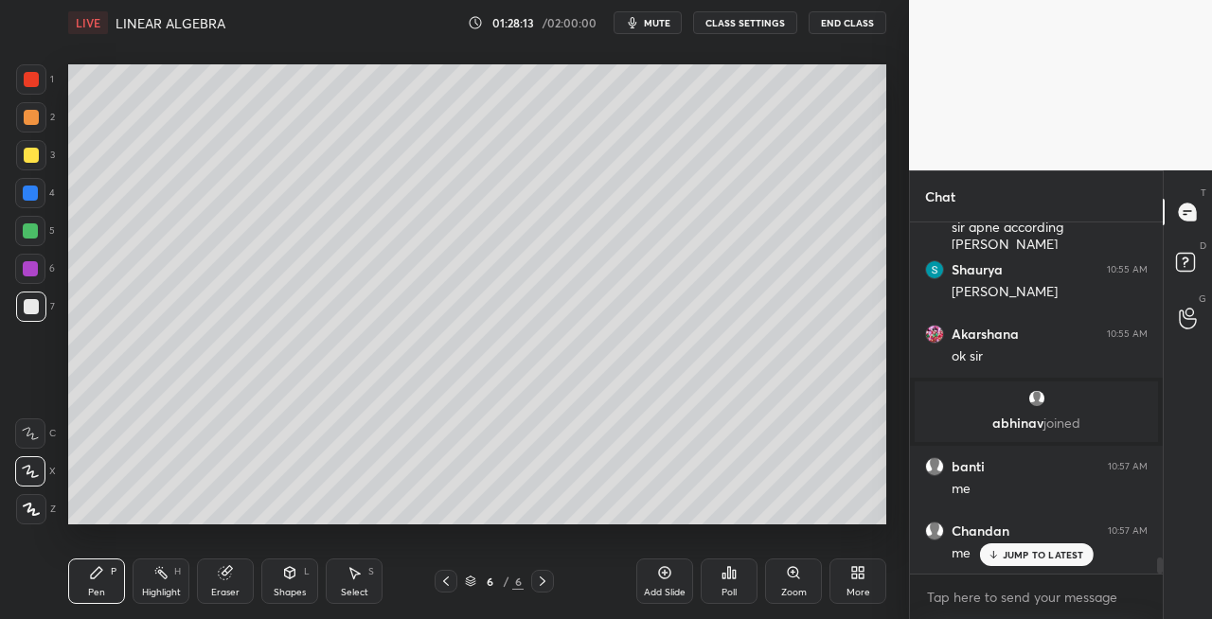
click at [661, 25] on span "mute" at bounding box center [657, 22] width 27 height 13
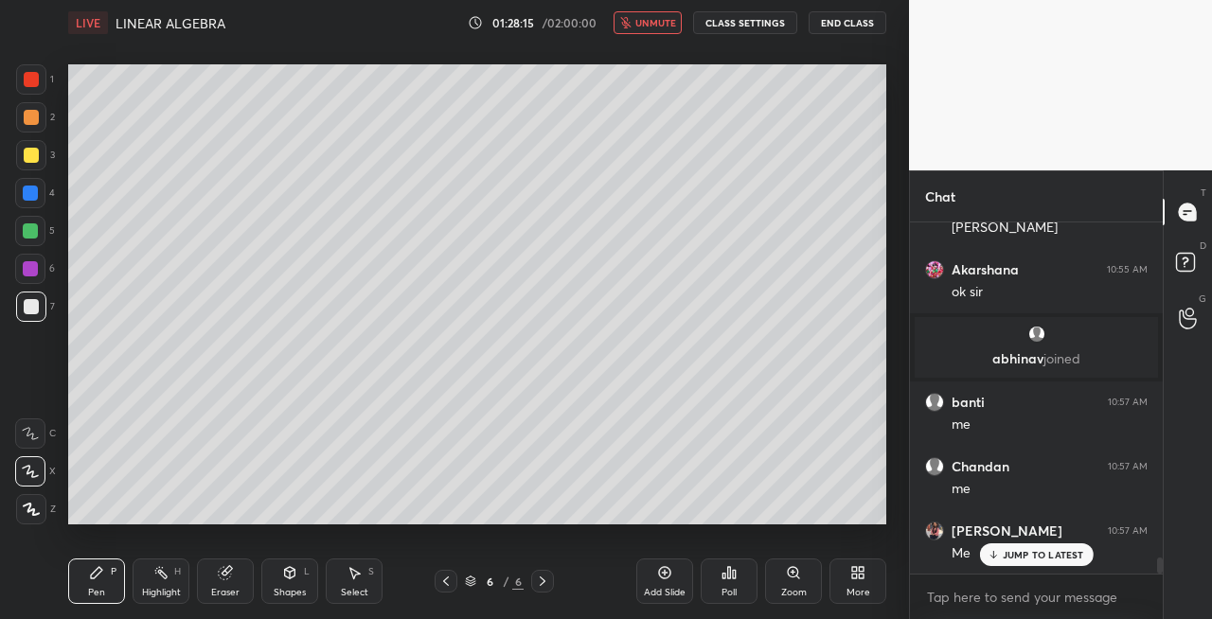
click at [644, 24] on span "unmute" at bounding box center [655, 22] width 41 height 13
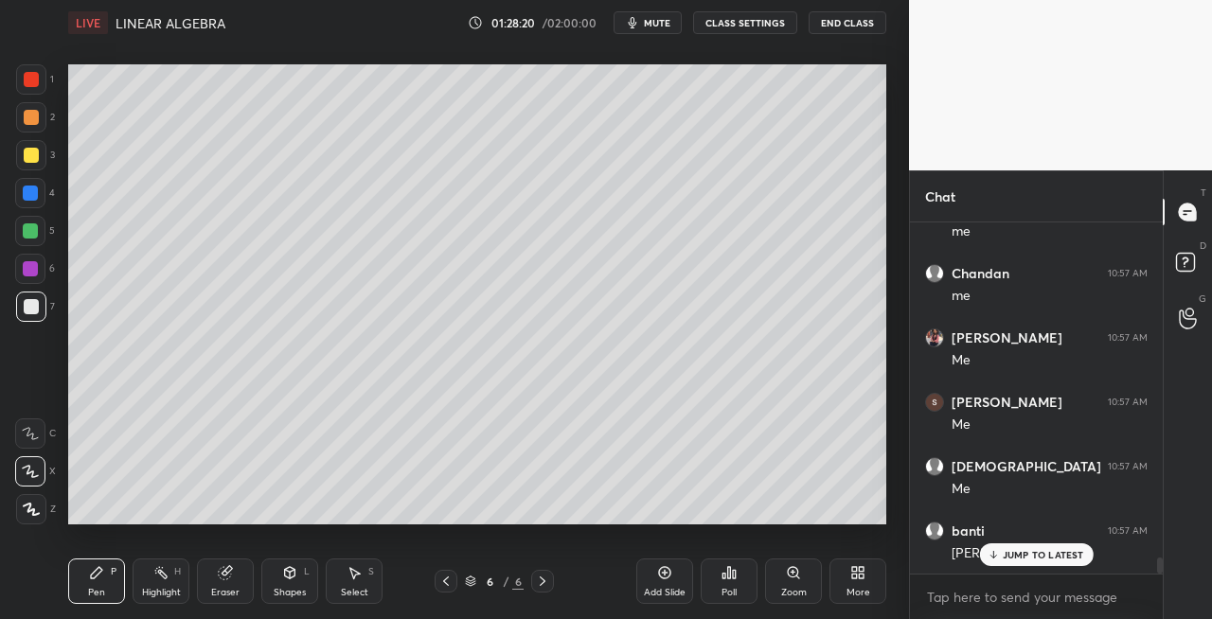
scroll to position [7495, 0]
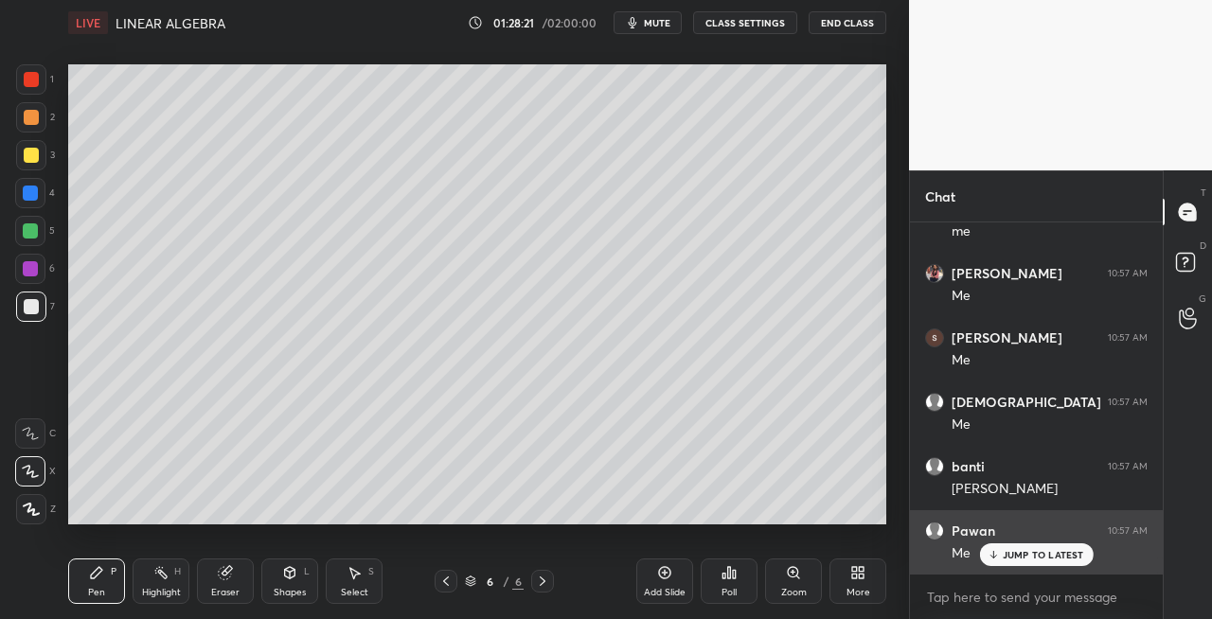
click at [1018, 553] on p "JUMP TO LATEST" at bounding box center [1043, 554] width 81 height 11
click at [1007, 559] on p "JUMP TO LATEST" at bounding box center [1043, 554] width 81 height 11
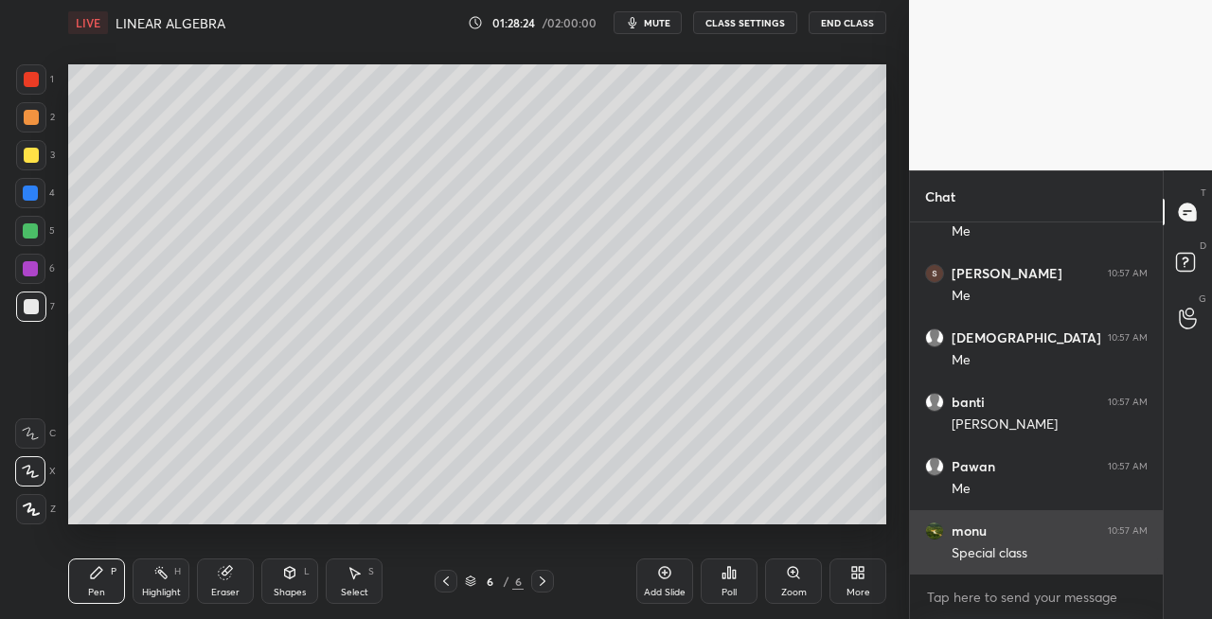
scroll to position [7624, 0]
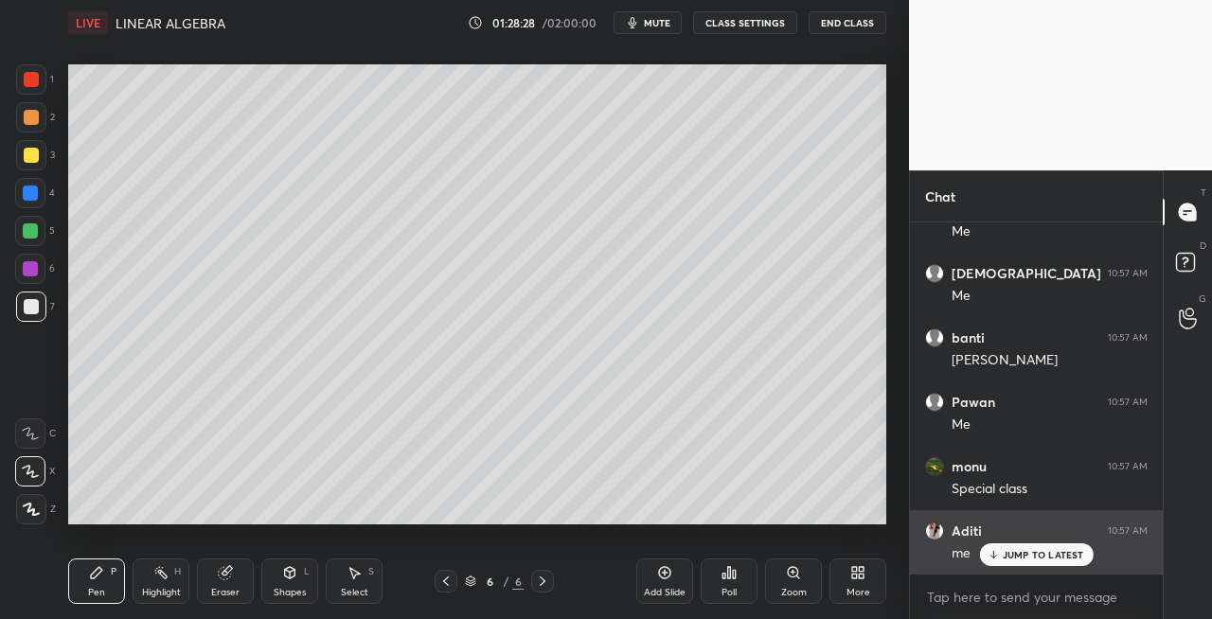
click at [1028, 552] on p "JUMP TO LATEST" at bounding box center [1043, 554] width 81 height 11
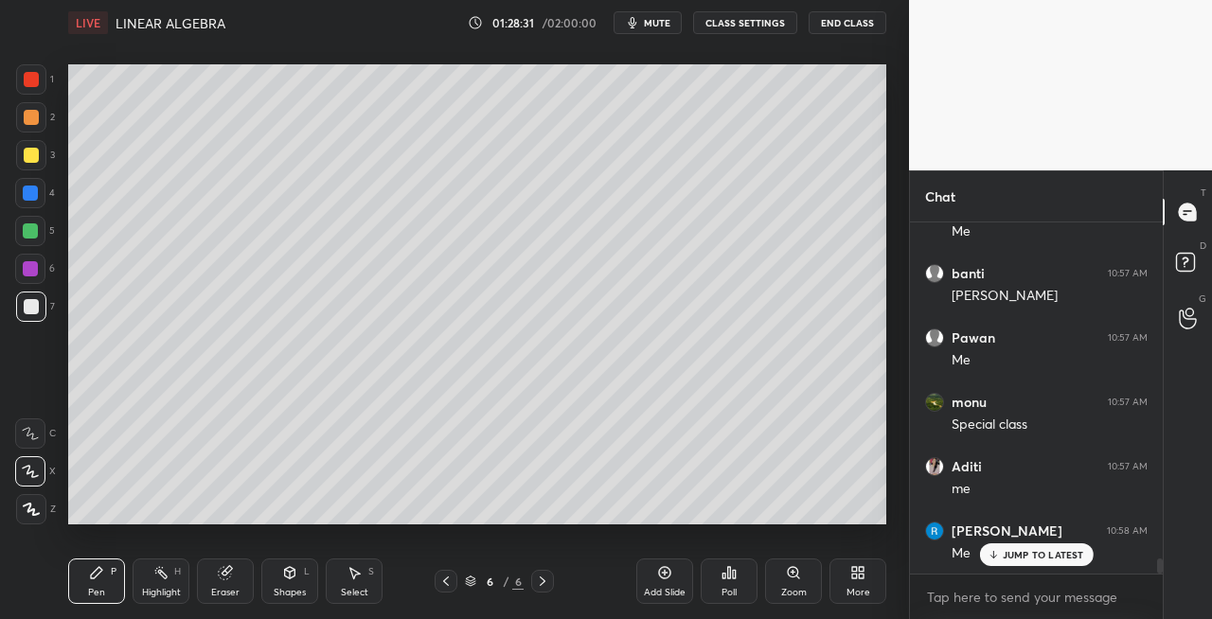
scroll to position [7769, 0]
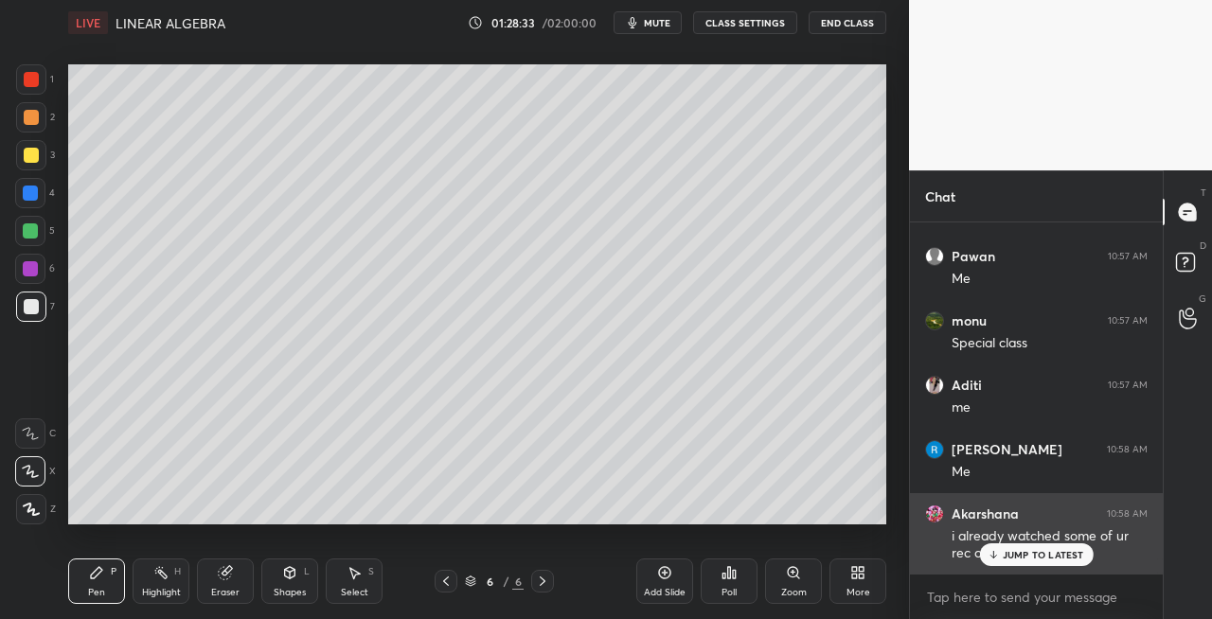
click at [1036, 560] on p "JUMP TO LATEST" at bounding box center [1043, 554] width 81 height 11
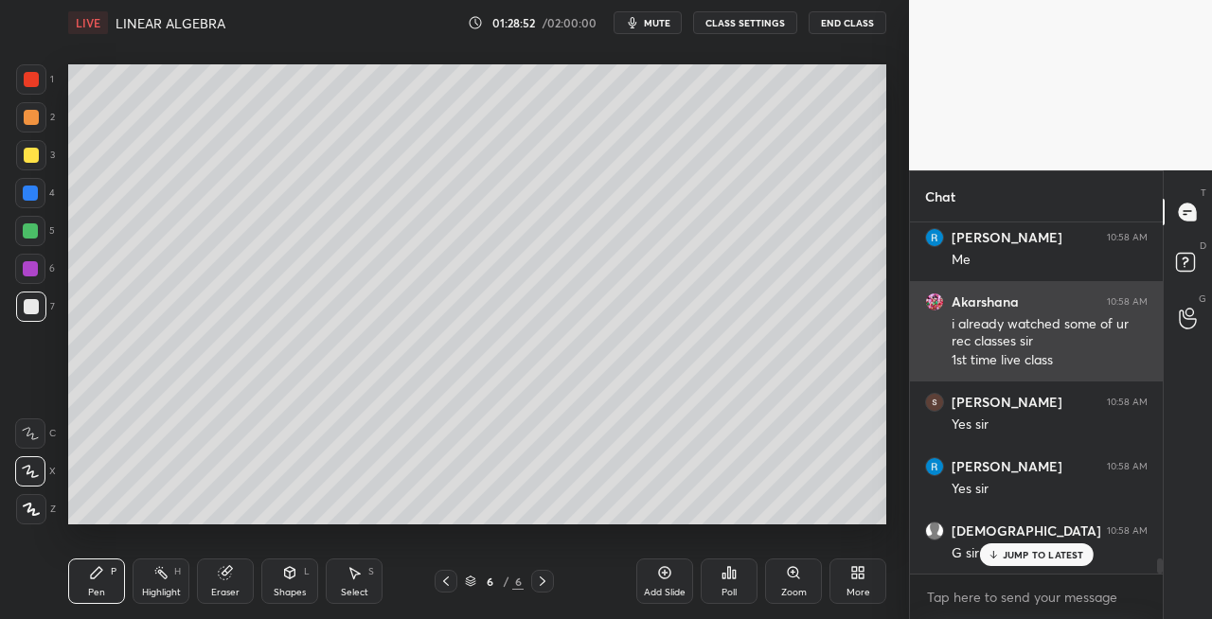
scroll to position [8110, 0]
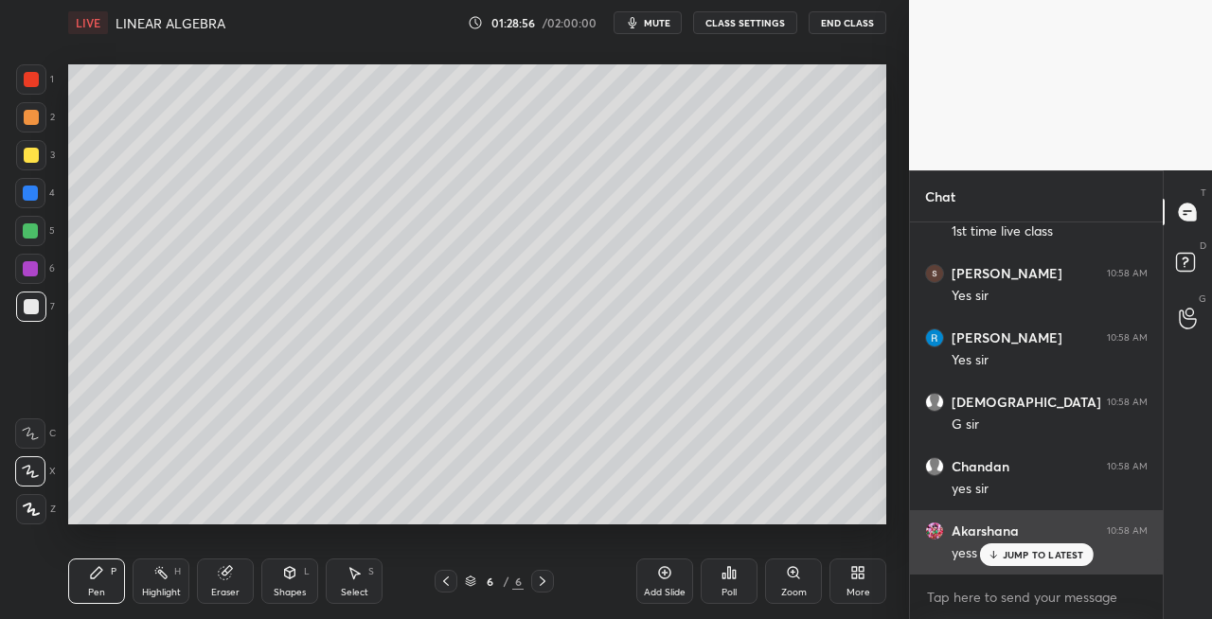
click at [1036, 562] on div "JUMP TO LATEST" at bounding box center [1036, 555] width 114 height 23
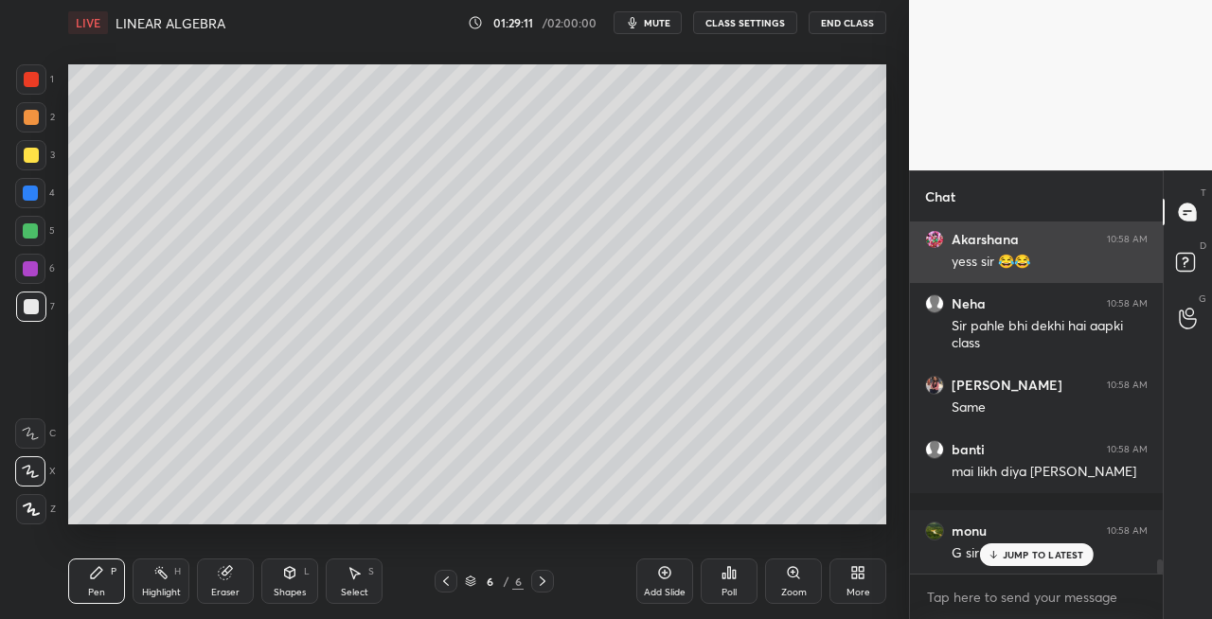
scroll to position [8466, 0]
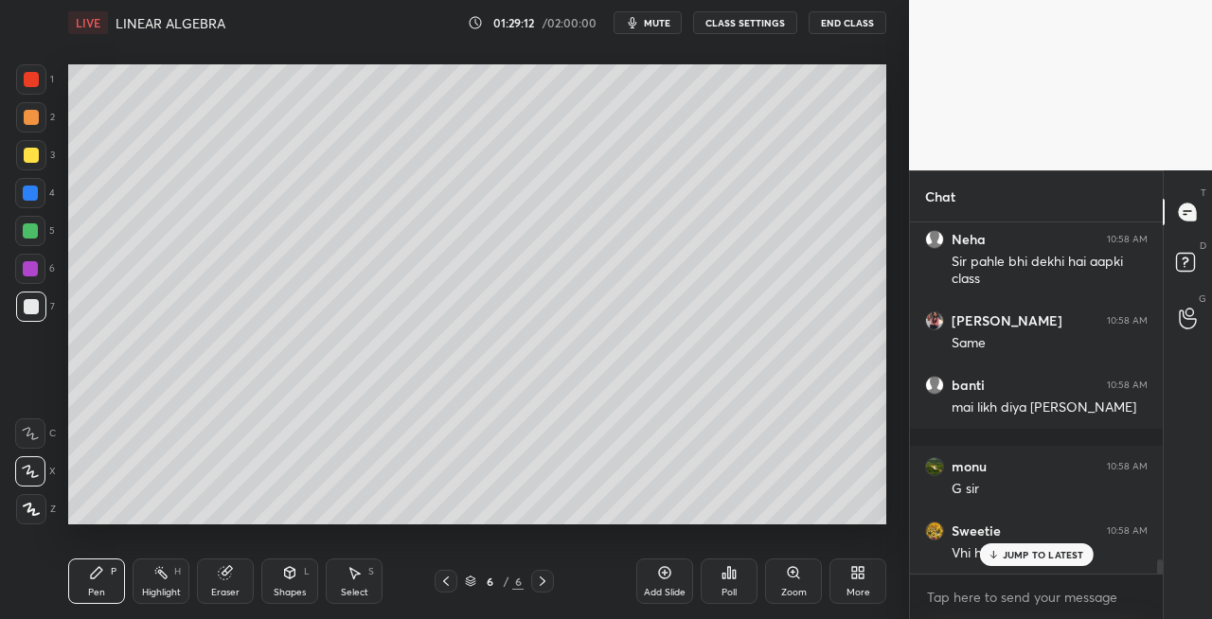
click at [1036, 561] on p "JUMP TO LATEST" at bounding box center [1043, 554] width 81 height 11
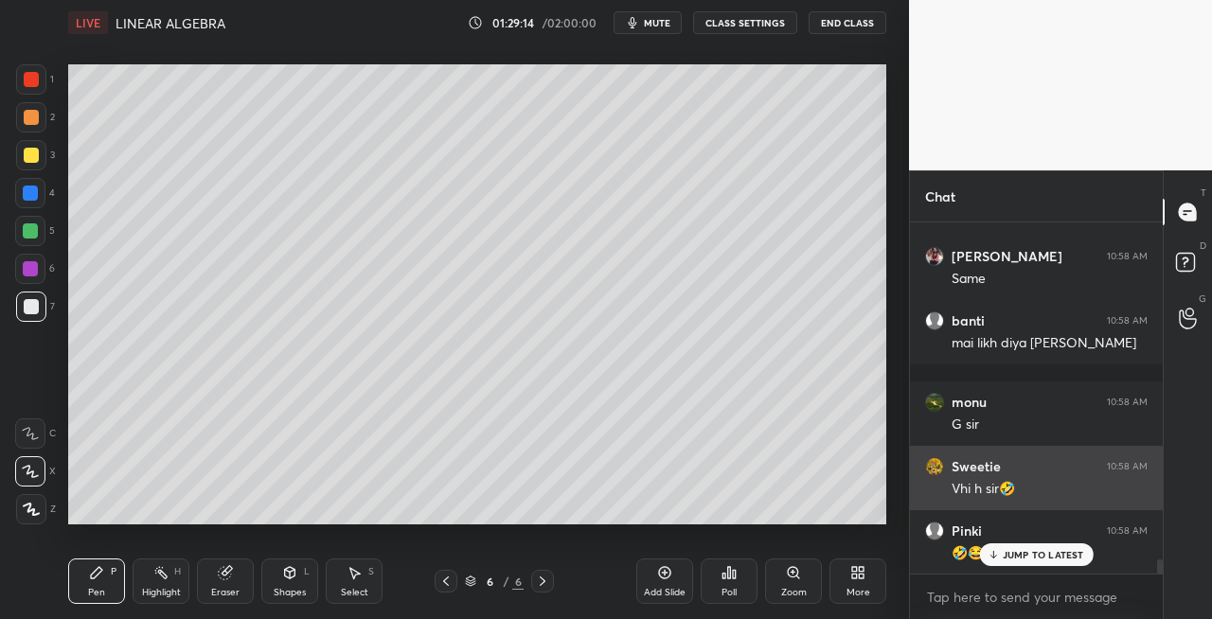
scroll to position [8595, 0]
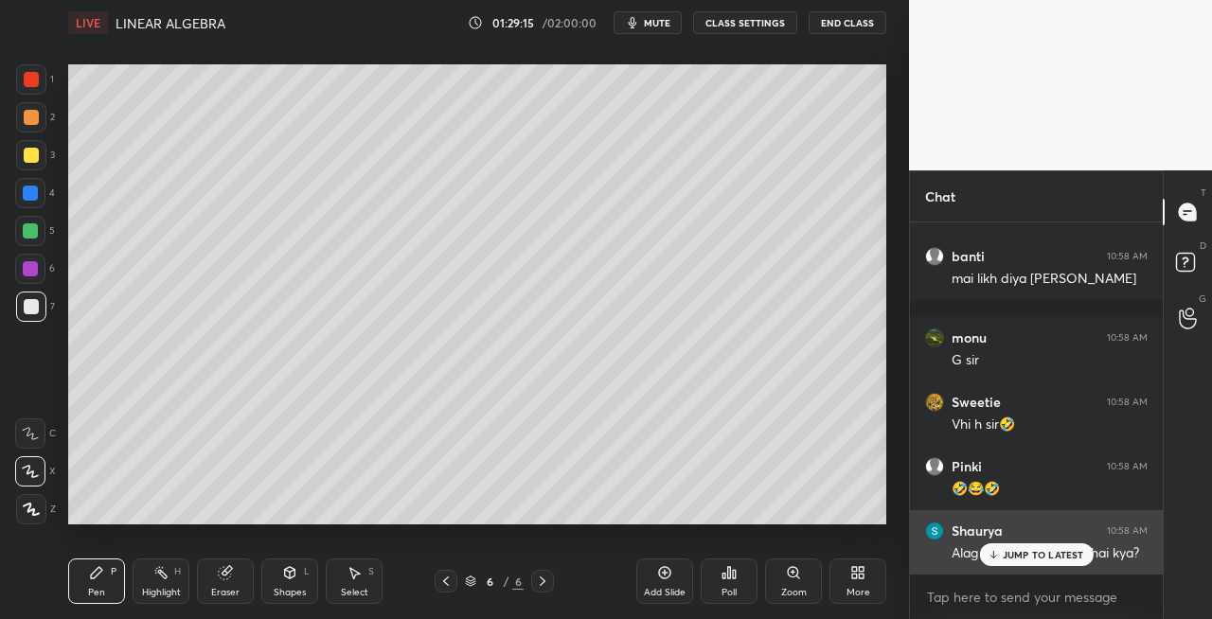
click at [1034, 563] on div "JUMP TO LATEST" at bounding box center [1036, 555] width 114 height 23
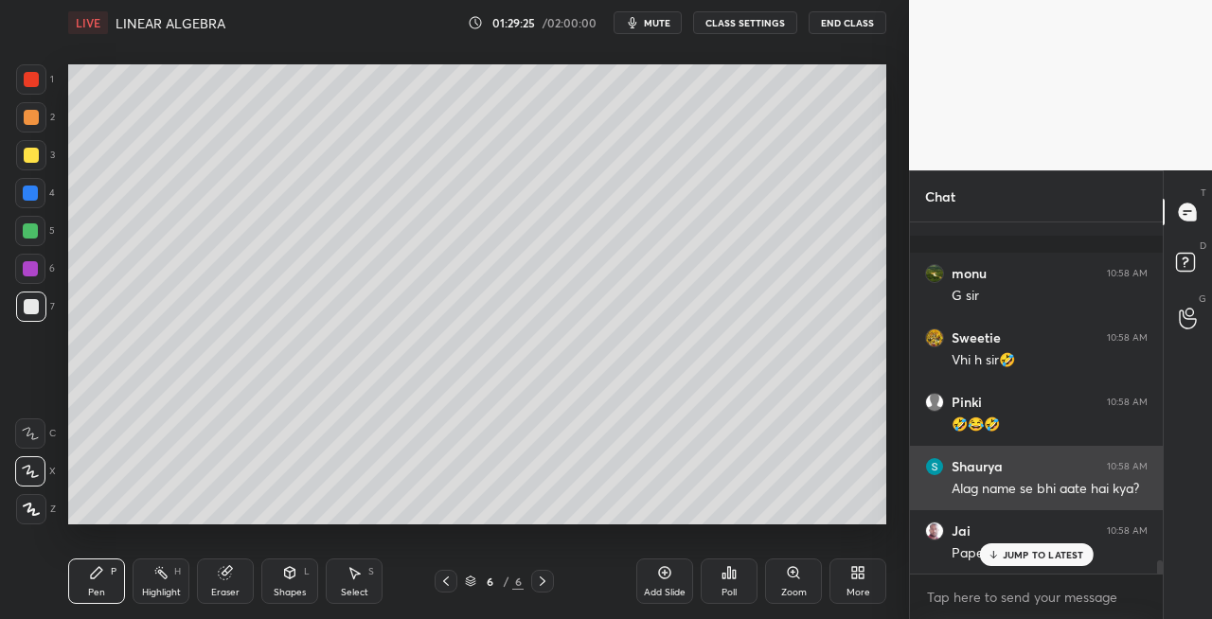
scroll to position [8724, 0]
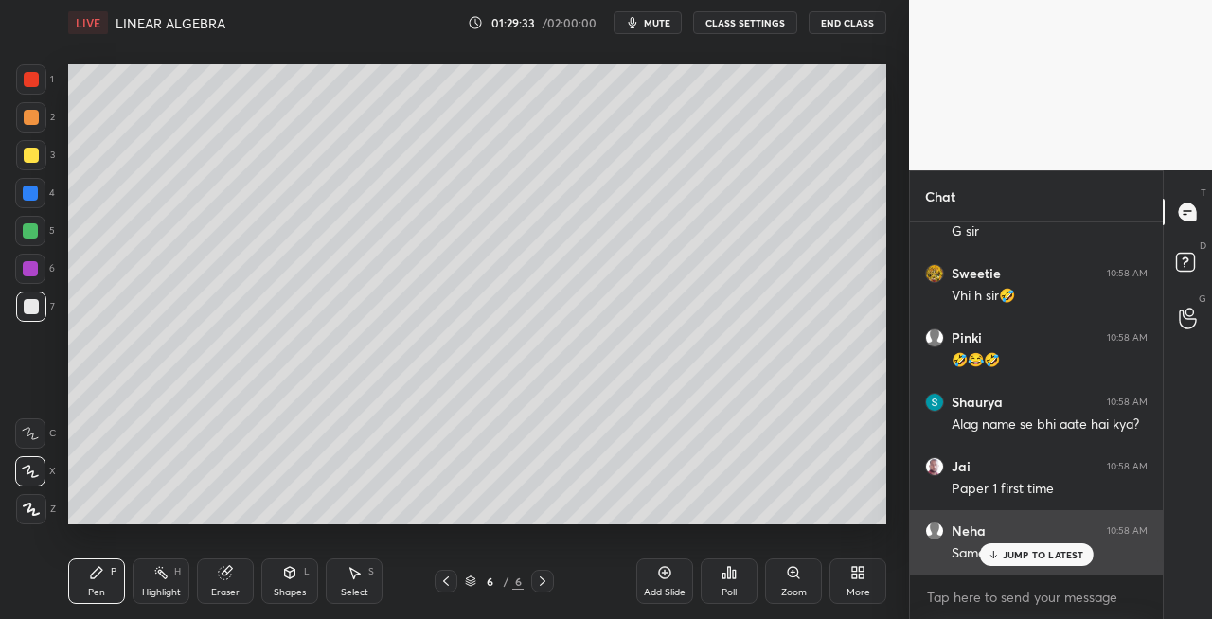
click at [1045, 553] on p "JUMP TO LATEST" at bounding box center [1043, 554] width 81 height 11
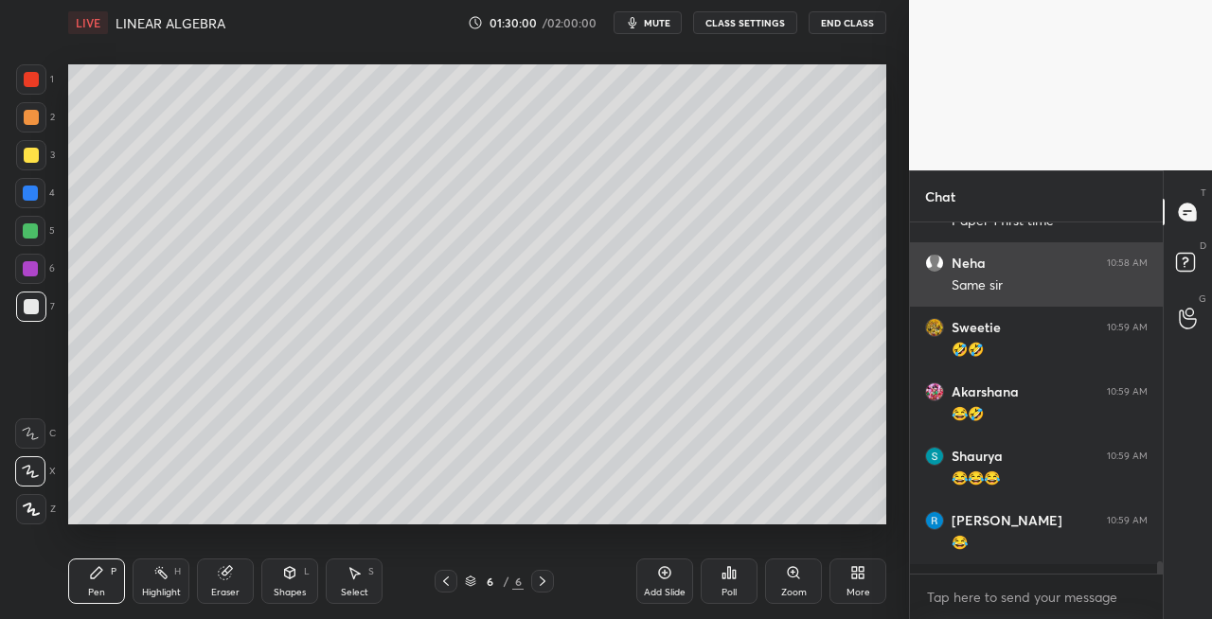
scroll to position [8982, 0]
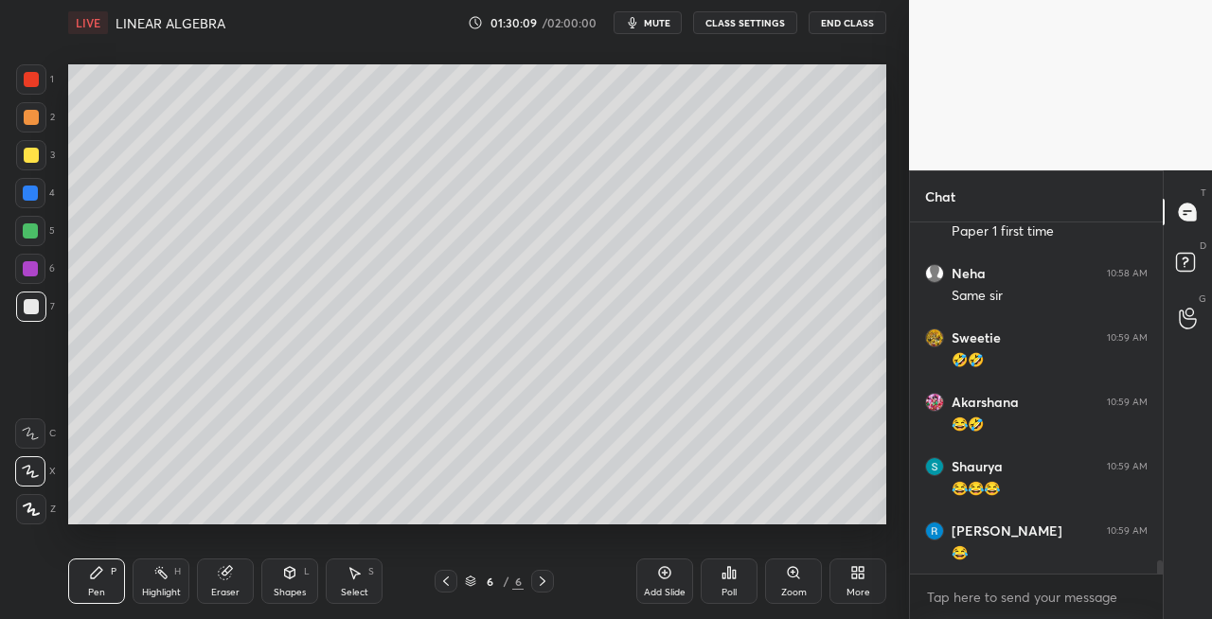
click at [447, 583] on icon at bounding box center [445, 581] width 15 height 15
click at [545, 583] on icon at bounding box center [542, 581] width 15 height 15
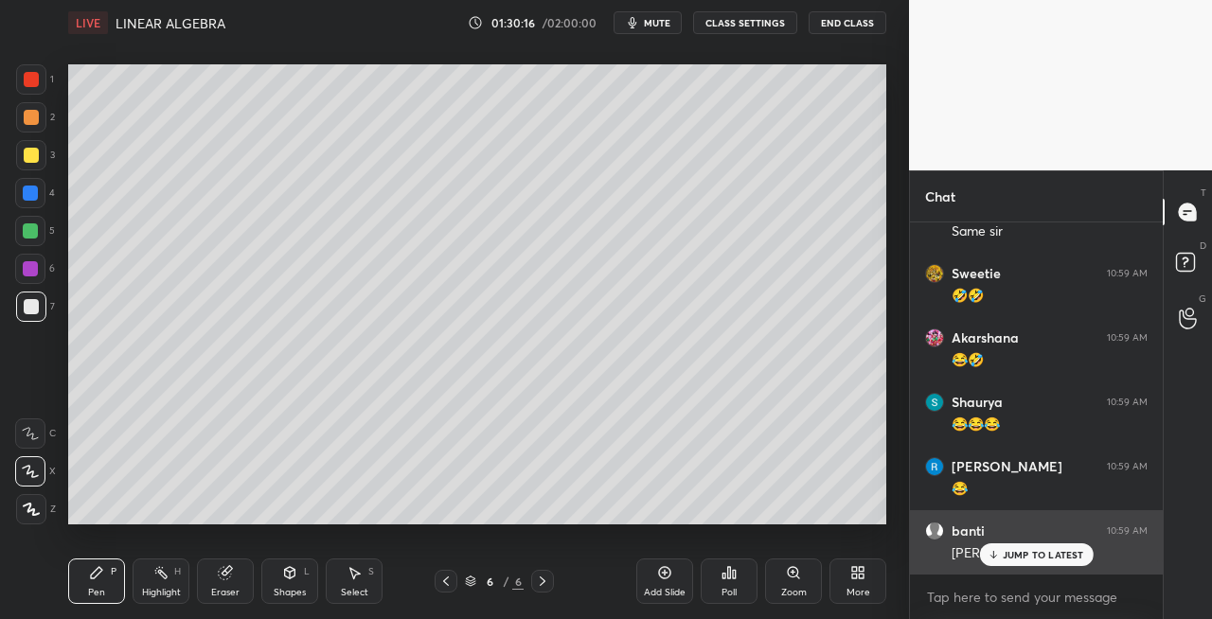
click at [1010, 553] on p "JUMP TO LATEST" at bounding box center [1043, 554] width 81 height 11
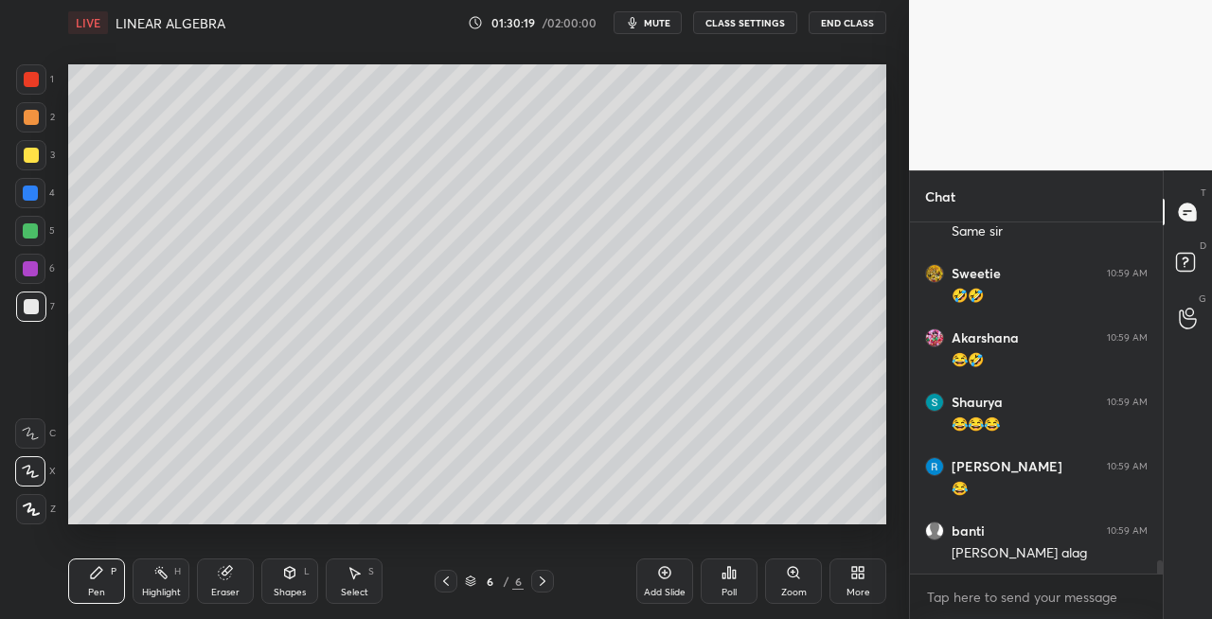
click at [19, 160] on div at bounding box center [31, 155] width 30 height 30
click at [447, 583] on icon at bounding box center [445, 581] width 15 height 15
click at [540, 581] on icon at bounding box center [542, 581] width 15 height 15
click at [225, 570] on icon at bounding box center [225, 573] width 12 height 12
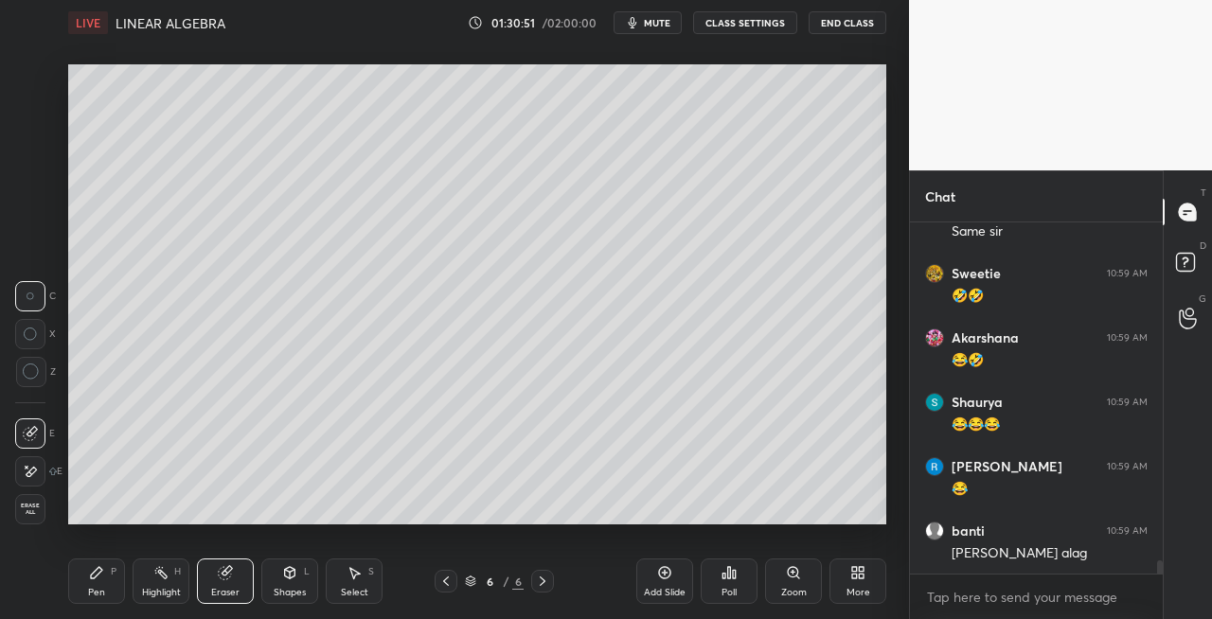
click at [86, 581] on div "Pen P" at bounding box center [96, 581] width 57 height 45
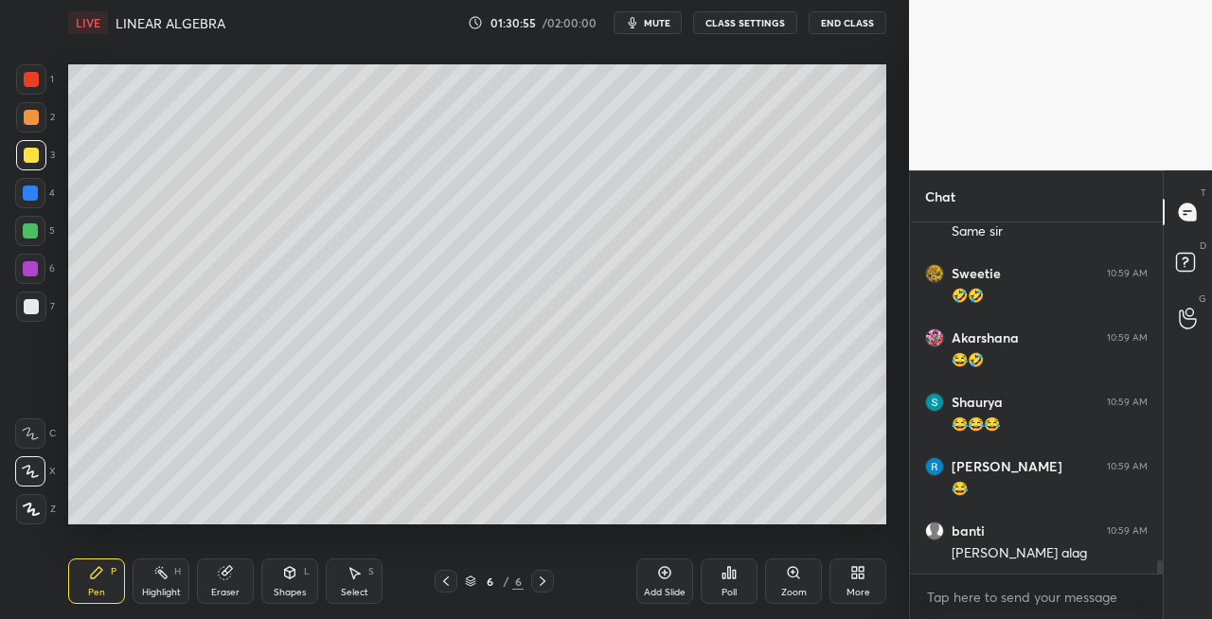
click at [286, 588] on div "Shapes" at bounding box center [290, 592] width 32 height 9
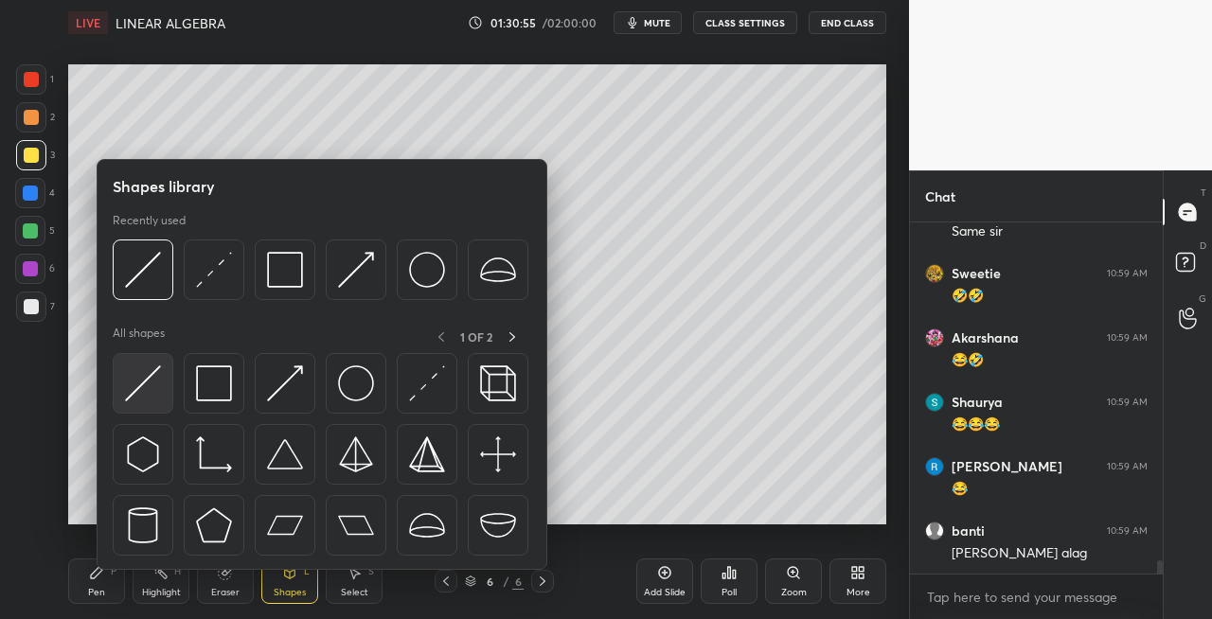
click at [125, 398] on img at bounding box center [143, 384] width 36 height 36
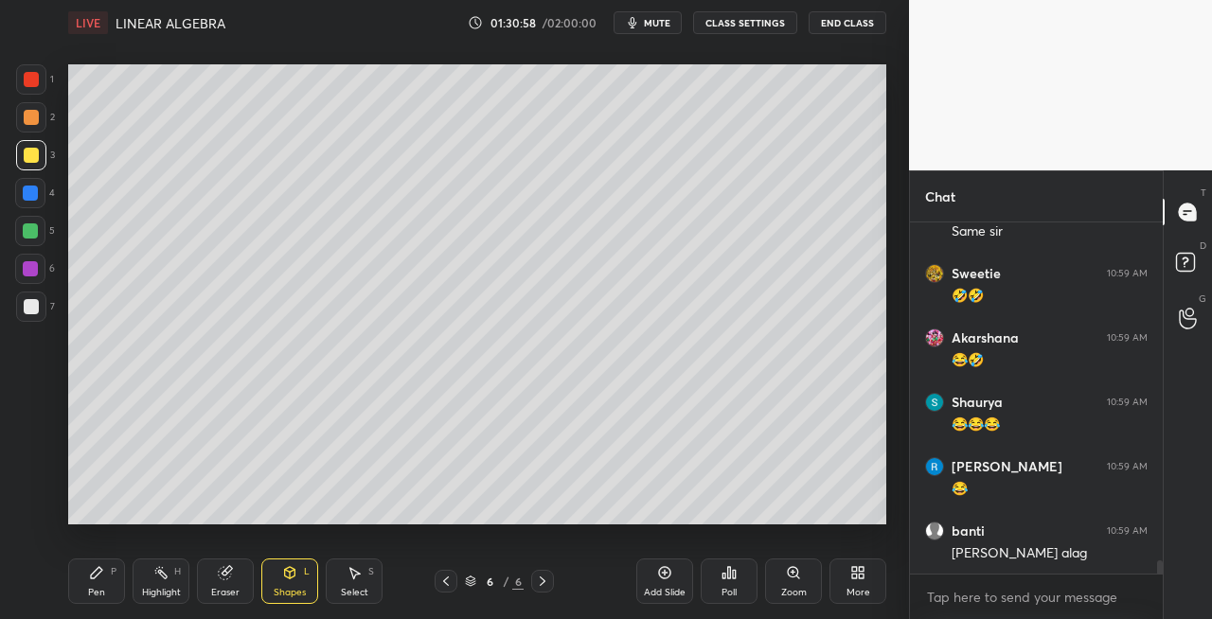
scroll to position [9114, 0]
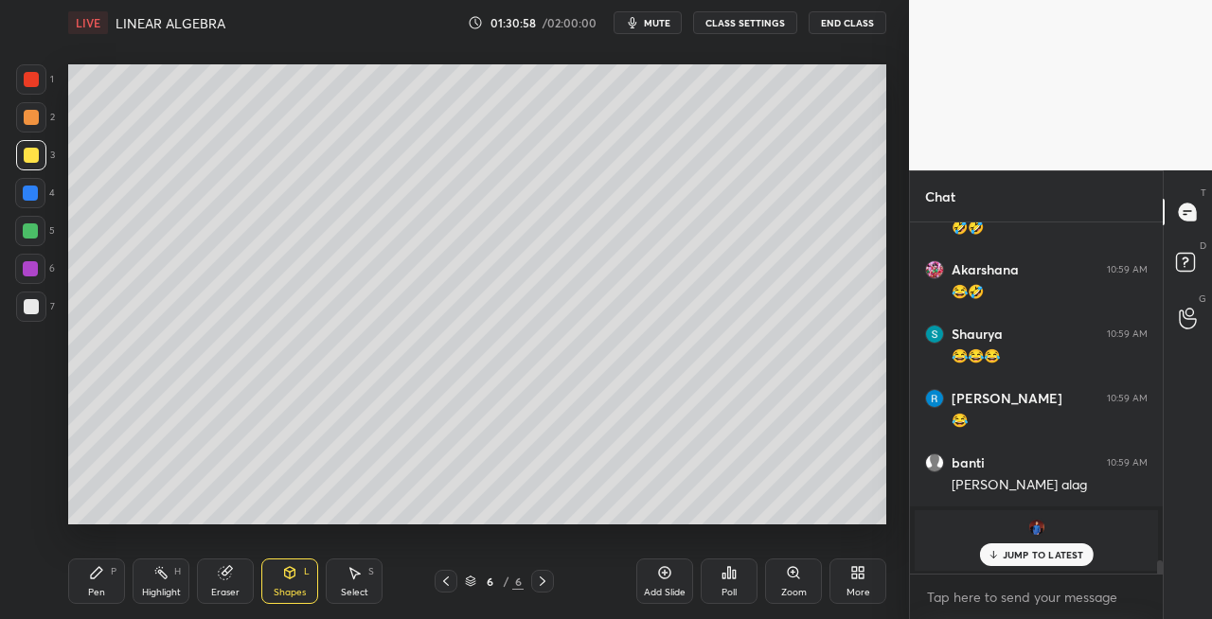
click at [107, 585] on div "Pen P" at bounding box center [96, 581] width 57 height 45
click at [1014, 560] on p "JUMP TO LATEST" at bounding box center [1043, 554] width 81 height 11
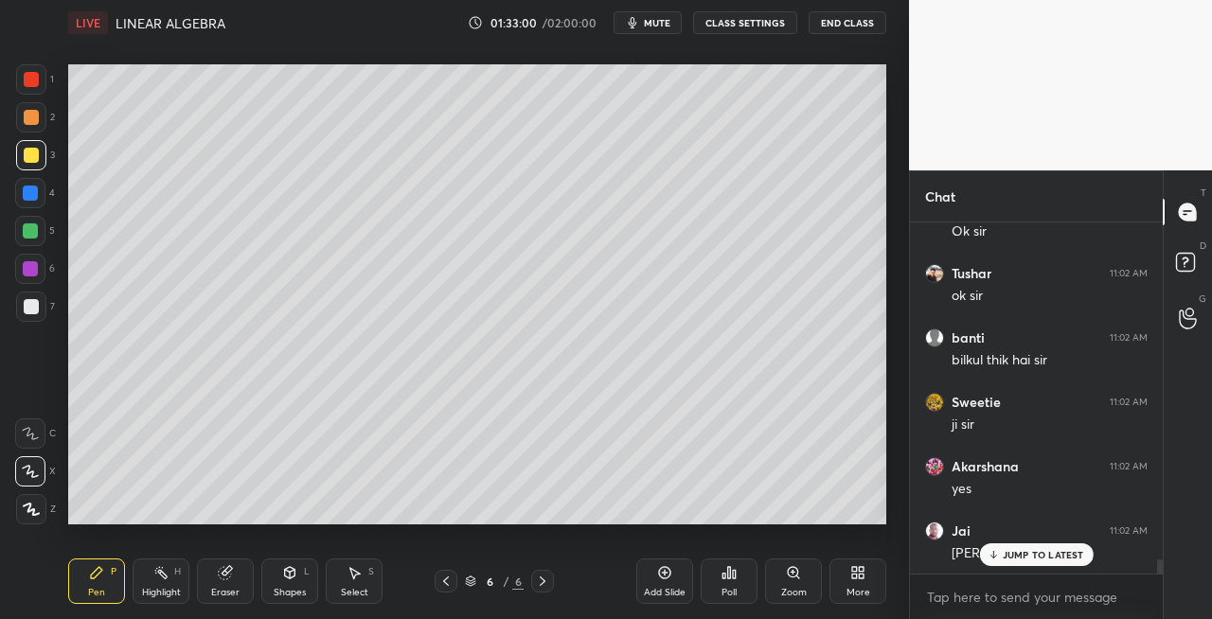
scroll to position [8224, 0]
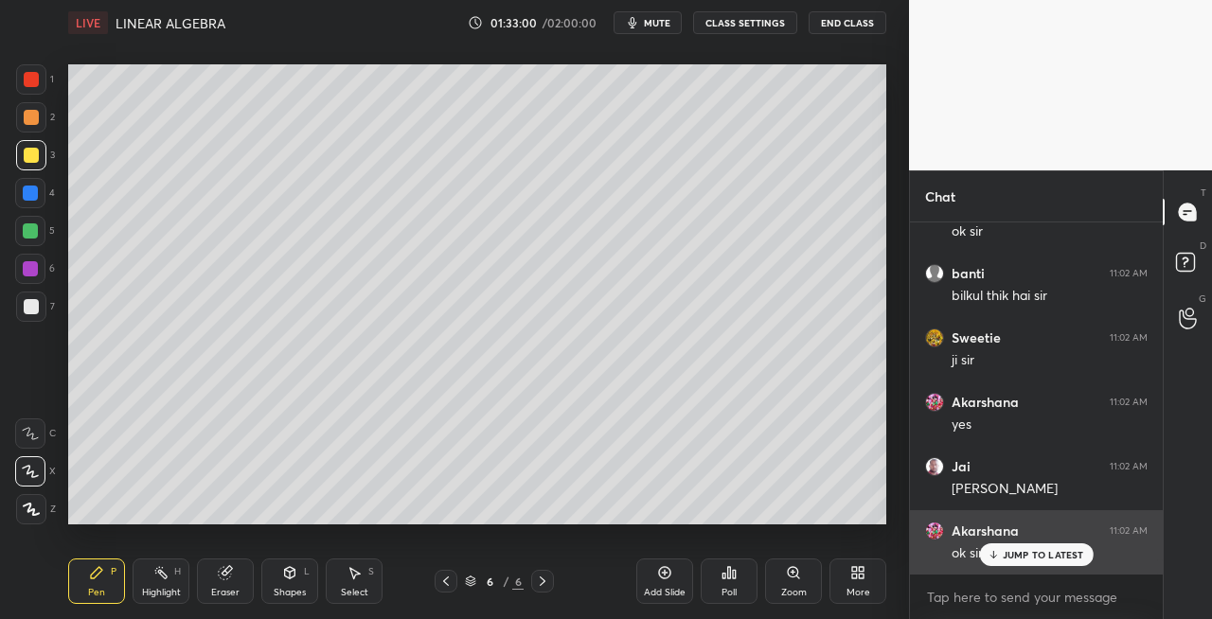
click at [1006, 557] on p "JUMP TO LATEST" at bounding box center [1043, 554] width 81 height 11
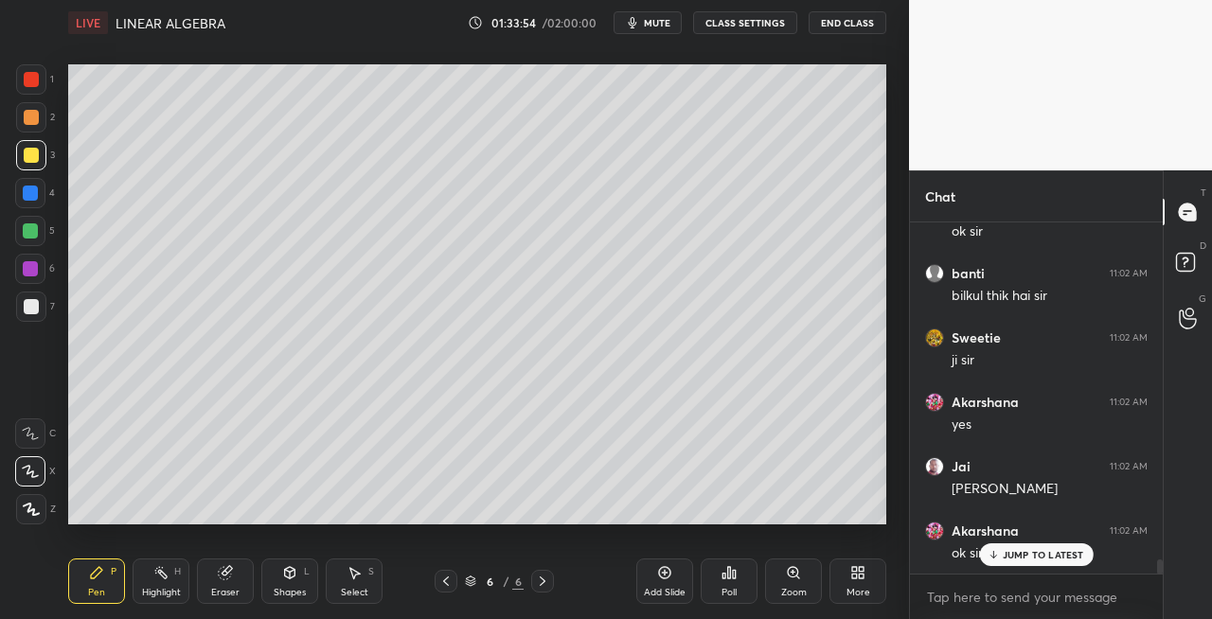
click at [235, 576] on div "Eraser" at bounding box center [225, 581] width 57 height 45
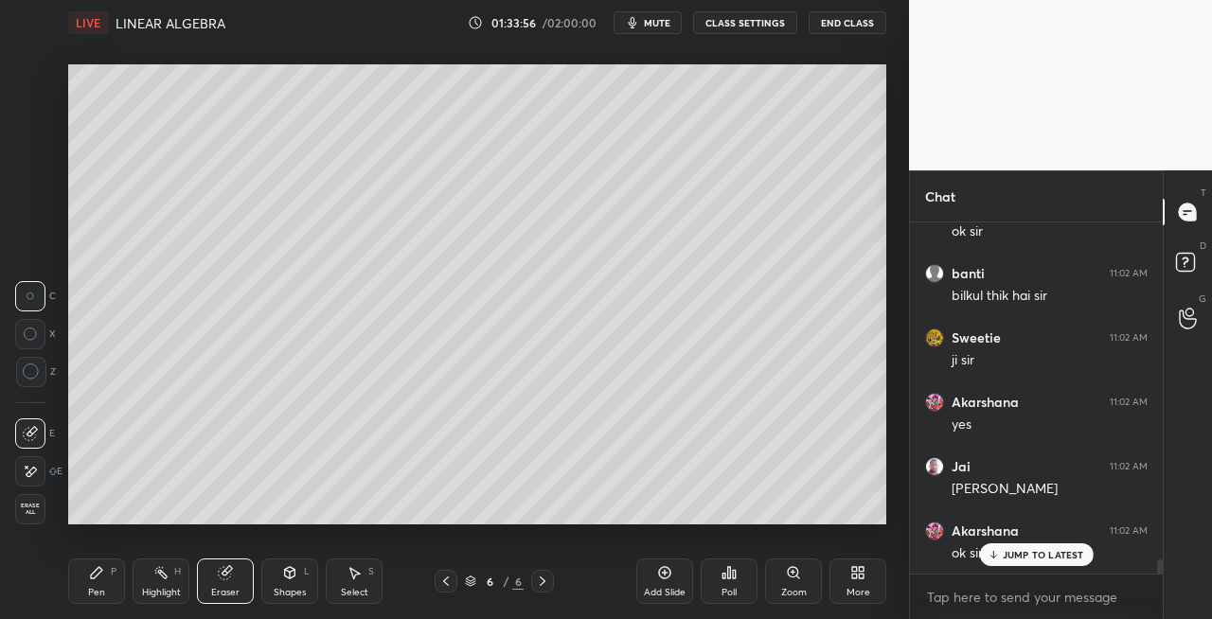
click at [97, 570] on icon at bounding box center [96, 572] width 11 height 11
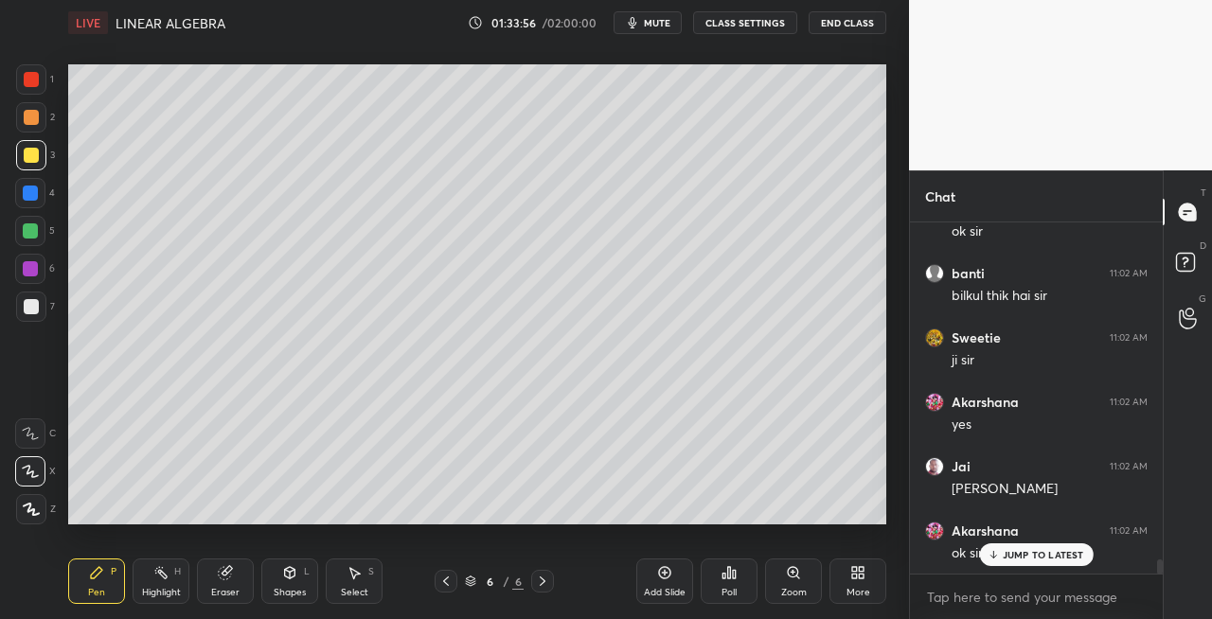
click at [30, 312] on div at bounding box center [31, 306] width 15 height 15
click at [222, 581] on div "Eraser" at bounding box center [225, 581] width 57 height 45
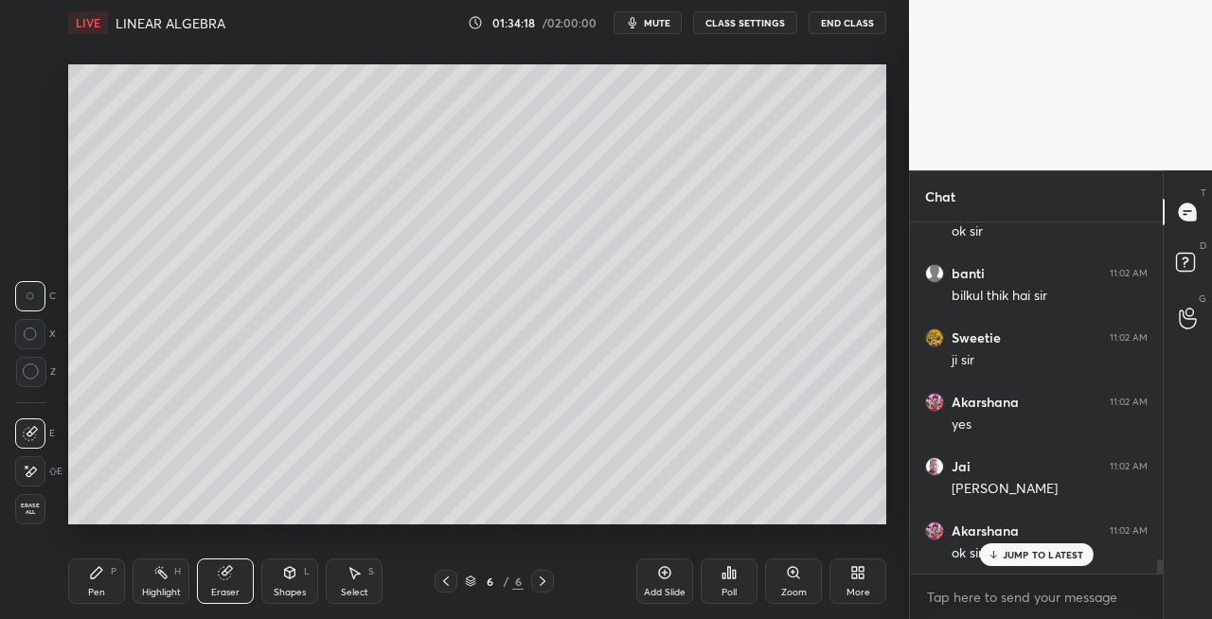
click at [96, 578] on icon at bounding box center [96, 572] width 15 height 15
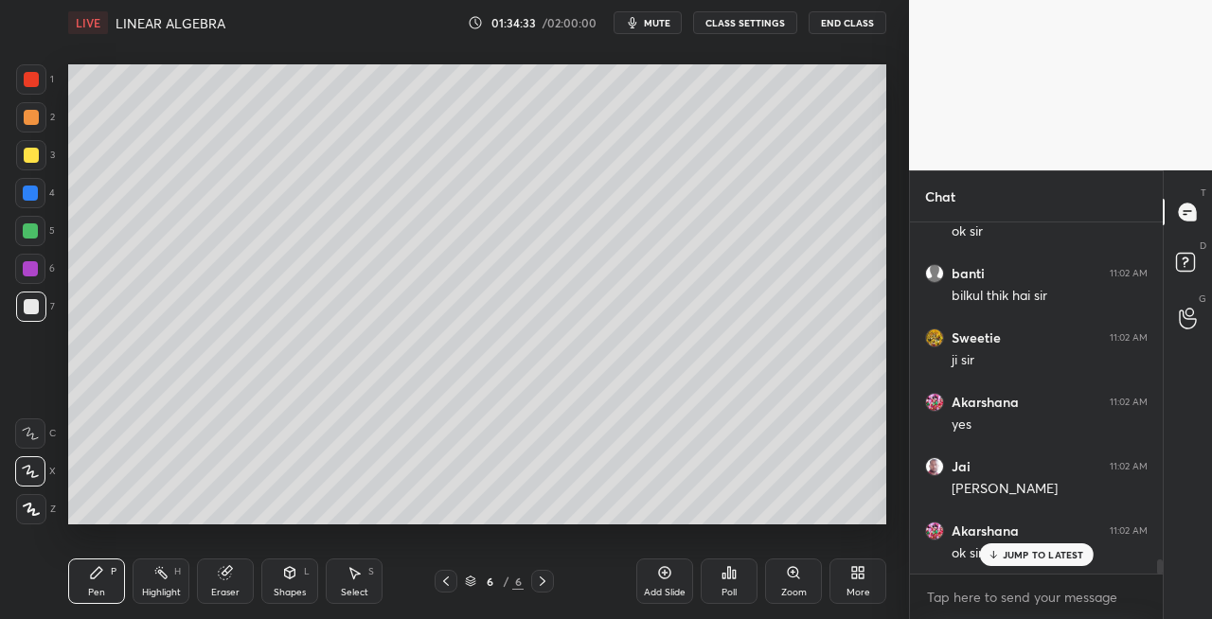
click at [290, 580] on icon at bounding box center [289, 572] width 15 height 15
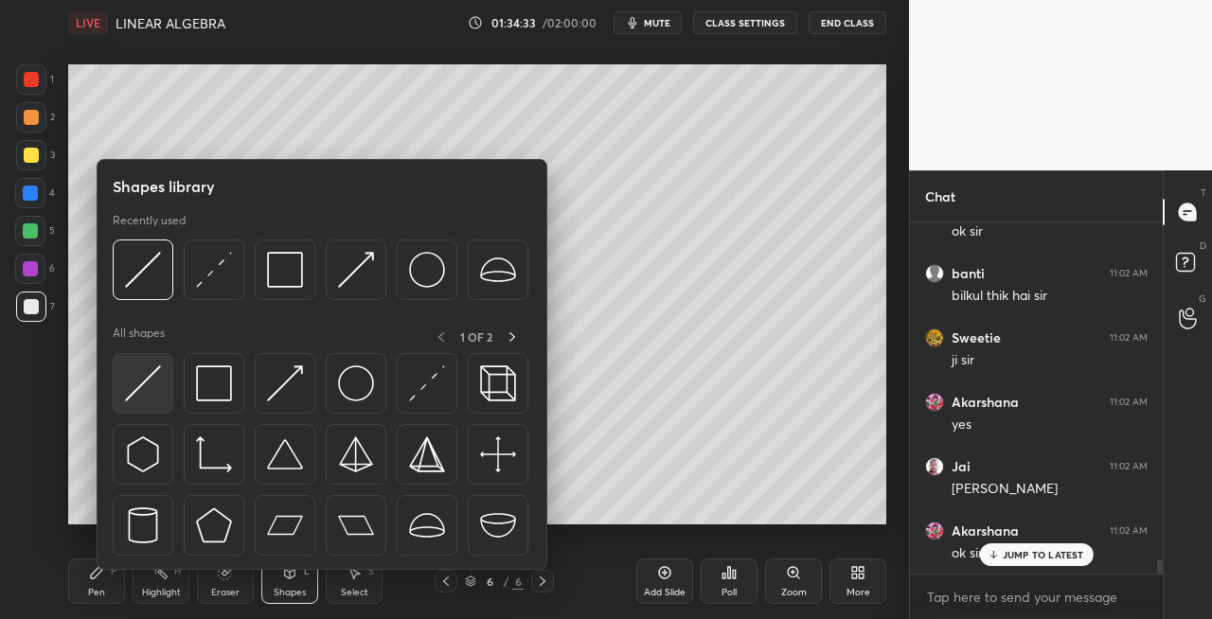
click at [121, 390] on div at bounding box center [143, 383] width 61 height 61
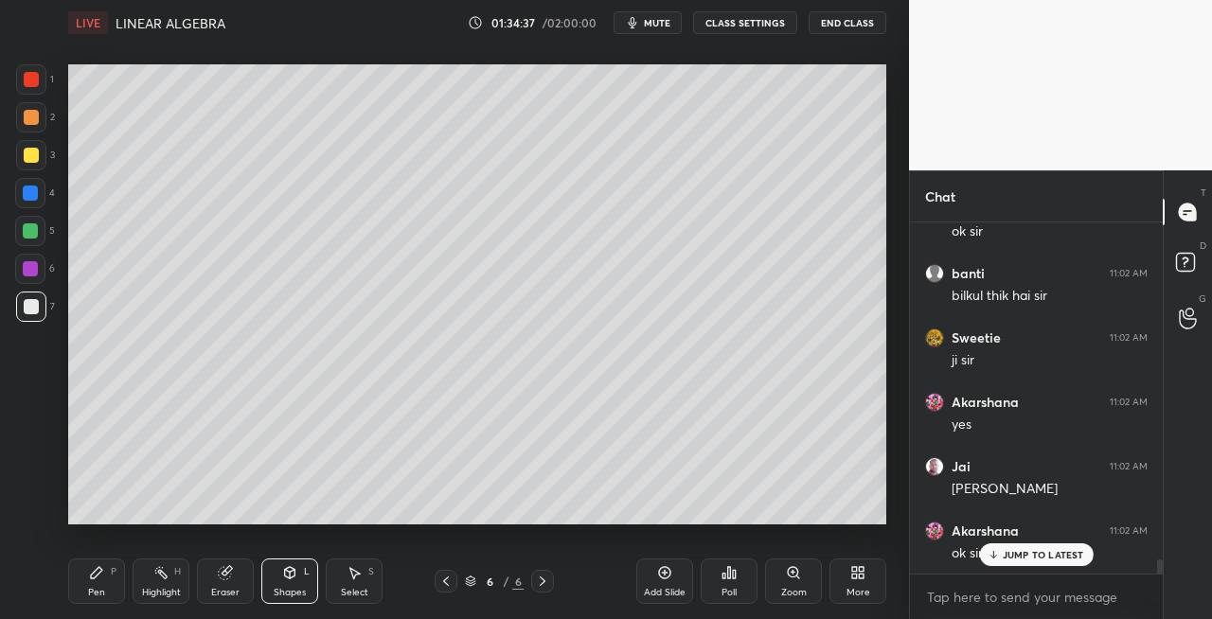
click at [97, 585] on div "Pen P" at bounding box center [96, 581] width 57 height 45
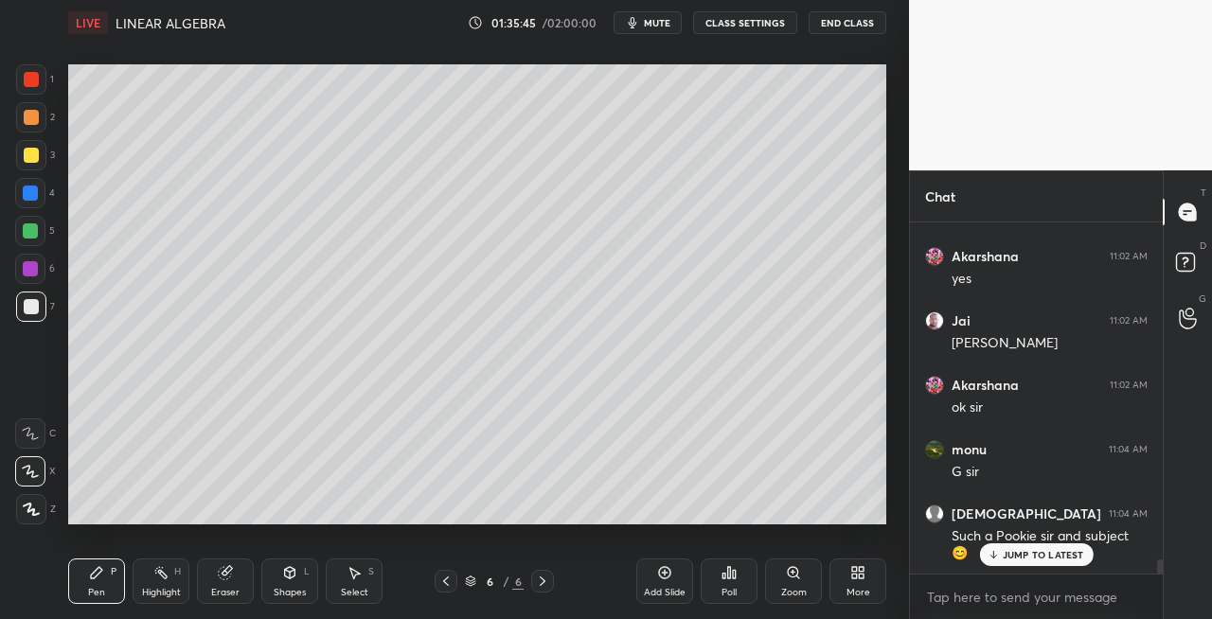
scroll to position [8434, 0]
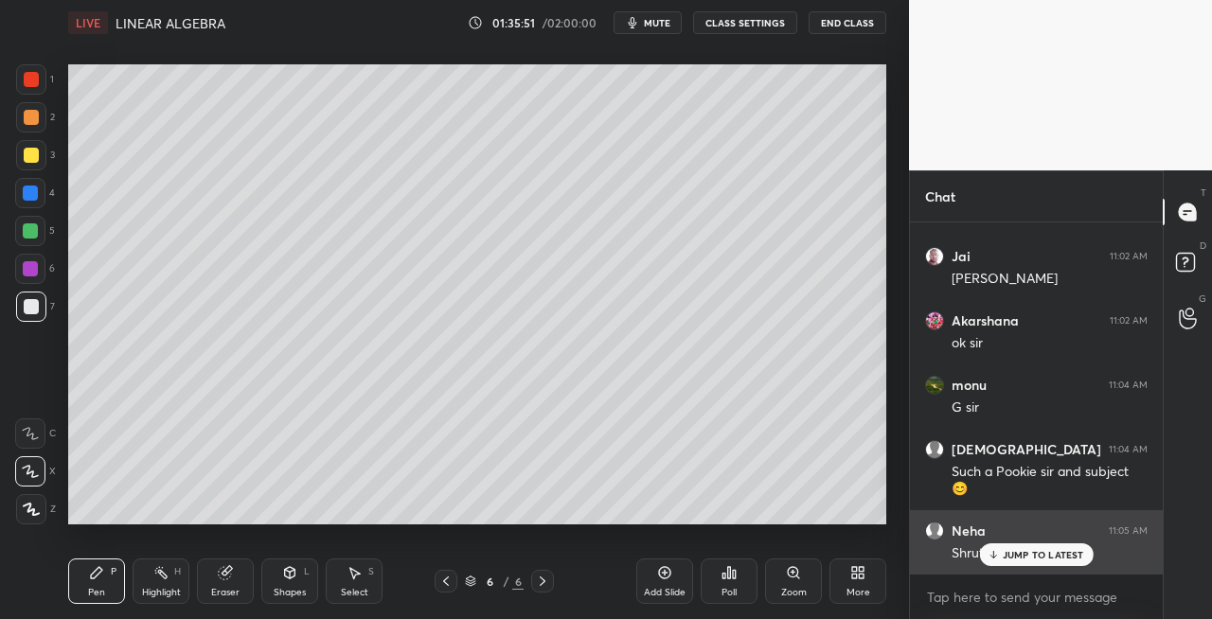
click at [1013, 552] on p "JUMP TO LATEST" at bounding box center [1043, 554] width 81 height 11
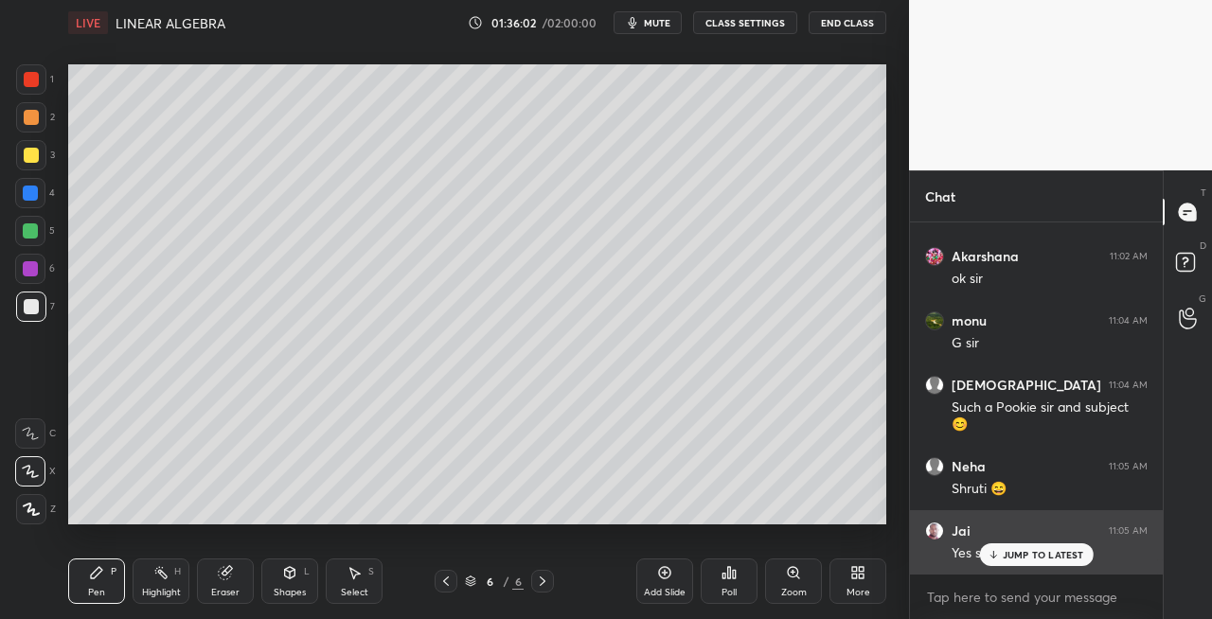
click at [1016, 556] on p "JUMP TO LATEST" at bounding box center [1043, 554] width 81 height 11
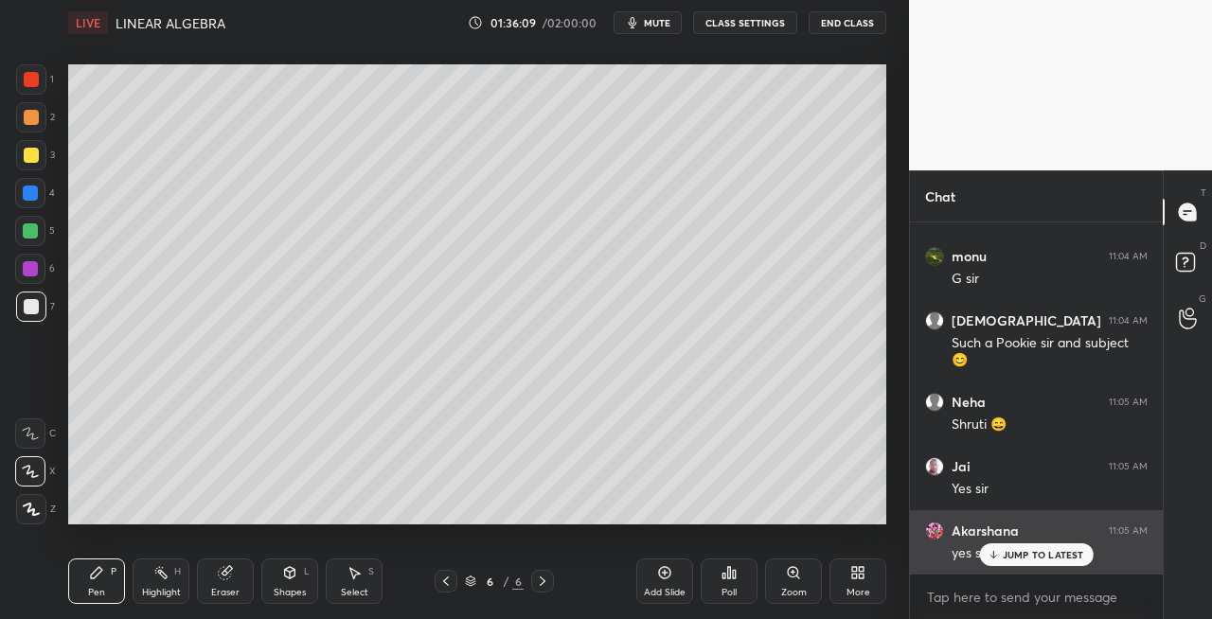
click at [1002, 559] on div "JUMP TO LATEST" at bounding box center [1036, 555] width 114 height 23
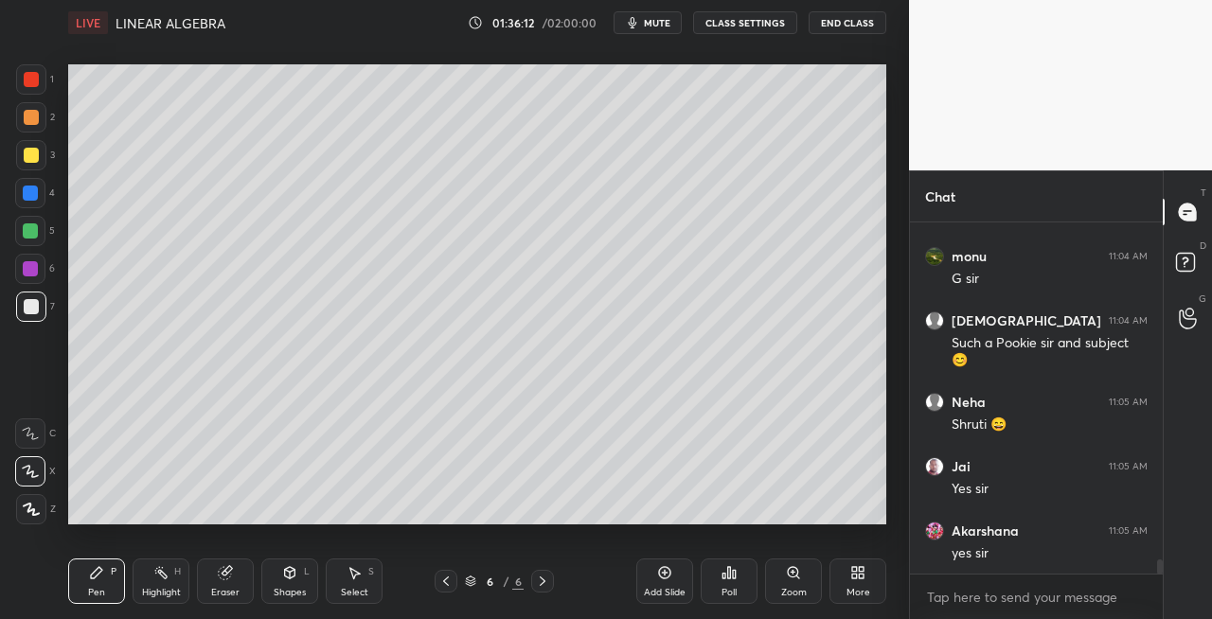
click at [295, 585] on div "Shapes L" at bounding box center [289, 581] width 57 height 45
click at [218, 597] on div "Eraser" at bounding box center [225, 592] width 28 height 9
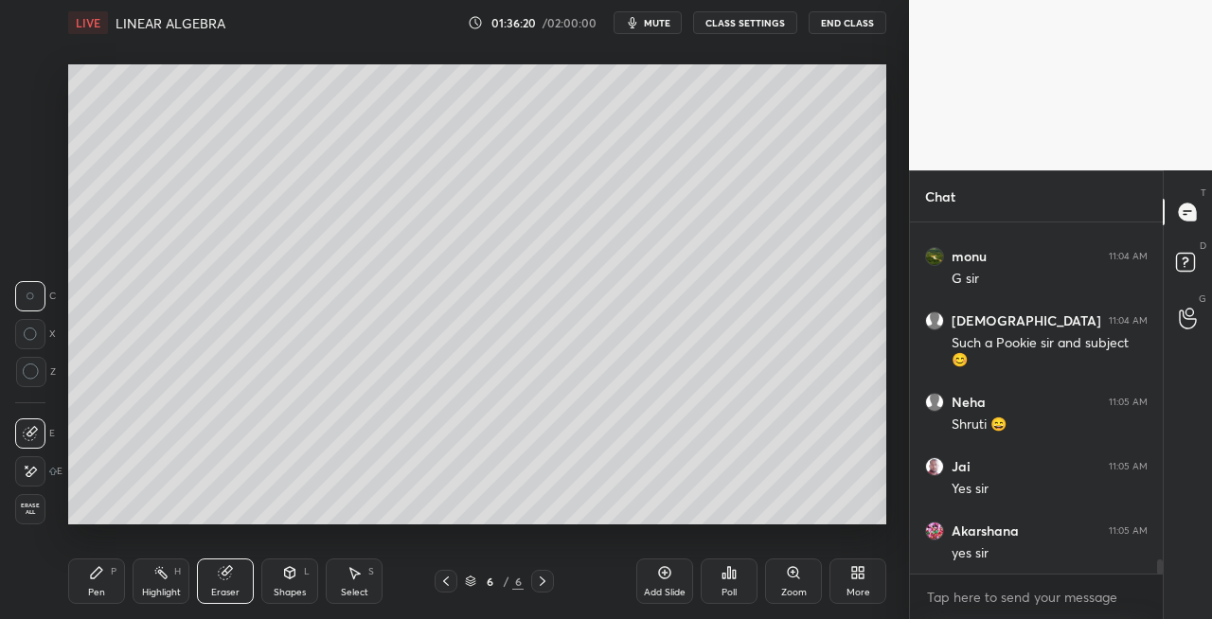
click at [257, 577] on div "Pen P Highlight H Eraser Shapes L Select S" at bounding box center [210, 581] width 284 height 45
click at [148, 577] on div "Highlight H" at bounding box center [161, 581] width 57 height 45
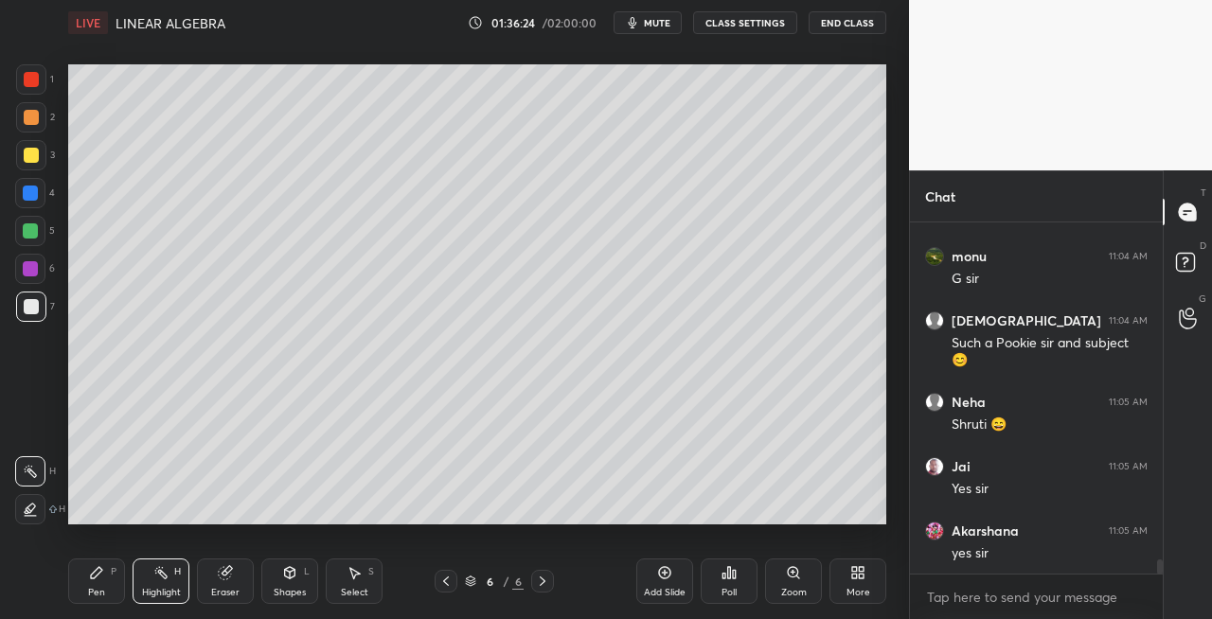
click at [239, 572] on div "Eraser" at bounding box center [225, 581] width 57 height 45
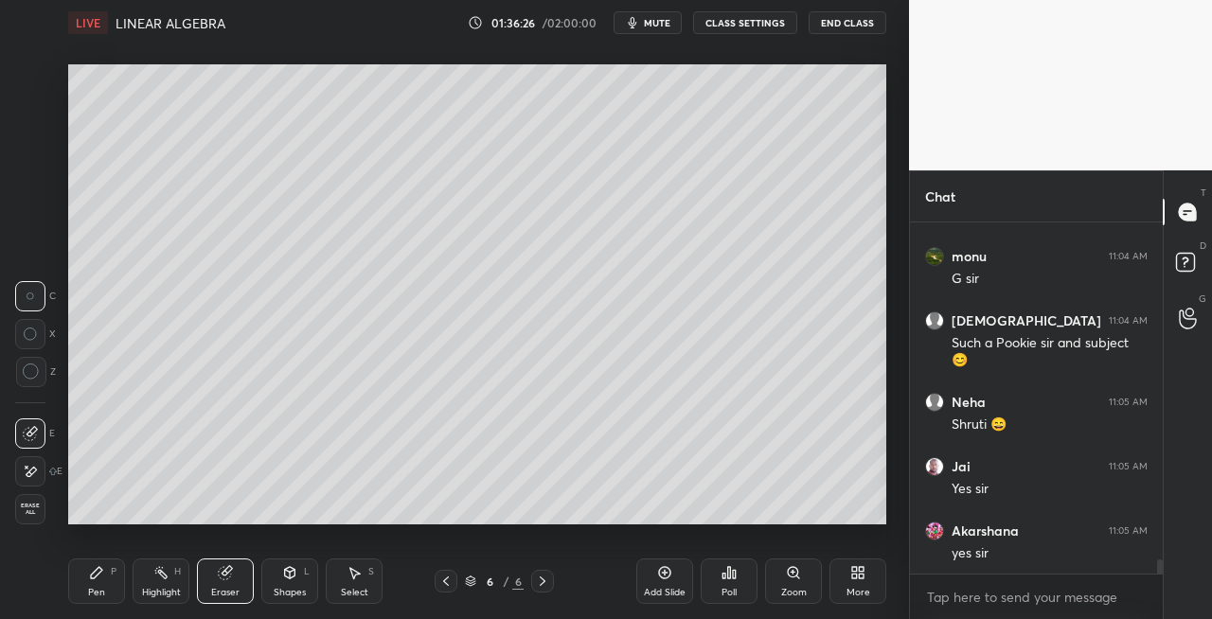
click at [108, 578] on div "Pen P" at bounding box center [96, 581] width 57 height 45
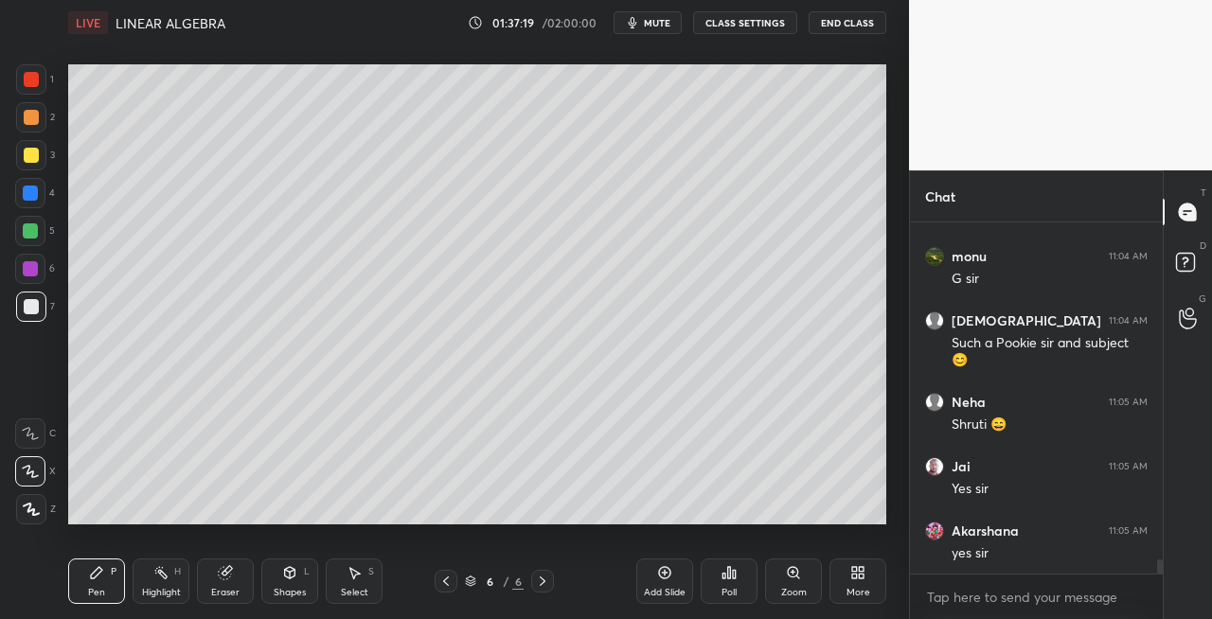
click at [547, 581] on icon at bounding box center [542, 581] width 15 height 15
click at [670, 595] on div "Add Slide" at bounding box center [665, 592] width 42 height 9
click at [38, 156] on div at bounding box center [31, 155] width 15 height 15
click at [294, 576] on icon at bounding box center [290, 572] width 10 height 11
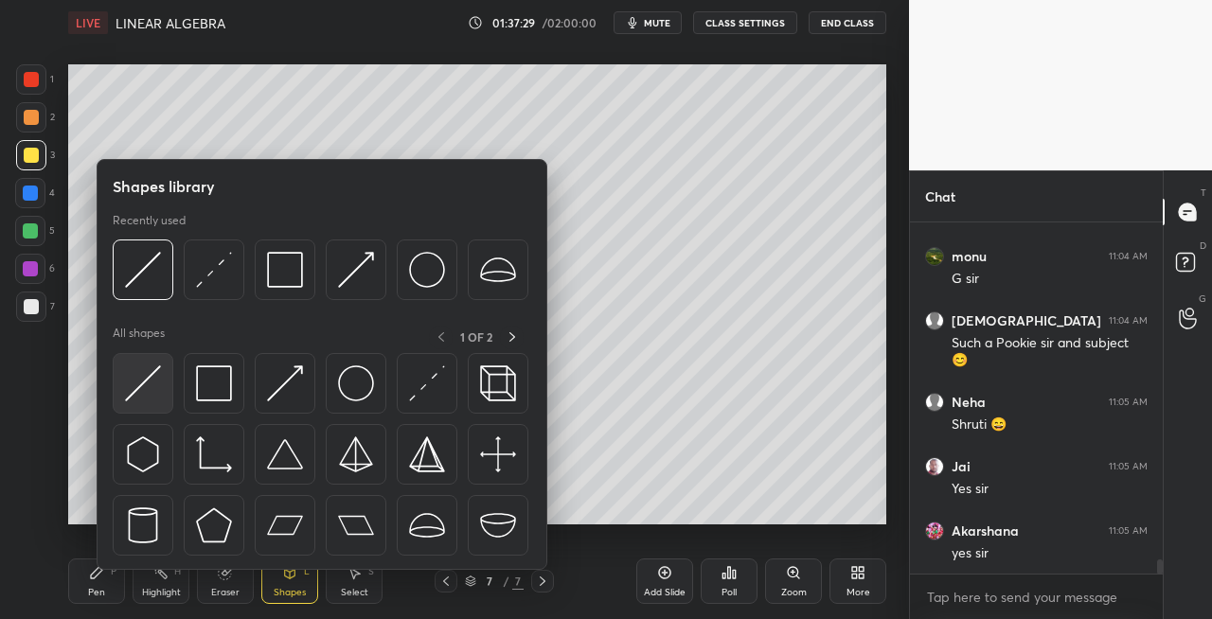
click at [136, 409] on div at bounding box center [143, 383] width 61 height 61
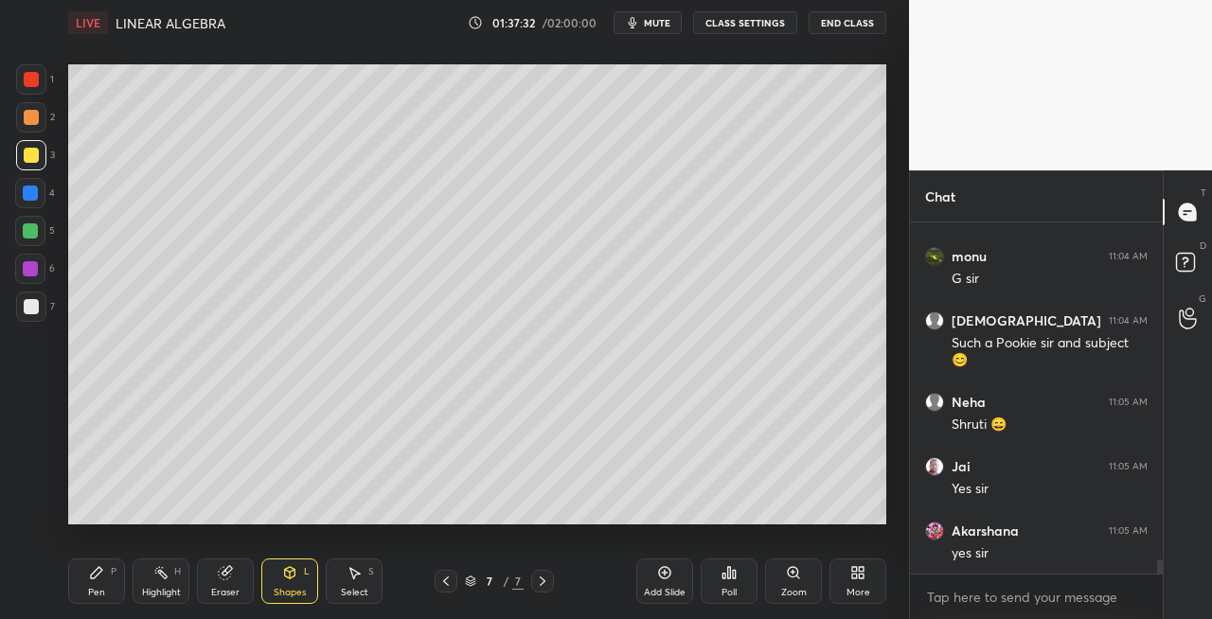
click at [103, 589] on div "Pen" at bounding box center [96, 592] width 17 height 9
click at [36, 309] on div at bounding box center [31, 306] width 15 height 15
click at [252, 583] on div "Eraser" at bounding box center [225, 581] width 57 height 45
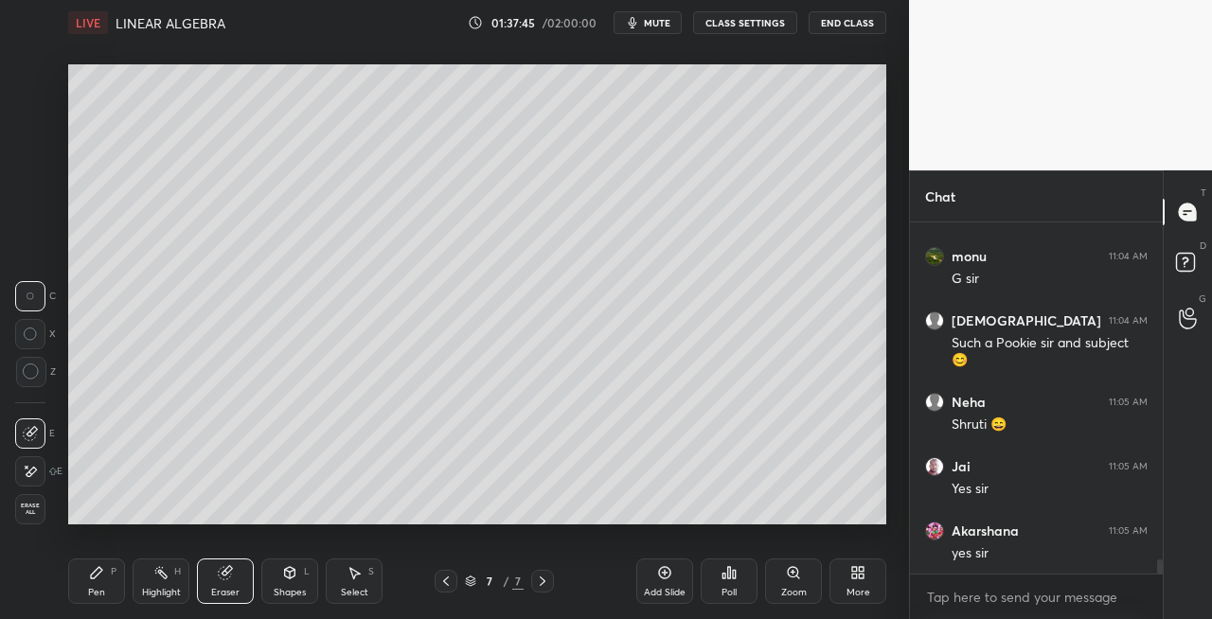
click at [93, 594] on div "Pen" at bounding box center [96, 592] width 17 height 9
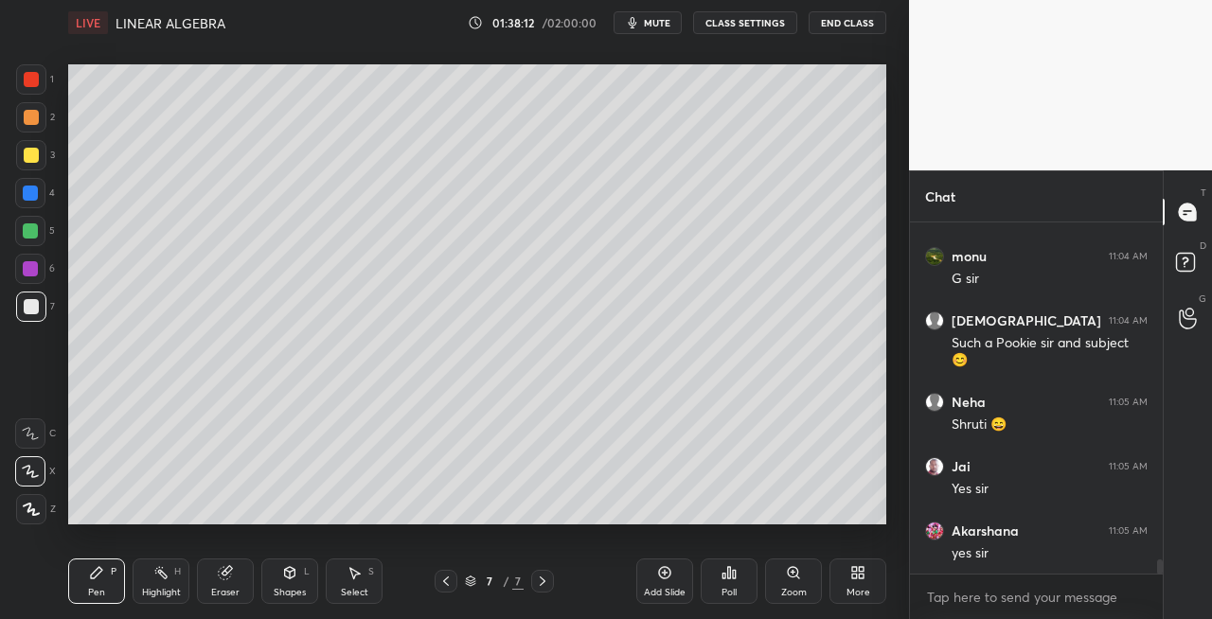
click at [296, 572] on icon at bounding box center [289, 572] width 15 height 15
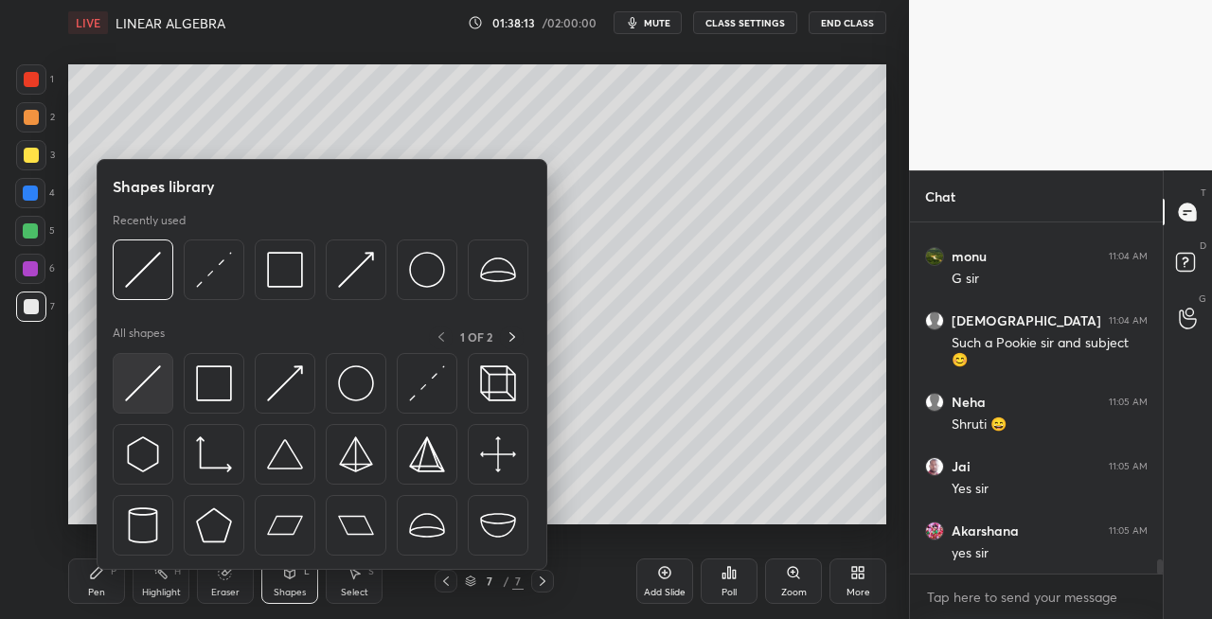
click at [134, 396] on img at bounding box center [143, 384] width 36 height 36
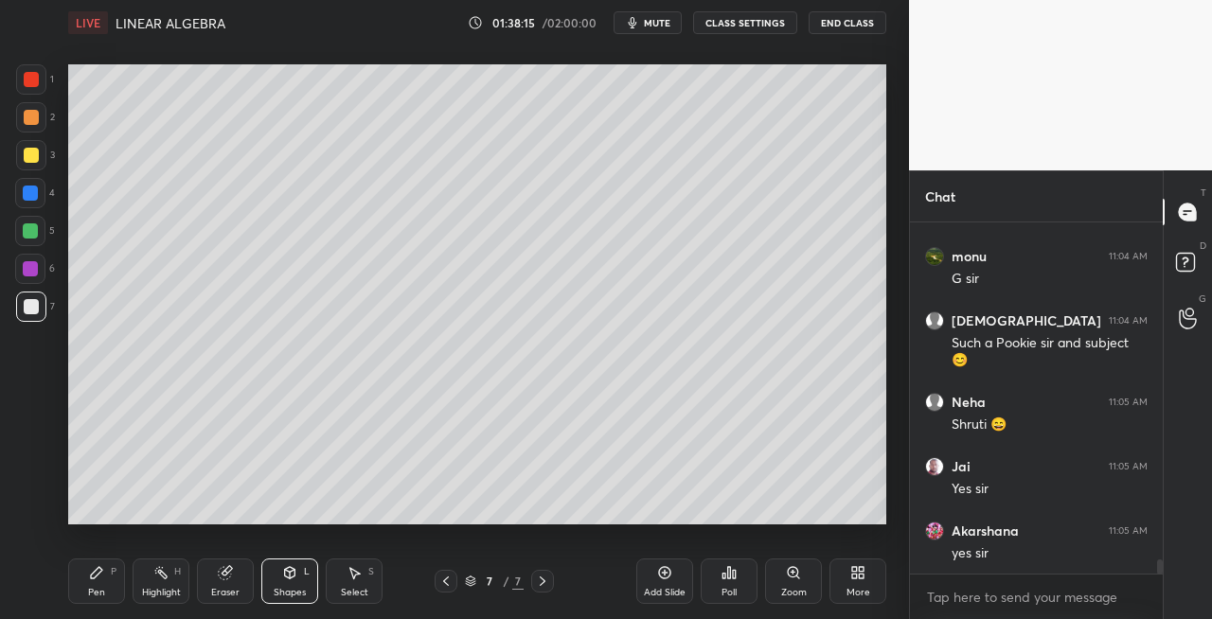
click at [127, 588] on div "Pen P Highlight H Eraser Shapes L Select S" at bounding box center [210, 581] width 284 height 45
click at [91, 588] on div "Pen" at bounding box center [96, 592] width 17 height 9
click at [228, 585] on div "Eraser" at bounding box center [225, 581] width 57 height 45
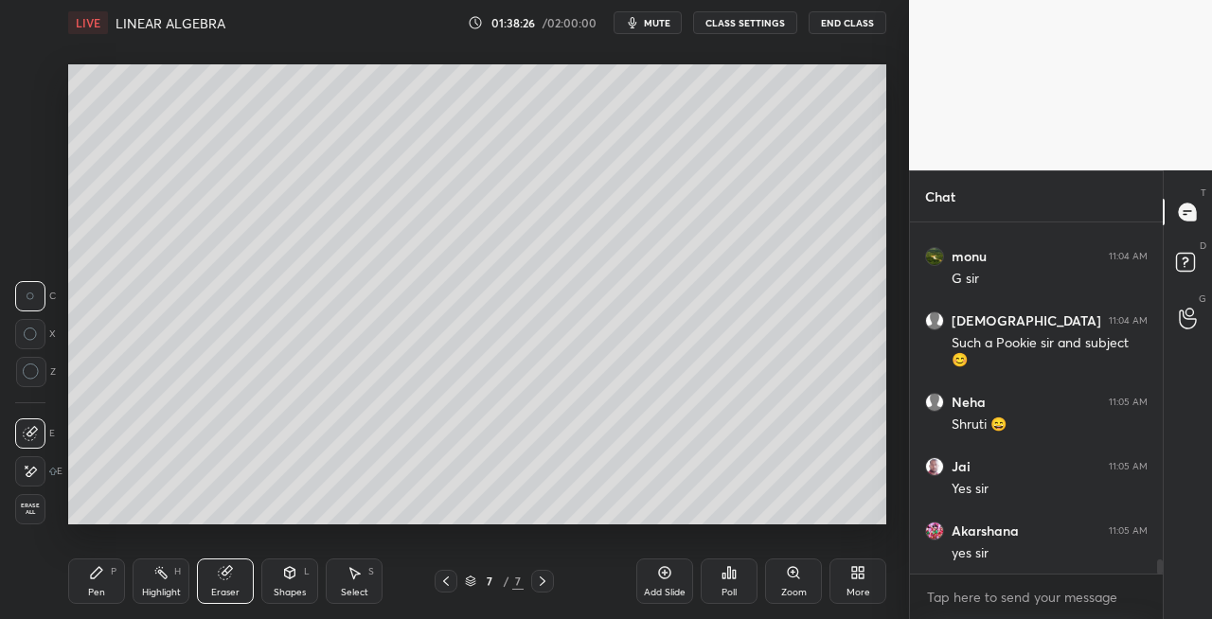
click at [106, 585] on div "Pen P" at bounding box center [96, 581] width 57 height 45
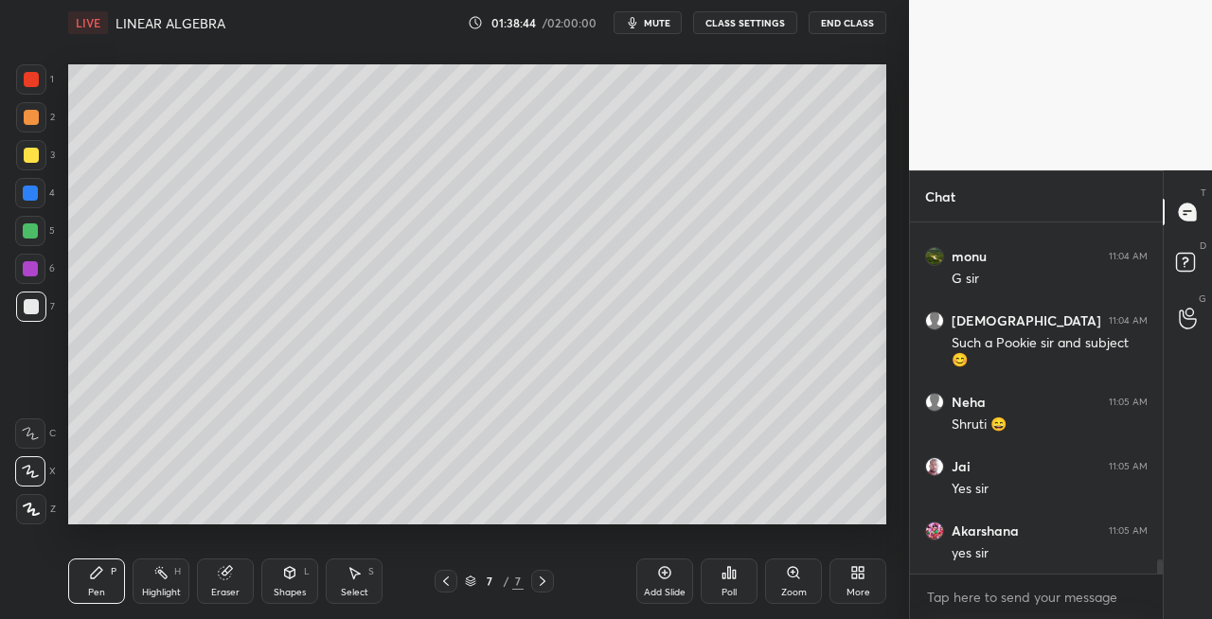
click at [27, 157] on div at bounding box center [31, 155] width 15 height 15
click at [295, 569] on icon at bounding box center [289, 572] width 15 height 15
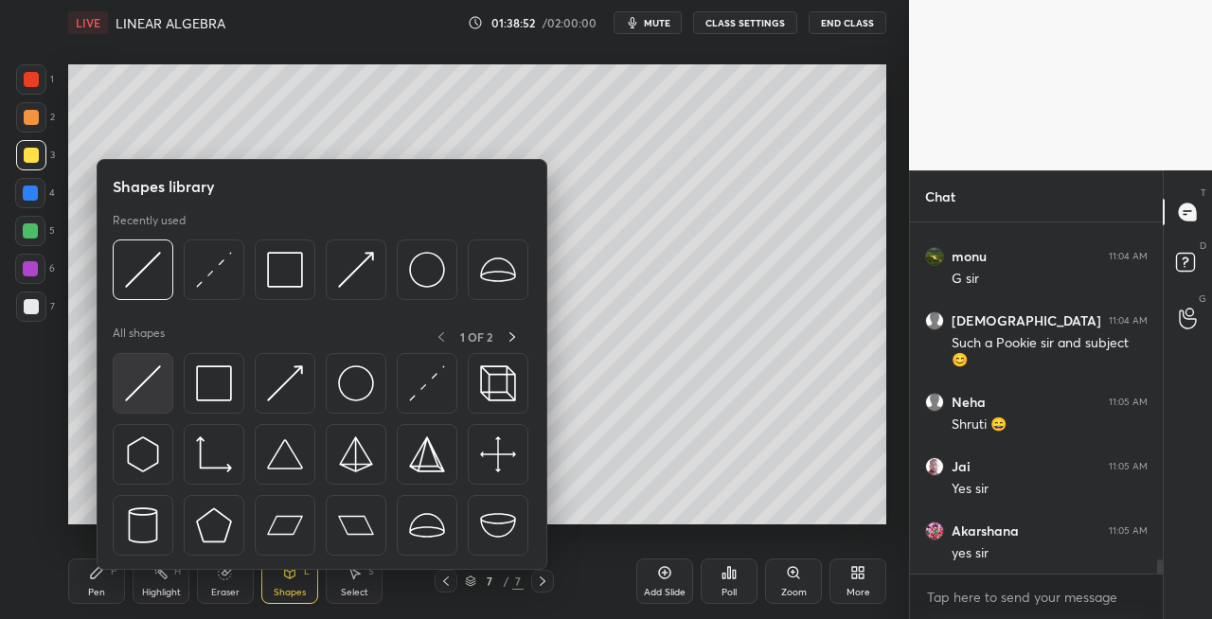
click at [125, 388] on img at bounding box center [143, 384] width 36 height 36
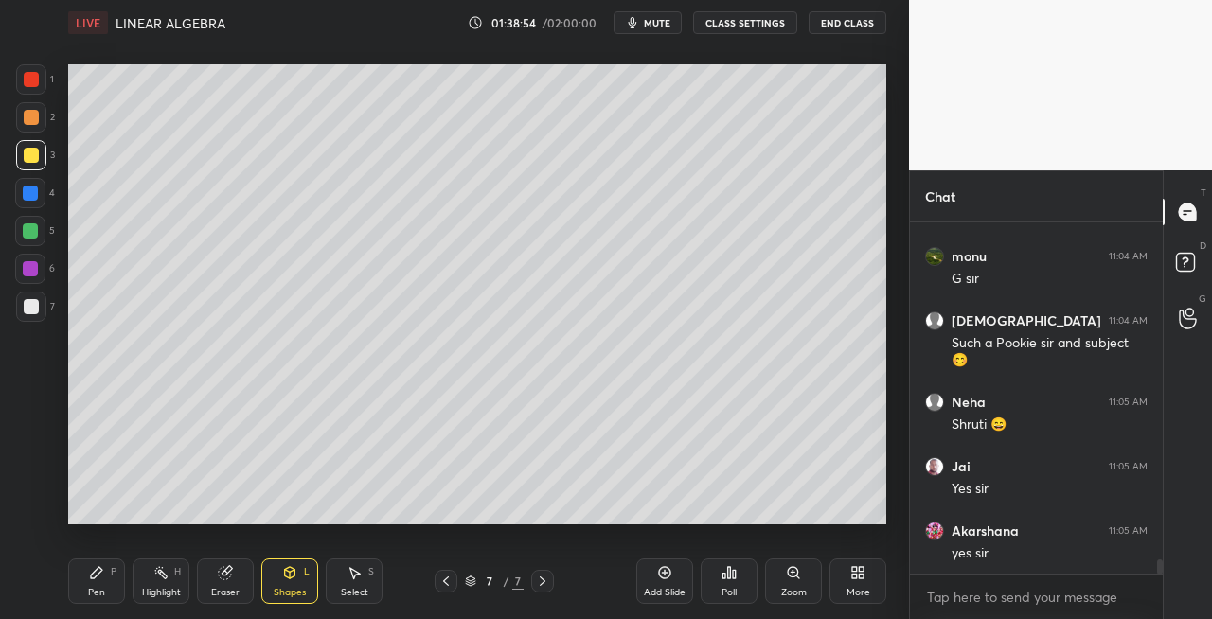
click at [80, 578] on div "Pen P" at bounding box center [96, 581] width 57 height 45
click at [38, 320] on div at bounding box center [31, 307] width 30 height 30
click at [231, 580] on icon at bounding box center [225, 572] width 15 height 15
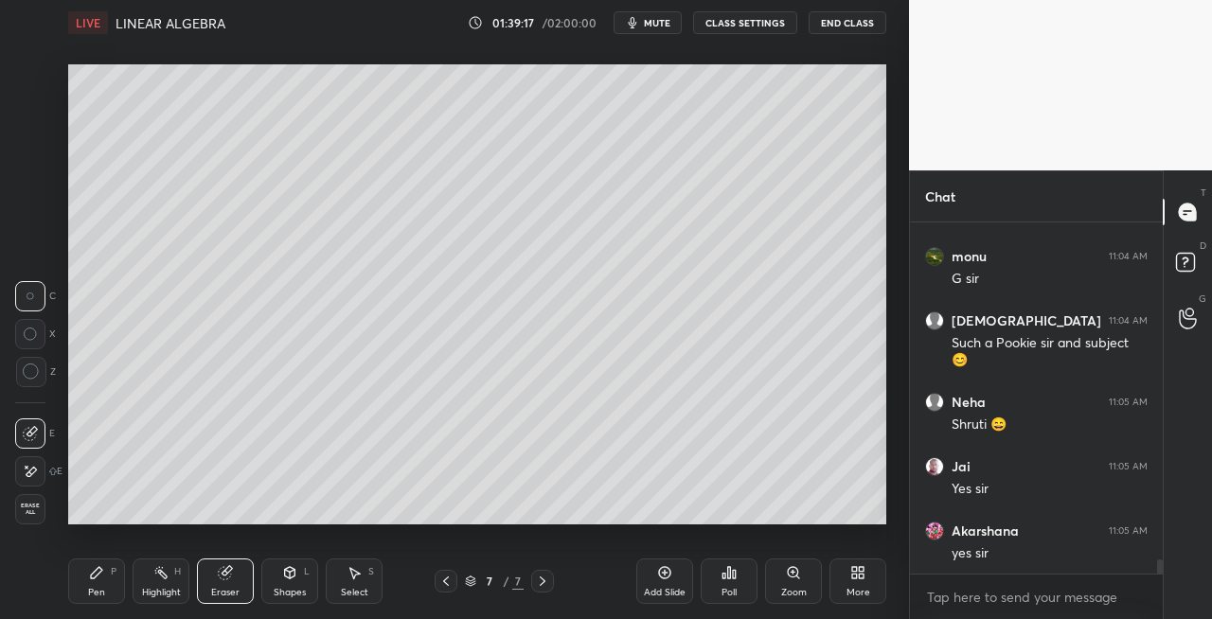
click at [71, 592] on div "Pen P" at bounding box center [96, 581] width 57 height 45
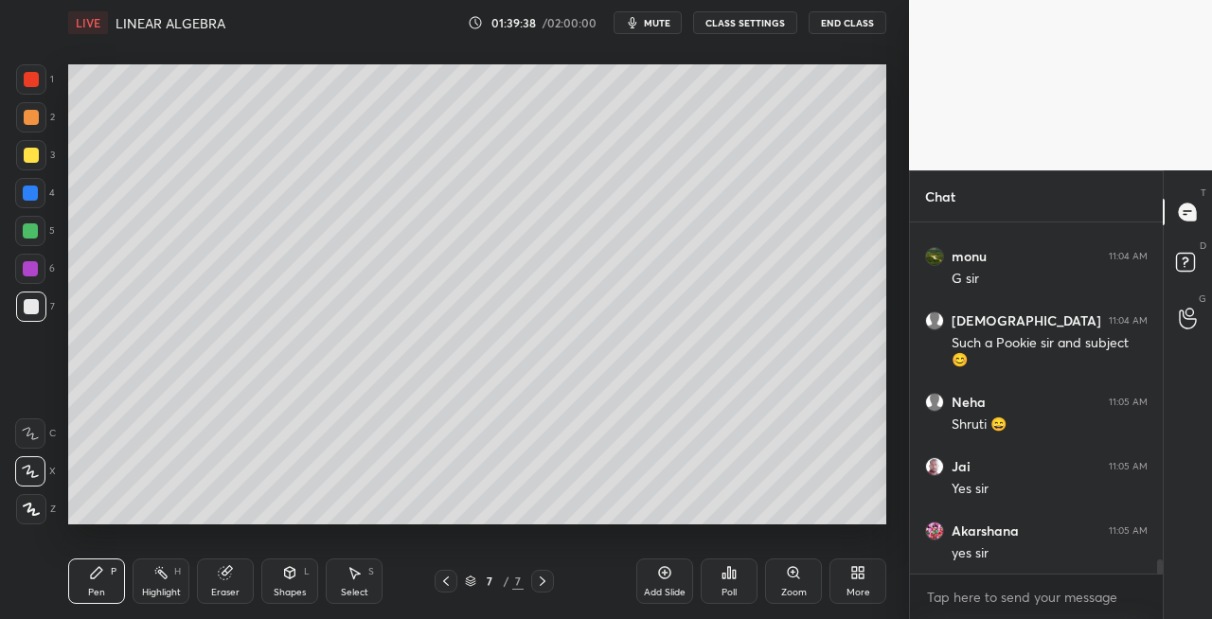
click at [285, 573] on icon at bounding box center [290, 572] width 10 height 11
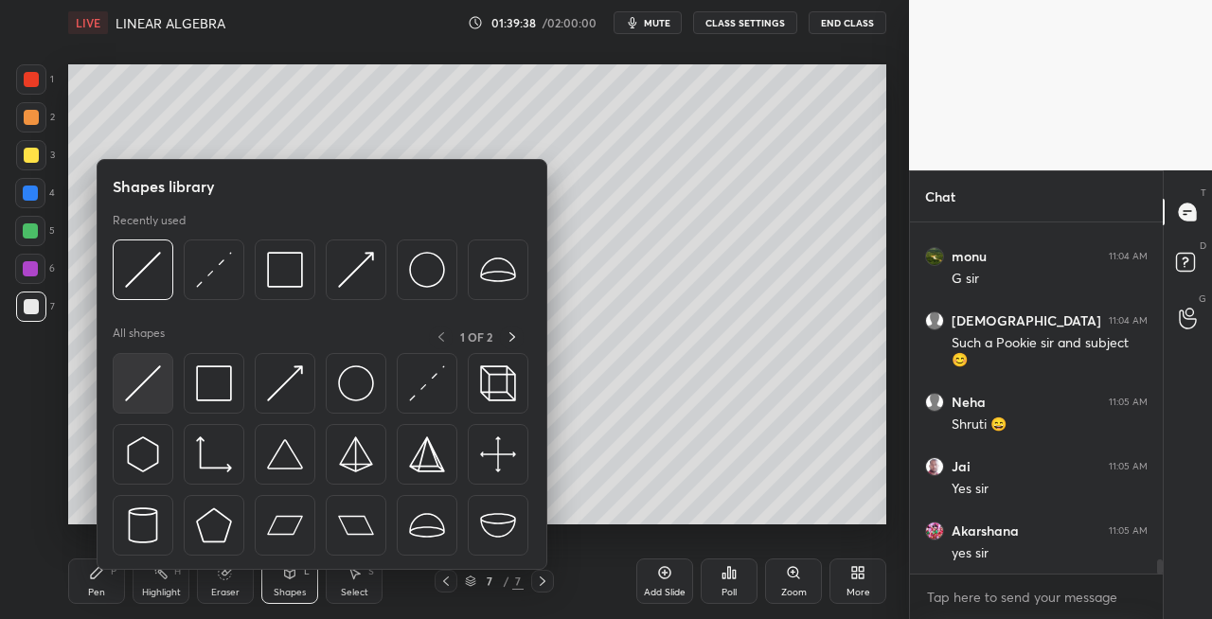
click at [145, 375] on img at bounding box center [143, 384] width 36 height 36
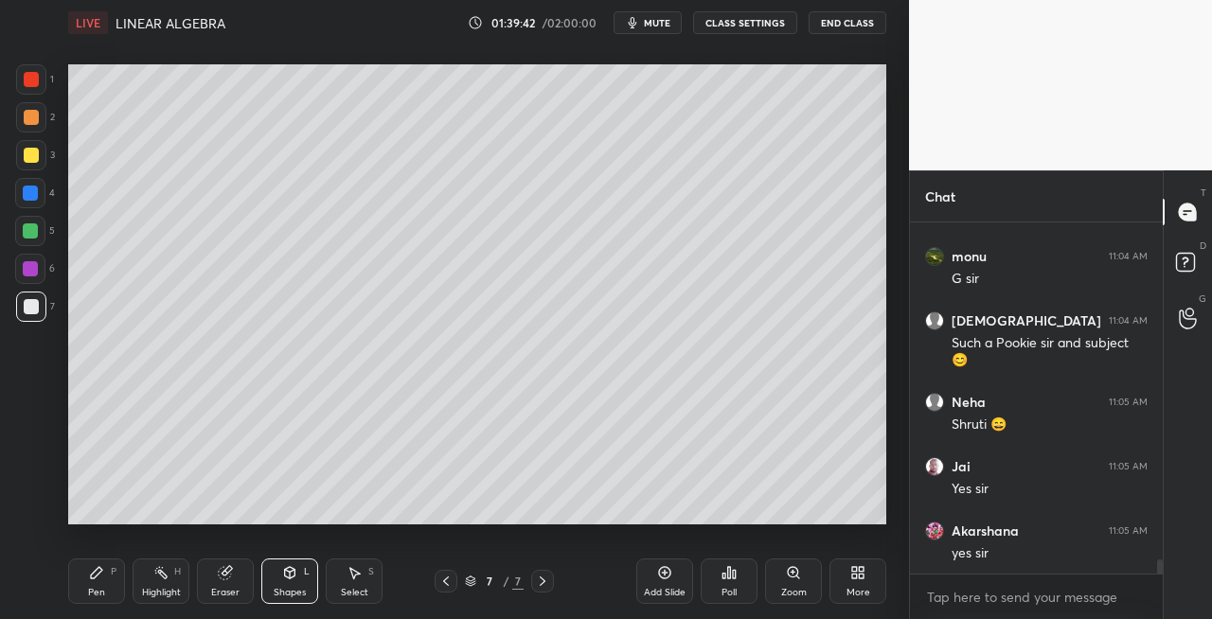
click at [111, 575] on div "P" at bounding box center [114, 571] width 6 height 9
click at [228, 599] on div "Eraser" at bounding box center [225, 581] width 57 height 45
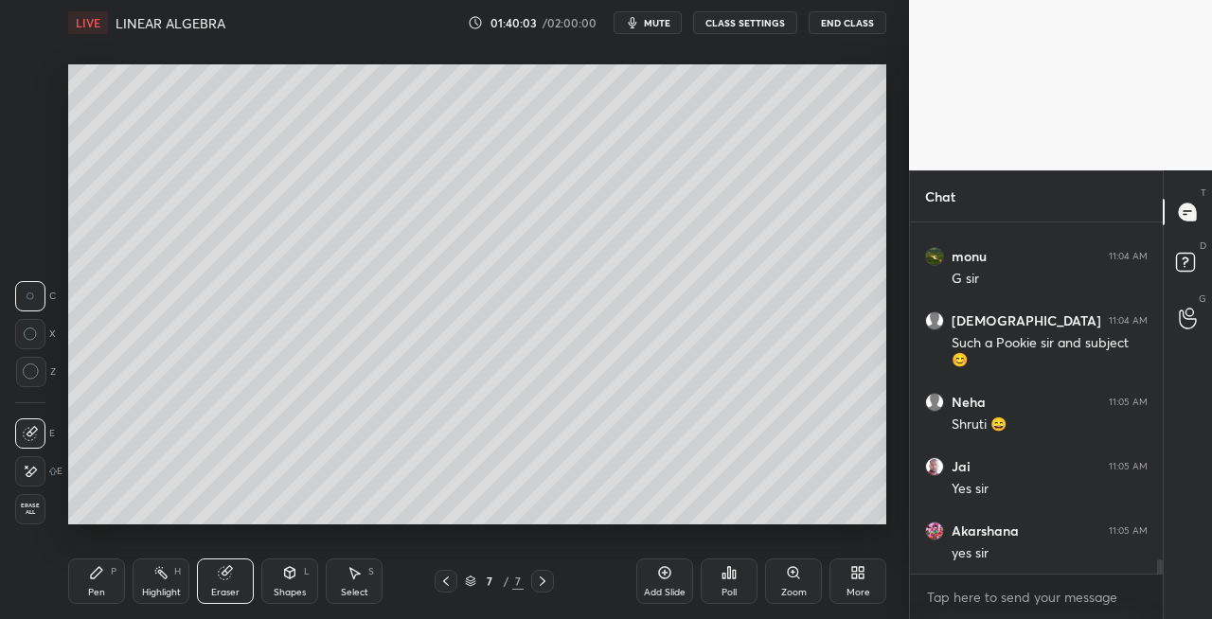
click at [80, 580] on div "Pen P" at bounding box center [96, 581] width 57 height 45
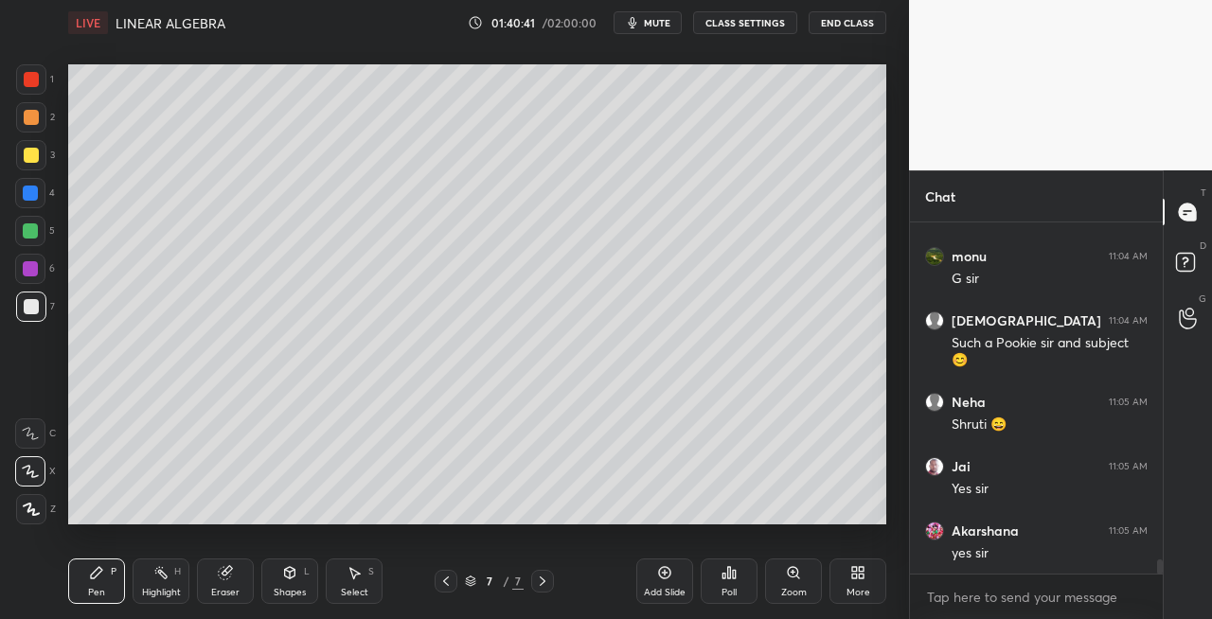
click at [545, 581] on icon at bounding box center [542, 581] width 15 height 15
click at [650, 588] on div "Add Slide" at bounding box center [665, 592] width 42 height 9
click at [29, 159] on div at bounding box center [31, 155] width 15 height 15
click at [286, 577] on icon at bounding box center [290, 572] width 10 height 11
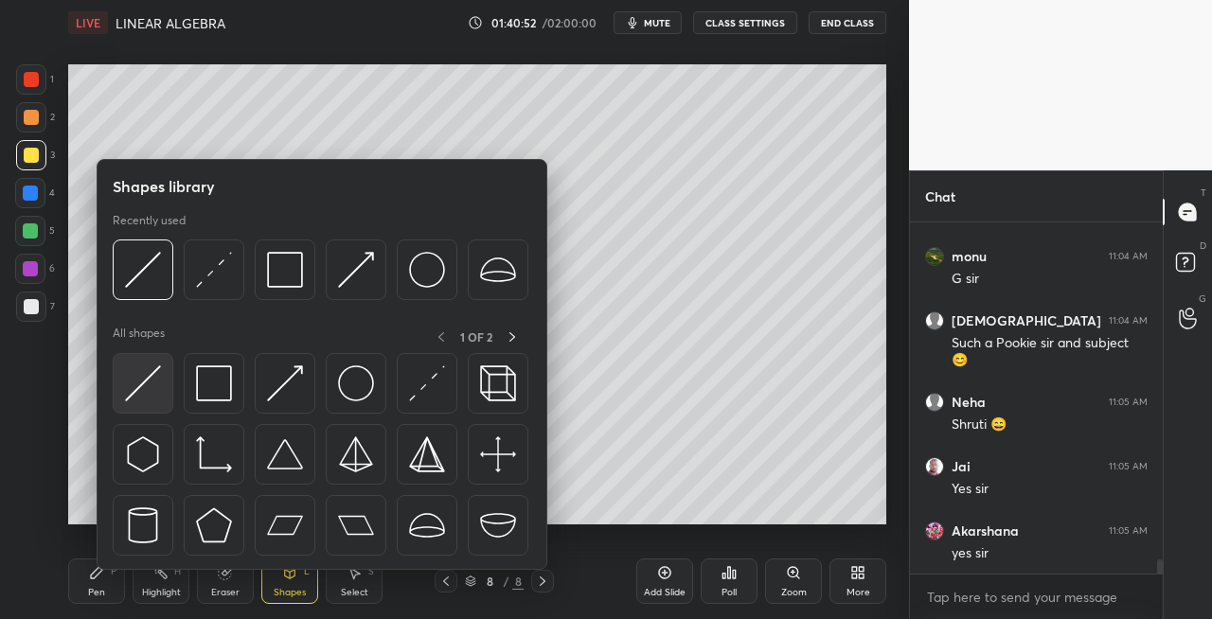
click at [148, 392] on img at bounding box center [143, 384] width 36 height 36
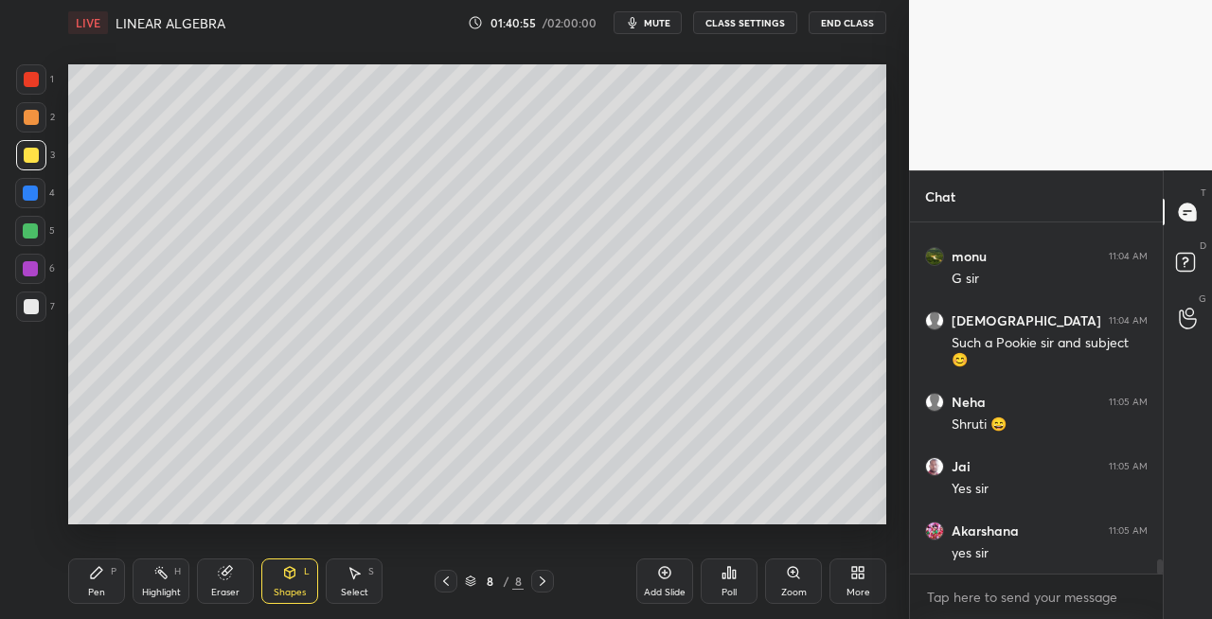
click at [123, 585] on div "Pen P" at bounding box center [96, 581] width 57 height 45
click at [32, 312] on div at bounding box center [31, 306] width 15 height 15
click at [440, 579] on icon at bounding box center [445, 581] width 15 height 15
click at [541, 582] on icon at bounding box center [542, 581] width 15 height 15
click at [252, 576] on div "Eraser" at bounding box center [225, 581] width 57 height 45
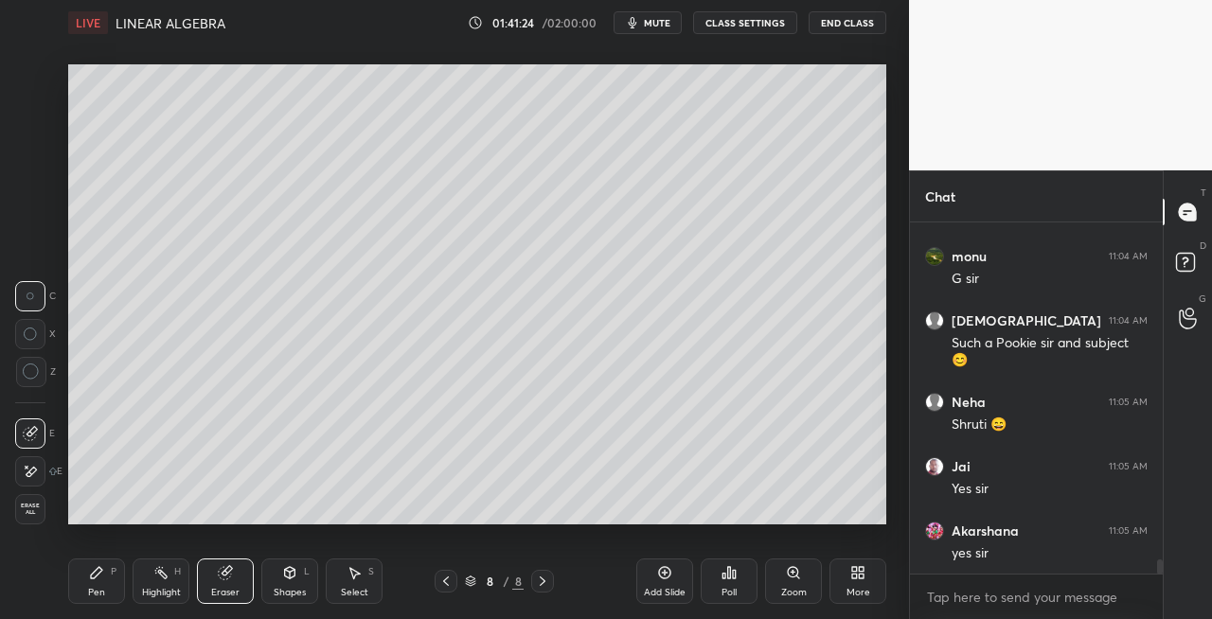
click at [116, 583] on div "Pen P" at bounding box center [96, 581] width 57 height 45
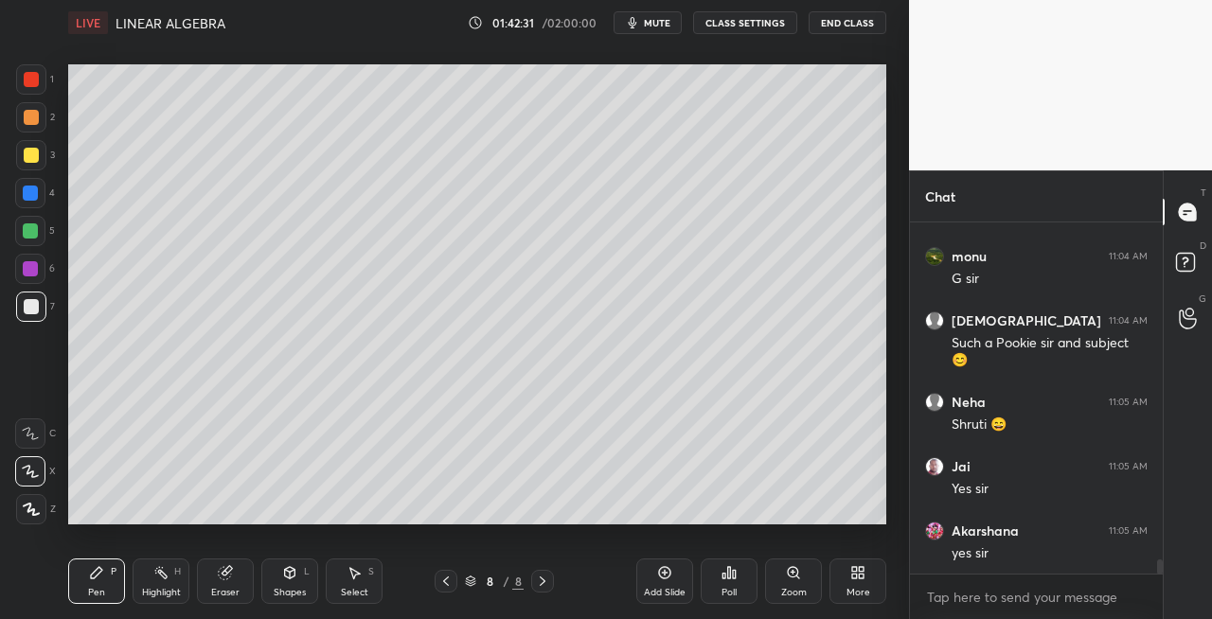
click at [284, 563] on div "Shapes L" at bounding box center [289, 581] width 57 height 45
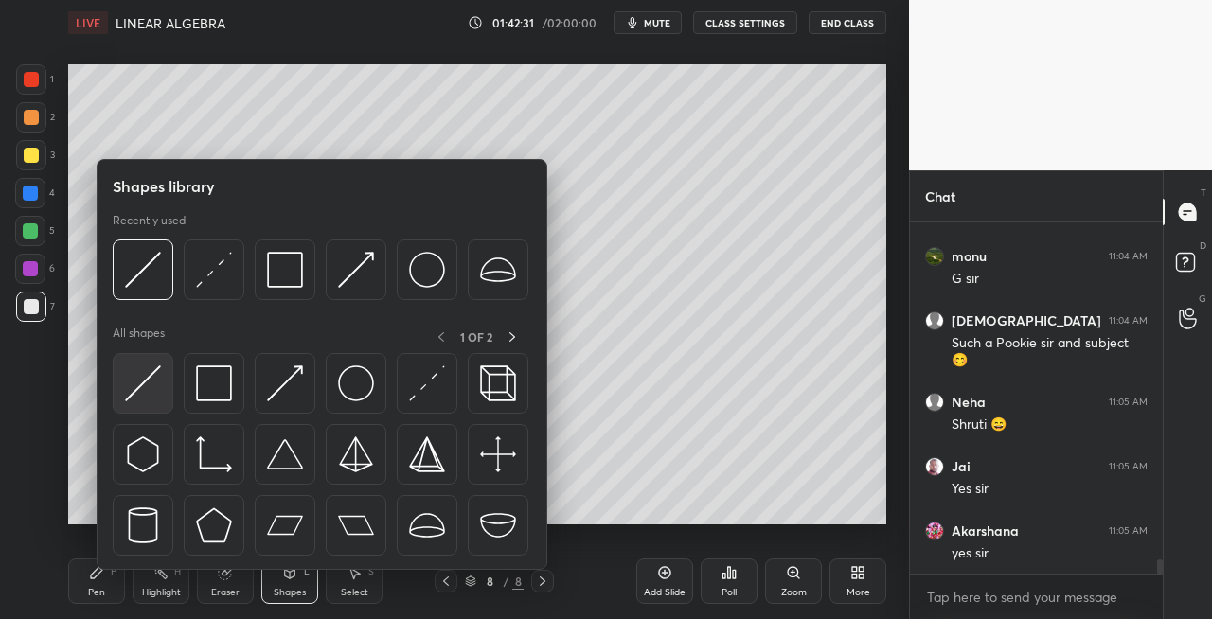
click at [145, 387] on img at bounding box center [143, 384] width 36 height 36
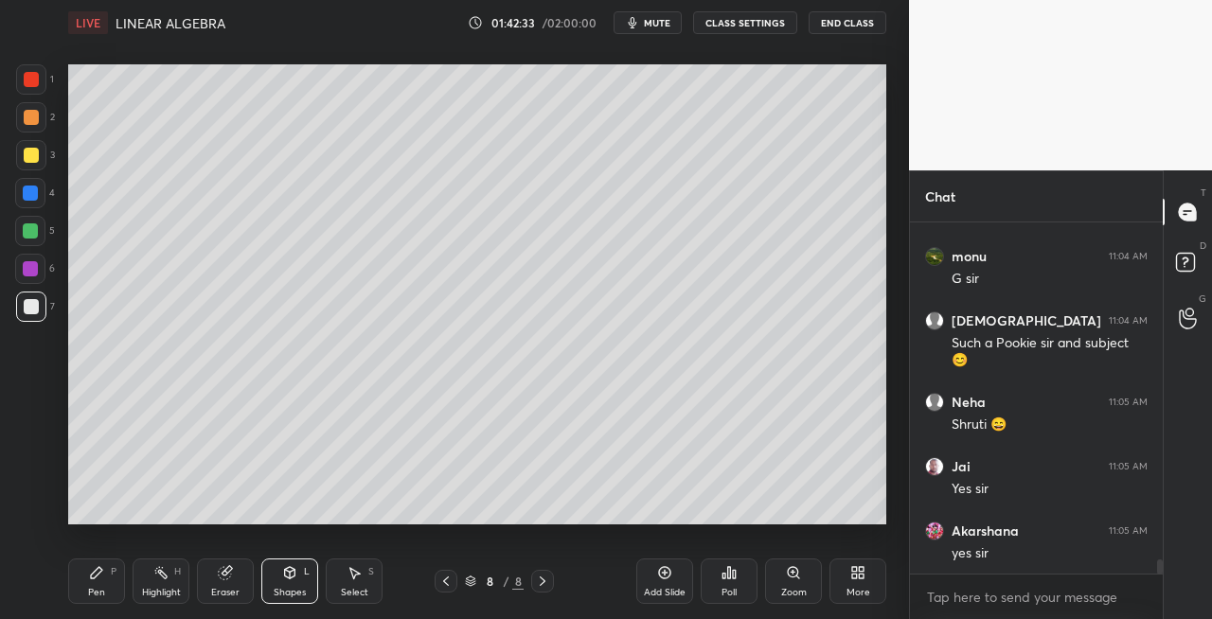
click at [104, 580] on div "Pen P" at bounding box center [96, 581] width 57 height 45
click at [223, 580] on icon at bounding box center [225, 573] width 12 height 12
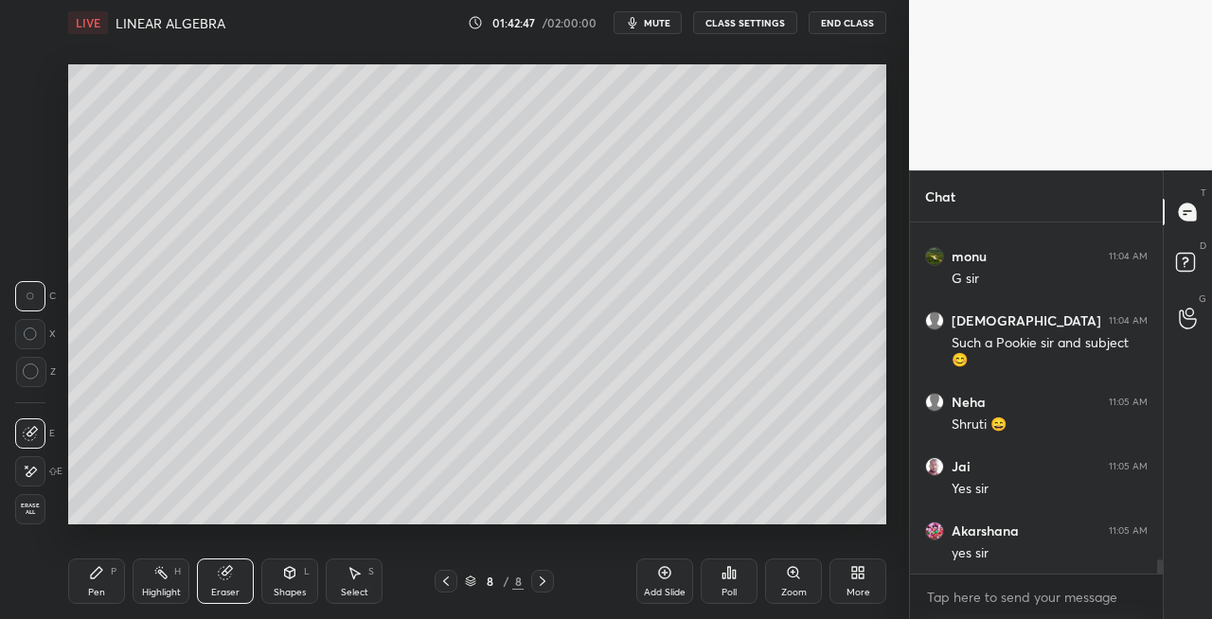
click at [98, 582] on div "Pen P" at bounding box center [96, 581] width 57 height 45
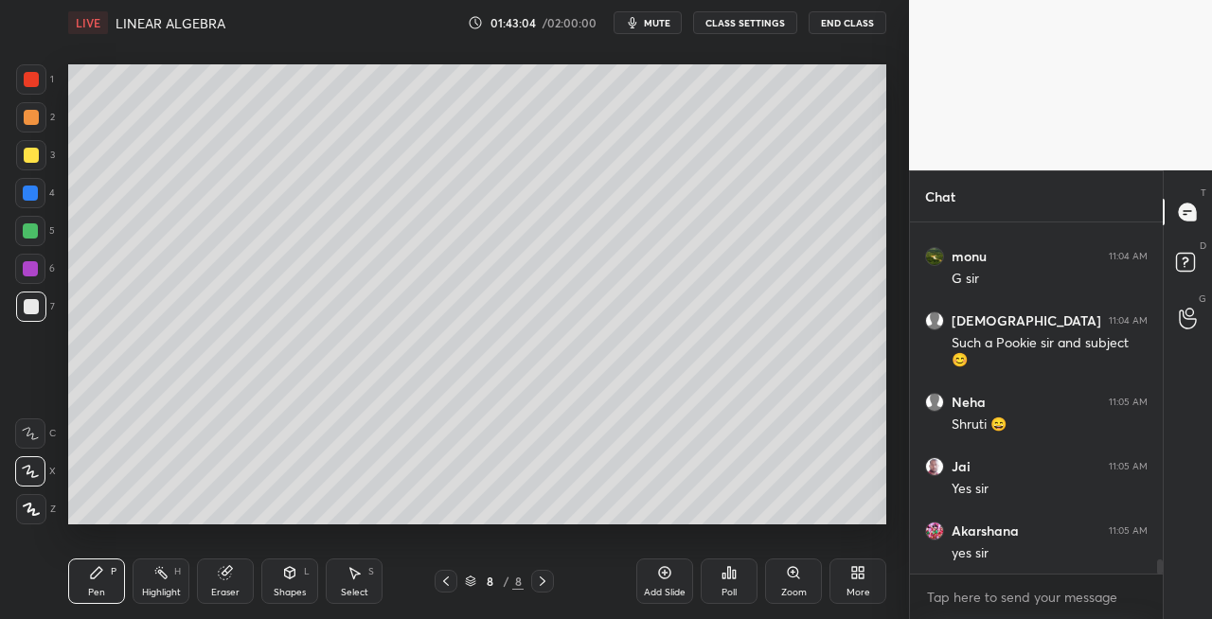
click at [243, 598] on div "Eraser" at bounding box center [225, 581] width 57 height 45
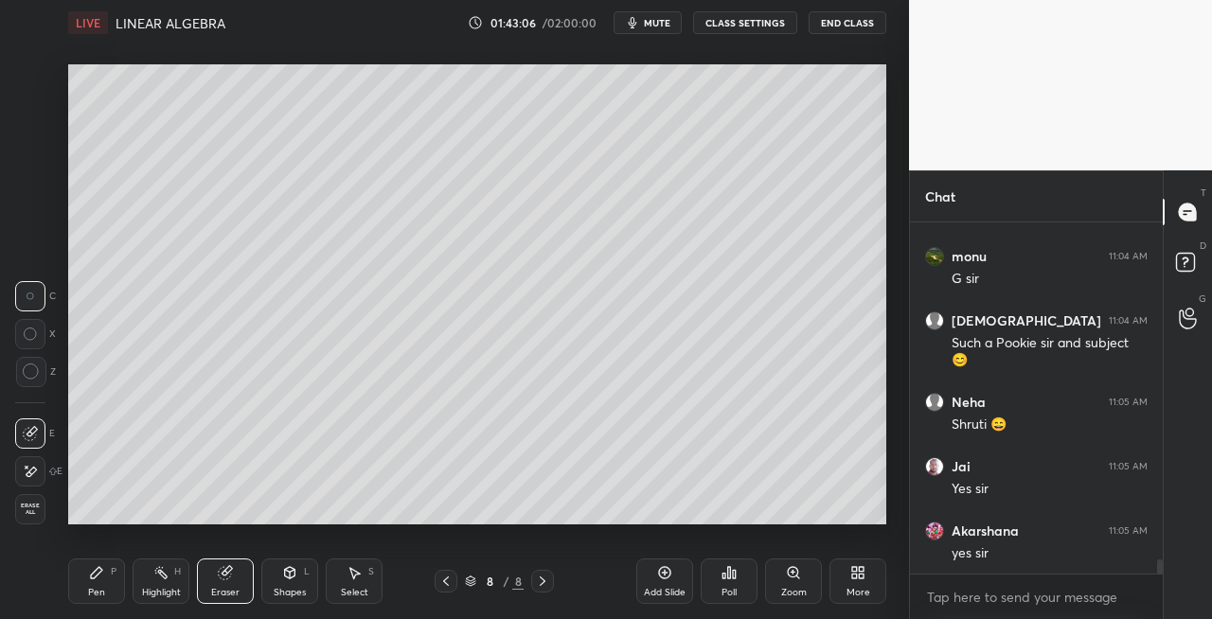
click at [79, 587] on div "Pen P" at bounding box center [96, 581] width 57 height 45
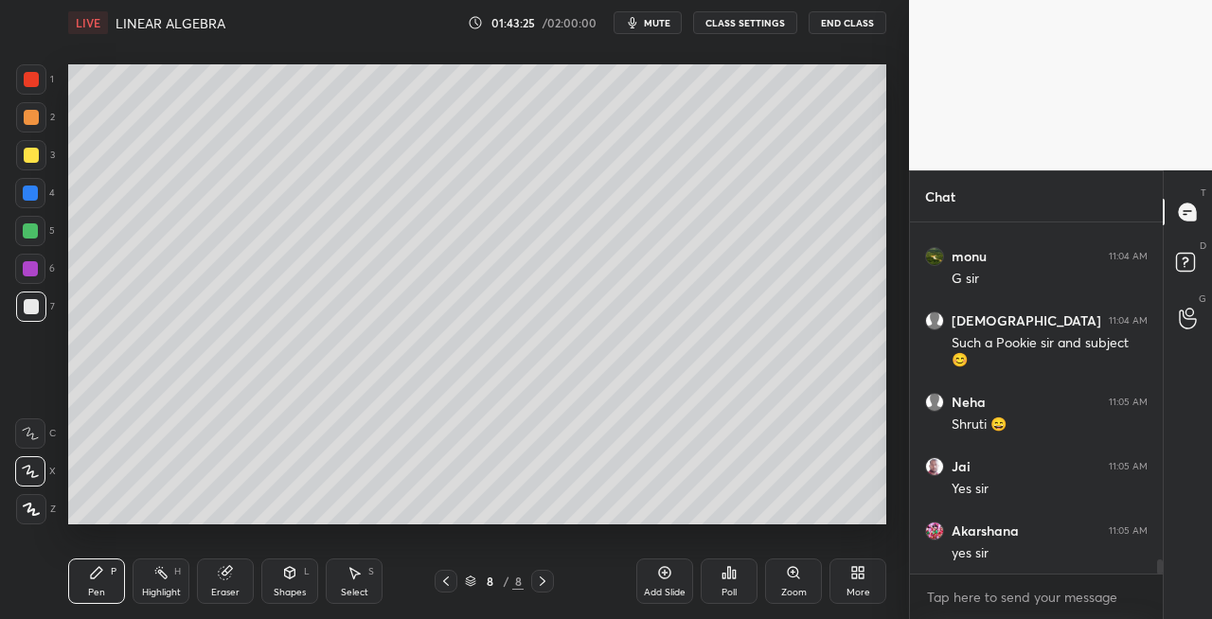
click at [667, 9] on div "LIVE LINEAR ALGEBRA 01:43:25 / 02:00:00 mute CLASS SETTINGS End Class" at bounding box center [477, 22] width 818 height 45
click at [652, 23] on span "mute" at bounding box center [657, 22] width 27 height 13
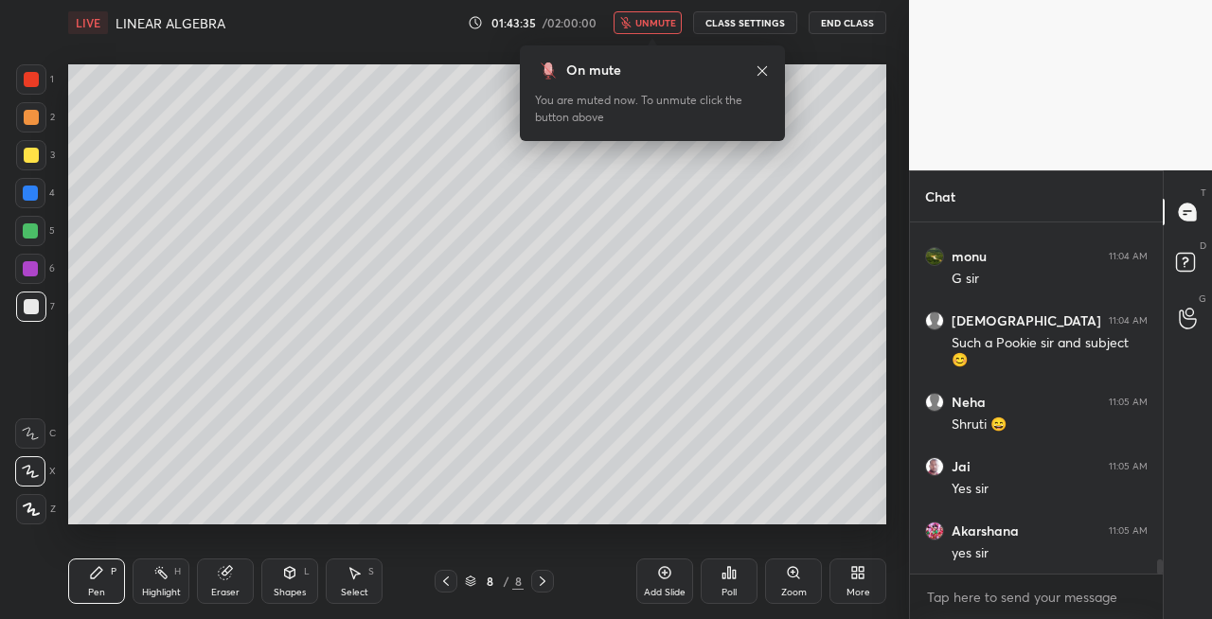
click at [227, 583] on div "Eraser" at bounding box center [225, 581] width 57 height 45
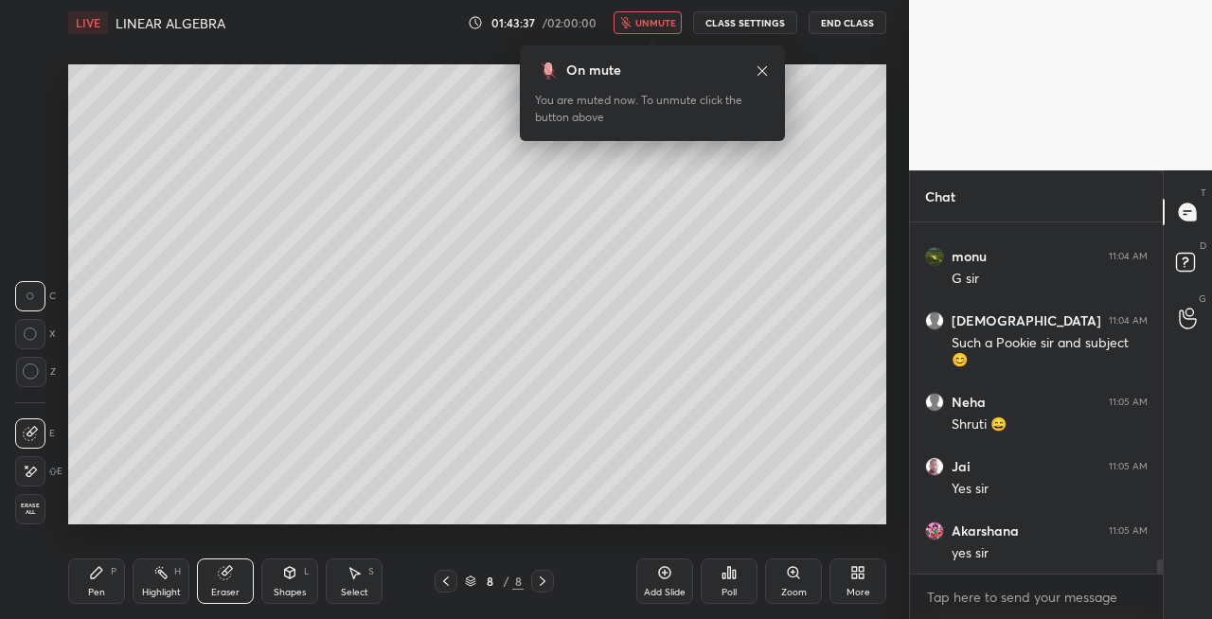
click at [95, 583] on div "Pen P" at bounding box center [96, 581] width 57 height 45
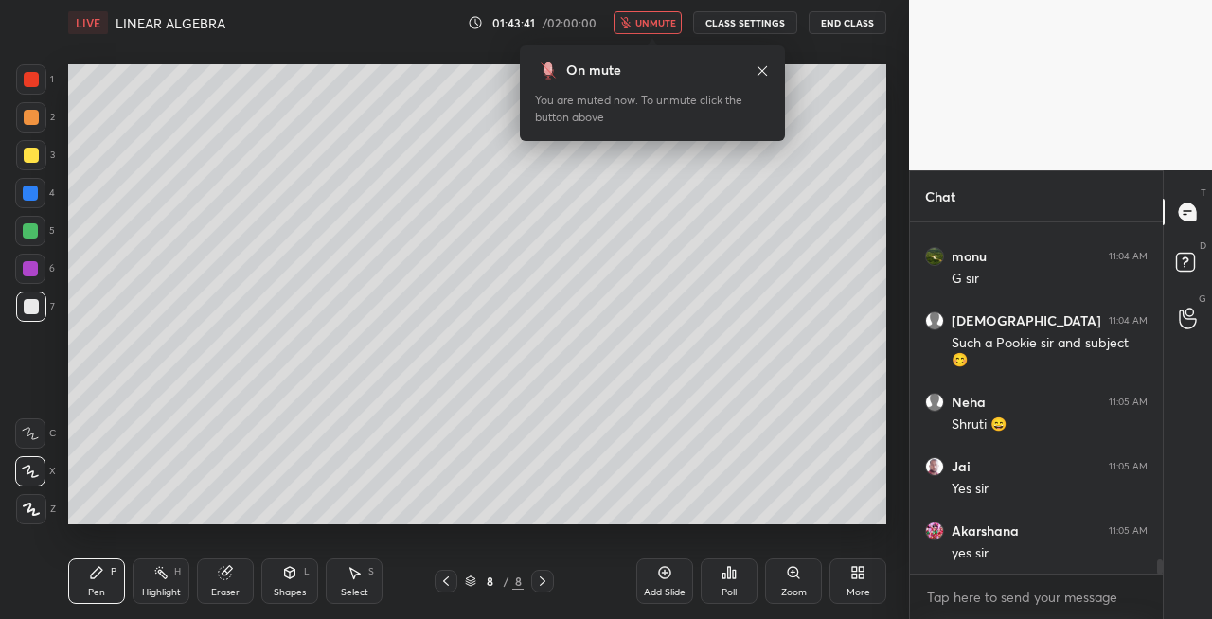
click at [644, 14] on button "unmute" at bounding box center [648, 22] width 68 height 23
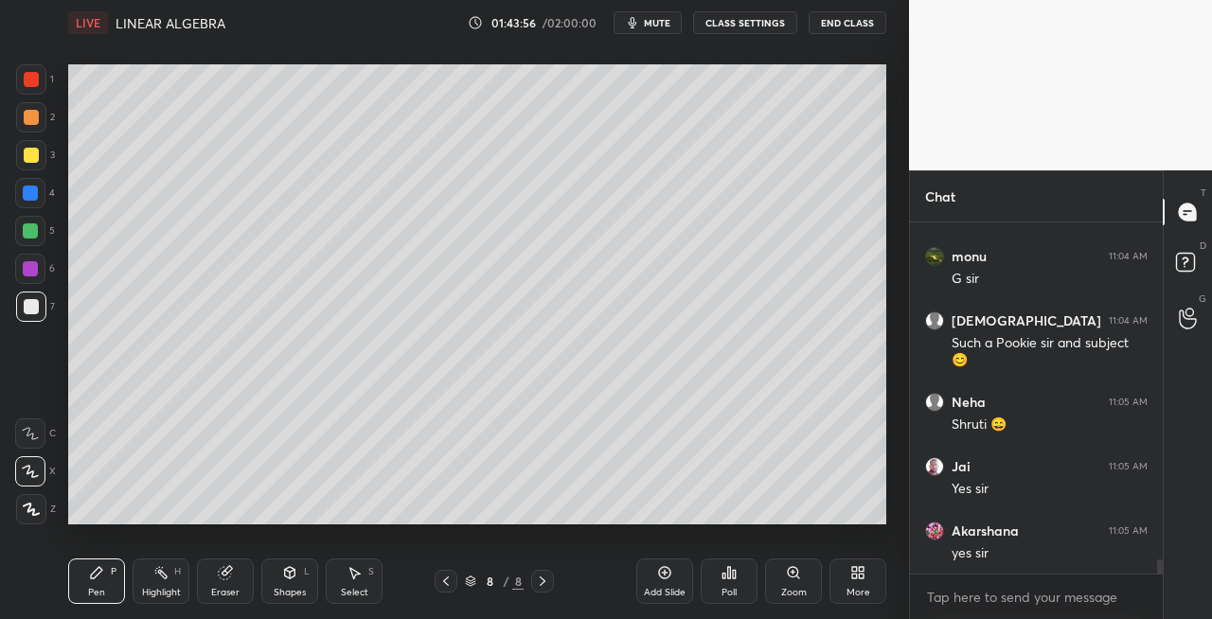
click at [34, 155] on div at bounding box center [31, 155] width 15 height 15
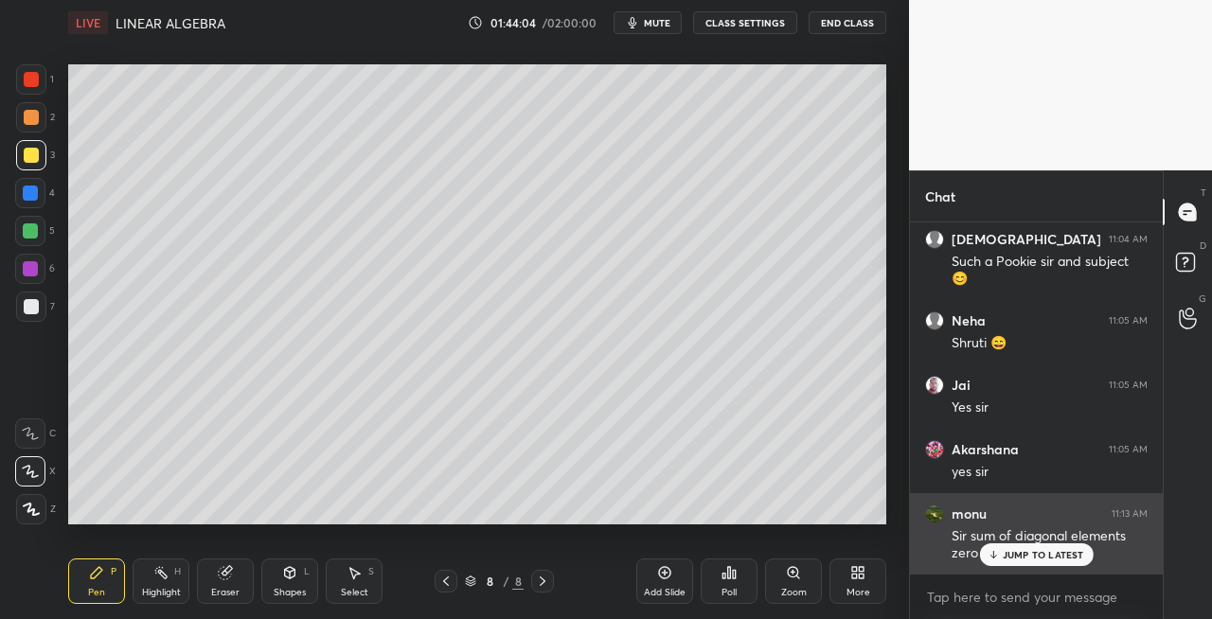
click at [1012, 557] on p "JUMP TO LATEST" at bounding box center [1043, 554] width 81 height 11
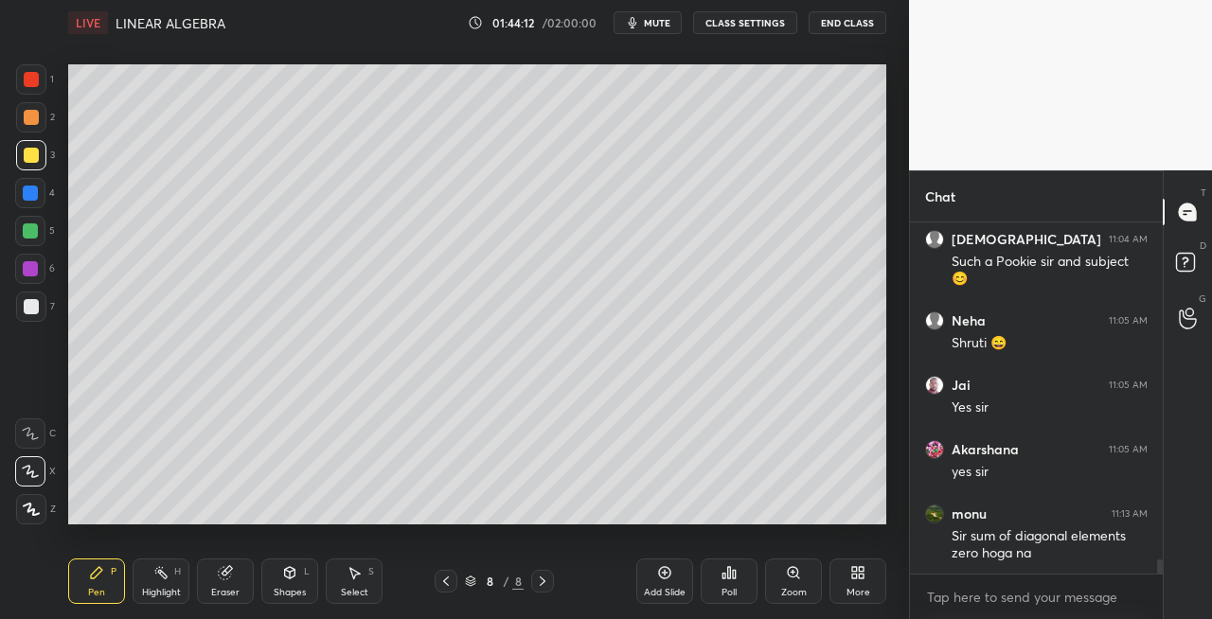
click at [225, 574] on icon at bounding box center [225, 573] width 12 height 12
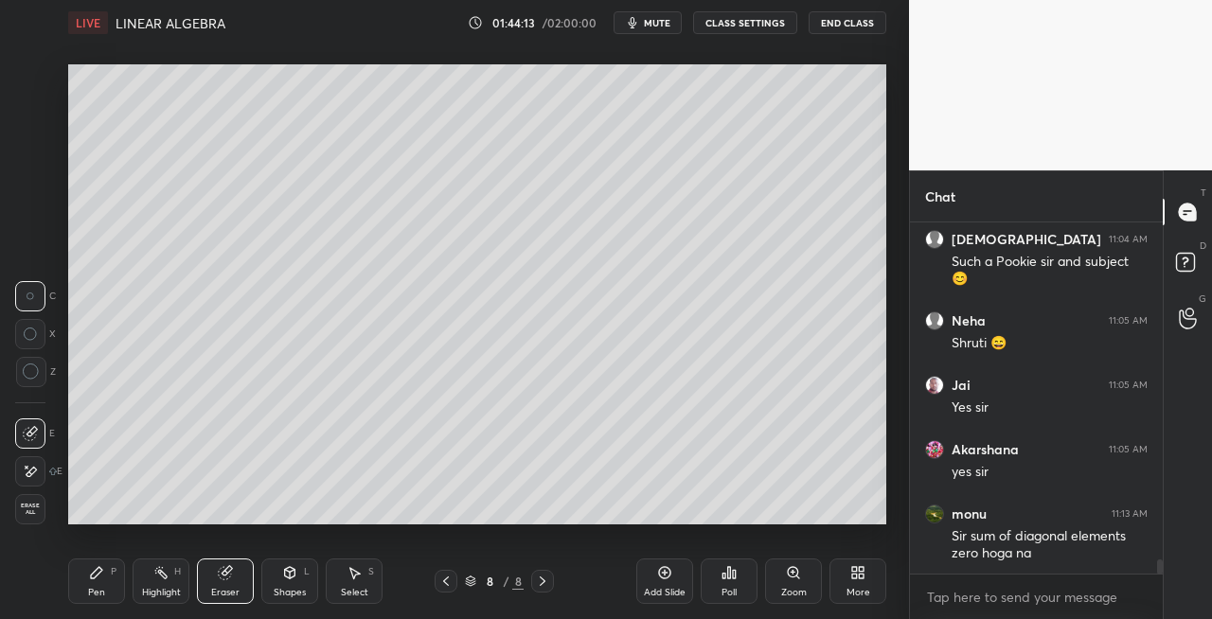
click at [108, 589] on div "Pen P" at bounding box center [96, 581] width 57 height 45
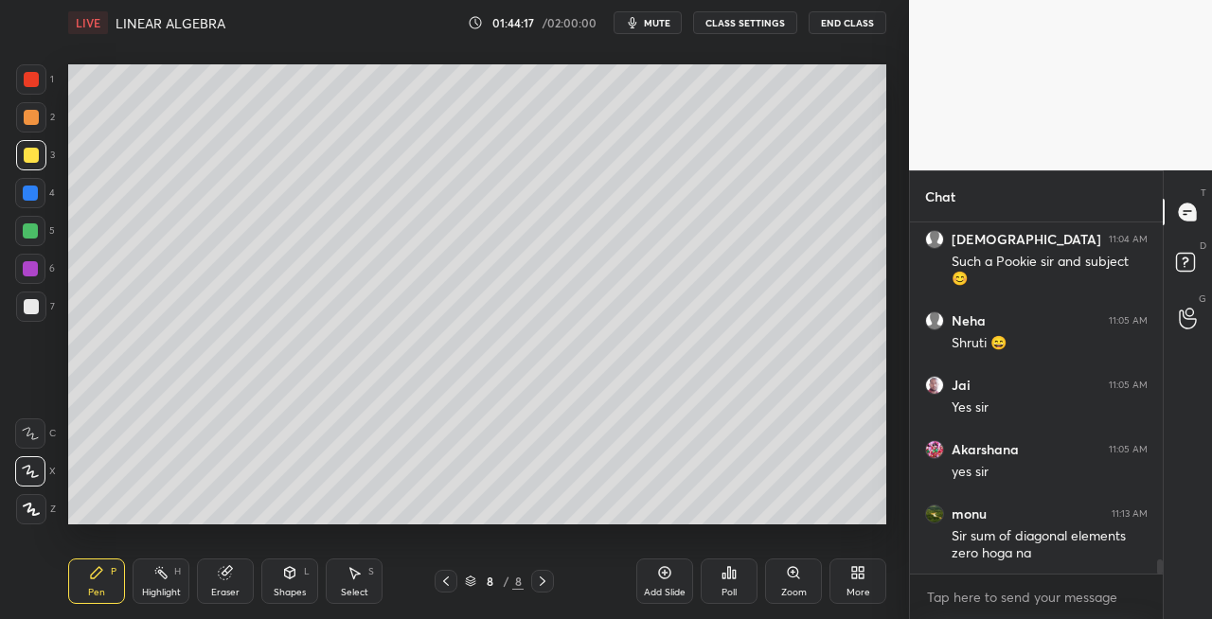
scroll to position [8726, 0]
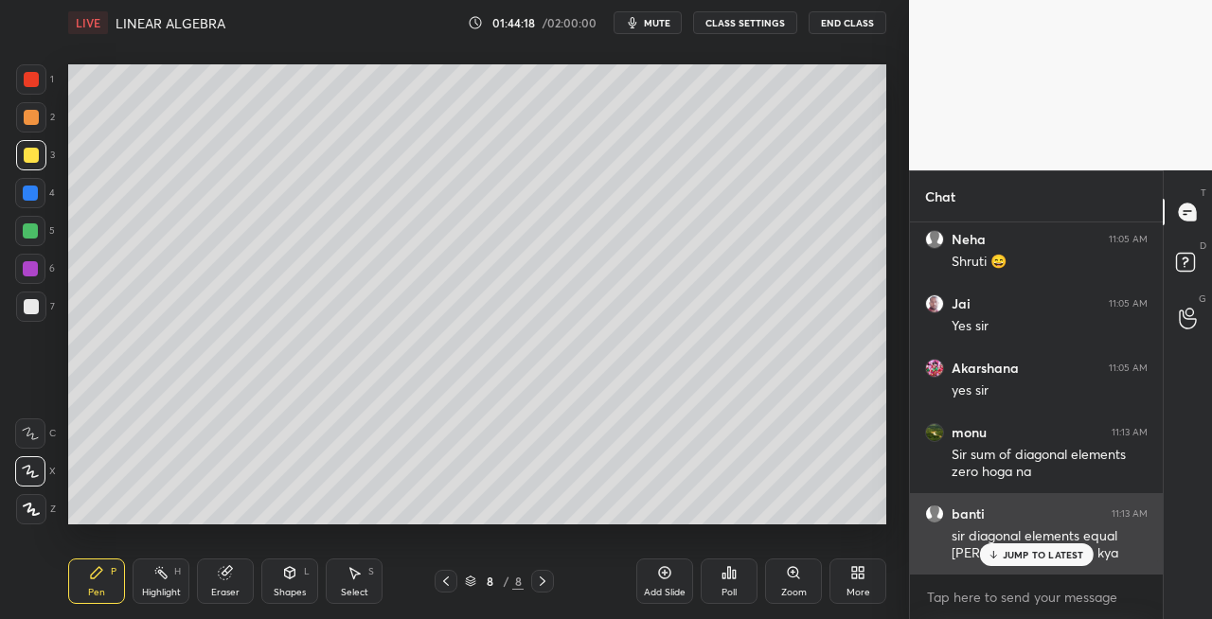
click at [997, 553] on icon at bounding box center [993, 554] width 12 height 11
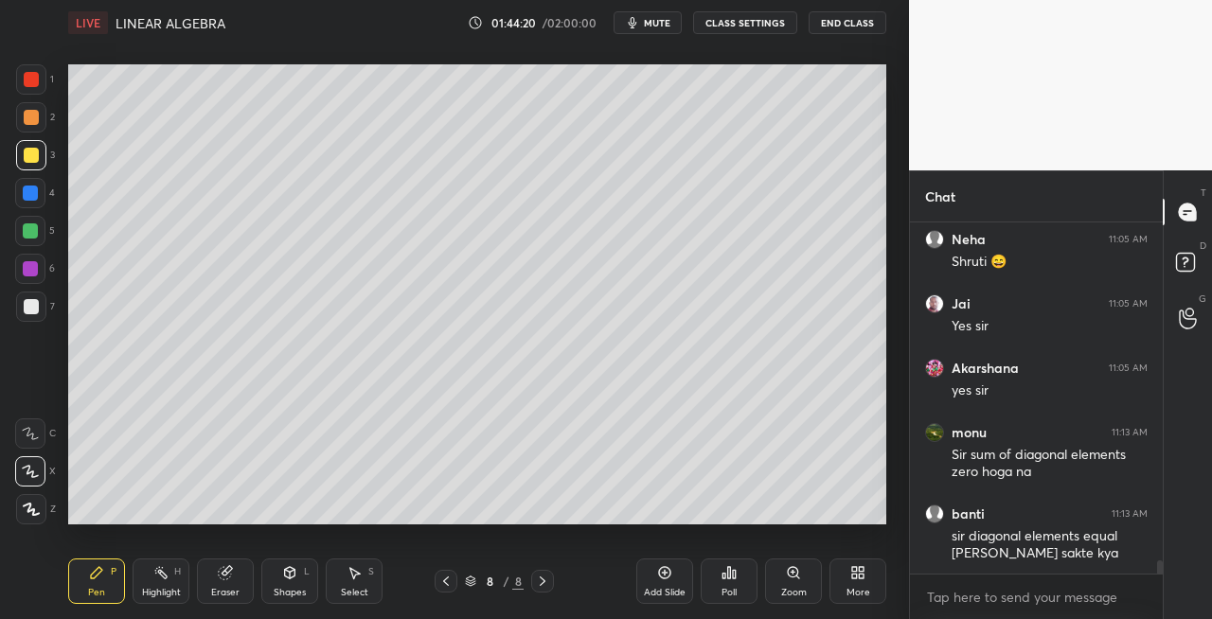
click at [289, 584] on div "Shapes L" at bounding box center [289, 581] width 57 height 45
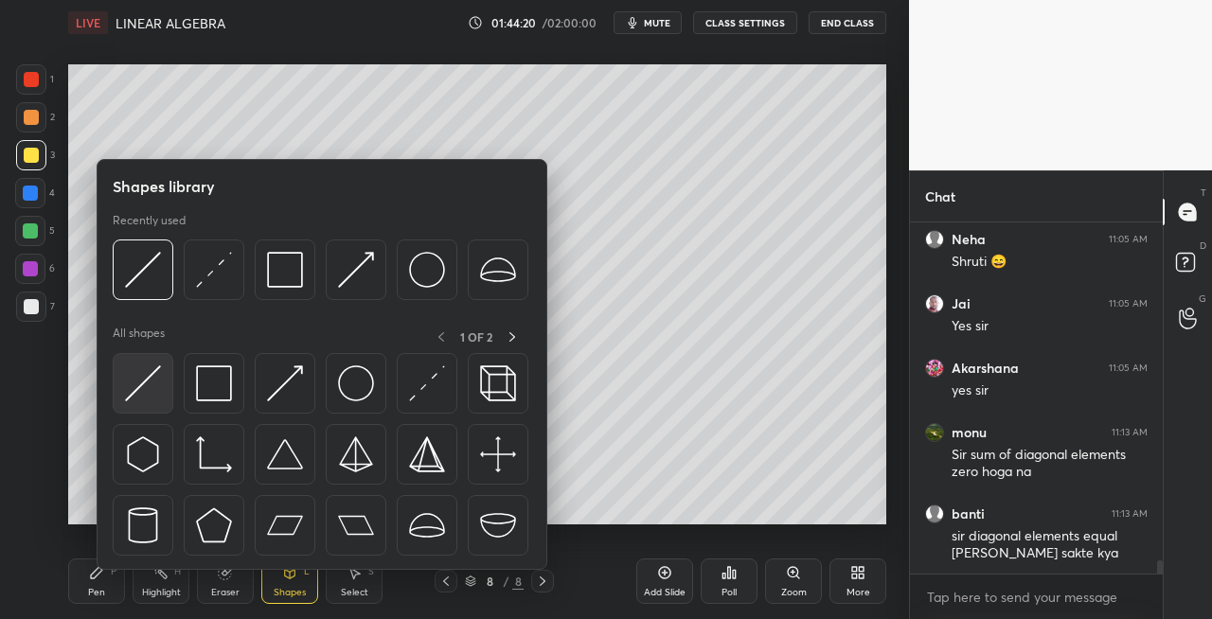
click at [135, 392] on img at bounding box center [143, 384] width 36 height 36
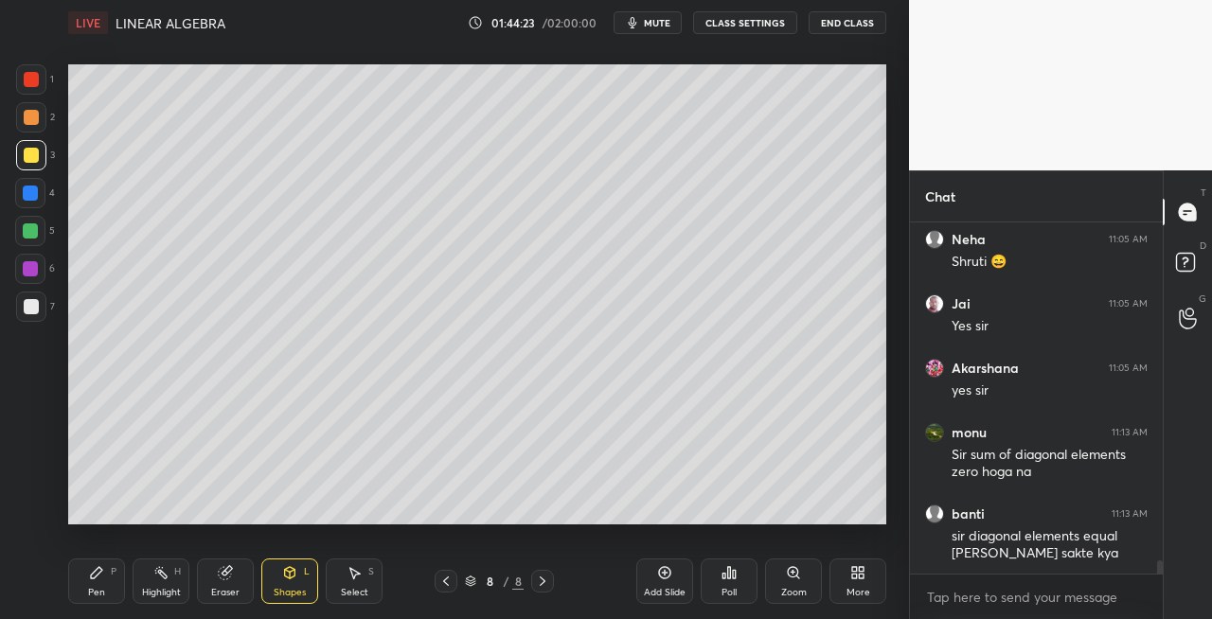
click at [97, 578] on icon at bounding box center [96, 572] width 15 height 15
click at [112, 575] on div "P" at bounding box center [114, 571] width 6 height 9
click at [40, 309] on div at bounding box center [31, 307] width 30 height 30
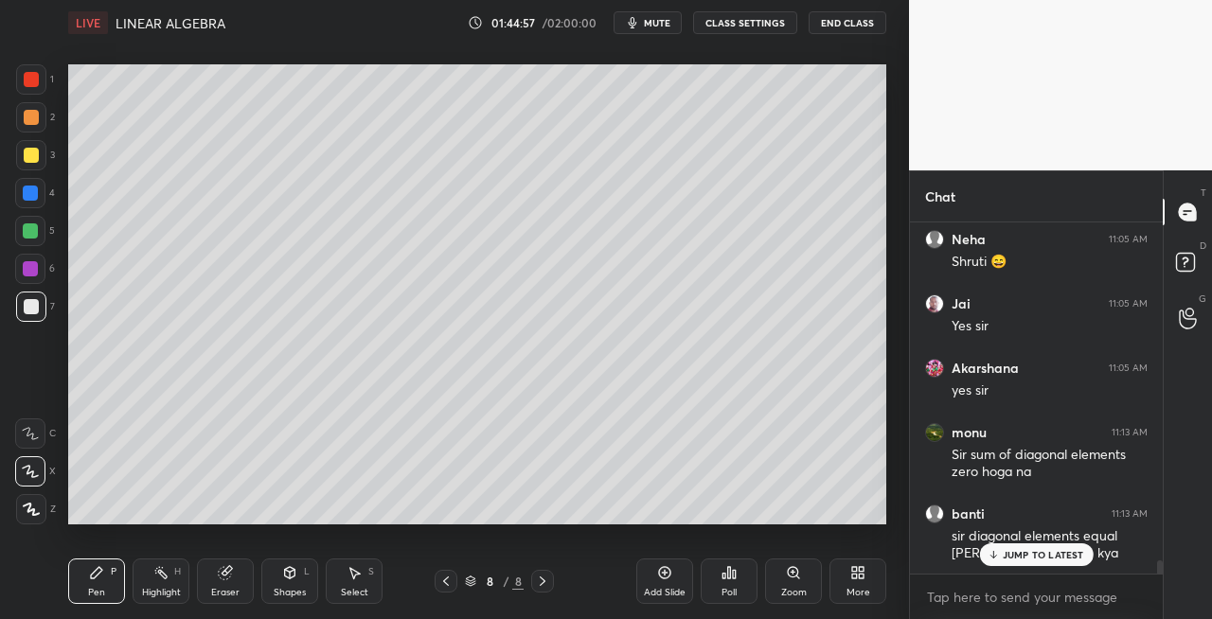
scroll to position [8859, 0]
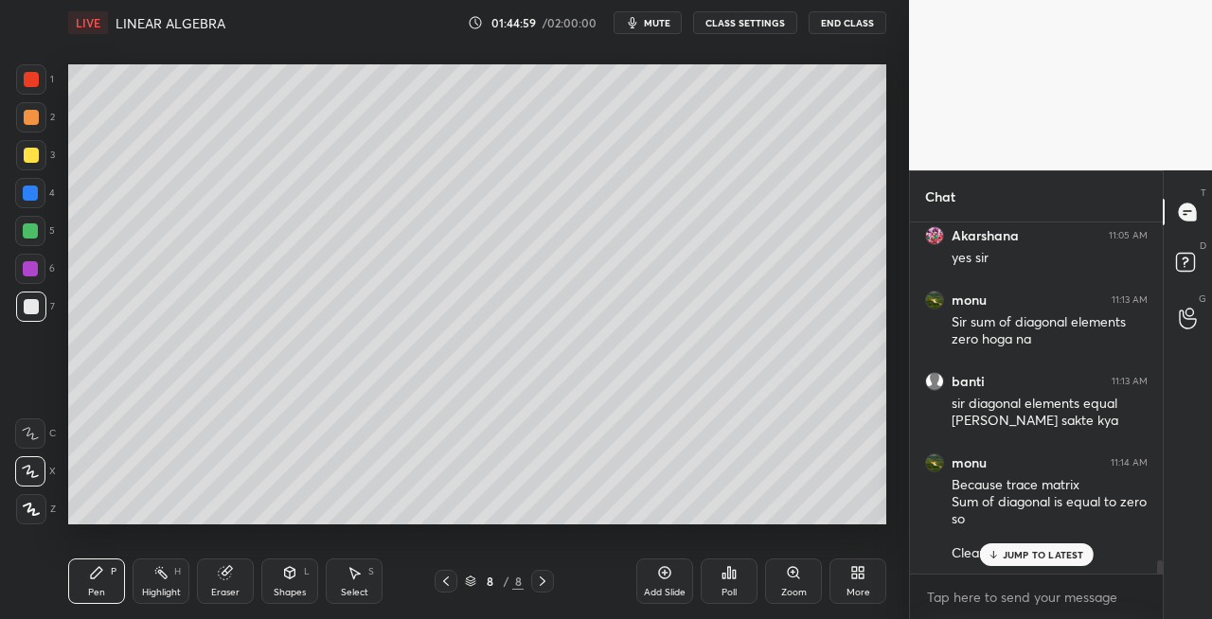
click at [286, 572] on icon at bounding box center [290, 572] width 10 height 11
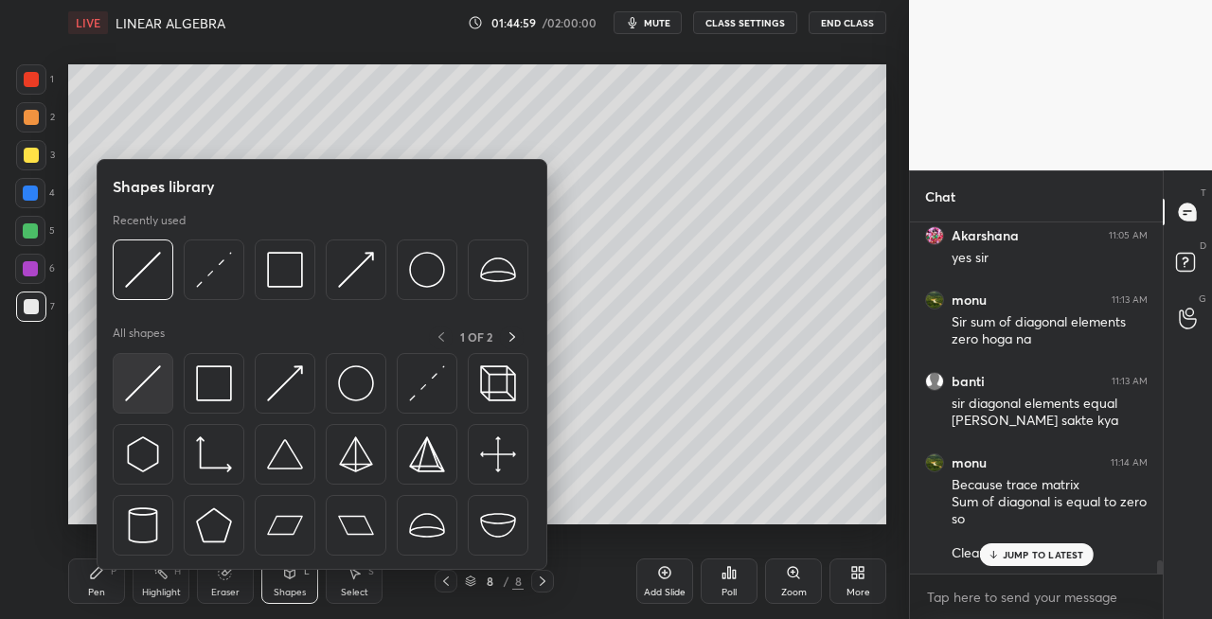
click at [150, 405] on div at bounding box center [143, 383] width 61 height 61
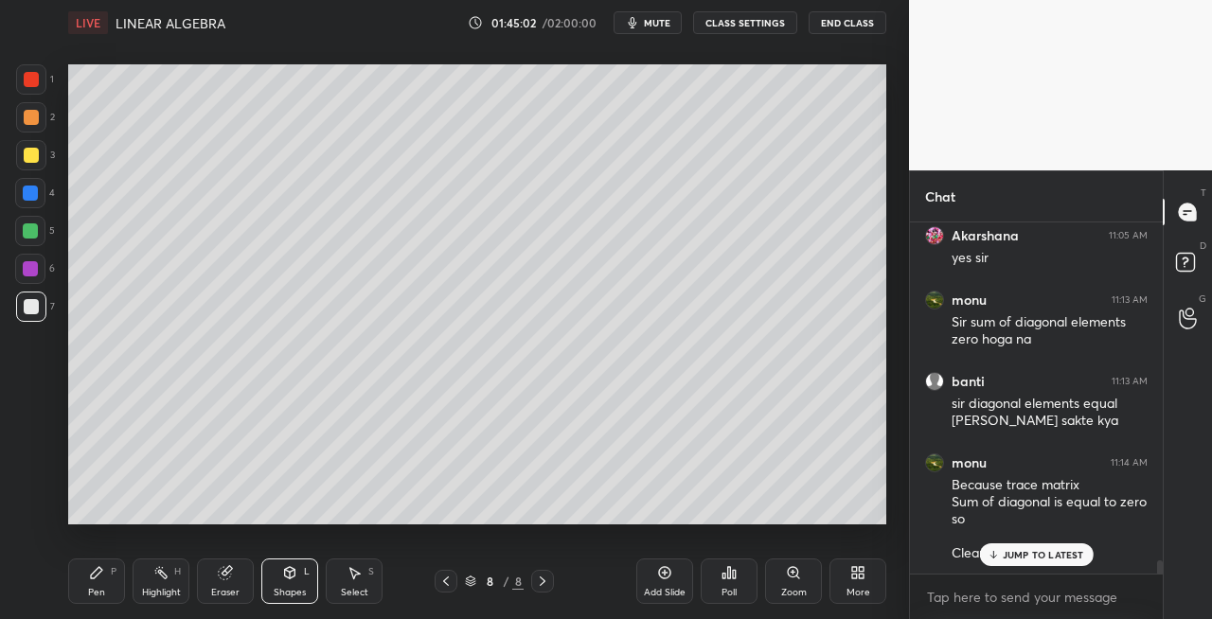
click at [114, 593] on div "Pen P" at bounding box center [96, 581] width 57 height 45
click at [542, 583] on icon at bounding box center [543, 581] width 6 height 9
click at [663, 591] on div "Add Slide" at bounding box center [665, 592] width 42 height 9
click at [439, 587] on icon at bounding box center [445, 581] width 15 height 15
click at [546, 585] on icon at bounding box center [542, 581] width 15 height 15
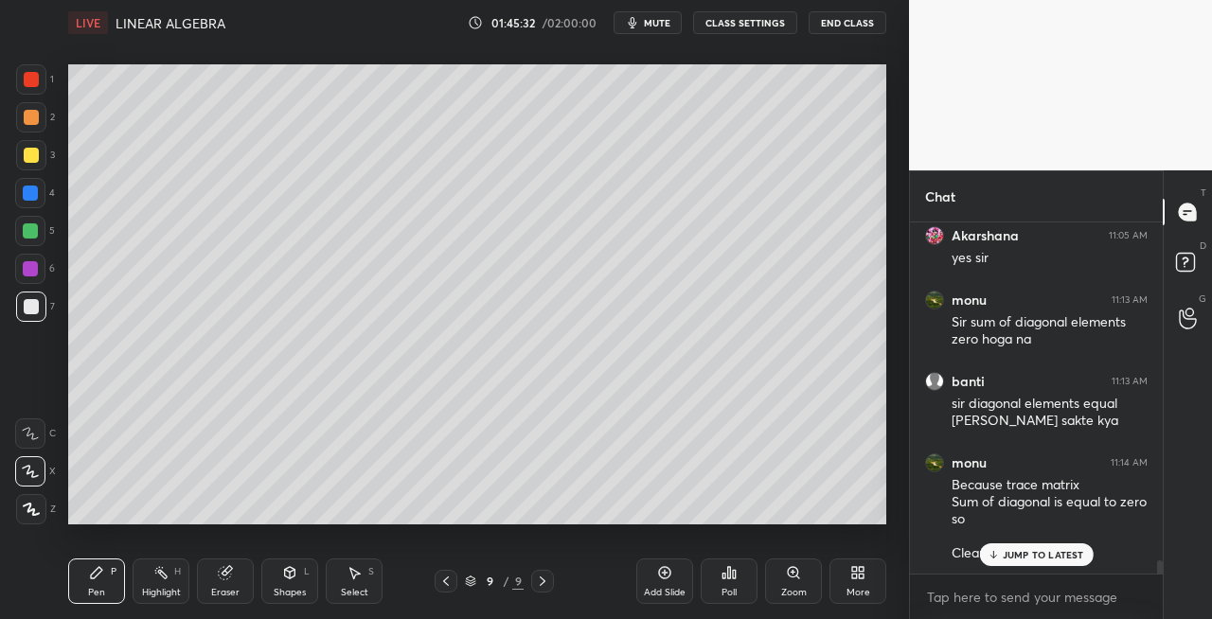
click at [237, 581] on div "Eraser" at bounding box center [225, 581] width 57 height 45
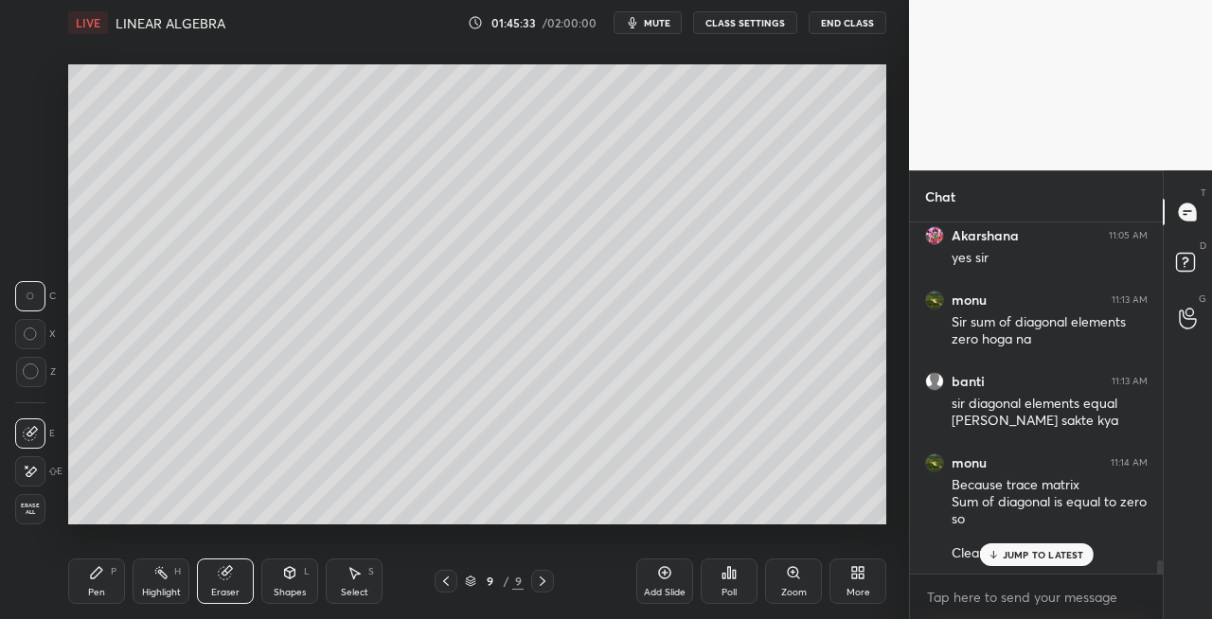
click at [92, 588] on div "Pen" at bounding box center [96, 592] width 17 height 9
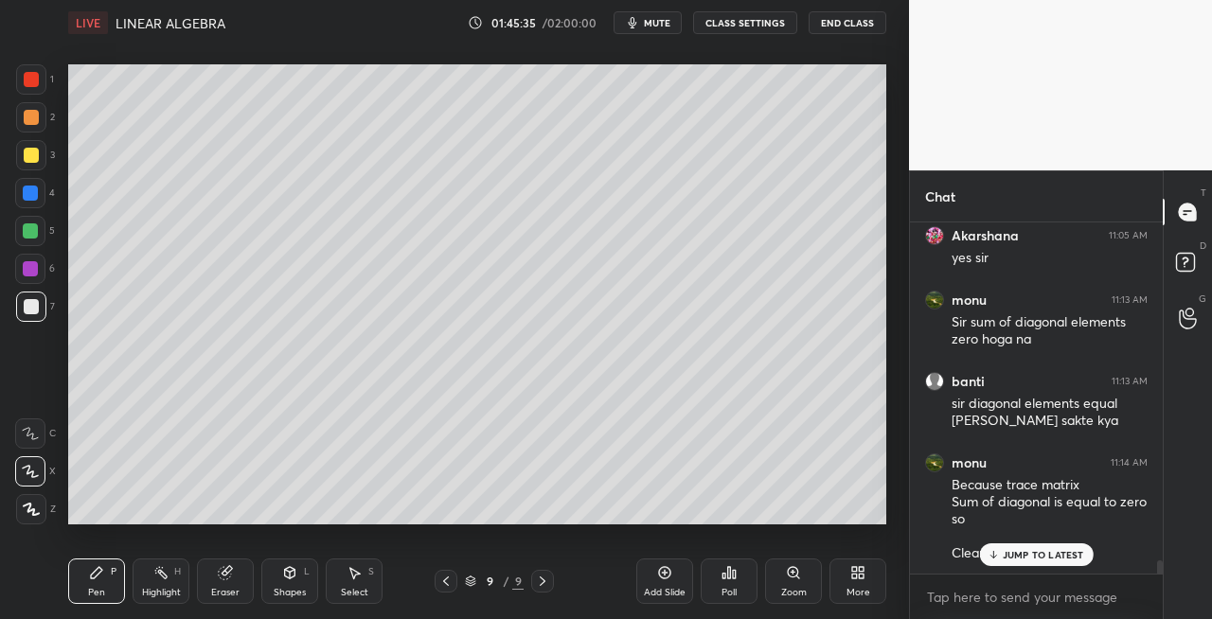
click at [293, 582] on div "Shapes L" at bounding box center [289, 581] width 57 height 45
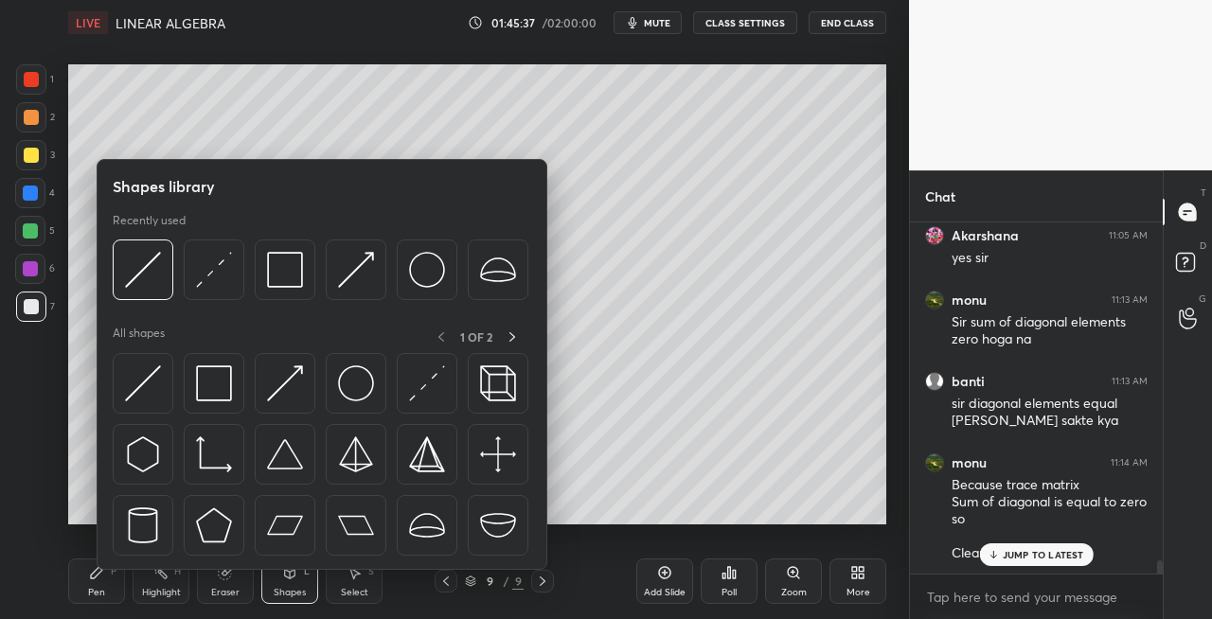
click at [229, 595] on div "Eraser" at bounding box center [225, 592] width 28 height 9
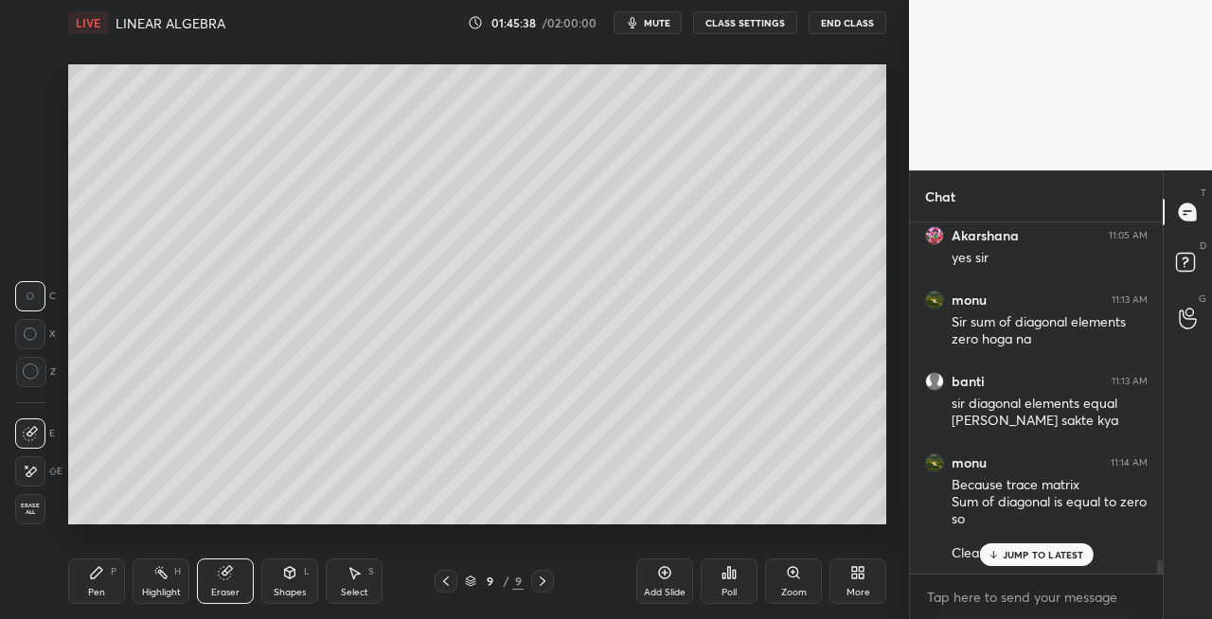
click at [100, 591] on div "Pen" at bounding box center [96, 592] width 17 height 9
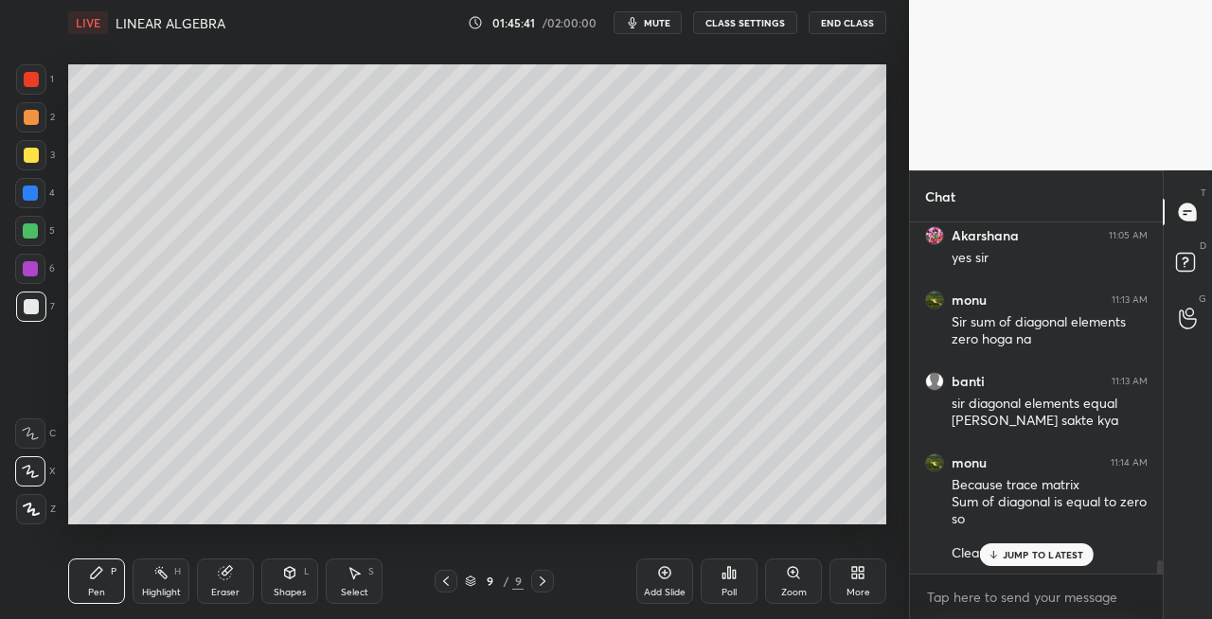
click at [654, 24] on span "mute" at bounding box center [657, 22] width 27 height 13
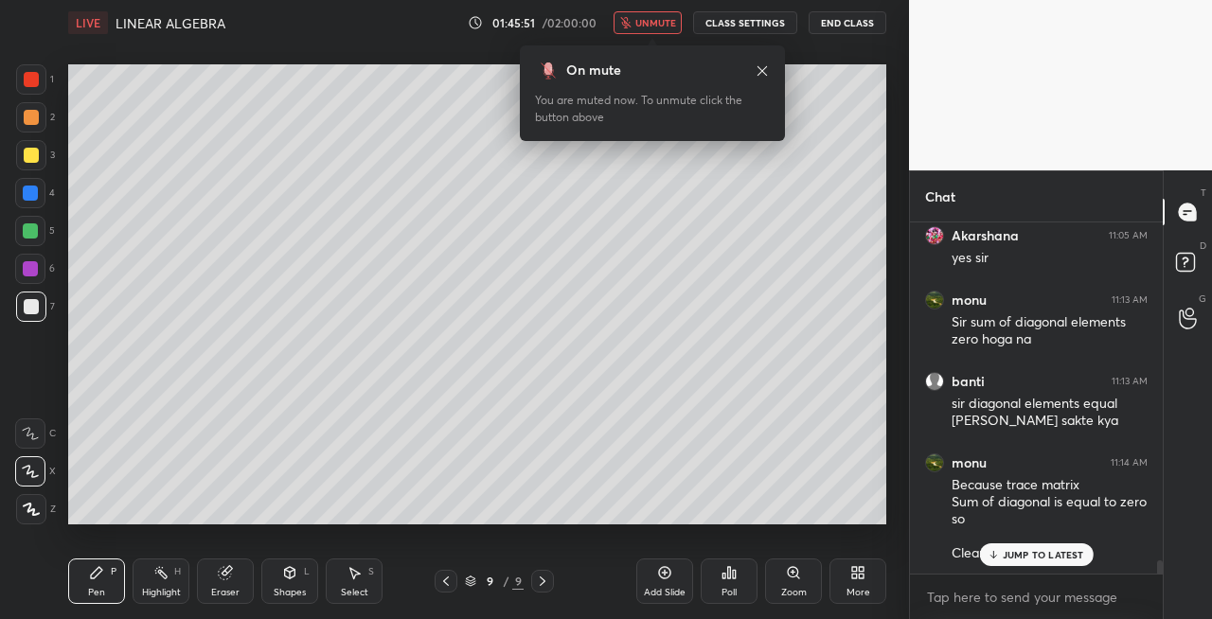
scroll to position [8923, 0]
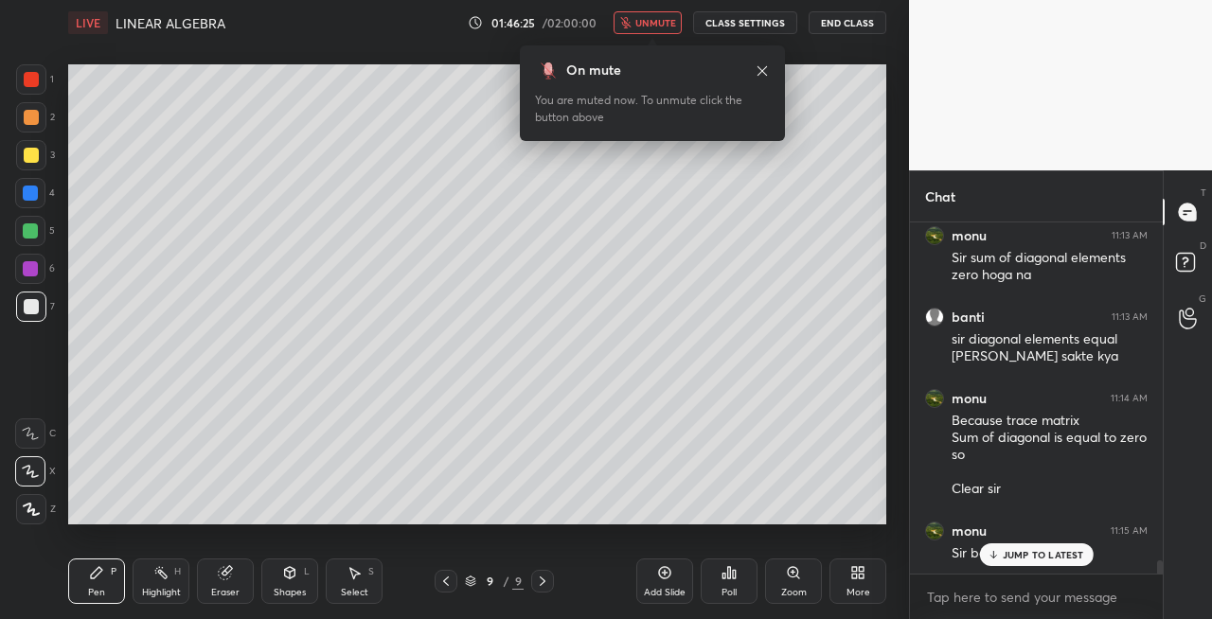
click at [758, 78] on icon at bounding box center [762, 70] width 15 height 15
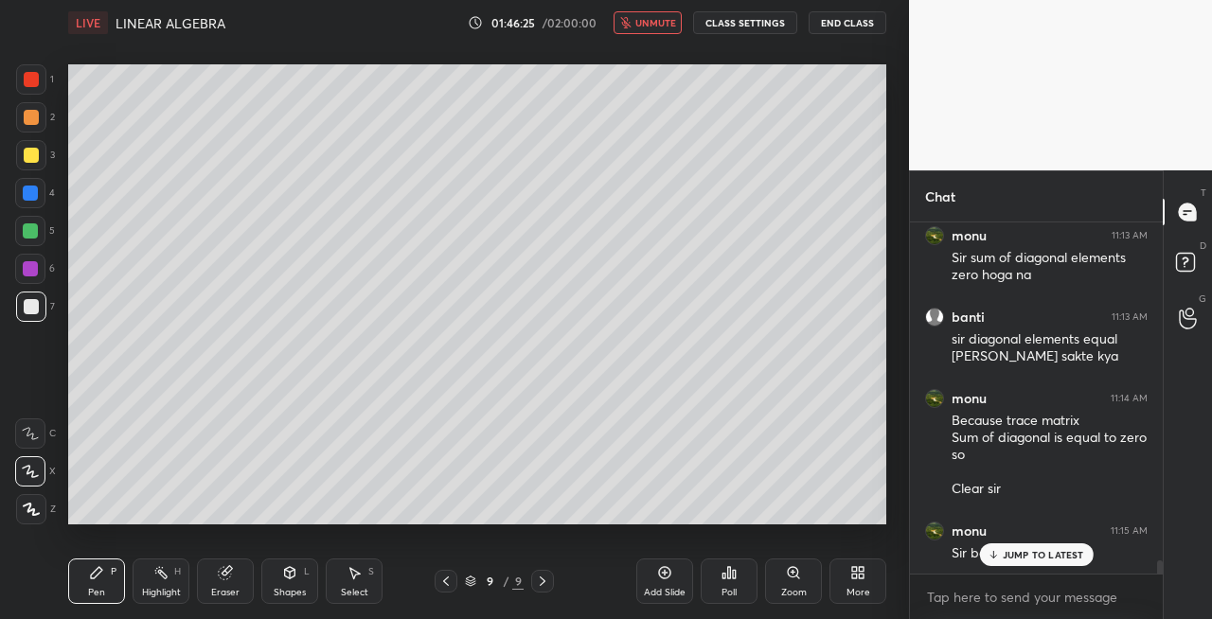
click at [652, 11] on button "unmute" at bounding box center [648, 22] width 68 height 23
click at [277, 581] on div "Shapes L" at bounding box center [289, 581] width 57 height 45
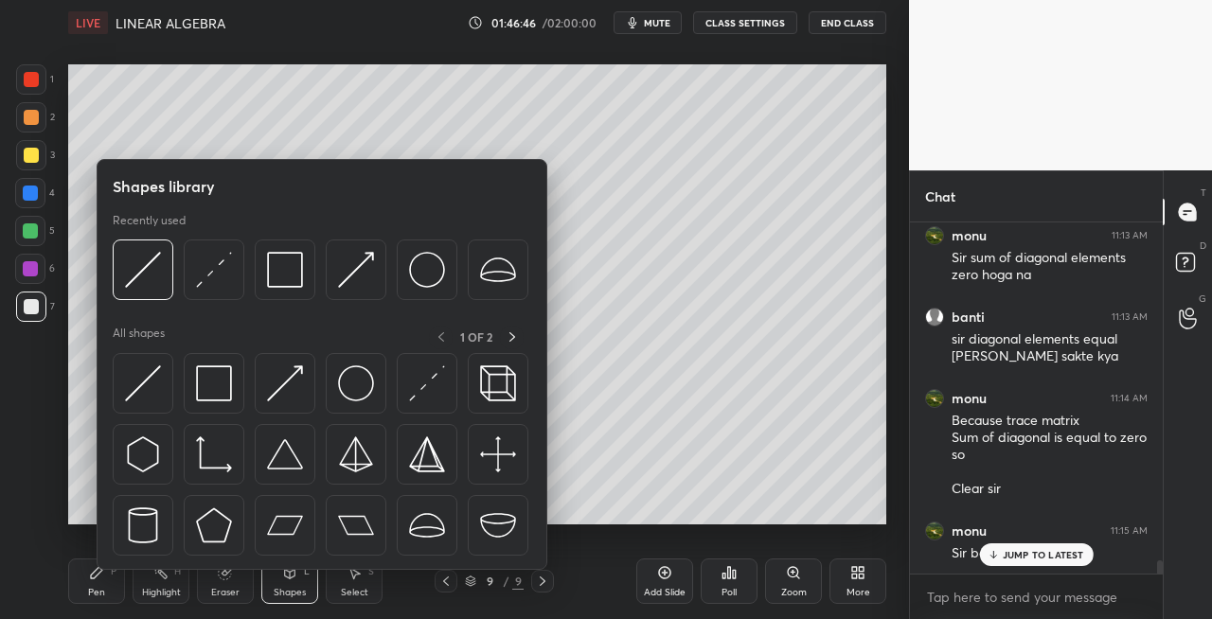
click at [229, 583] on div "Eraser" at bounding box center [225, 581] width 57 height 45
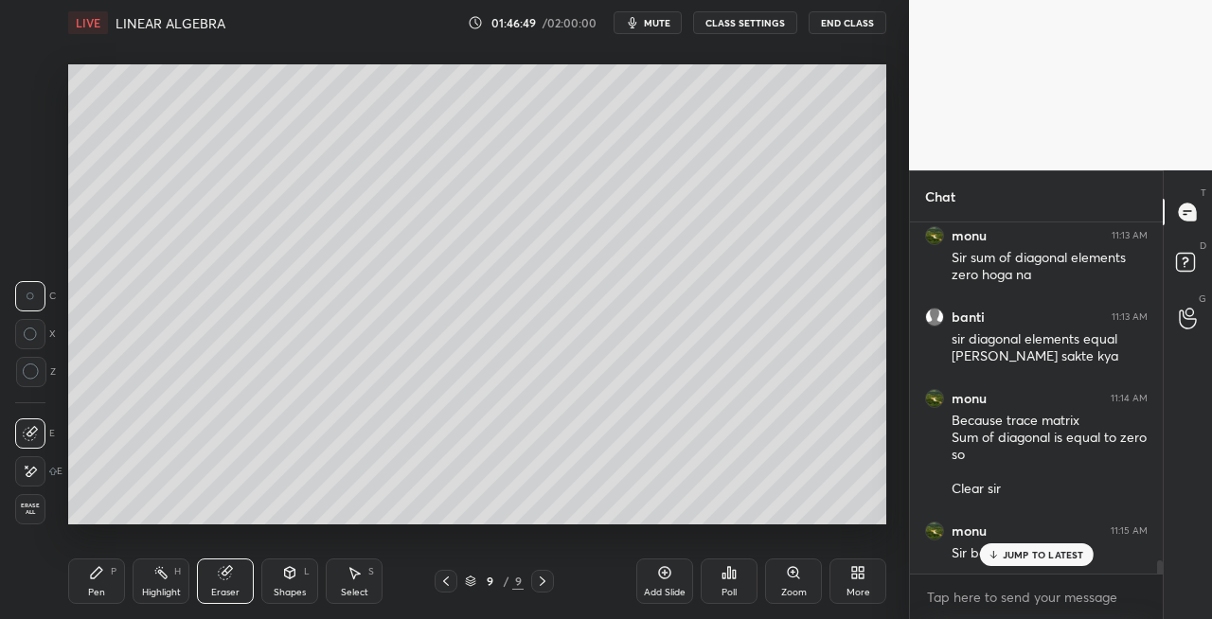
click at [100, 595] on div "Pen" at bounding box center [96, 592] width 17 height 9
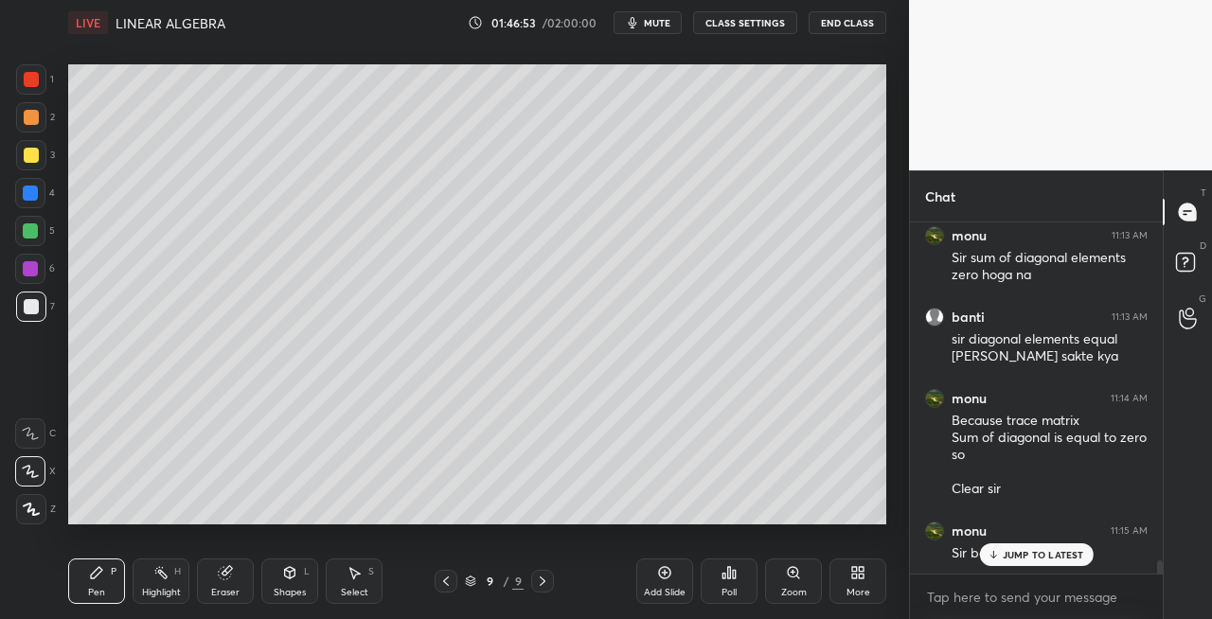
click at [241, 578] on div "Eraser" at bounding box center [225, 581] width 57 height 45
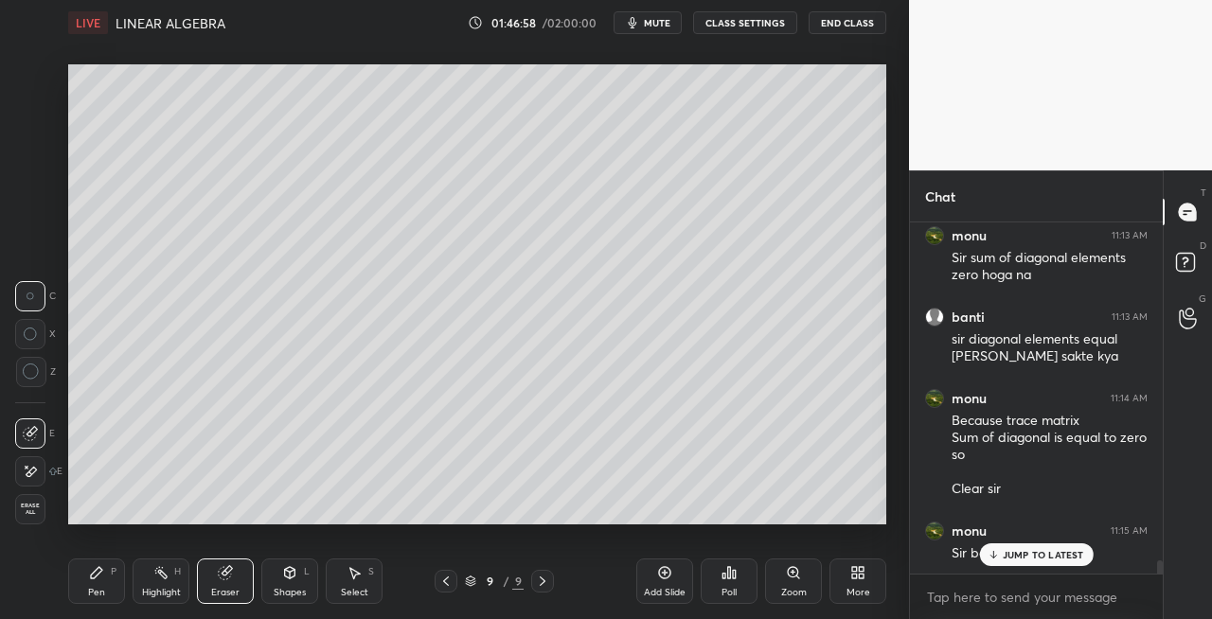
click at [440, 587] on icon at bounding box center [445, 581] width 15 height 15
click at [539, 592] on div at bounding box center [542, 581] width 23 height 23
click at [91, 590] on div "Pen" at bounding box center [96, 592] width 17 height 9
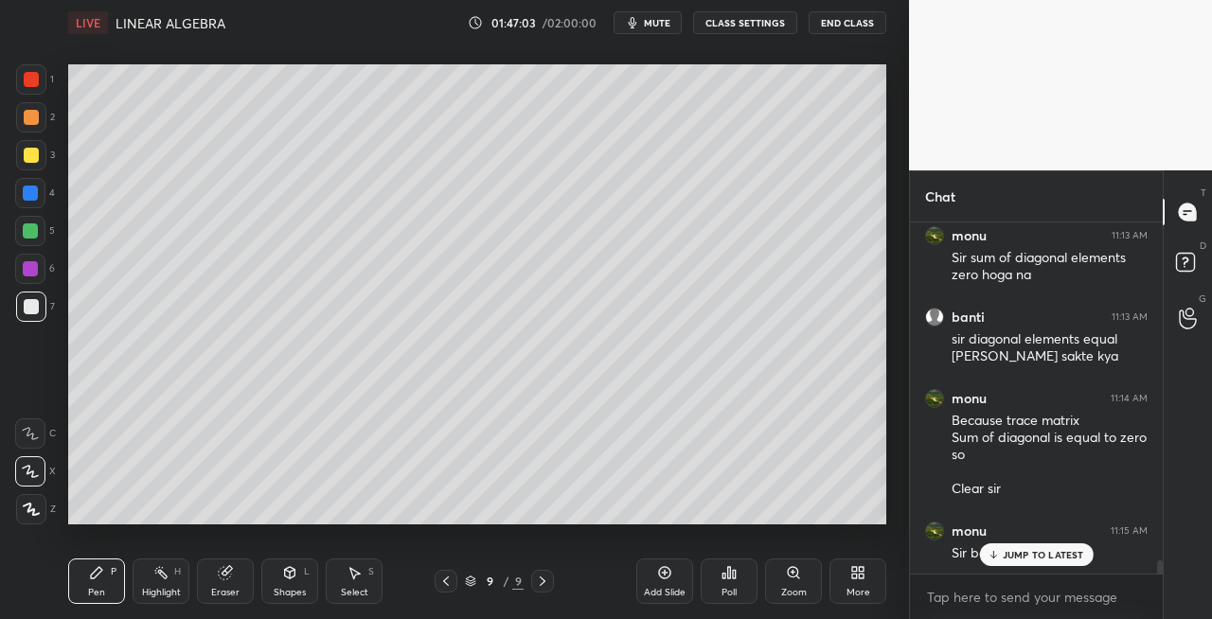
click at [449, 584] on icon at bounding box center [445, 581] width 15 height 15
click at [540, 572] on div at bounding box center [542, 581] width 23 height 23
click at [287, 588] on div "Shapes" at bounding box center [290, 592] width 32 height 9
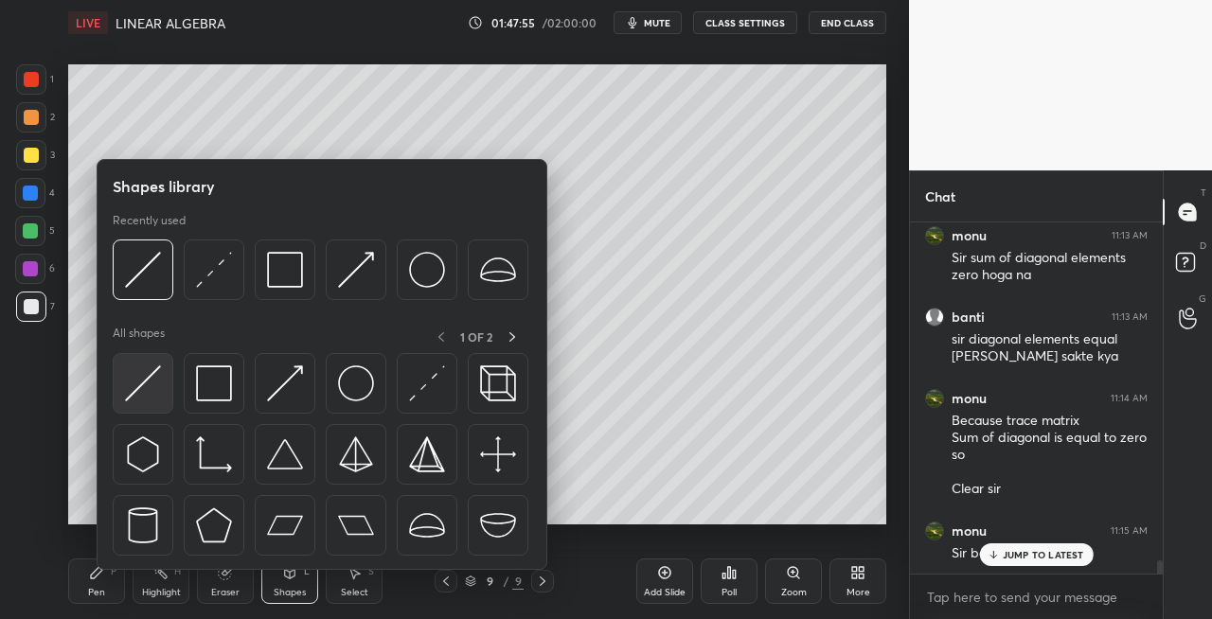
click at [133, 385] on img at bounding box center [143, 384] width 36 height 36
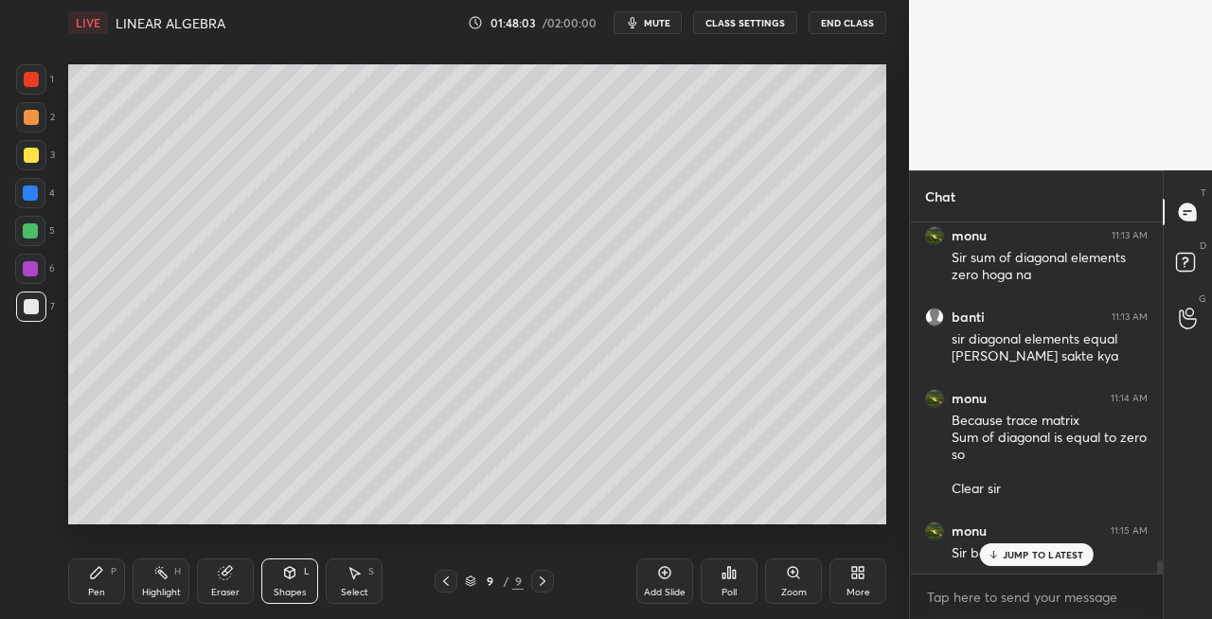
click at [107, 579] on div "Pen P" at bounding box center [96, 581] width 57 height 45
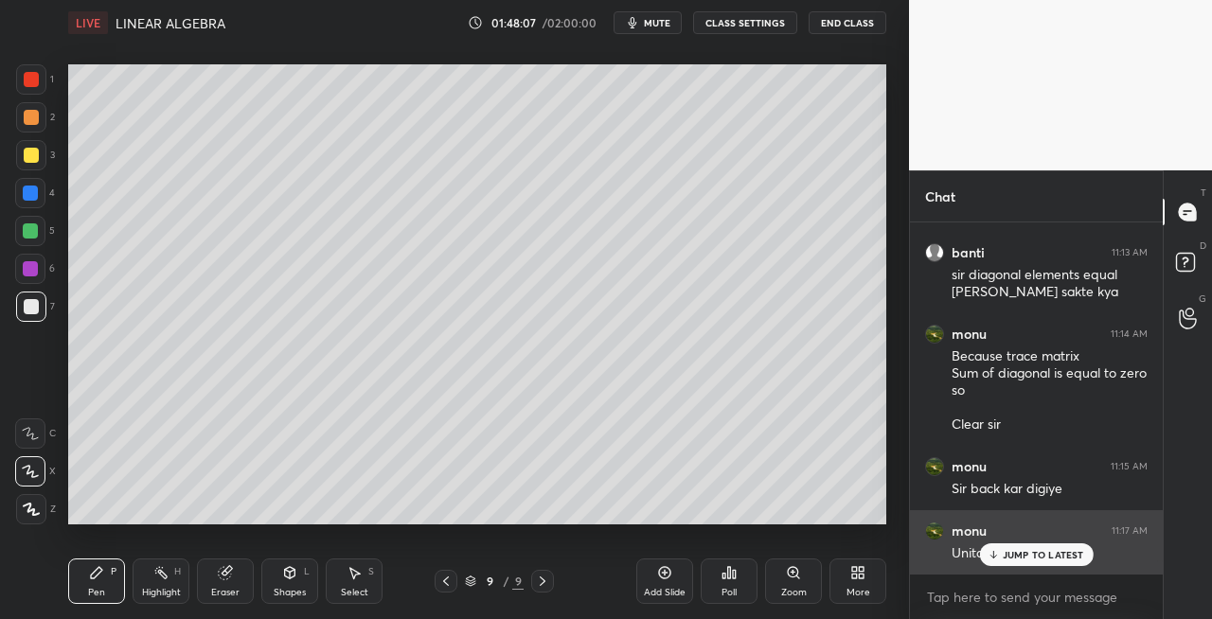
click at [1010, 557] on p "JUMP TO LATEST" at bounding box center [1043, 554] width 81 height 11
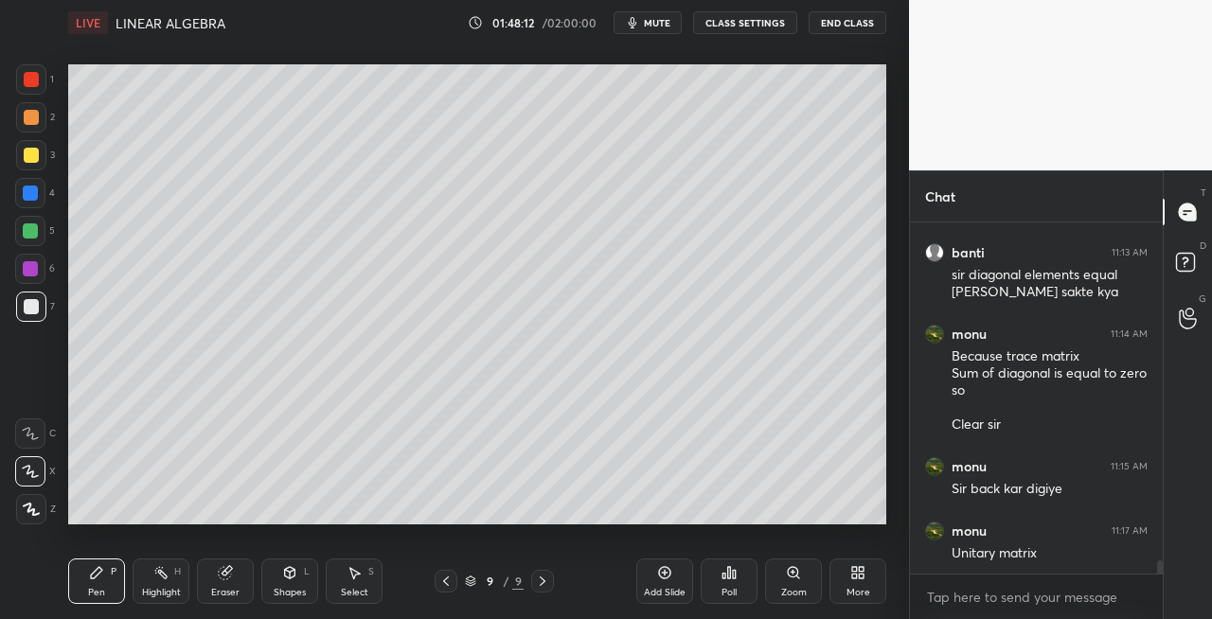
click at [447, 585] on icon at bounding box center [445, 581] width 15 height 15
click at [540, 580] on icon at bounding box center [542, 581] width 15 height 15
click at [27, 155] on div at bounding box center [31, 155] width 15 height 15
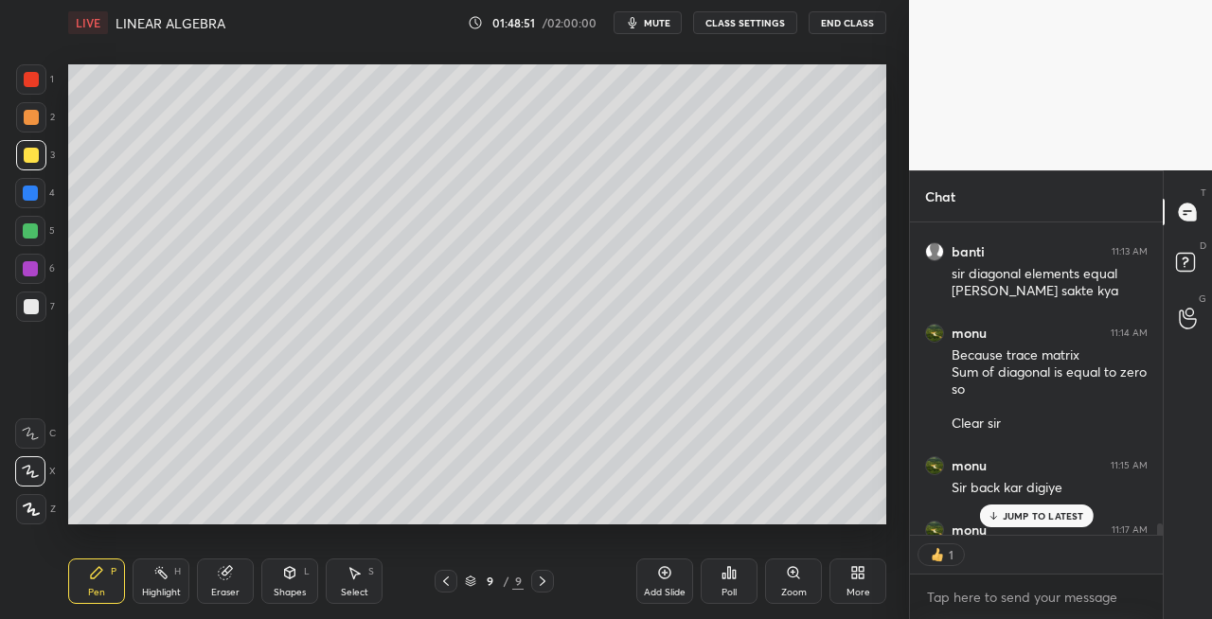
scroll to position [6, 6]
click at [284, 580] on icon at bounding box center [289, 572] width 15 height 15
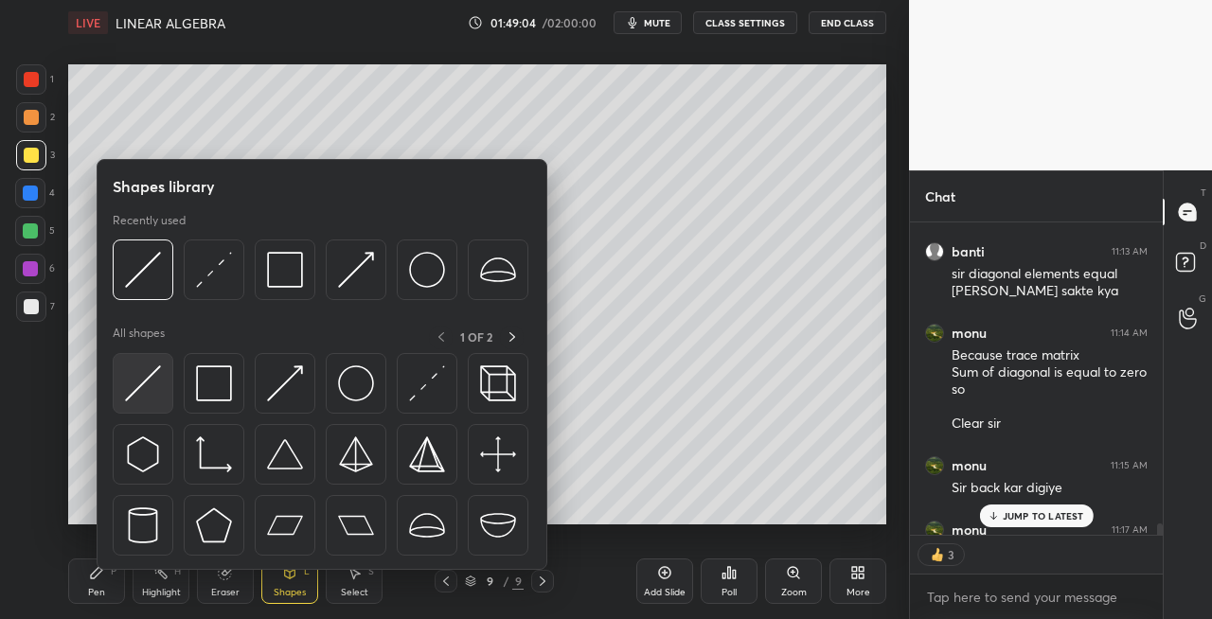
click at [125, 390] on img at bounding box center [143, 384] width 36 height 36
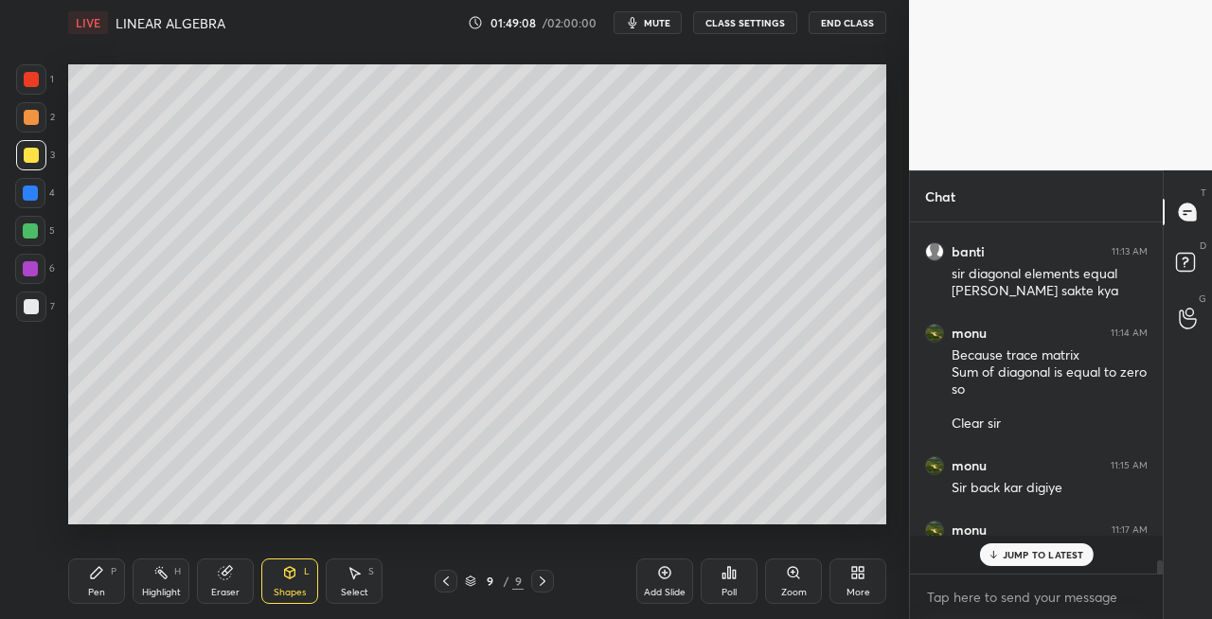
click at [114, 580] on div "Pen P" at bounding box center [96, 581] width 57 height 45
click at [45, 310] on div at bounding box center [31, 307] width 30 height 30
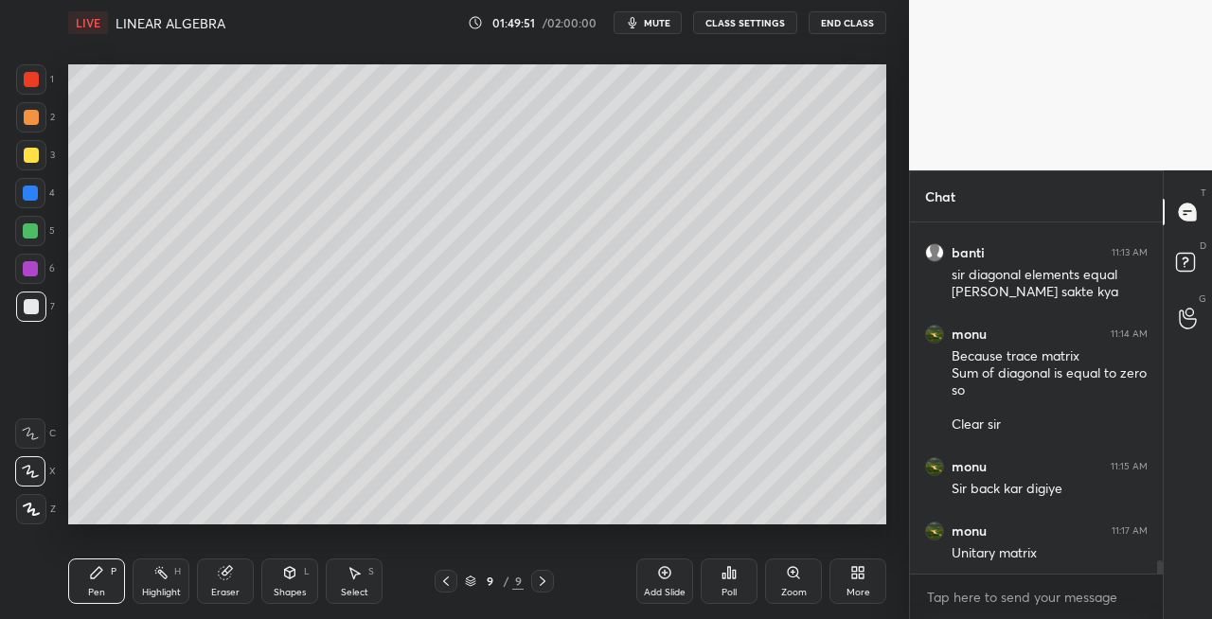
click at [239, 576] on div "Eraser" at bounding box center [225, 581] width 57 height 45
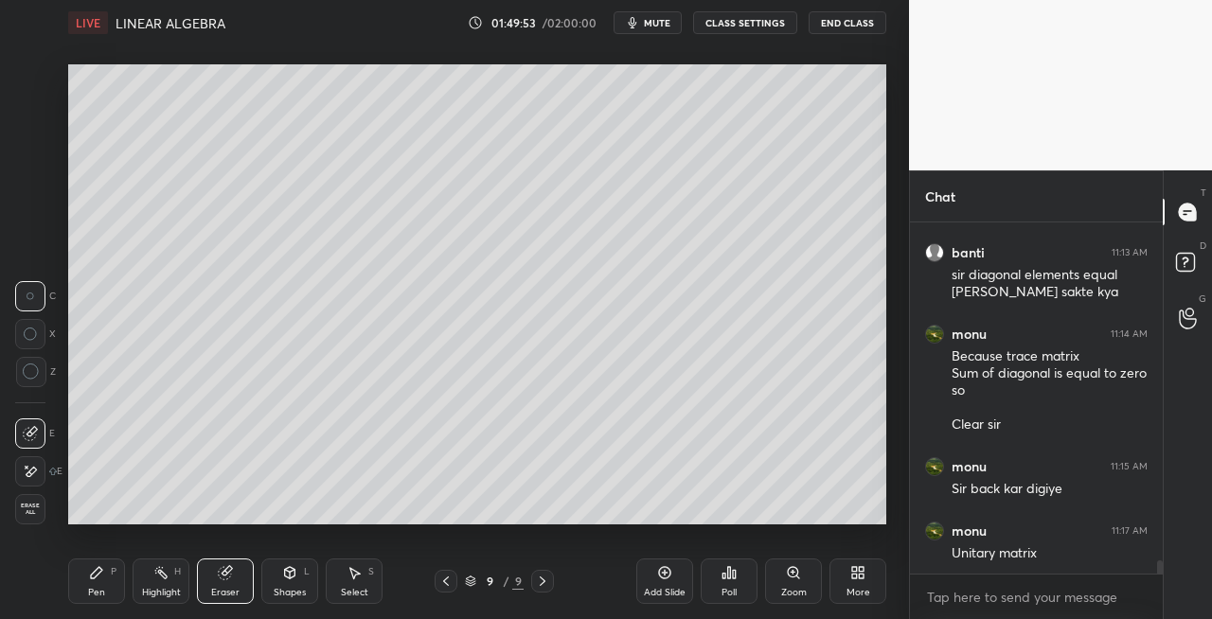
click at [88, 581] on div "Pen P" at bounding box center [96, 581] width 57 height 45
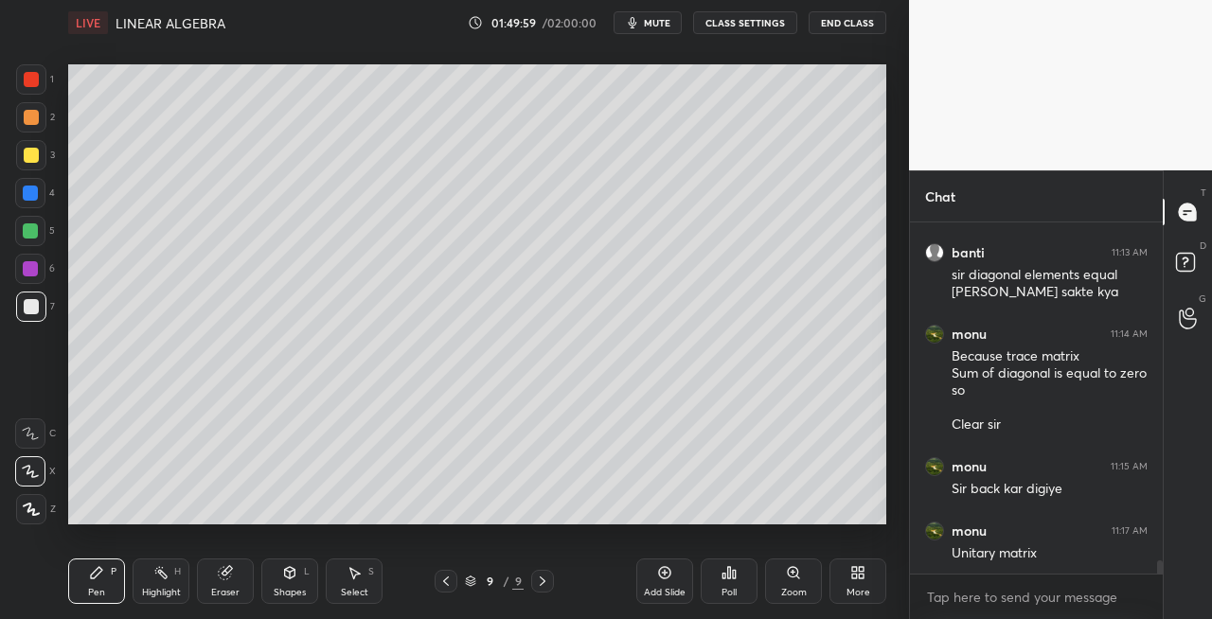
click at [282, 577] on icon at bounding box center [289, 572] width 15 height 15
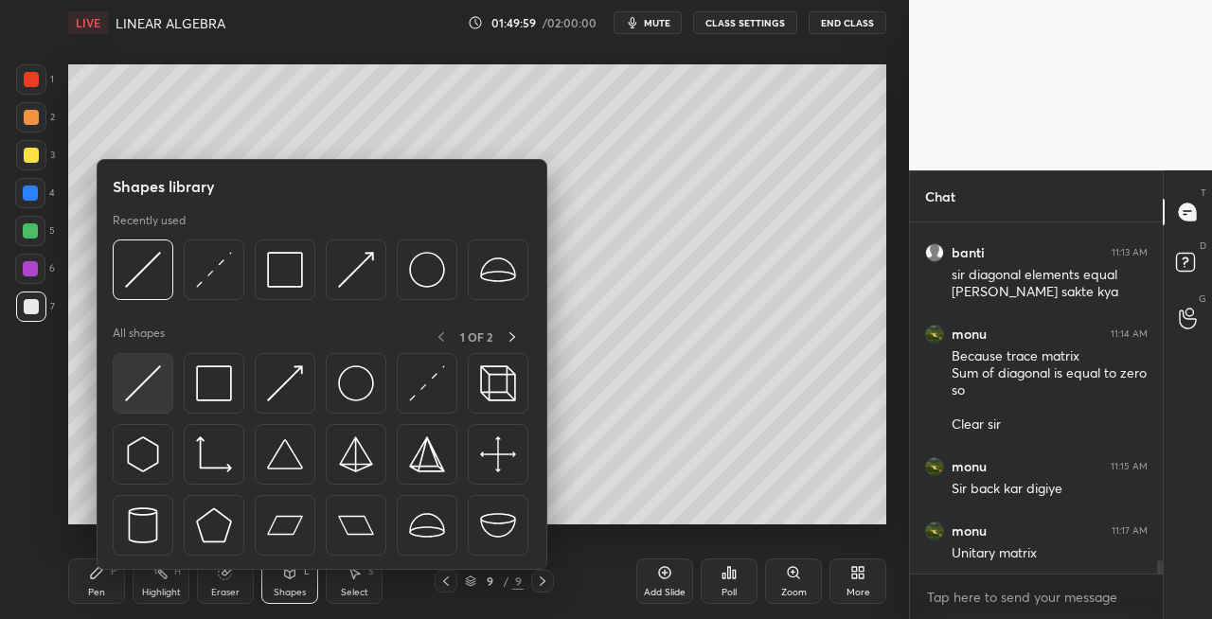
click at [142, 378] on img at bounding box center [143, 384] width 36 height 36
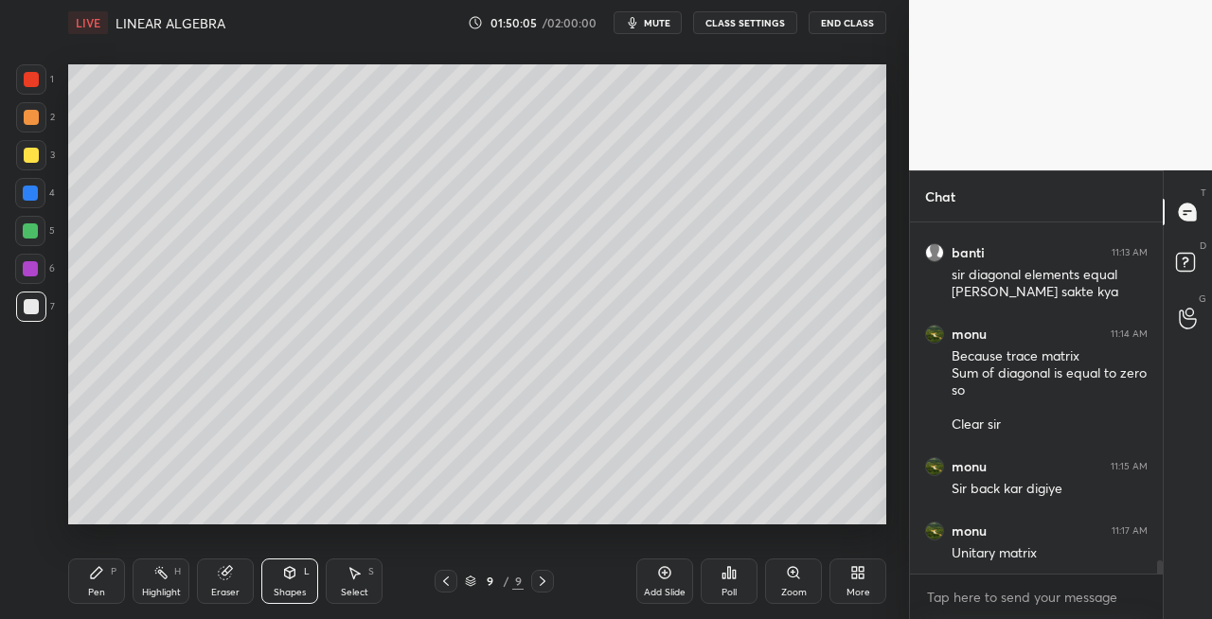
click at [546, 582] on icon at bounding box center [542, 581] width 15 height 15
click at [655, 595] on div "Add Slide" at bounding box center [665, 592] width 42 height 9
click at [90, 577] on icon at bounding box center [96, 572] width 15 height 15
click at [650, 18] on span "mute" at bounding box center [657, 22] width 27 height 13
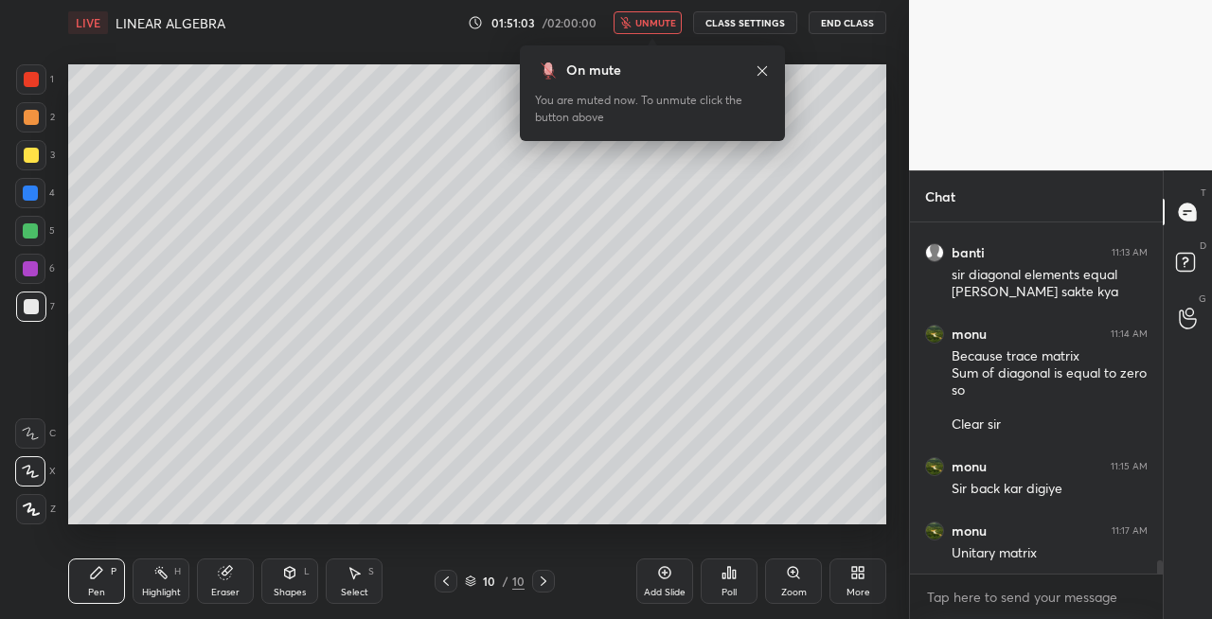
click at [651, 21] on span "unmute" at bounding box center [655, 22] width 41 height 13
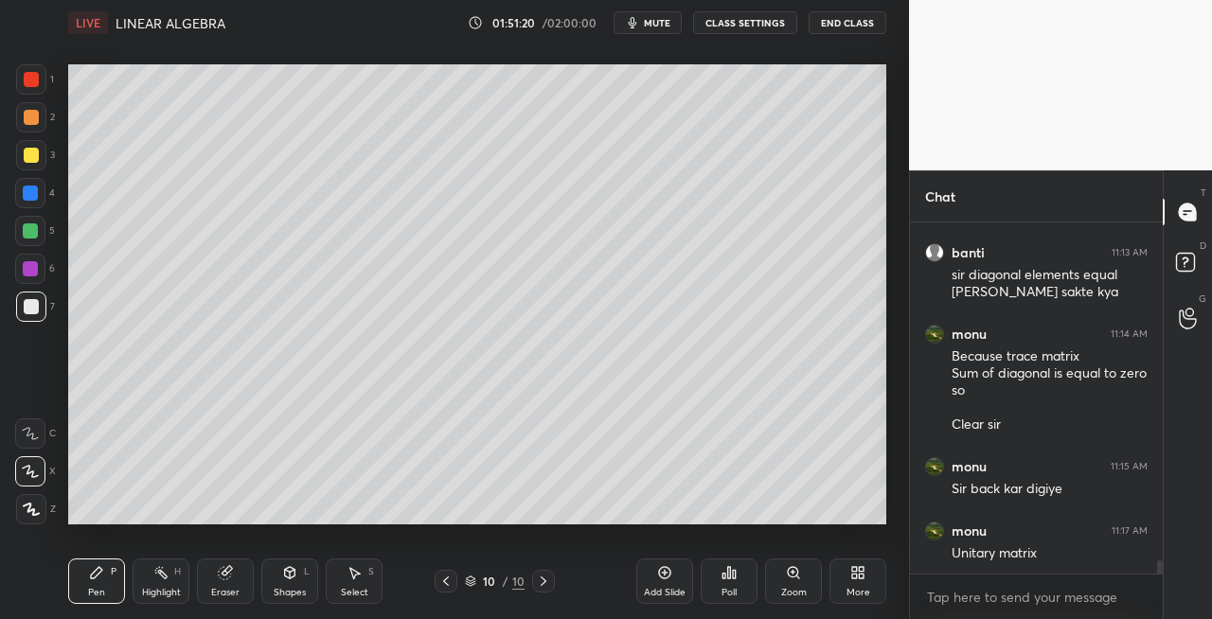
click at [655, 17] on span "mute" at bounding box center [657, 22] width 27 height 13
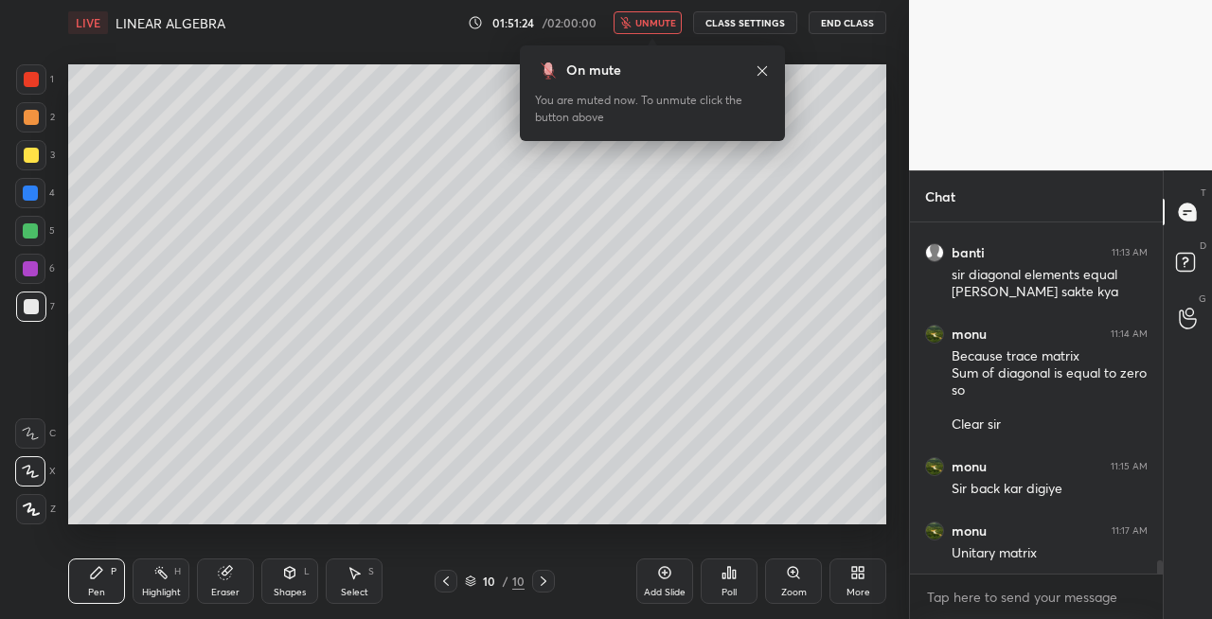
click at [665, 25] on span "unmute" at bounding box center [655, 22] width 41 height 13
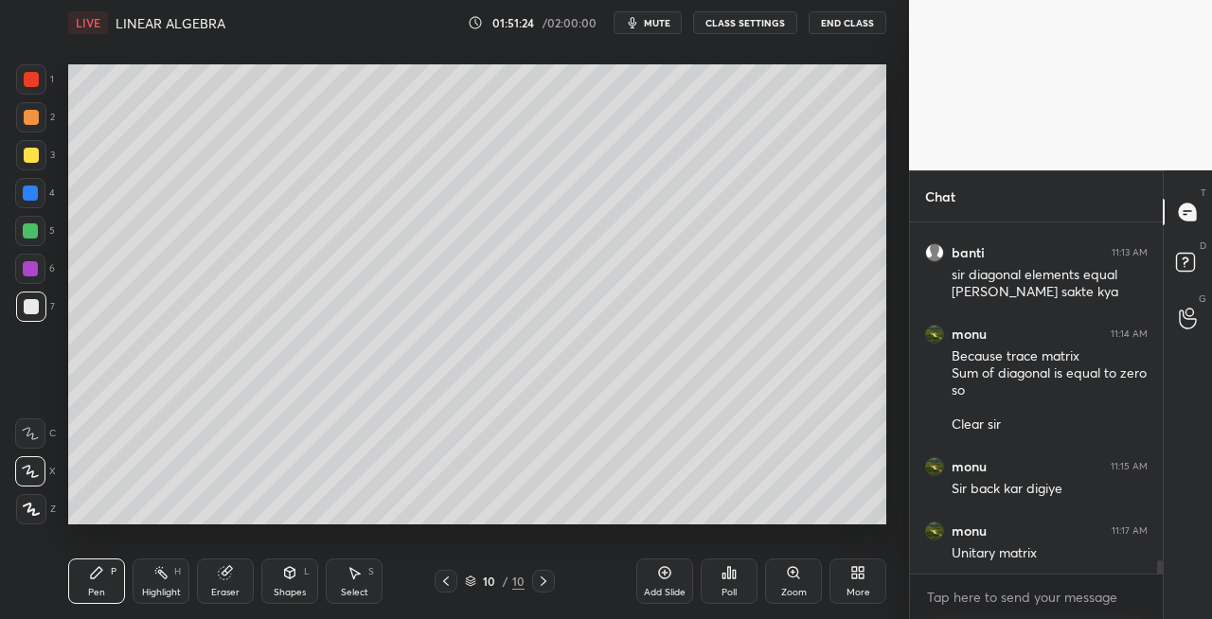
click at [661, 13] on button "mute" at bounding box center [648, 22] width 68 height 23
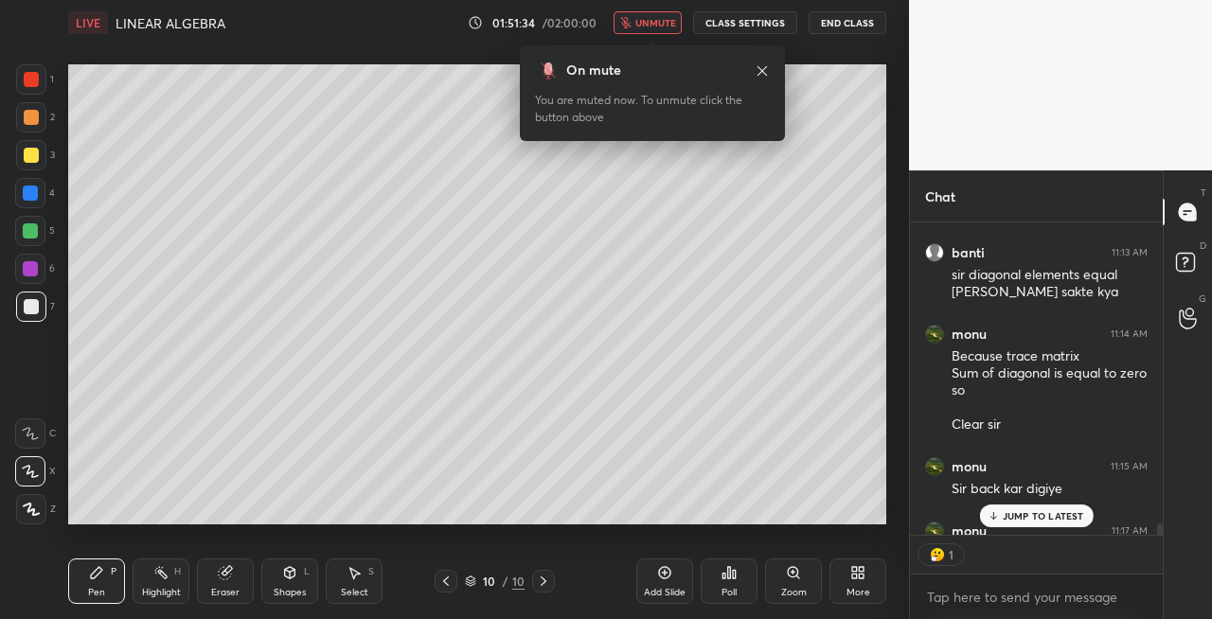
scroll to position [8988, 0]
click at [663, 25] on span "unmute" at bounding box center [655, 22] width 41 height 13
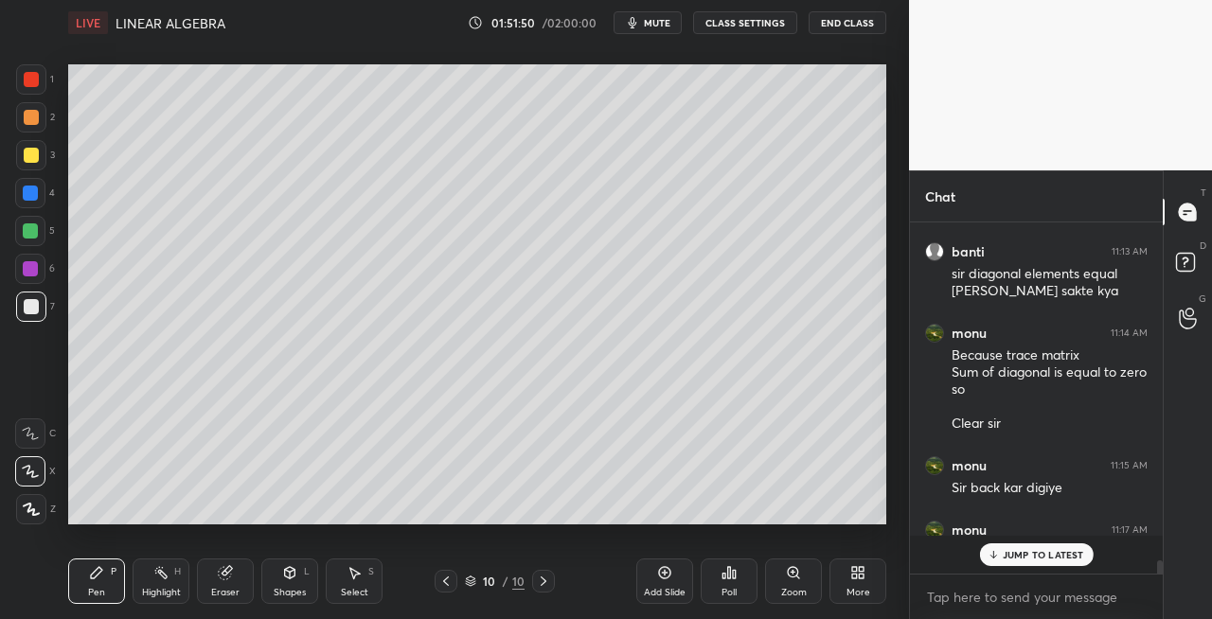
scroll to position [8987, 0]
click at [289, 581] on div "Shapes L" at bounding box center [289, 581] width 57 height 45
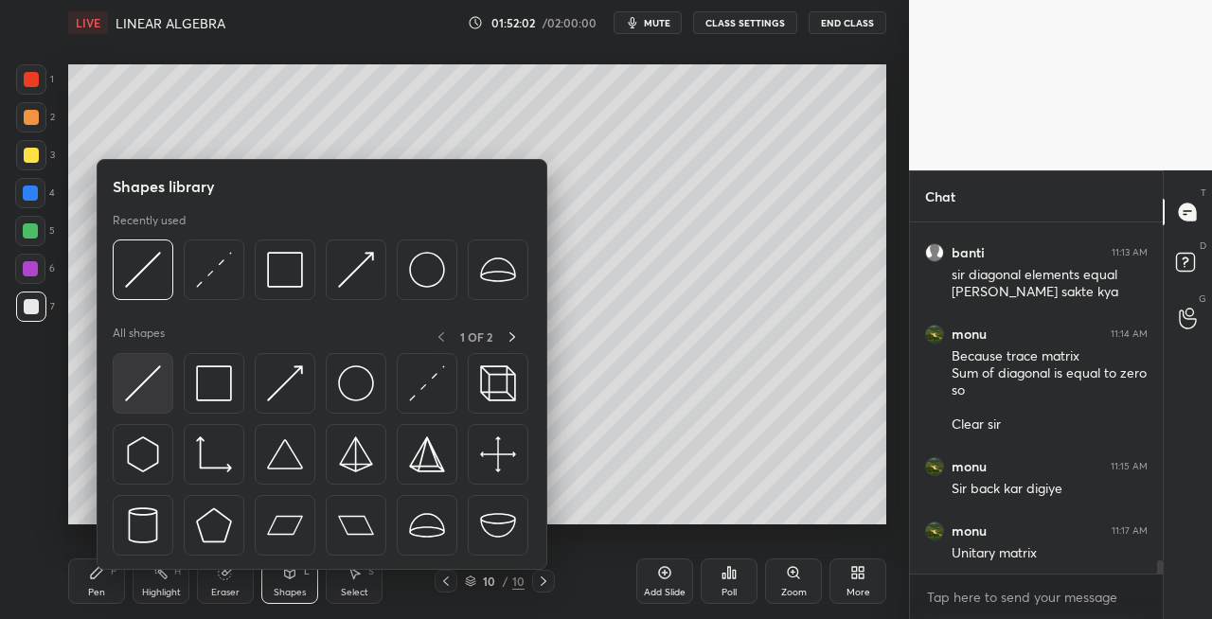
click at [139, 384] on img at bounding box center [143, 384] width 36 height 36
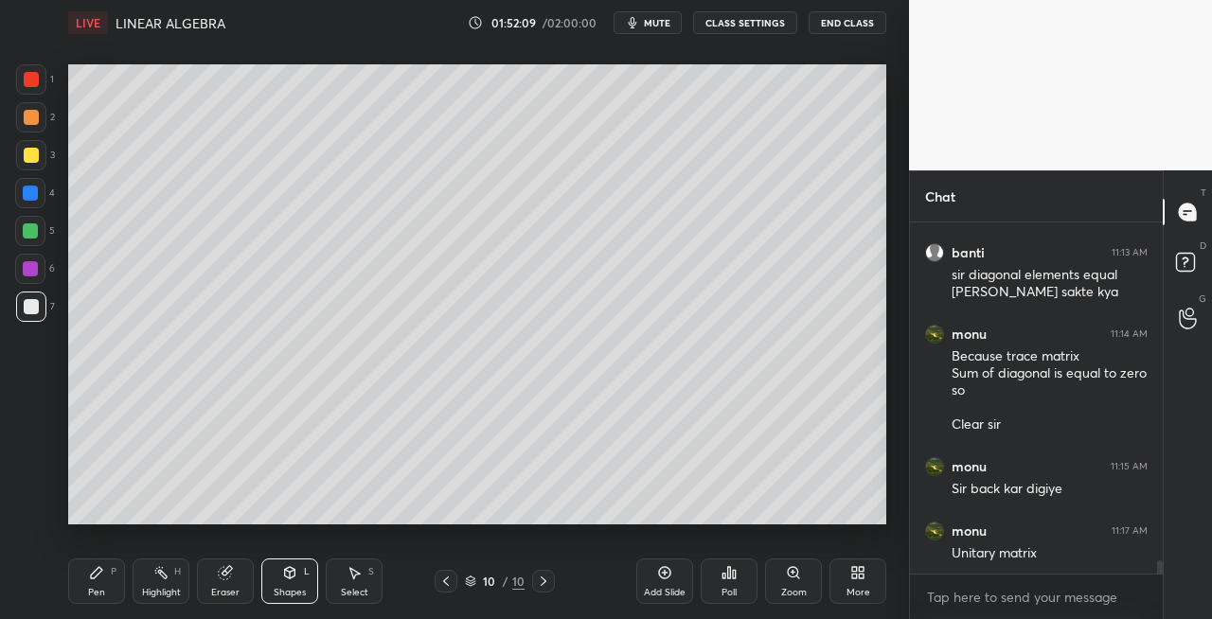
click at [109, 578] on div "Pen P" at bounding box center [96, 581] width 57 height 45
click at [438, 581] on div at bounding box center [446, 581] width 23 height 23
click at [441, 587] on icon at bounding box center [445, 581] width 15 height 15
click at [544, 578] on icon at bounding box center [543, 581] width 15 height 15
click at [542, 582] on icon at bounding box center [543, 581] width 15 height 15
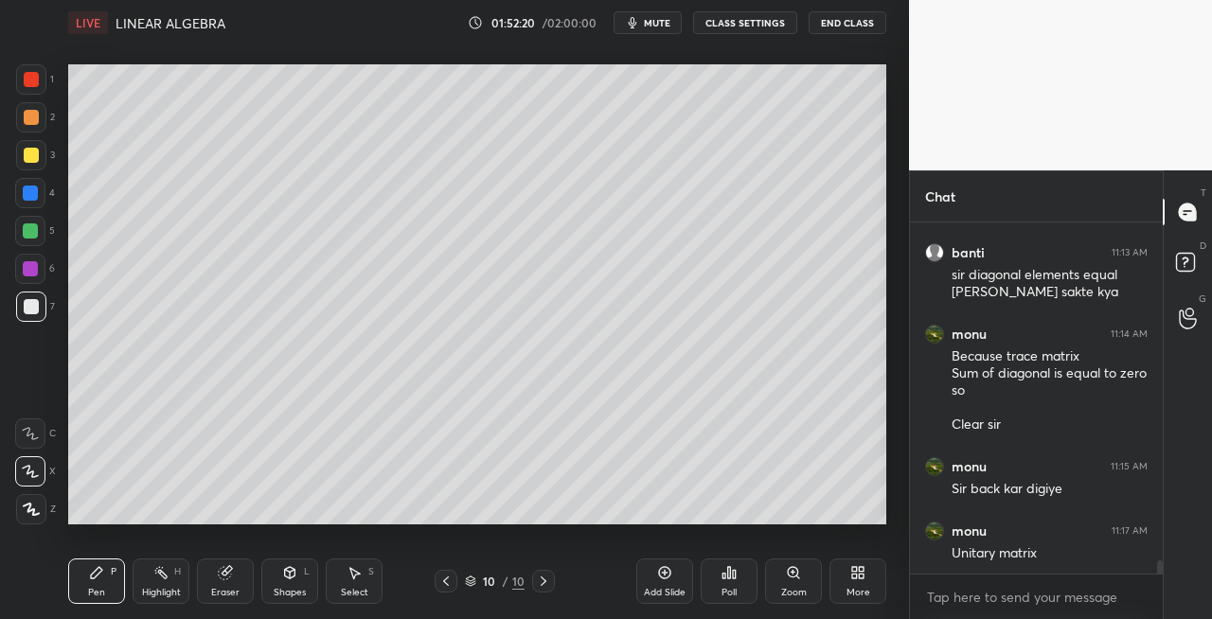
click at [24, 164] on div at bounding box center [31, 155] width 30 height 30
click at [301, 581] on div "Shapes L" at bounding box center [289, 581] width 57 height 45
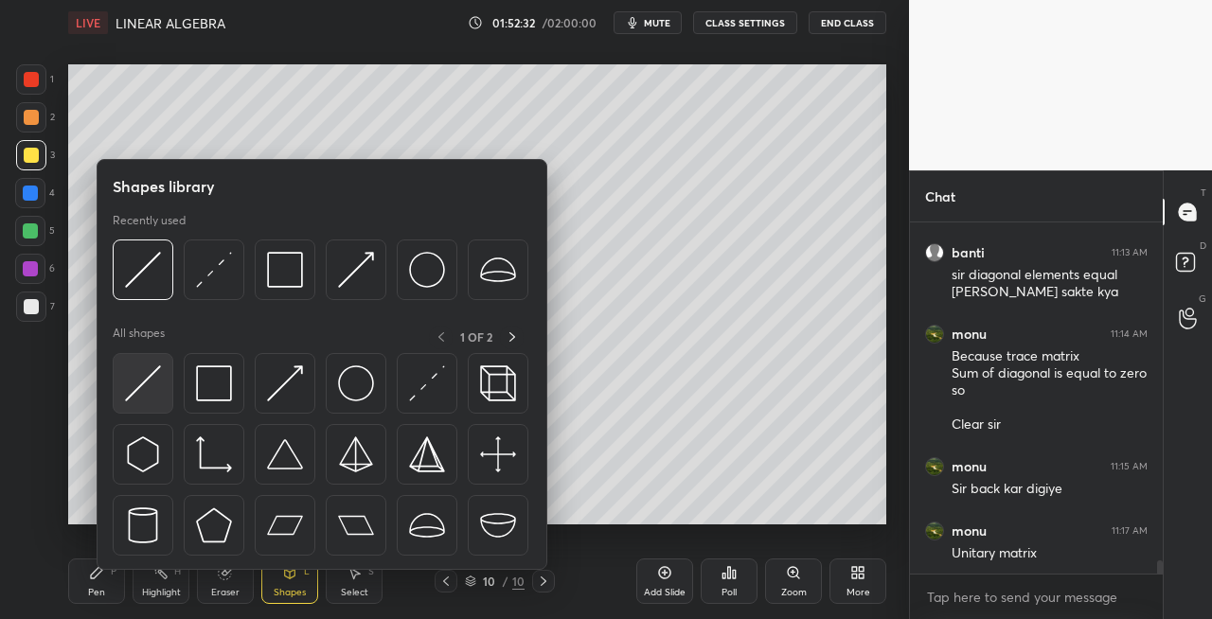
click at [146, 392] on img at bounding box center [143, 384] width 36 height 36
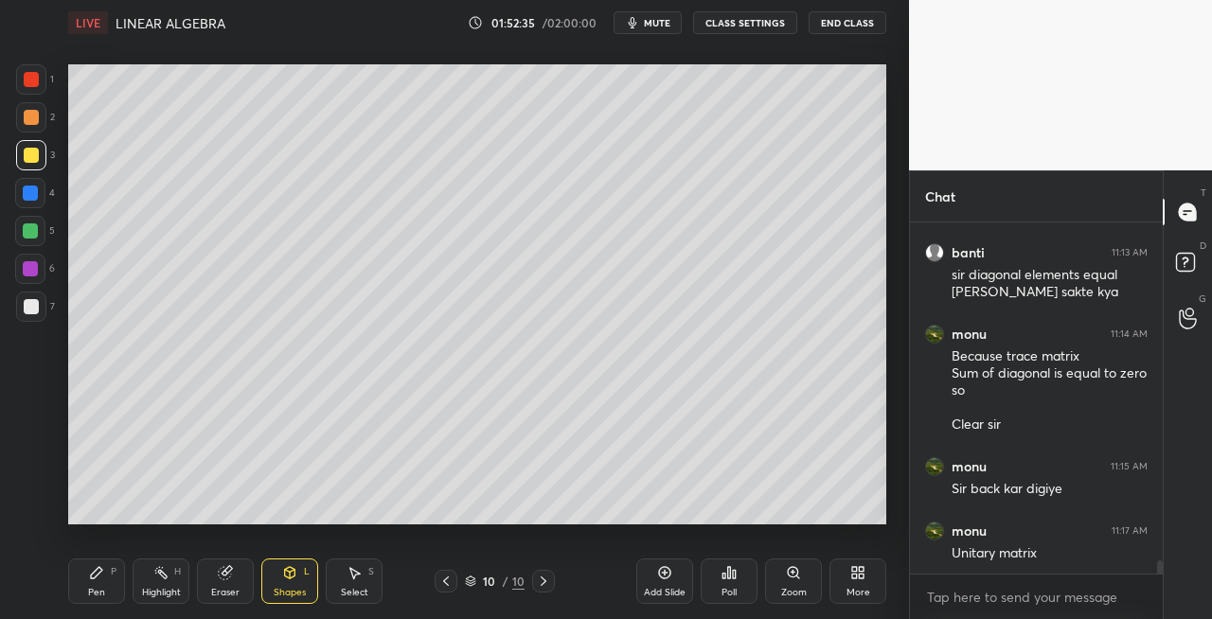
click at [122, 587] on div "Pen P" at bounding box center [96, 581] width 57 height 45
click at [34, 310] on div at bounding box center [31, 306] width 15 height 15
click at [294, 572] on icon at bounding box center [290, 572] width 10 height 11
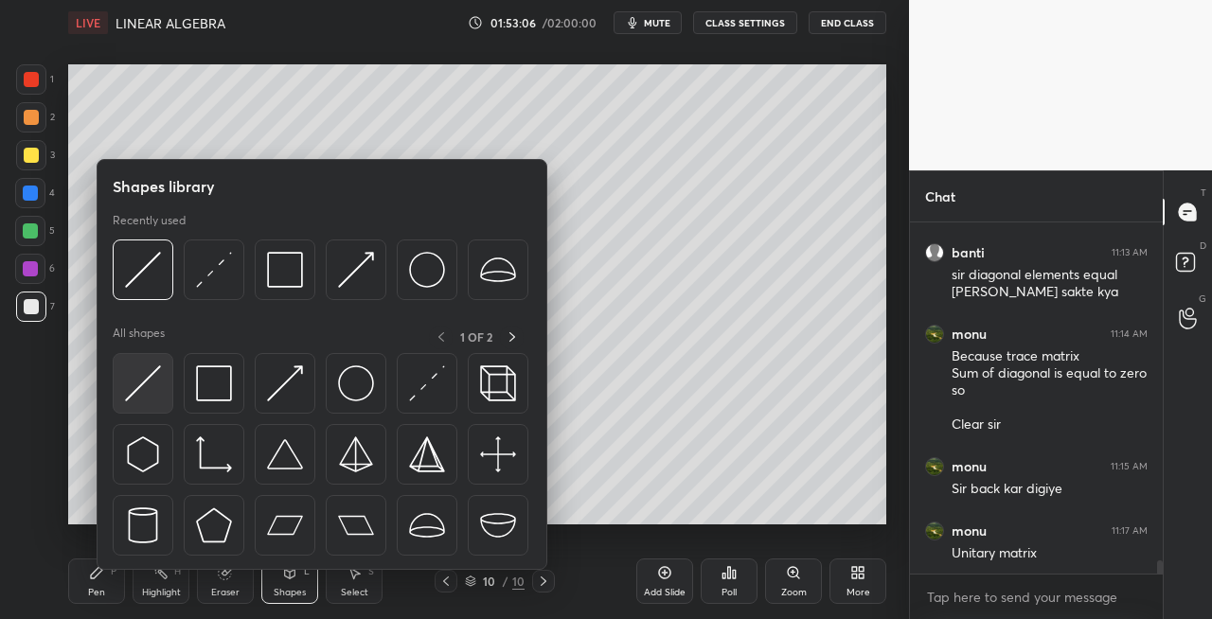
click at [133, 390] on img at bounding box center [143, 384] width 36 height 36
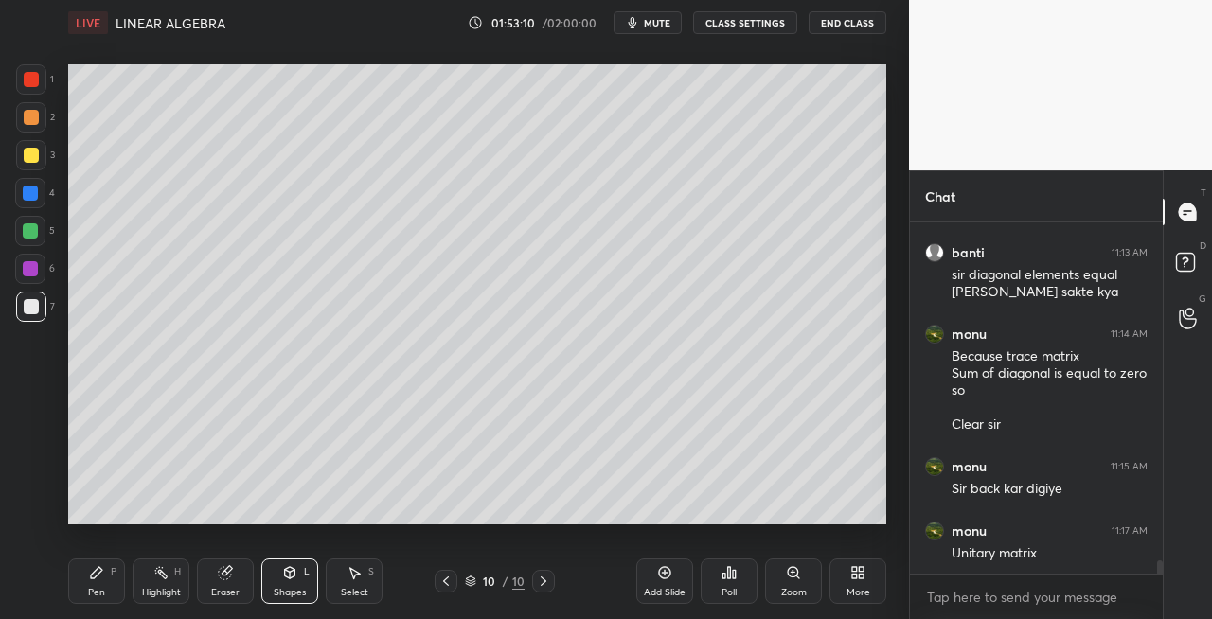
click at [108, 575] on div "Pen P" at bounding box center [96, 581] width 57 height 45
click at [274, 570] on div "Shapes L" at bounding box center [289, 581] width 57 height 45
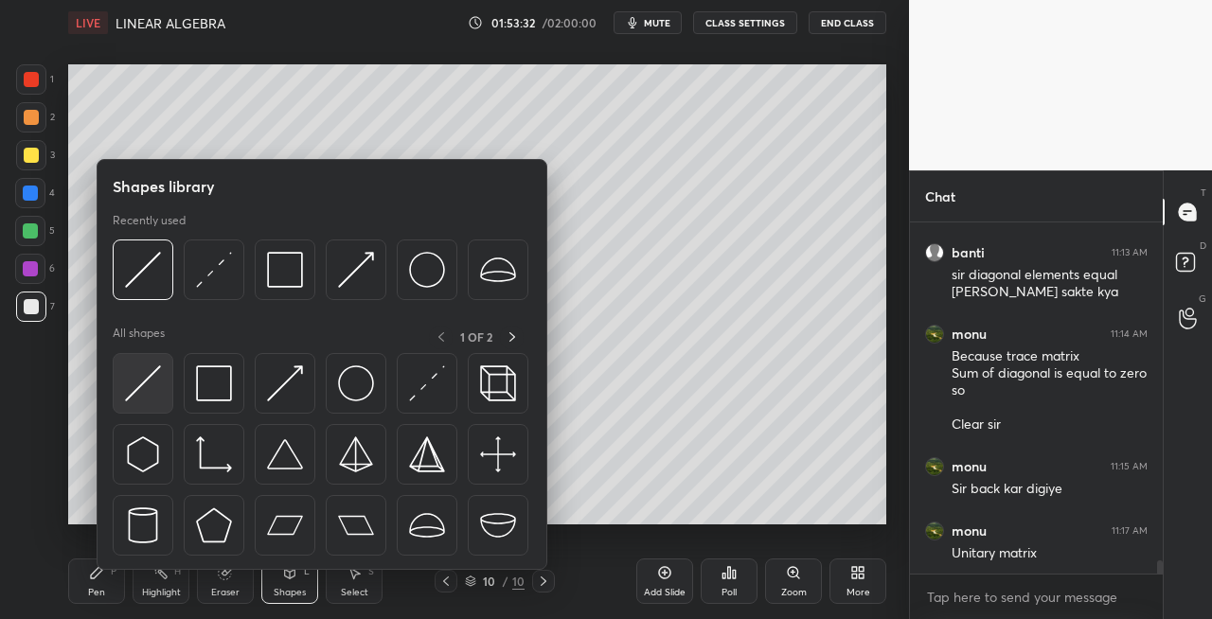
click at [125, 384] on img at bounding box center [143, 384] width 36 height 36
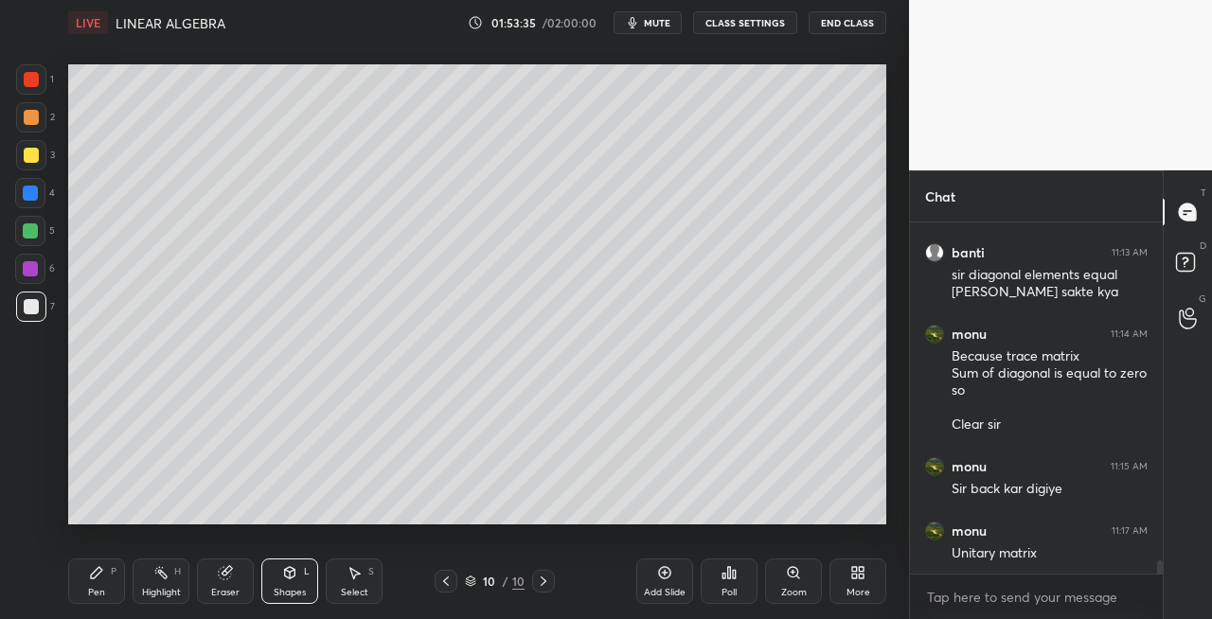
click at [110, 594] on div "Pen P" at bounding box center [96, 581] width 57 height 45
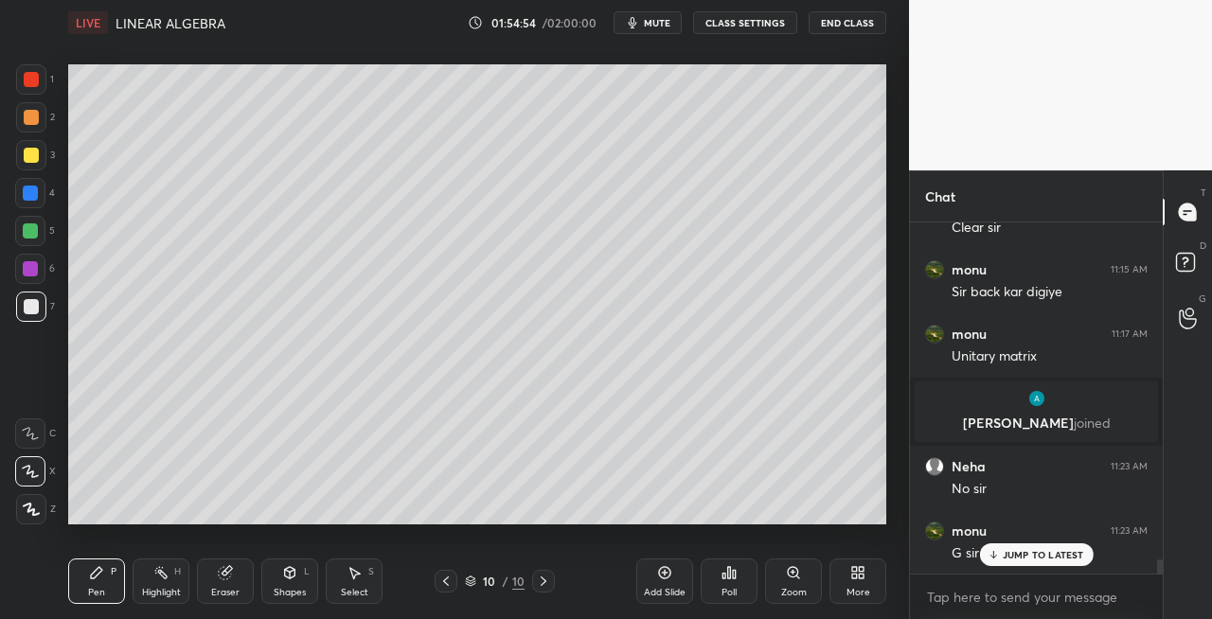
scroll to position [8648, 0]
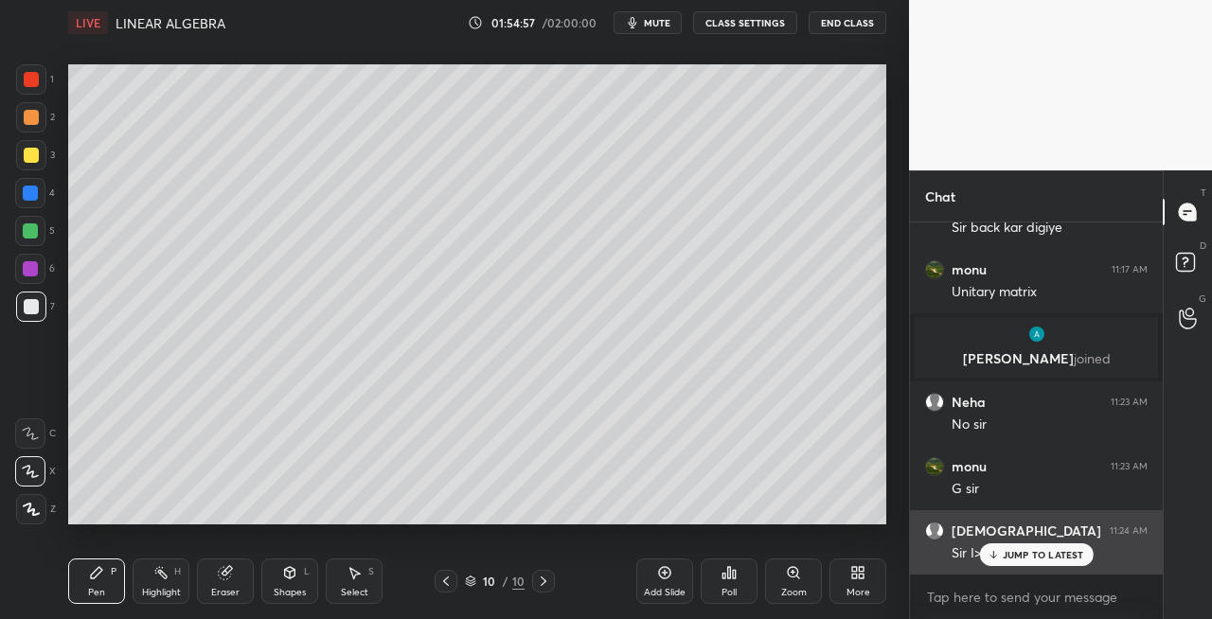
click at [1003, 549] on p "JUMP TO LATEST" at bounding box center [1043, 554] width 81 height 11
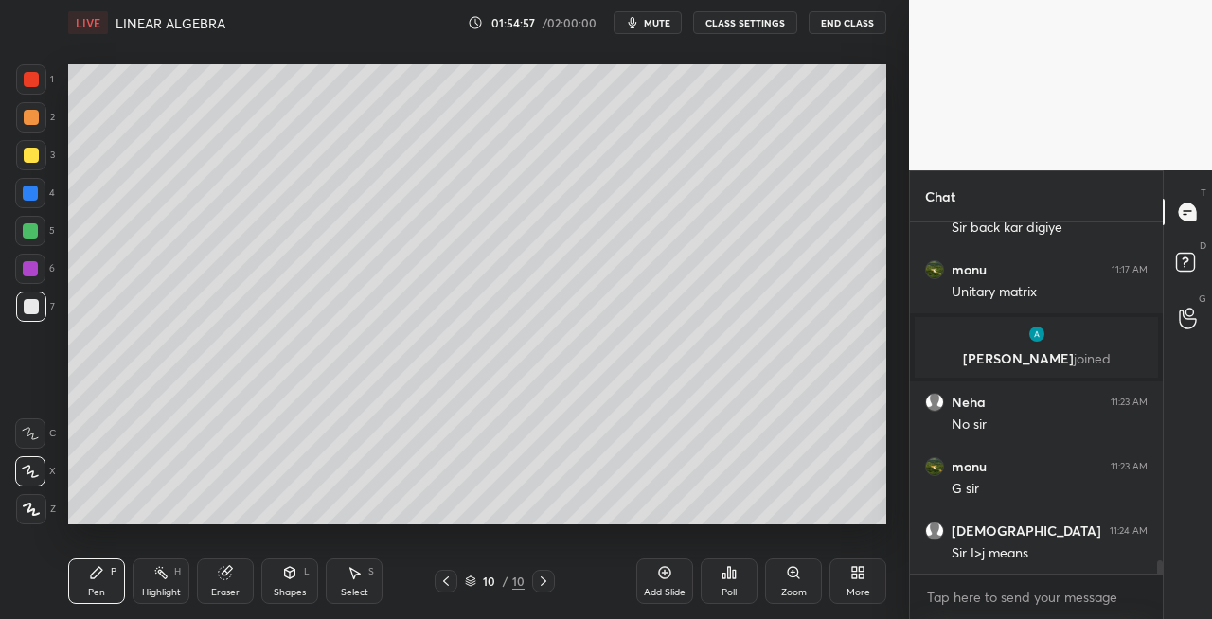
scroll to position [8713, 0]
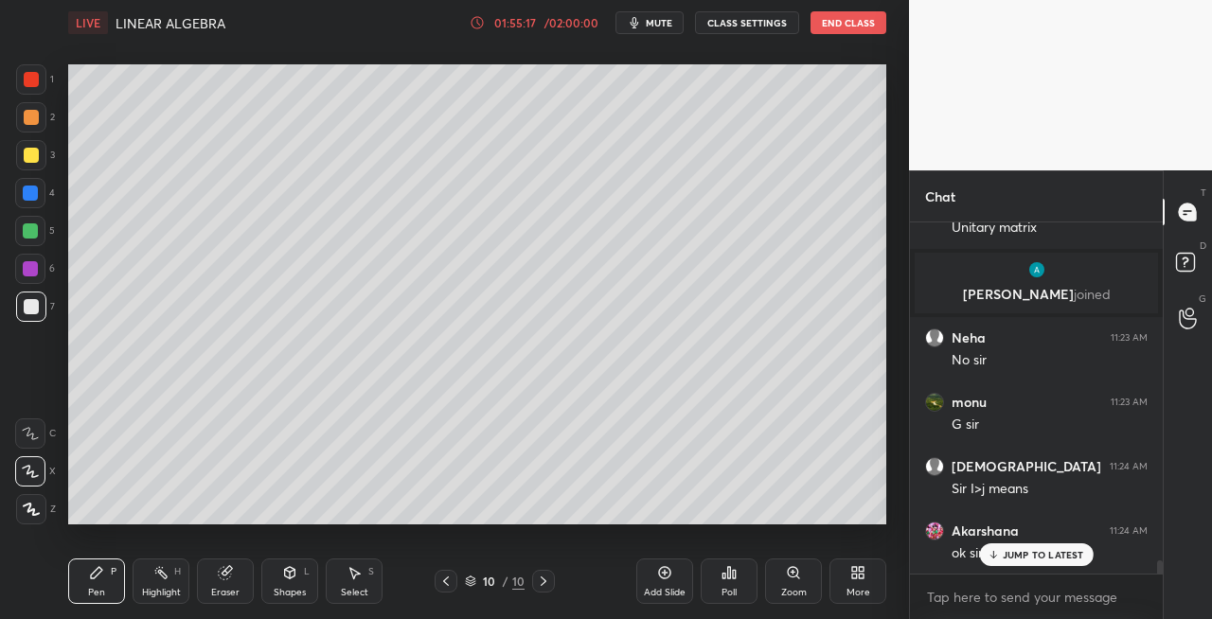
click at [439, 584] on icon at bounding box center [445, 581] width 15 height 15
click at [443, 584] on icon at bounding box center [445, 581] width 15 height 15
click at [439, 585] on icon at bounding box center [445, 581] width 15 height 15
click at [447, 587] on icon at bounding box center [445, 581] width 15 height 15
click at [451, 580] on icon at bounding box center [445, 581] width 15 height 15
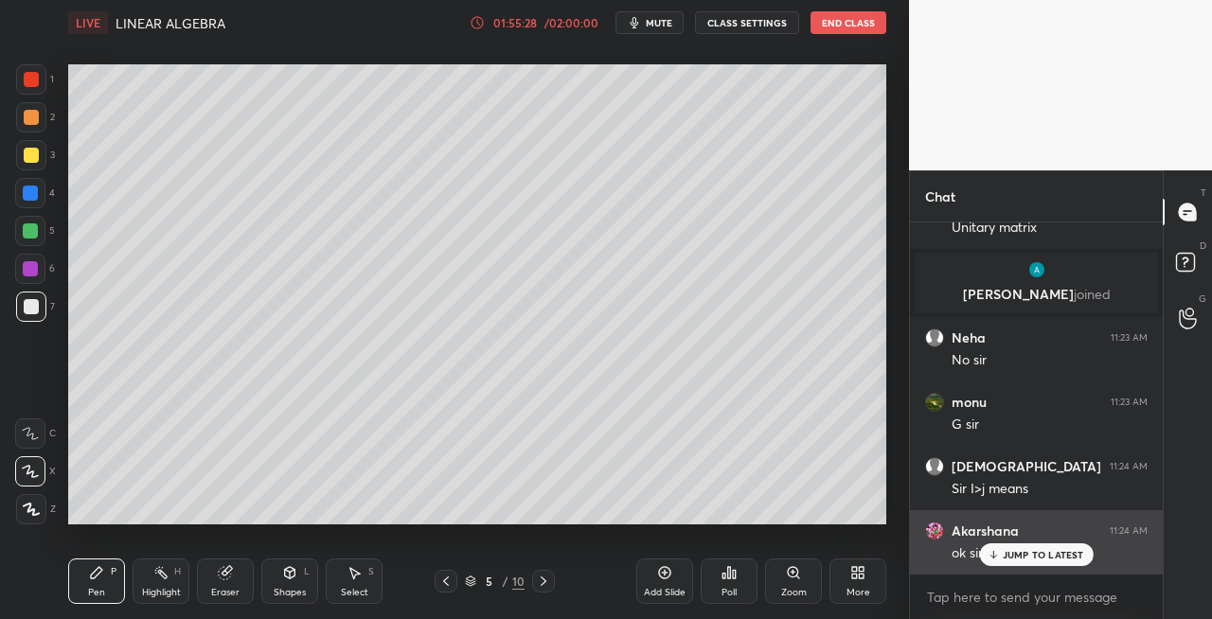
click at [1017, 549] on p "JUMP TO LATEST" at bounding box center [1043, 554] width 81 height 11
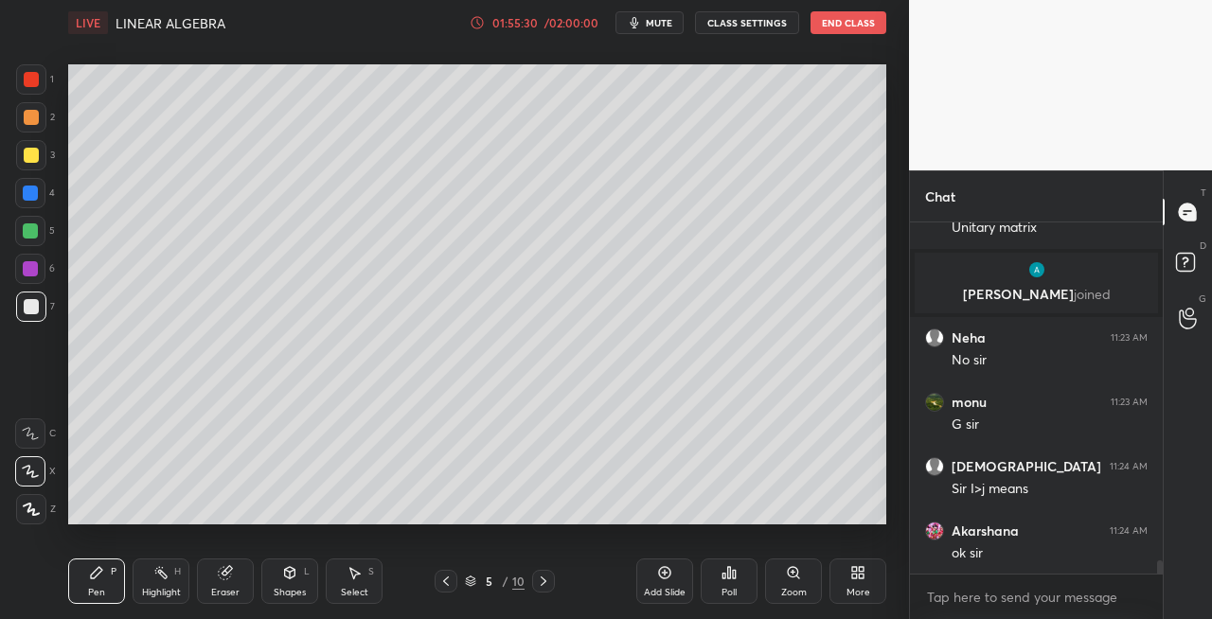
click at [543, 581] on icon at bounding box center [543, 581] width 15 height 15
click at [545, 584] on icon at bounding box center [543, 581] width 15 height 15
click at [544, 583] on icon at bounding box center [544, 581] width 6 height 9
click at [537, 584] on icon at bounding box center [543, 581] width 15 height 15
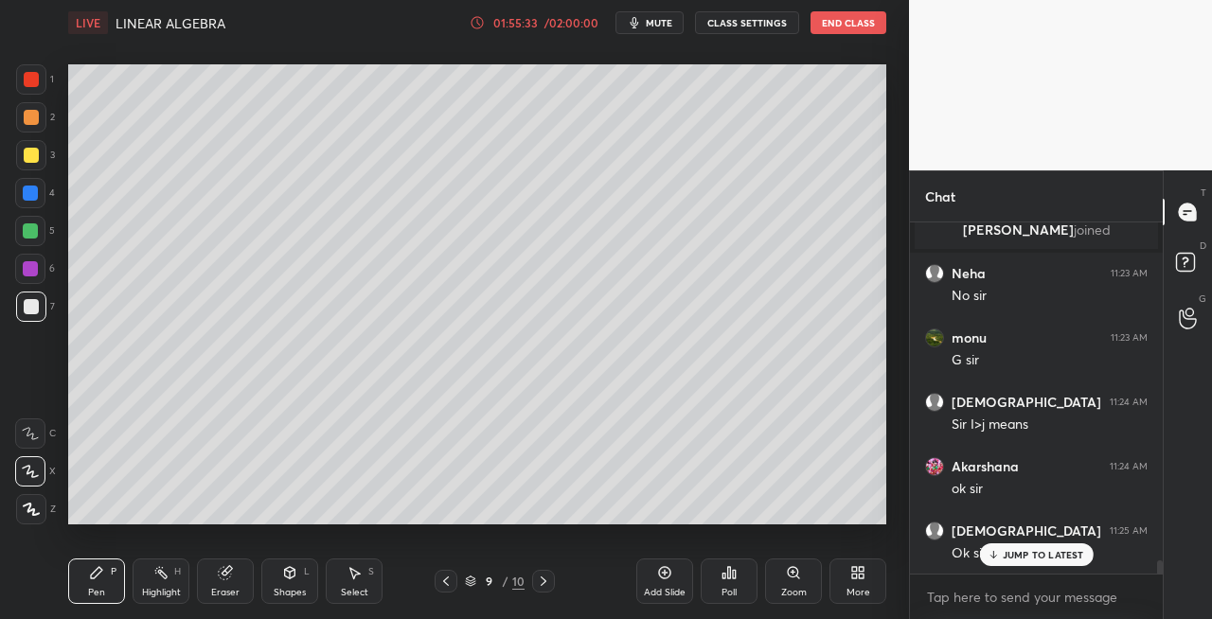
click at [543, 585] on icon at bounding box center [543, 581] width 15 height 15
click at [542, 585] on icon at bounding box center [543, 581] width 15 height 15
click at [540, 581] on icon at bounding box center [543, 581] width 15 height 15
click at [544, 582] on icon at bounding box center [544, 581] width 6 height 9
click at [671, 589] on div "Add Slide" at bounding box center [665, 592] width 42 height 9
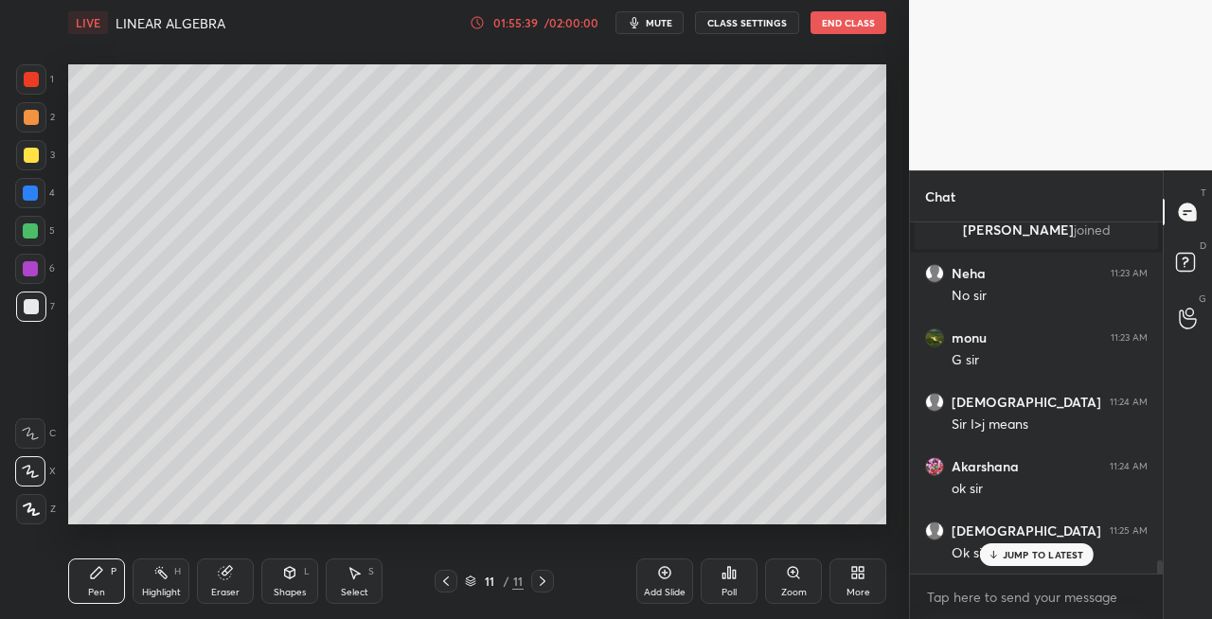
click at [110, 606] on div "Pen P Highlight H Eraser Shapes L Select S 11 / 11 Add Slide Poll Zoom More" at bounding box center [477, 582] width 818 height 76
click at [31, 155] on div at bounding box center [31, 155] width 15 height 15
click at [311, 580] on div "Shapes L" at bounding box center [289, 581] width 57 height 45
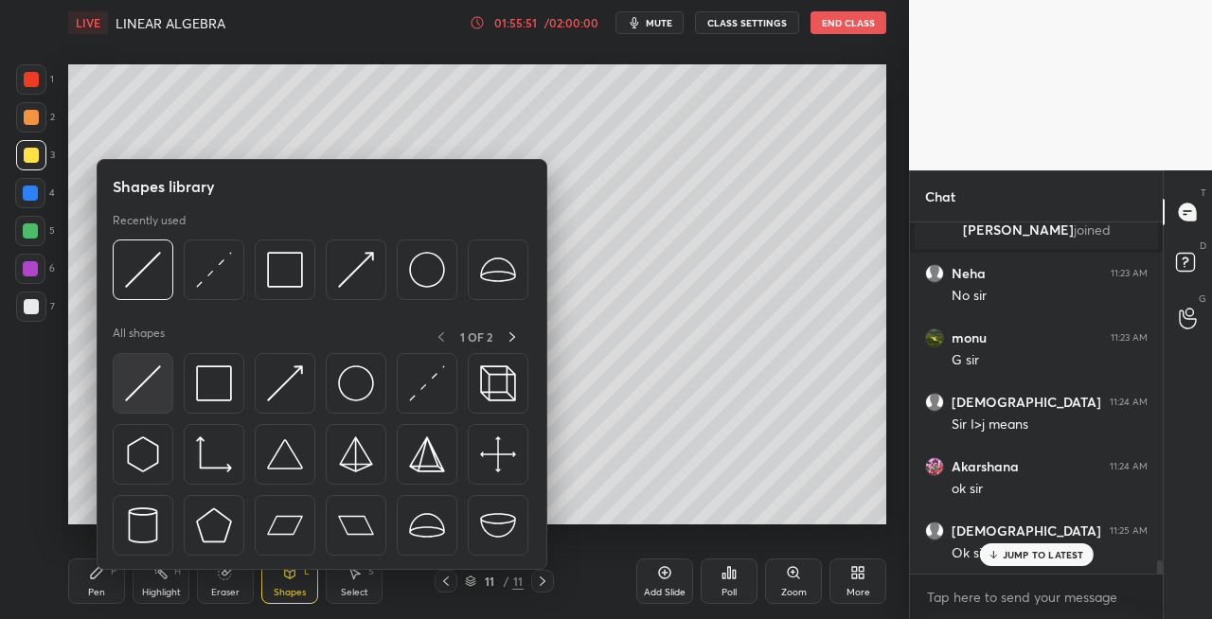
click at [146, 383] on img at bounding box center [143, 384] width 36 height 36
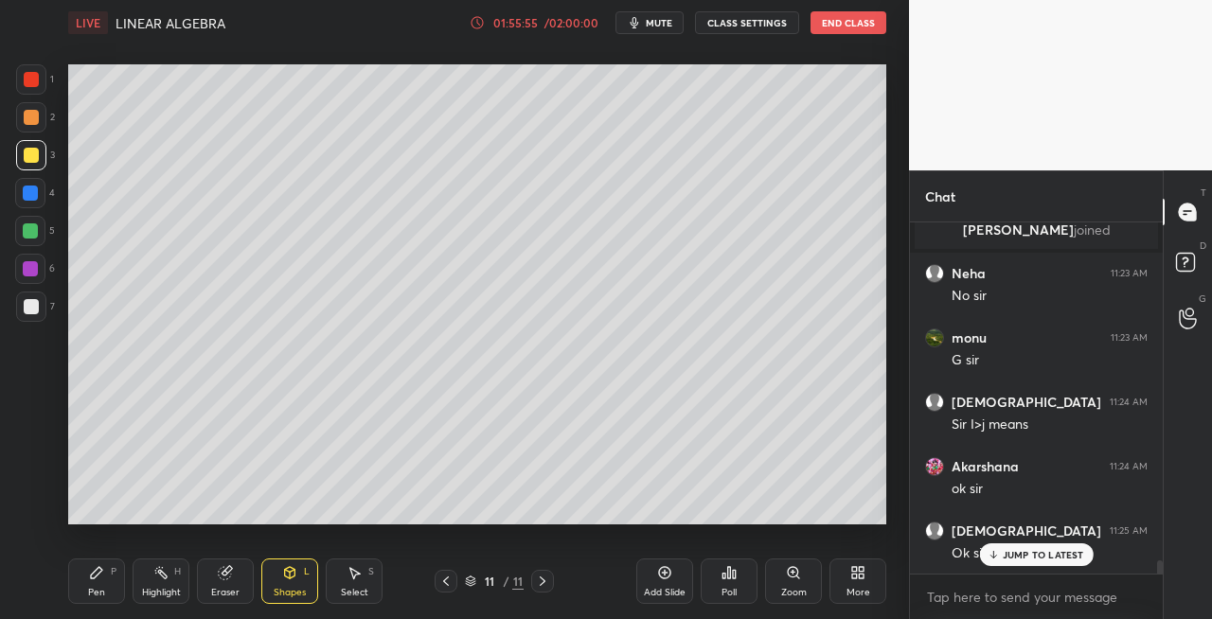
click at [93, 592] on div "Pen" at bounding box center [96, 592] width 17 height 9
click at [30, 314] on div at bounding box center [31, 307] width 30 height 30
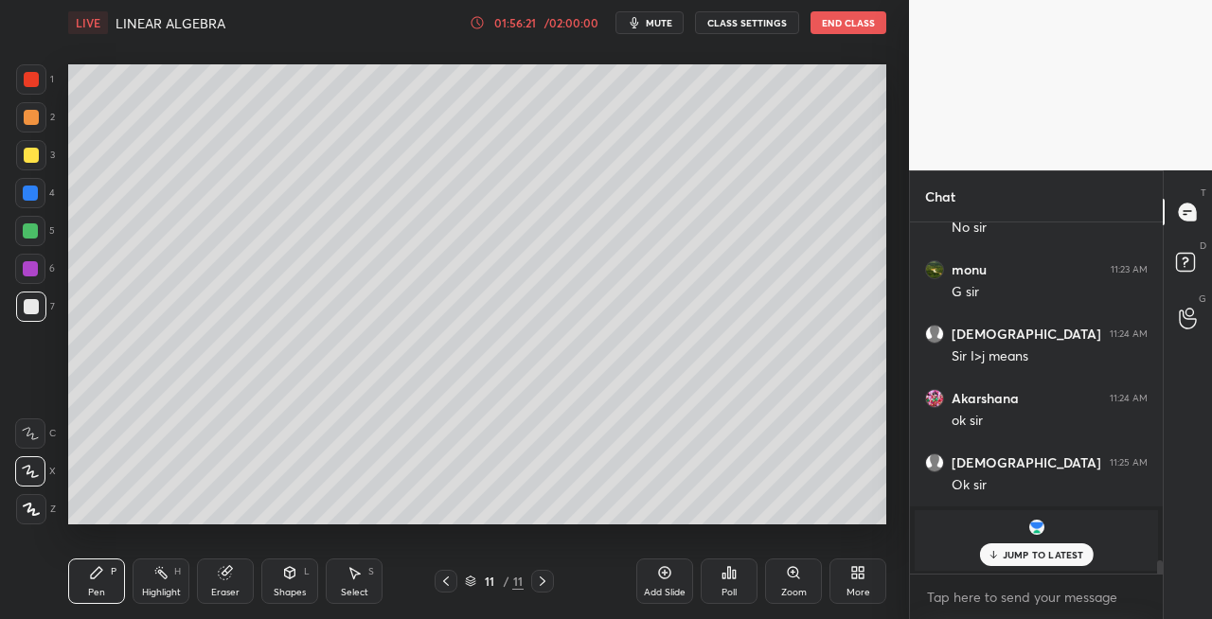
click at [238, 588] on div "Eraser" at bounding box center [225, 592] width 28 height 9
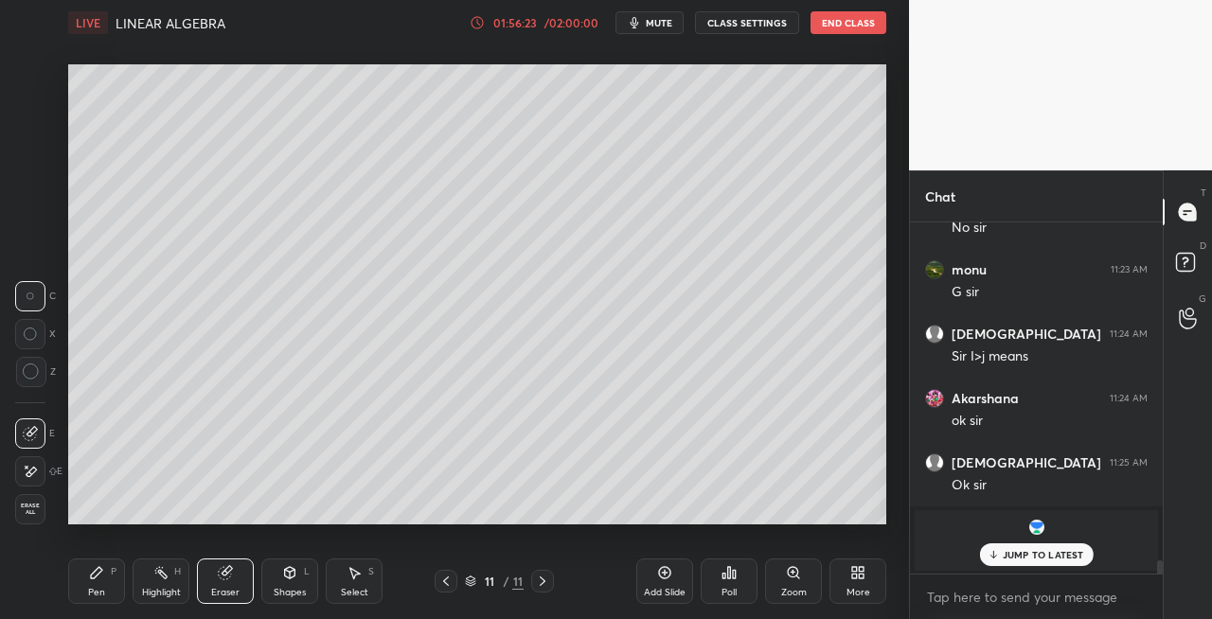
click at [100, 588] on div "Pen" at bounding box center [96, 592] width 17 height 9
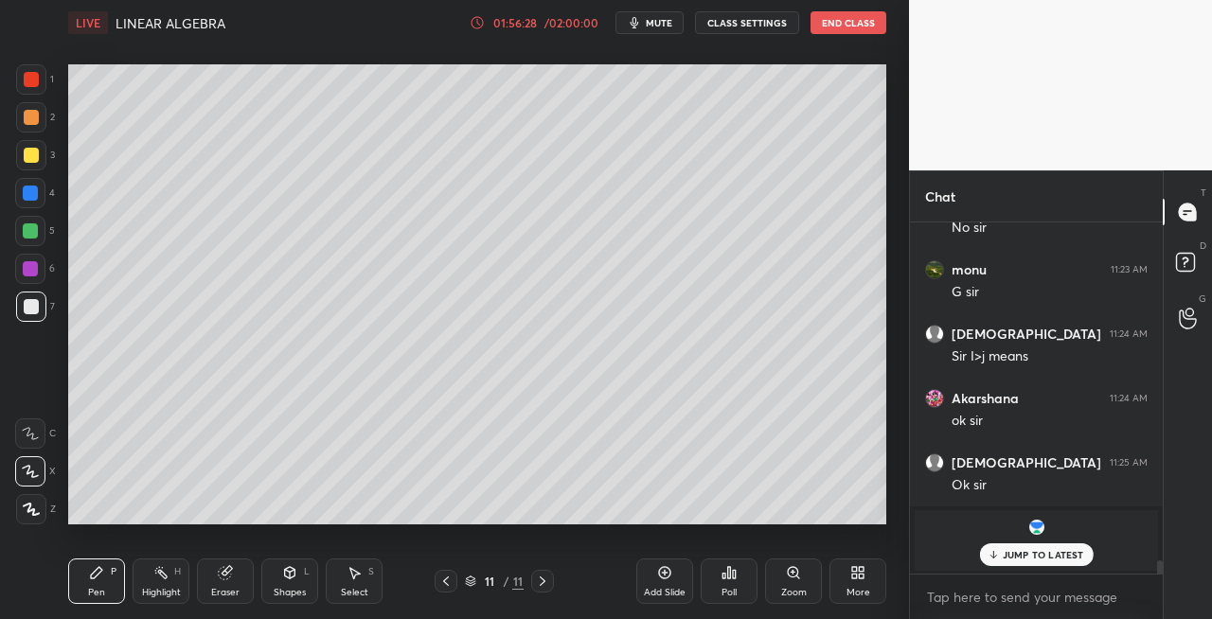
click at [292, 562] on div "Shapes L" at bounding box center [289, 581] width 57 height 45
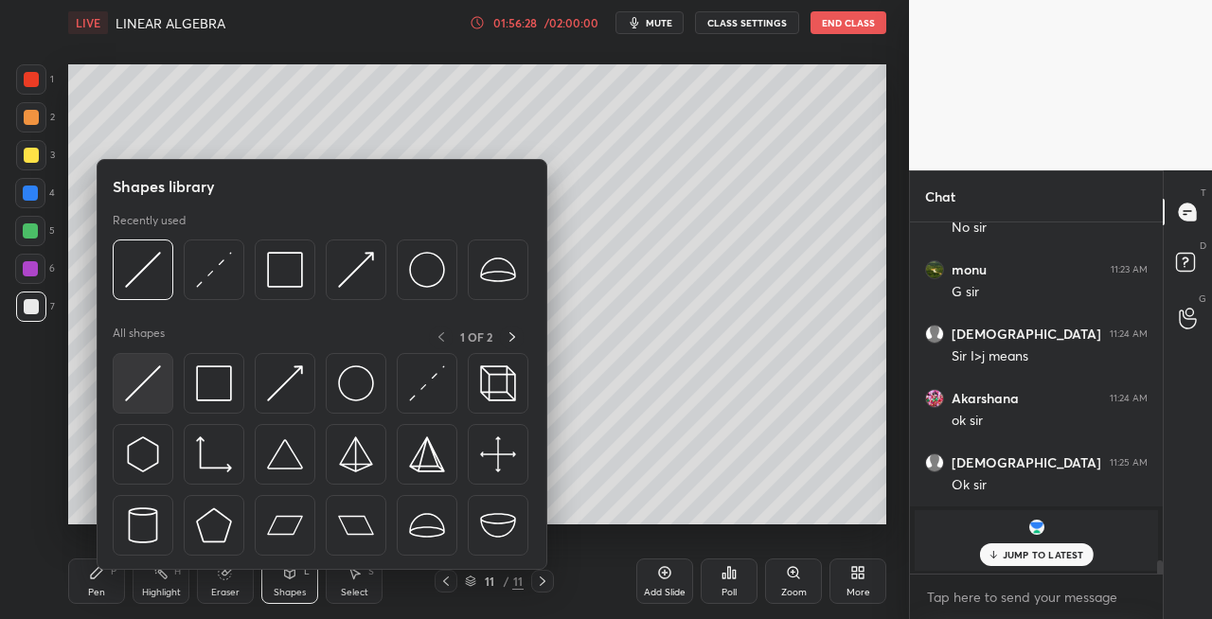
click at [130, 375] on img at bounding box center [143, 384] width 36 height 36
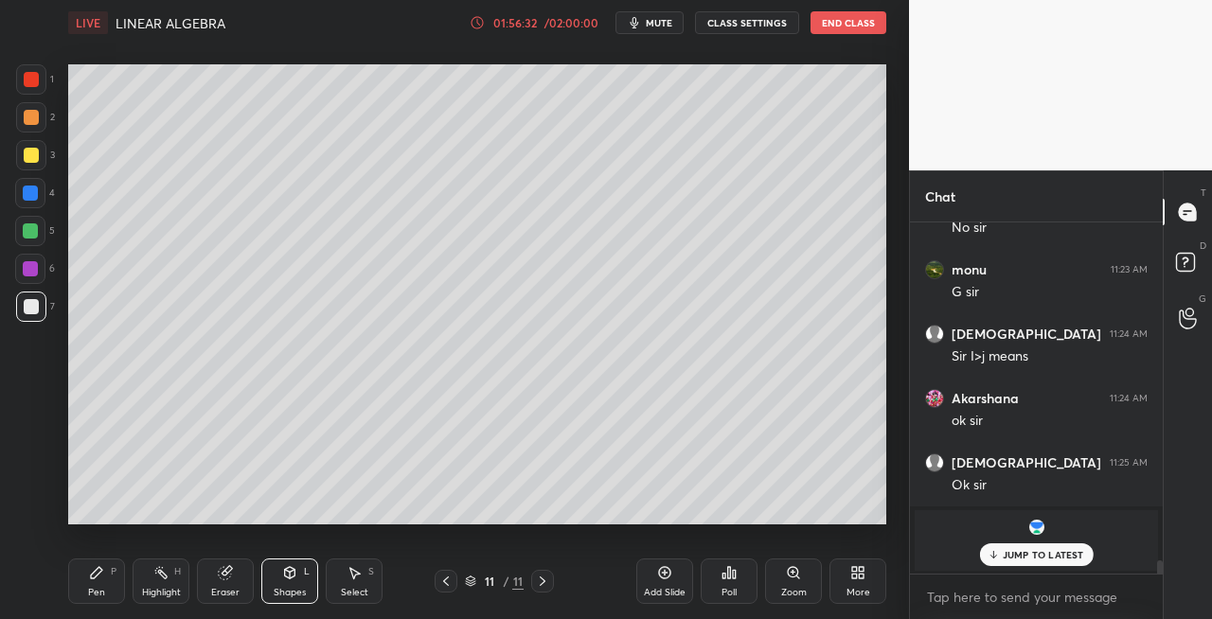
click at [108, 579] on div "Pen P" at bounding box center [96, 581] width 57 height 45
click at [42, 157] on div at bounding box center [31, 155] width 30 height 30
click at [449, 586] on icon at bounding box center [445, 581] width 15 height 15
click at [543, 585] on icon at bounding box center [542, 581] width 15 height 15
click at [305, 575] on div "L" at bounding box center [307, 571] width 6 height 9
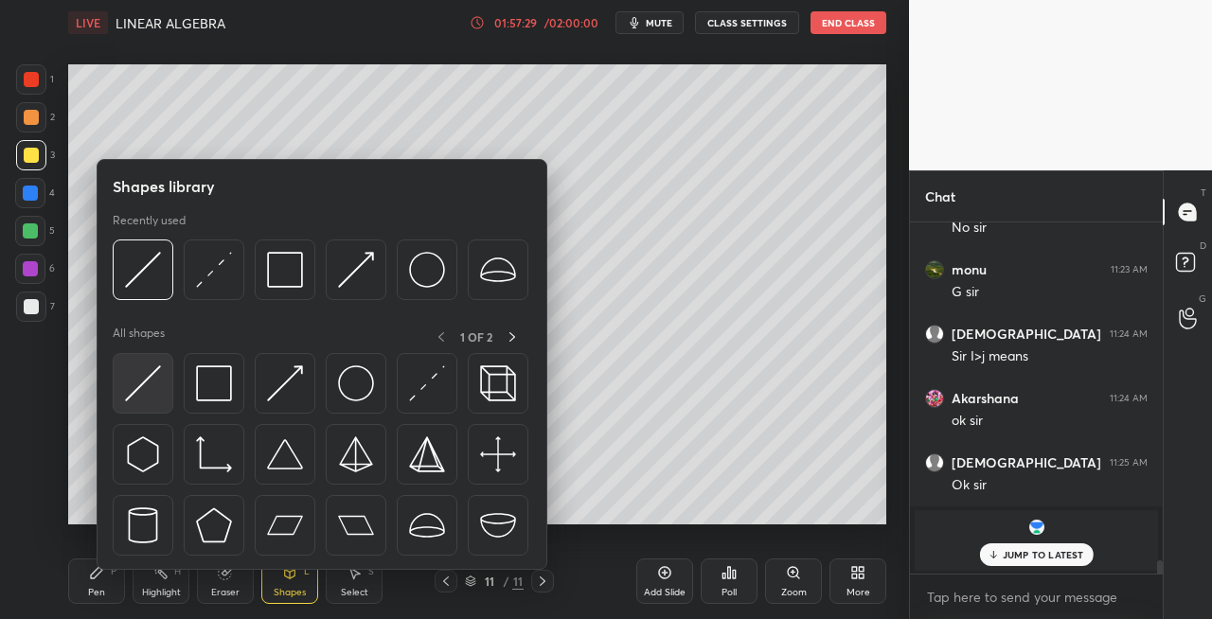
click at [139, 394] on img at bounding box center [143, 384] width 36 height 36
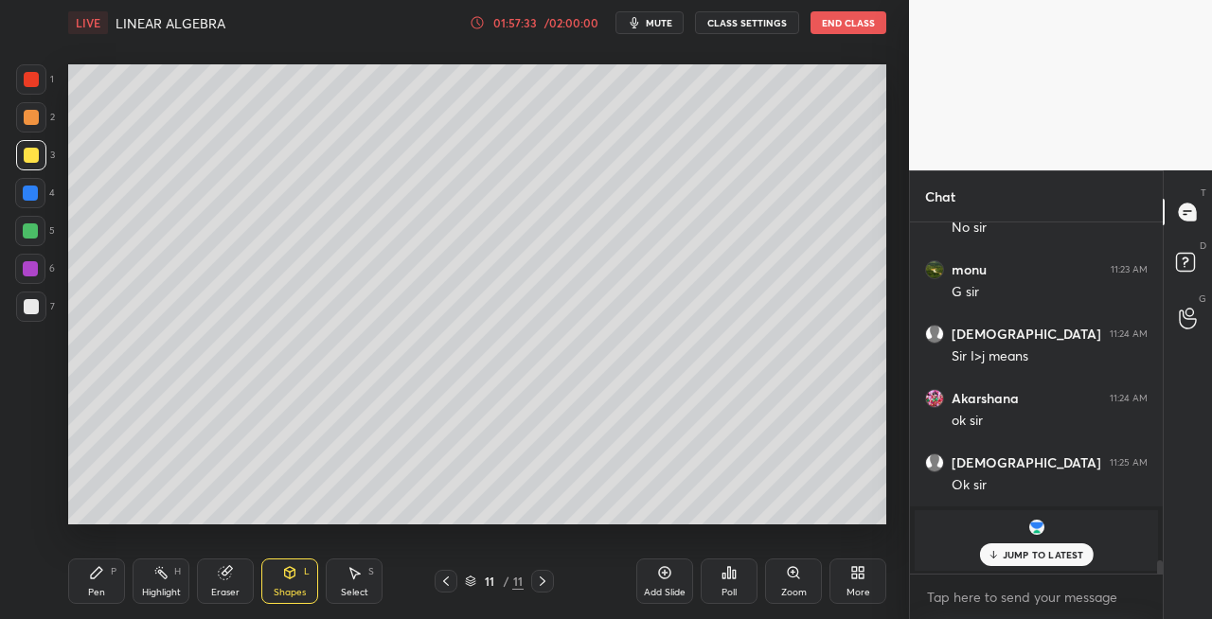
click at [99, 588] on div "Pen" at bounding box center [96, 592] width 17 height 9
click at [44, 314] on div at bounding box center [31, 307] width 30 height 30
click at [341, 581] on div "Select S" at bounding box center [354, 581] width 57 height 45
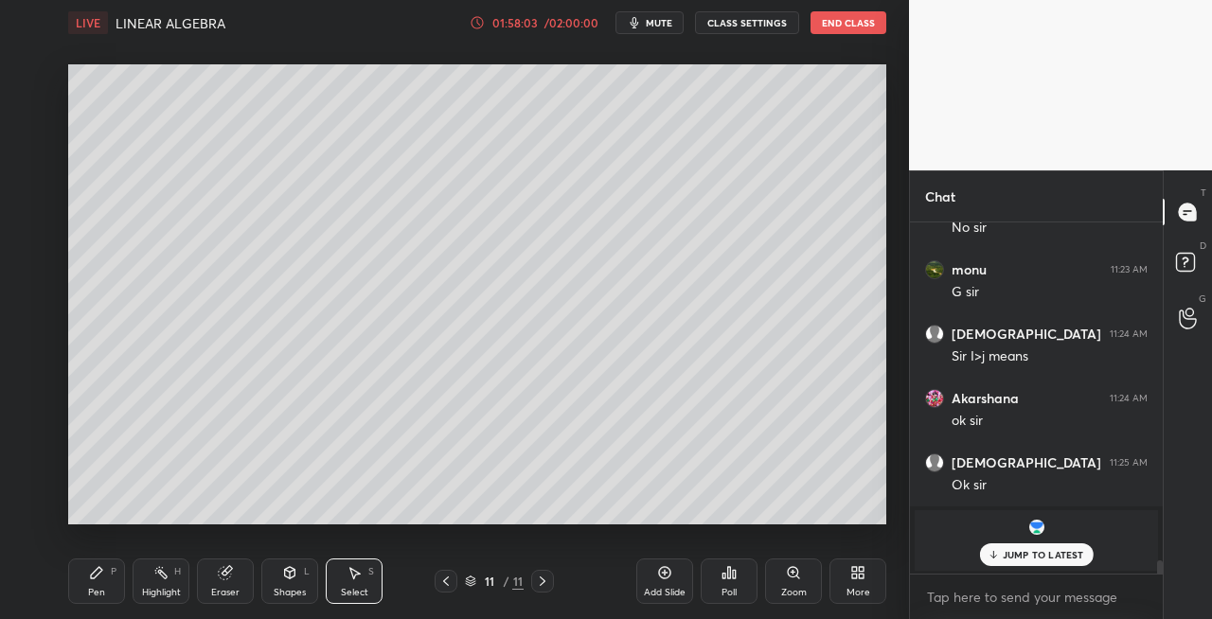
click at [278, 571] on div "Shapes L" at bounding box center [289, 581] width 57 height 45
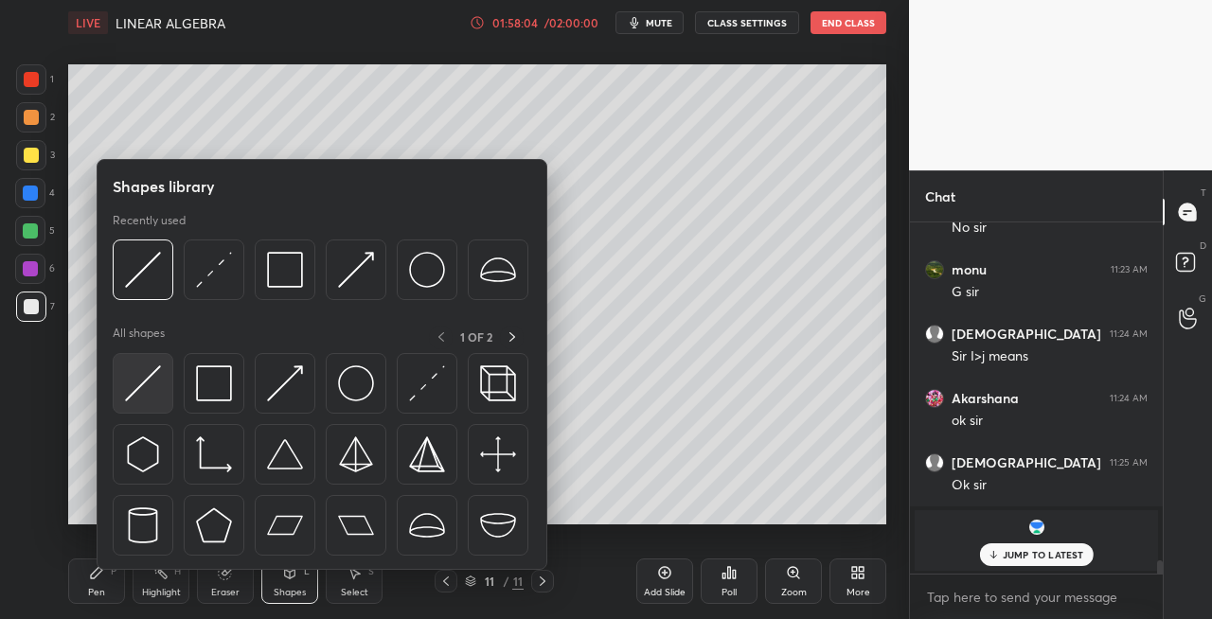
click at [133, 400] on img at bounding box center [143, 384] width 36 height 36
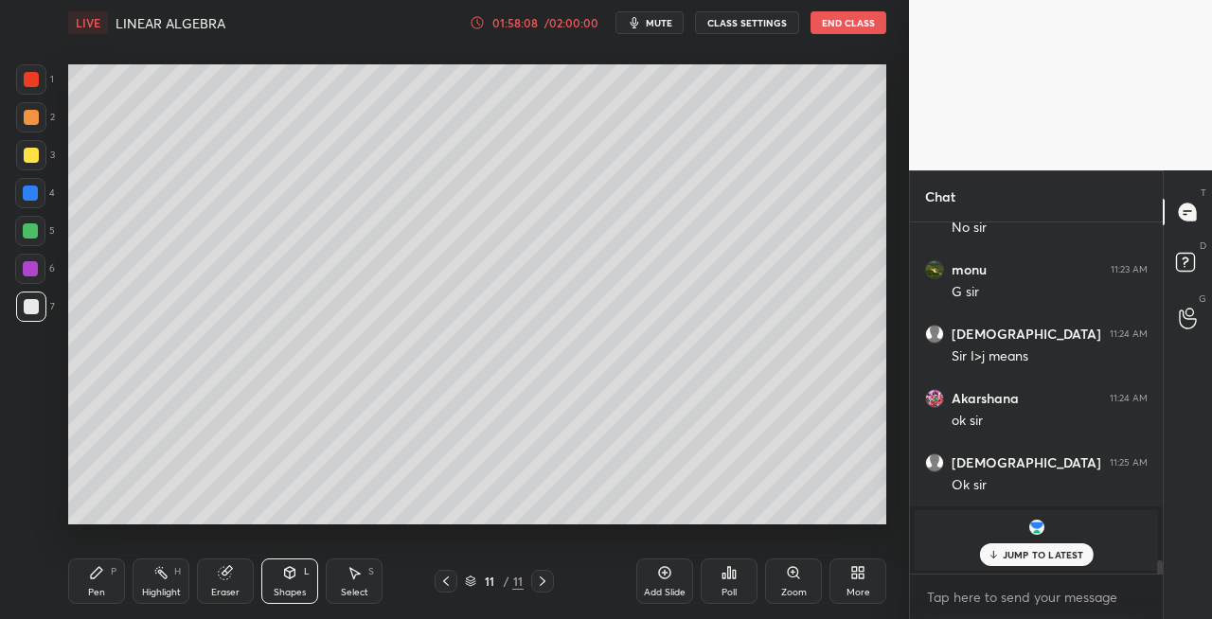
click at [85, 590] on div "Pen P" at bounding box center [96, 581] width 57 height 45
click at [211, 577] on div "Eraser" at bounding box center [225, 581] width 57 height 45
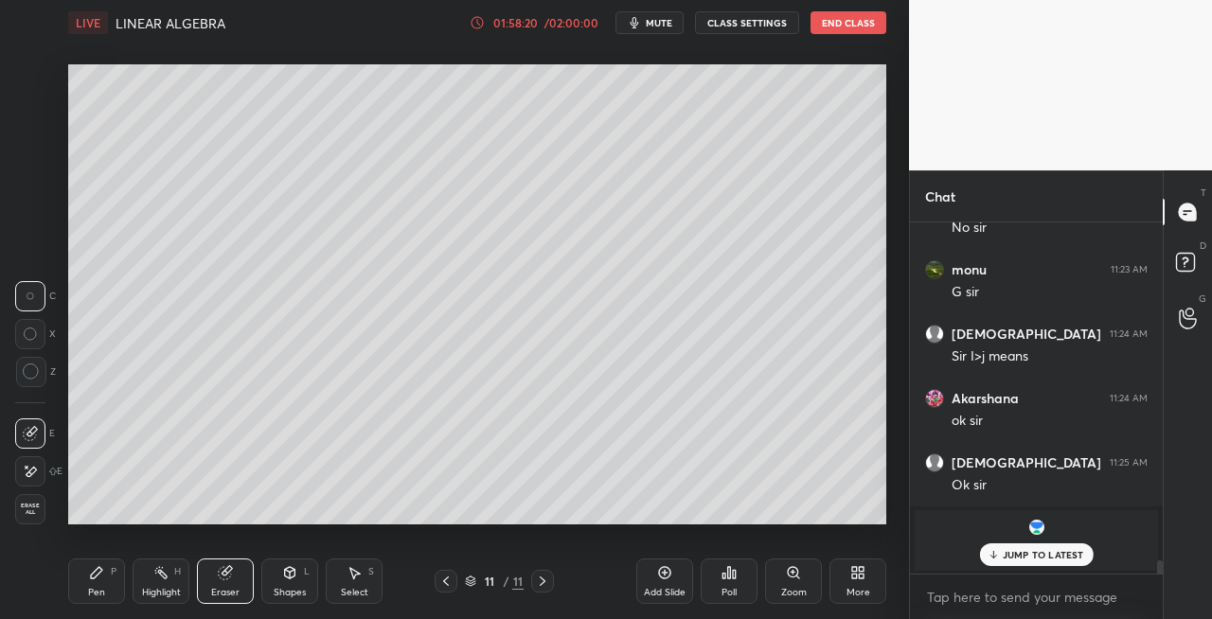
click at [93, 591] on div "Pen" at bounding box center [96, 592] width 17 height 9
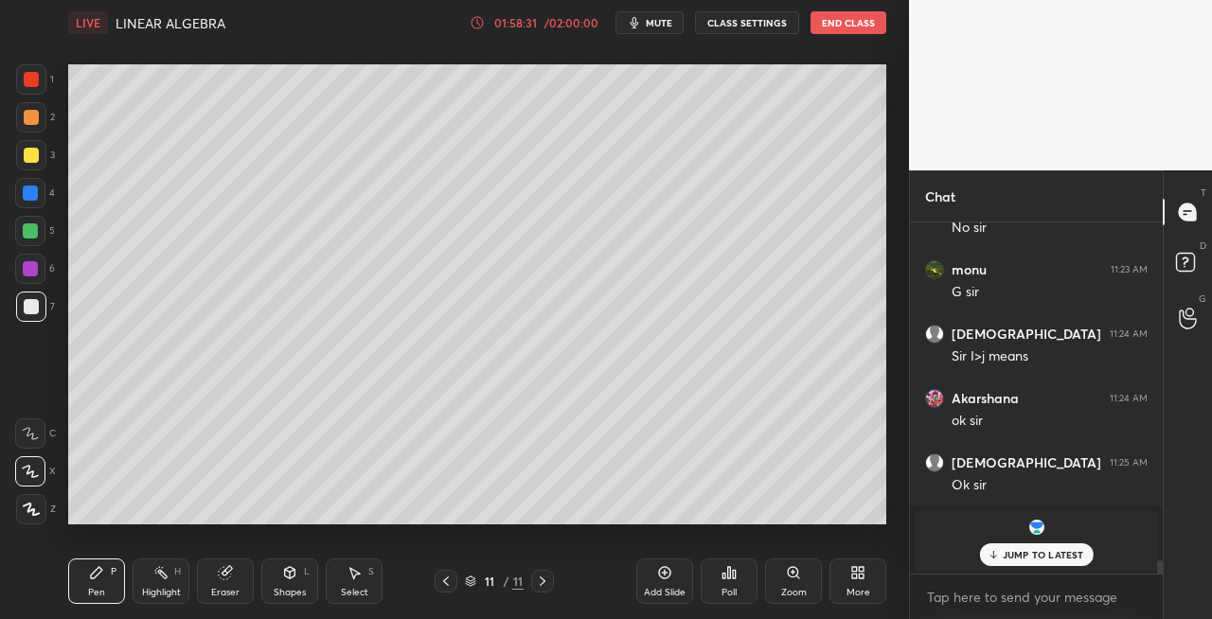
click at [544, 583] on icon at bounding box center [542, 581] width 15 height 15
click at [635, 595] on div "Pen P Highlight H Eraser Shapes L Select S 11 / 11 Add Slide Poll Zoom More" at bounding box center [477, 582] width 818 height 76
click at [541, 581] on icon at bounding box center [542, 581] width 15 height 15
click at [662, 593] on div "Add Slide" at bounding box center [665, 592] width 42 height 9
click at [36, 151] on div at bounding box center [31, 155] width 15 height 15
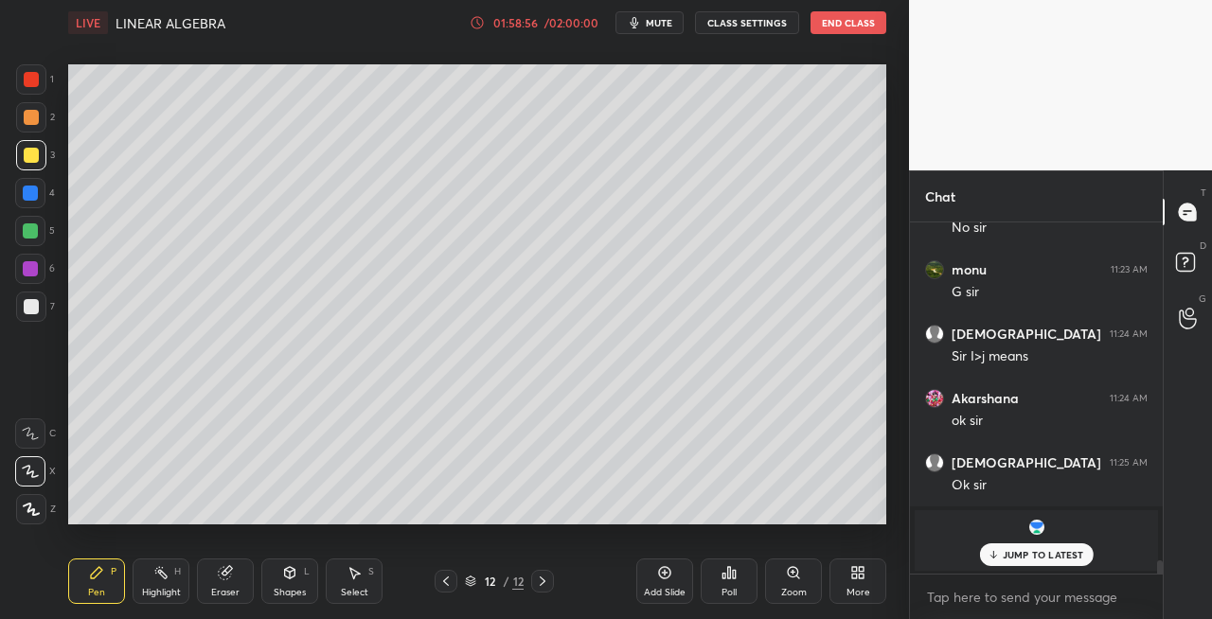
click at [440, 580] on icon at bounding box center [445, 581] width 15 height 15
click at [544, 584] on icon at bounding box center [542, 581] width 15 height 15
click at [288, 576] on icon at bounding box center [290, 572] width 10 height 11
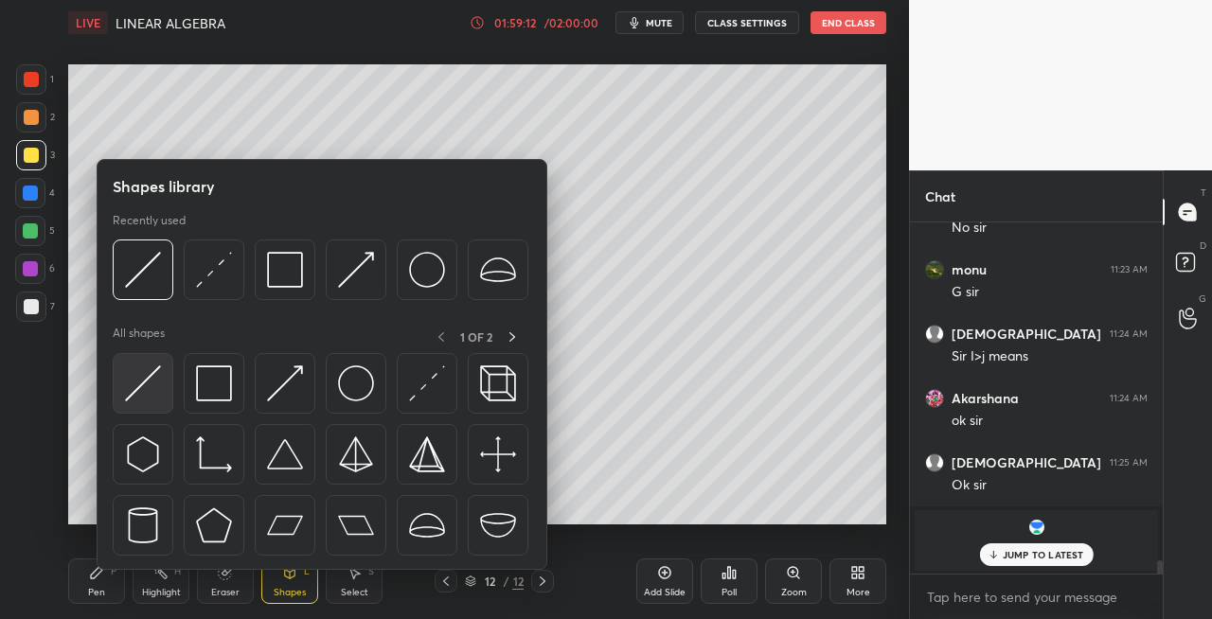
click at [131, 384] on img at bounding box center [143, 384] width 36 height 36
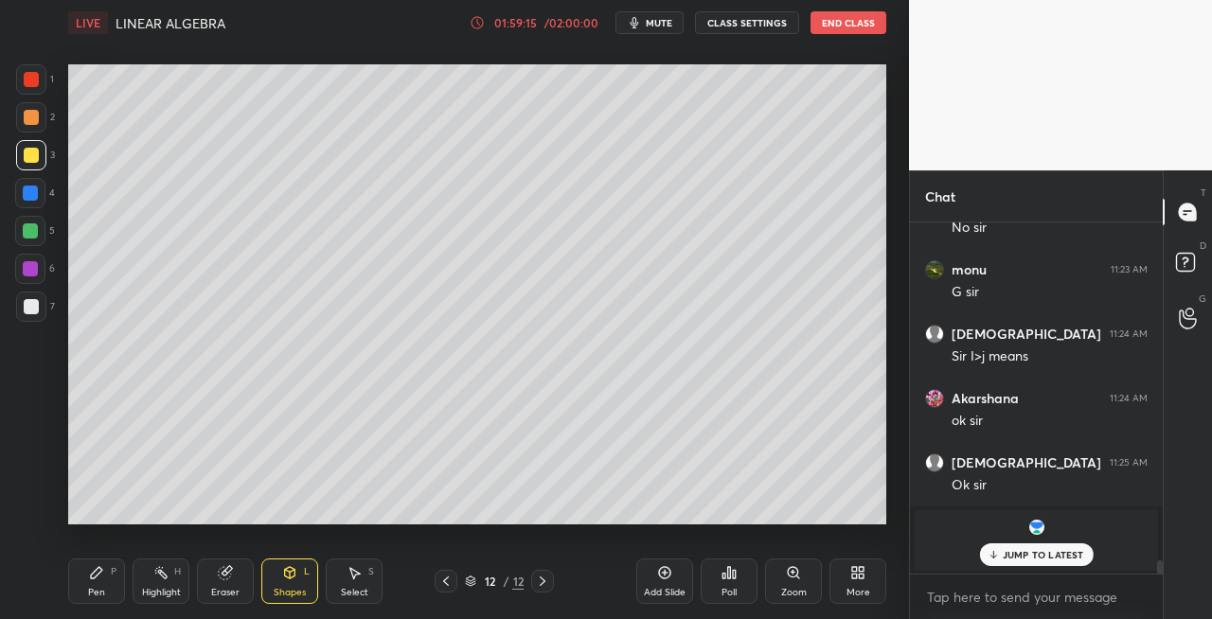
click at [114, 594] on div "Pen P" at bounding box center [96, 581] width 57 height 45
click at [37, 301] on div at bounding box center [31, 306] width 15 height 15
click at [445, 587] on icon at bounding box center [445, 581] width 15 height 15
click at [534, 585] on div at bounding box center [542, 581] width 23 height 23
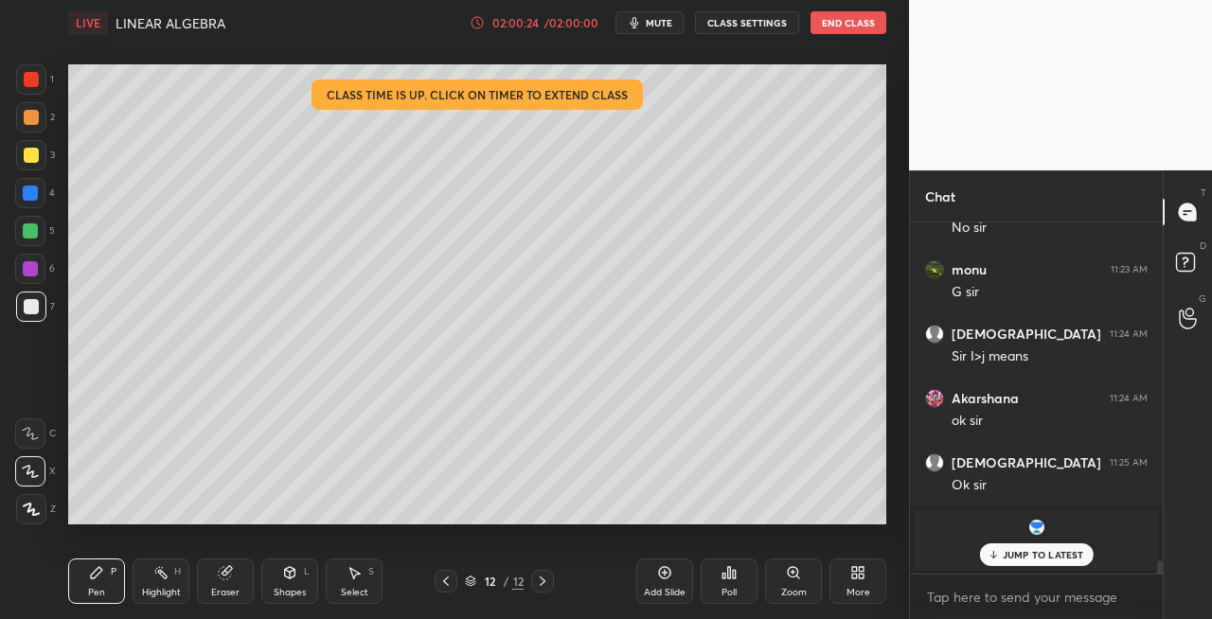
click at [41, 159] on div at bounding box center [31, 155] width 30 height 30
click at [445, 590] on div at bounding box center [446, 581] width 23 height 23
click at [542, 584] on icon at bounding box center [542, 581] width 15 height 15
click at [38, 315] on div at bounding box center [31, 307] width 30 height 30
click at [36, 160] on div at bounding box center [31, 155] width 15 height 15
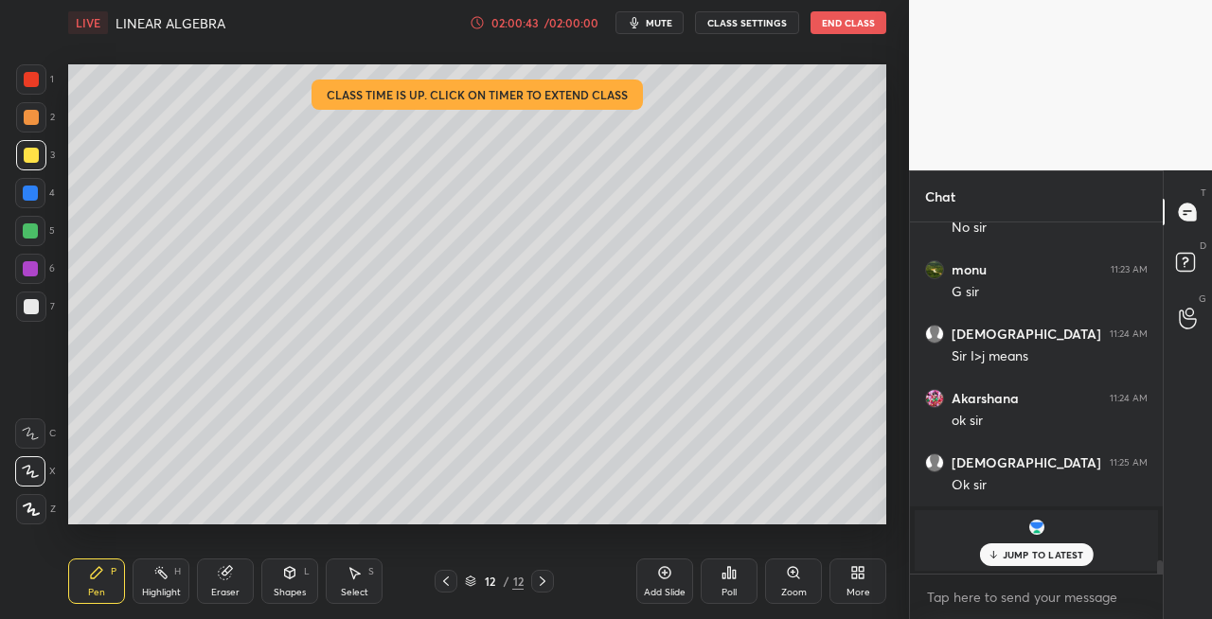
click at [281, 566] on div "Shapes L" at bounding box center [289, 581] width 57 height 45
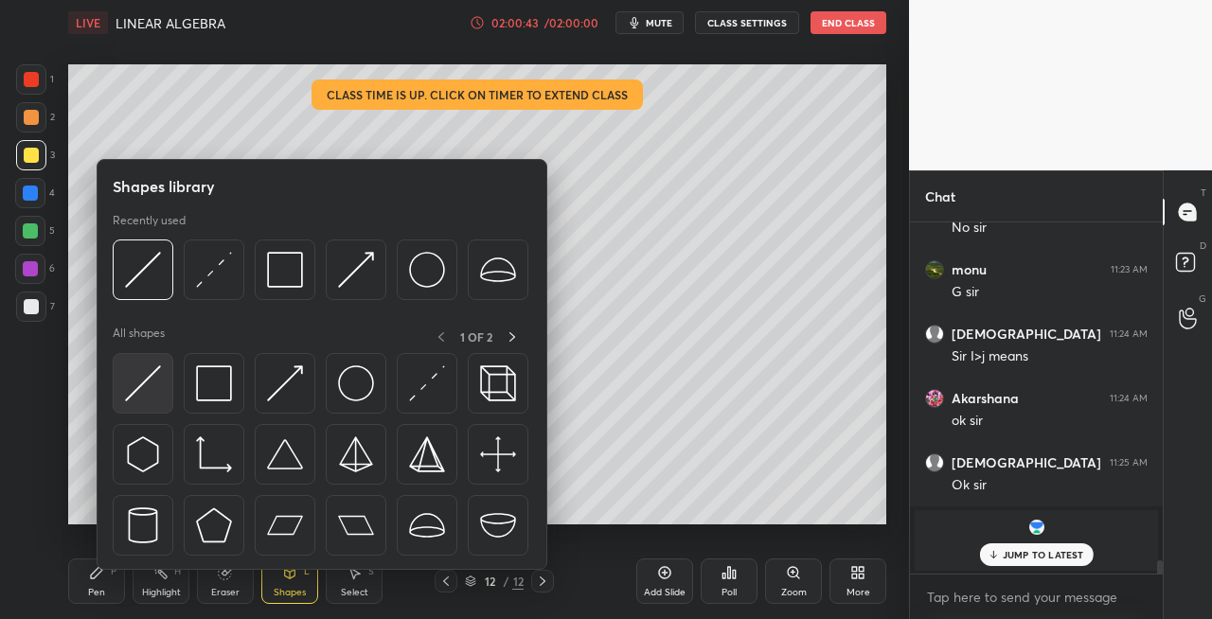
click at [137, 389] on img at bounding box center [143, 384] width 36 height 36
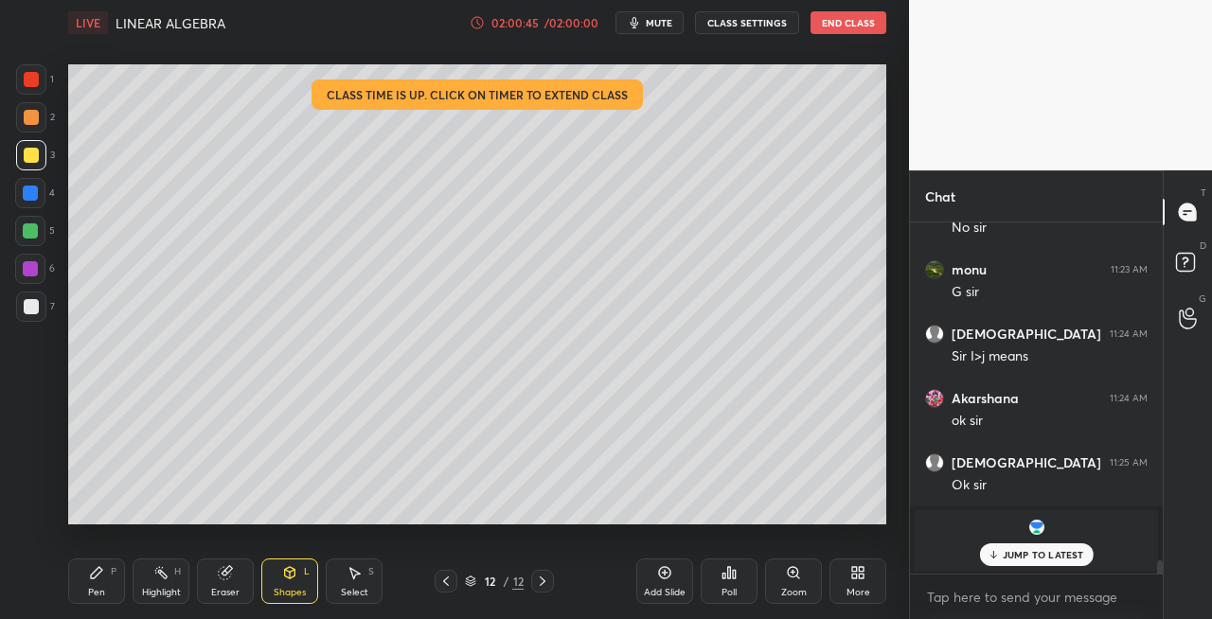
click at [95, 588] on div "Pen" at bounding box center [96, 592] width 17 height 9
click at [39, 305] on div at bounding box center [31, 307] width 30 height 30
click at [267, 578] on div "Shapes L" at bounding box center [289, 581] width 57 height 45
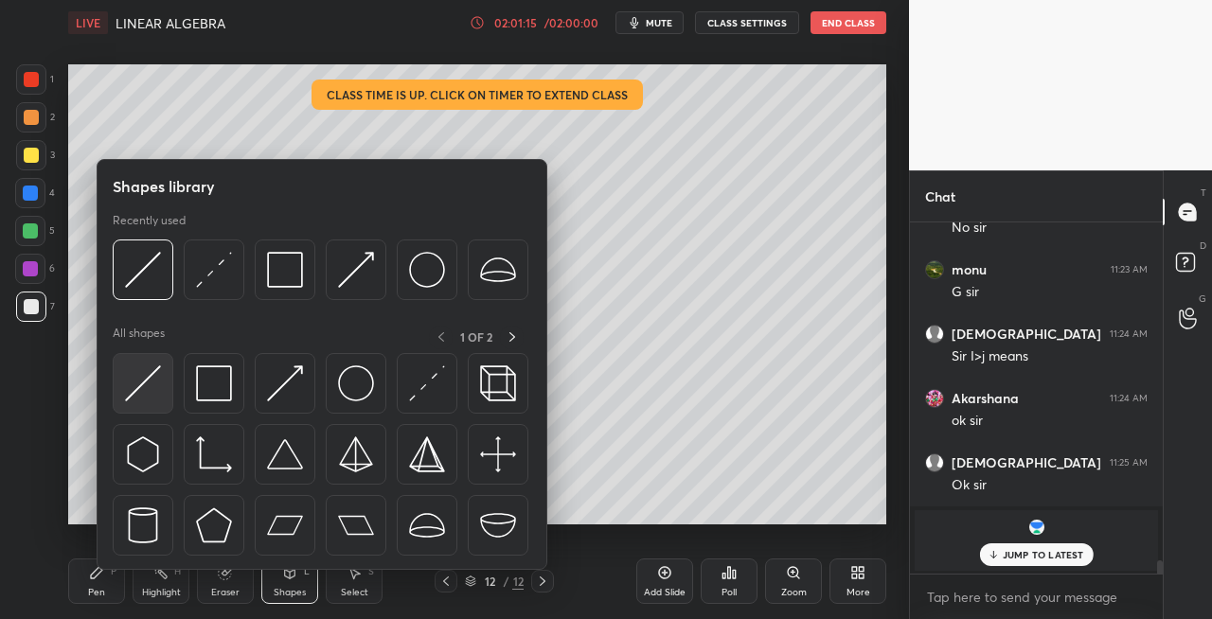
click at [125, 392] on img at bounding box center [143, 384] width 36 height 36
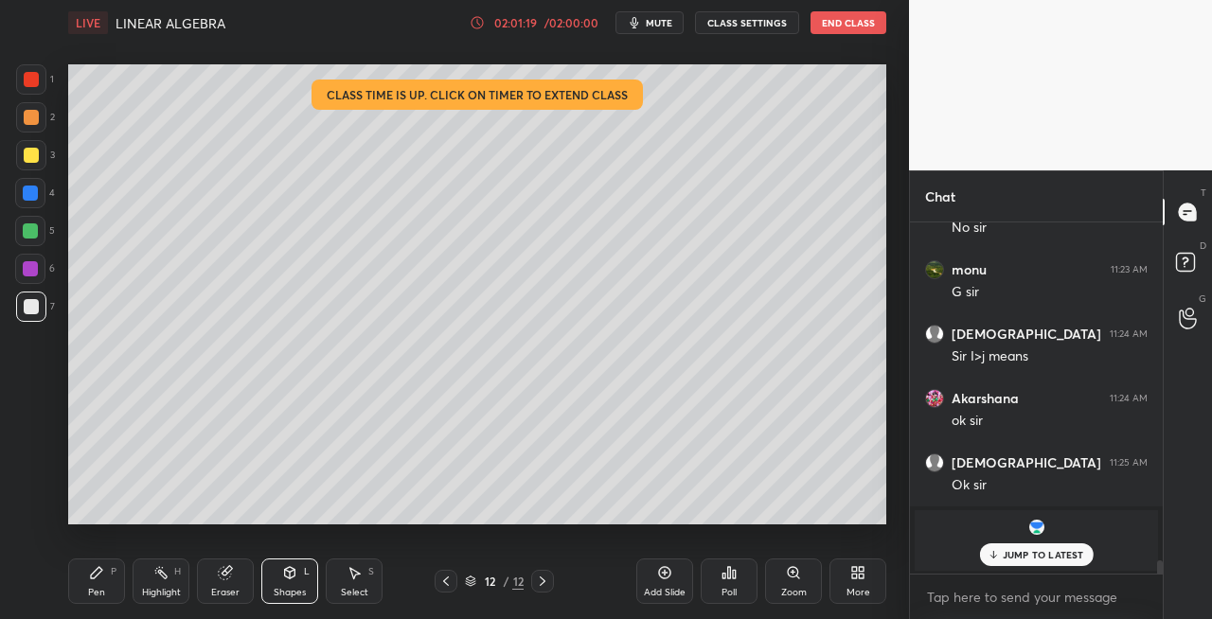
click at [288, 576] on icon at bounding box center [290, 572] width 10 height 11
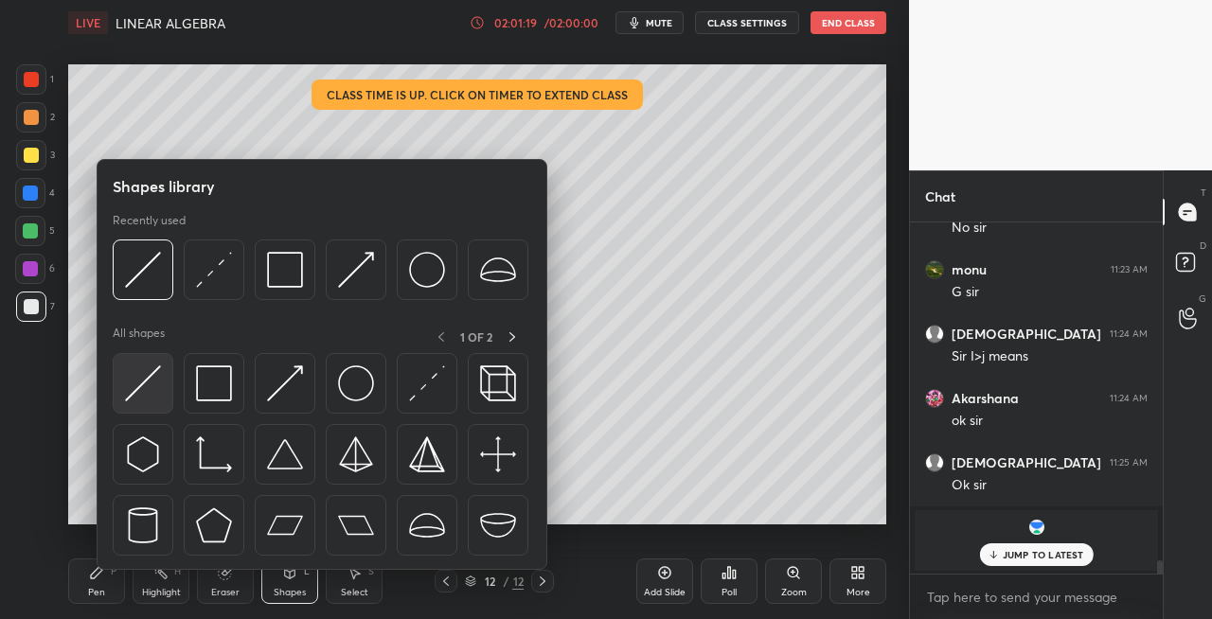
click at [145, 394] on img at bounding box center [143, 384] width 36 height 36
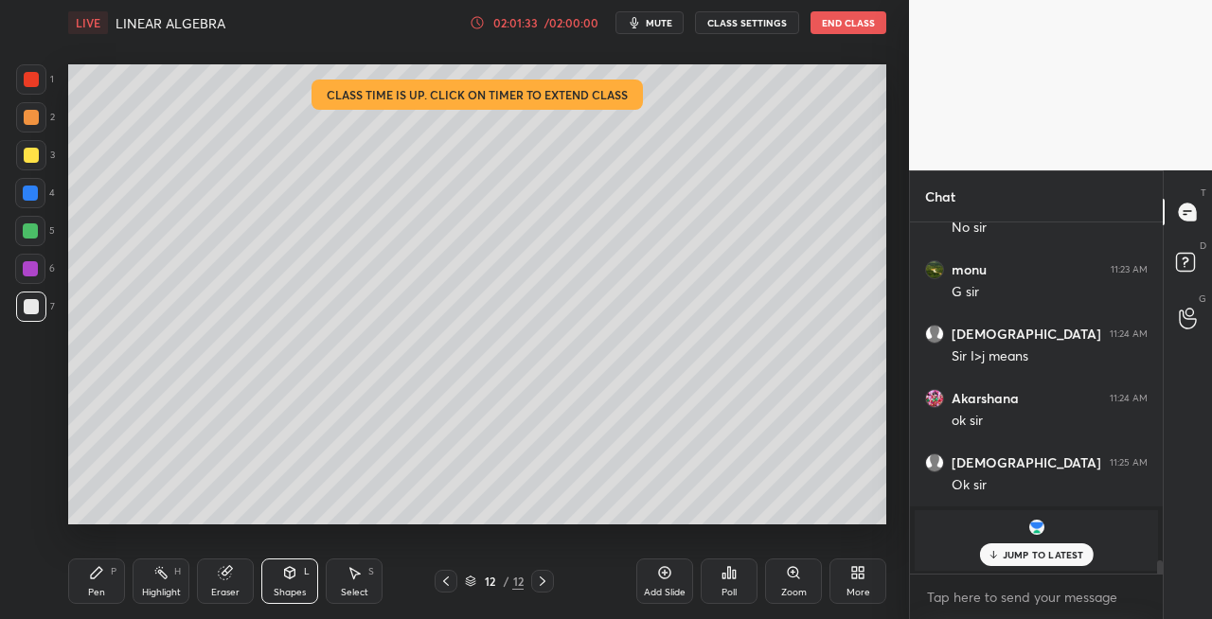
click at [442, 581] on icon at bounding box center [445, 581] width 15 height 15
click at [447, 583] on icon at bounding box center [446, 581] width 6 height 9
click at [438, 584] on icon at bounding box center [445, 581] width 15 height 15
click at [440, 586] on icon at bounding box center [445, 581] width 15 height 15
click at [436, 590] on div at bounding box center [446, 581] width 23 height 23
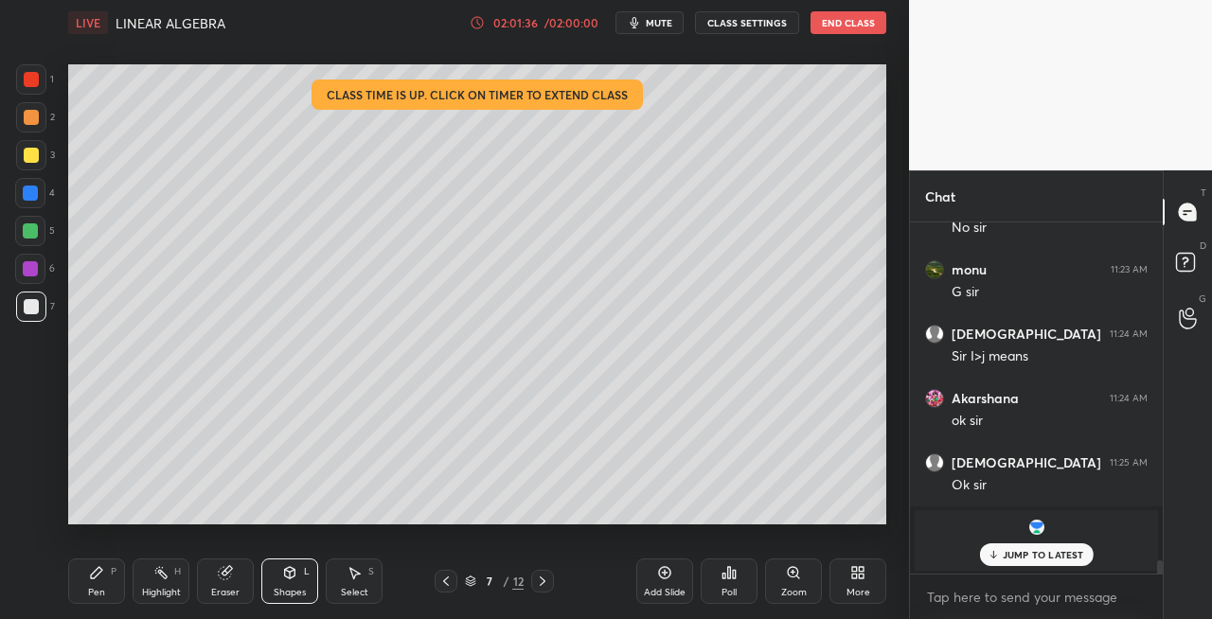
click at [443, 586] on icon at bounding box center [445, 581] width 15 height 15
click at [446, 581] on icon at bounding box center [445, 581] width 15 height 15
click at [543, 581] on icon at bounding box center [542, 581] width 15 height 15
click at [542, 582] on icon at bounding box center [542, 581] width 15 height 15
click at [538, 582] on icon at bounding box center [542, 581] width 15 height 15
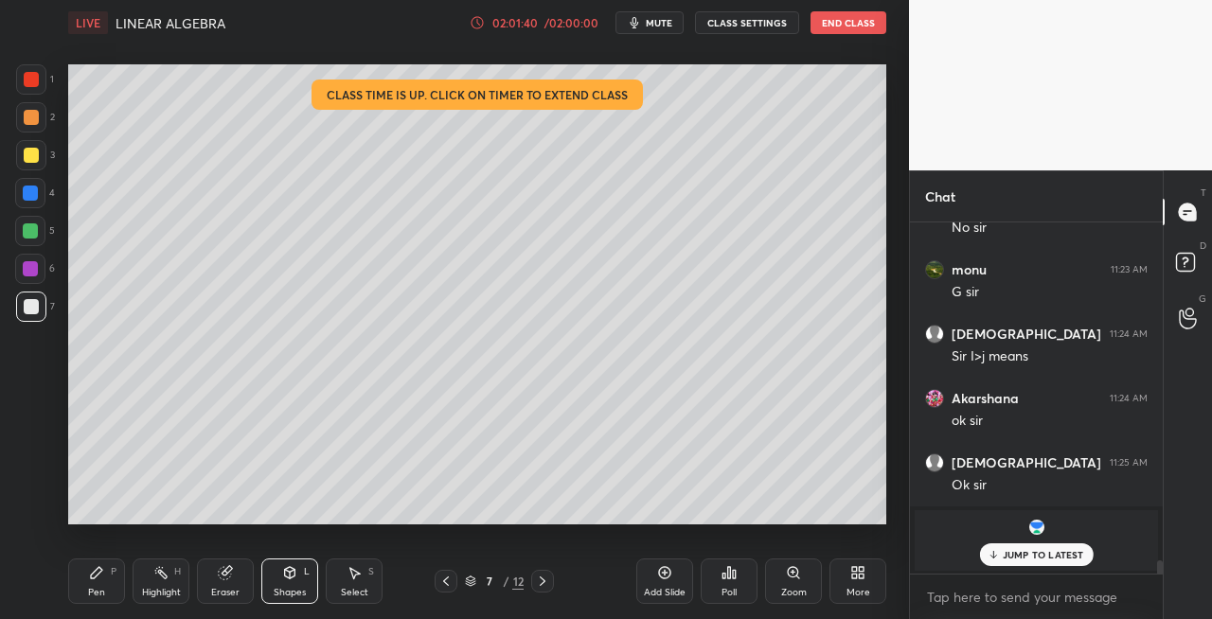
click at [539, 585] on icon at bounding box center [542, 581] width 15 height 15
click at [540, 586] on icon at bounding box center [542, 581] width 15 height 15
click at [539, 586] on icon at bounding box center [542, 581] width 15 height 15
click at [539, 582] on icon at bounding box center [542, 581] width 15 height 15
click at [545, 581] on icon at bounding box center [543, 581] width 6 height 9
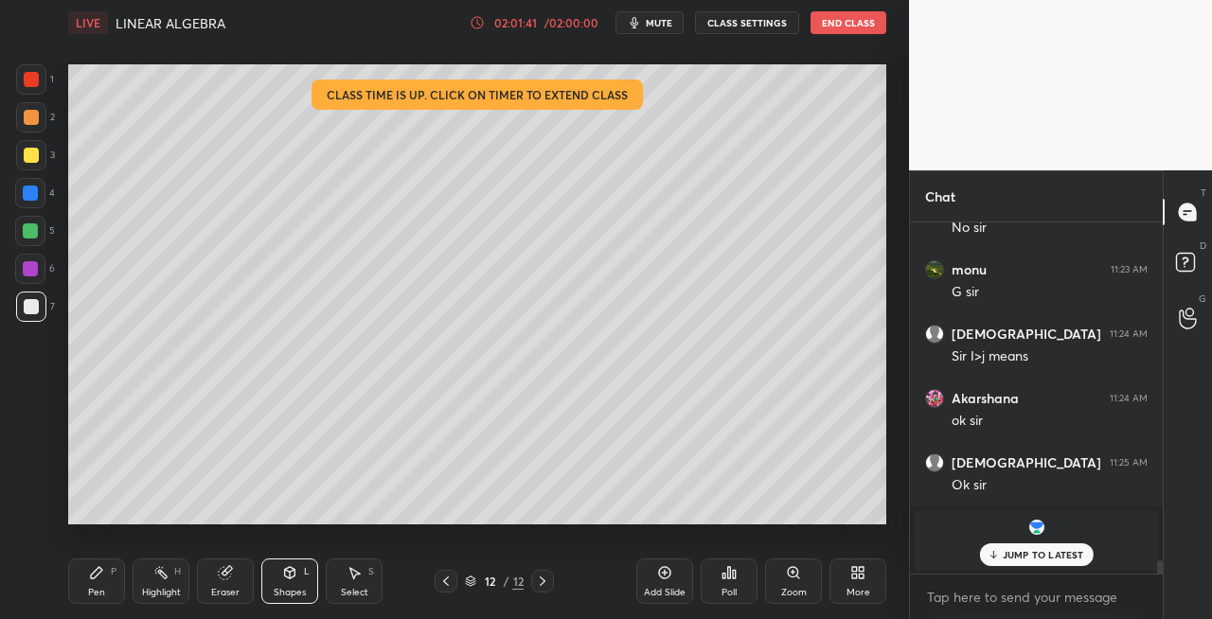
click at [545, 581] on icon at bounding box center [542, 581] width 15 height 15
click at [544, 580] on icon at bounding box center [543, 581] width 6 height 9
click at [540, 583] on icon at bounding box center [542, 581] width 15 height 15
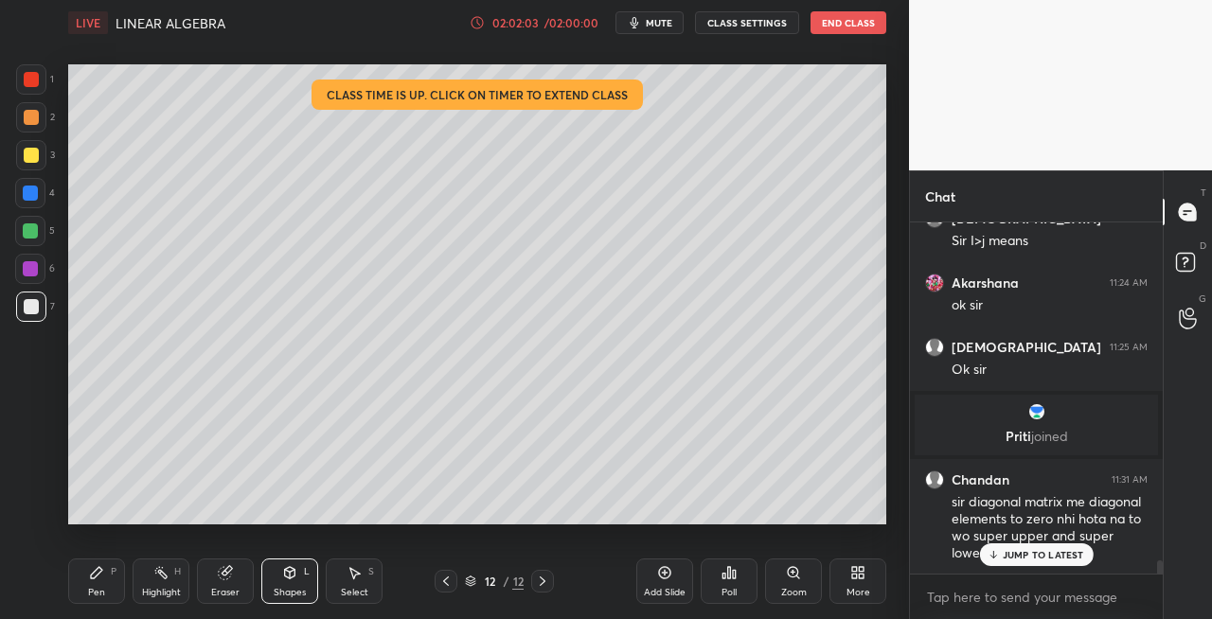
scroll to position [9042, 0]
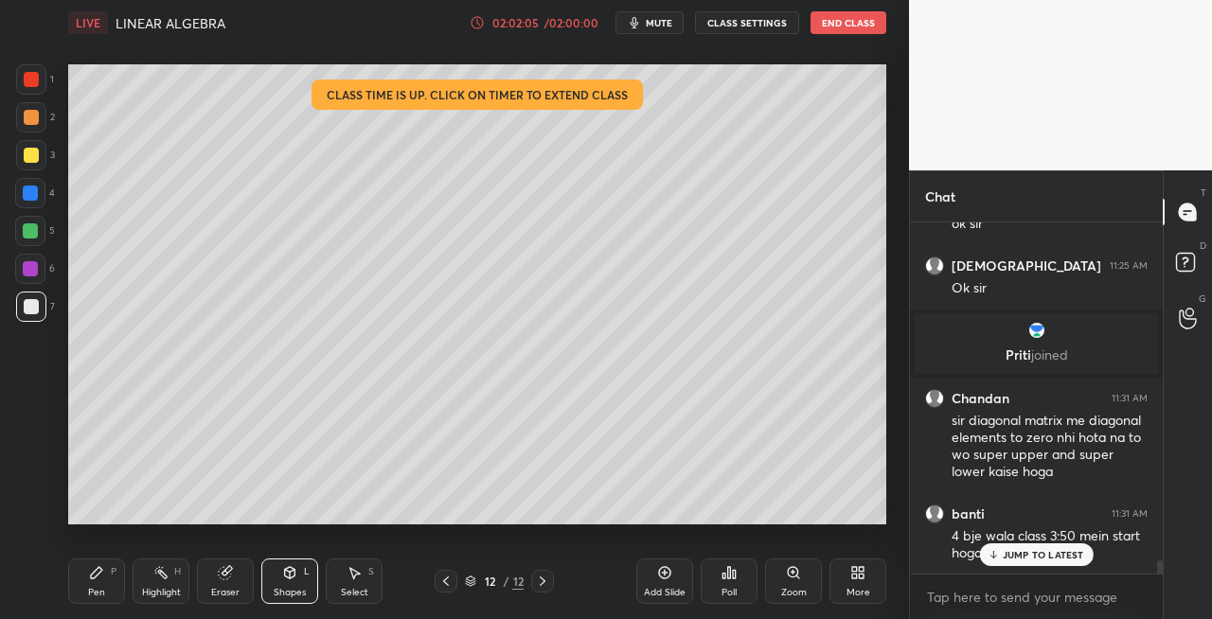
click at [218, 568] on icon at bounding box center [225, 572] width 15 height 15
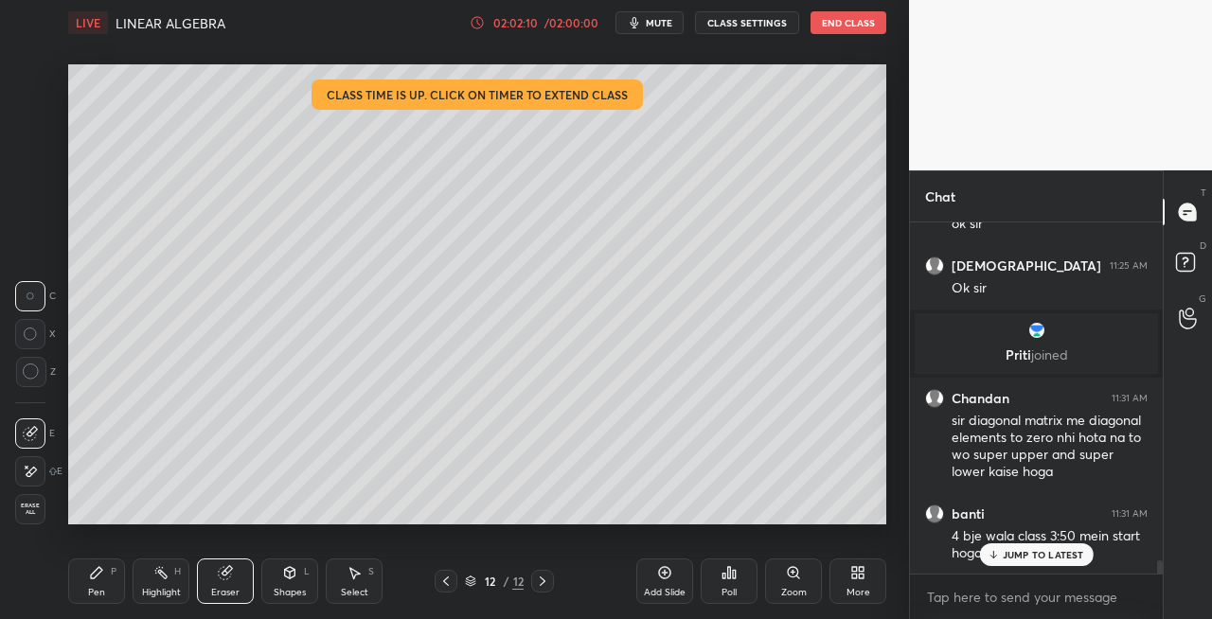
click at [98, 581] on div "Pen P" at bounding box center [96, 581] width 57 height 45
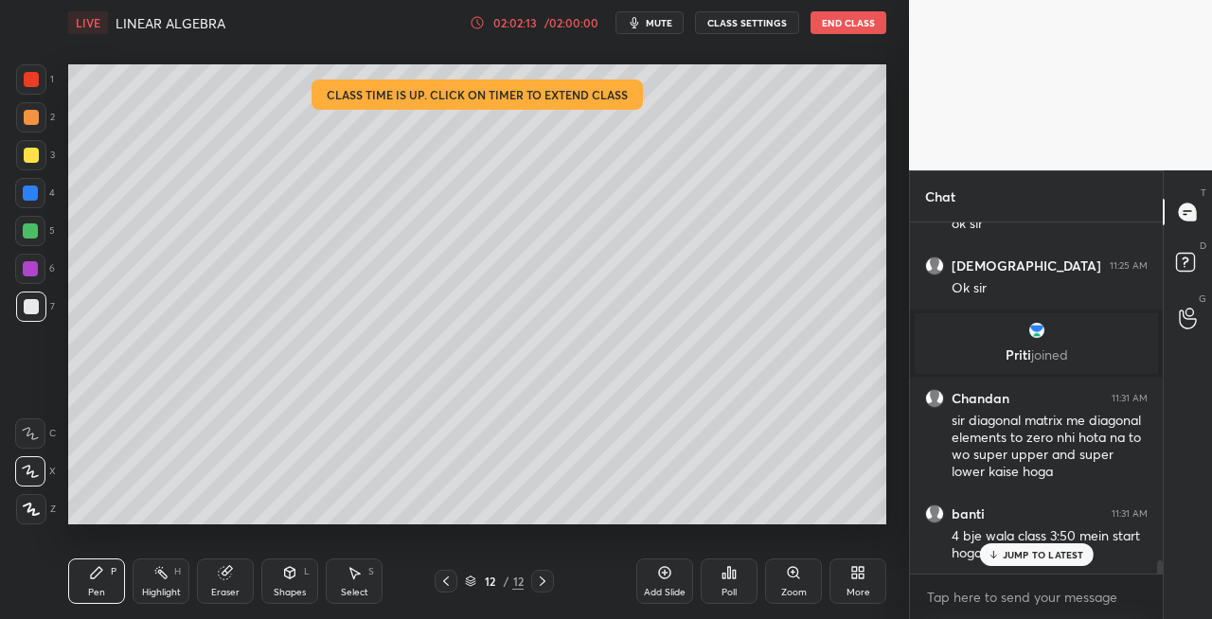
scroll to position [9107, 0]
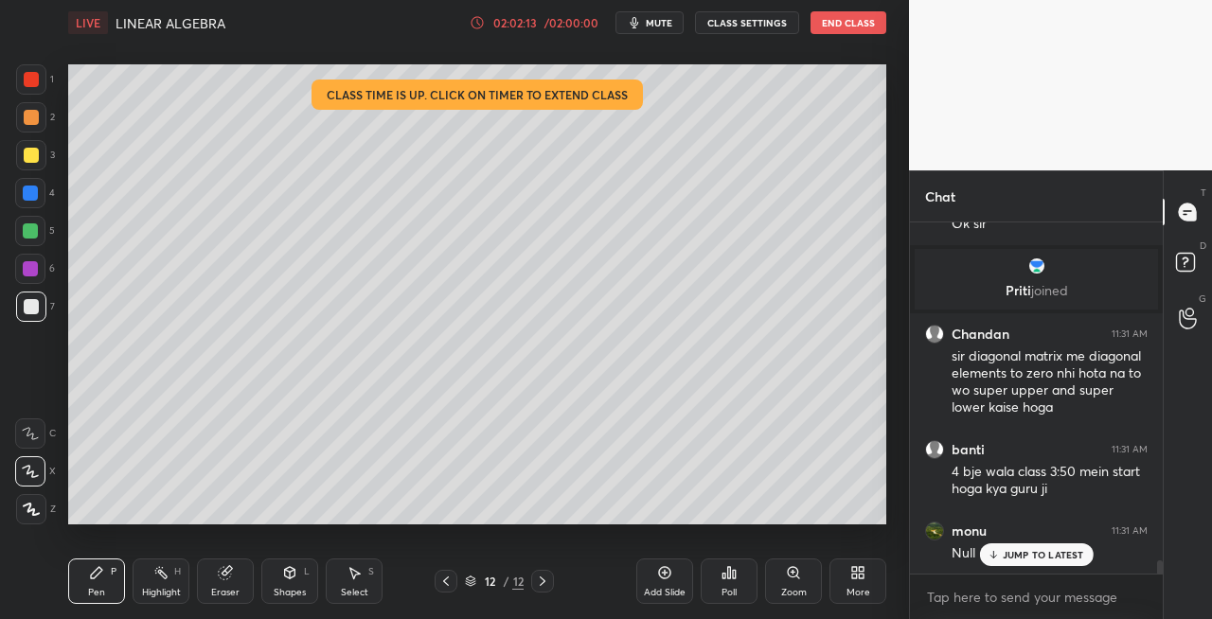
click at [243, 586] on div "Eraser" at bounding box center [225, 581] width 57 height 45
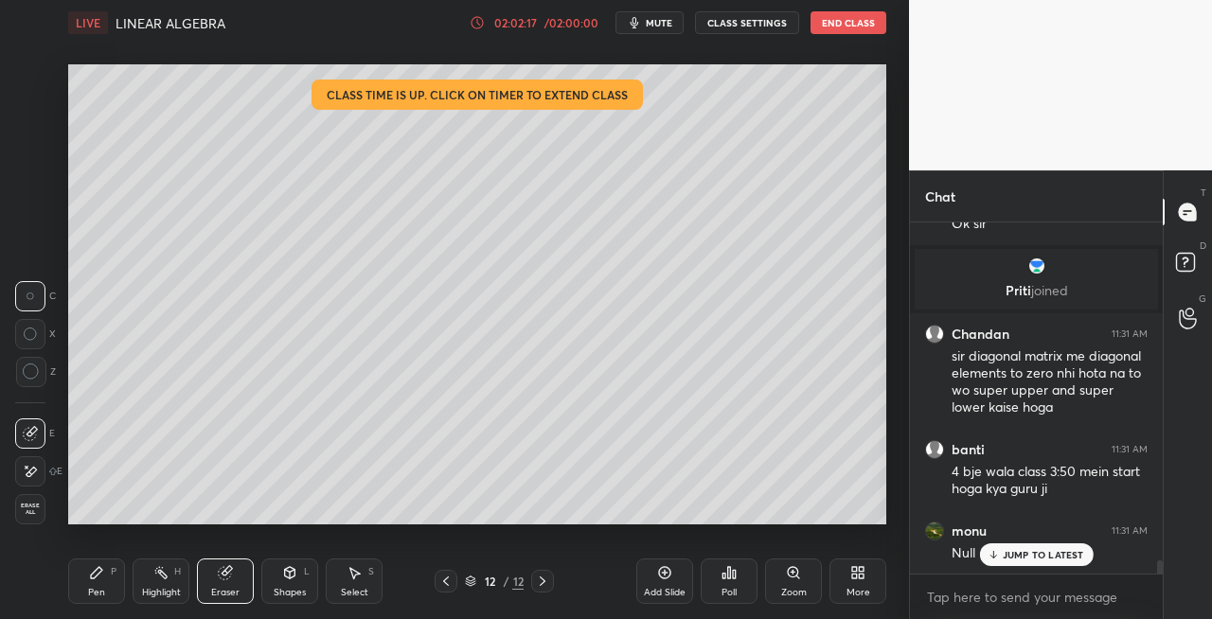
click at [218, 594] on div "Eraser" at bounding box center [225, 592] width 28 height 9
click at [96, 572] on icon at bounding box center [96, 572] width 11 height 11
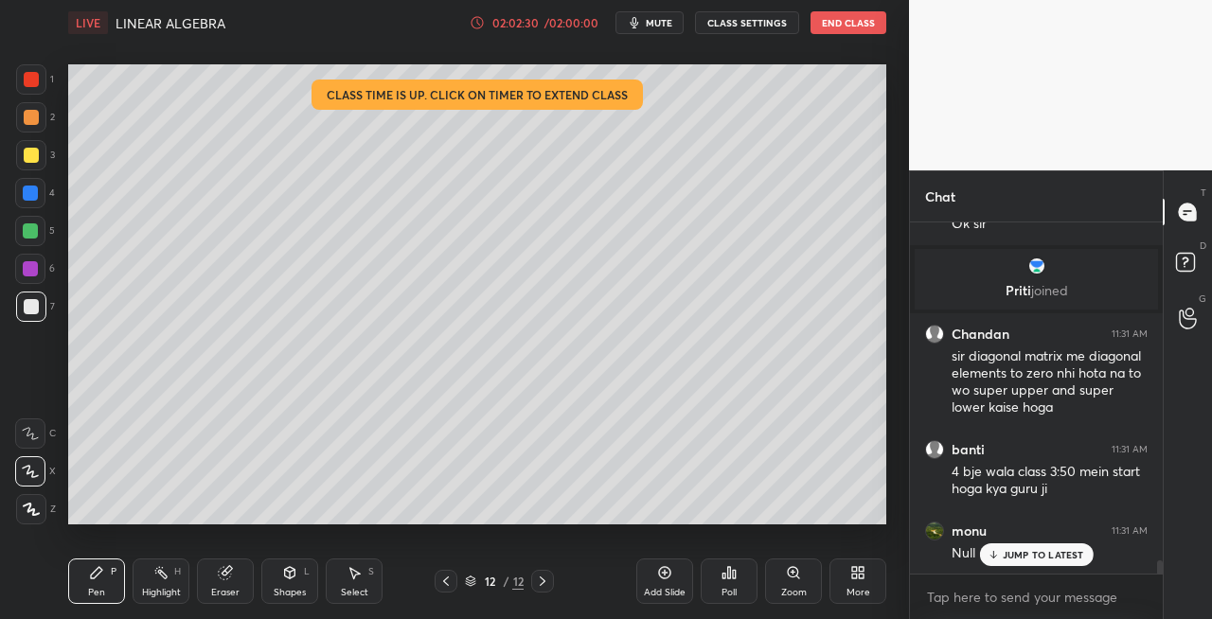
click at [541, 583] on icon at bounding box center [542, 581] width 15 height 15
click at [542, 581] on icon at bounding box center [542, 581] width 15 height 15
click at [671, 595] on div "Add Slide" at bounding box center [665, 592] width 42 height 9
click at [55, 585] on div "1 2 3 4 5 6 7 C X Z C X Z E E Erase all H H LIVE LINEAR ALGEBRA 02:02:32 / 02:0…" at bounding box center [447, 309] width 894 height 619
click at [37, 152] on div at bounding box center [31, 155] width 15 height 15
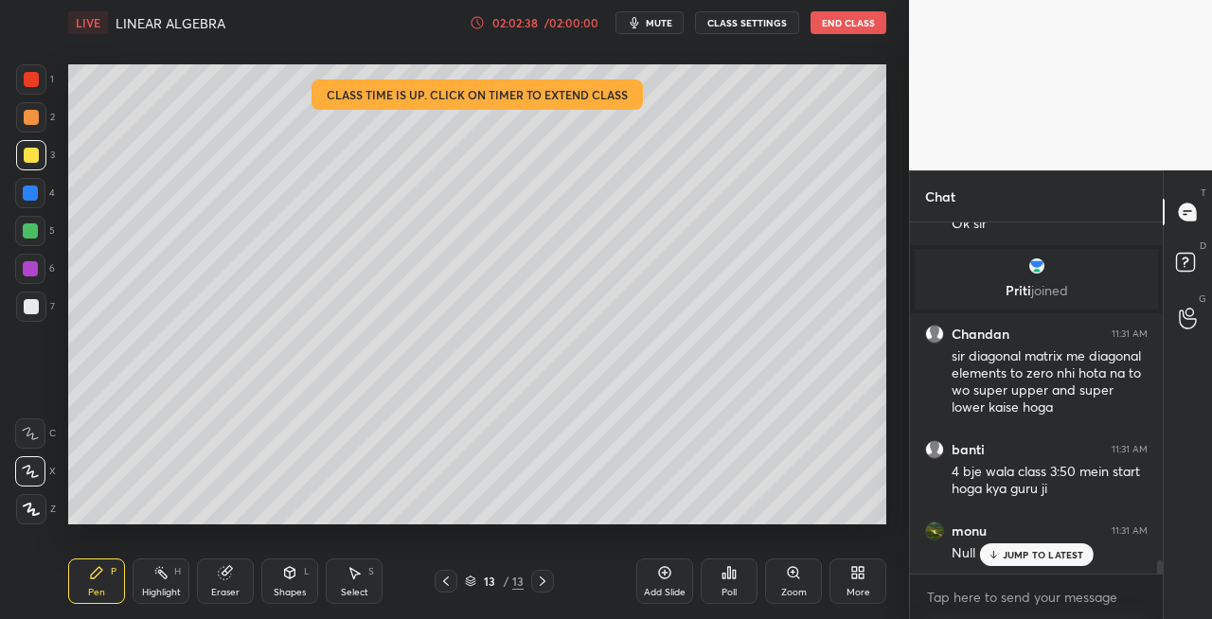
click at [236, 572] on div "Eraser" at bounding box center [225, 581] width 57 height 45
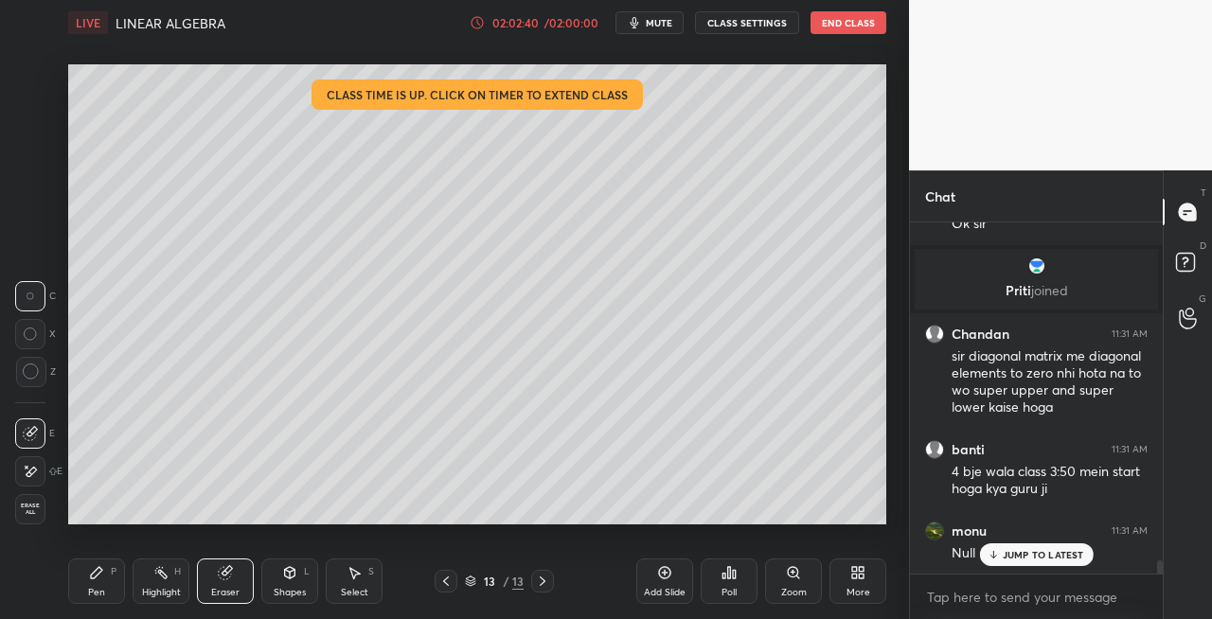
click at [93, 581] on div "Pen P" at bounding box center [96, 581] width 57 height 45
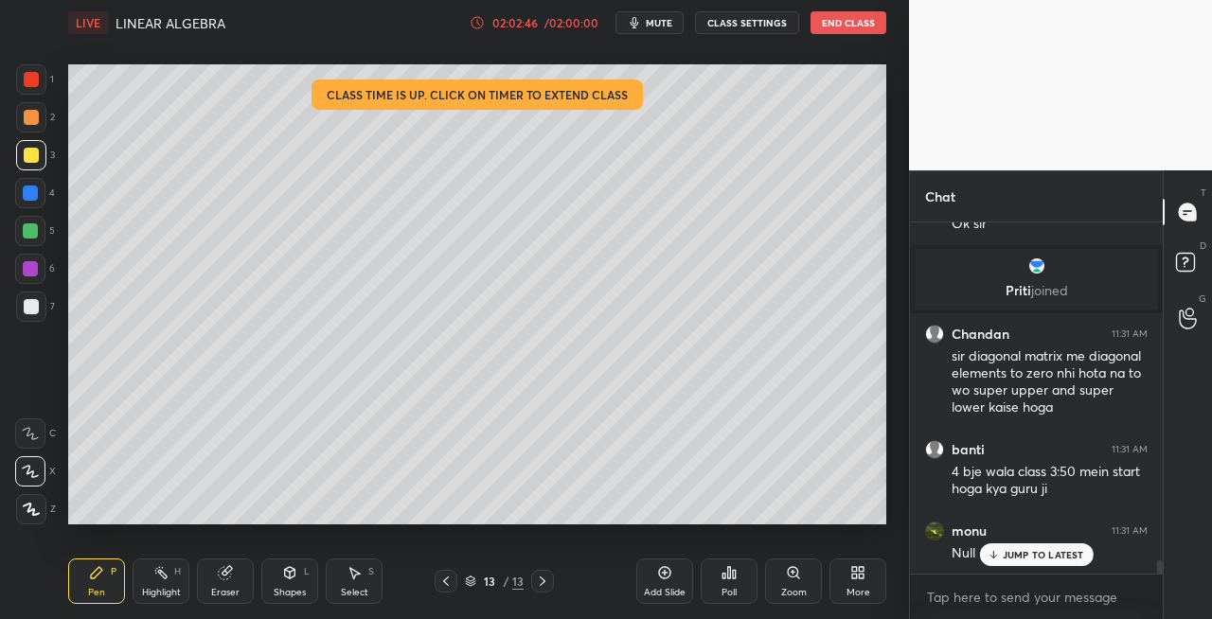
click at [281, 574] on div "Shapes L" at bounding box center [289, 581] width 57 height 45
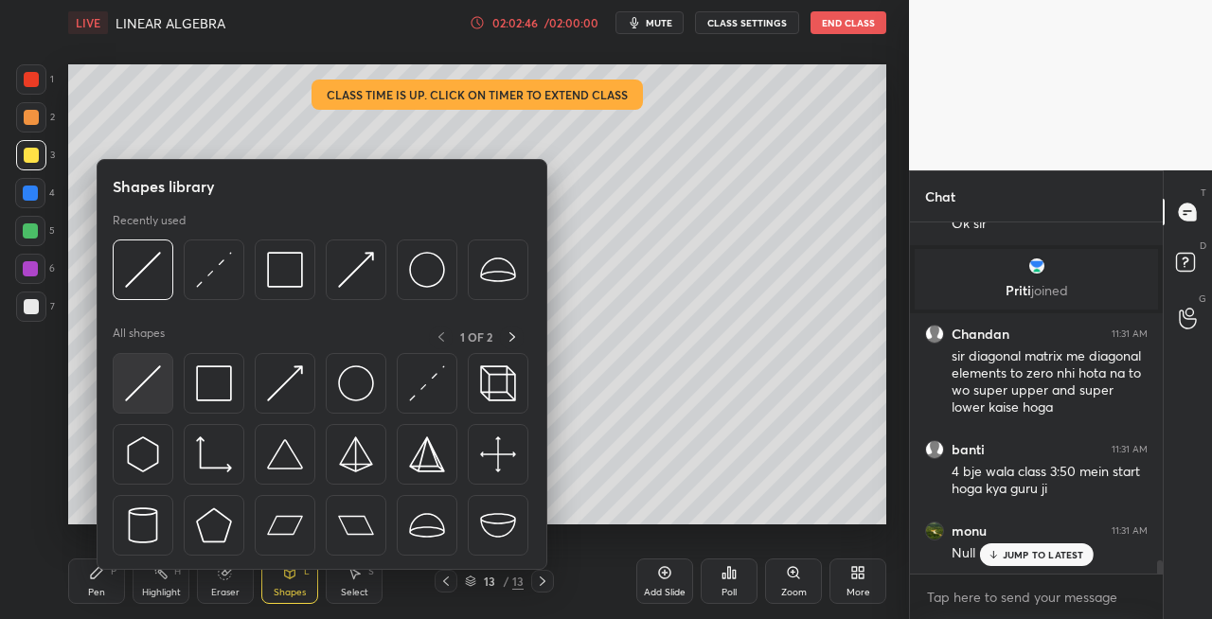
click at [134, 379] on img at bounding box center [143, 384] width 36 height 36
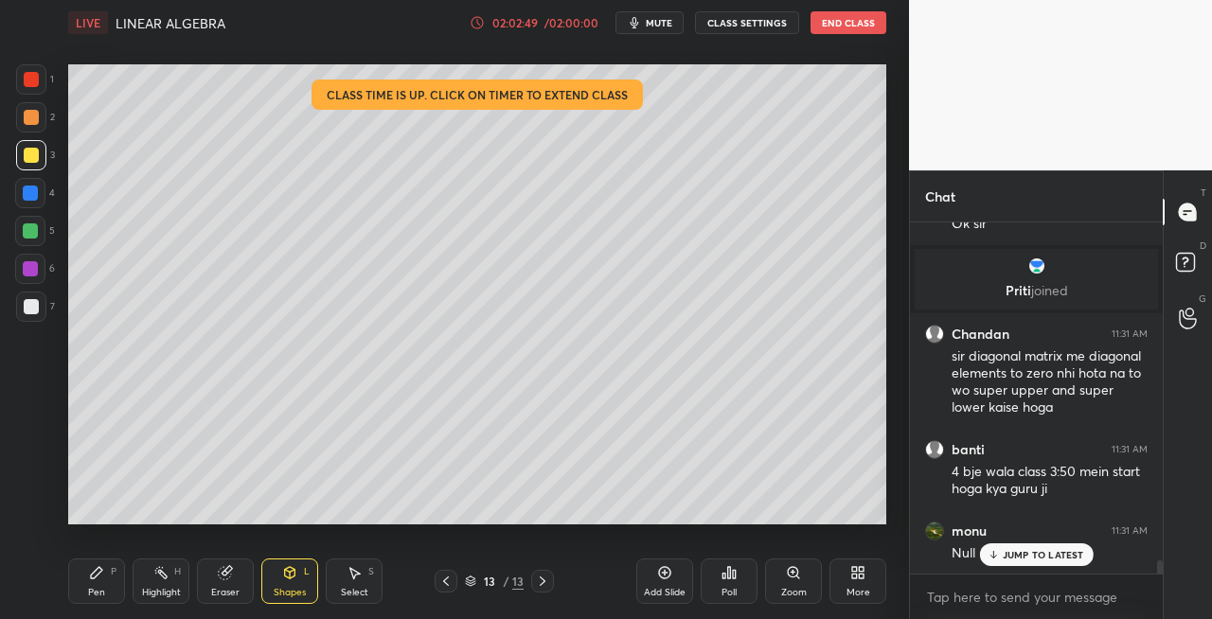
click at [114, 587] on div "Pen P" at bounding box center [96, 581] width 57 height 45
click at [27, 311] on div at bounding box center [31, 306] width 15 height 15
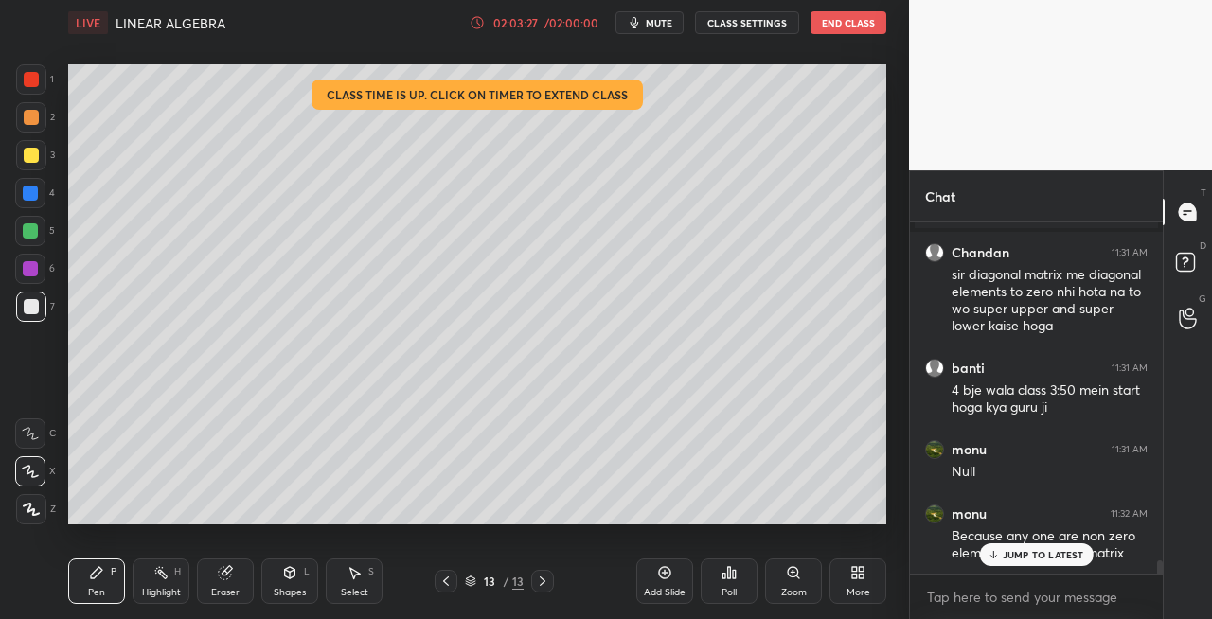
click at [229, 581] on div "Eraser" at bounding box center [225, 581] width 57 height 45
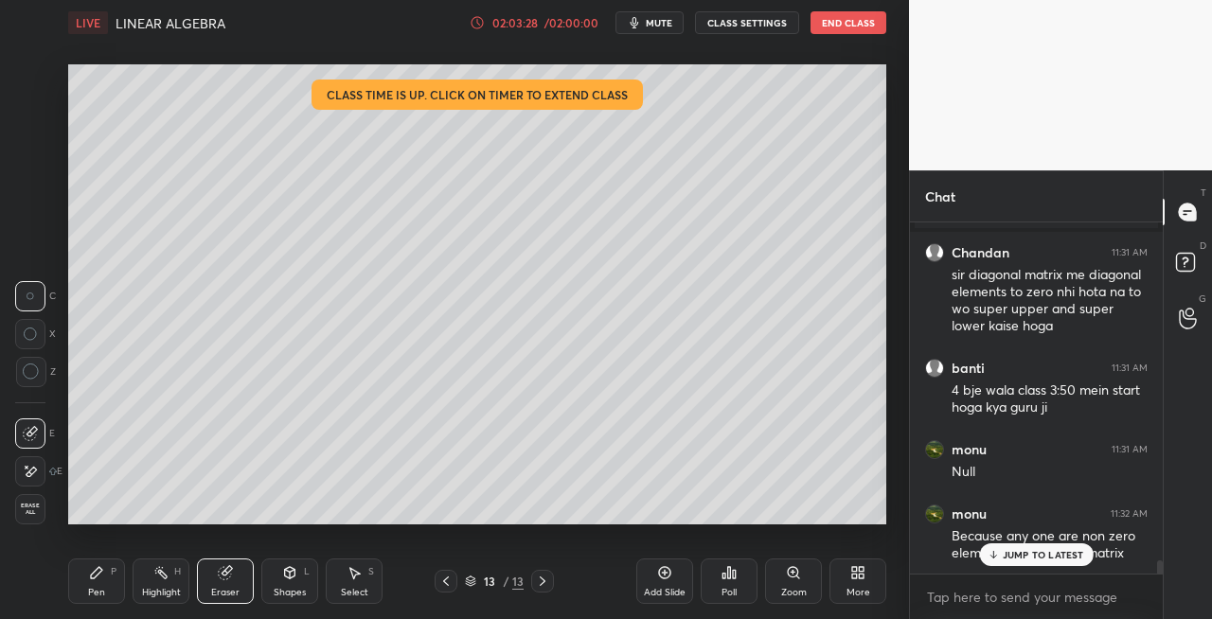
click at [98, 590] on div "Pen" at bounding box center [96, 592] width 17 height 9
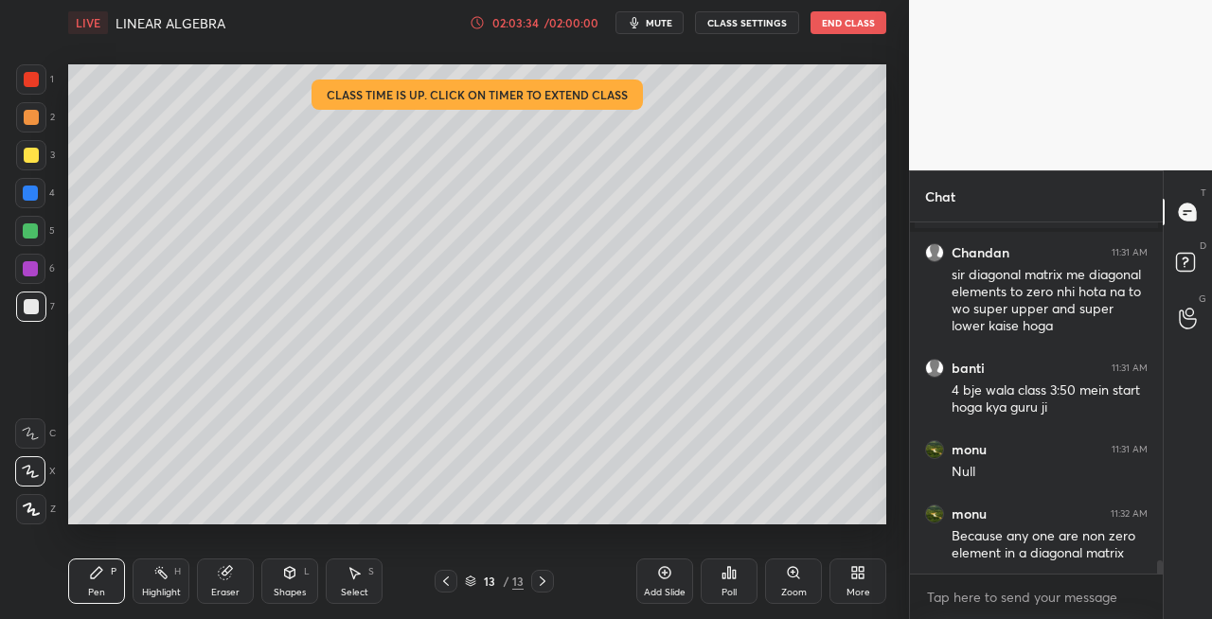
scroll to position [9270, 0]
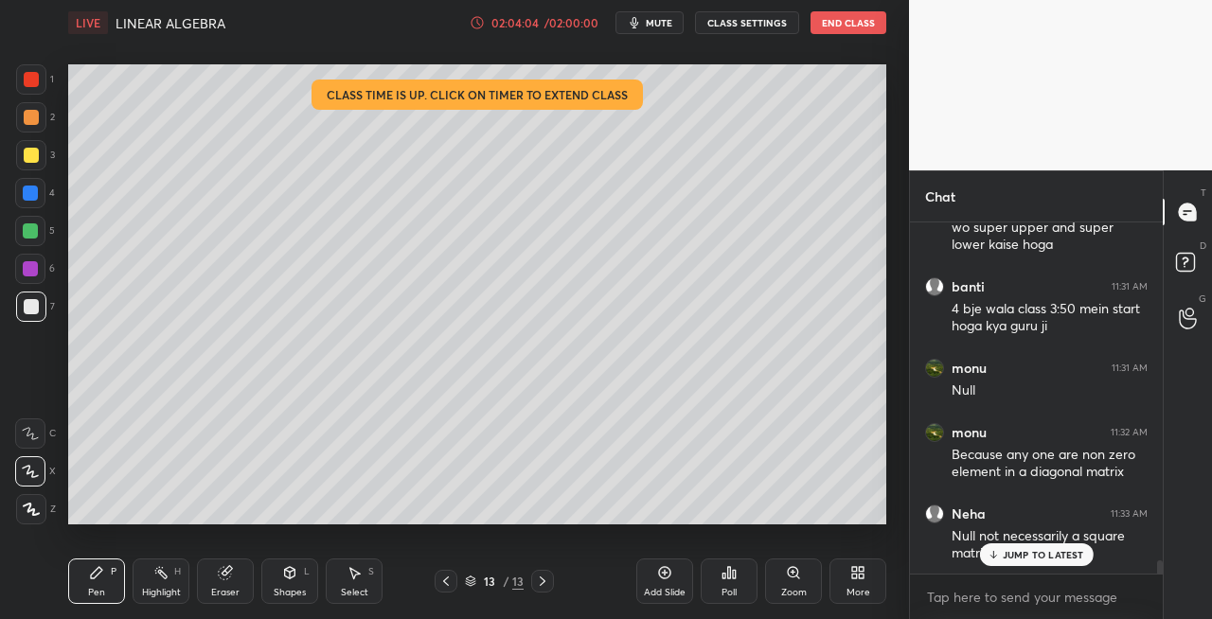
click at [292, 582] on div "Shapes L" at bounding box center [289, 581] width 57 height 45
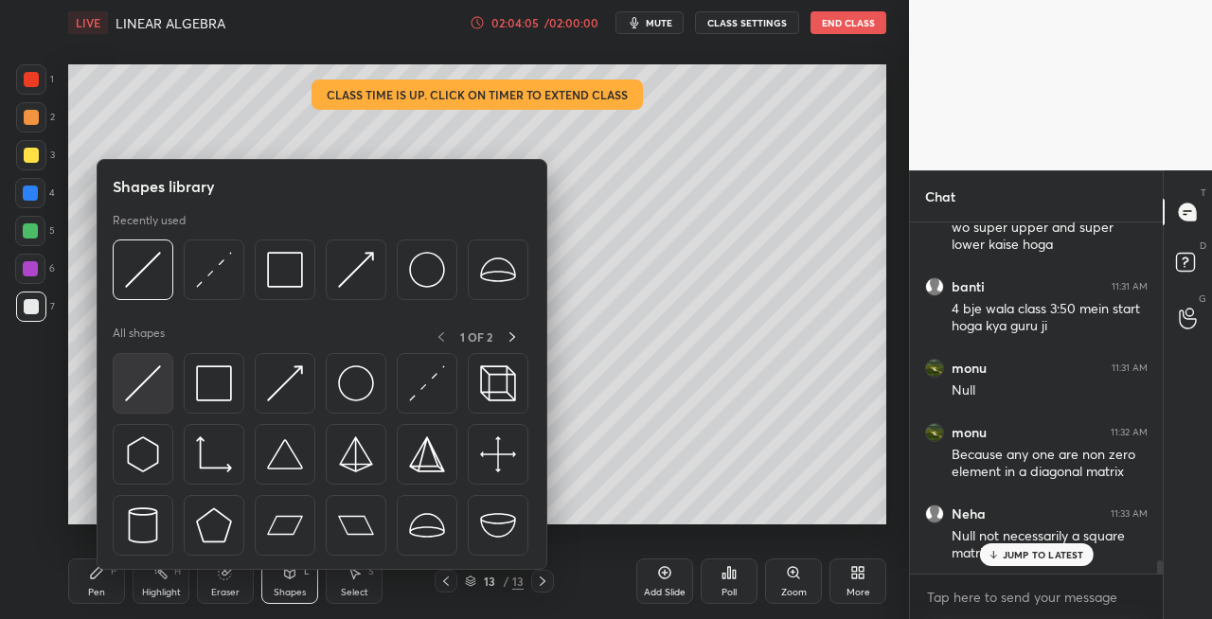
click at [148, 384] on img at bounding box center [143, 384] width 36 height 36
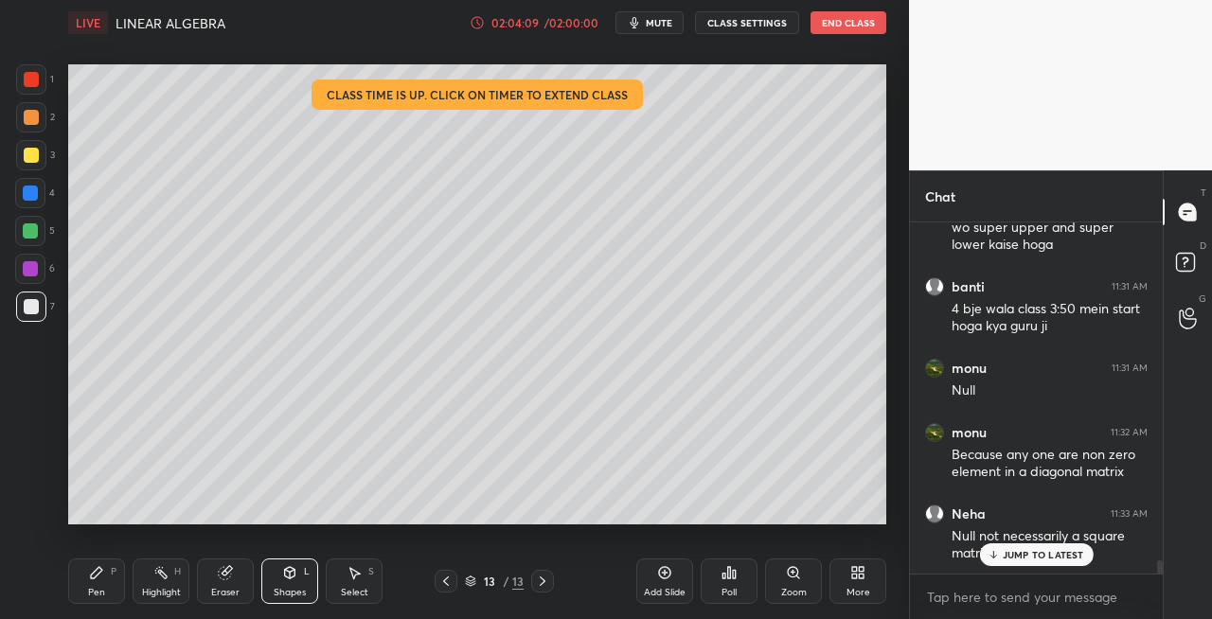
click at [444, 585] on icon at bounding box center [445, 581] width 15 height 15
click at [235, 588] on div "Eraser" at bounding box center [225, 592] width 28 height 9
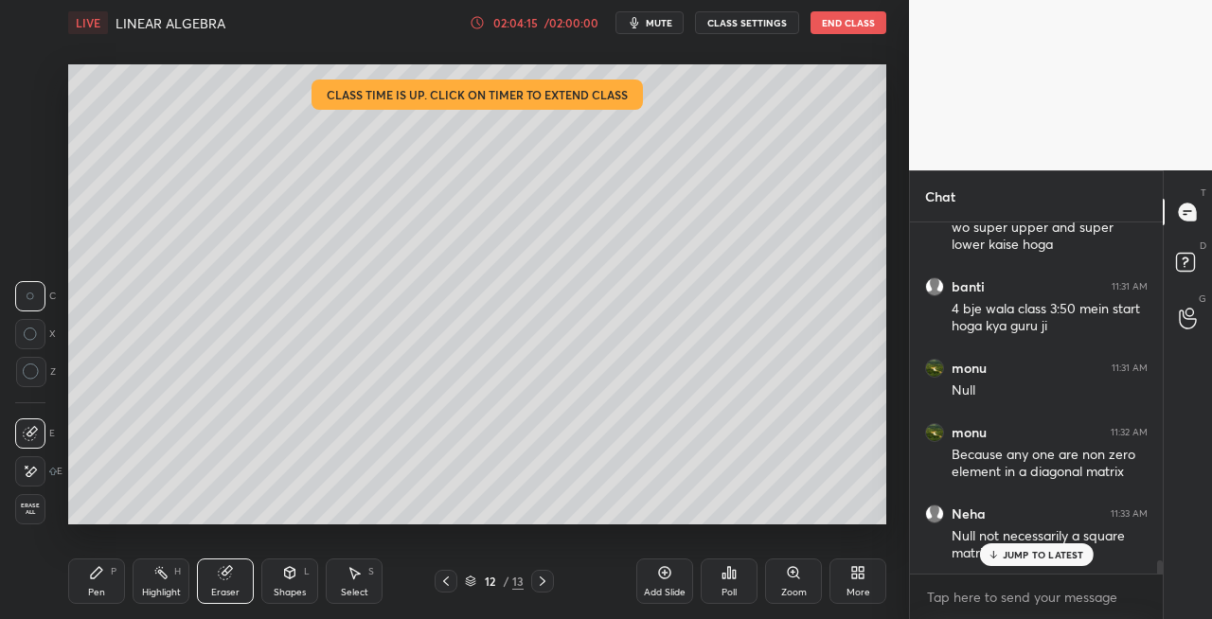
click at [538, 583] on icon at bounding box center [542, 581] width 15 height 15
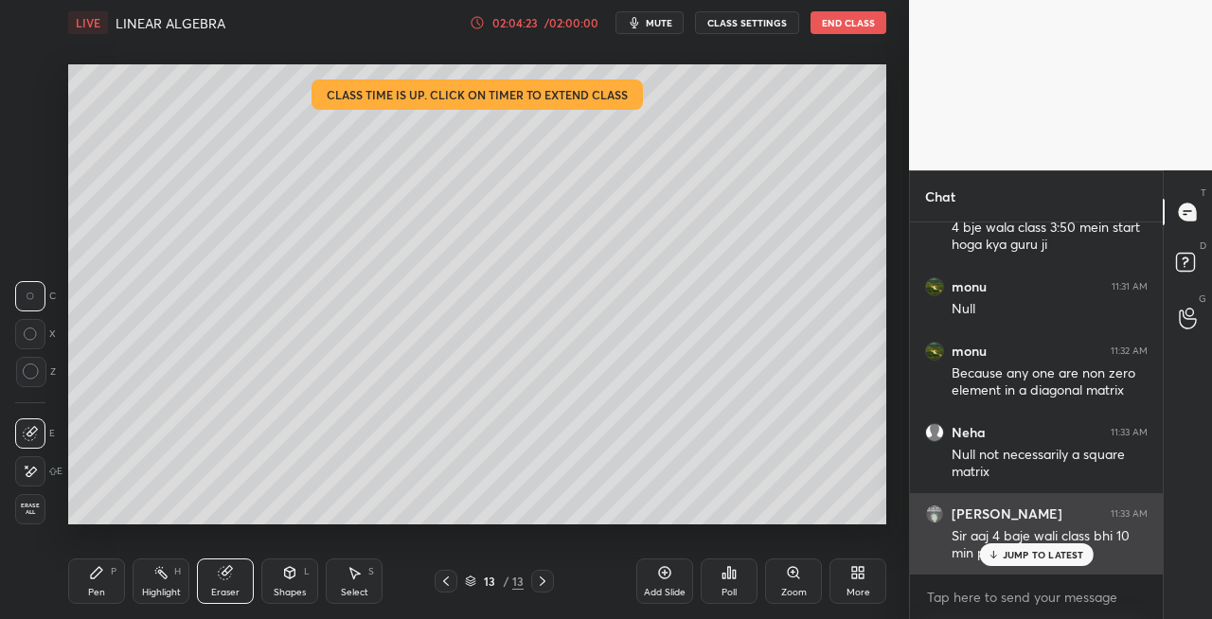
click at [1027, 552] on p "JUMP TO LATEST" at bounding box center [1043, 554] width 81 height 11
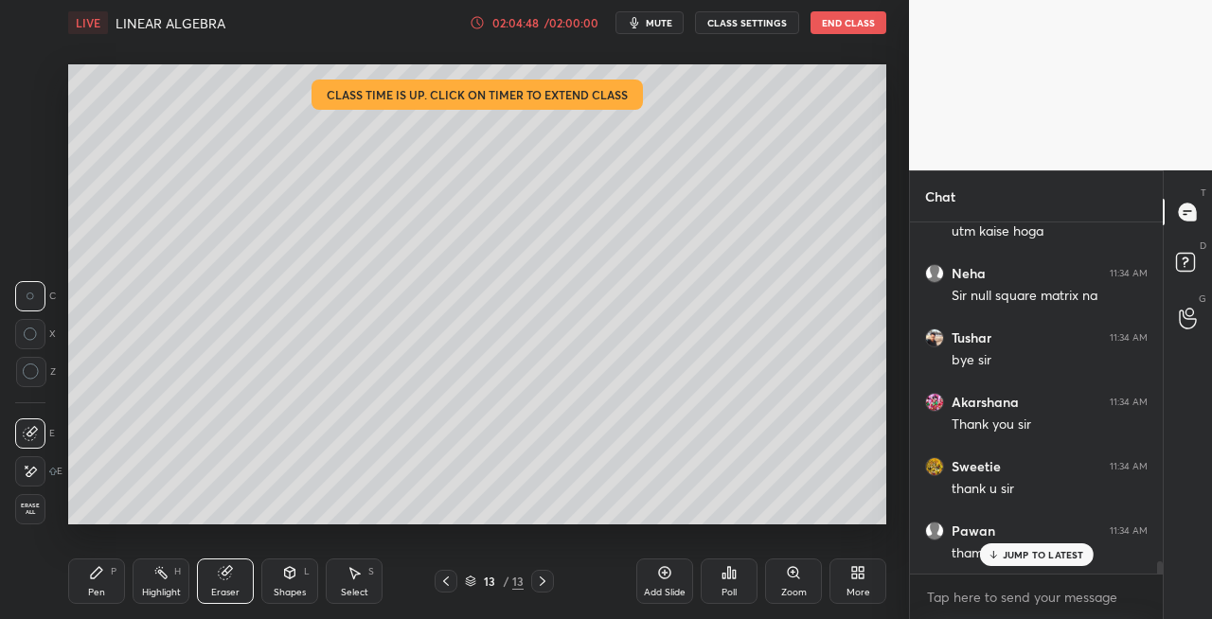
scroll to position [10029, 0]
click at [839, 23] on button "End Class" at bounding box center [849, 22] width 76 height 23
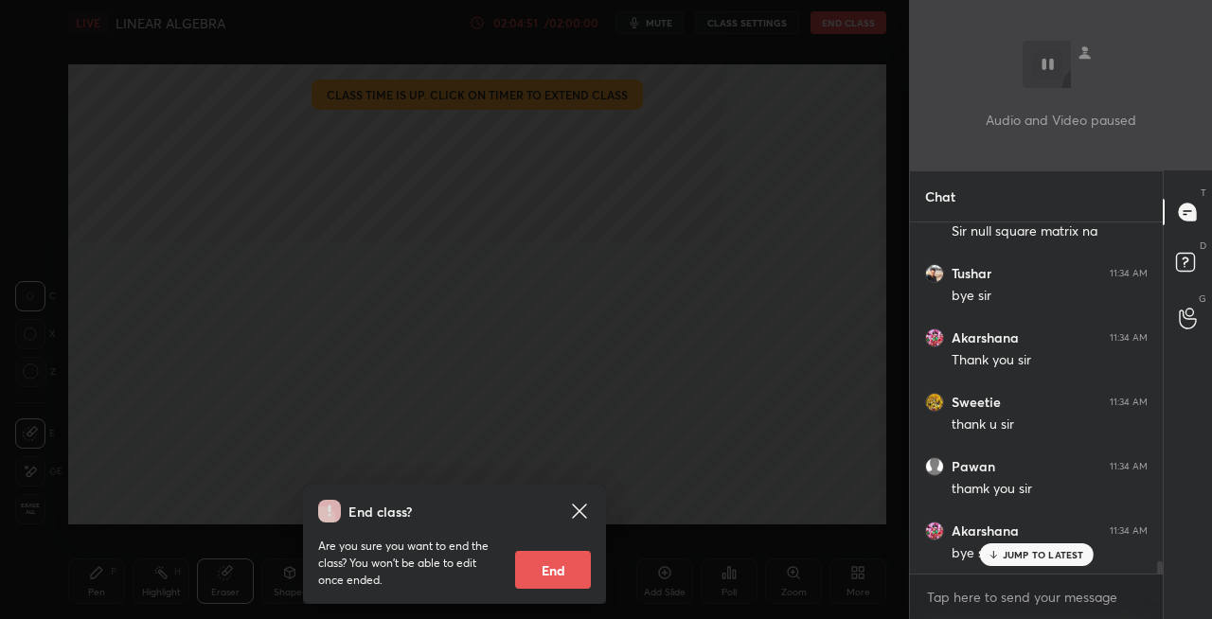
click at [561, 567] on button "End" at bounding box center [553, 570] width 76 height 38
type textarea "x"
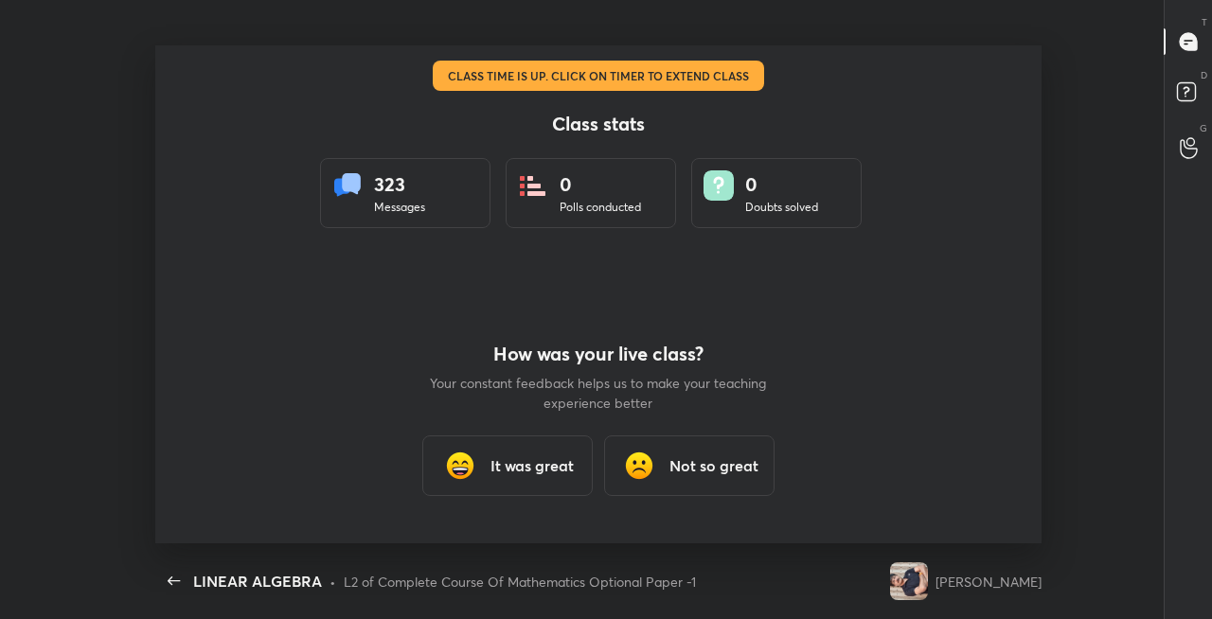
scroll to position [0, 0]
click at [538, 462] on h3 "It was great" at bounding box center [532, 466] width 83 height 23
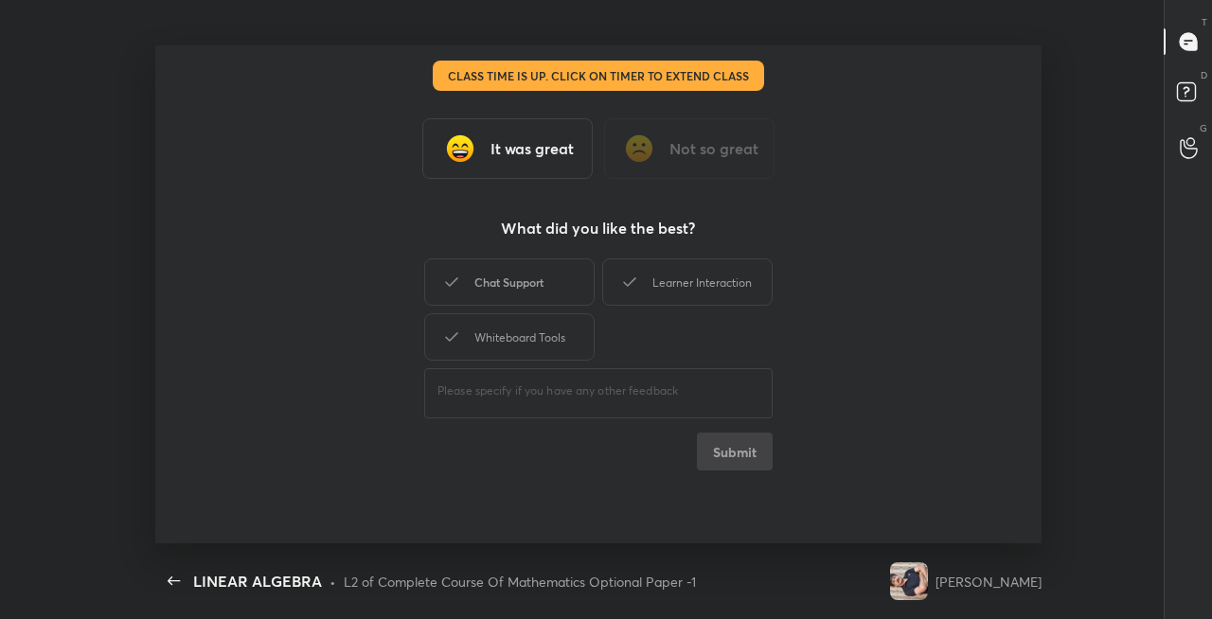
click at [511, 282] on div "Chat Support" at bounding box center [509, 282] width 170 height 47
click at [645, 286] on div "Learner Interaction" at bounding box center [687, 282] width 170 height 47
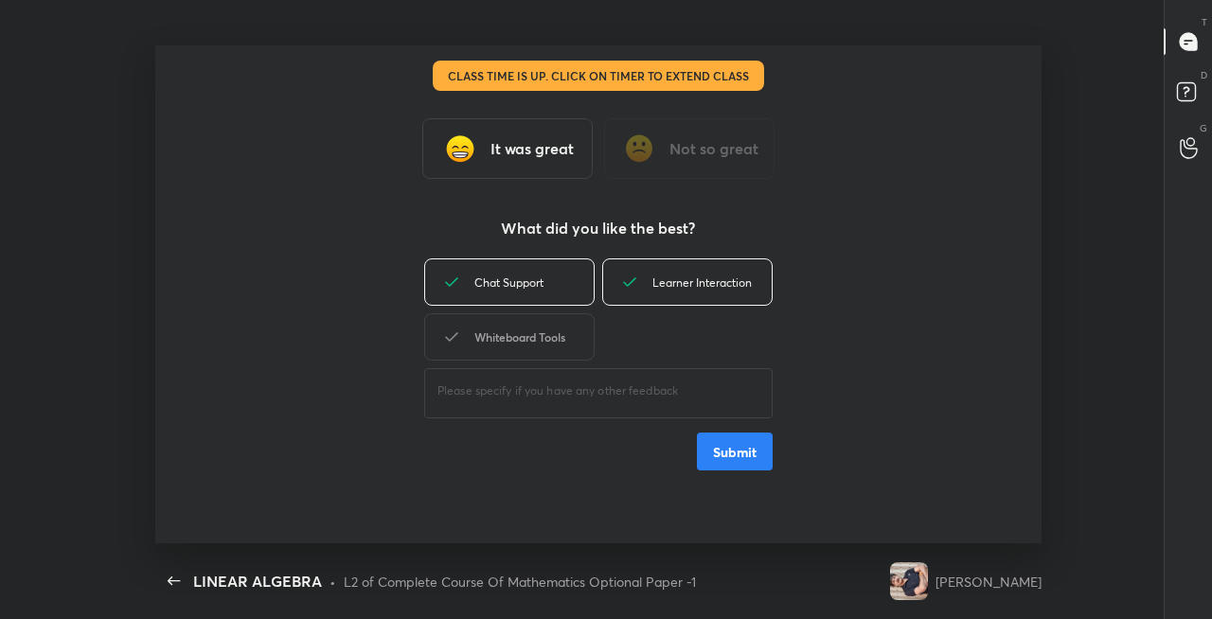
click at [553, 323] on div "Whiteboard Tools" at bounding box center [509, 336] width 170 height 47
click at [735, 455] on button "Submit" at bounding box center [735, 452] width 76 height 38
